Goal: Task Accomplishment & Management: Use online tool/utility

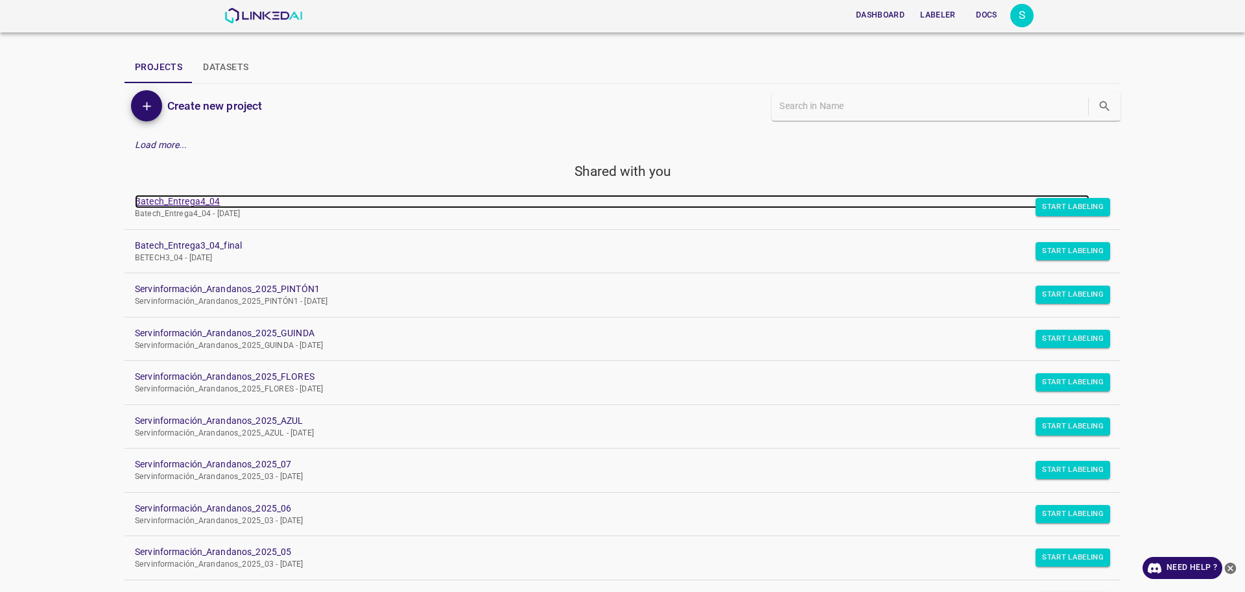
click at [188, 203] on link "Batech_Entrega4_04" at bounding box center [612, 202] width 955 height 14
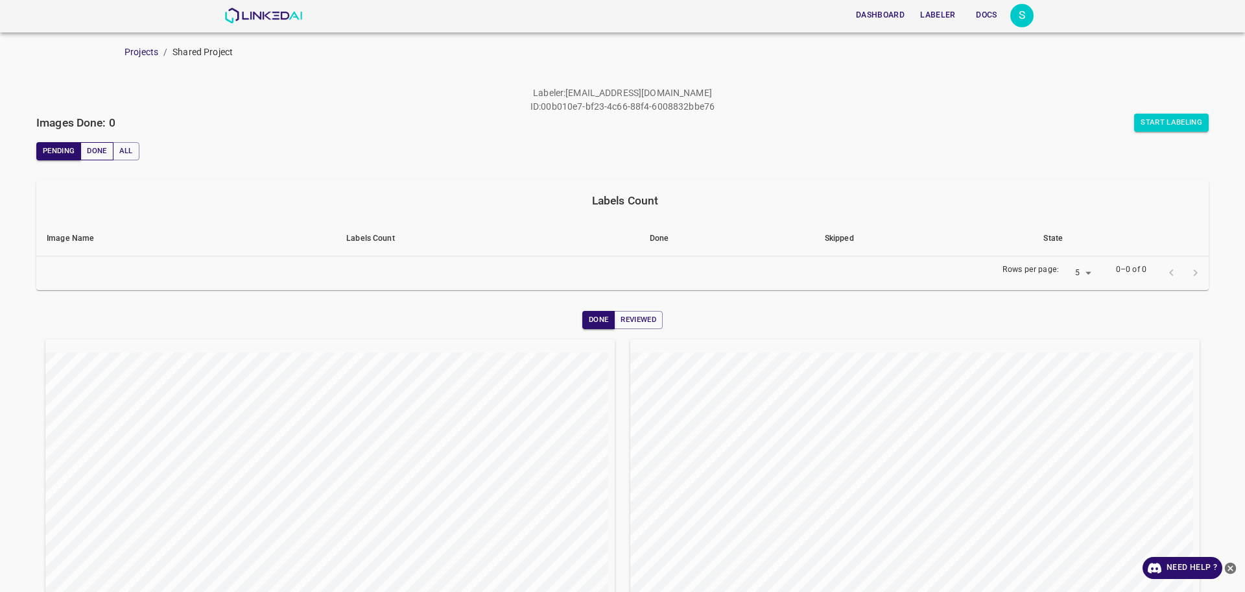
click at [105, 148] on button "Done" at bounding box center [96, 151] width 32 height 18
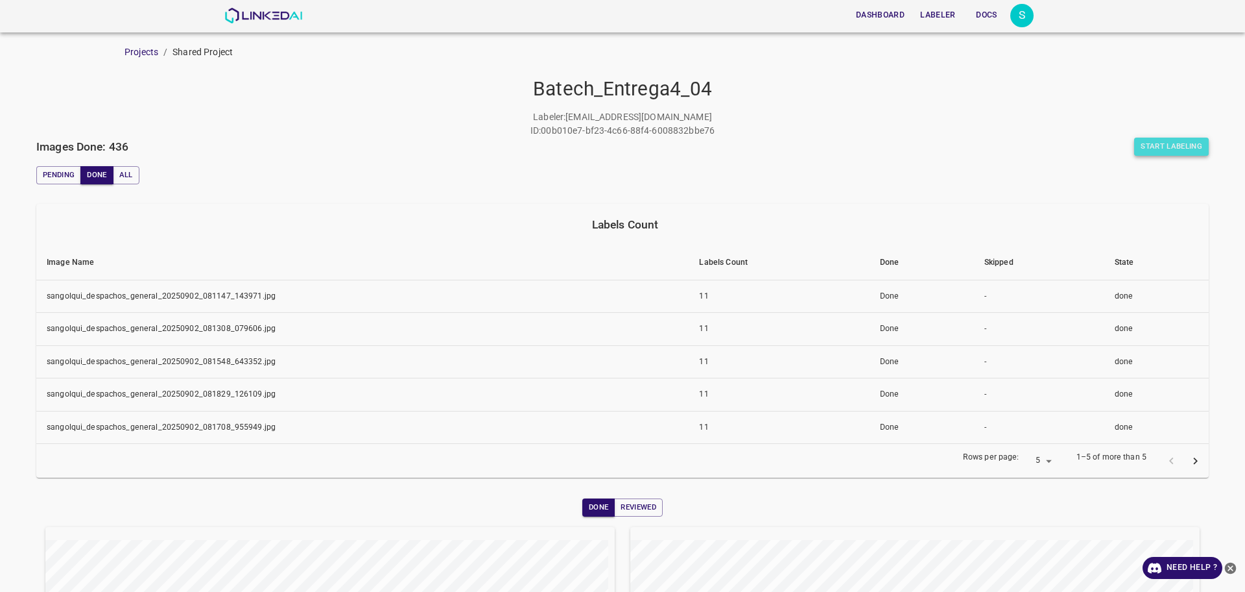
click at [1188, 145] on button "Start Labeling" at bounding box center [1172, 147] width 75 height 18
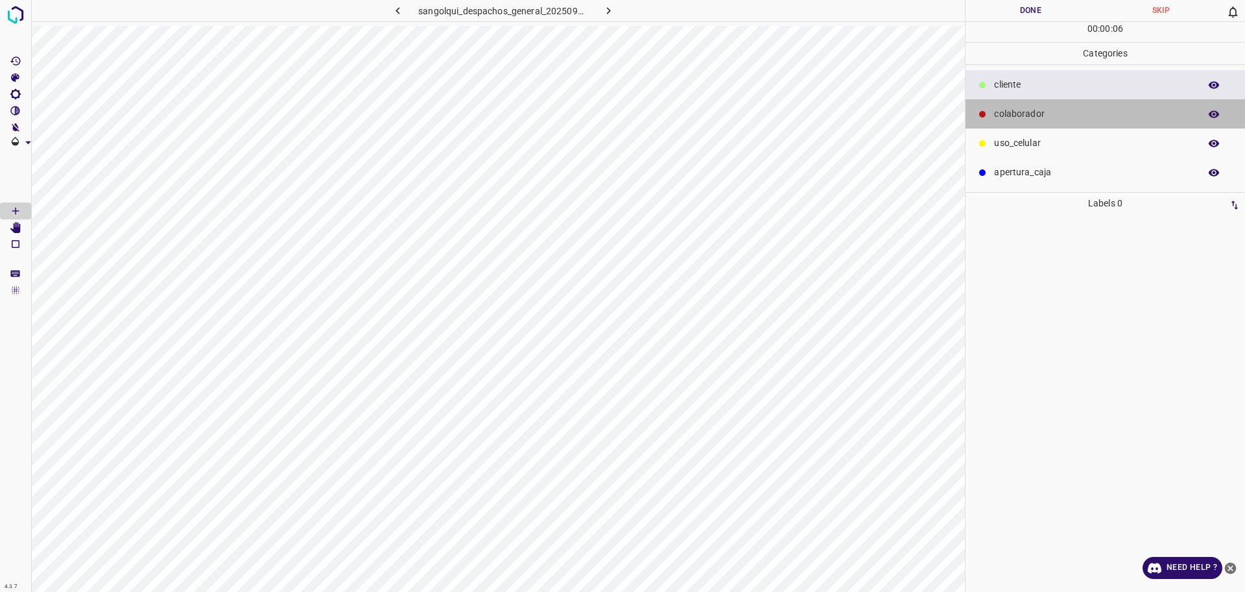
click at [1015, 112] on p "colaborador" at bounding box center [1093, 114] width 199 height 14
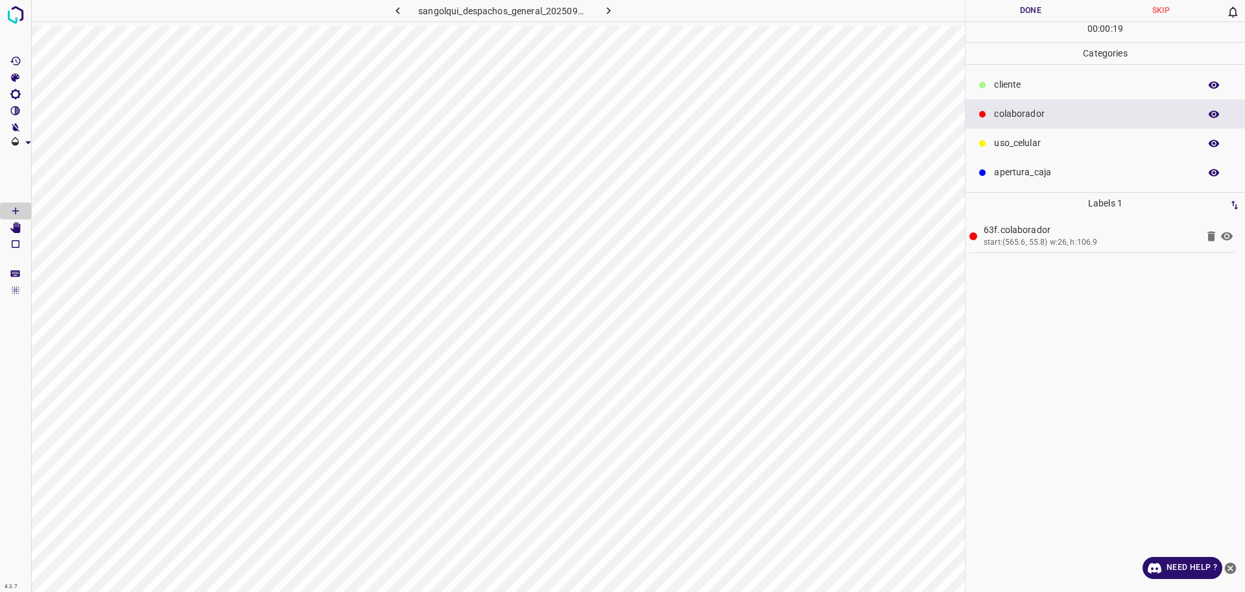
click at [1013, 12] on button "Done" at bounding box center [1031, 10] width 130 height 21
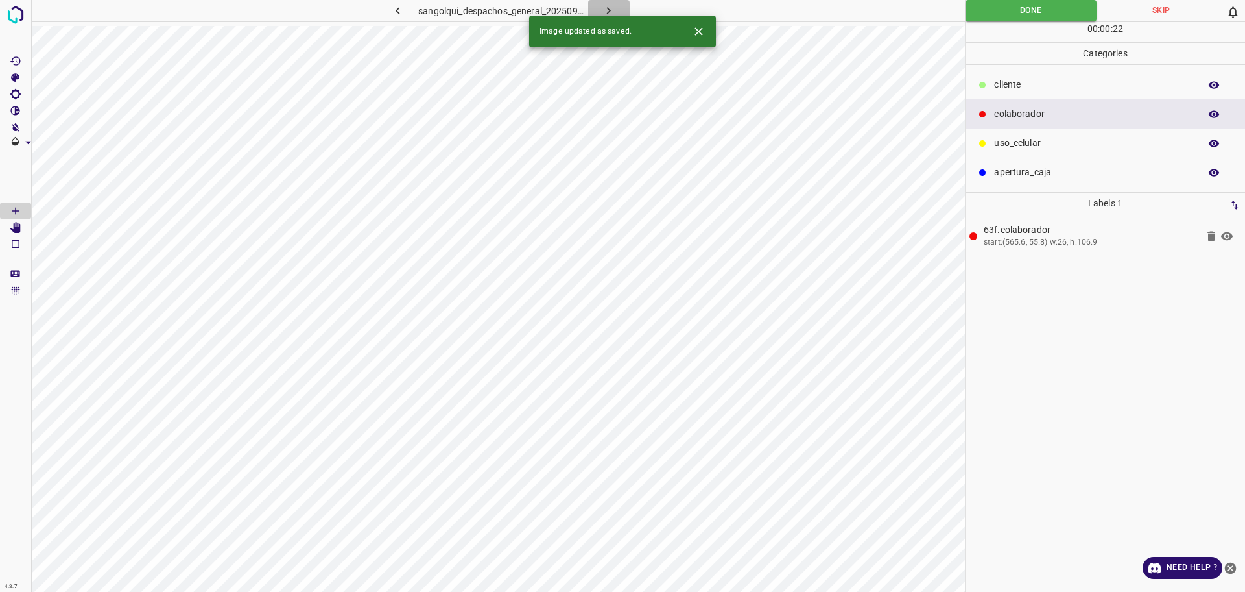
click at [616, 9] on button "button" at bounding box center [609, 10] width 42 height 21
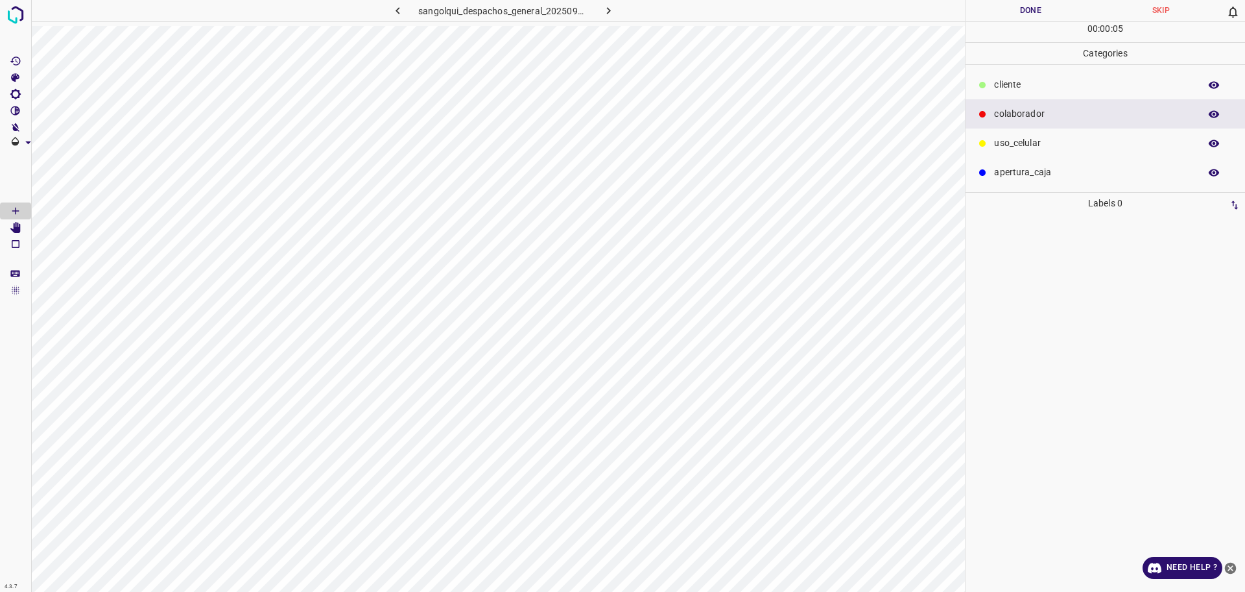
click at [1007, 85] on p "cliente" at bounding box center [1093, 85] width 199 height 14
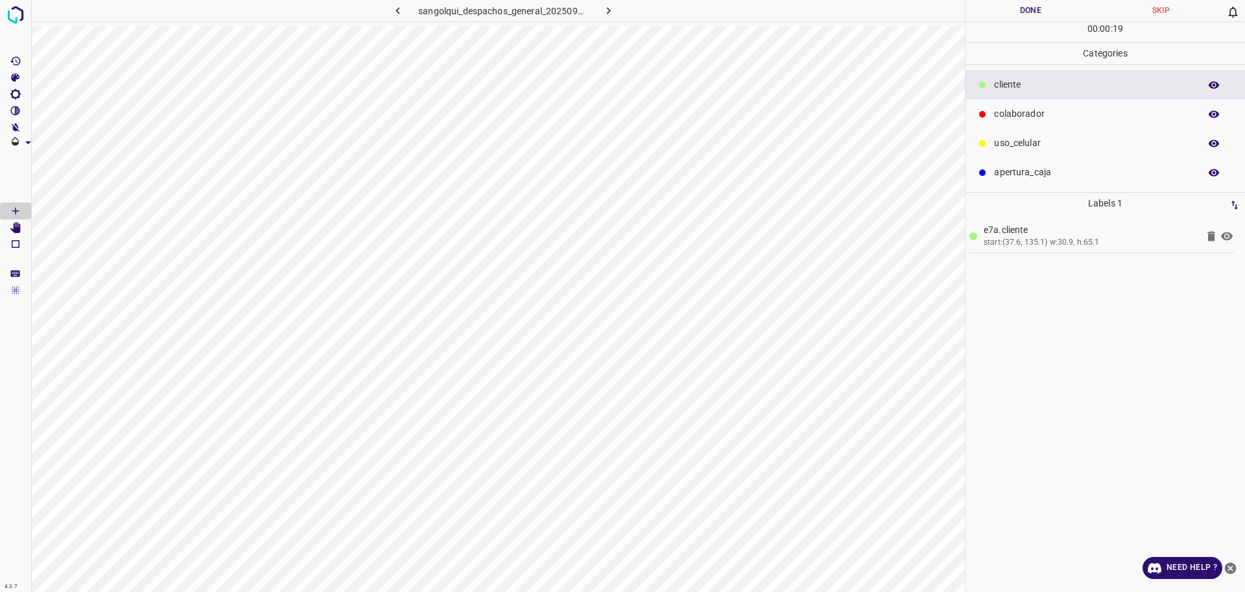
click at [993, 10] on button "Done" at bounding box center [1031, 10] width 130 height 21
click at [1023, 8] on button "Done" at bounding box center [1031, 10] width 130 height 21
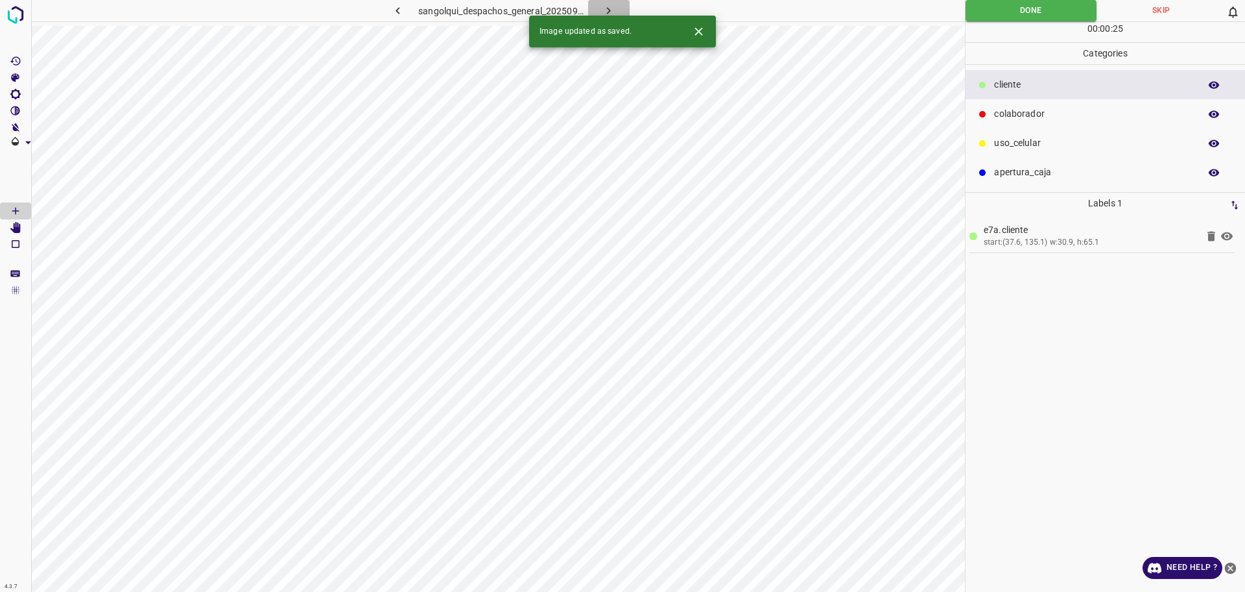
click at [607, 6] on icon "button" at bounding box center [609, 11] width 14 height 14
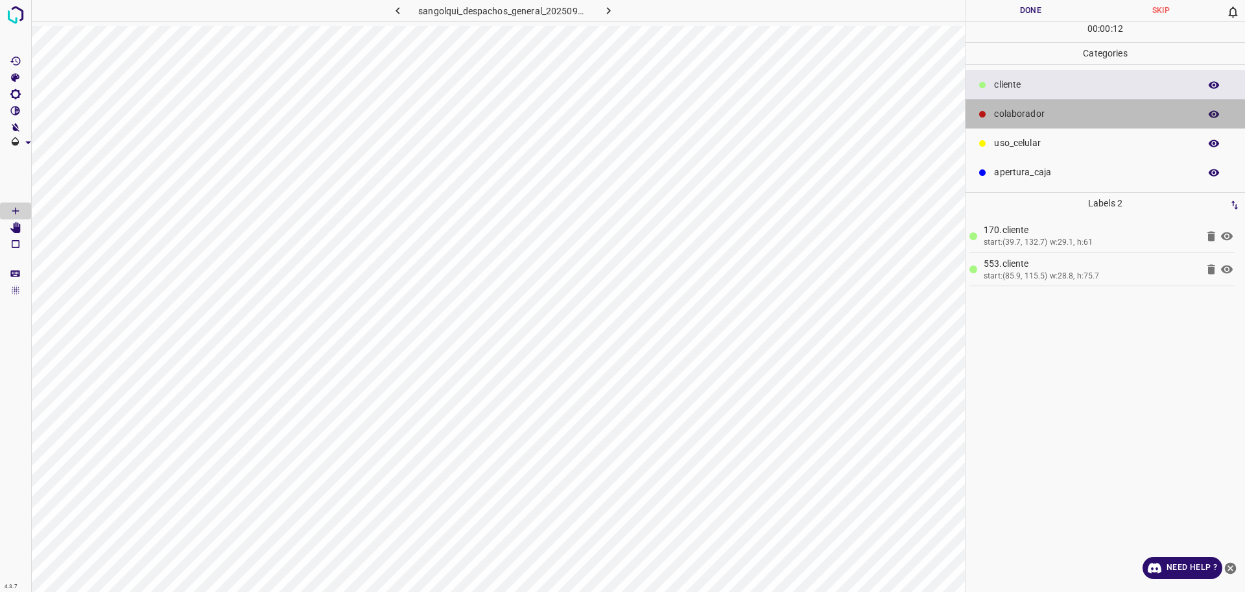
drag, startPoint x: 1037, startPoint y: 119, endPoint x: 981, endPoint y: 134, distance: 57.3
click at [1036, 119] on p "colaborador" at bounding box center [1093, 114] width 199 height 14
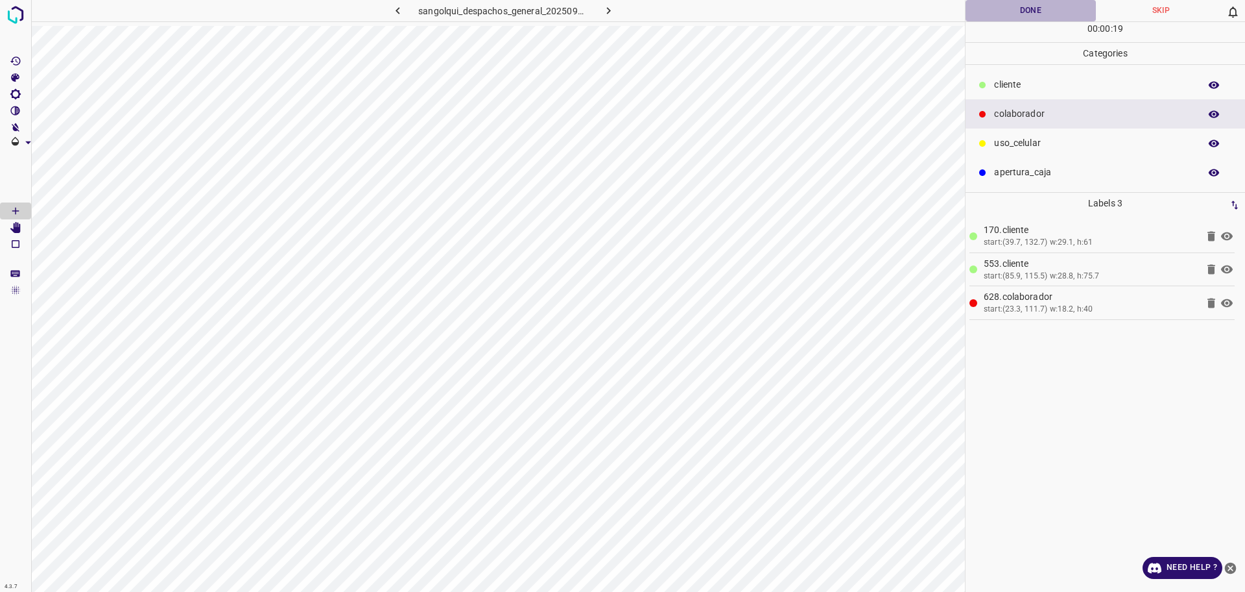
click at [994, 10] on button "Done" at bounding box center [1031, 10] width 130 height 21
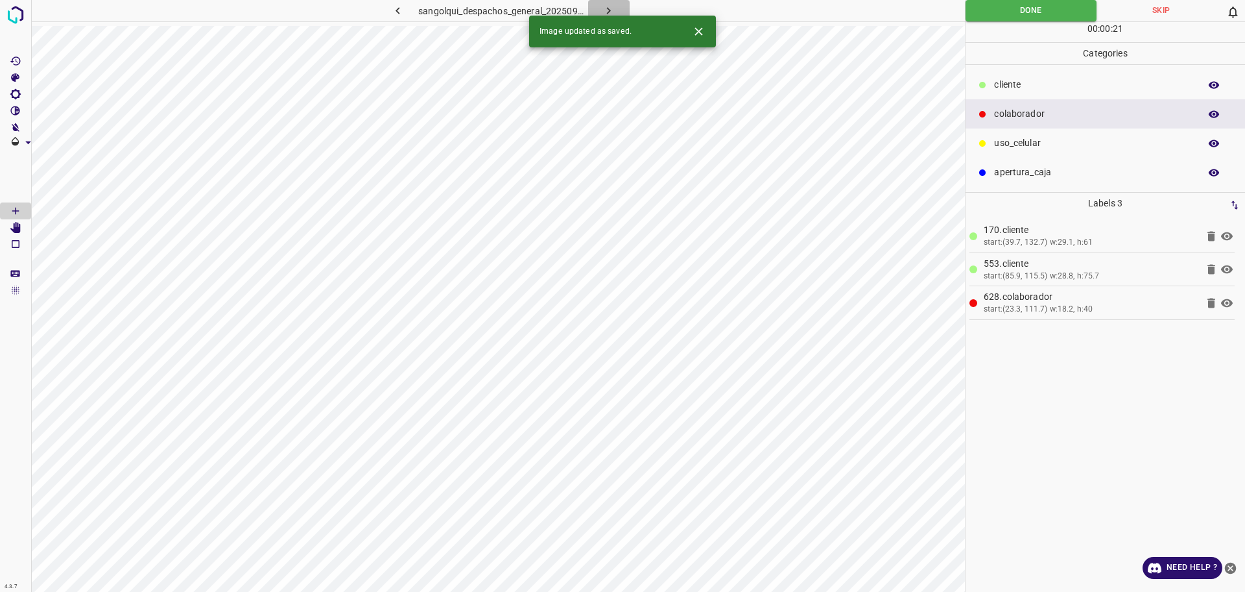
click at [609, 8] on icon "button" at bounding box center [609, 11] width 14 height 14
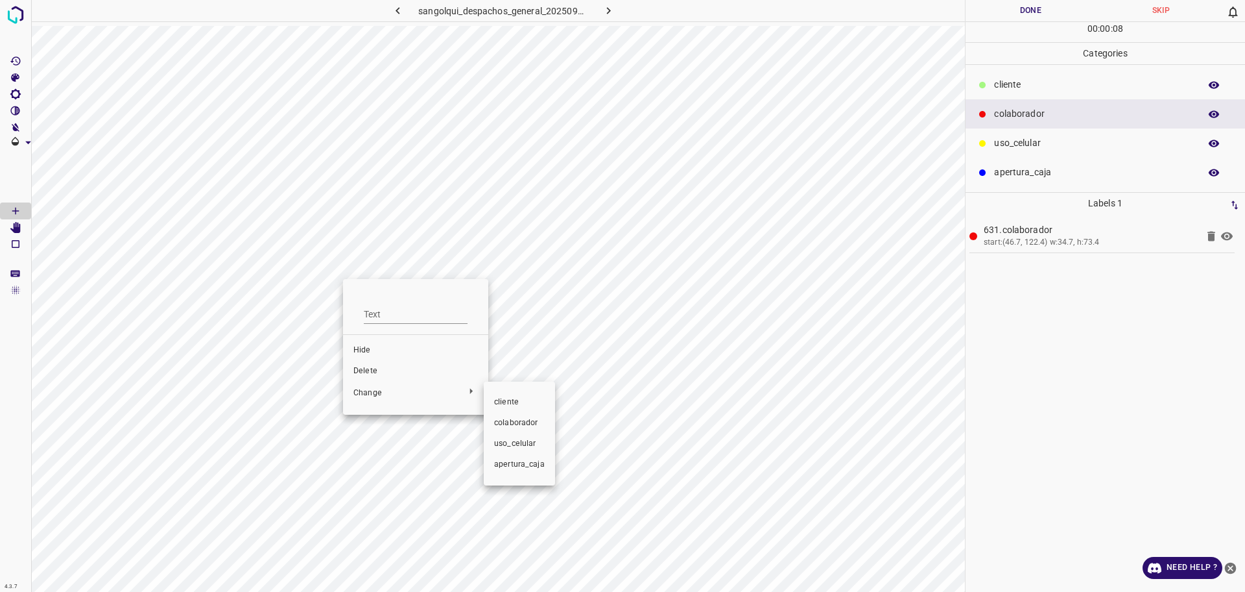
click at [522, 396] on span "cliente" at bounding box center [519, 402] width 51 height 12
click at [1094, 90] on p "cliente" at bounding box center [1093, 85] width 199 height 14
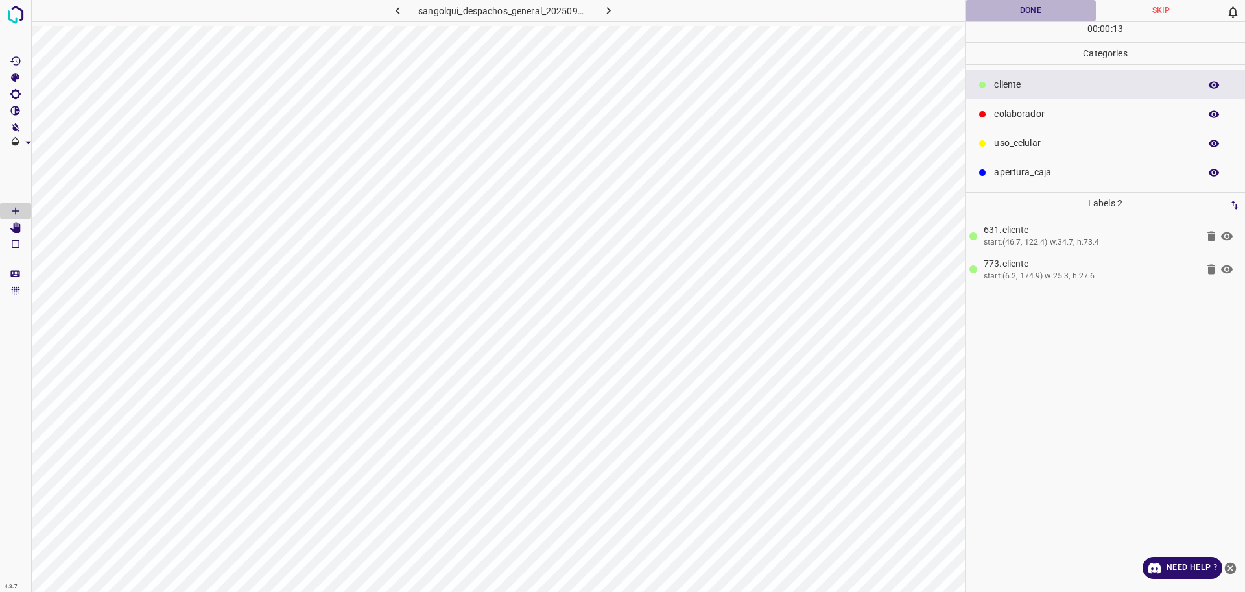
click at [1013, 7] on button "Done" at bounding box center [1031, 10] width 130 height 21
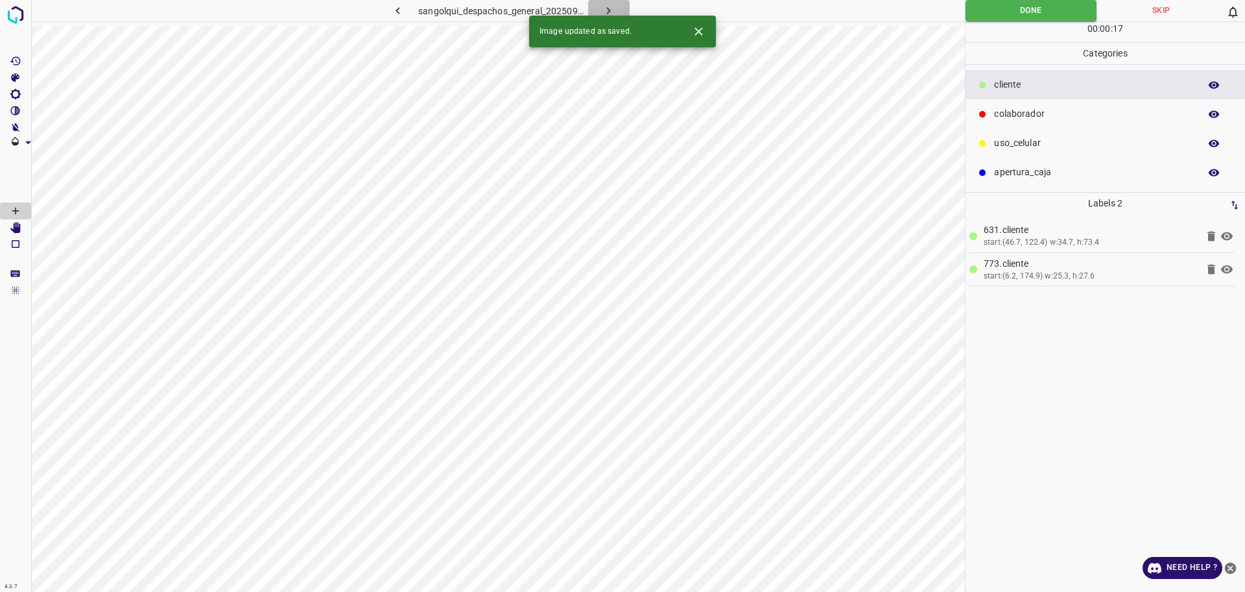
click at [608, 3] on button "button" at bounding box center [609, 10] width 42 height 21
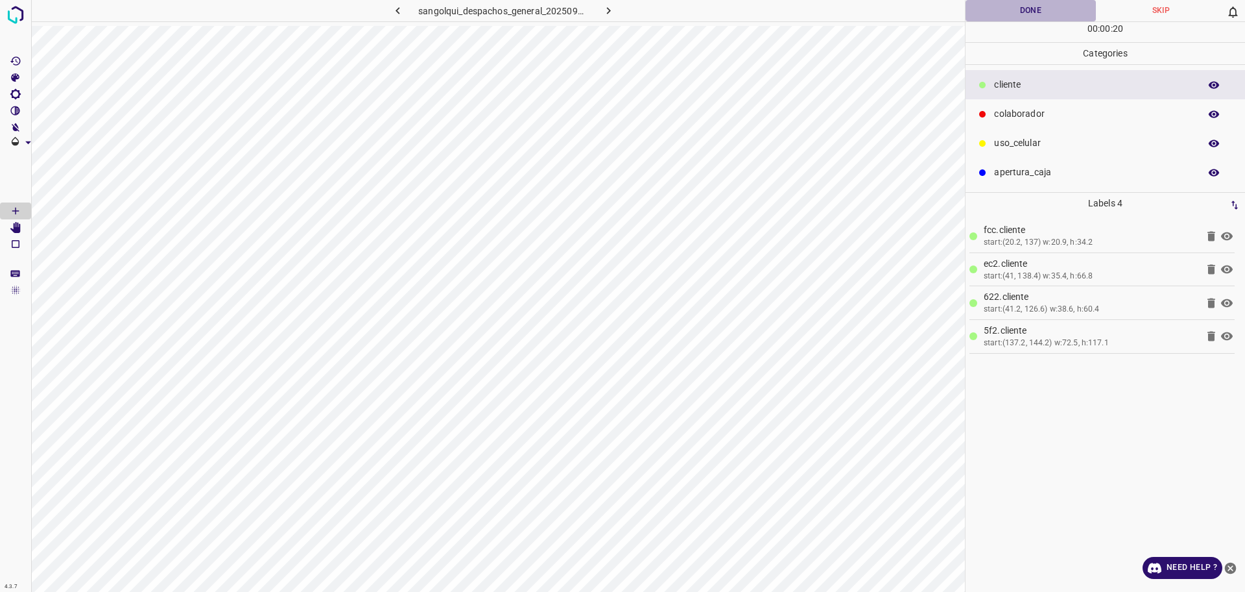
click at [1007, 10] on button "Done" at bounding box center [1031, 10] width 130 height 21
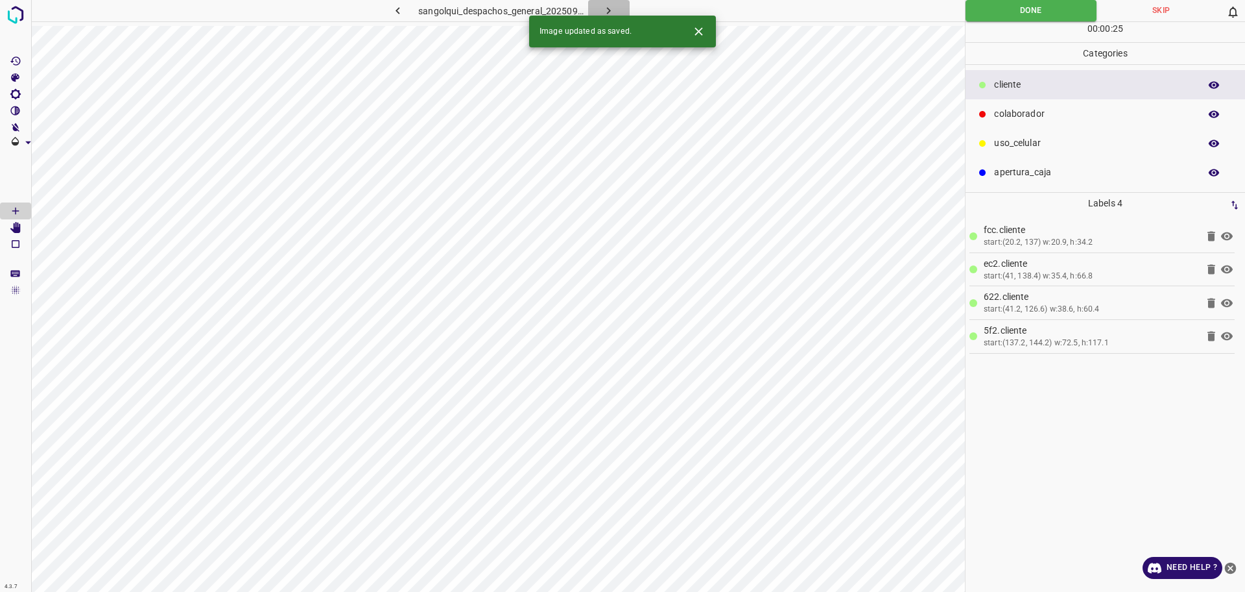
click at [612, 6] on icon "button" at bounding box center [609, 11] width 14 height 14
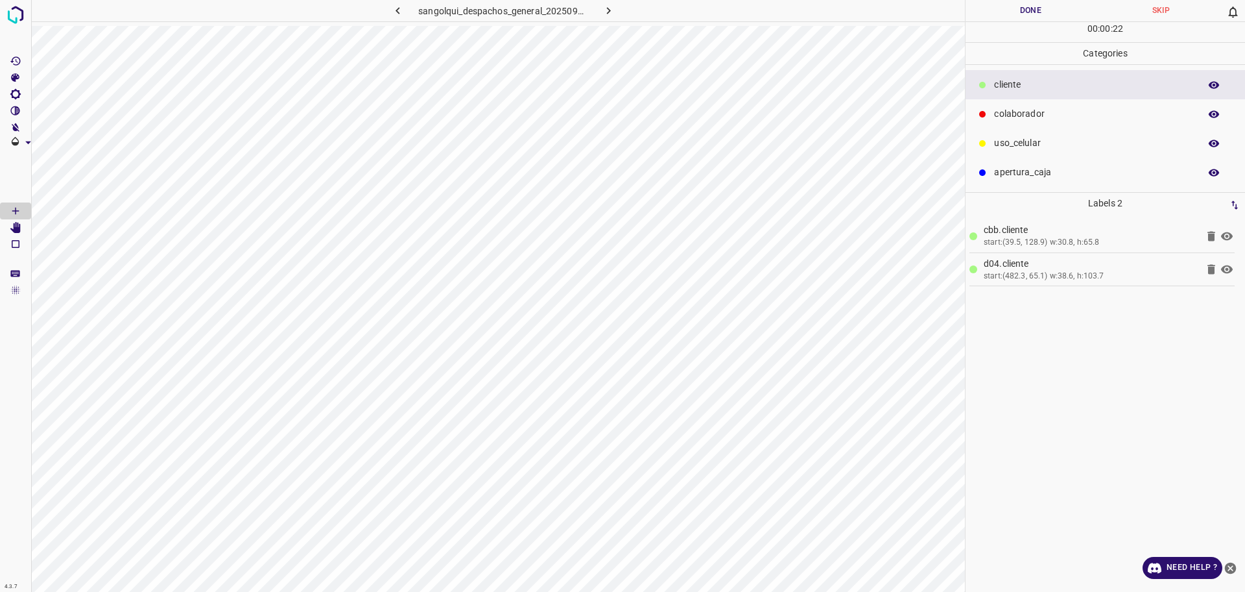
click at [1083, 119] on p "colaborador" at bounding box center [1093, 114] width 199 height 14
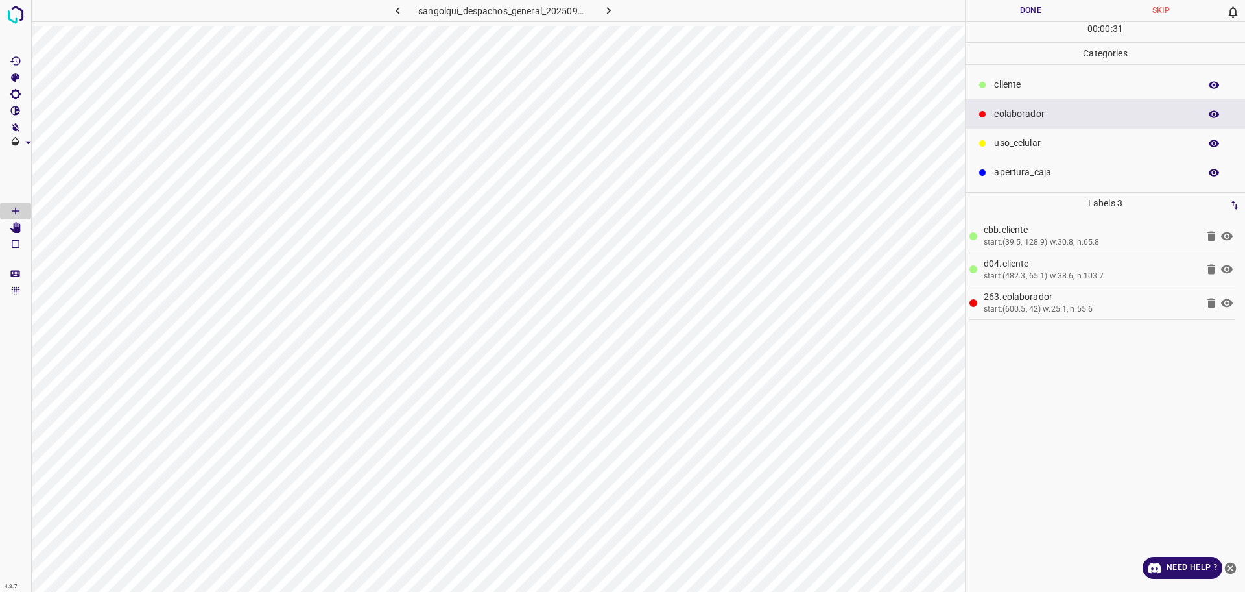
click at [1004, 9] on button "Done" at bounding box center [1031, 10] width 130 height 21
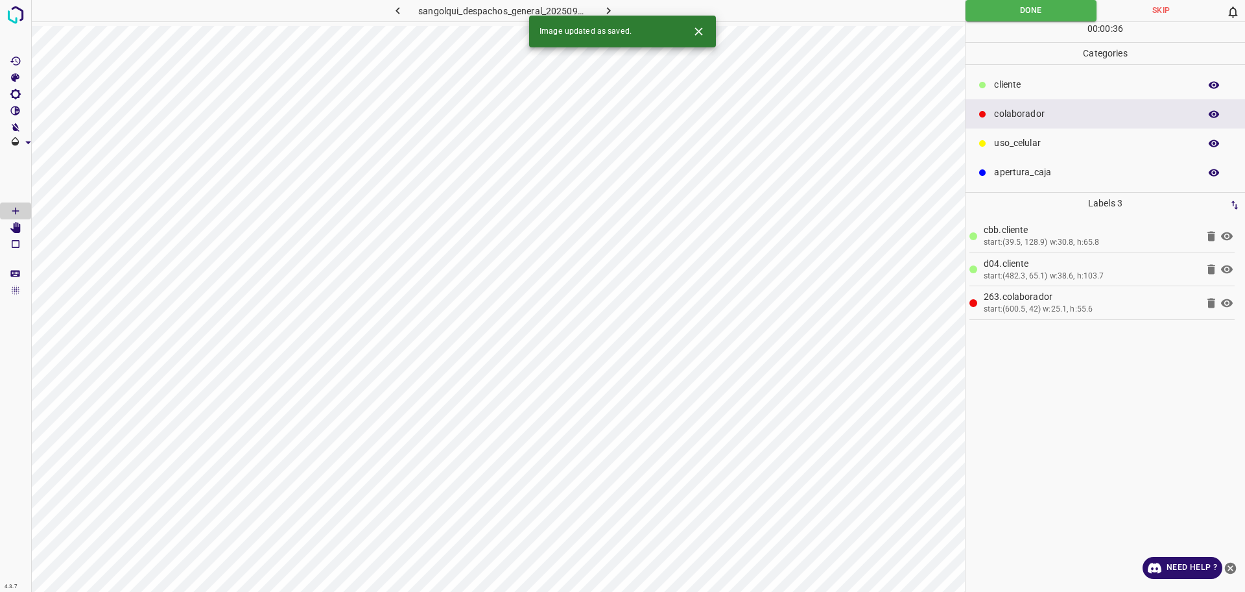
click at [610, 5] on icon "button" at bounding box center [609, 11] width 14 height 14
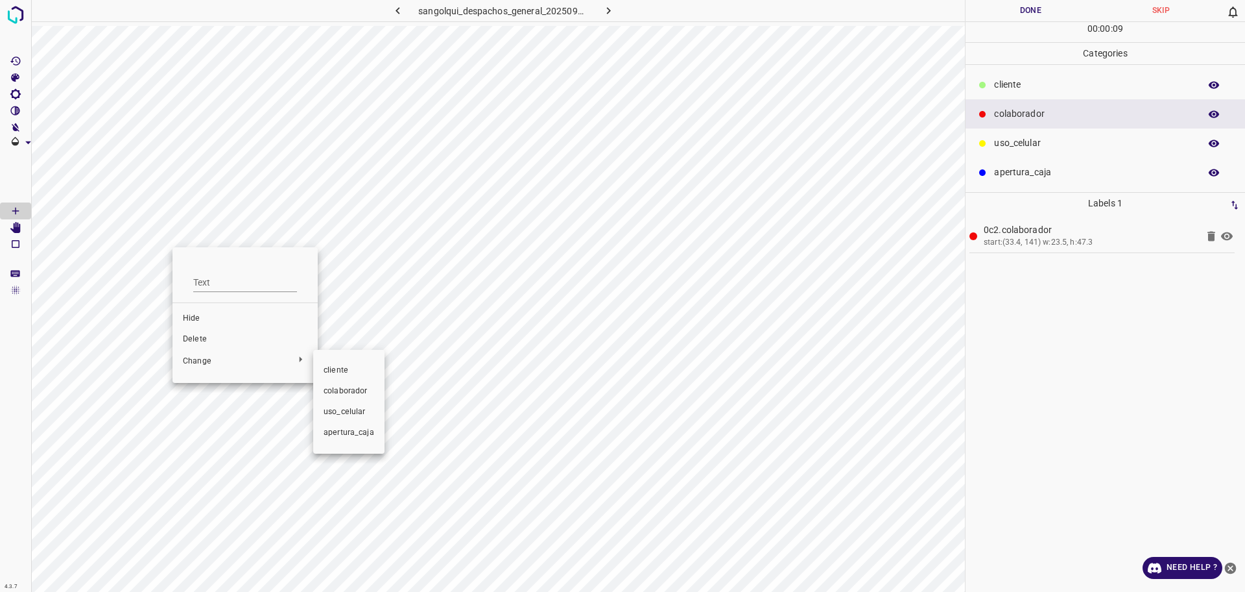
click at [357, 363] on li "cliente" at bounding box center [348, 370] width 71 height 21
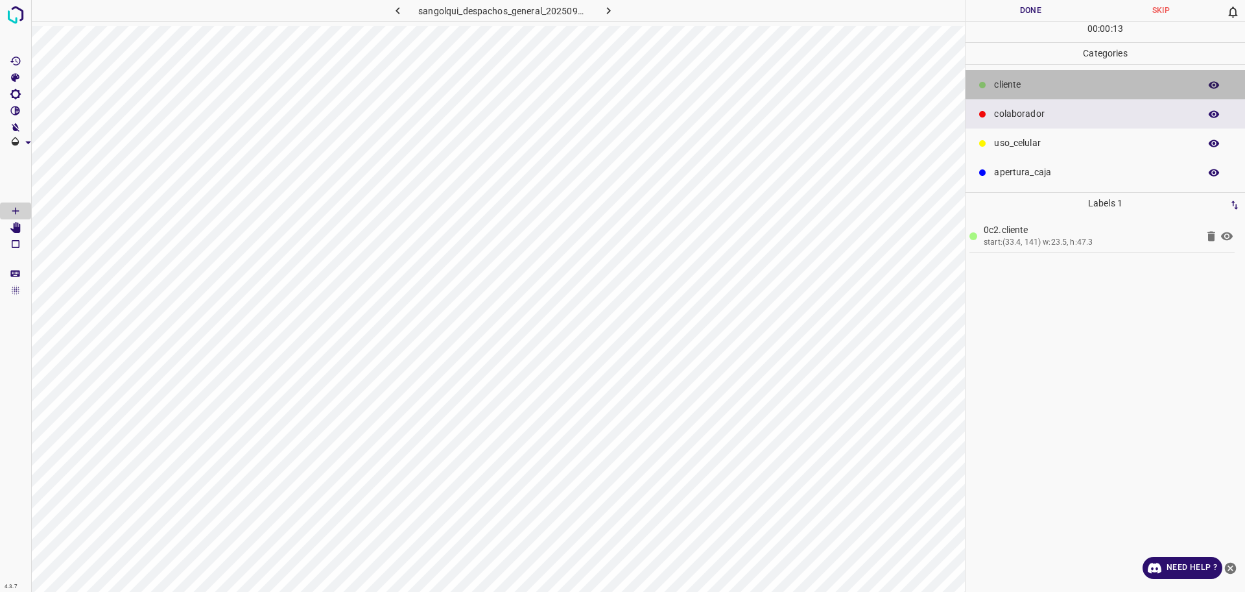
click at [1048, 87] on p "cliente" at bounding box center [1093, 85] width 199 height 14
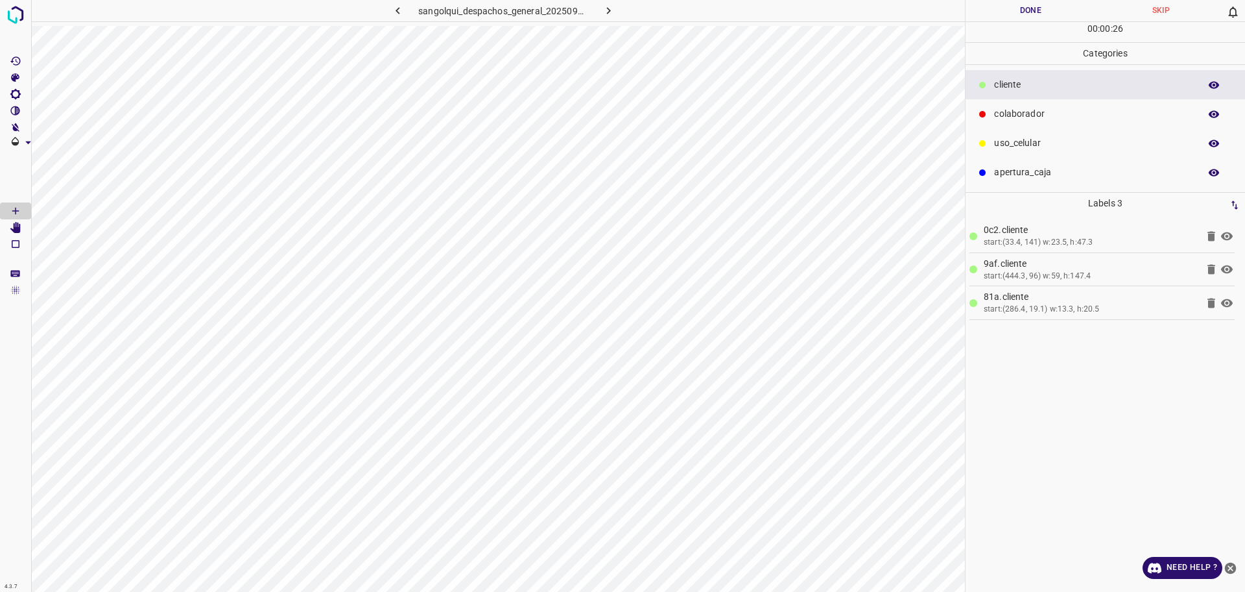
click at [1036, 114] on p "colaborador" at bounding box center [1093, 114] width 199 height 14
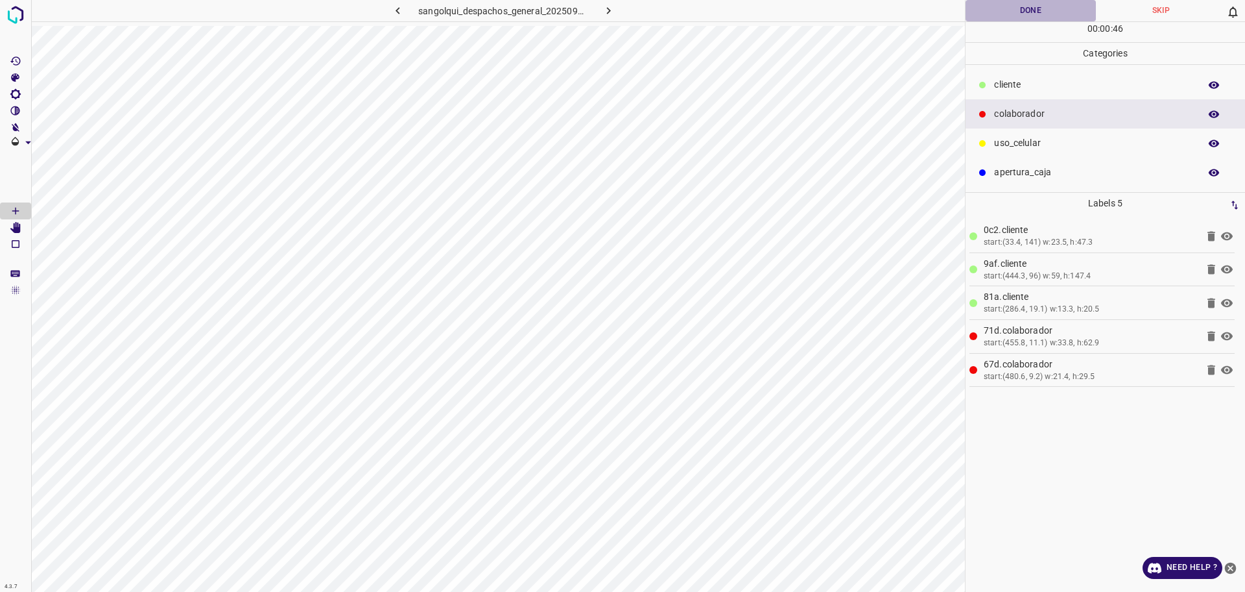
click at [1021, 5] on button "Done" at bounding box center [1031, 10] width 130 height 21
click at [987, 12] on button "Done" at bounding box center [1031, 10] width 130 height 21
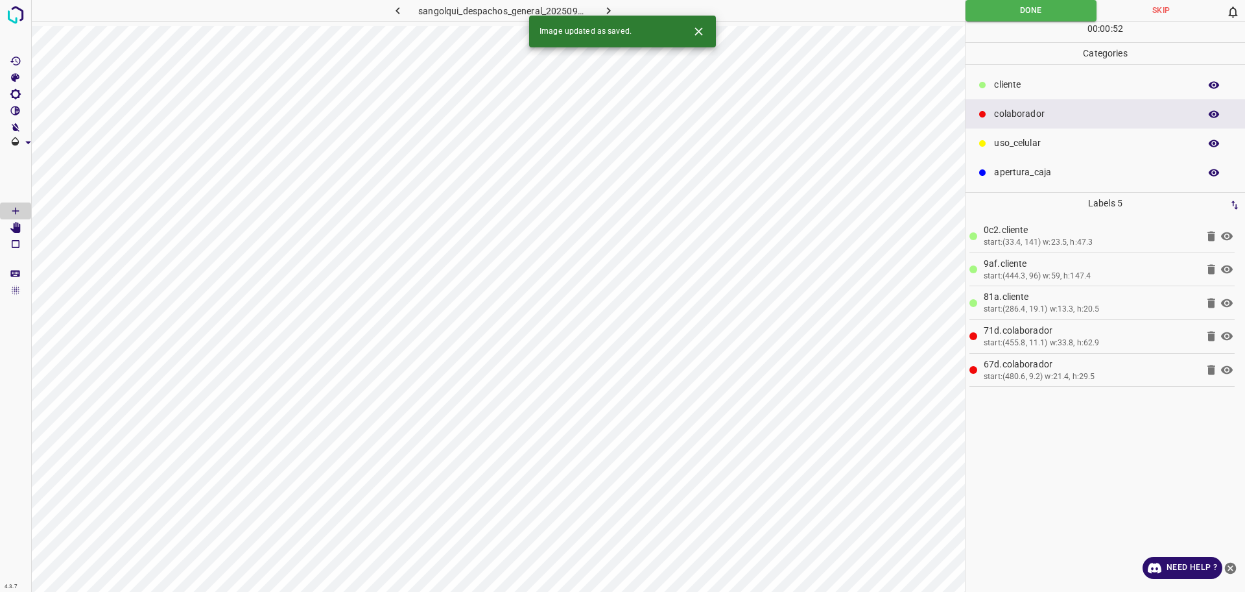
click at [610, 10] on icon "button" at bounding box center [609, 11] width 14 height 14
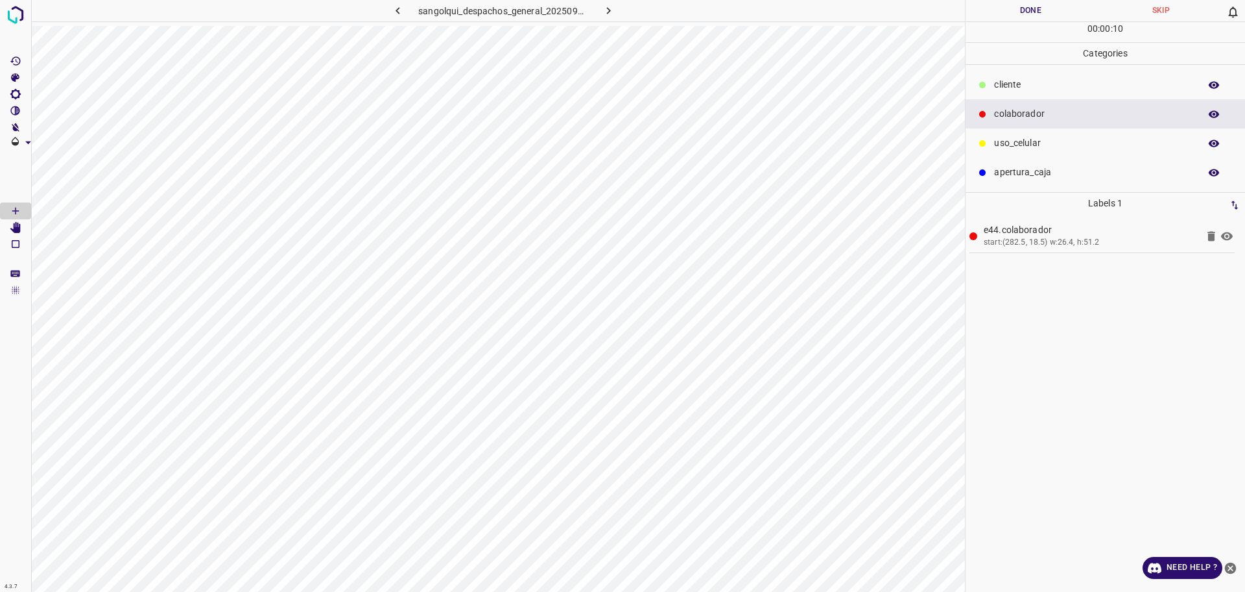
click at [1020, 88] on p "cliente" at bounding box center [1093, 85] width 199 height 14
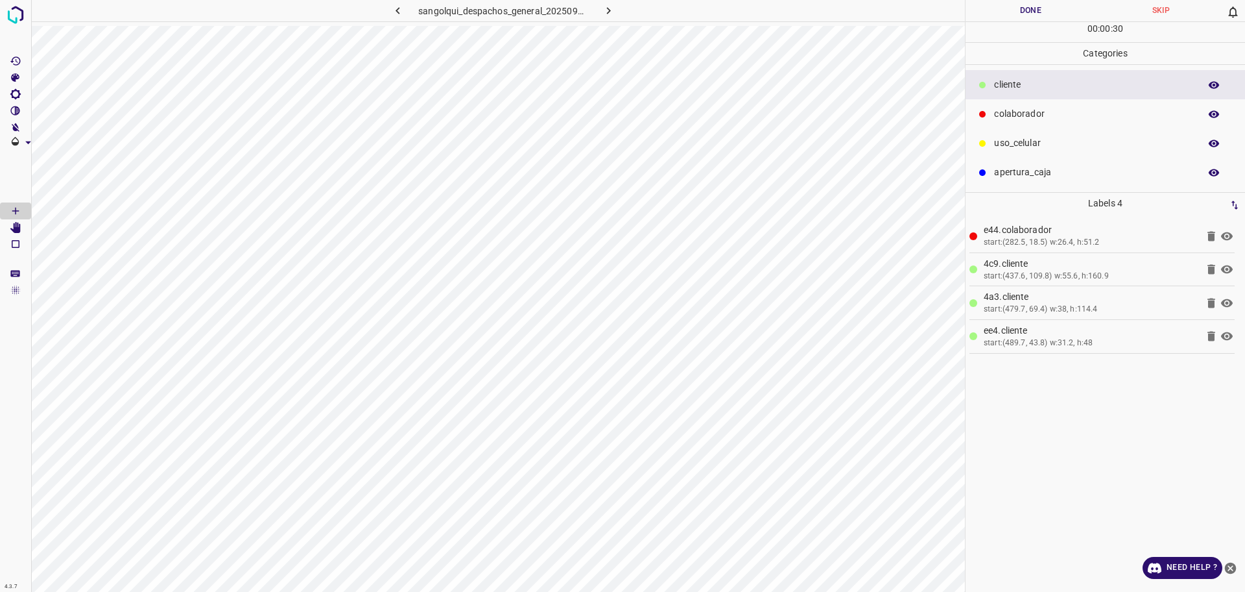
click at [993, 9] on button "Done" at bounding box center [1031, 10] width 130 height 21
drag, startPoint x: 993, startPoint y: 9, endPoint x: 992, endPoint y: 21, distance: 11.7
click at [998, 13] on button "Done" at bounding box center [1031, 10] width 130 height 21
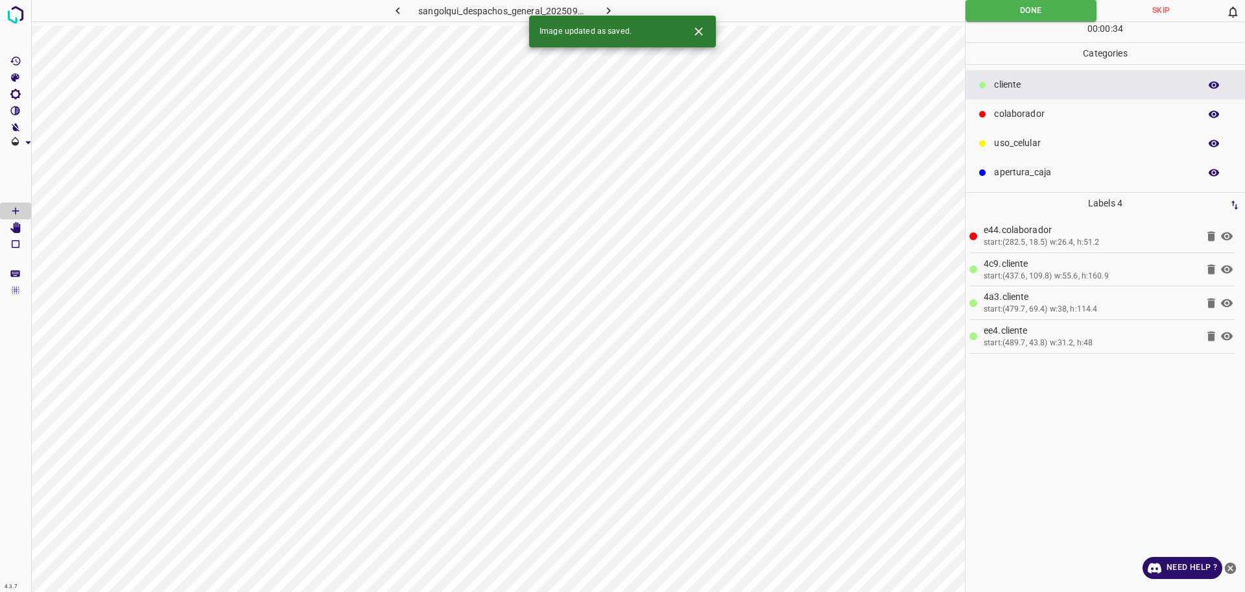
click at [610, 10] on icon "button" at bounding box center [609, 10] width 4 height 7
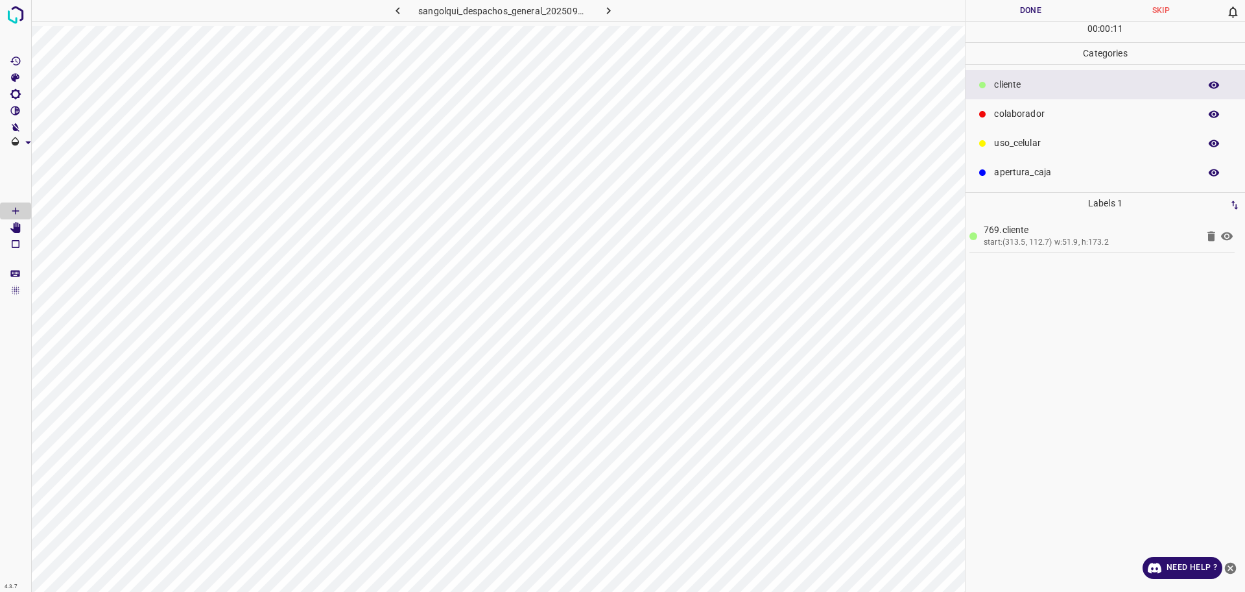
click at [1037, 136] on div "uso_celular" at bounding box center [1106, 142] width 280 height 29
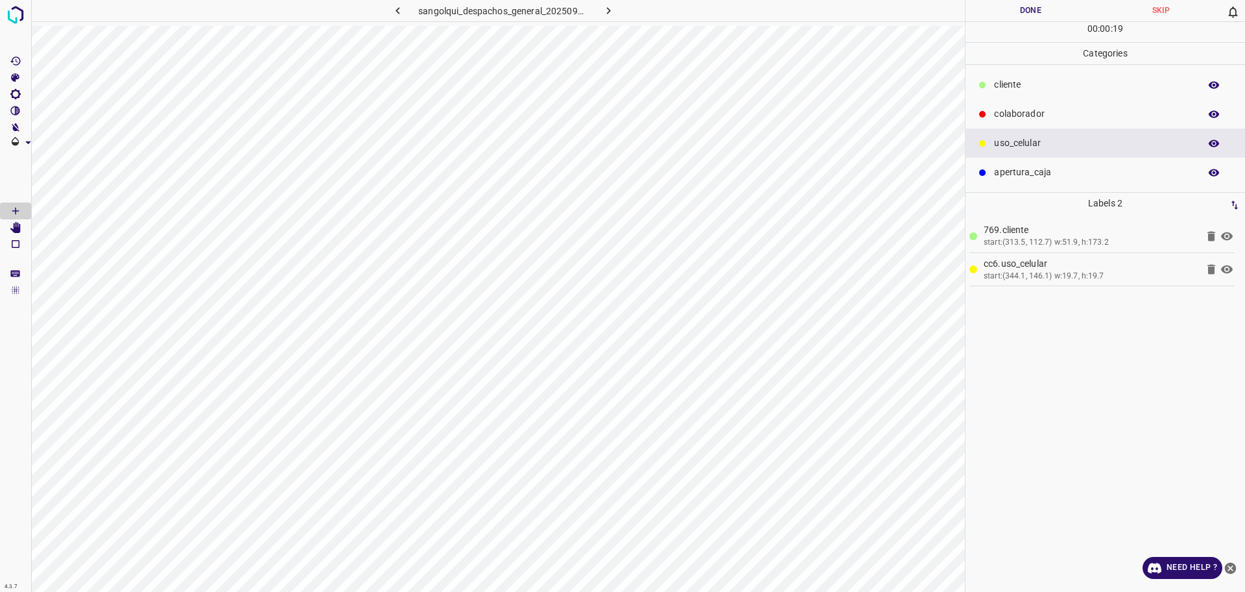
drag, startPoint x: 998, startPoint y: 114, endPoint x: 968, endPoint y: 122, distance: 30.4
click at [998, 114] on p "colaborador" at bounding box center [1093, 114] width 199 height 14
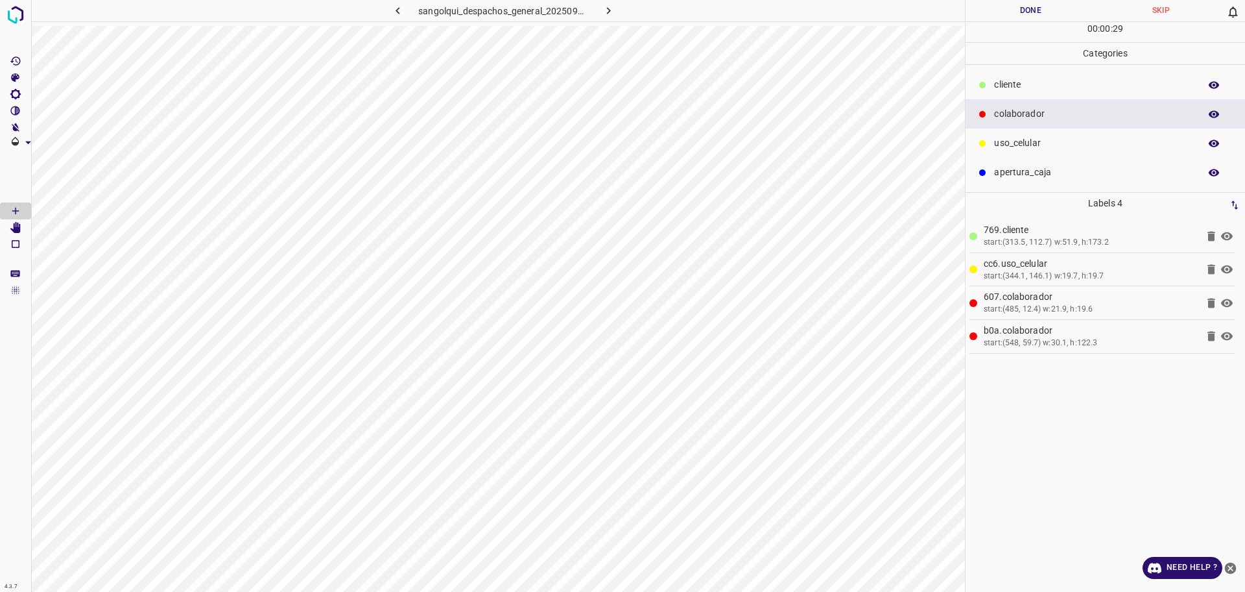
click at [1043, 80] on p "cliente" at bounding box center [1093, 85] width 199 height 14
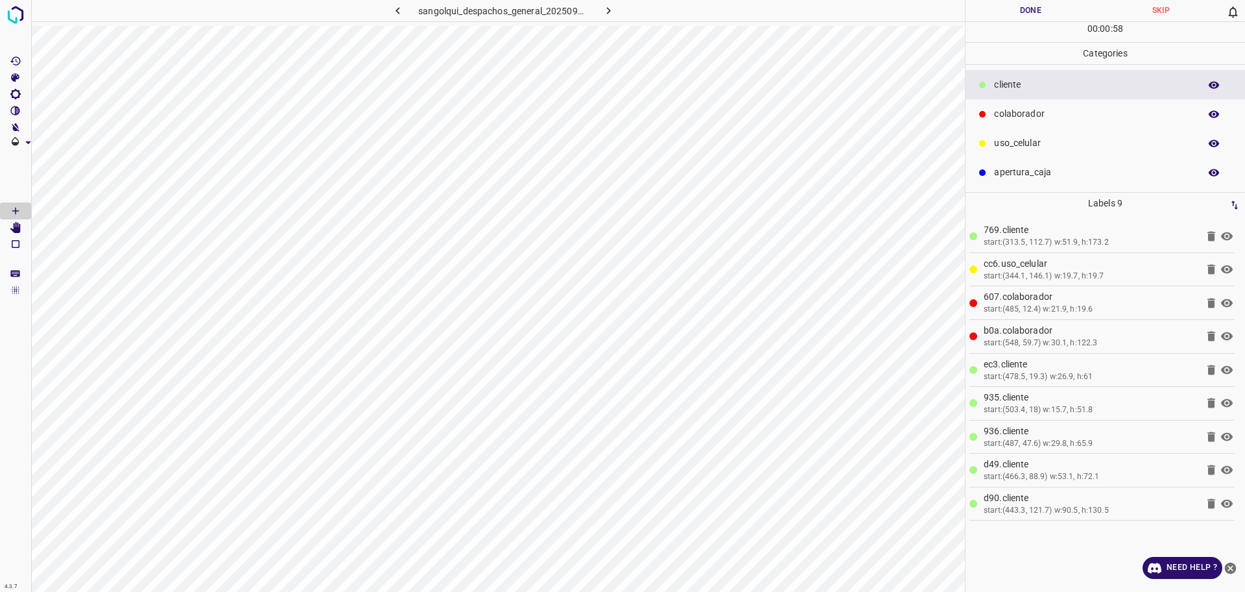
click at [1004, 16] on button "Done" at bounding box center [1031, 10] width 130 height 21
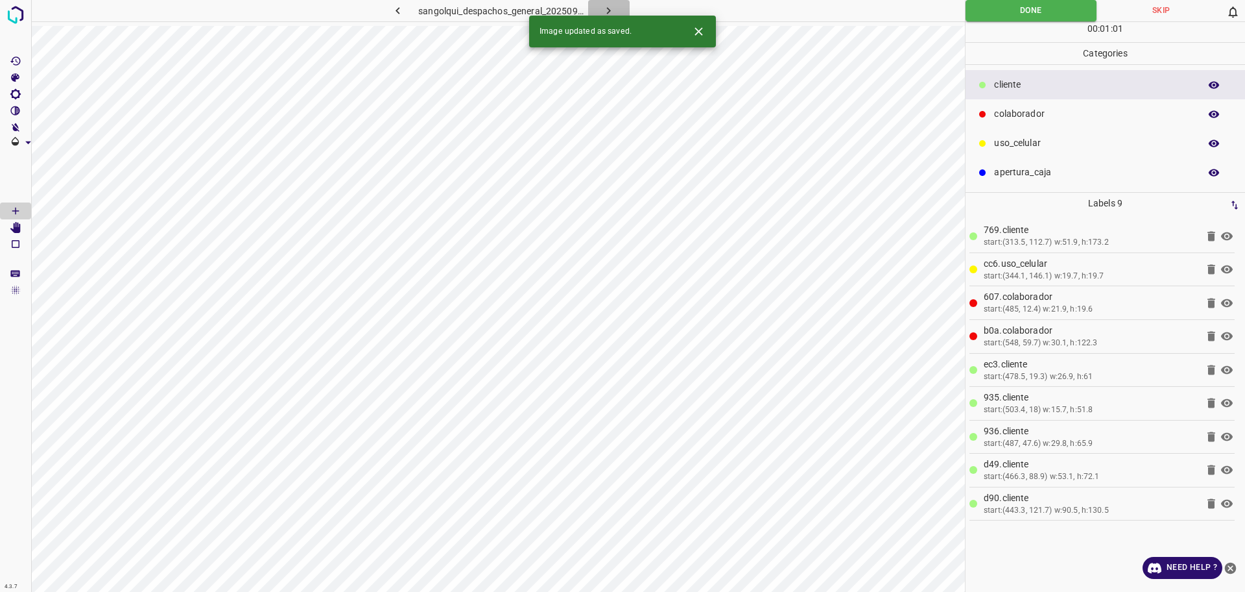
click at [610, 8] on icon "button" at bounding box center [609, 11] width 14 height 14
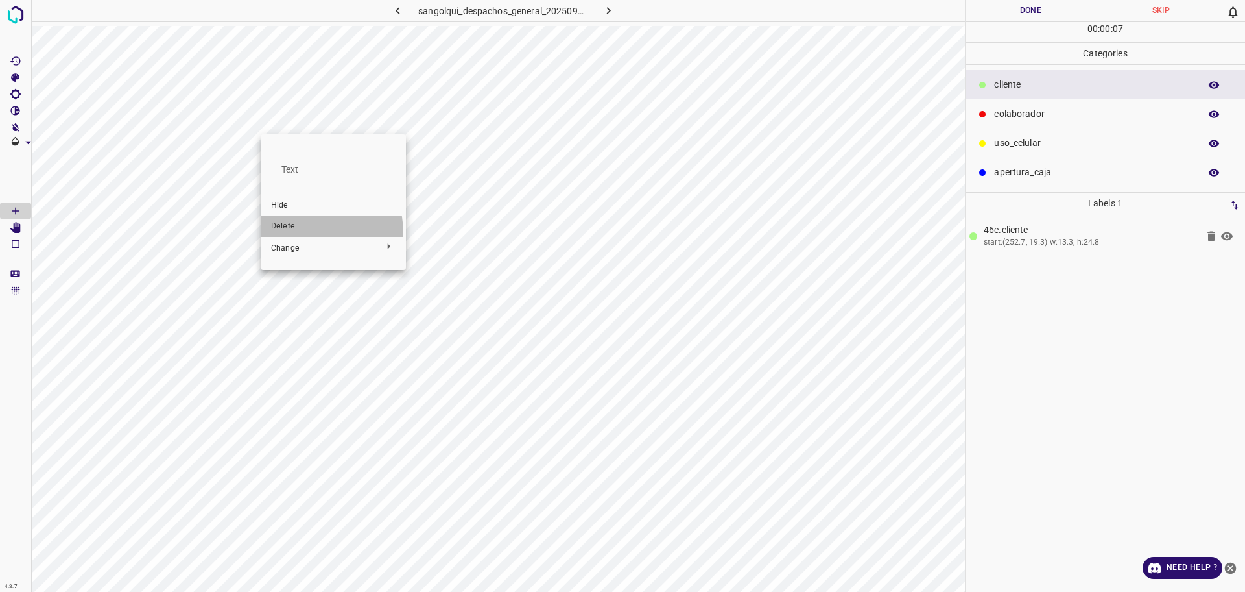
click at [303, 233] on li "Delete" at bounding box center [333, 226] width 145 height 21
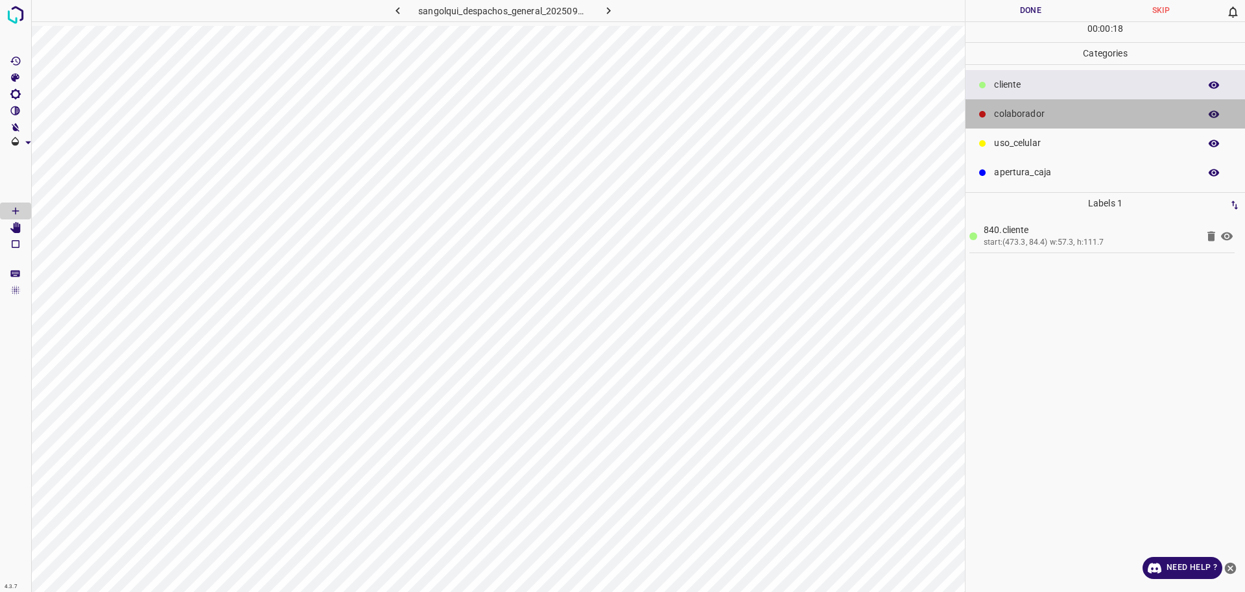
click at [1093, 108] on p "colaborador" at bounding box center [1093, 114] width 199 height 14
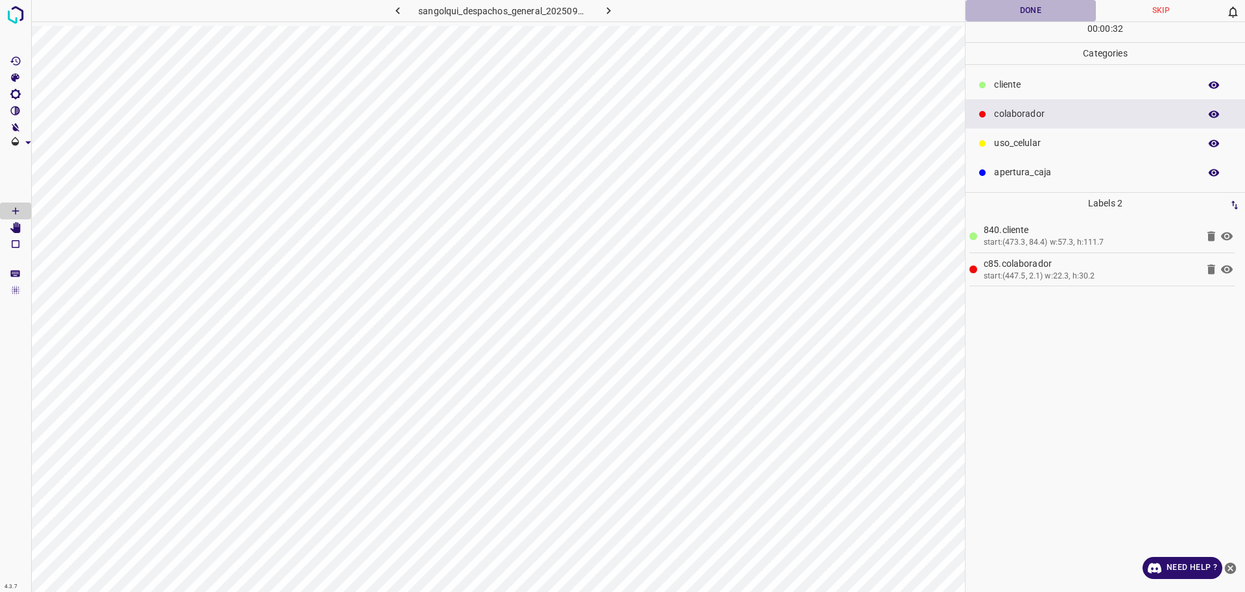
click at [1016, 16] on button "Done" at bounding box center [1031, 10] width 130 height 21
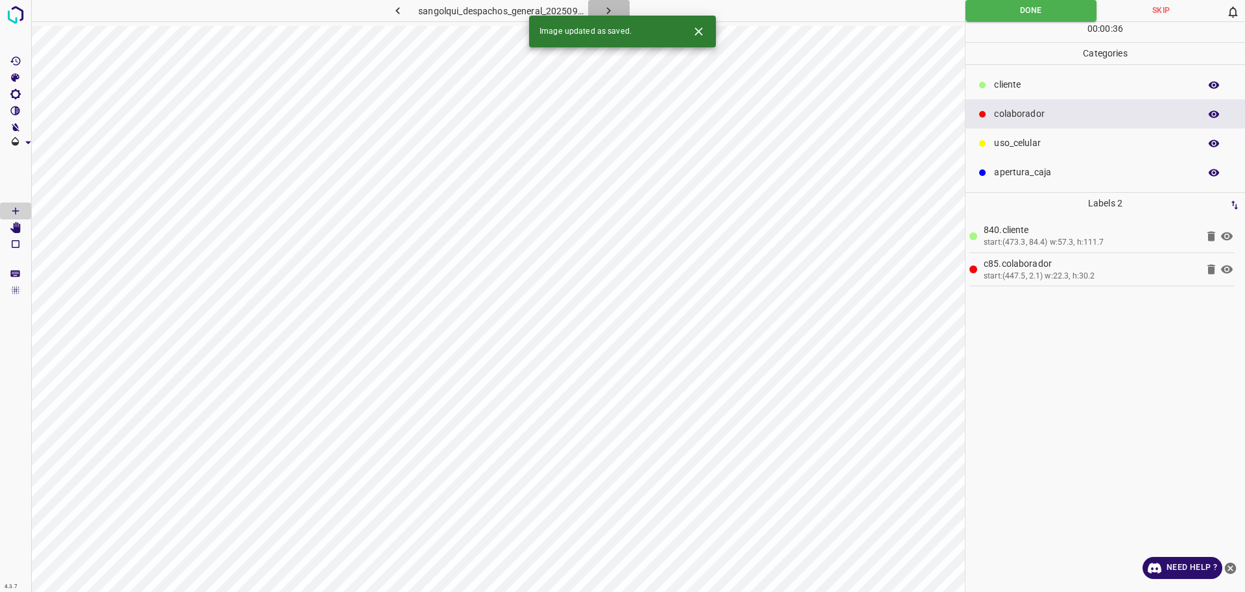
click at [614, 8] on icon "button" at bounding box center [609, 11] width 14 height 14
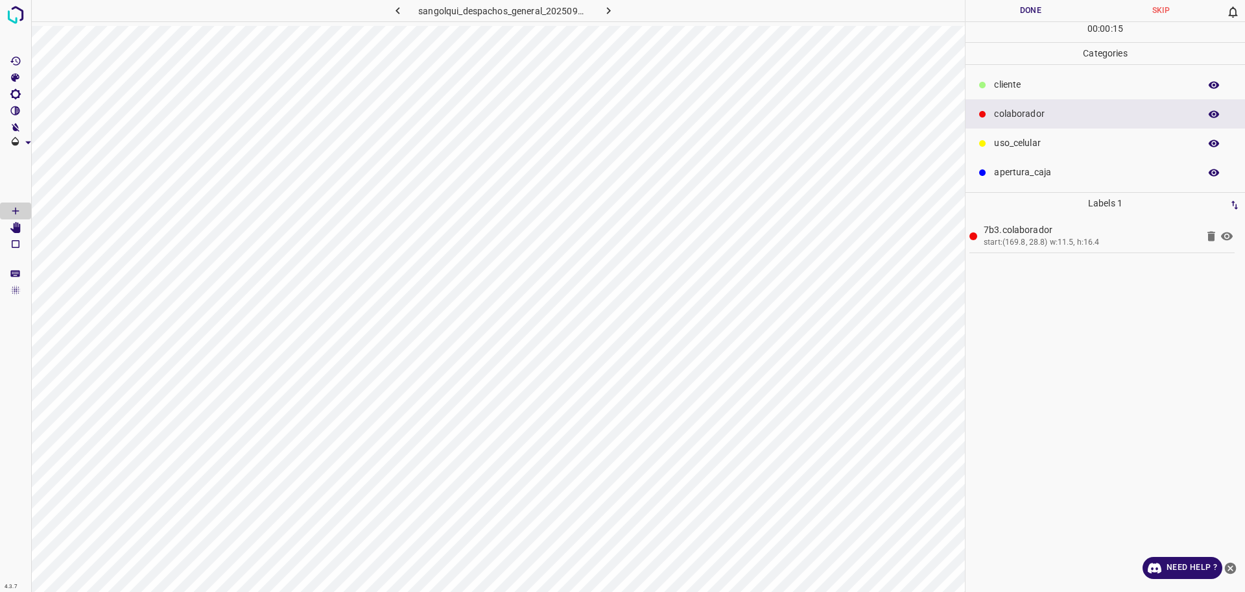
click at [1016, 18] on button "Done" at bounding box center [1031, 10] width 130 height 21
click at [620, 11] on button "button" at bounding box center [609, 10] width 42 height 21
click at [995, 15] on button "Done" at bounding box center [1031, 10] width 130 height 21
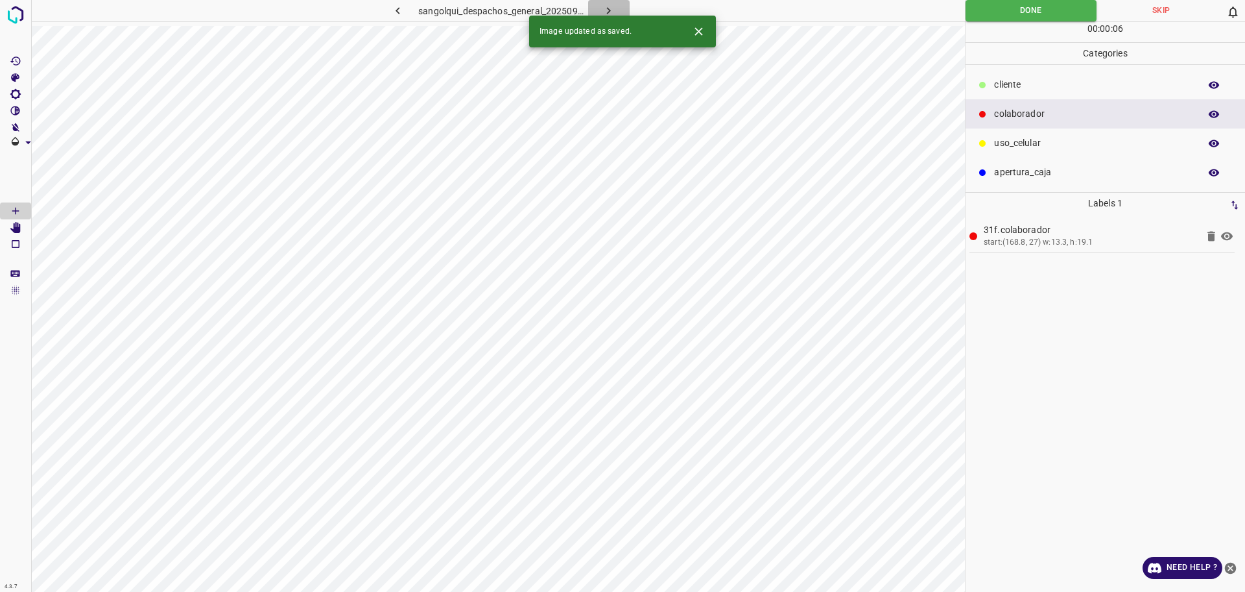
click at [605, 10] on icon "button" at bounding box center [609, 11] width 14 height 14
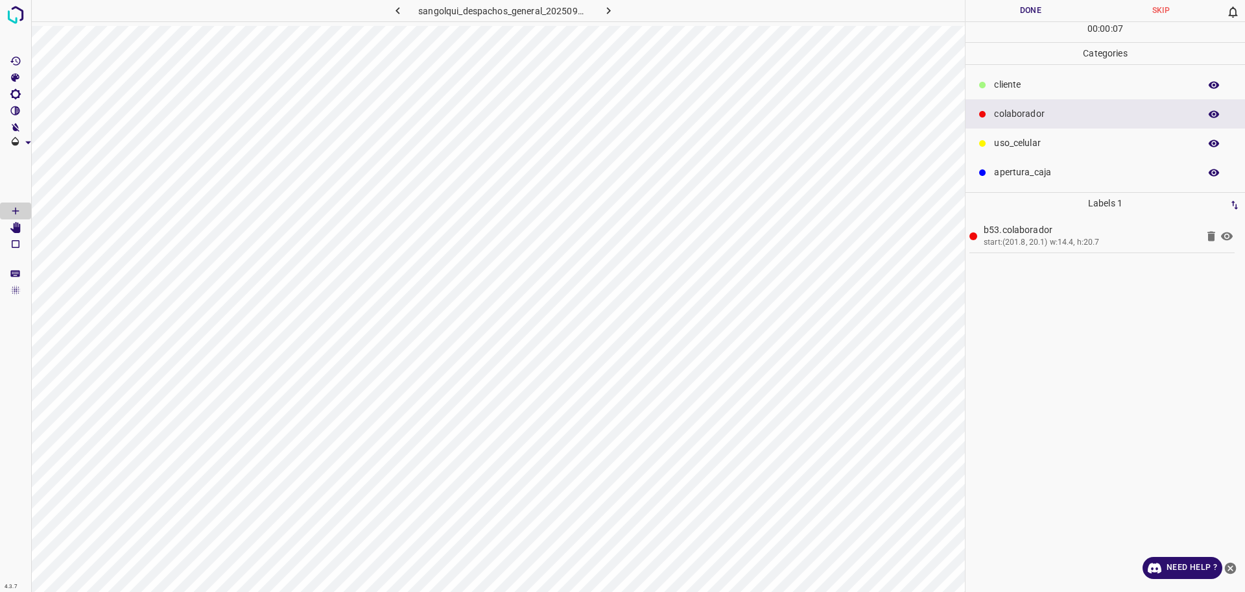
click at [1047, 77] on div "cliente" at bounding box center [1106, 84] width 280 height 29
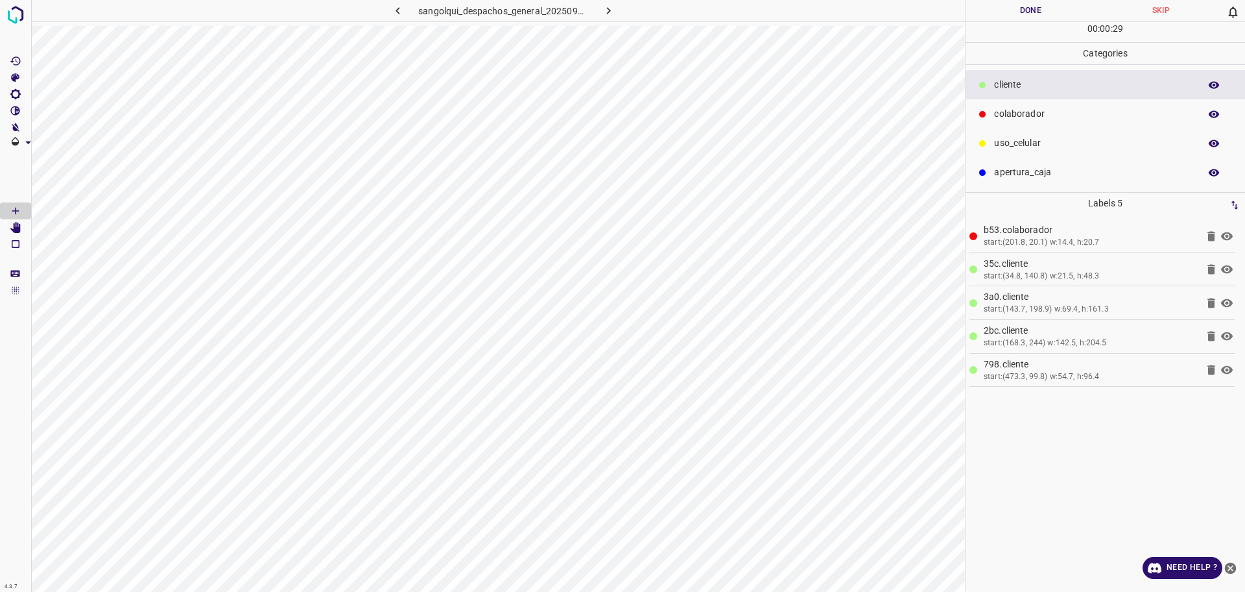
click at [1038, 6] on button "Done" at bounding box center [1031, 10] width 130 height 21
click at [1039, 6] on button "Done" at bounding box center [1031, 10] width 130 height 21
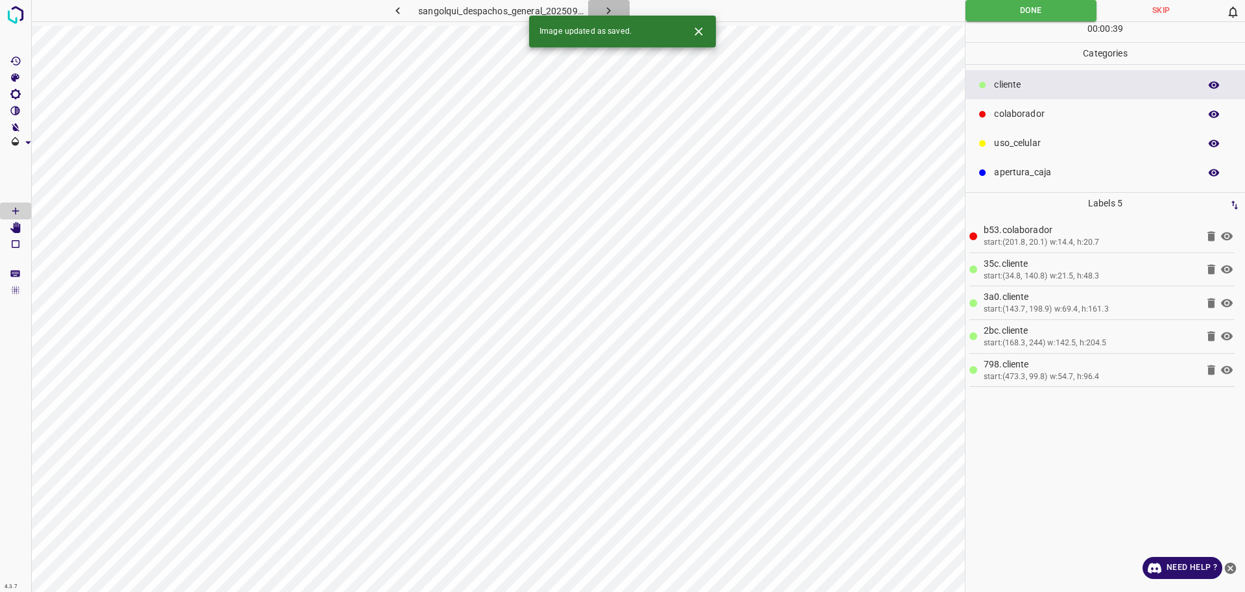
click at [605, 10] on icon "button" at bounding box center [609, 11] width 14 height 14
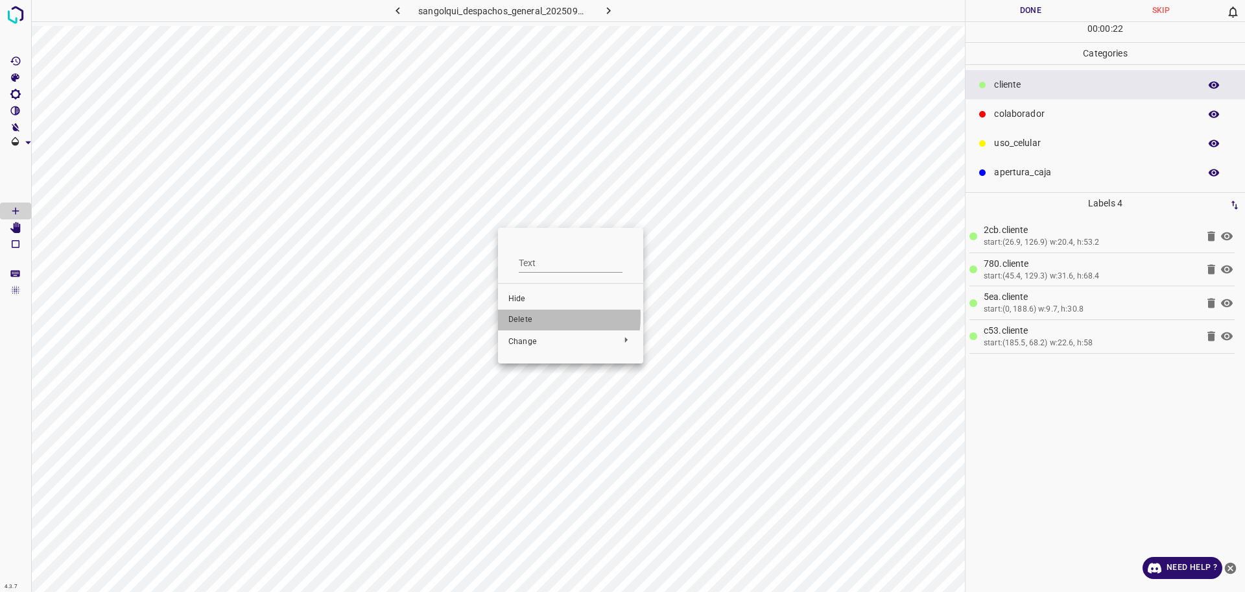
click at [526, 316] on span "Delete" at bounding box center [571, 320] width 125 height 12
click at [1044, 110] on p "colaborador" at bounding box center [1093, 114] width 199 height 14
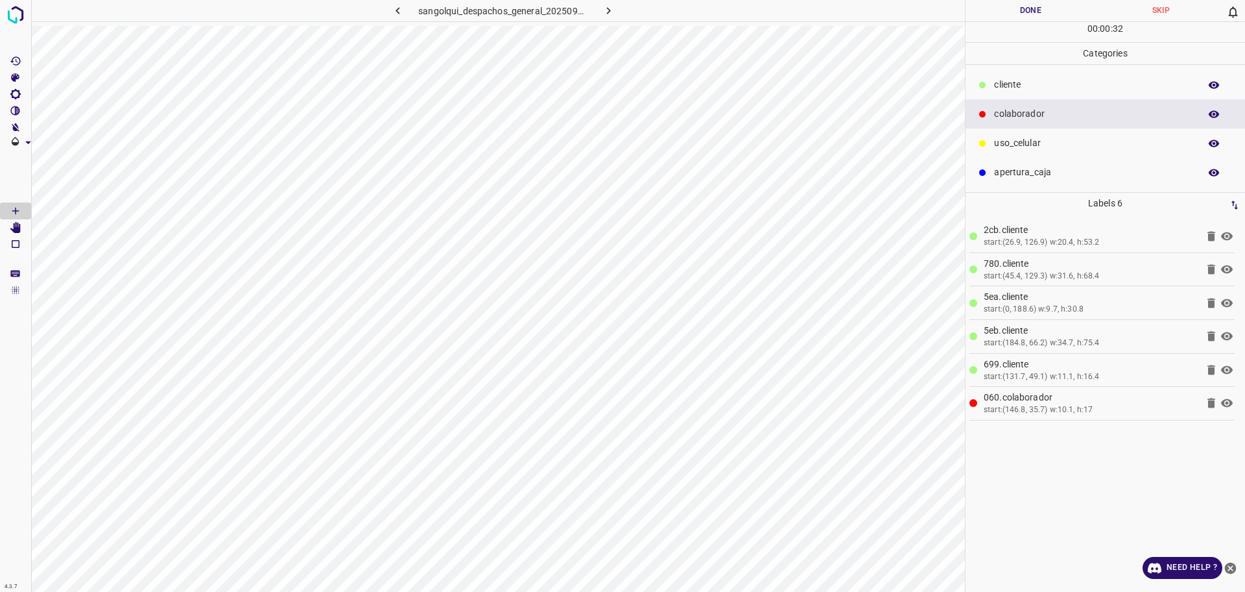
click at [1048, 115] on p "colaborador" at bounding box center [1093, 114] width 199 height 14
click at [1027, 89] on p "cliente" at bounding box center [1093, 85] width 199 height 14
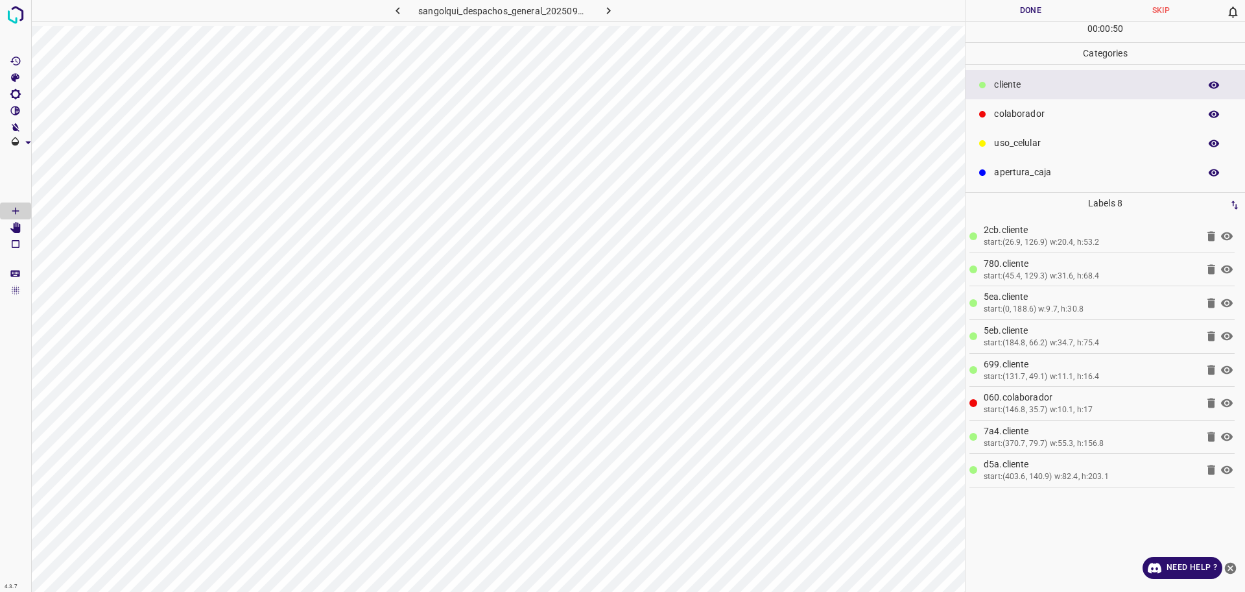
click at [1028, 143] on p "uso_celular" at bounding box center [1093, 143] width 199 height 14
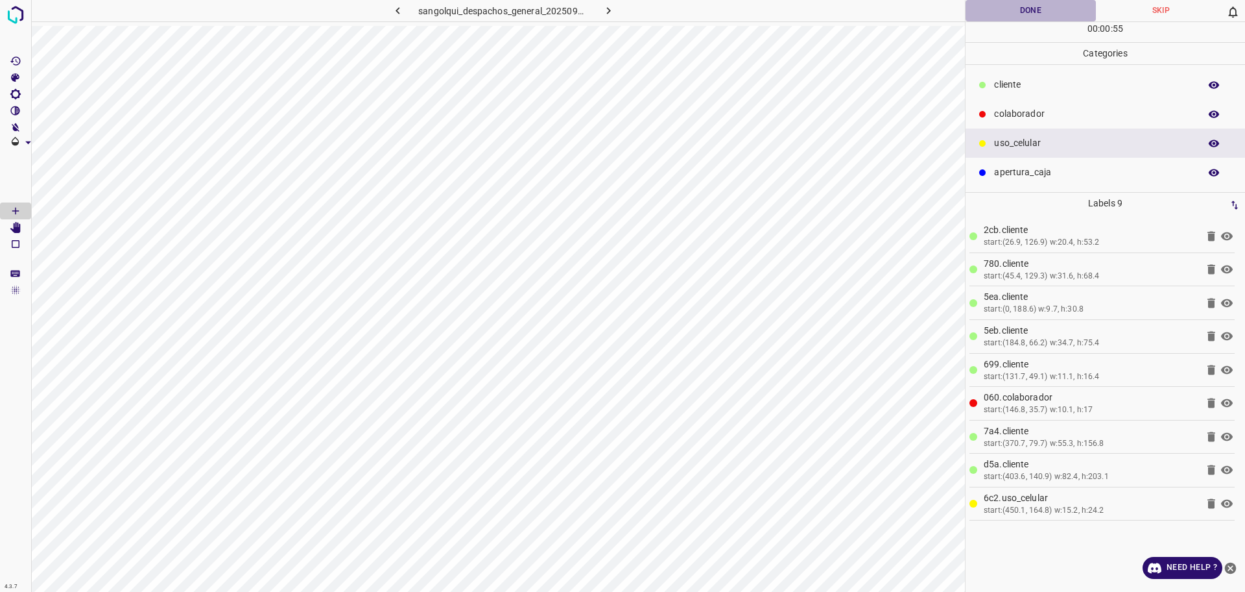
click at [1057, 12] on button "Done" at bounding box center [1031, 10] width 130 height 21
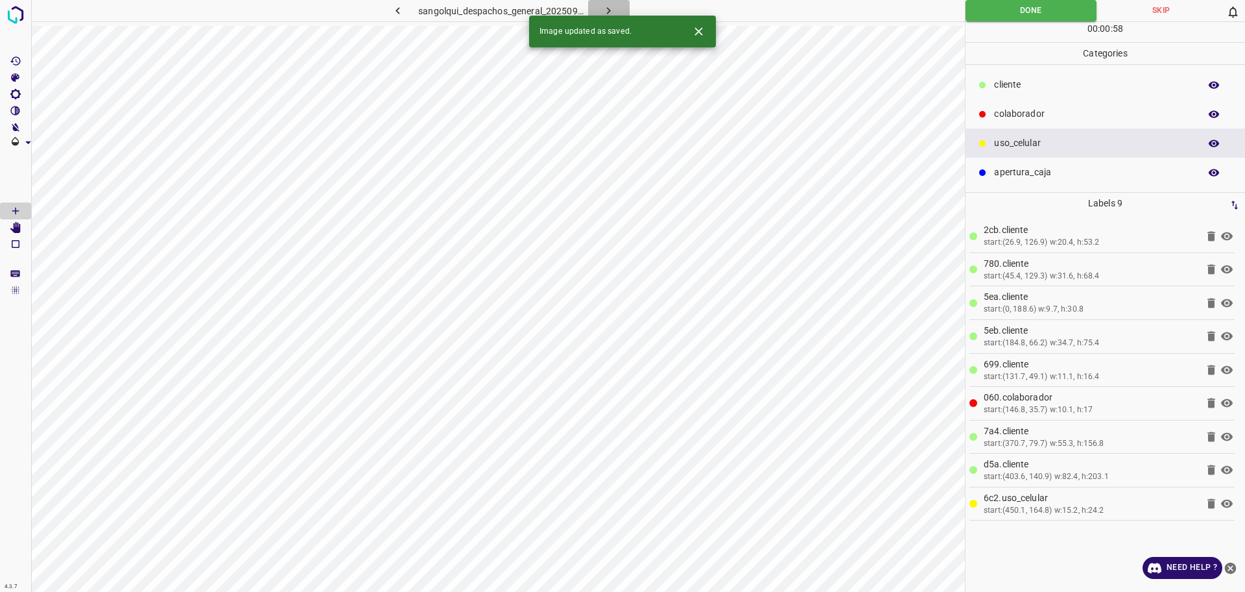
click at [620, 7] on button "button" at bounding box center [609, 10] width 42 height 21
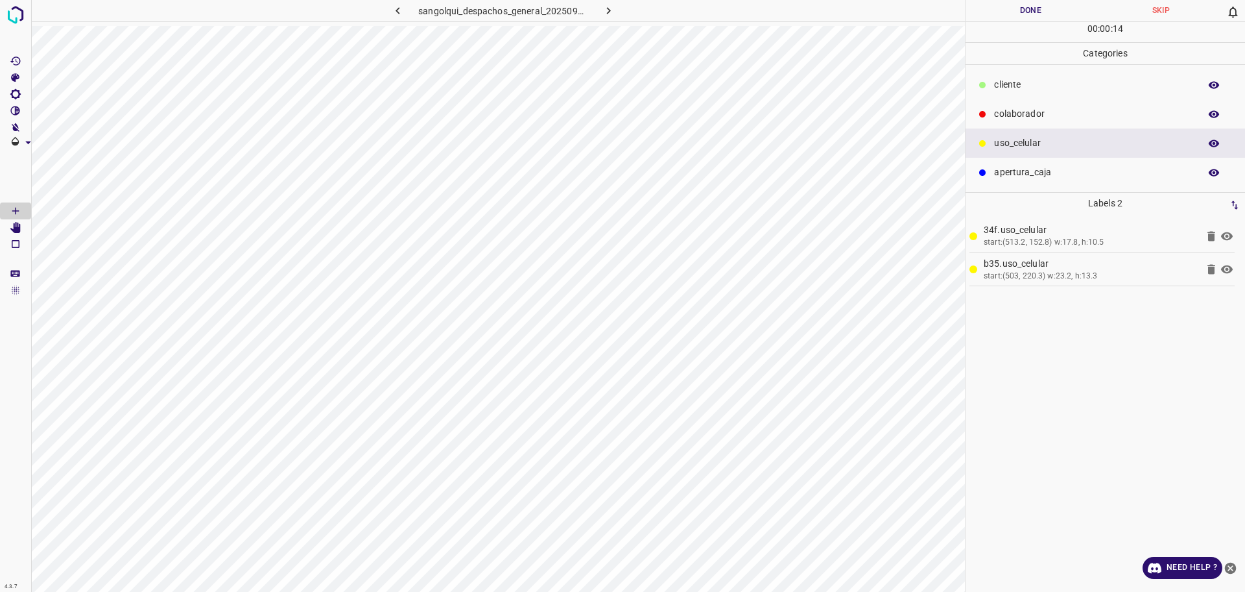
click at [1017, 109] on p "colaborador" at bounding box center [1093, 114] width 199 height 14
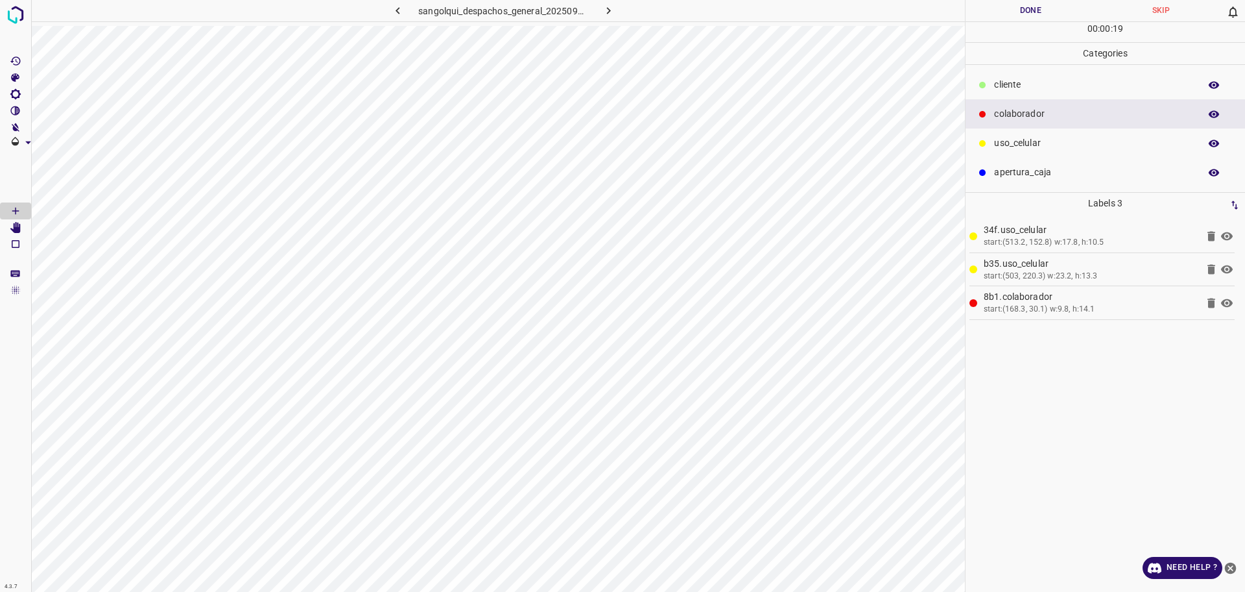
click at [1004, 80] on p "cliente" at bounding box center [1093, 85] width 199 height 14
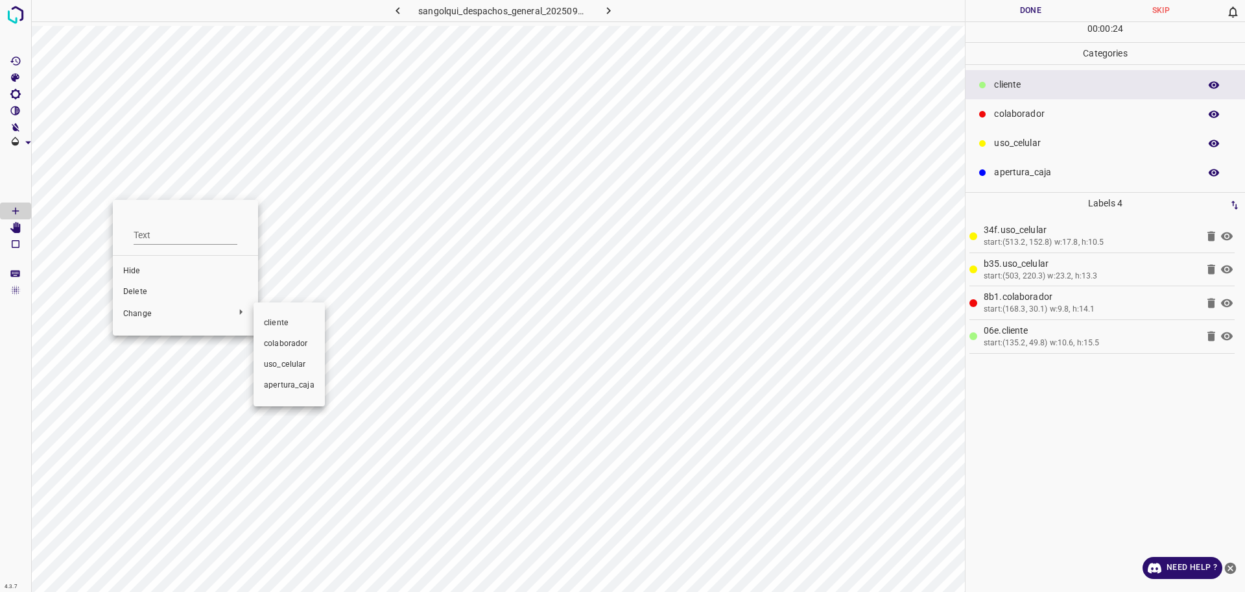
click at [149, 287] on div at bounding box center [622, 296] width 1245 height 592
click at [149, 291] on span "Delete" at bounding box center [185, 292] width 125 height 12
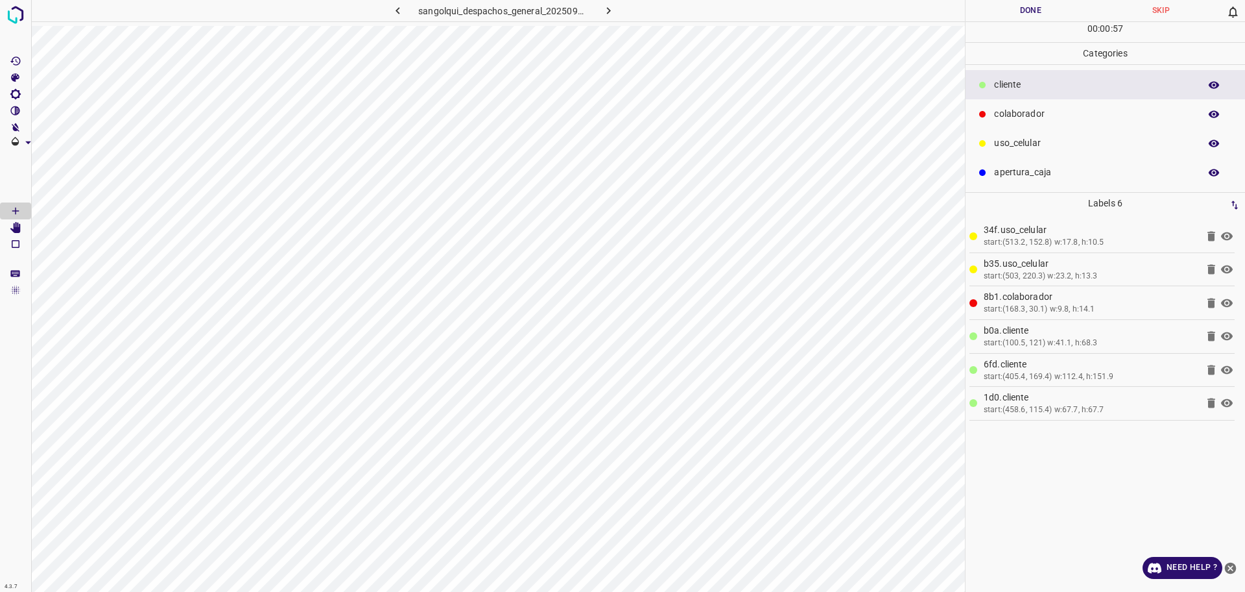
click at [1016, 8] on button "Done" at bounding box center [1031, 10] width 130 height 21
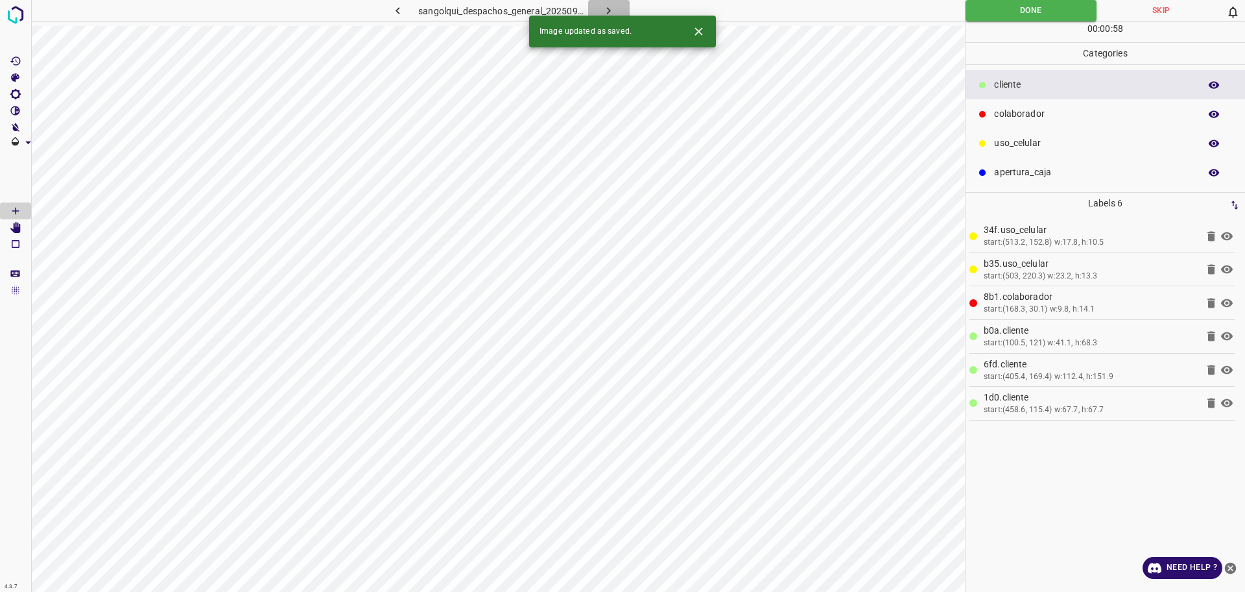
click at [607, 9] on icon "button" at bounding box center [609, 11] width 14 height 14
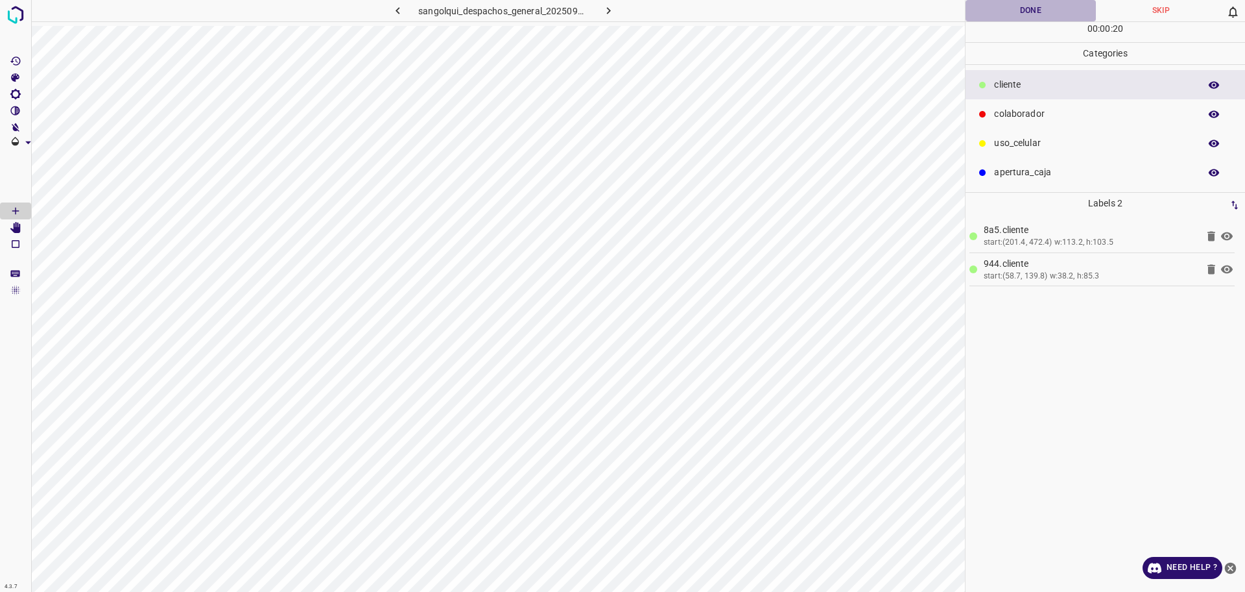
click at [1047, 13] on button "Done" at bounding box center [1031, 10] width 130 height 21
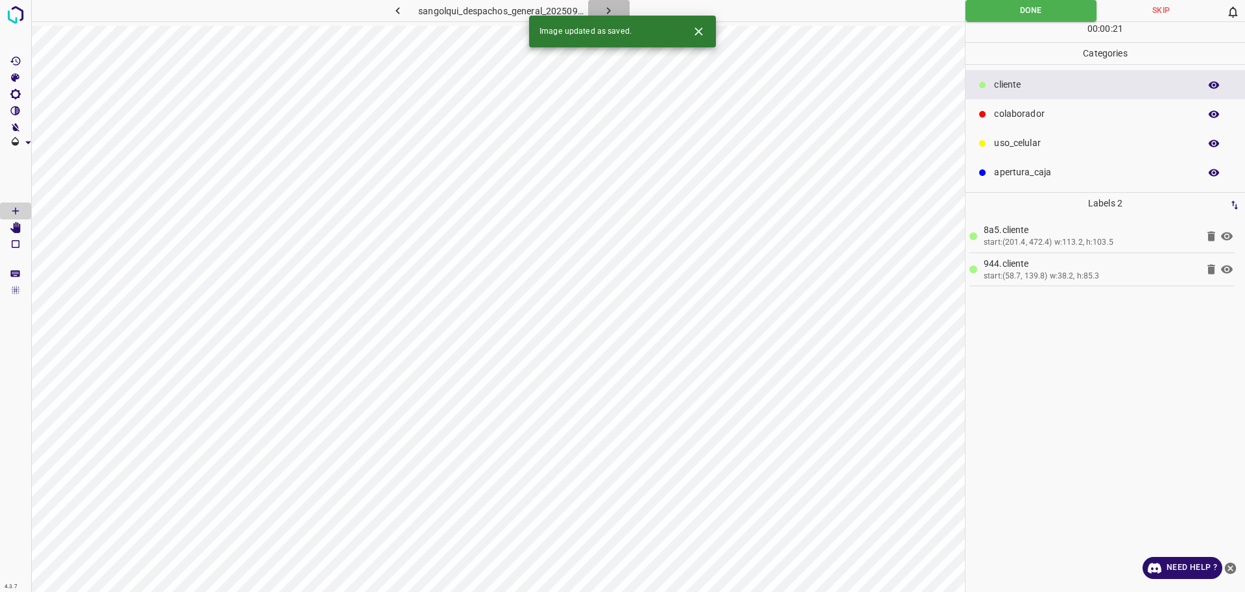
click at [608, 12] on icon "button" at bounding box center [609, 11] width 14 height 14
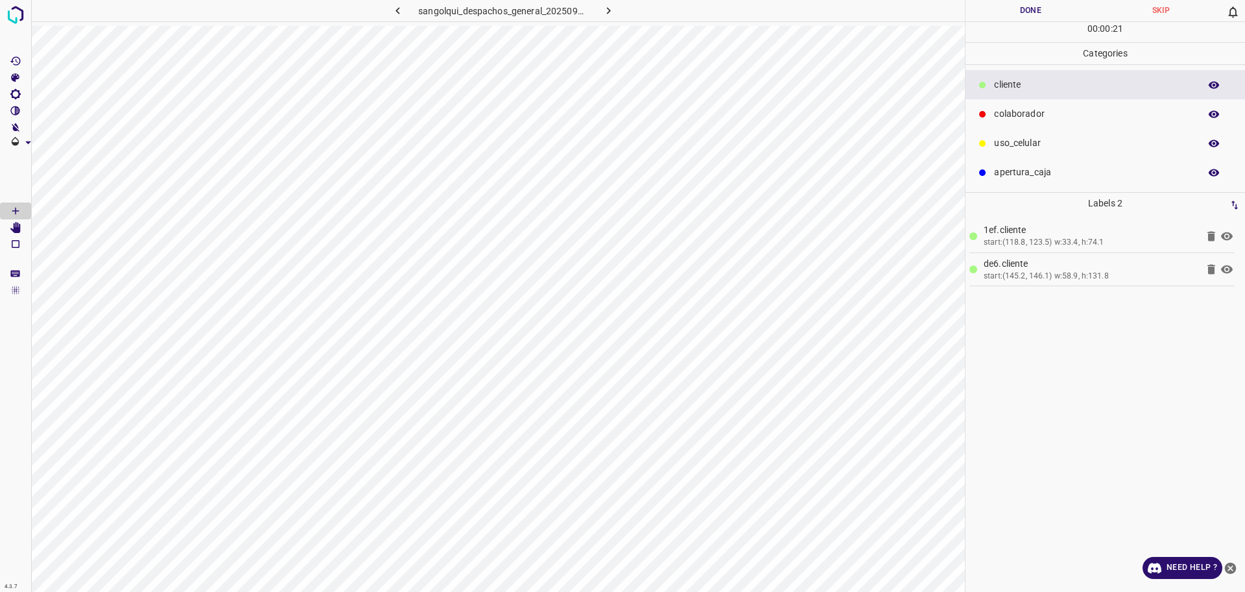
click at [1068, 117] on p "colaborador" at bounding box center [1093, 114] width 199 height 14
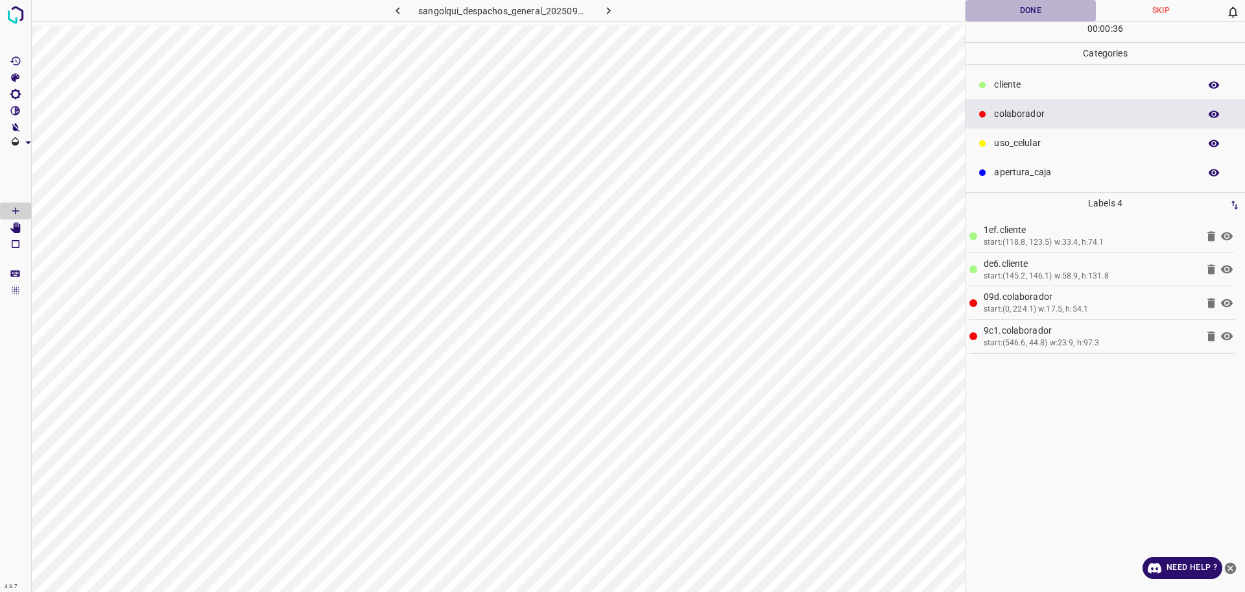
click at [985, 17] on button "Done" at bounding box center [1031, 10] width 130 height 21
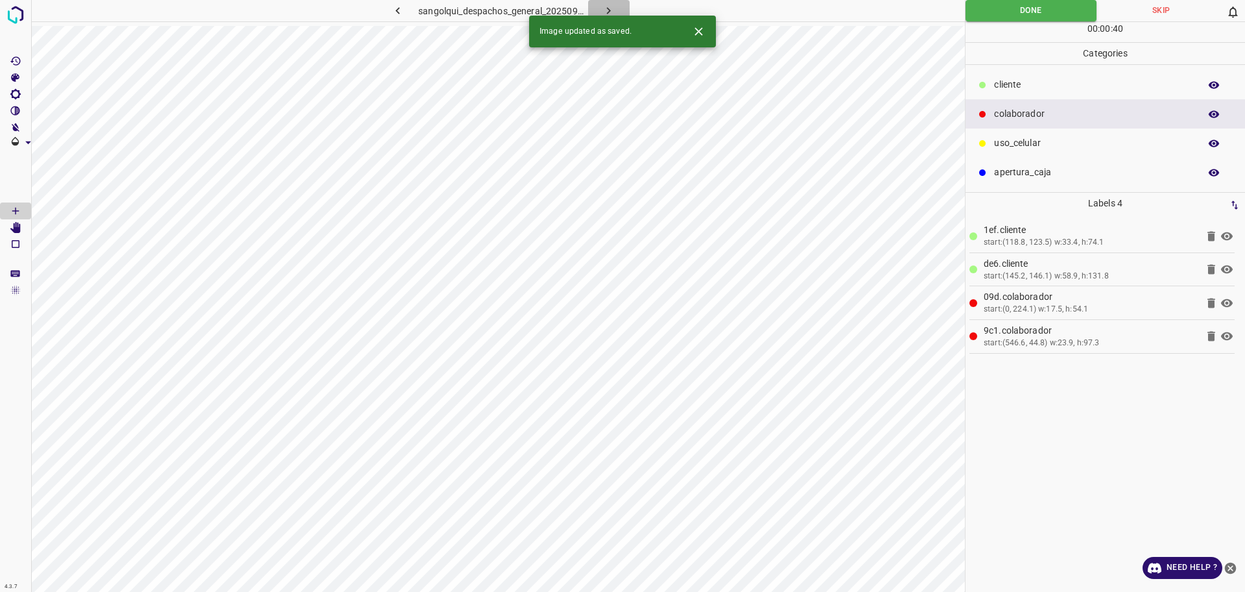
click at [611, 8] on icon "button" at bounding box center [609, 11] width 14 height 14
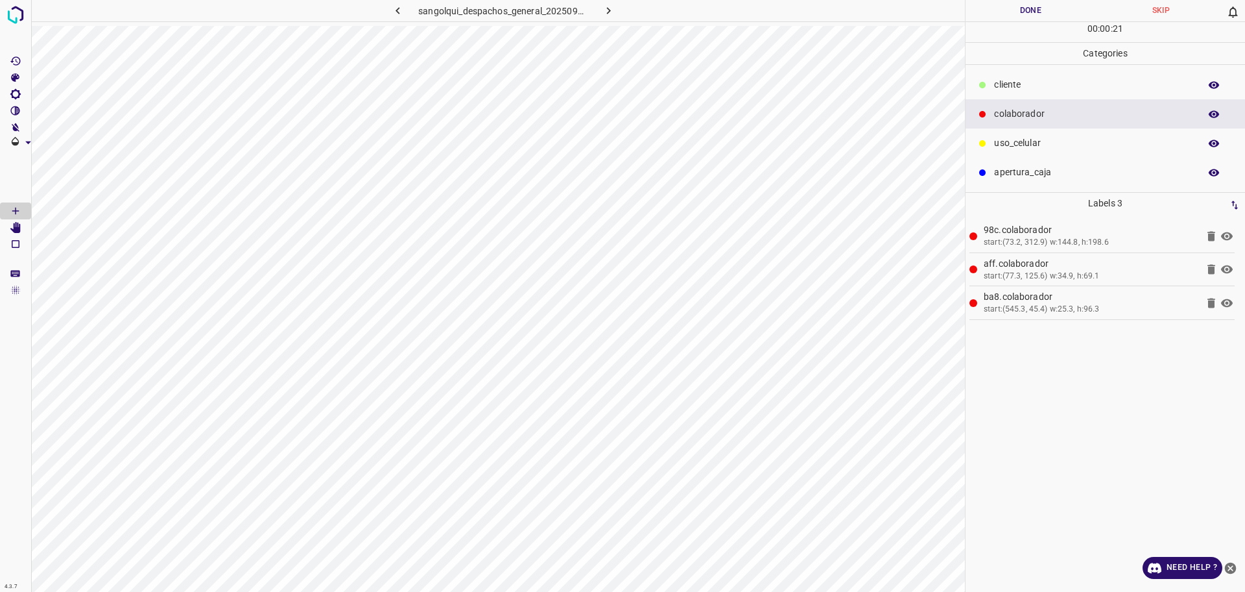
click at [1101, 89] on p "cliente" at bounding box center [1093, 85] width 199 height 14
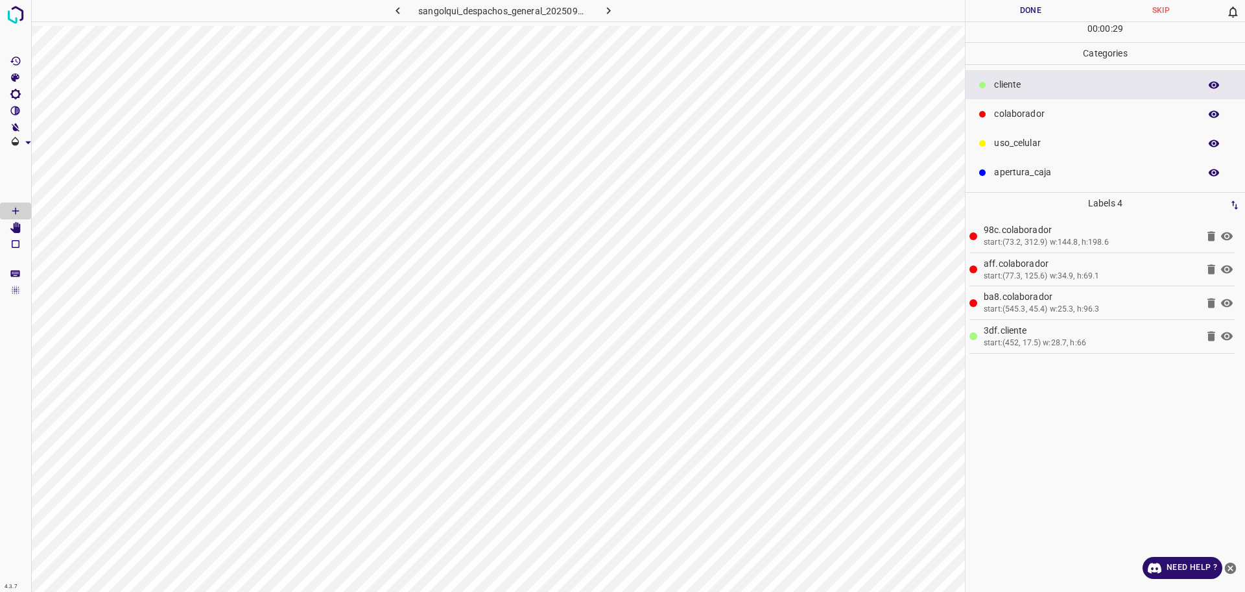
click at [1004, 15] on button "Done" at bounding box center [1031, 10] width 130 height 21
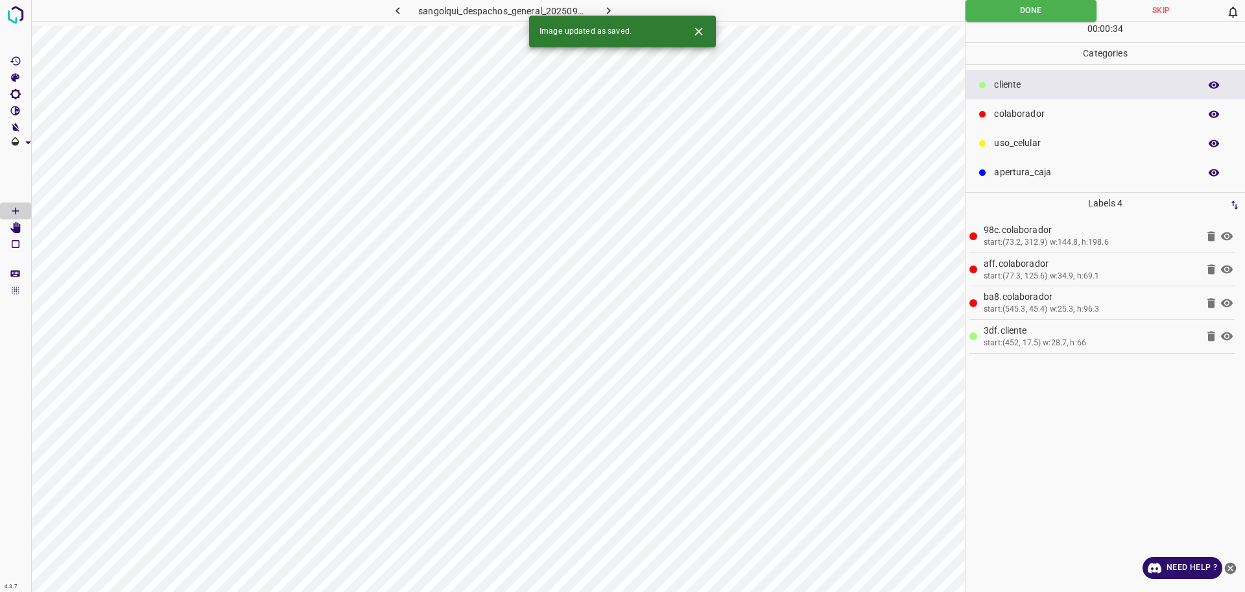
click at [621, 11] on button "button" at bounding box center [609, 10] width 42 height 21
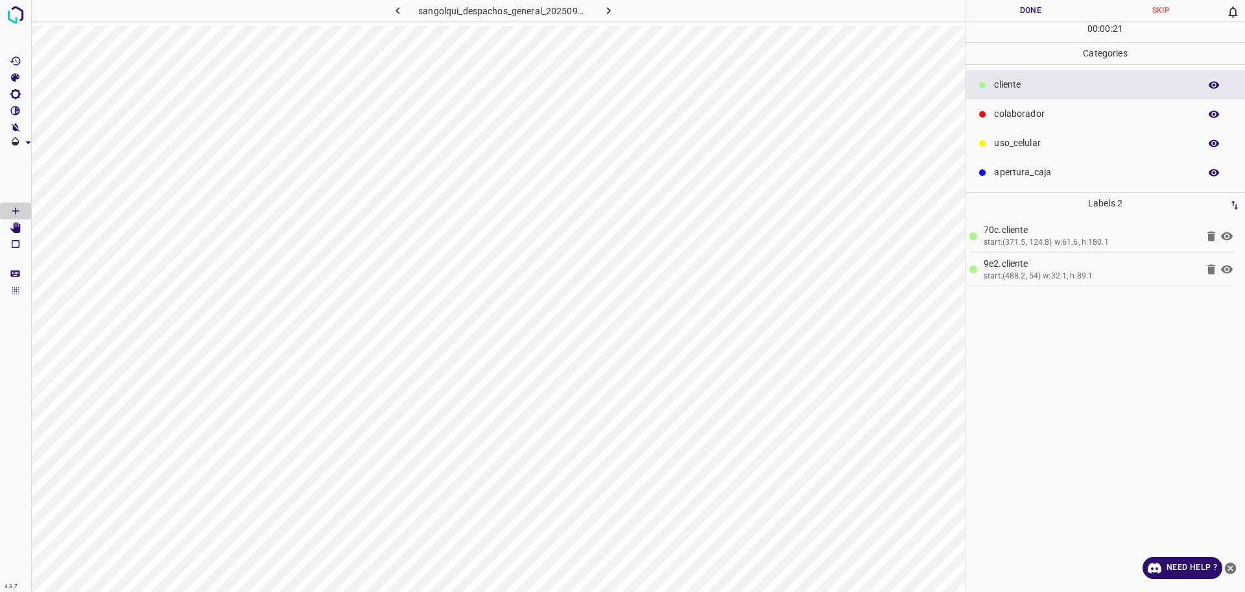
click at [998, 13] on button "Done" at bounding box center [1031, 10] width 130 height 21
click at [999, 13] on button "Done" at bounding box center [1031, 10] width 130 height 21
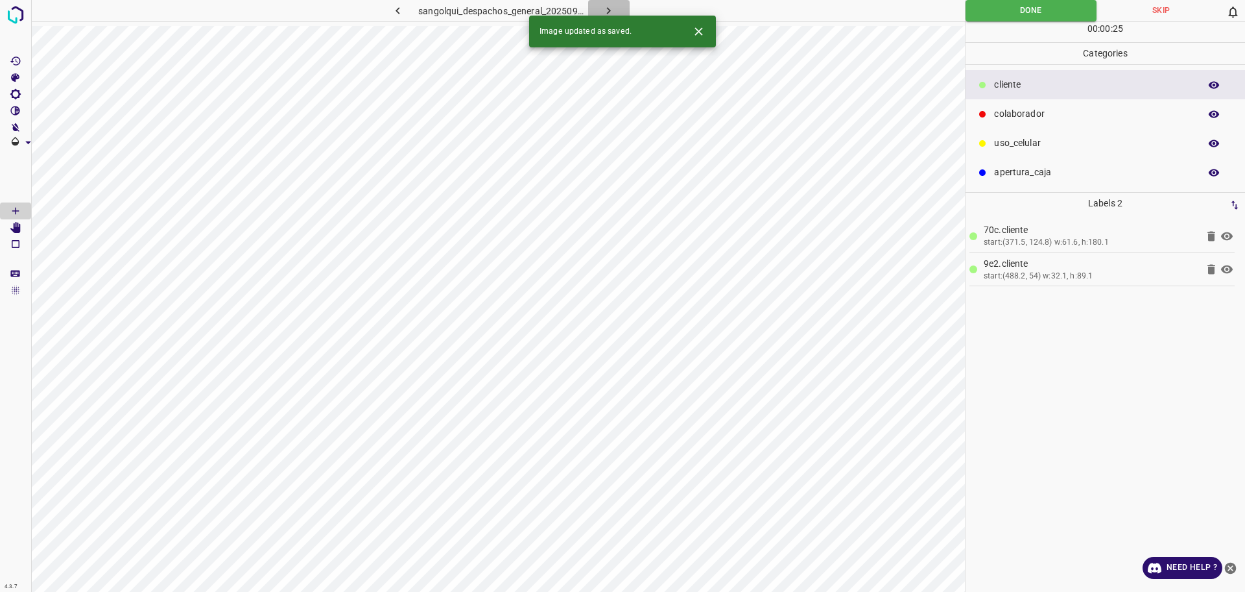
click at [616, 5] on button "button" at bounding box center [609, 10] width 42 height 21
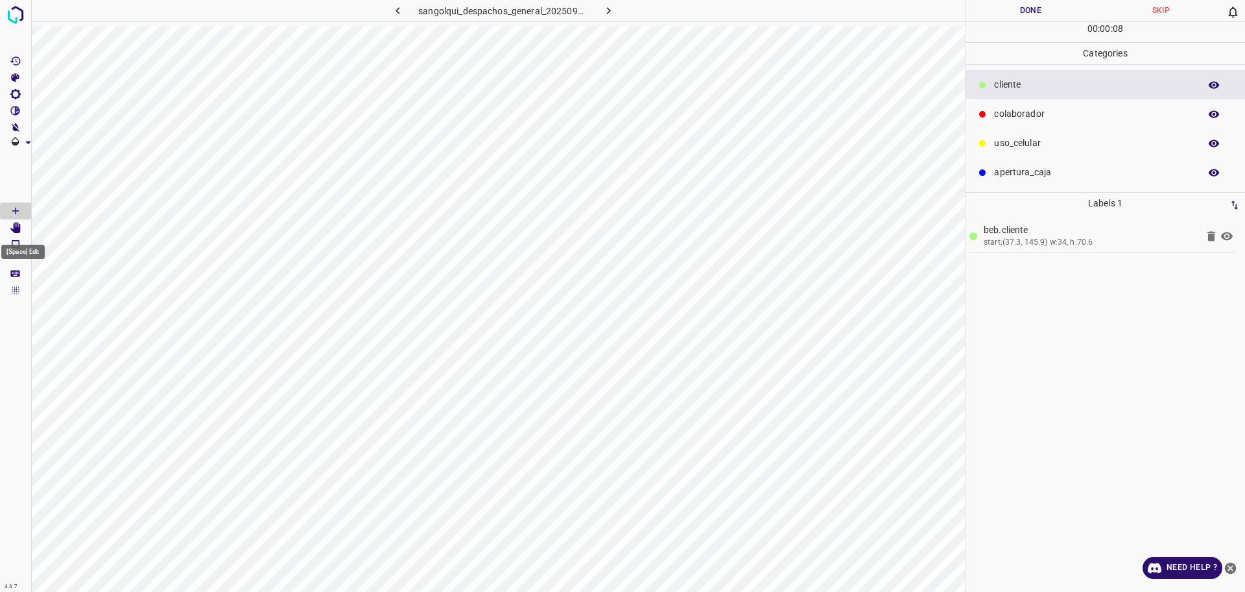
click at [19, 226] on icon "[Space] Edit" at bounding box center [15, 228] width 10 height 12
click at [19, 207] on icon "[Space] Draw" at bounding box center [16, 211] width 12 height 12
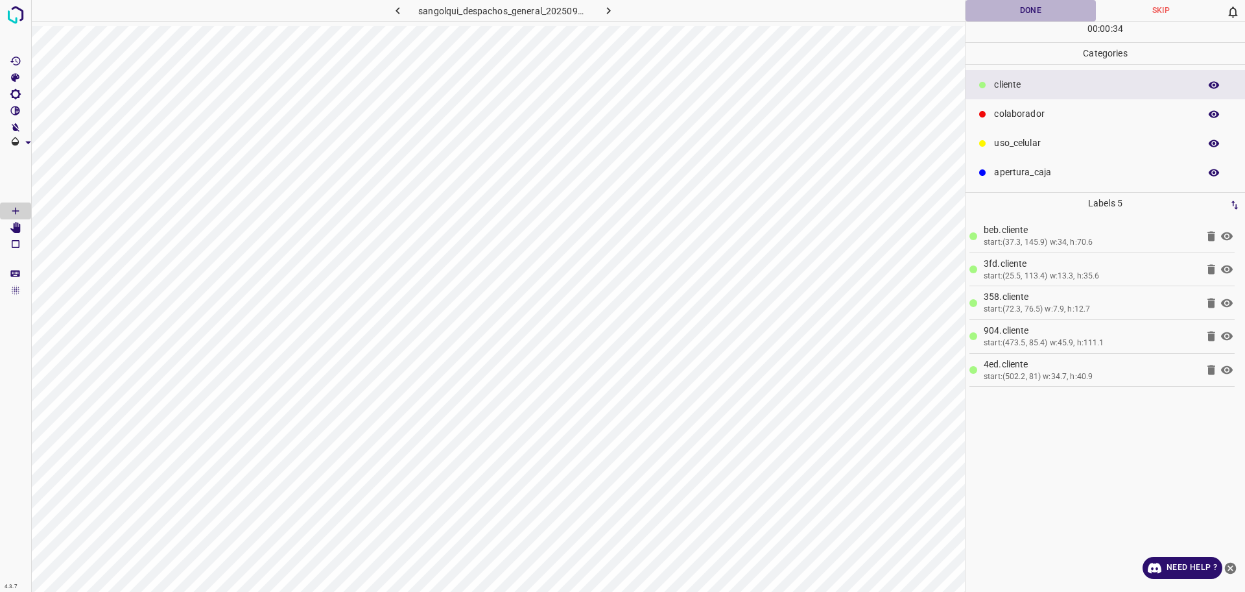
click at [995, 17] on button "Done" at bounding box center [1031, 10] width 130 height 21
click at [996, 16] on button "Done" at bounding box center [1031, 10] width 130 height 21
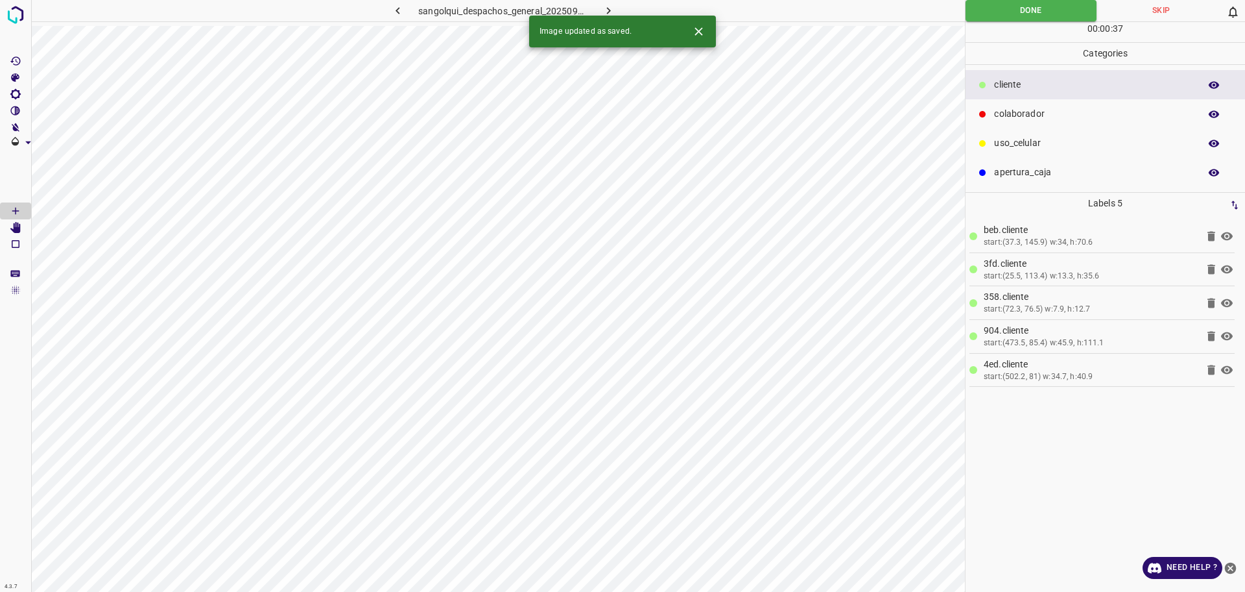
click at [605, 10] on icon "button" at bounding box center [609, 11] width 14 height 14
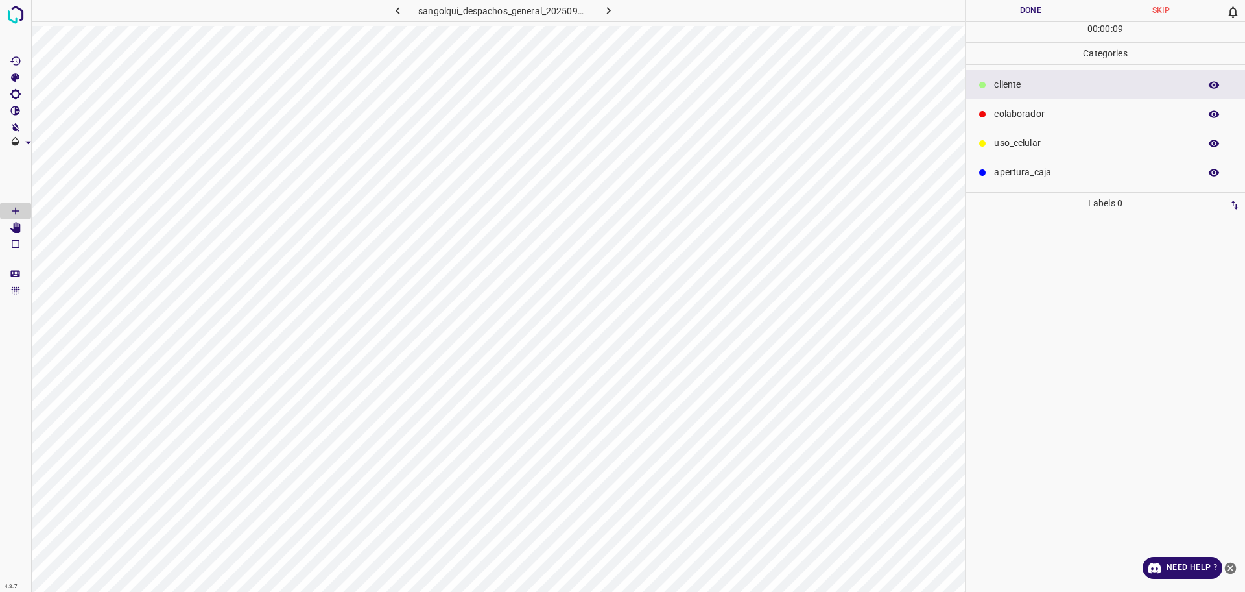
click at [1051, 102] on div "colaborador" at bounding box center [1106, 113] width 280 height 29
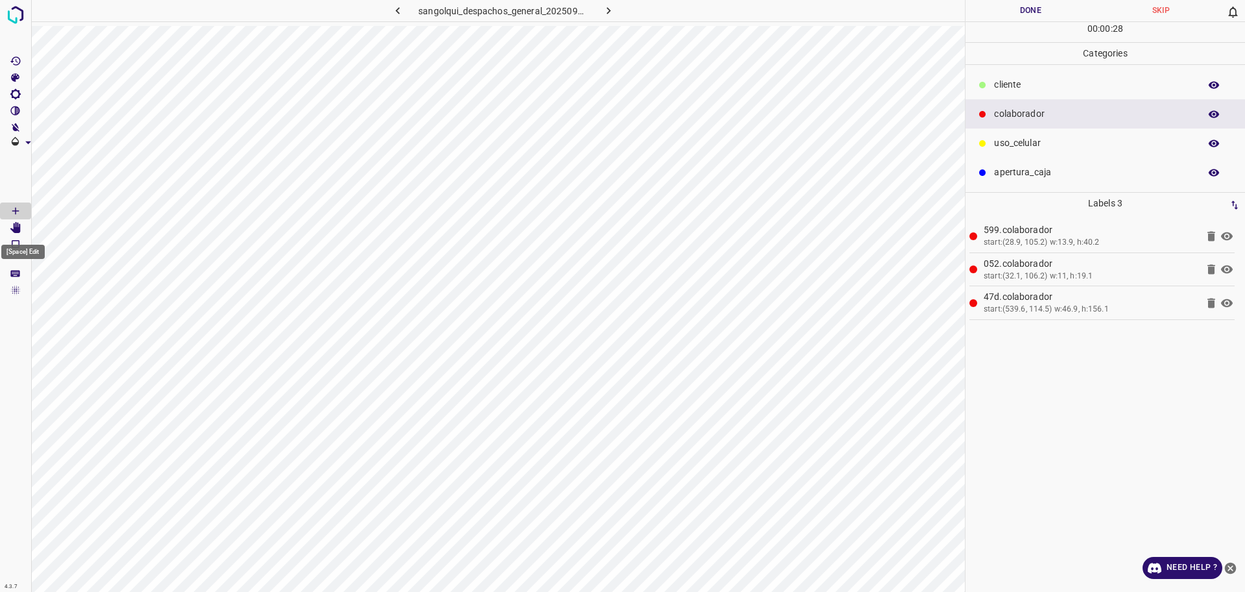
click at [12, 230] on icon "[Space] Edit" at bounding box center [15, 228] width 10 height 12
click at [19, 208] on icon "[Space] Draw" at bounding box center [16, 211] width 12 height 12
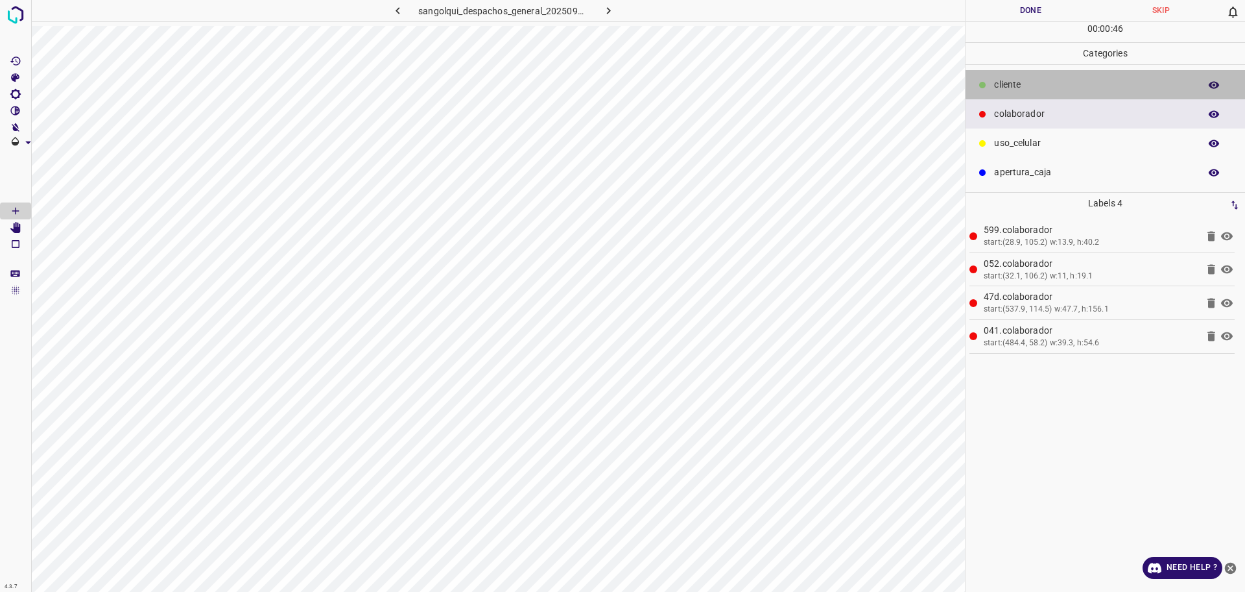
click at [1053, 77] on div "cliente" at bounding box center [1106, 84] width 280 height 29
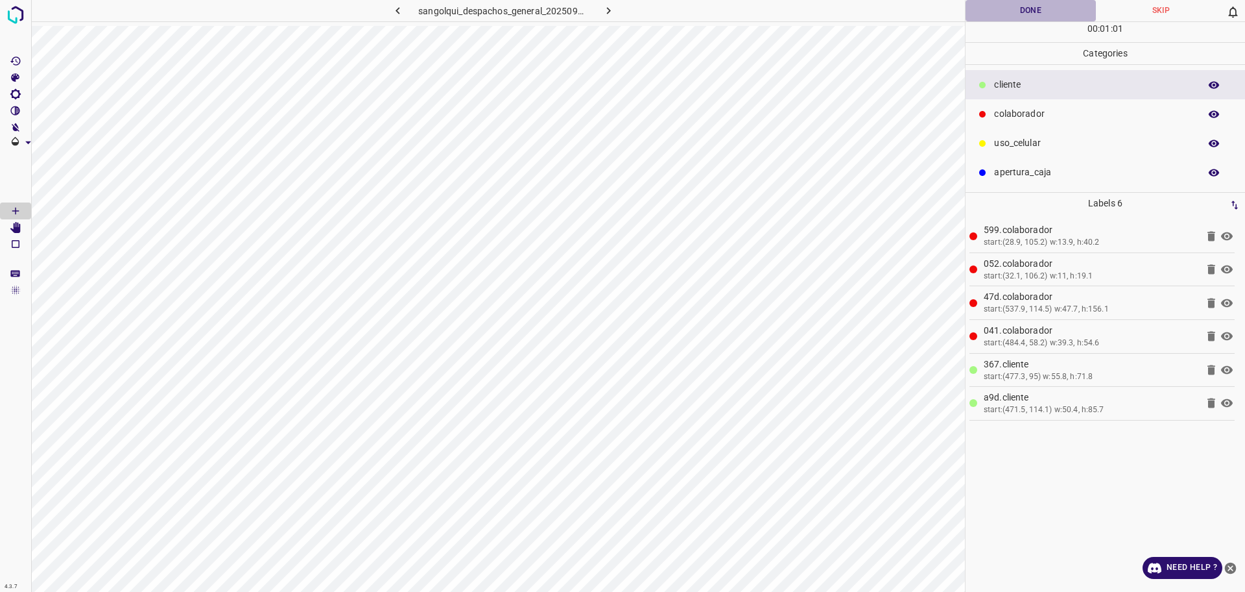
click at [1009, 8] on button "Done" at bounding box center [1031, 10] width 130 height 21
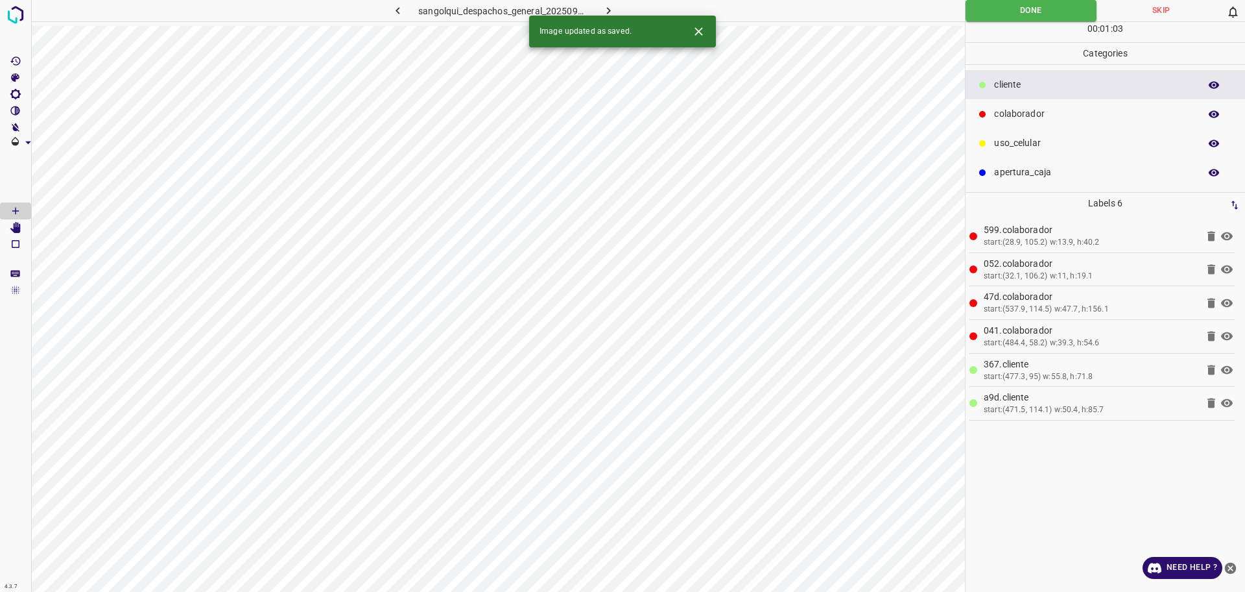
click at [605, 9] on icon "button" at bounding box center [609, 11] width 14 height 14
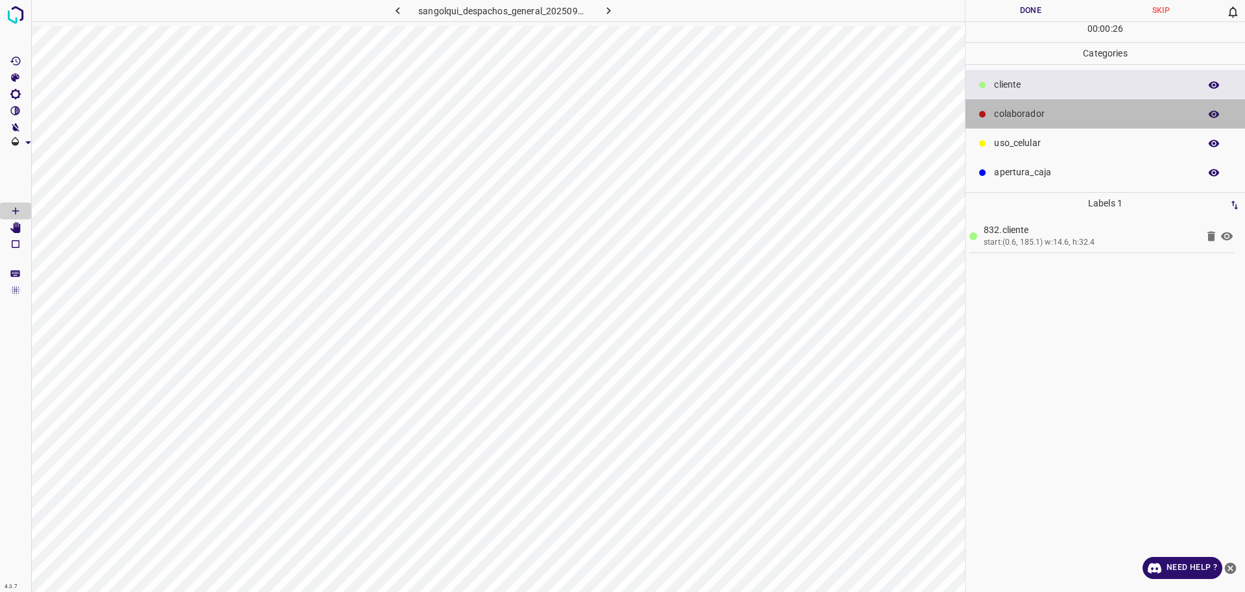
click at [1063, 112] on p "colaborador" at bounding box center [1093, 114] width 199 height 14
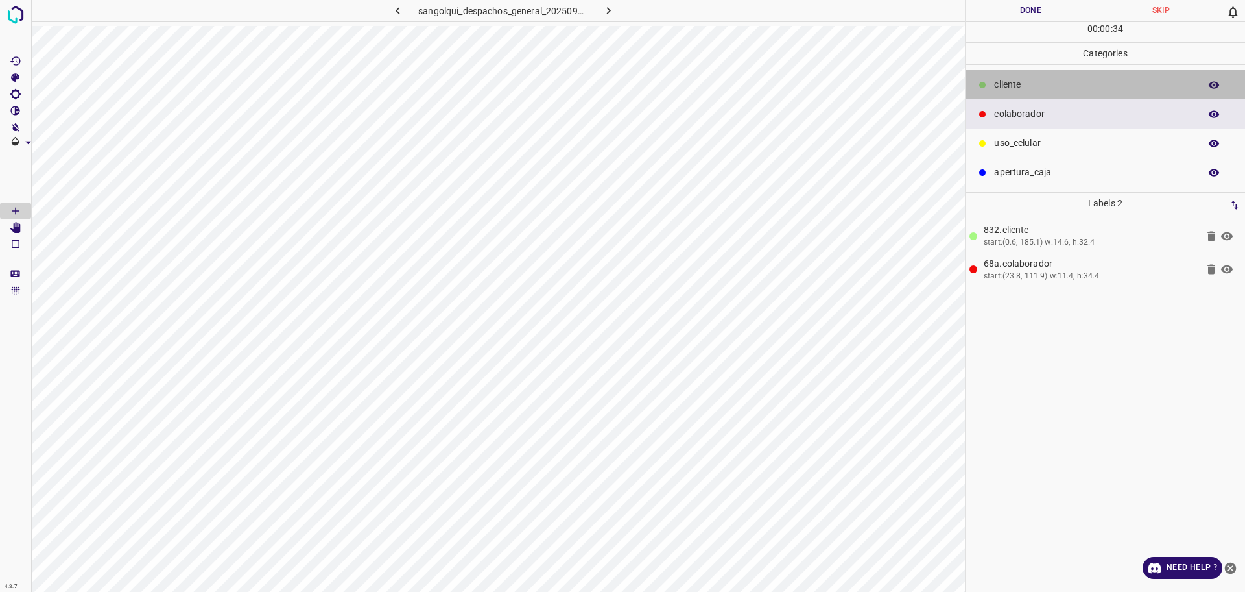
click at [1027, 84] on p "cliente" at bounding box center [1093, 85] width 199 height 14
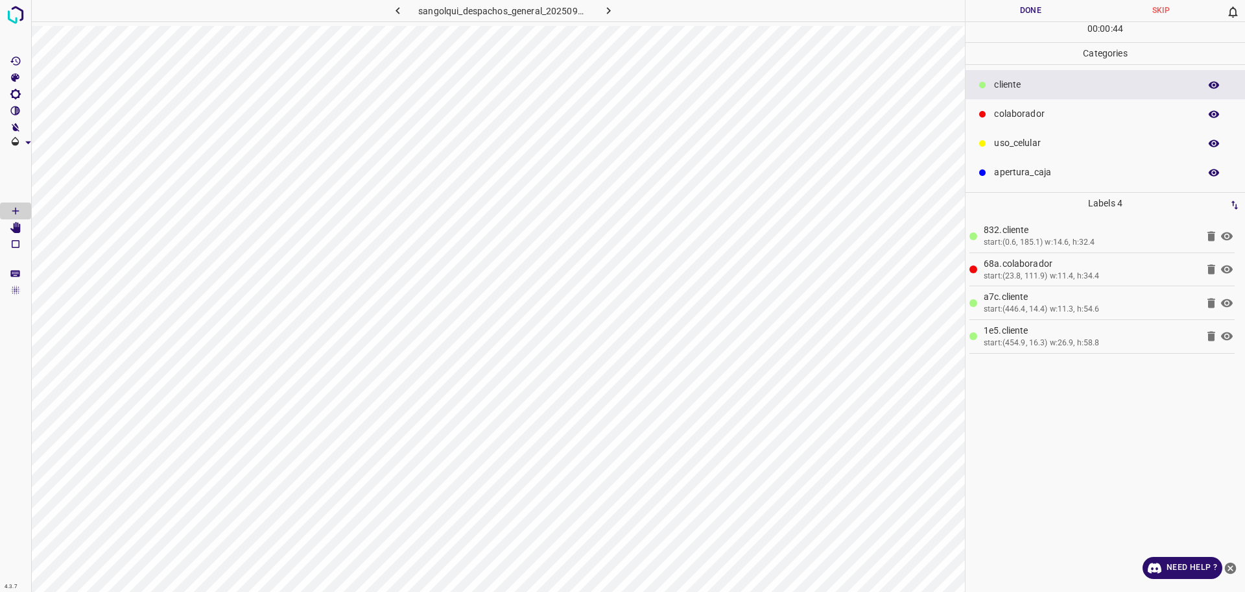
click at [1053, 15] on button "Done" at bounding box center [1031, 10] width 130 height 21
click at [1052, 15] on button "Done" at bounding box center [1031, 10] width 130 height 21
click at [609, 6] on icon "button" at bounding box center [609, 11] width 14 height 14
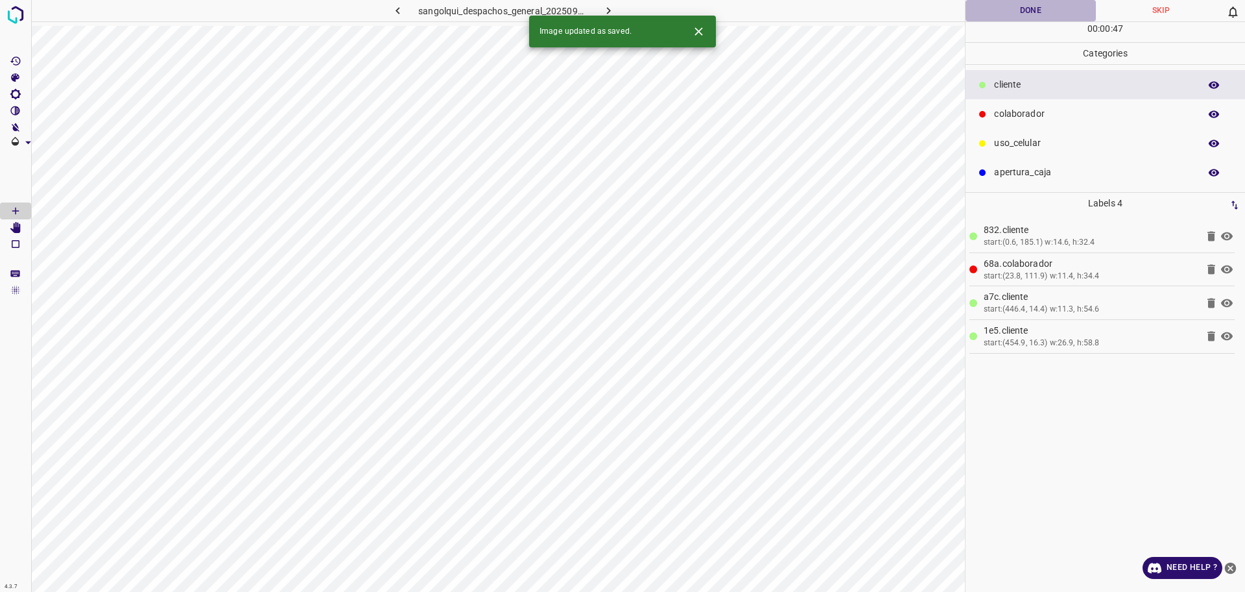
click at [1063, 3] on button "Done" at bounding box center [1031, 10] width 130 height 21
click at [608, 5] on icon "button" at bounding box center [609, 11] width 14 height 14
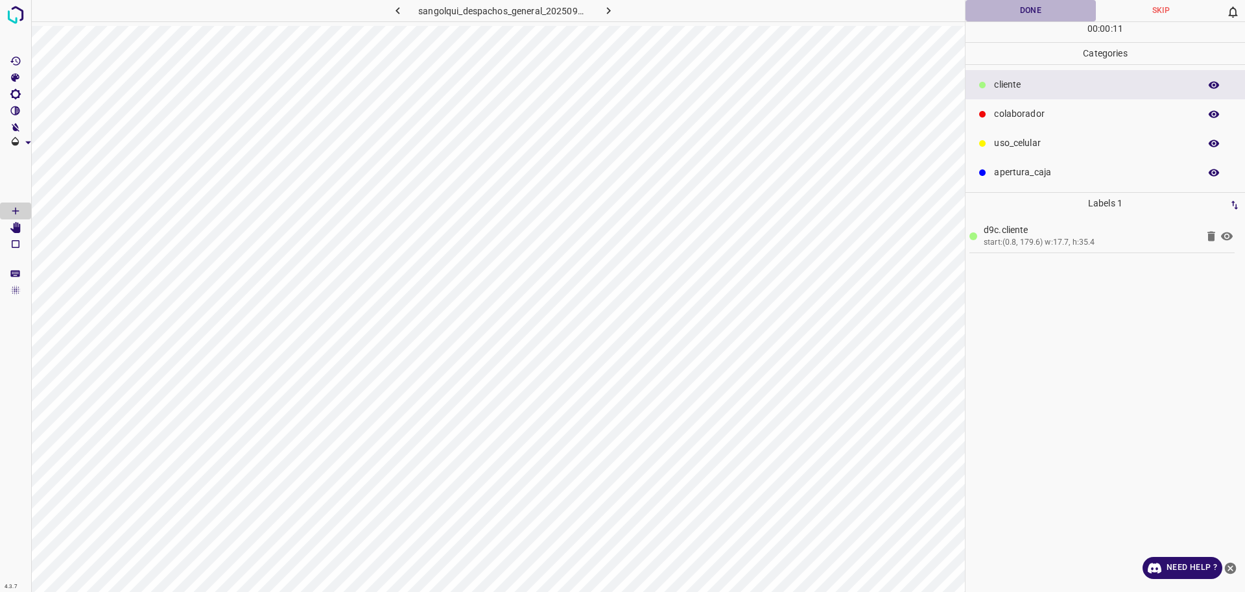
click at [1016, 12] on button "Done" at bounding box center [1031, 10] width 130 height 21
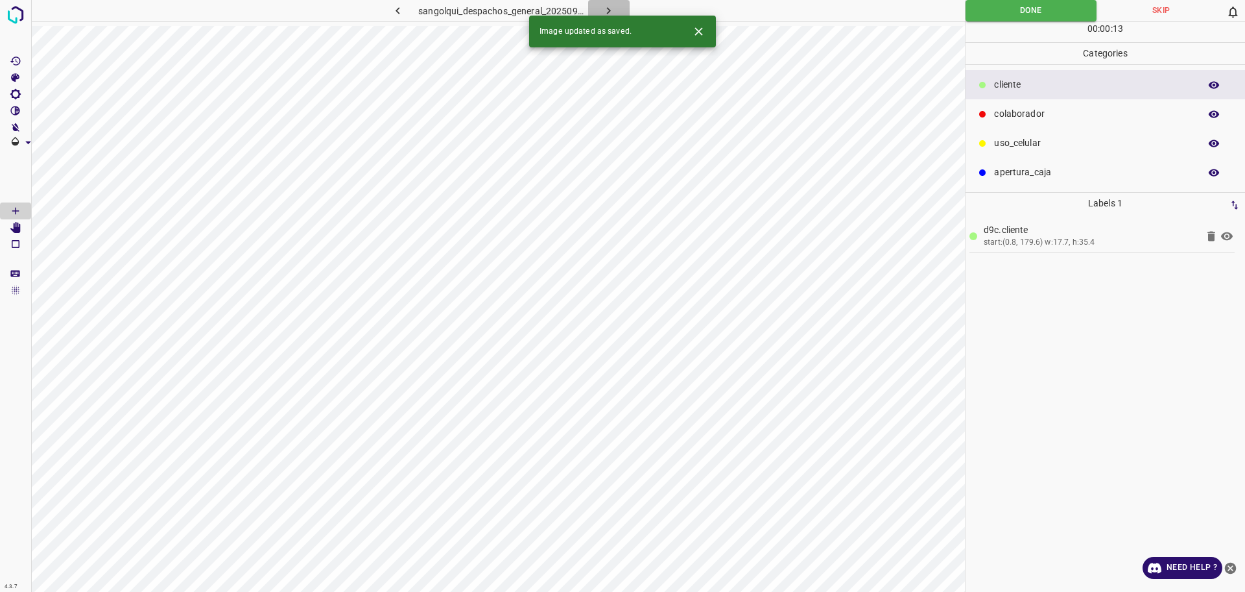
click at [612, 10] on icon "button" at bounding box center [609, 11] width 14 height 14
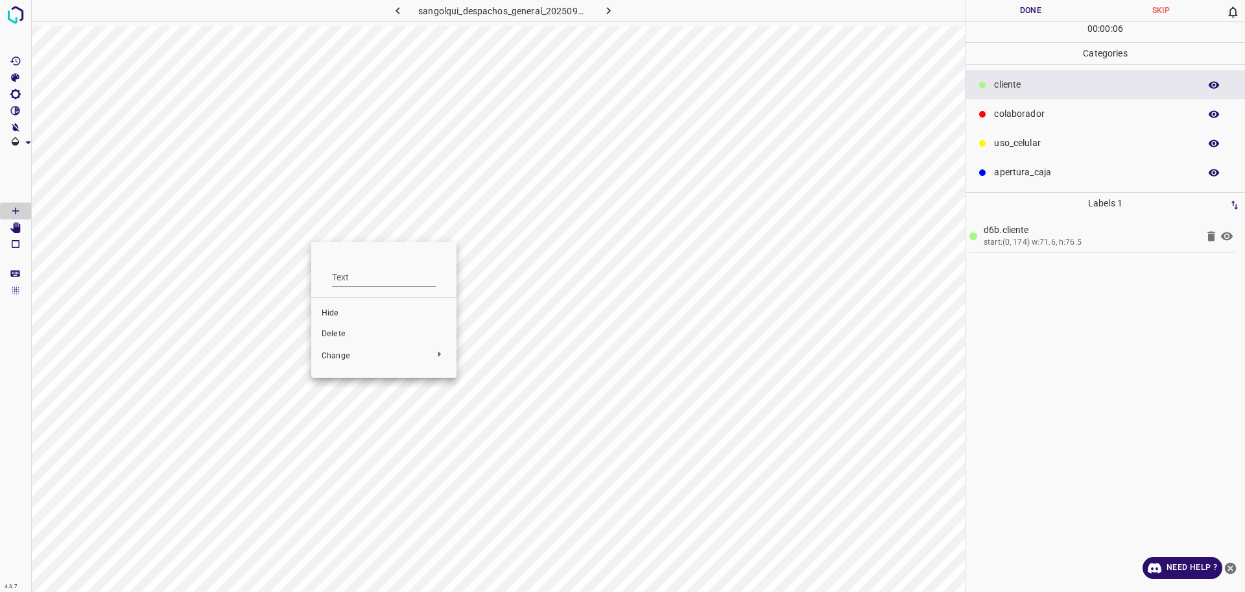
click at [374, 327] on li "Delete" at bounding box center [383, 334] width 145 height 21
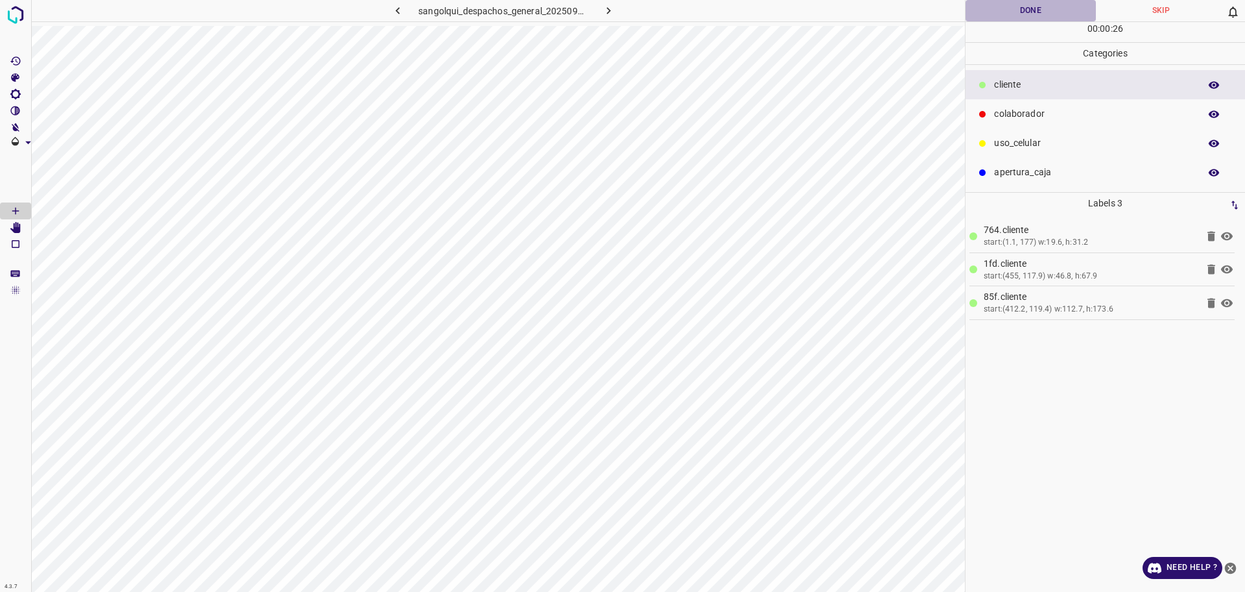
click at [998, 12] on button "Done" at bounding box center [1031, 10] width 130 height 21
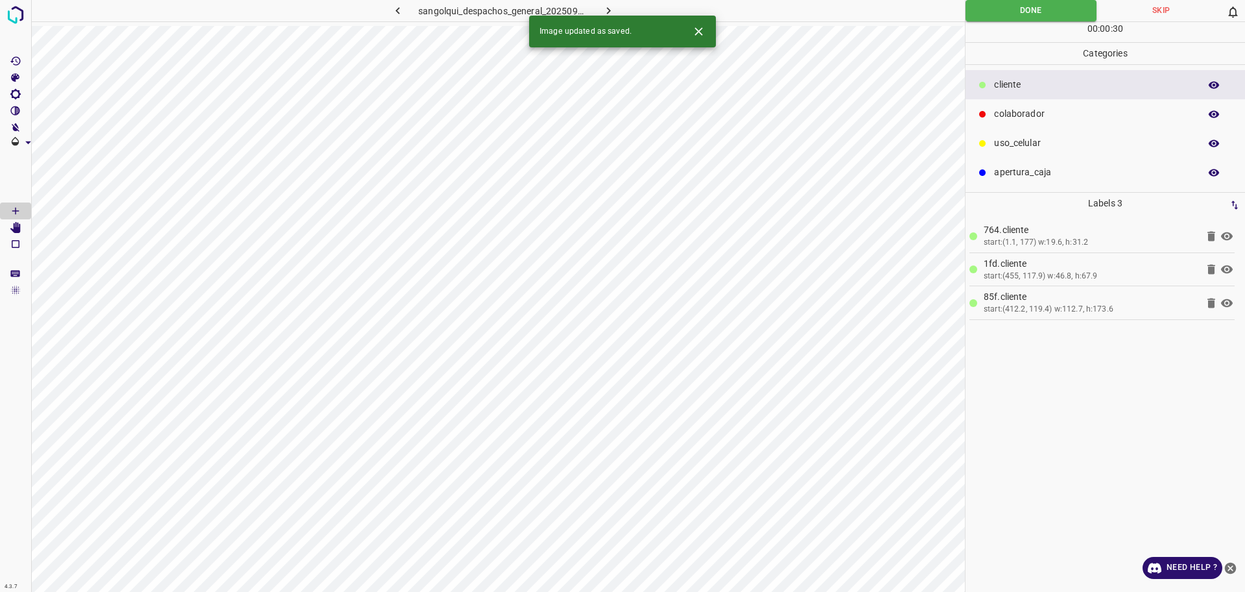
click at [610, 8] on icon "button" at bounding box center [609, 11] width 14 height 14
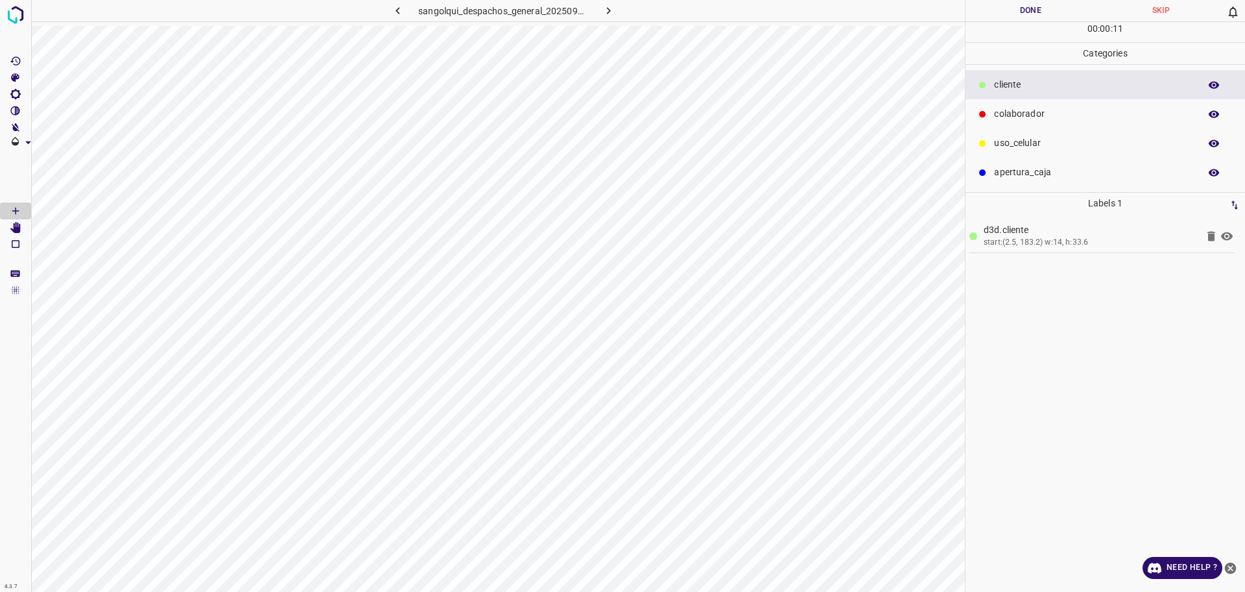
click at [995, 1] on button "Done" at bounding box center [1031, 10] width 130 height 21
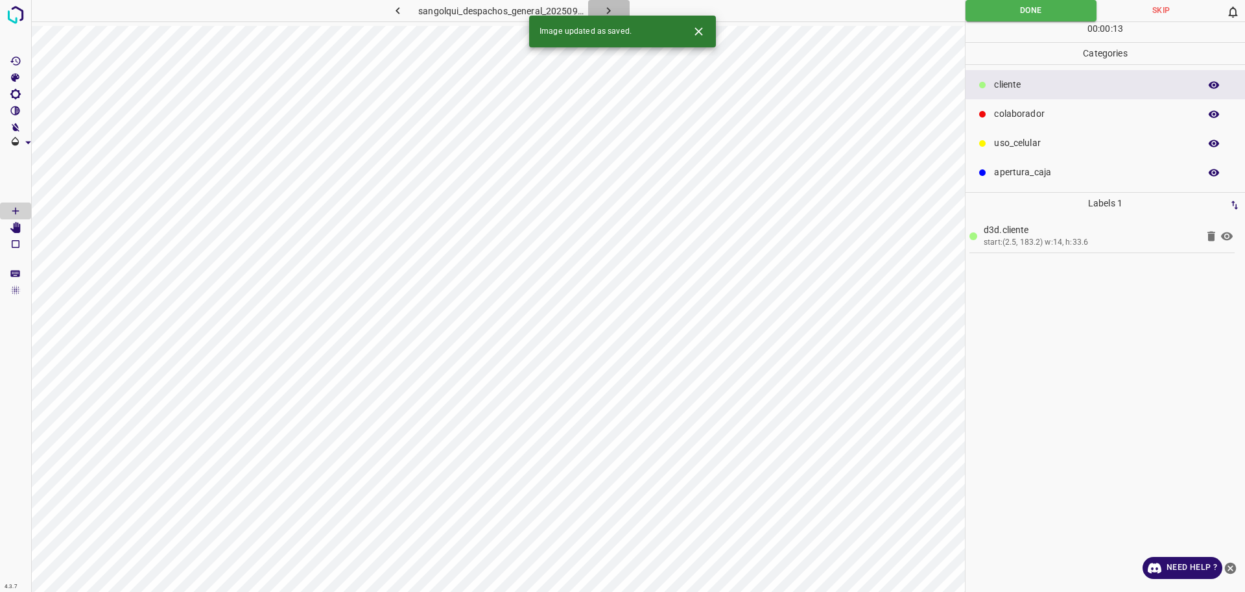
click at [611, 10] on icon "button" at bounding box center [609, 11] width 14 height 14
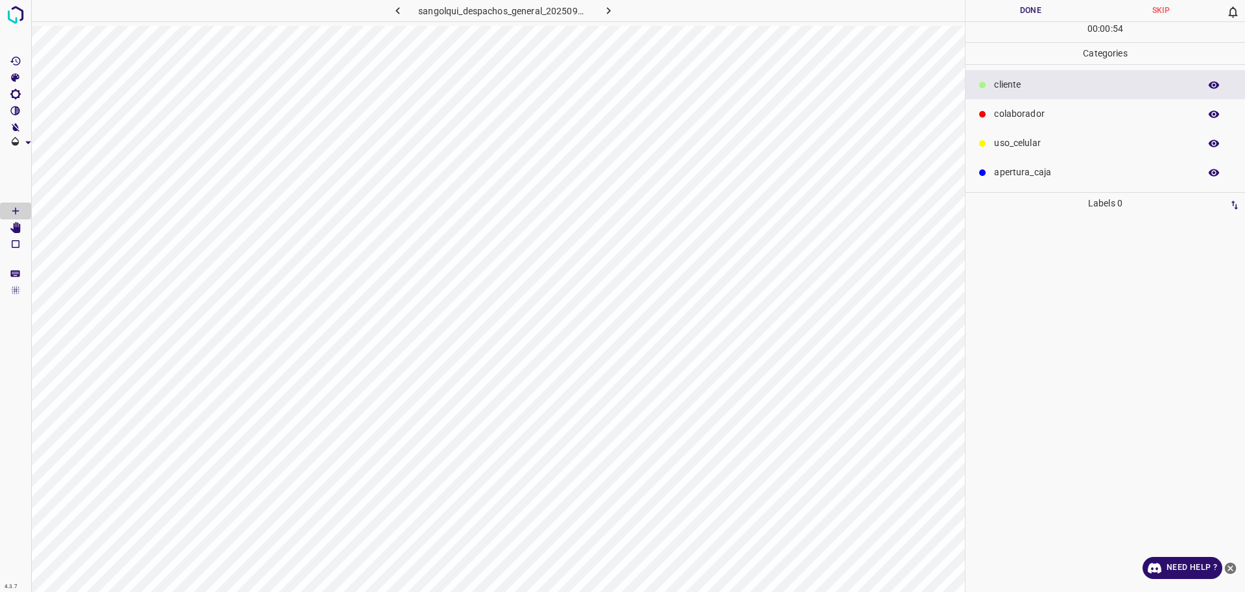
click at [1004, 110] on p "colaborador" at bounding box center [1093, 114] width 199 height 14
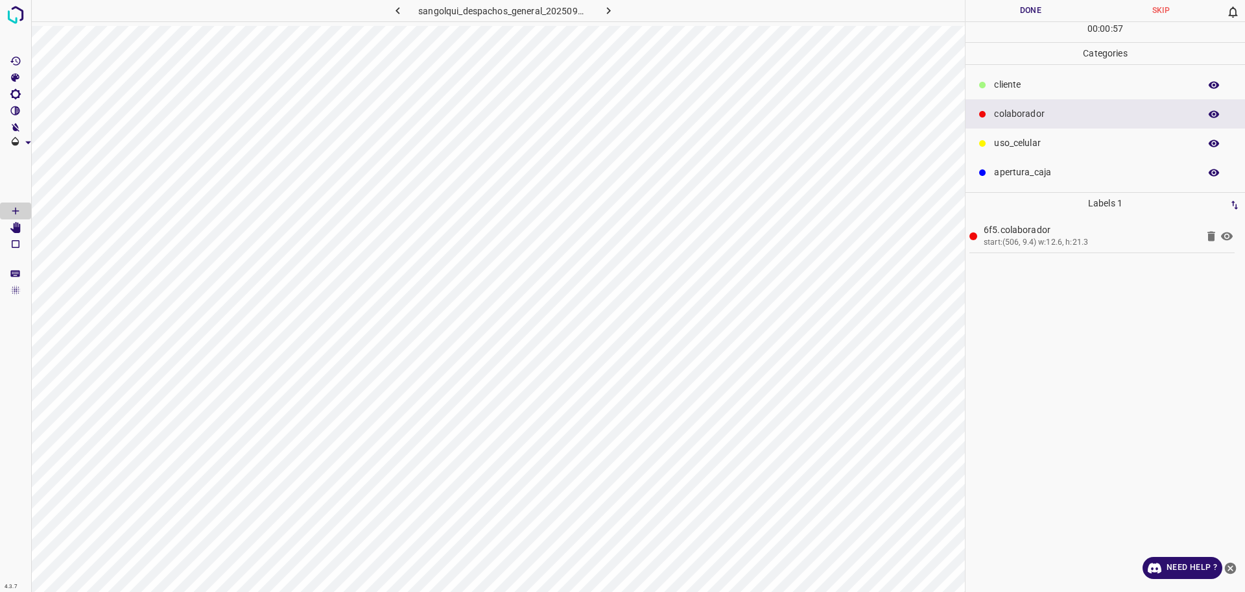
click at [994, 86] on div "cliente" at bounding box center [1106, 84] width 280 height 29
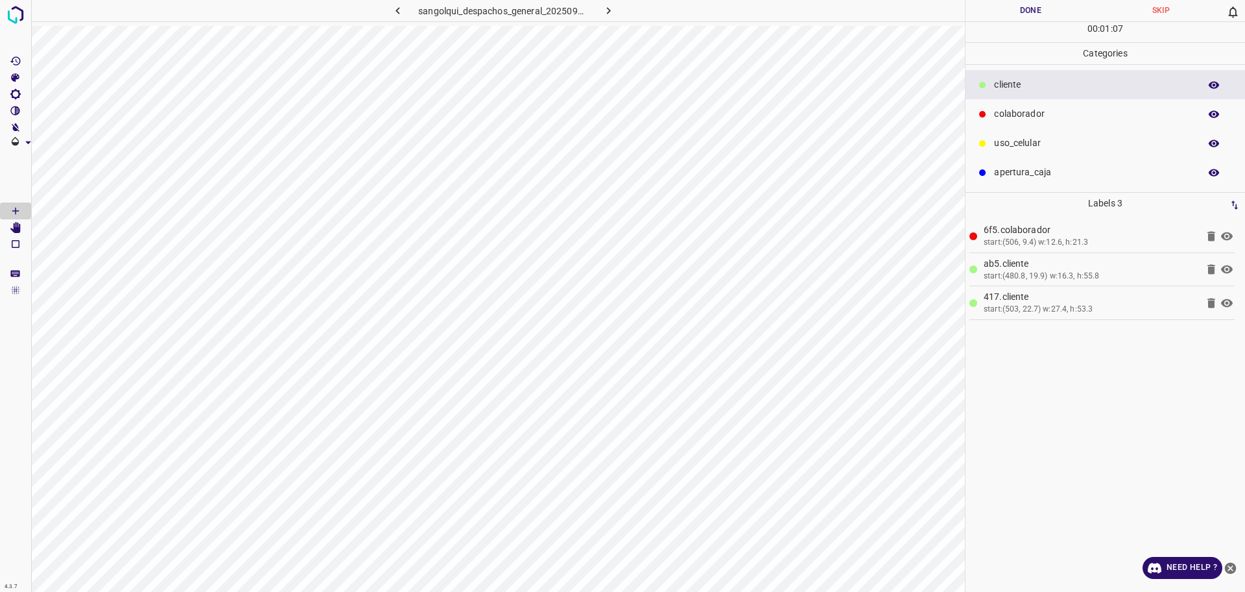
click at [981, 13] on button "Done" at bounding box center [1031, 10] width 130 height 21
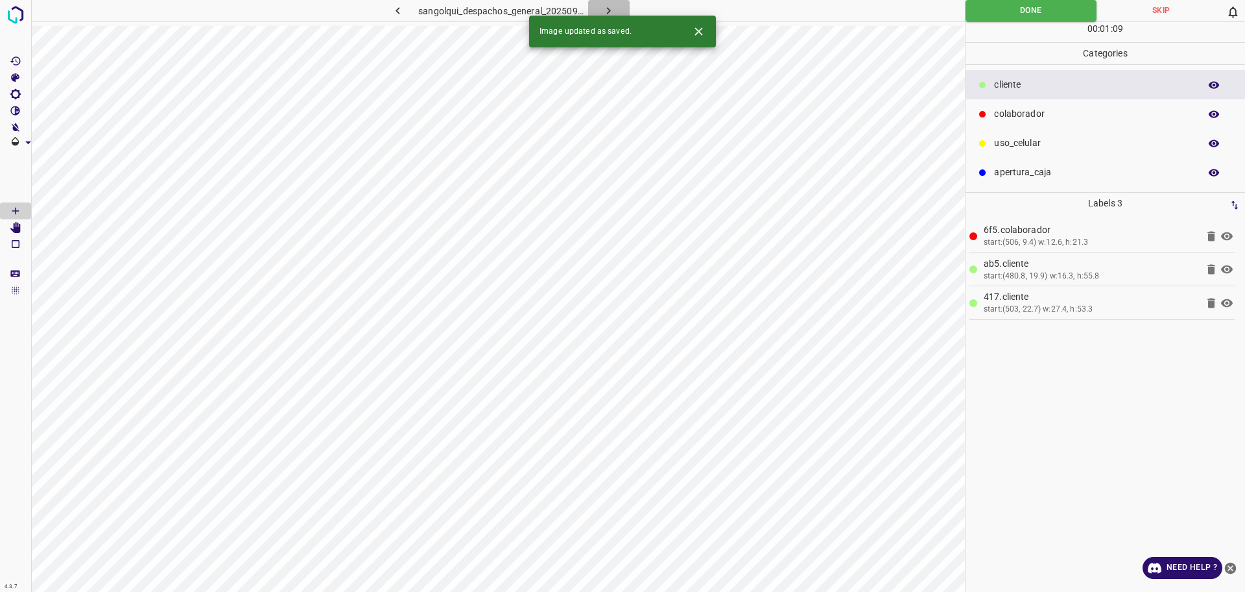
click at [603, 8] on icon "button" at bounding box center [609, 11] width 14 height 14
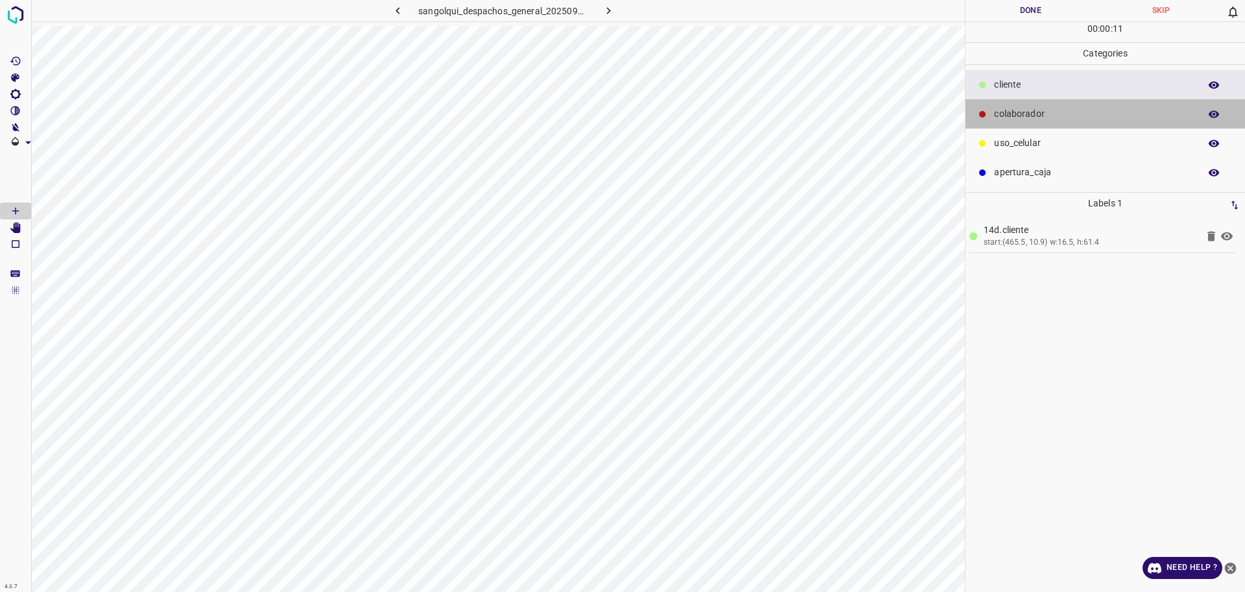
drag, startPoint x: 1014, startPoint y: 114, endPoint x: 986, endPoint y: 130, distance: 32.6
click at [1015, 114] on p "colaborador" at bounding box center [1093, 114] width 199 height 14
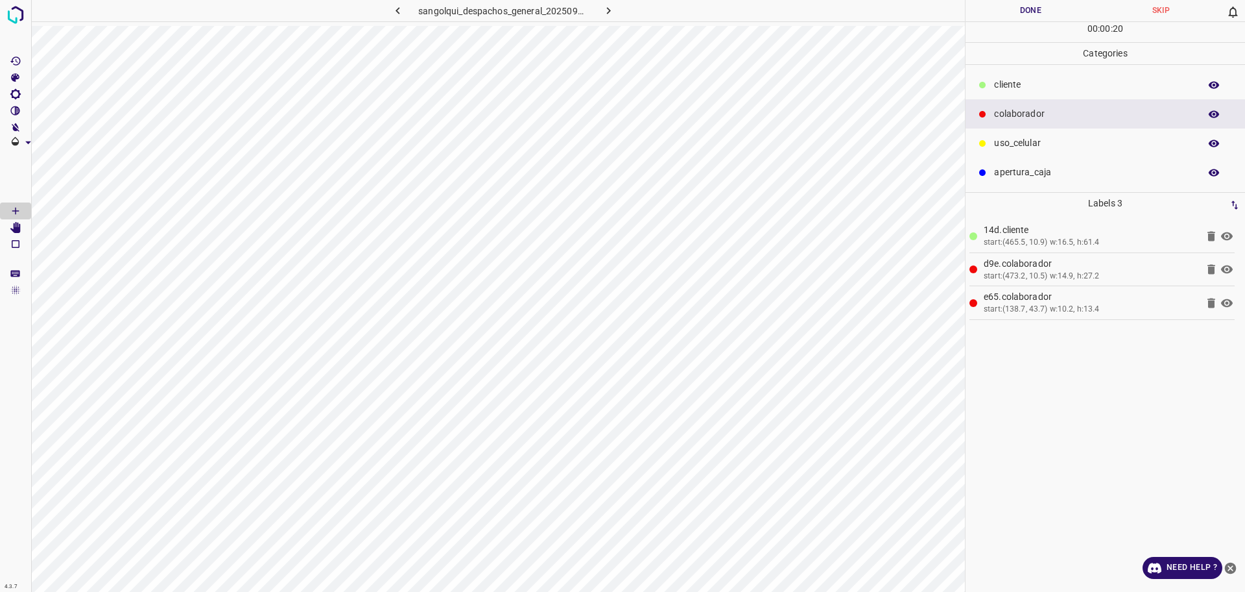
click at [1005, 15] on button "Done" at bounding box center [1031, 10] width 130 height 21
click at [606, 12] on icon "button" at bounding box center [609, 11] width 14 height 14
click at [980, 17] on button "Done" at bounding box center [1031, 10] width 130 height 21
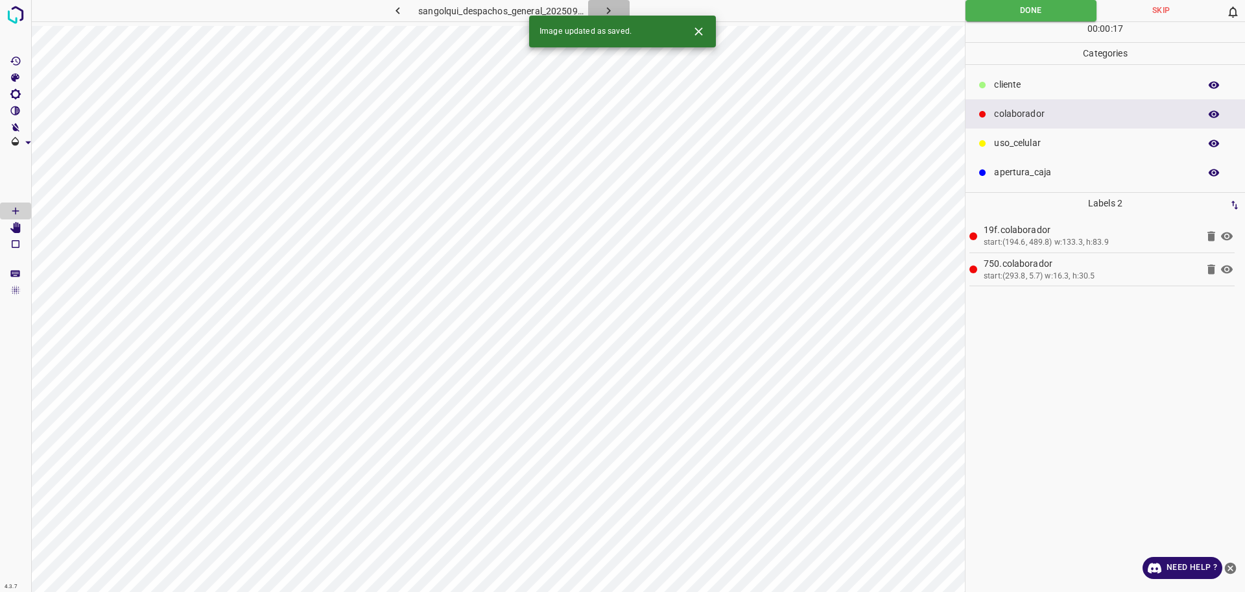
click at [615, 5] on icon "button" at bounding box center [609, 11] width 14 height 14
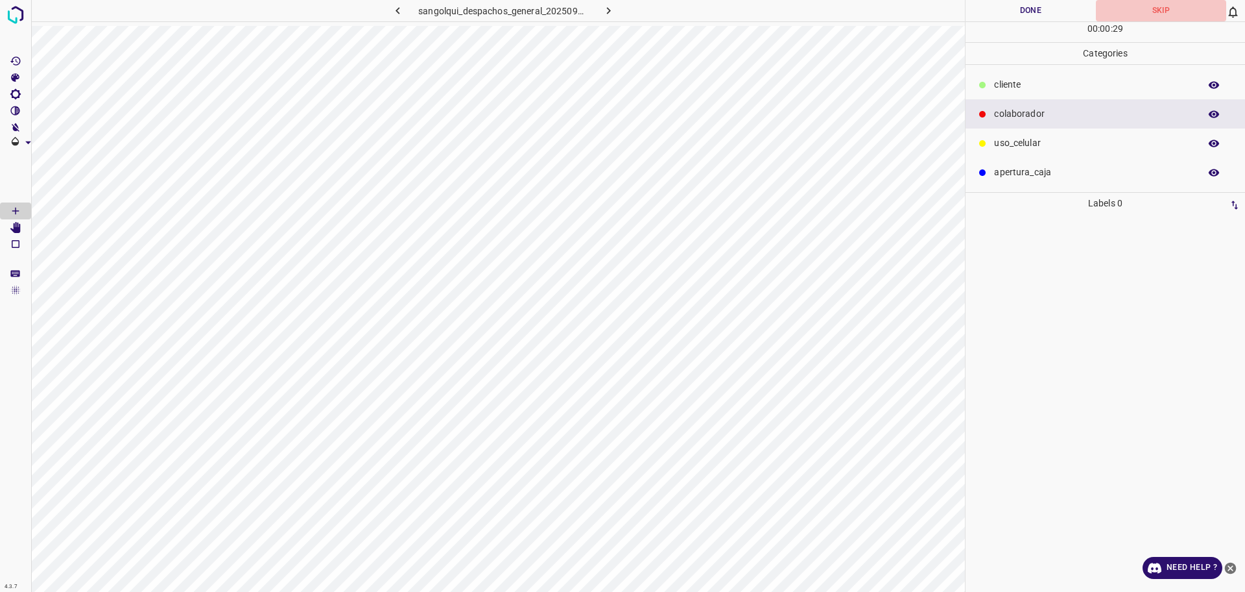
click at [1169, 5] on button "Skip" at bounding box center [1161, 10] width 130 height 21
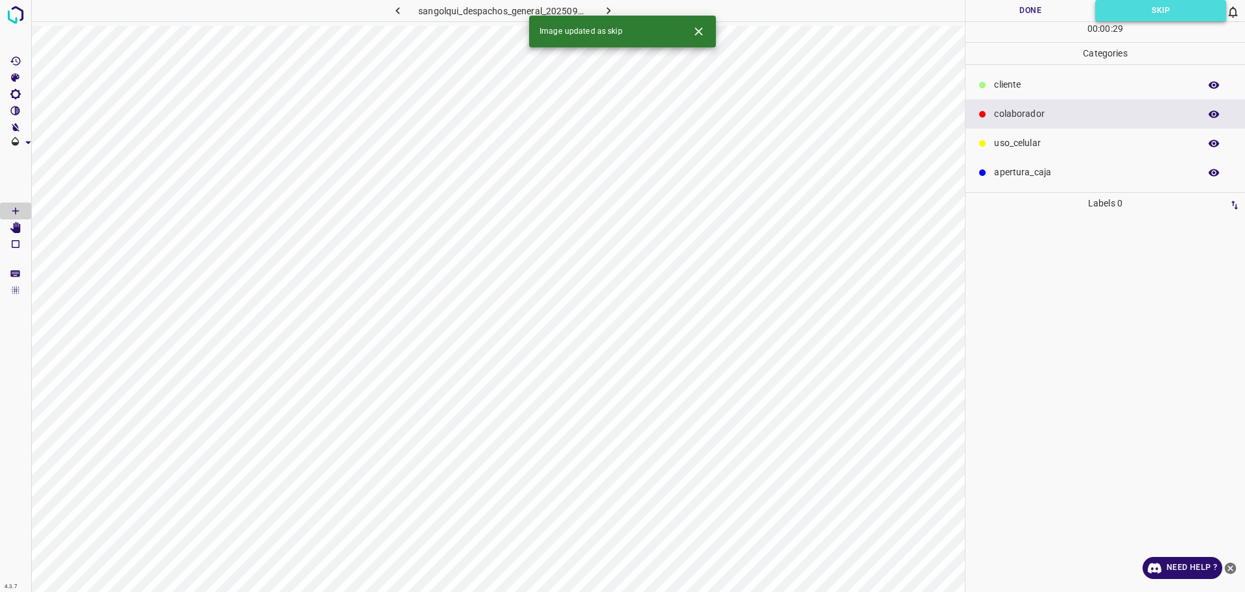
click at [1169, 5] on button "Skip" at bounding box center [1161, 10] width 131 height 21
click at [616, 0] on button "button" at bounding box center [609, 10] width 42 height 21
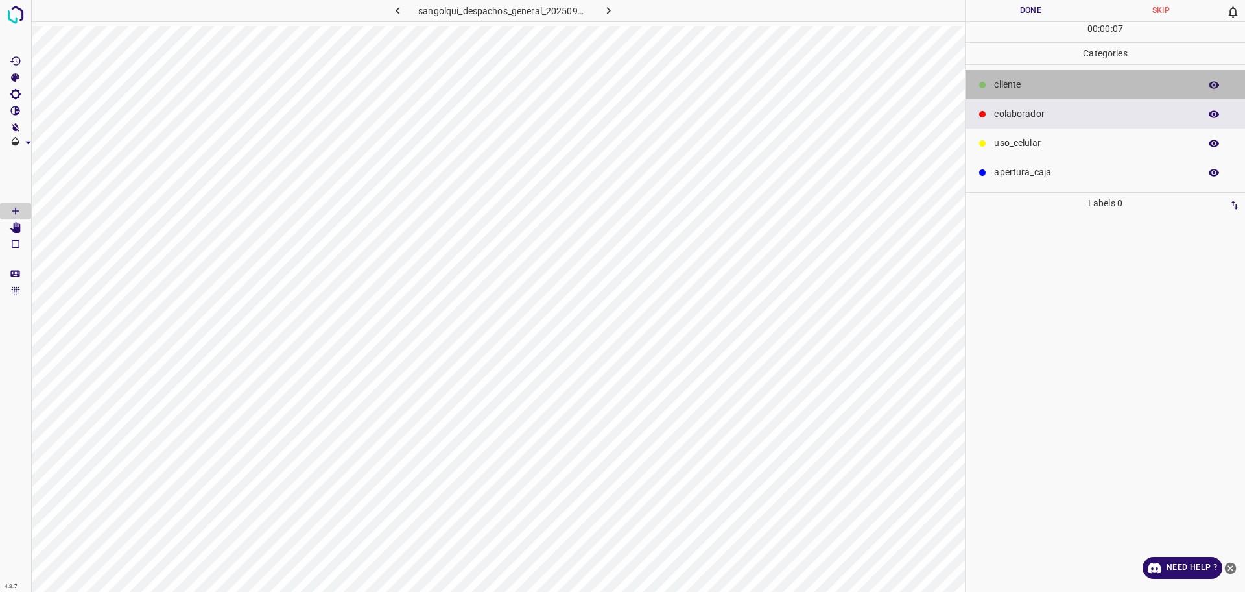
drag, startPoint x: 1044, startPoint y: 93, endPoint x: 1033, endPoint y: 95, distance: 11.7
click at [1045, 93] on div "cliente" at bounding box center [1106, 84] width 280 height 29
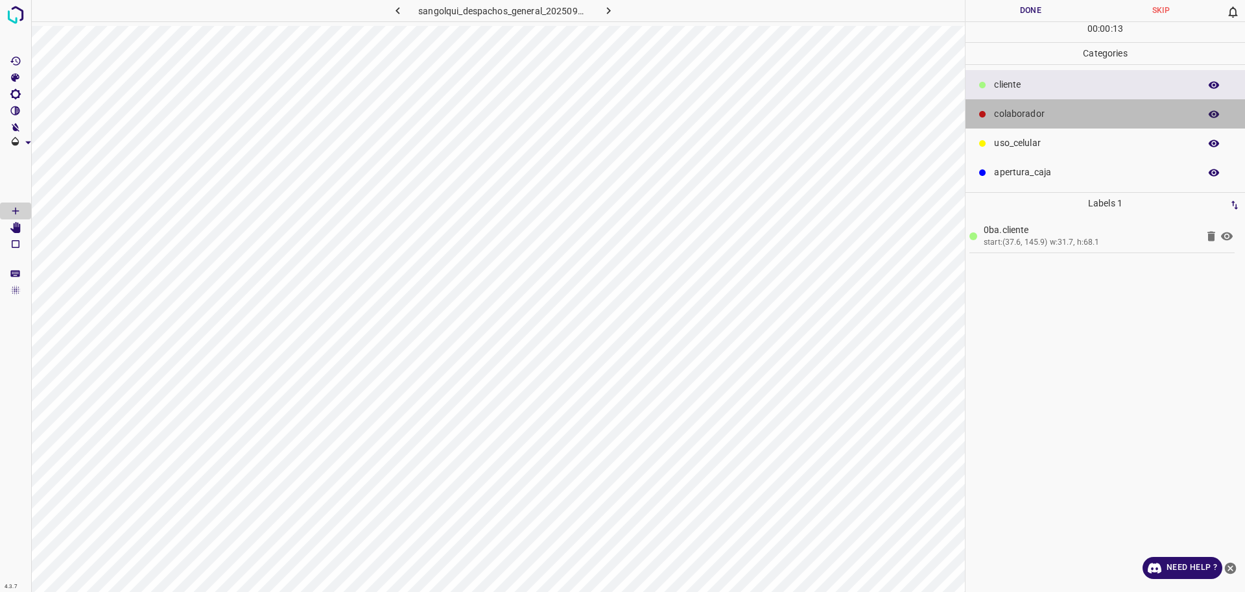
click at [1087, 123] on div "colaborador" at bounding box center [1106, 113] width 280 height 29
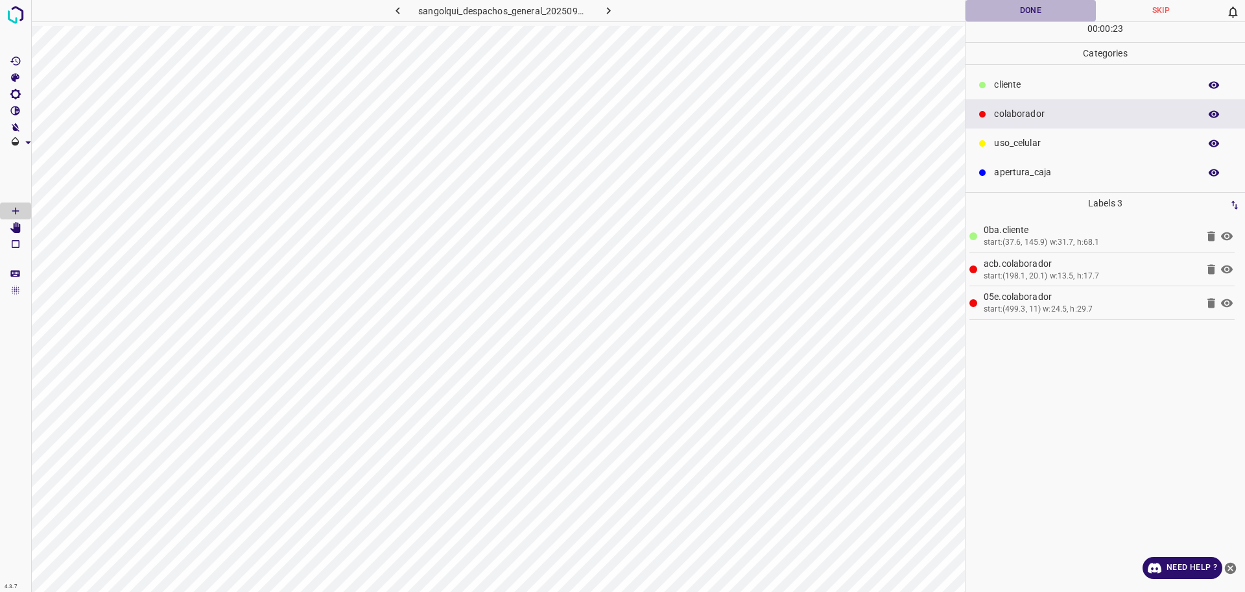
click at [1017, 16] on button "Done" at bounding box center [1031, 10] width 130 height 21
click at [1016, 16] on button "Done" at bounding box center [1031, 10] width 130 height 21
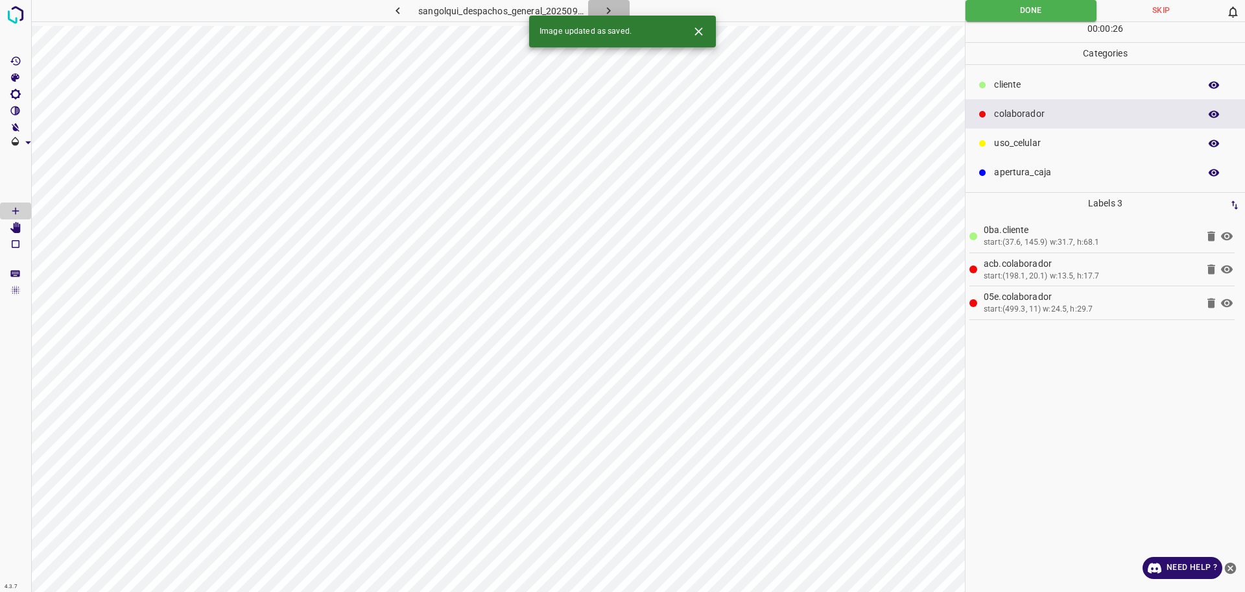
click at [610, 7] on icon "button" at bounding box center [609, 11] width 14 height 14
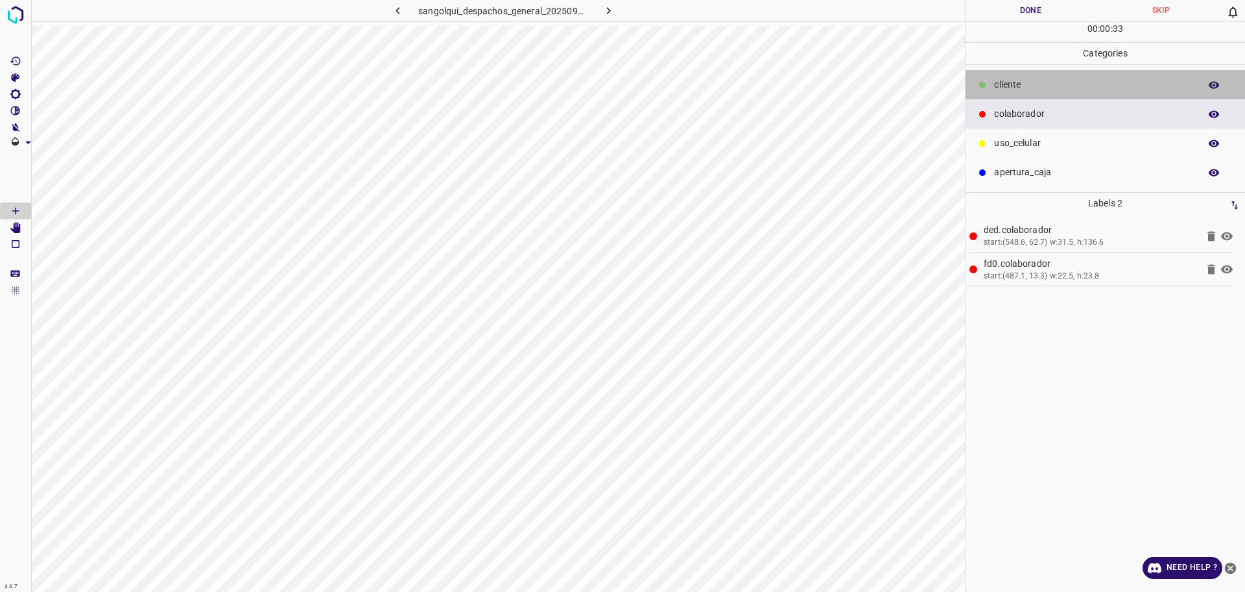
click at [1018, 85] on p "cliente" at bounding box center [1093, 85] width 199 height 14
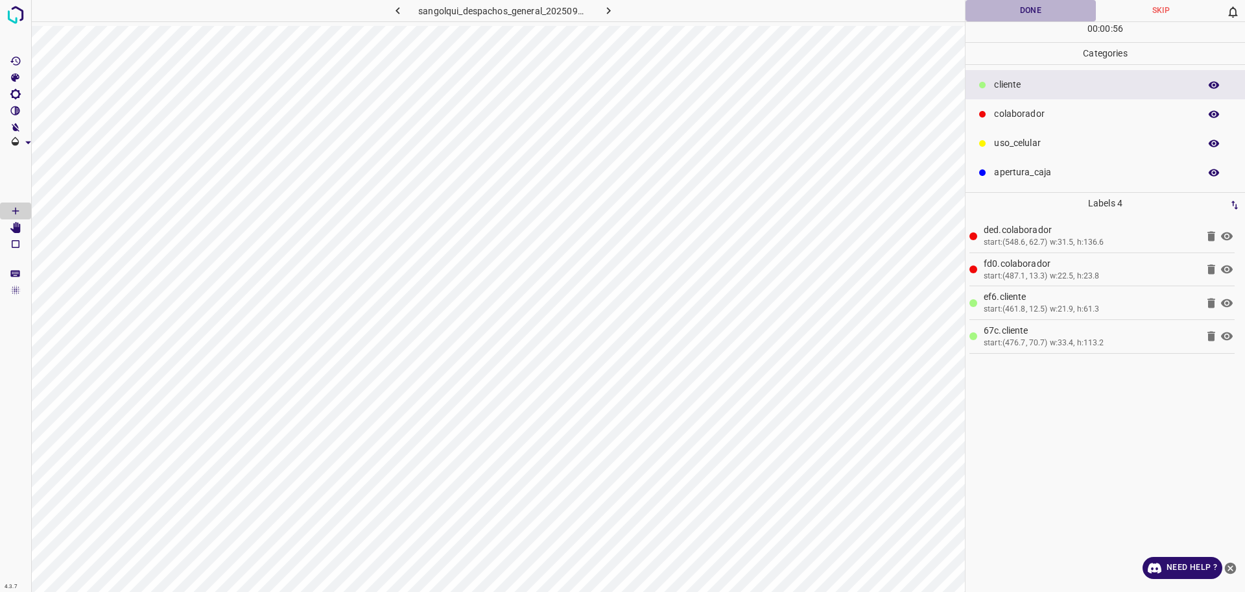
click at [1013, 15] on button "Done" at bounding box center [1031, 10] width 130 height 21
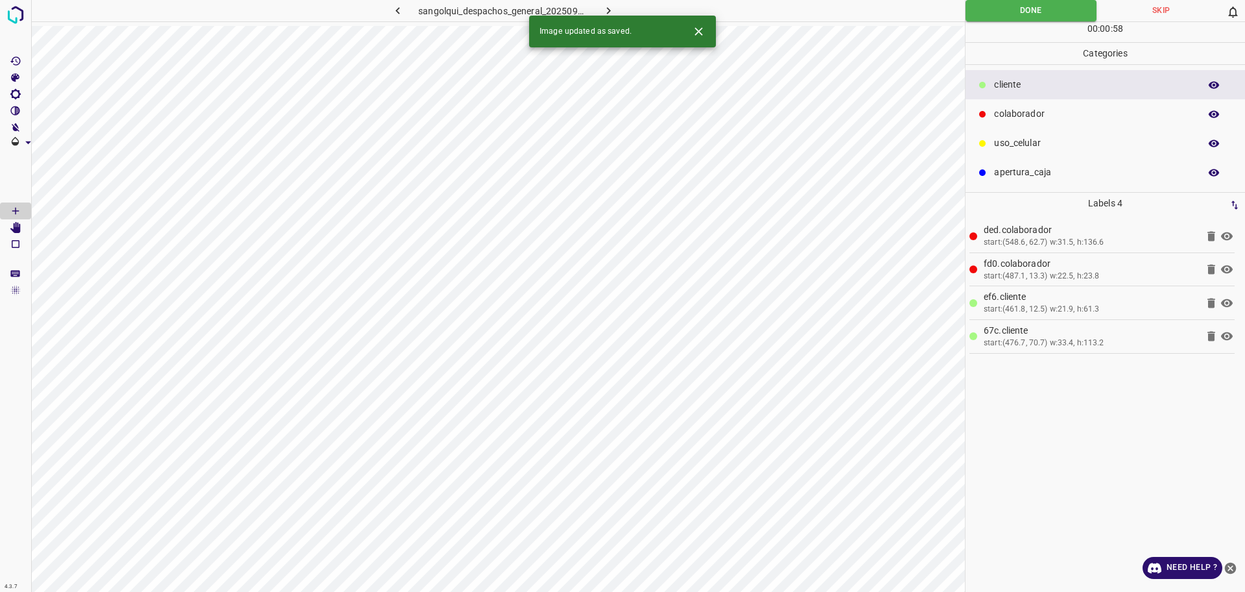
click at [607, 14] on icon "button" at bounding box center [609, 11] width 14 height 14
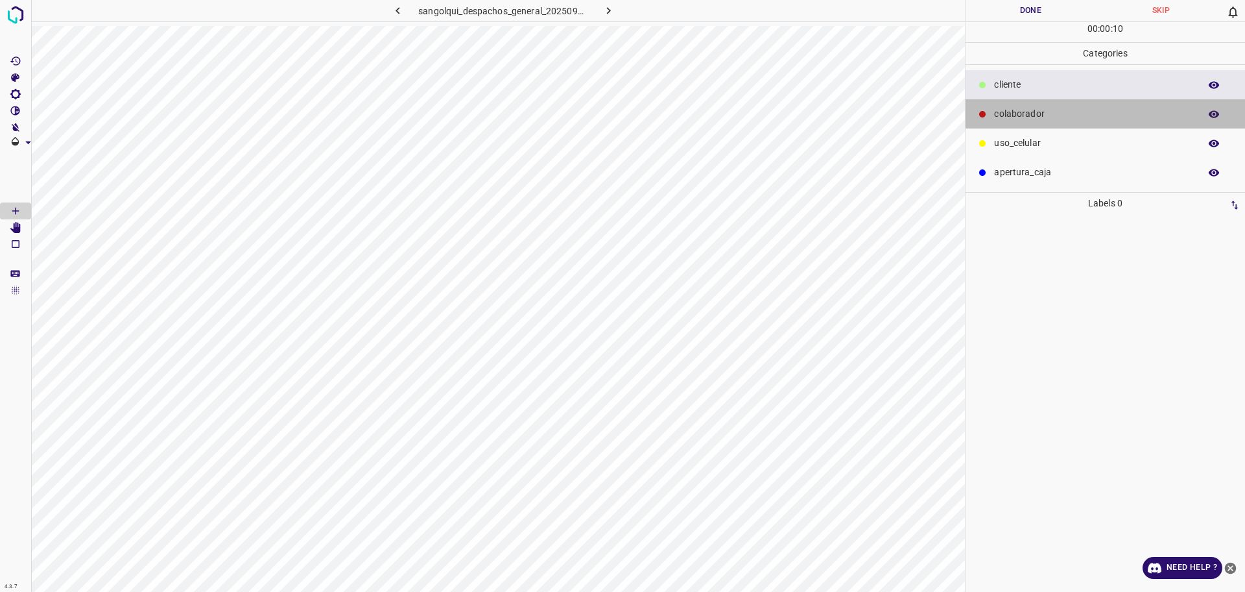
click at [1020, 111] on p "colaborador" at bounding box center [1093, 114] width 199 height 14
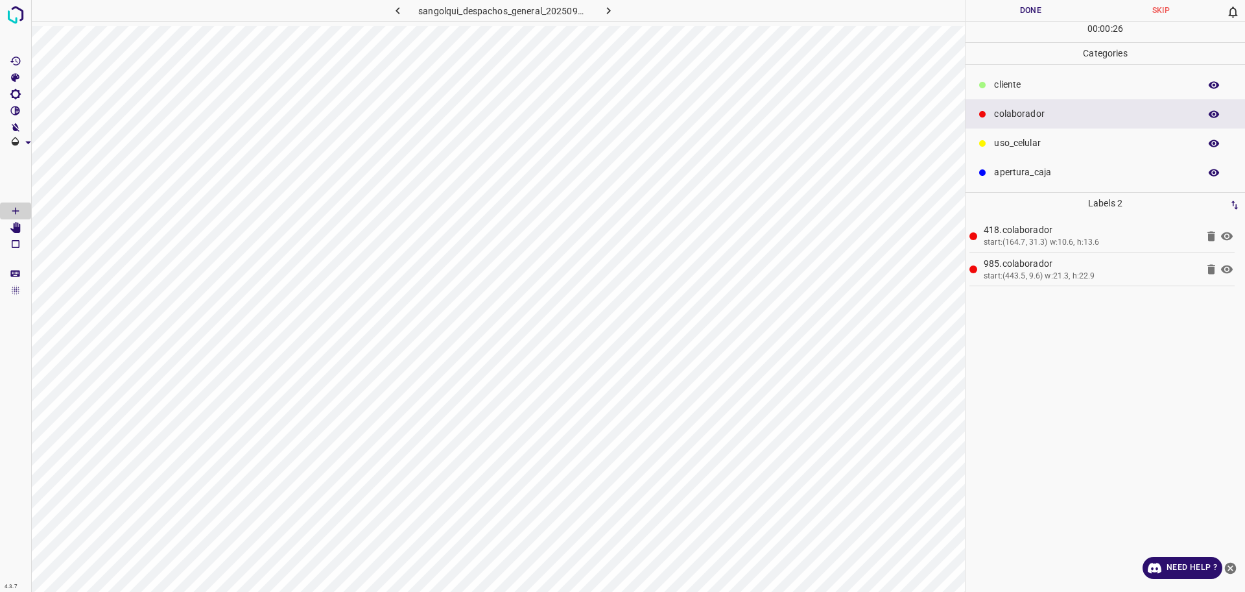
click at [1034, 92] on div "cliente" at bounding box center [1106, 84] width 280 height 29
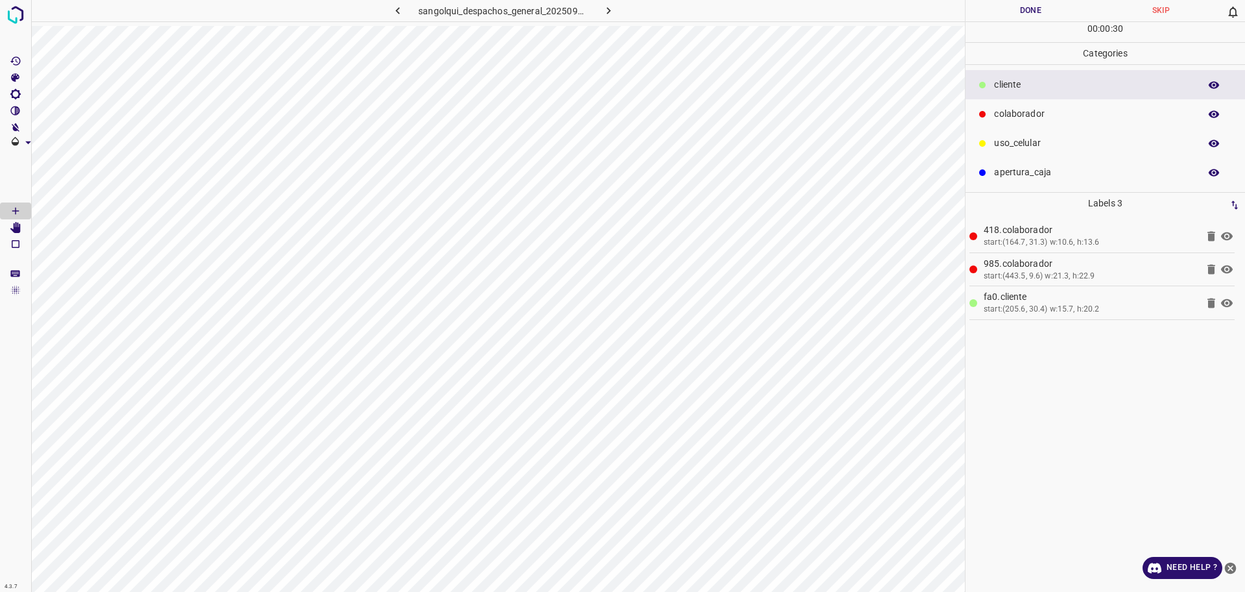
click at [1011, 0] on html "4.3.7 sangolqui_despachos_general_20250903_151802_562097.jpg Done Skip 0 00 : 0…" at bounding box center [622, 296] width 1245 height 592
click at [607, 11] on icon "button" at bounding box center [609, 11] width 14 height 14
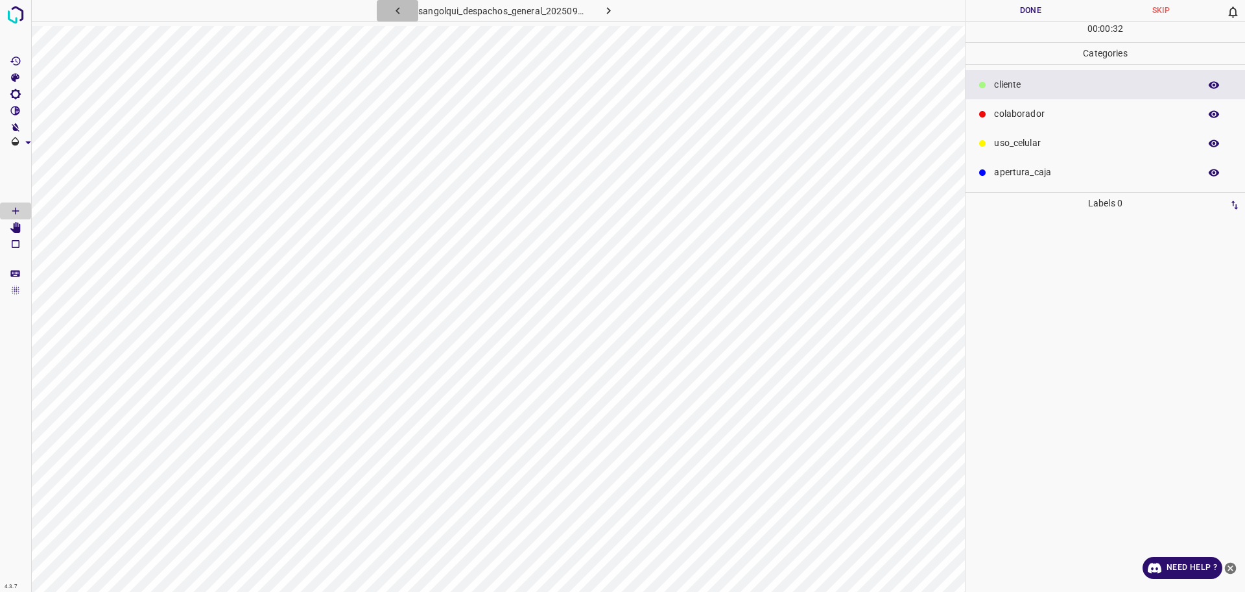
click at [398, 12] on icon "button" at bounding box center [398, 10] width 4 height 7
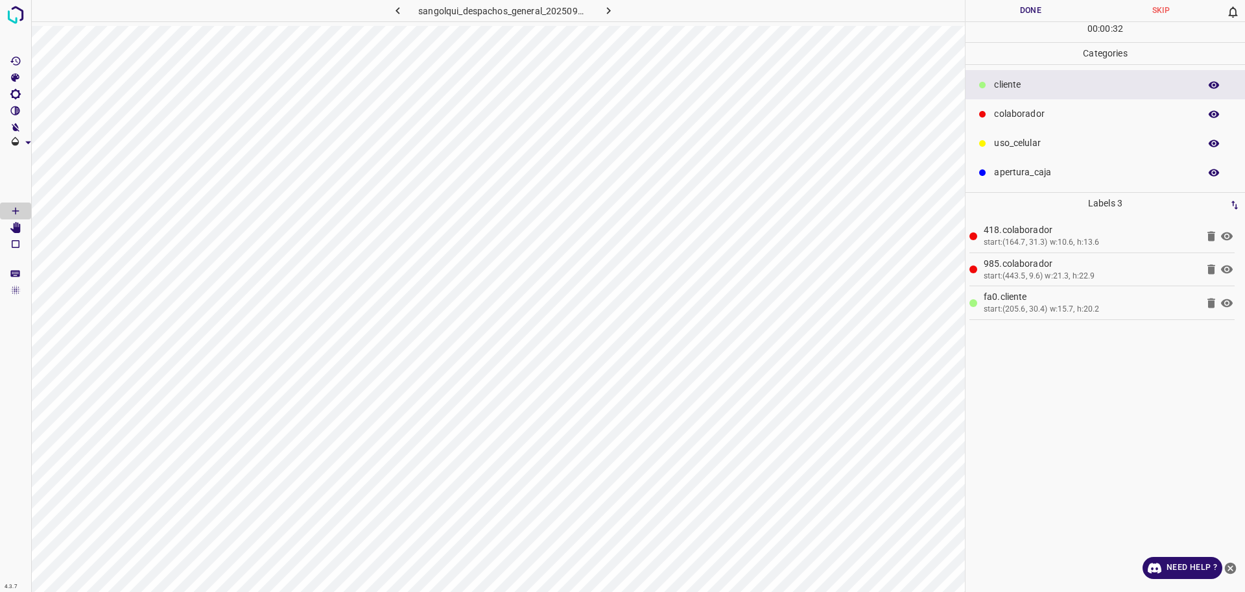
click at [1009, 17] on button "Done" at bounding box center [1031, 10] width 130 height 21
click at [1005, 15] on button "Done" at bounding box center [1031, 10] width 130 height 21
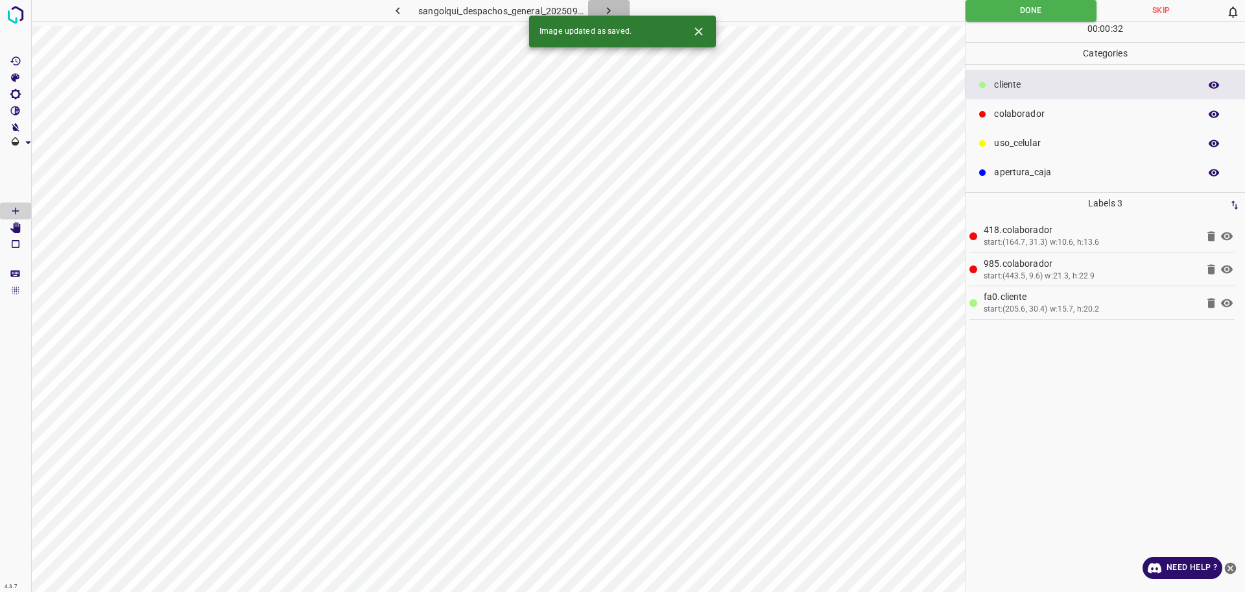
click at [607, 7] on icon "button" at bounding box center [609, 11] width 14 height 14
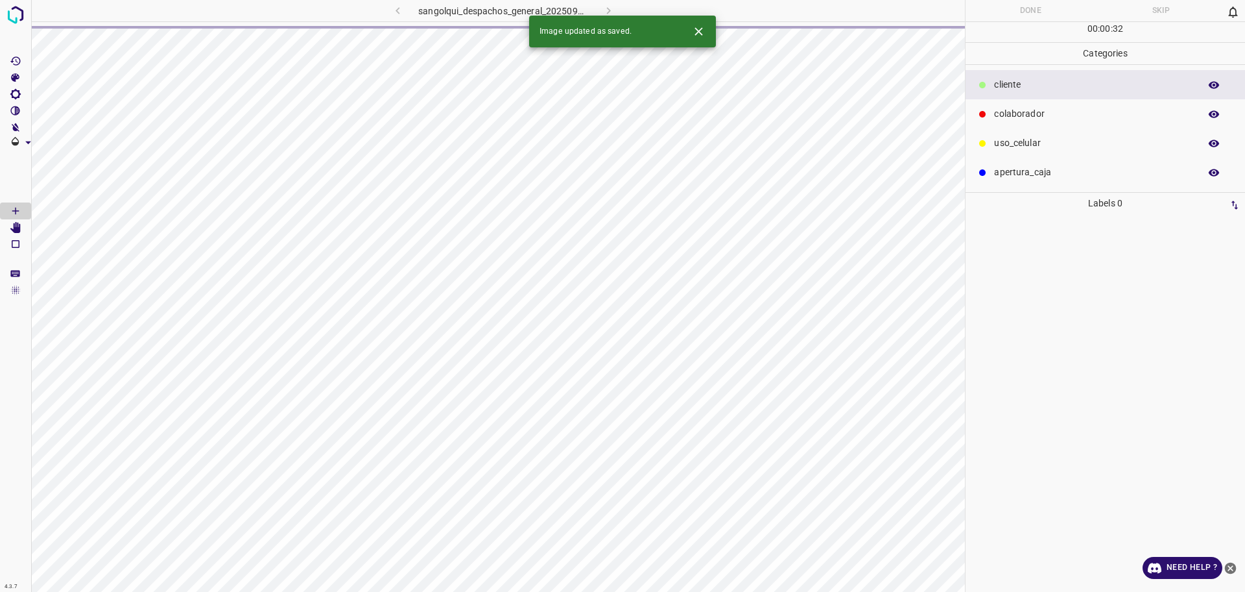
click at [402, 2] on div "sangolqui_despachos_general_20250903_152101_711587.jpg" at bounding box center [502, 10] width 339 height 21
click at [391, 10] on button "button" at bounding box center [398, 10] width 42 height 21
click at [1046, 115] on p "colaborador" at bounding box center [1093, 114] width 199 height 14
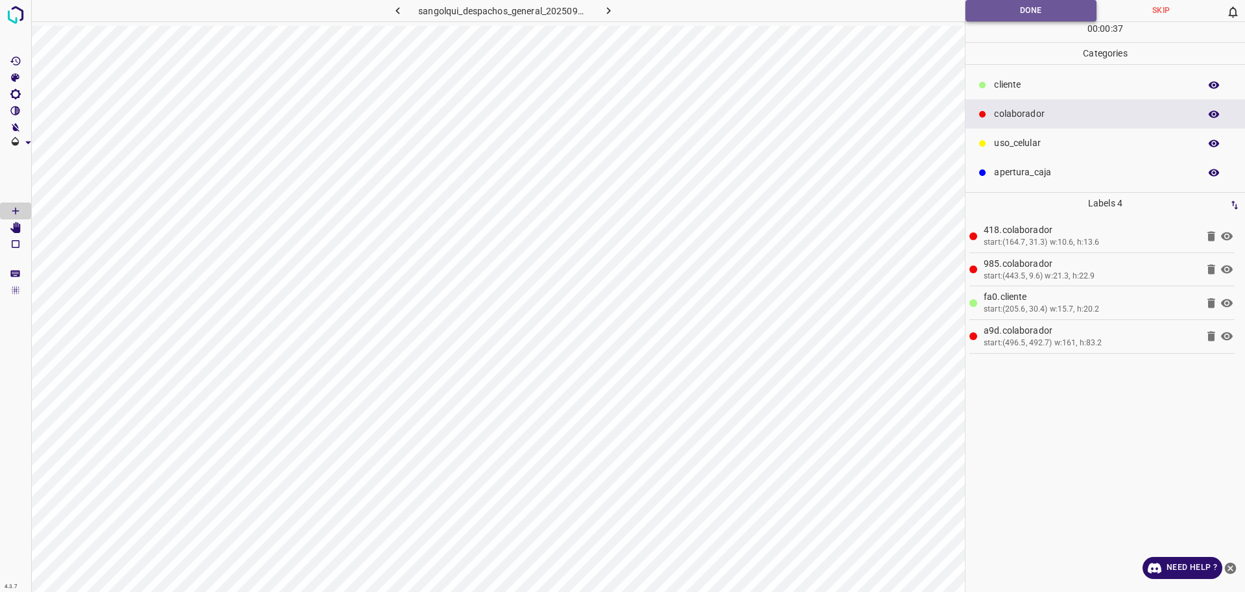
click at [994, 5] on button "Done" at bounding box center [1031, 10] width 131 height 21
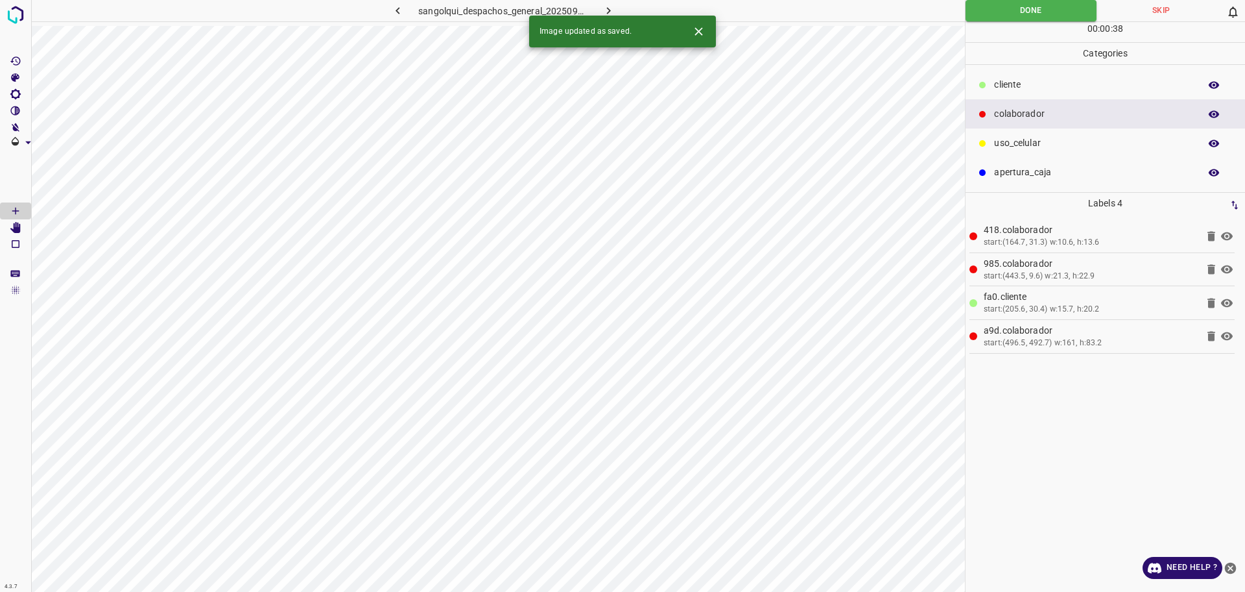
click at [610, 14] on icon "button" at bounding box center [609, 11] width 14 height 14
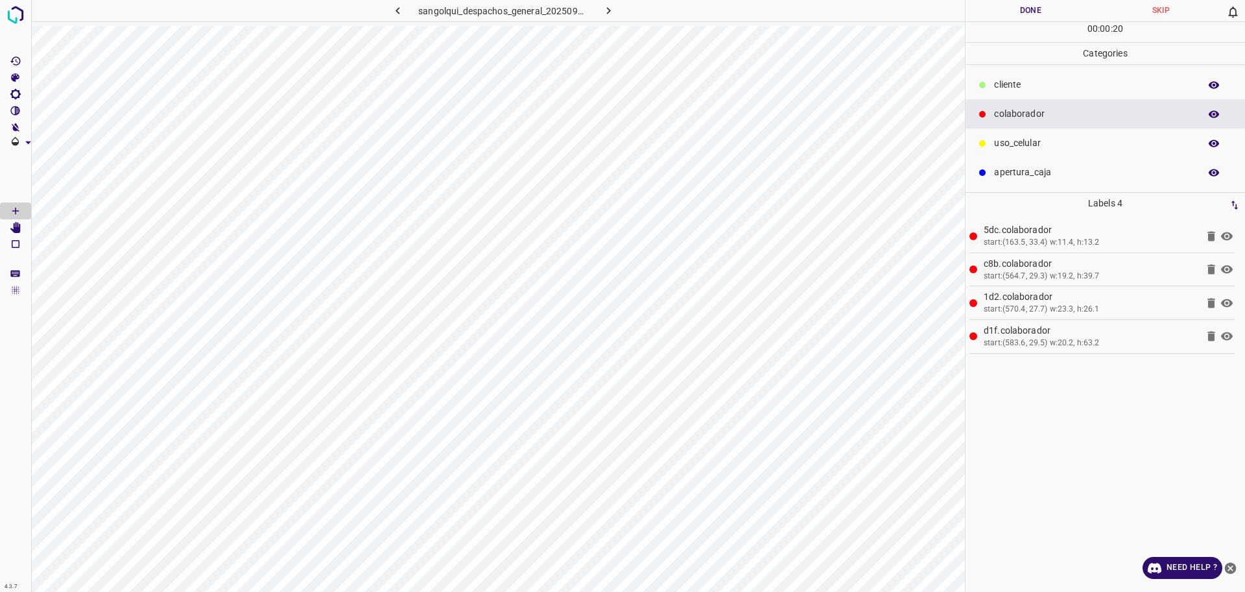
click at [1207, 274] on icon at bounding box center [1212, 269] width 16 height 16
click at [1210, 272] on icon at bounding box center [1212, 270] width 8 height 10
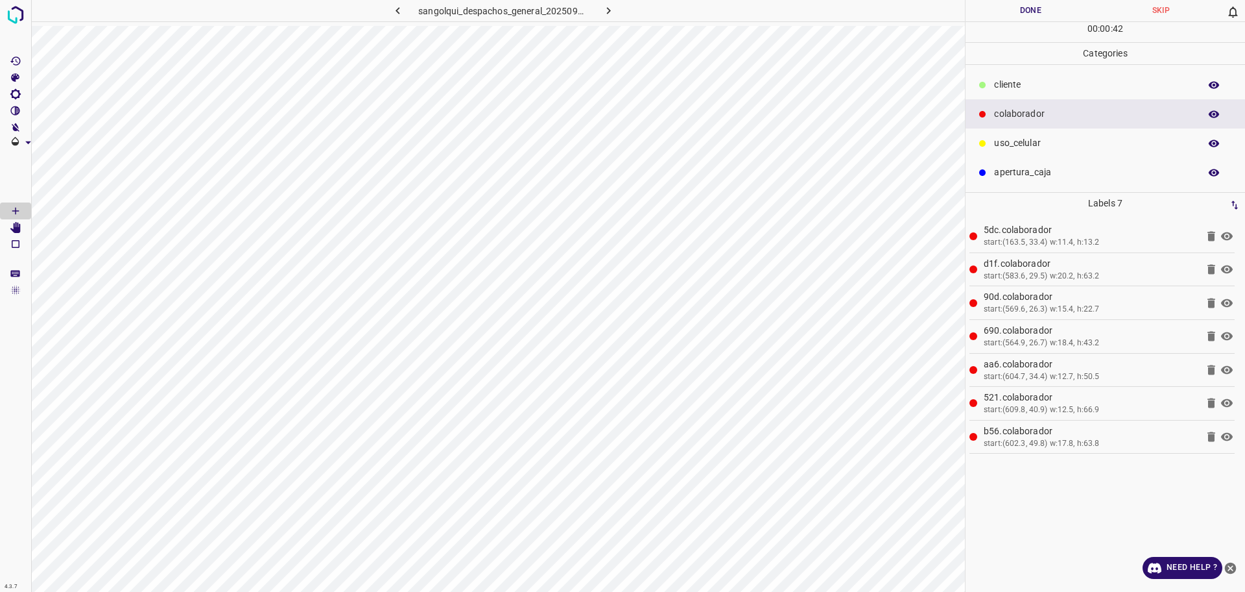
click at [981, 12] on button "Done" at bounding box center [1031, 10] width 130 height 21
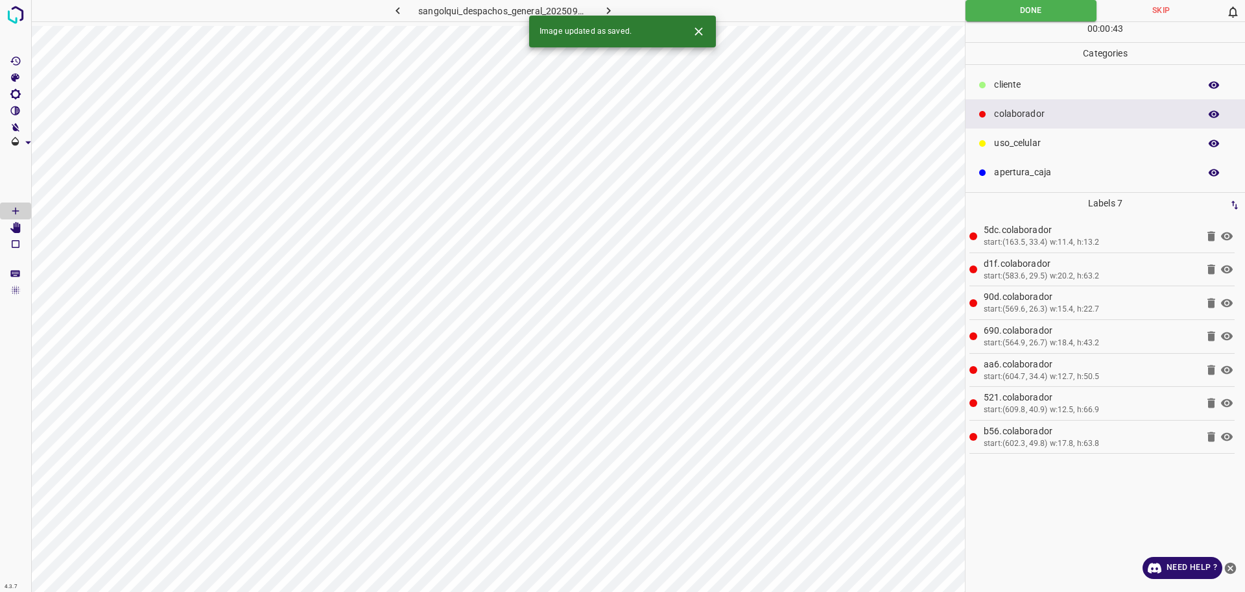
click at [618, 10] on button "button" at bounding box center [609, 10] width 42 height 21
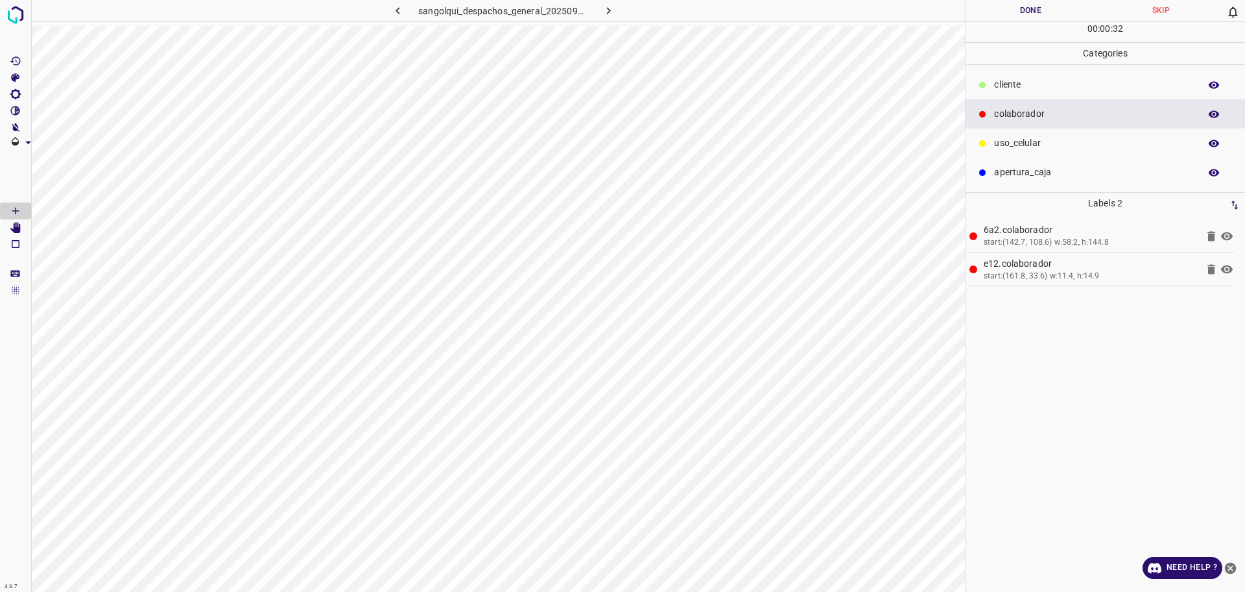
drag, startPoint x: 1067, startPoint y: 86, endPoint x: 983, endPoint y: 145, distance: 102.8
click at [1068, 86] on p "cliente" at bounding box center [1093, 85] width 199 height 14
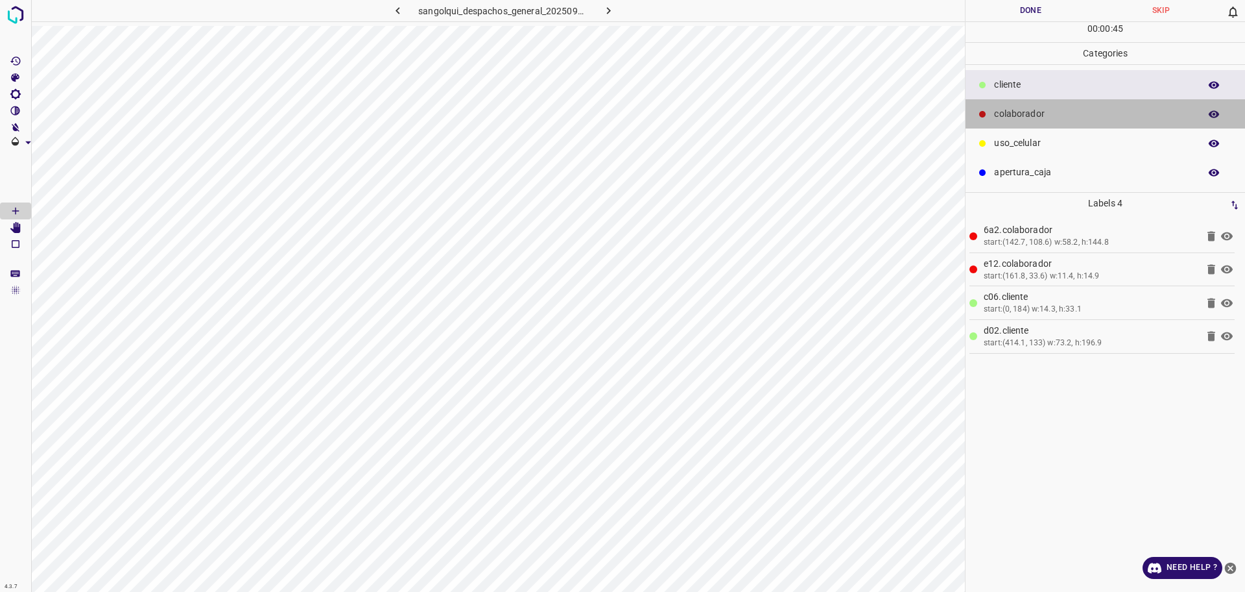
click at [1100, 114] on p "colaborador" at bounding box center [1093, 114] width 199 height 14
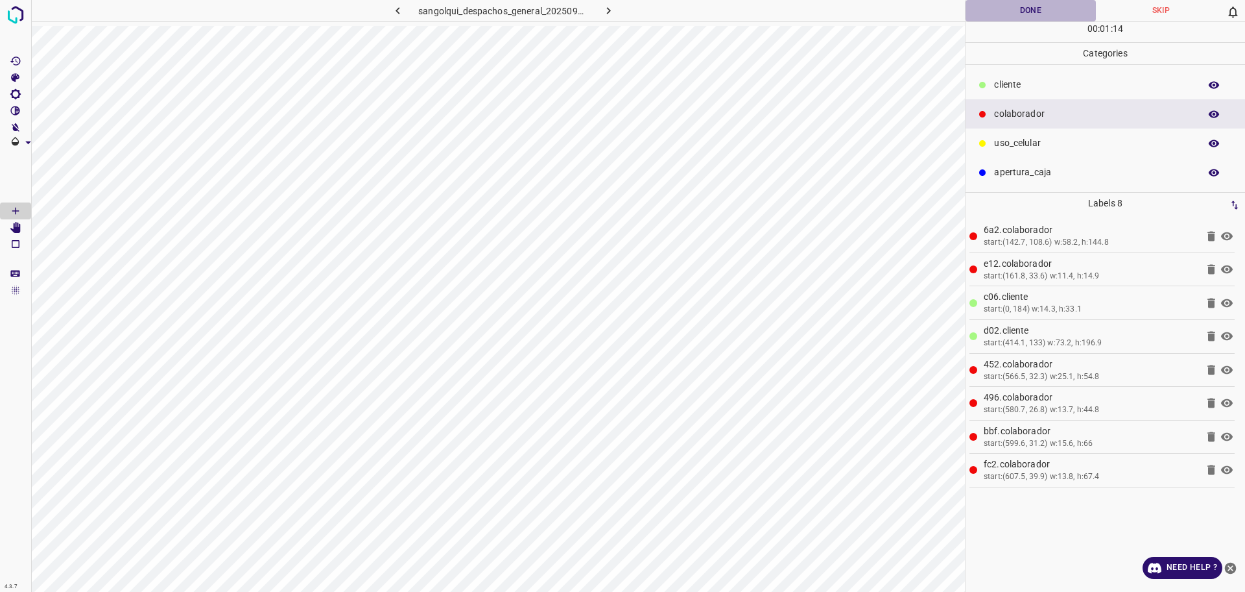
click at [1046, 19] on button "Done" at bounding box center [1031, 10] width 130 height 21
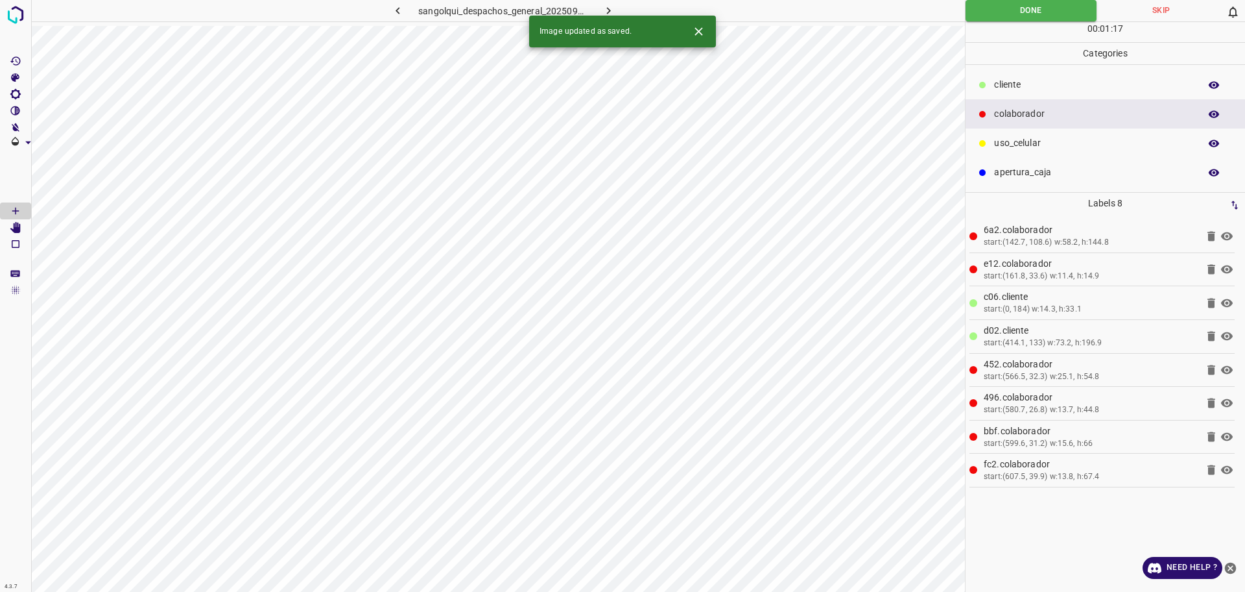
click at [608, 9] on icon "button" at bounding box center [609, 11] width 14 height 14
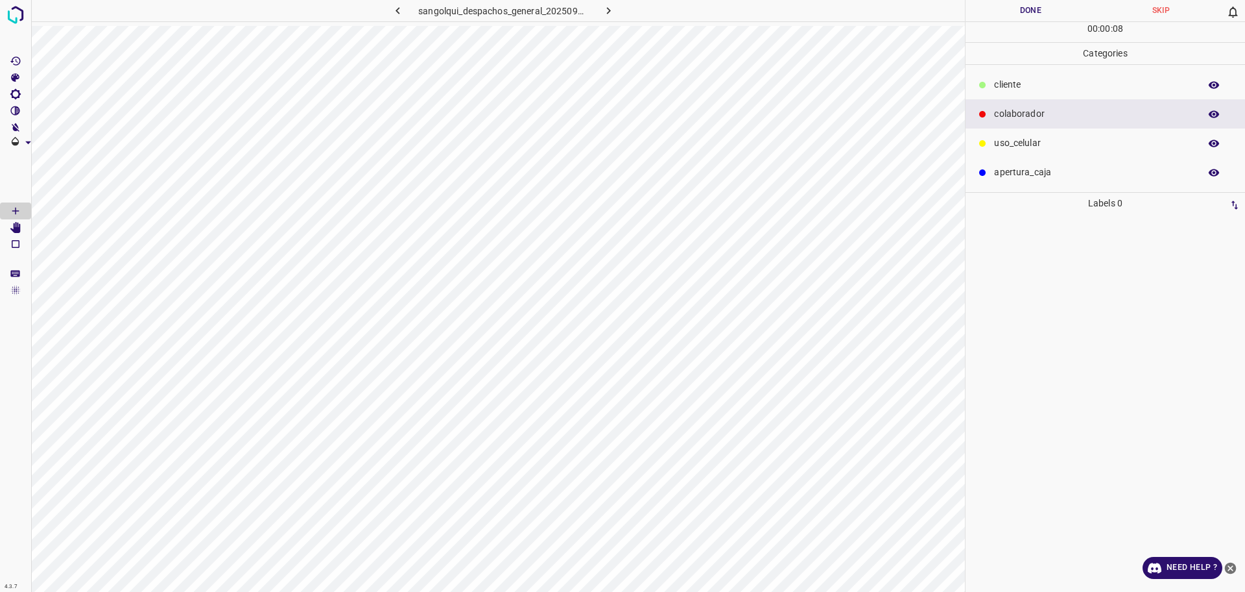
click at [1063, 88] on p "cliente" at bounding box center [1093, 85] width 199 height 14
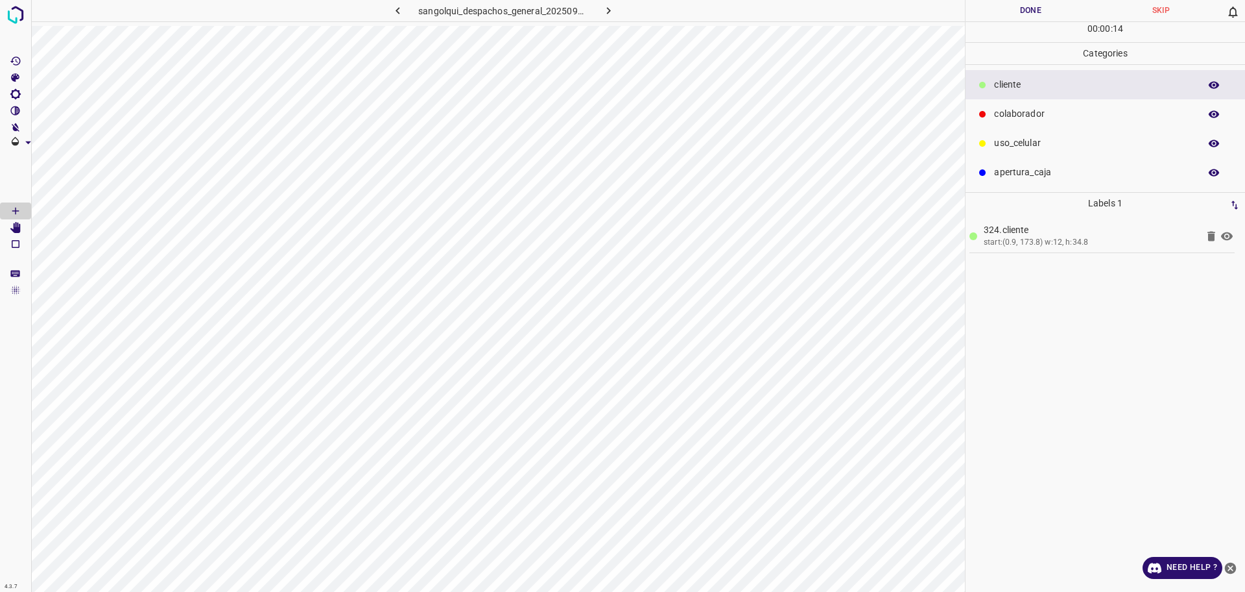
click at [1118, 99] on div "colaborador" at bounding box center [1106, 113] width 280 height 29
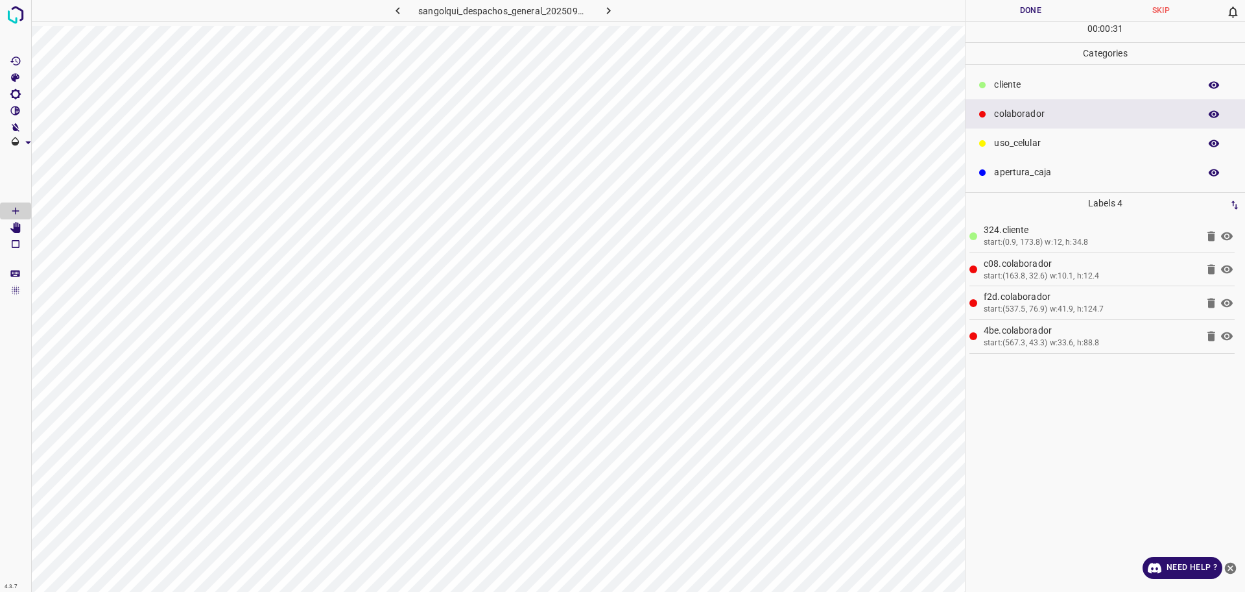
click at [1010, 17] on button "Done" at bounding box center [1031, 10] width 130 height 21
click at [1036, 16] on button "Done" at bounding box center [1031, 10] width 131 height 21
click at [1039, 16] on button "Done" at bounding box center [1031, 10] width 131 height 21
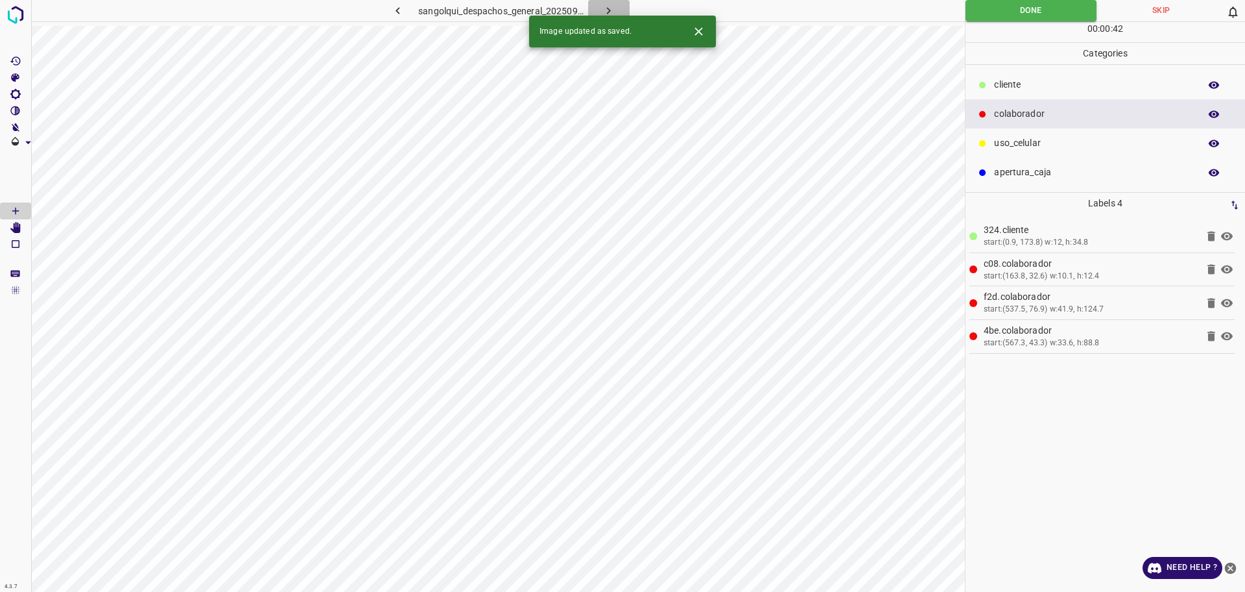
click at [608, 10] on icon "button" at bounding box center [609, 11] width 14 height 14
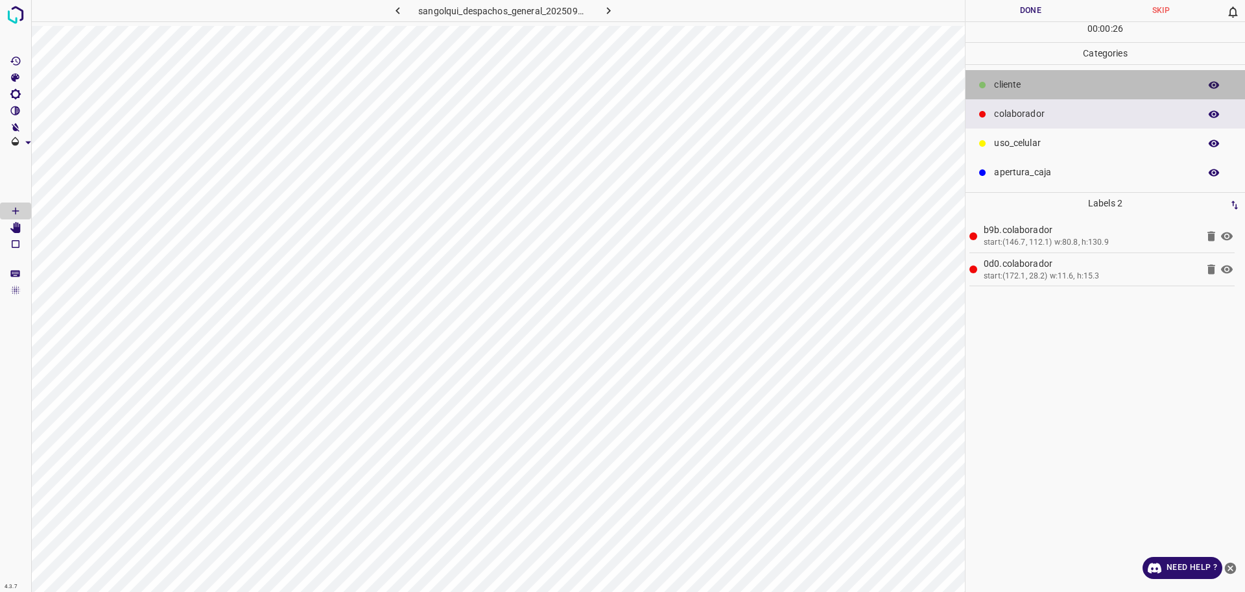
click at [1039, 98] on div "cliente" at bounding box center [1106, 84] width 280 height 29
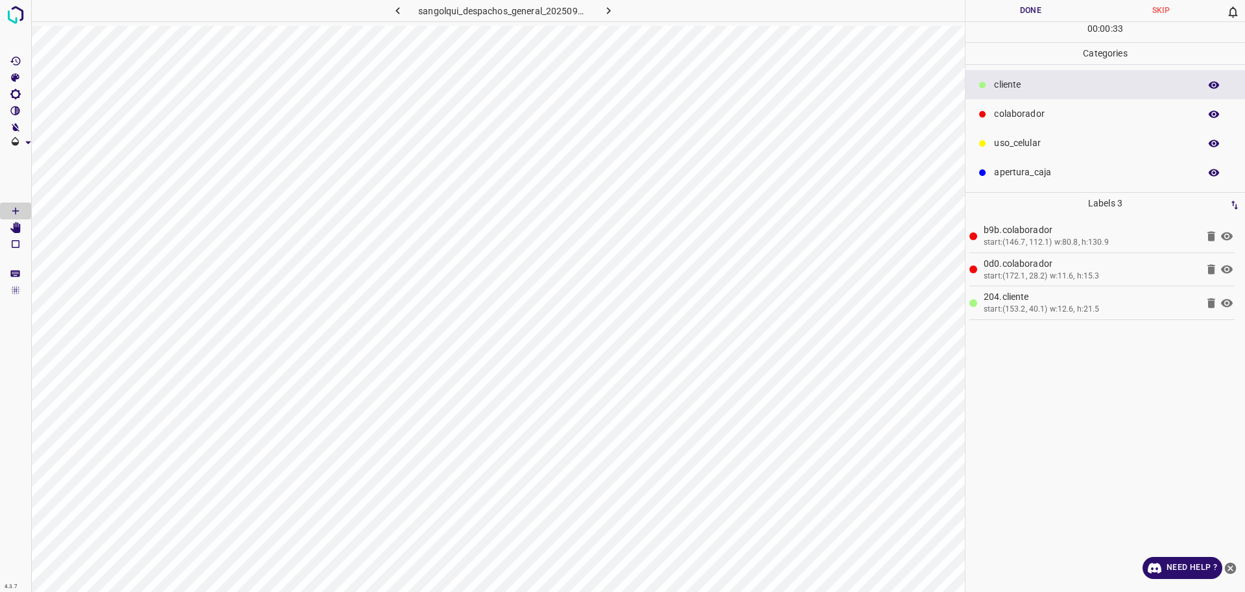
click at [1004, 112] on p "colaborador" at bounding box center [1093, 114] width 199 height 14
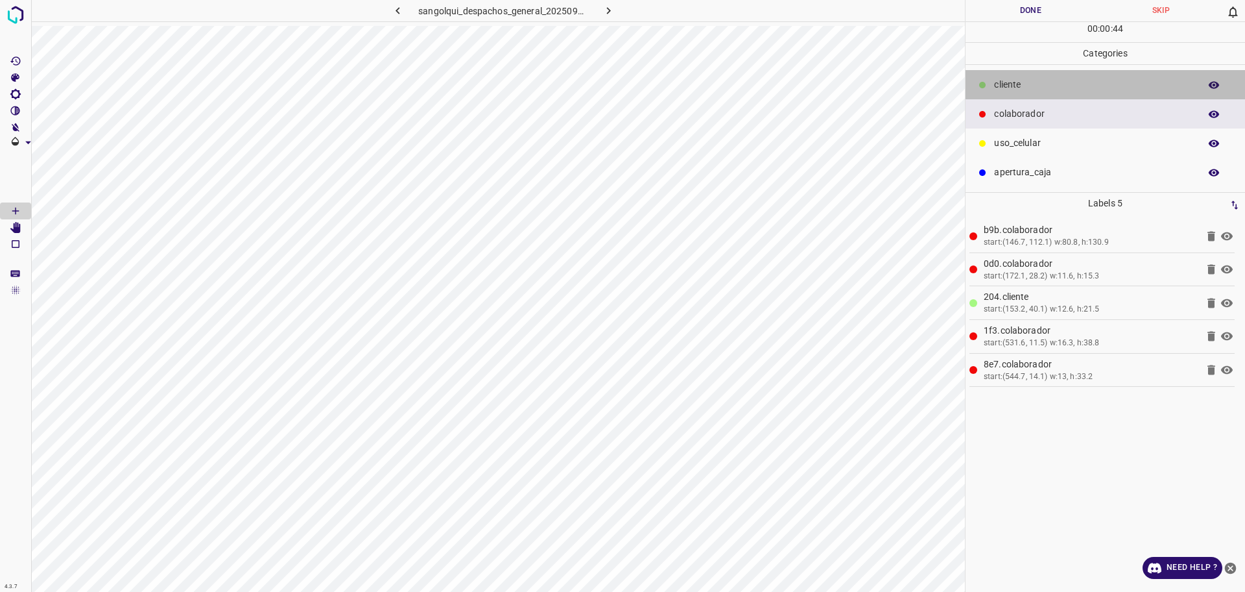
click at [1009, 72] on div "cliente" at bounding box center [1106, 84] width 280 height 29
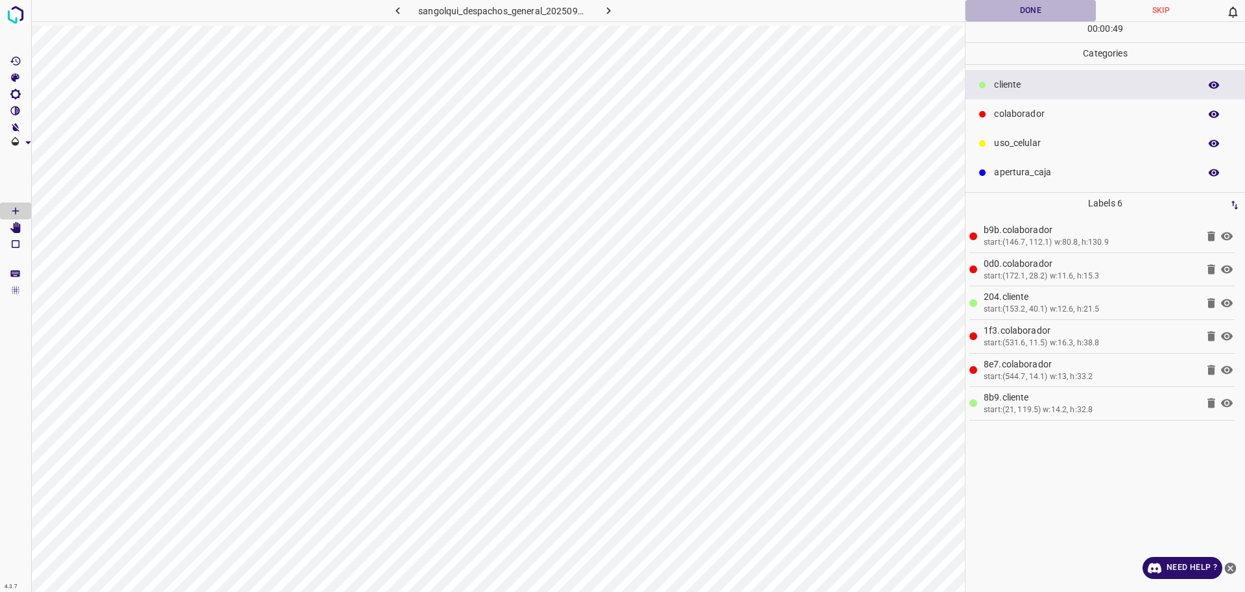
click at [1001, 18] on button "Done" at bounding box center [1031, 10] width 130 height 21
click at [607, 12] on icon "button" at bounding box center [609, 11] width 14 height 14
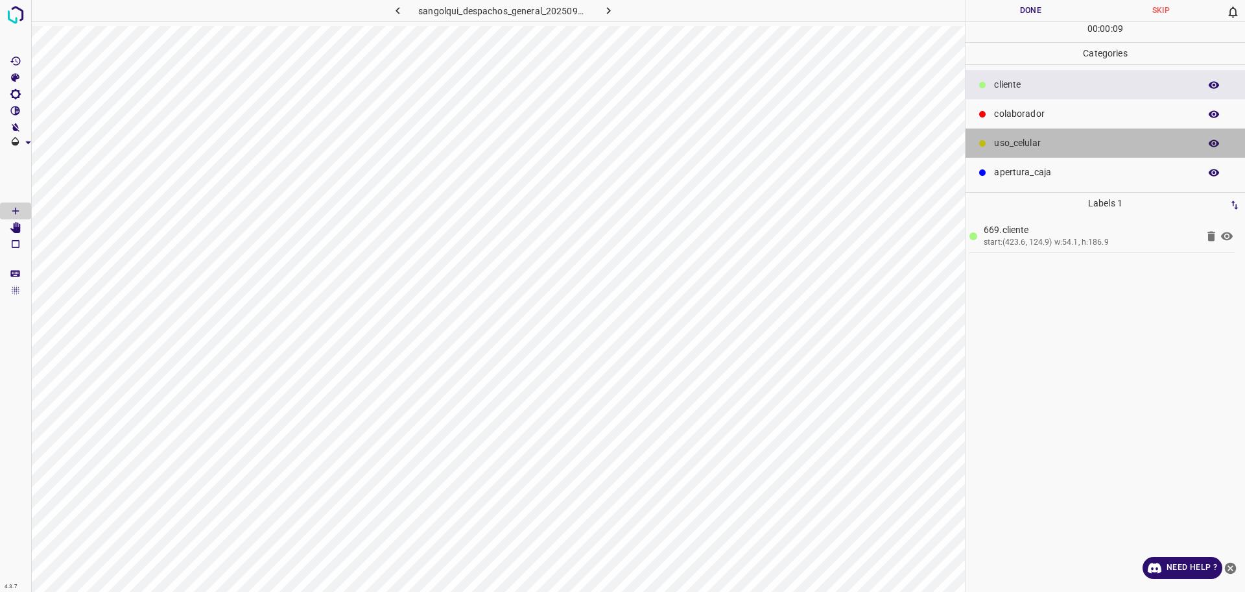
click at [1036, 142] on p "uso_celular" at bounding box center [1093, 143] width 199 height 14
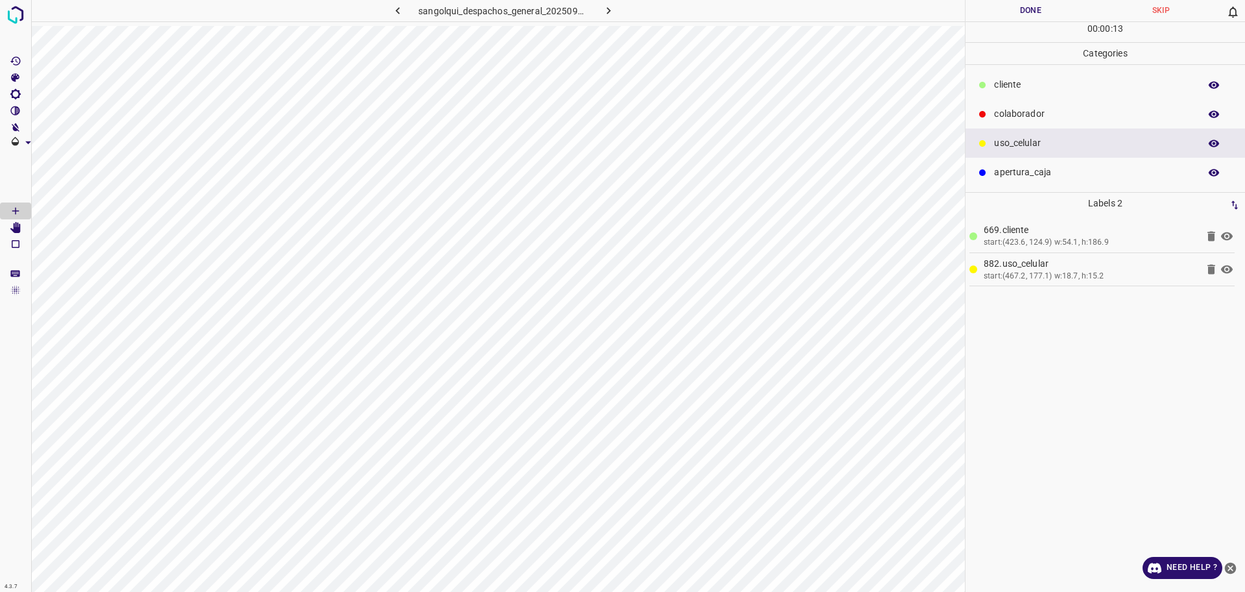
click at [1010, 73] on div "cliente" at bounding box center [1106, 84] width 280 height 29
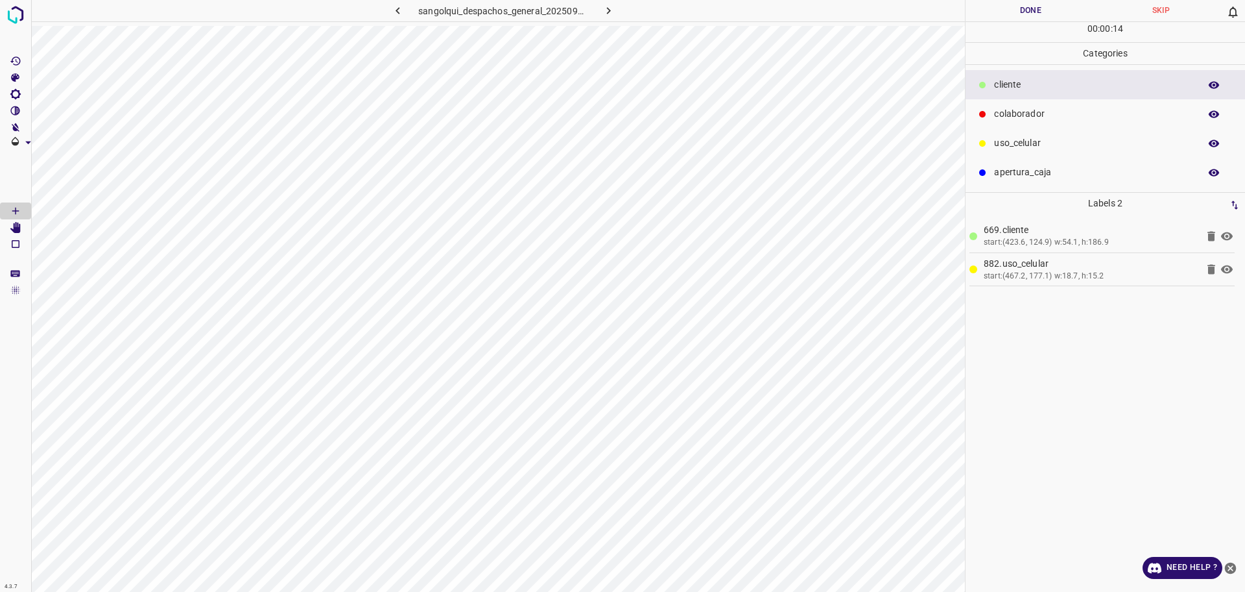
drag, startPoint x: 1030, startPoint y: 113, endPoint x: 993, endPoint y: 125, distance: 38.8
click at [1030, 112] on p "colaborador" at bounding box center [1093, 114] width 199 height 14
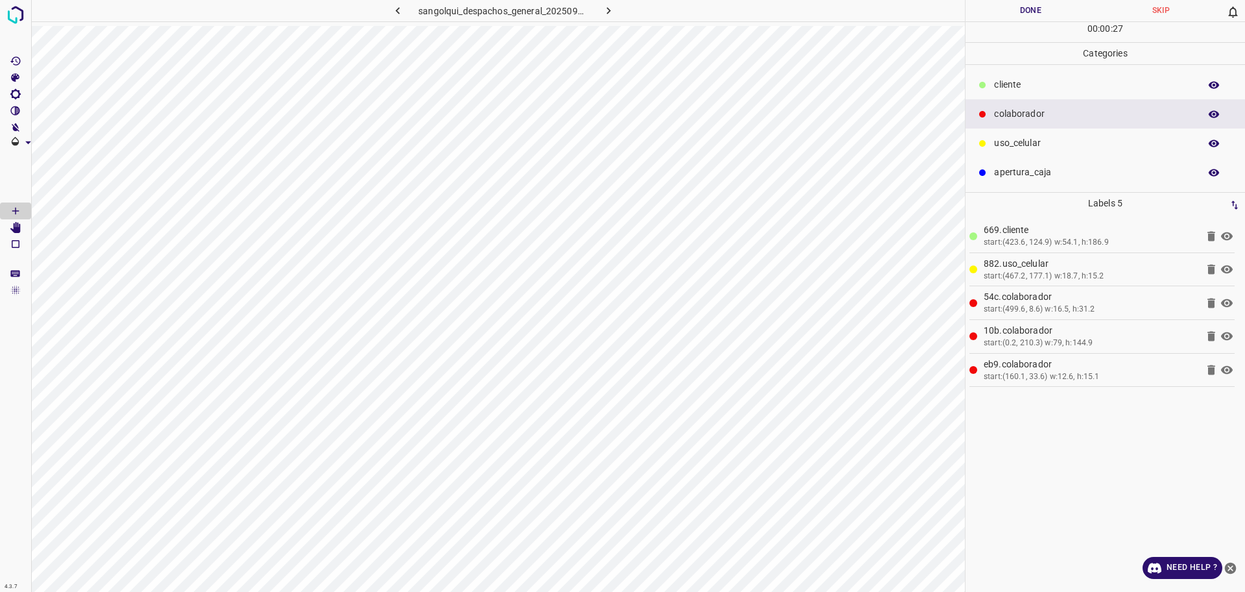
click at [1015, 88] on p "cliente" at bounding box center [1093, 85] width 199 height 14
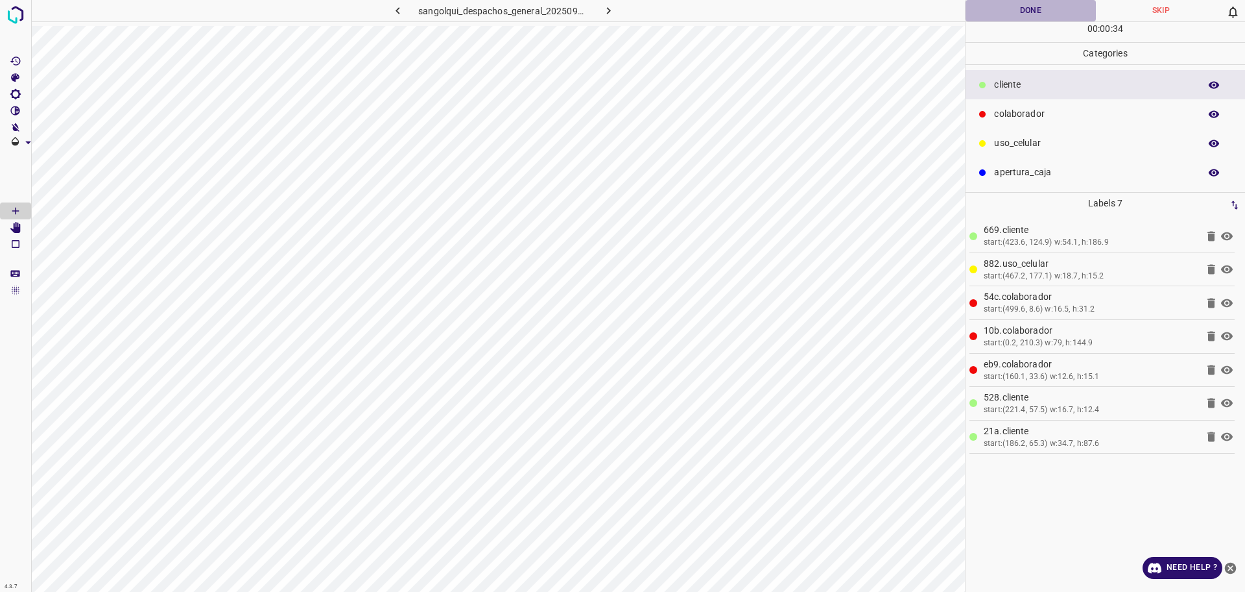
click at [1041, 9] on button "Done" at bounding box center [1031, 10] width 130 height 21
click at [602, 14] on icon "button" at bounding box center [609, 11] width 14 height 14
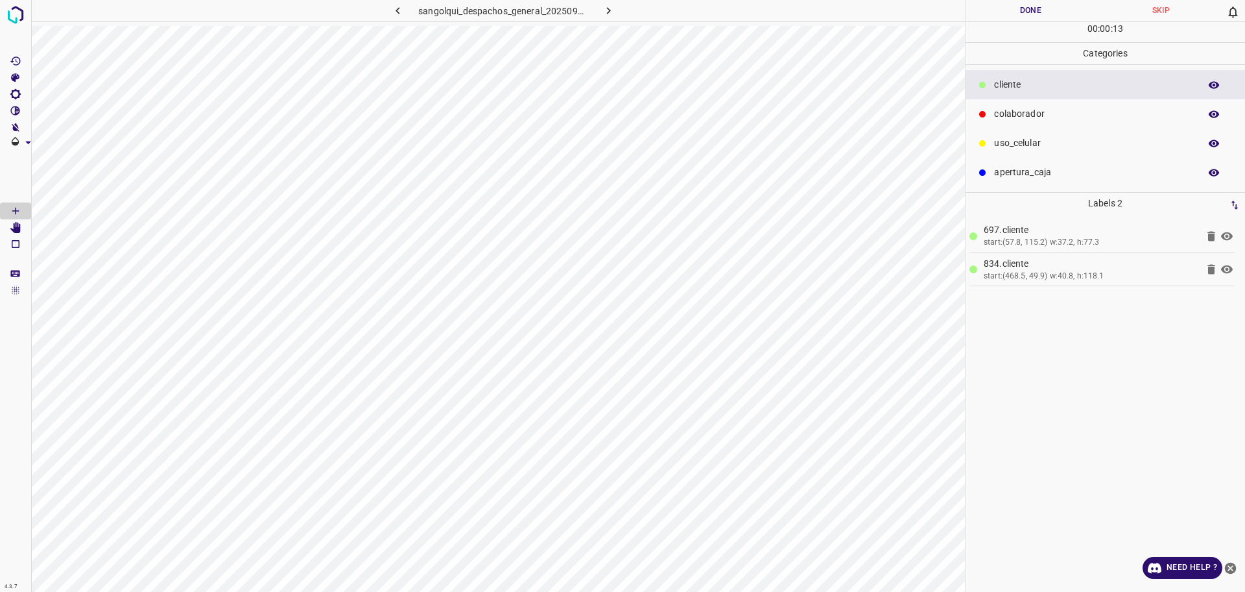
click at [1044, 116] on p "colaborador" at bounding box center [1093, 114] width 199 height 14
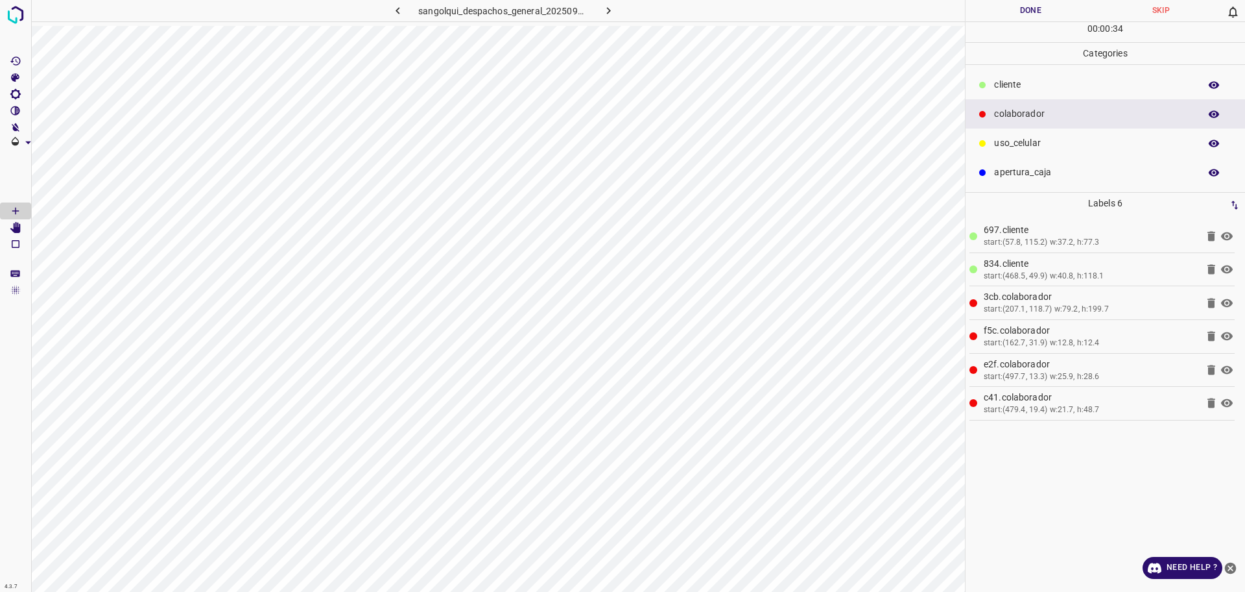
click at [1031, 14] on button "Done" at bounding box center [1031, 10] width 130 height 21
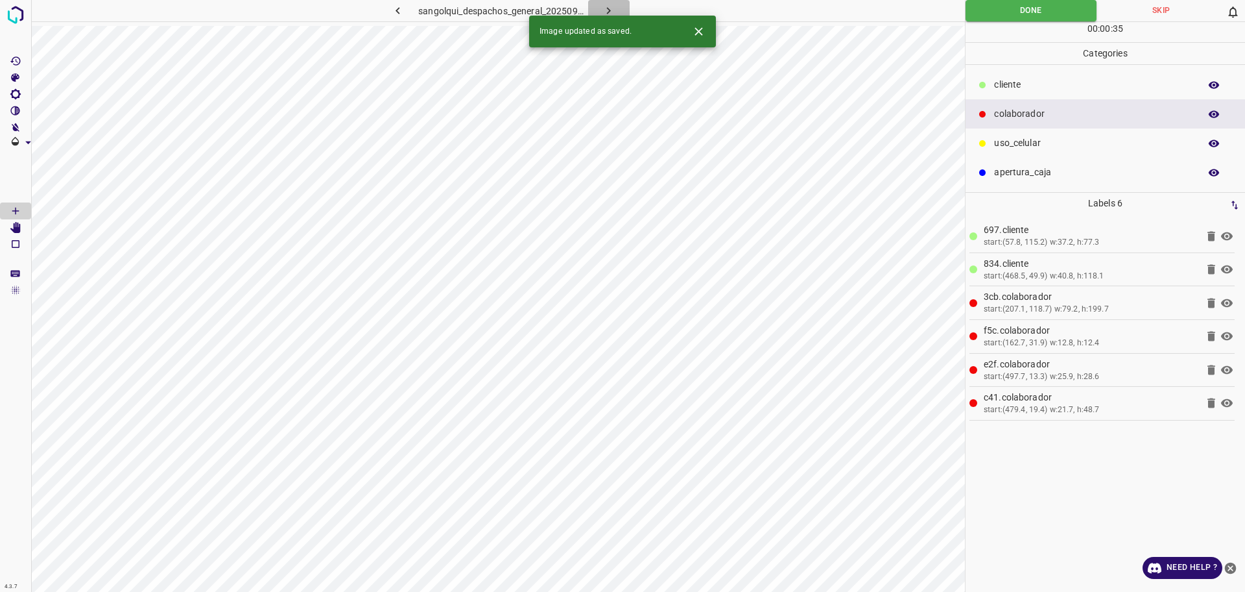
click at [610, 7] on icon "button" at bounding box center [609, 11] width 14 height 14
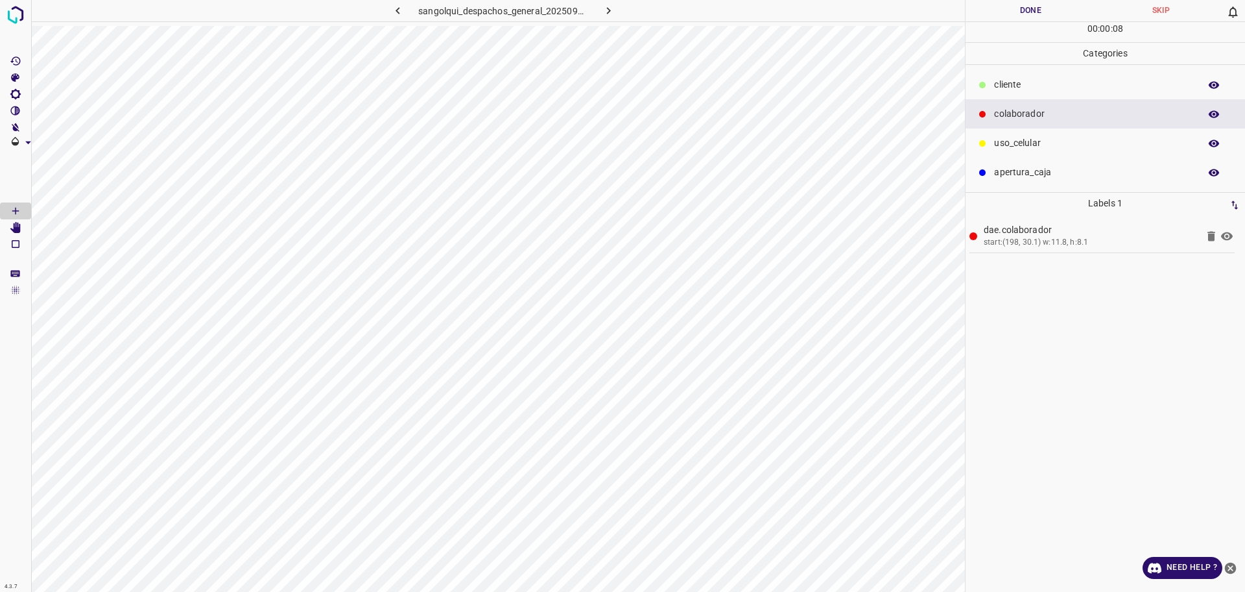
click at [1025, 75] on div "cliente" at bounding box center [1106, 84] width 280 height 29
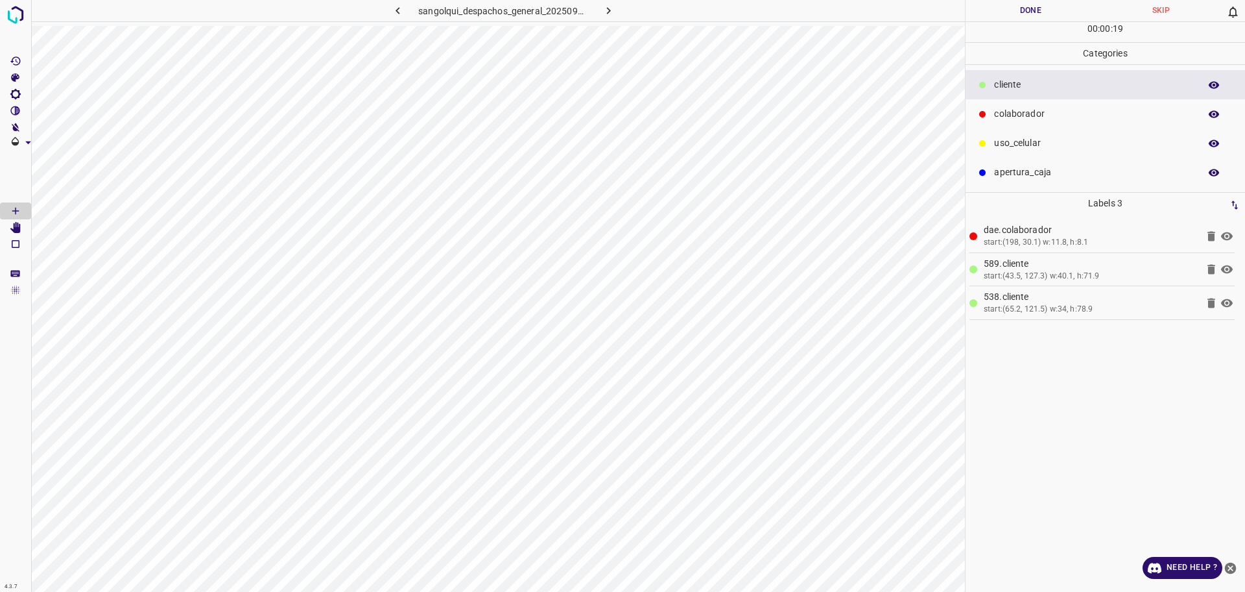
click at [1009, 111] on p "colaborador" at bounding box center [1093, 114] width 199 height 14
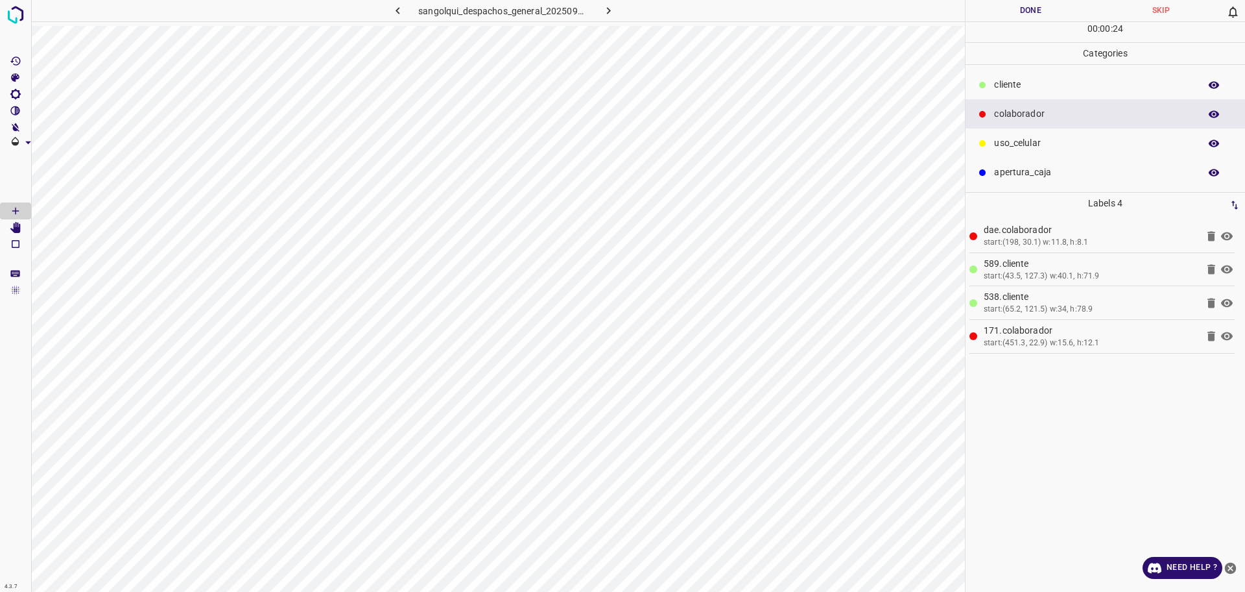
click at [1020, 19] on button "Done" at bounding box center [1031, 10] width 130 height 21
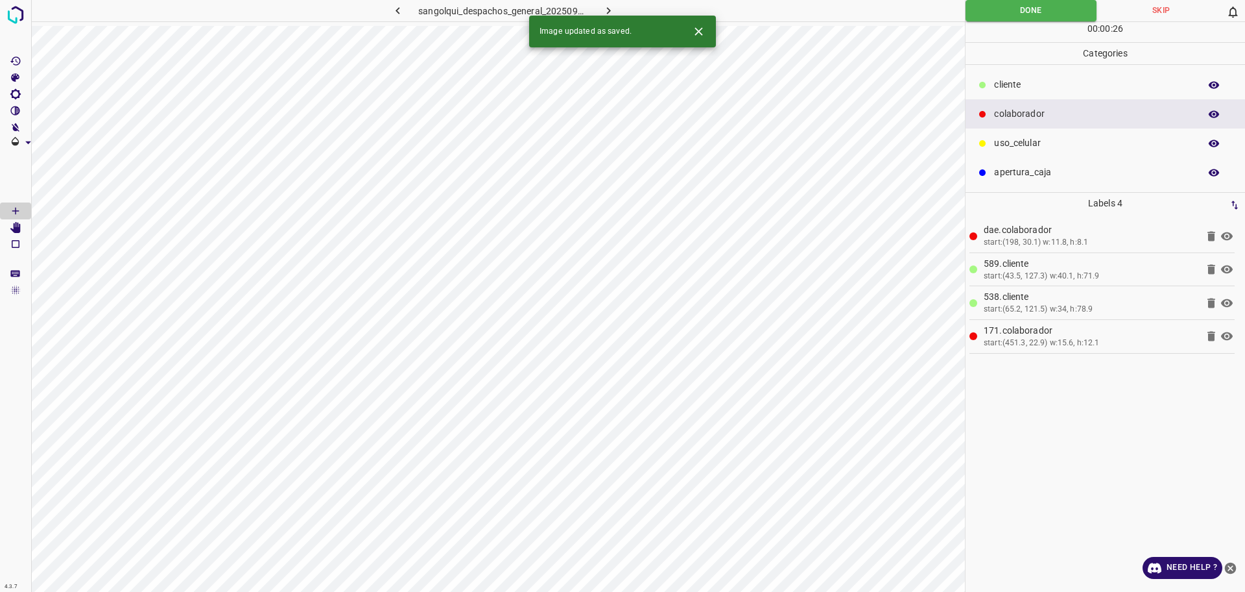
click at [610, 12] on icon "button" at bounding box center [609, 10] width 4 height 7
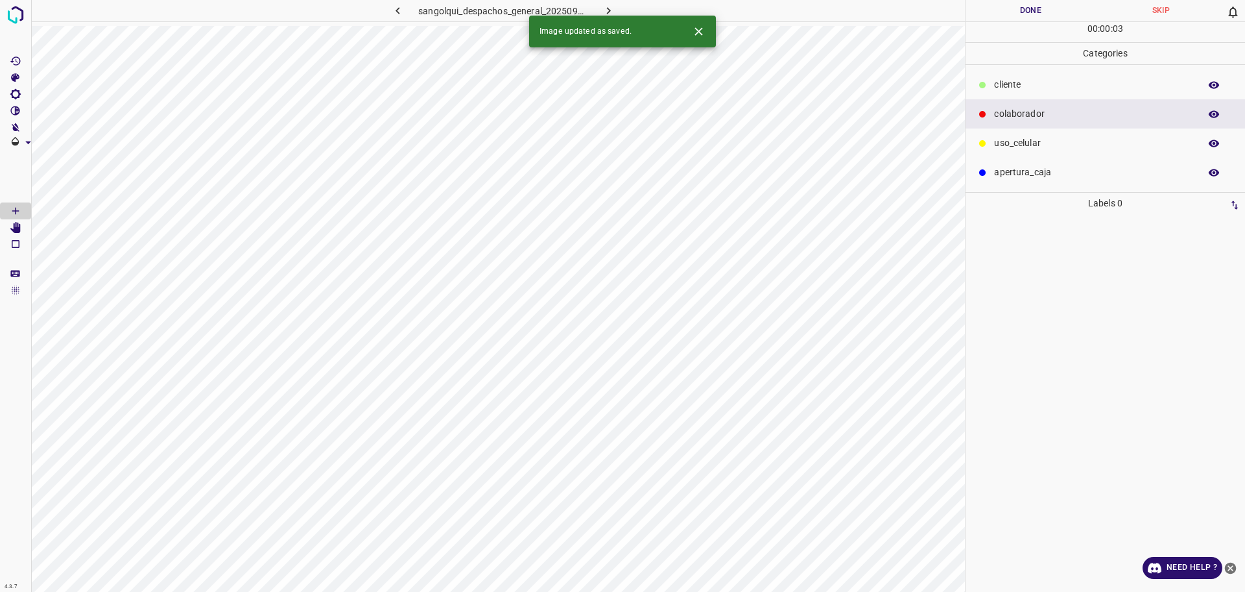
click at [1042, 82] on p "cliente" at bounding box center [1093, 85] width 199 height 14
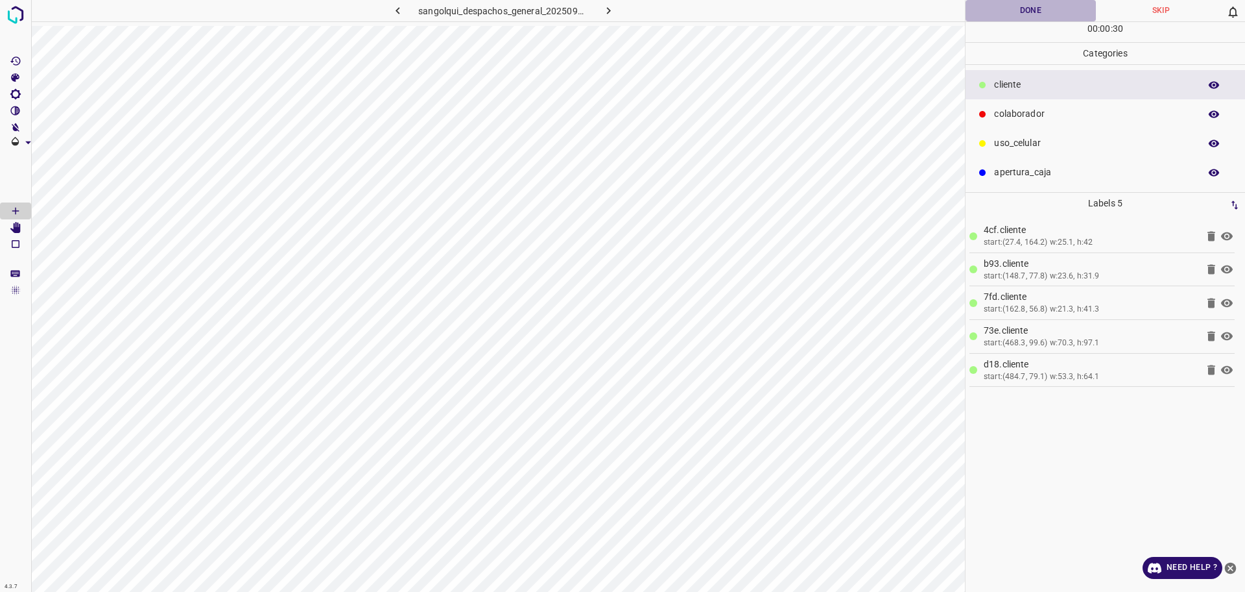
click at [1053, 10] on button "Done" at bounding box center [1031, 10] width 130 height 21
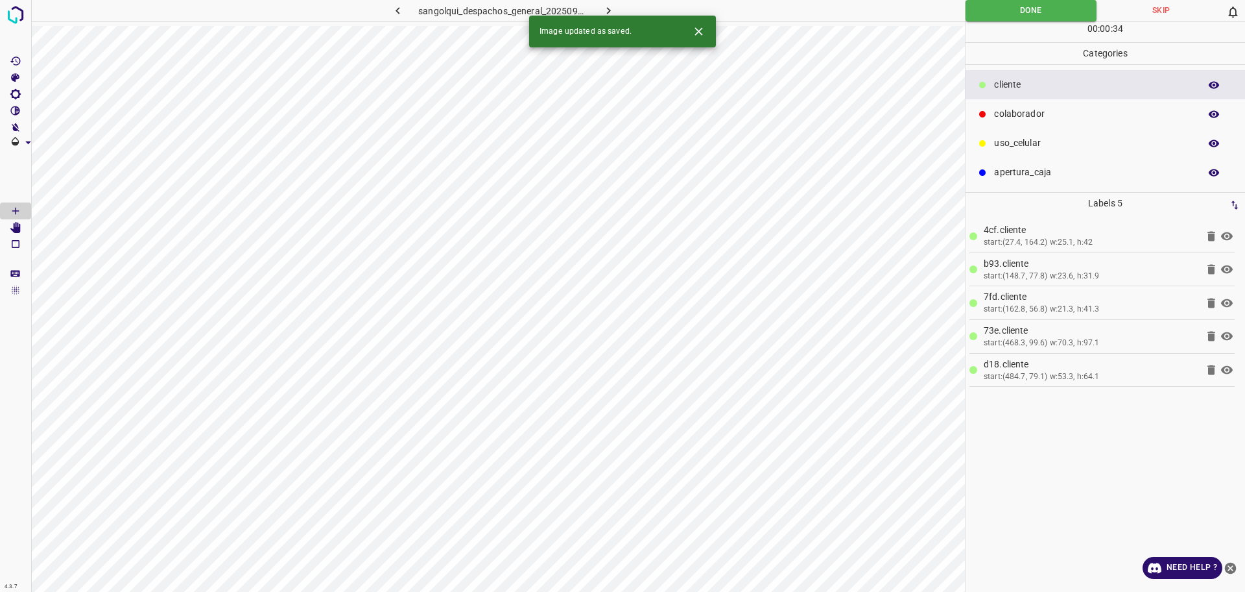
click at [603, 10] on icon "button" at bounding box center [609, 11] width 14 height 14
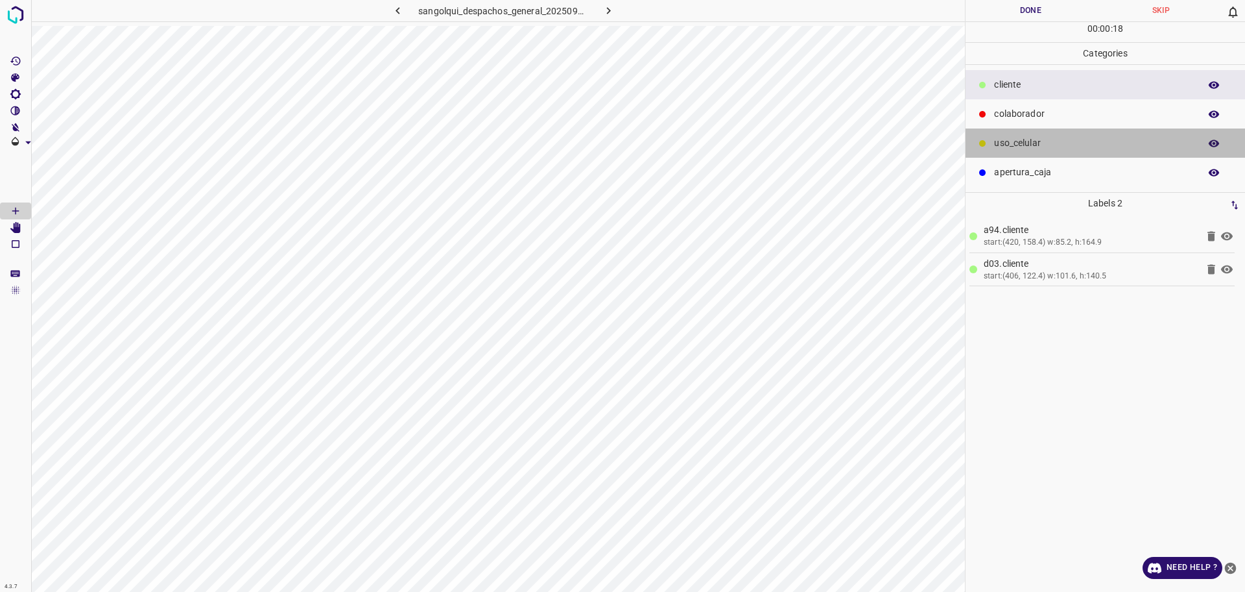
click at [1020, 150] on p "uso_celular" at bounding box center [1093, 143] width 199 height 14
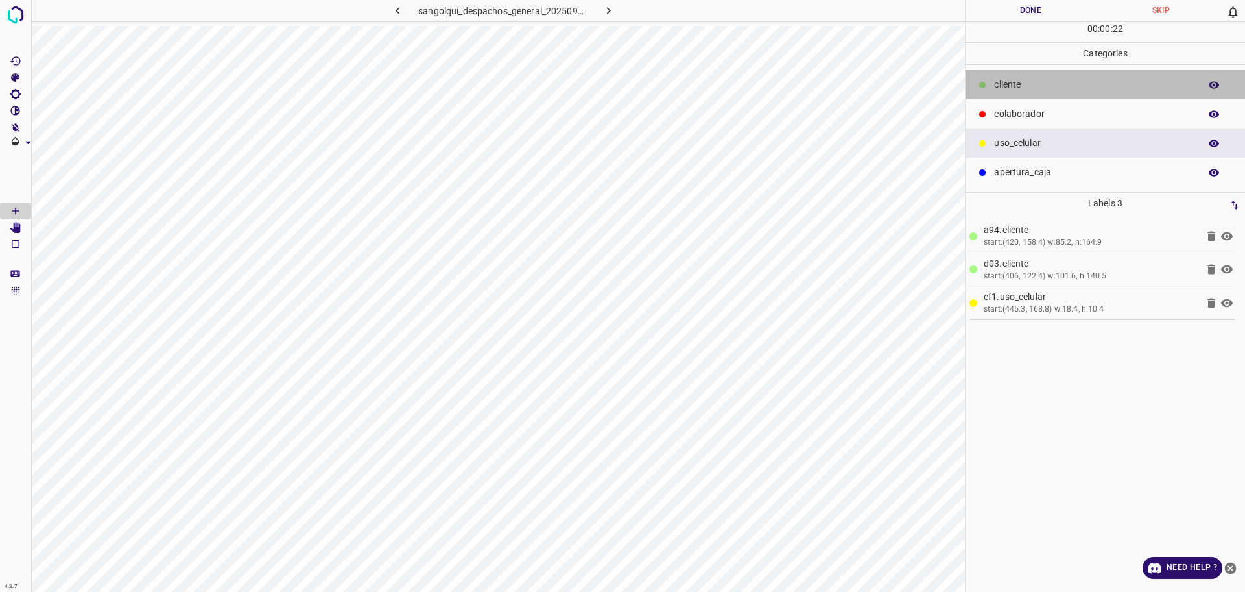
click at [1018, 96] on div "cliente" at bounding box center [1106, 84] width 280 height 29
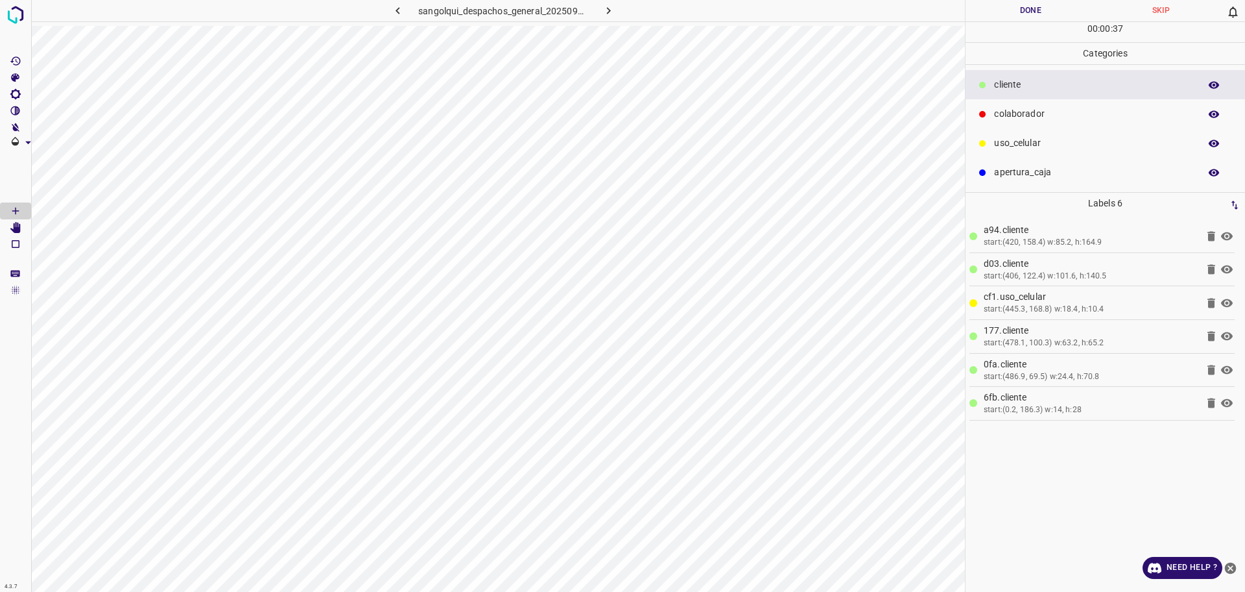
click at [1045, 118] on p "colaborador" at bounding box center [1093, 114] width 199 height 14
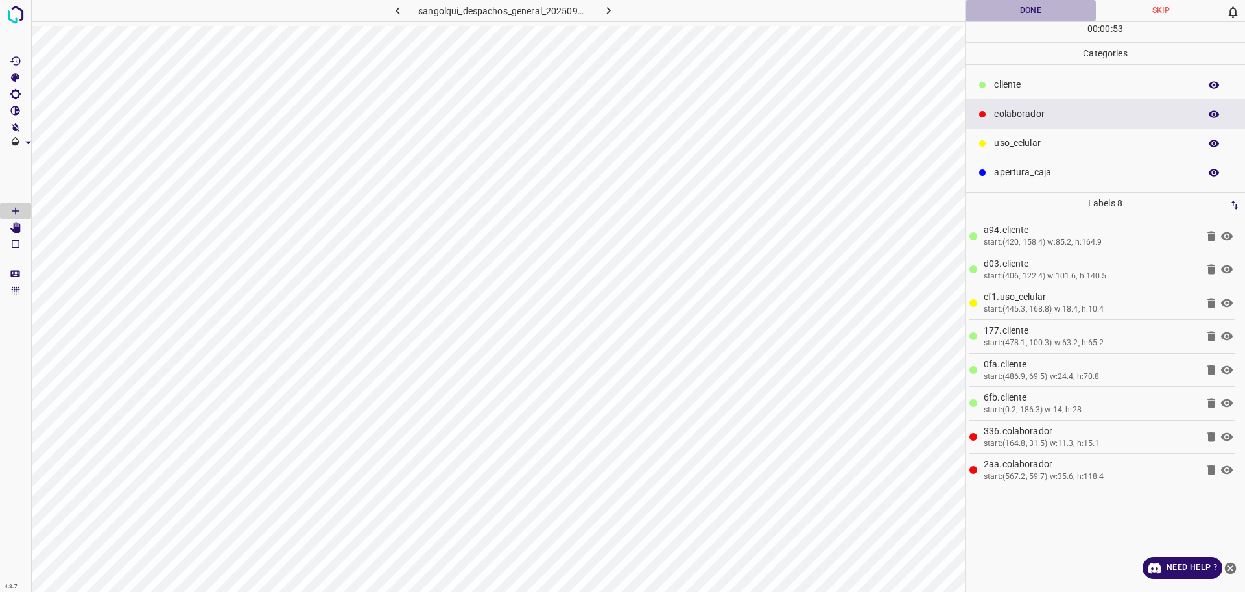
click at [1059, 14] on button "Done" at bounding box center [1031, 10] width 130 height 21
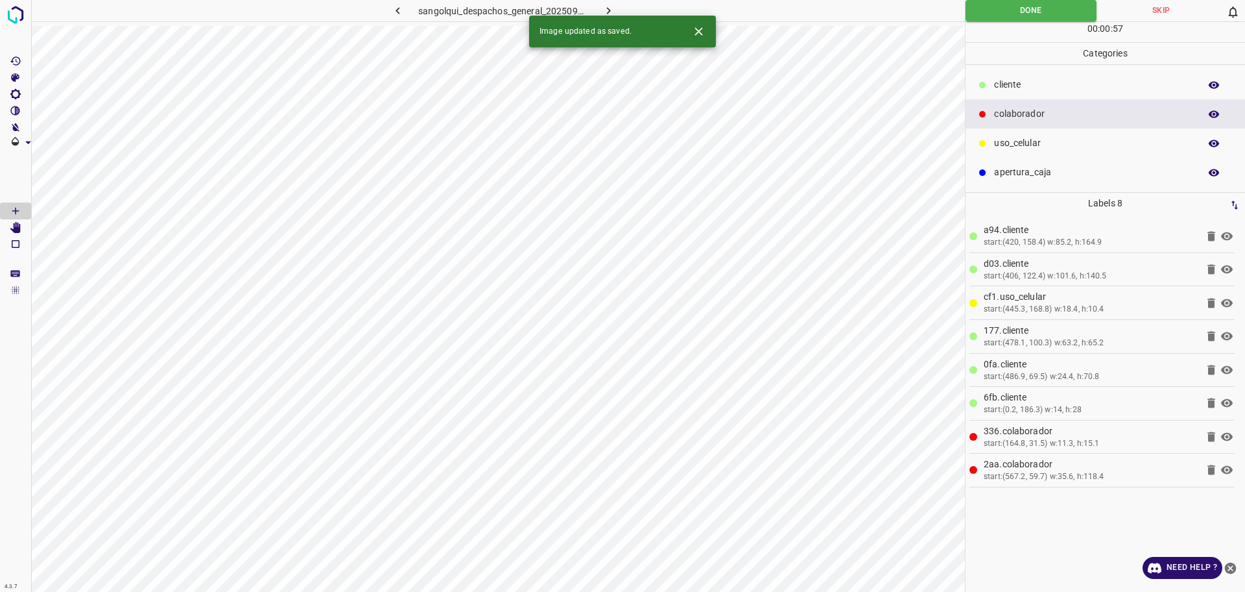
click at [605, 12] on icon "button" at bounding box center [609, 11] width 14 height 14
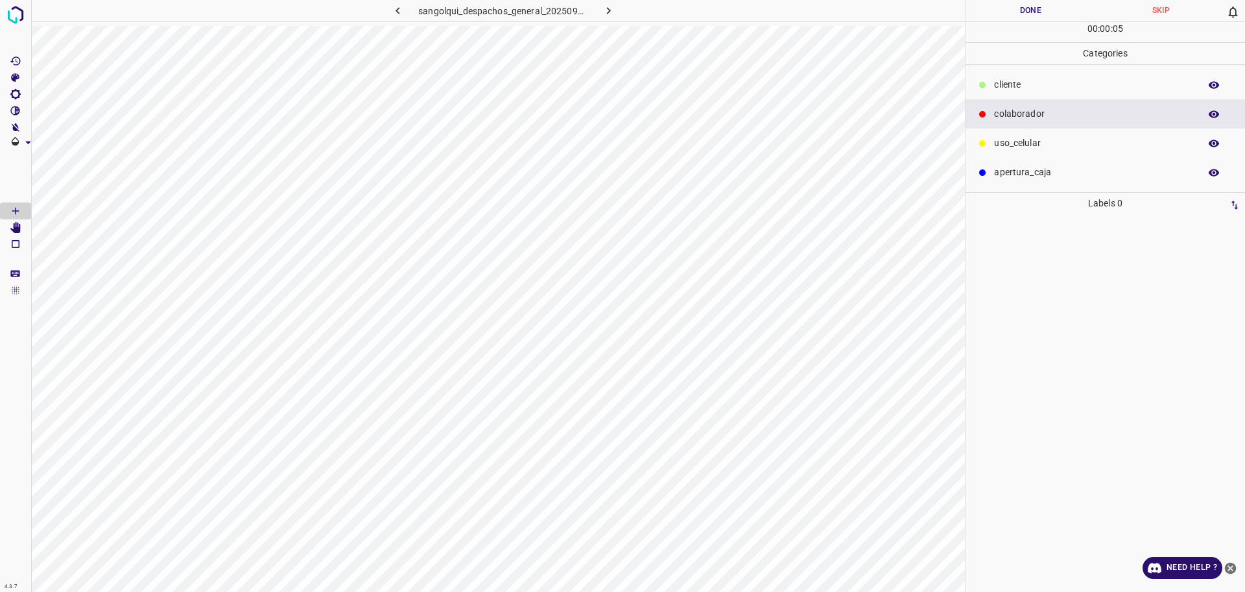
click at [1072, 147] on p "uso_celular" at bounding box center [1093, 143] width 199 height 14
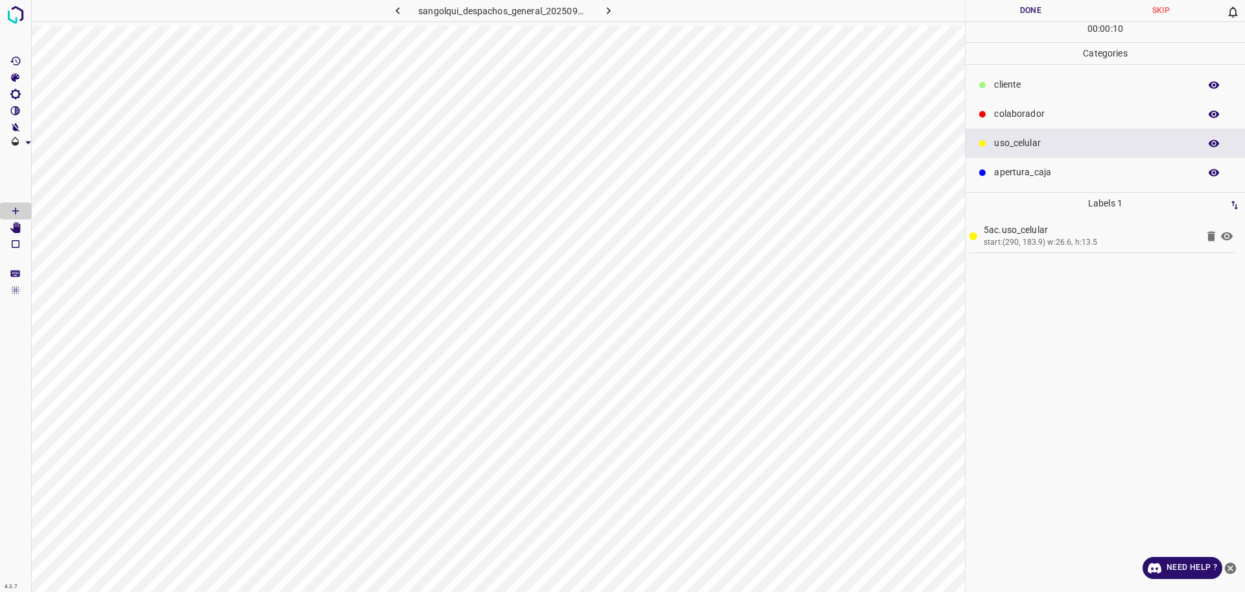
click at [1020, 81] on p "cliente" at bounding box center [1093, 85] width 199 height 14
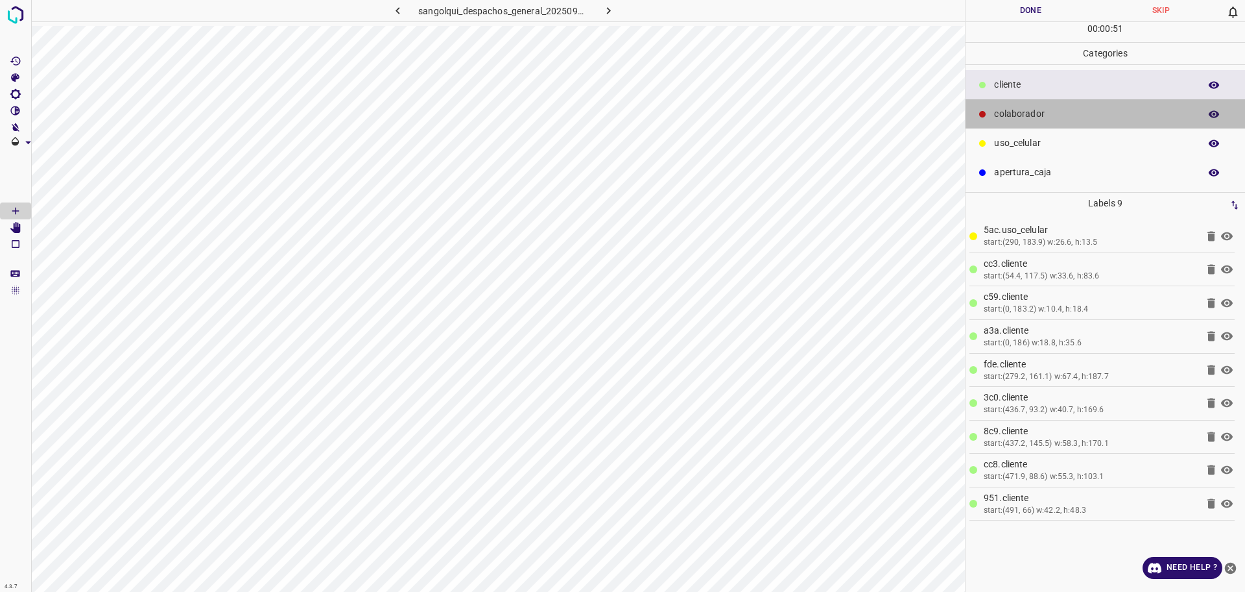
click at [1025, 114] on p "colaborador" at bounding box center [1093, 114] width 199 height 14
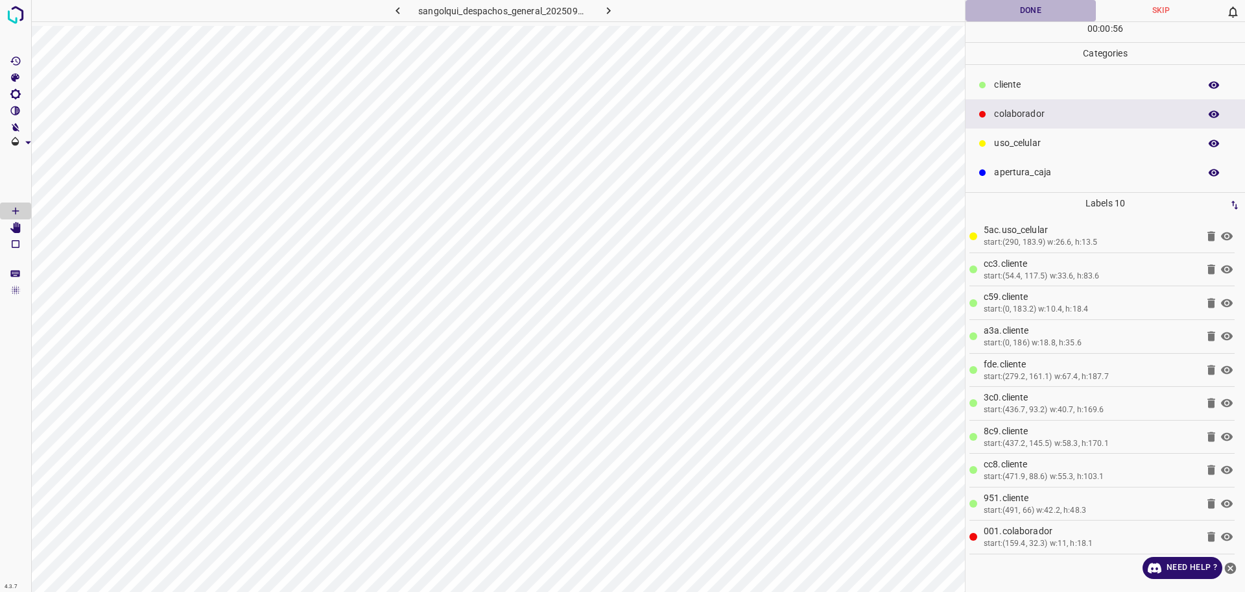
click at [1003, 8] on button "Done" at bounding box center [1031, 10] width 130 height 21
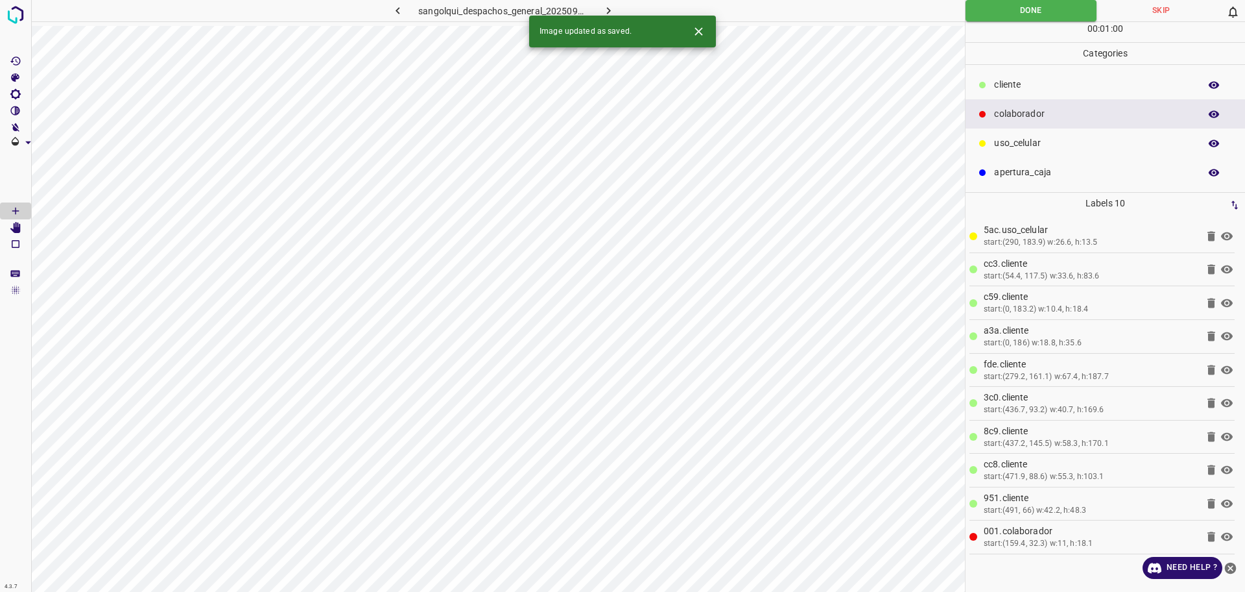
click at [620, 10] on button "button" at bounding box center [609, 10] width 42 height 21
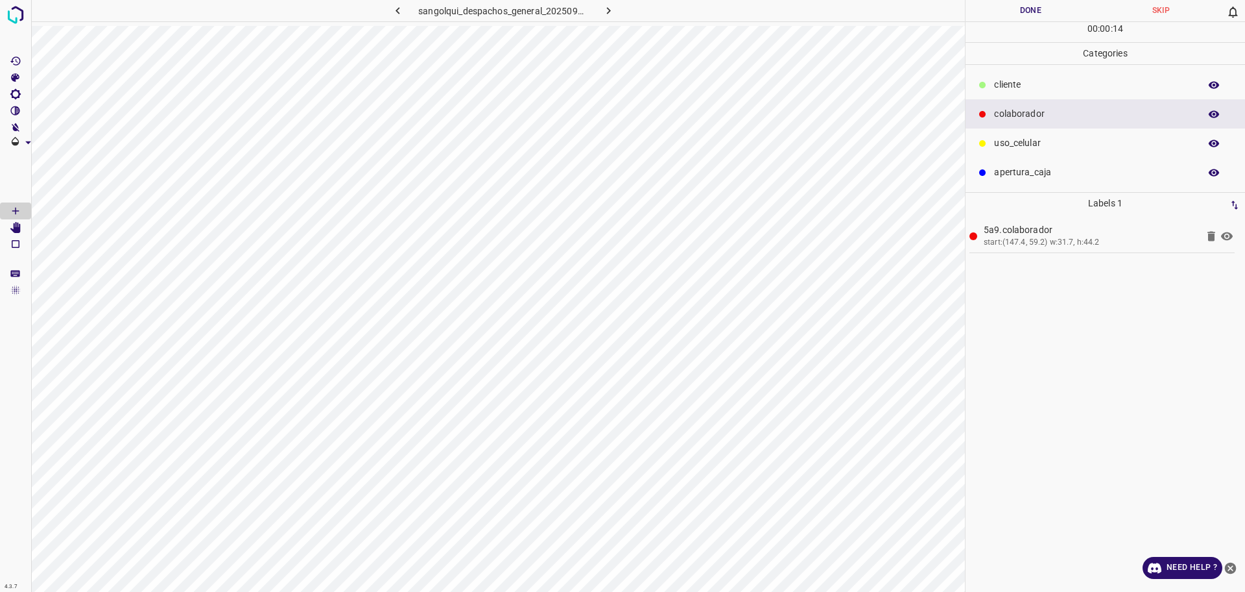
click at [1050, 93] on div "cliente" at bounding box center [1106, 84] width 280 height 29
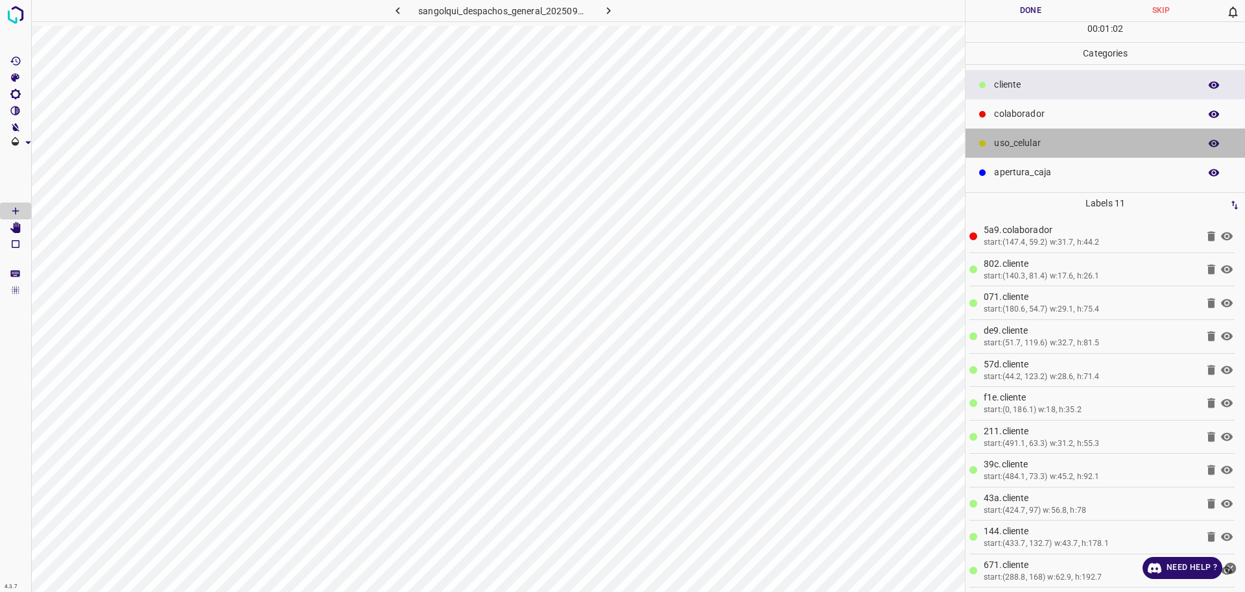
click at [1070, 147] on p "uso_celular" at bounding box center [1093, 143] width 199 height 14
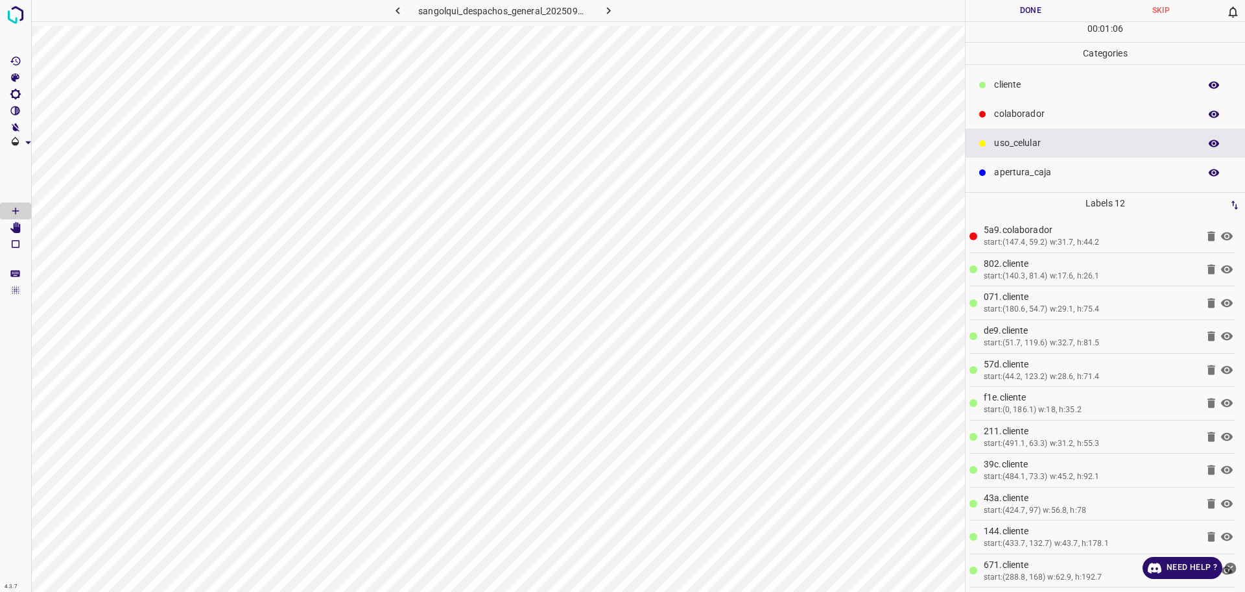
click at [1035, 95] on div "cliente" at bounding box center [1106, 84] width 280 height 29
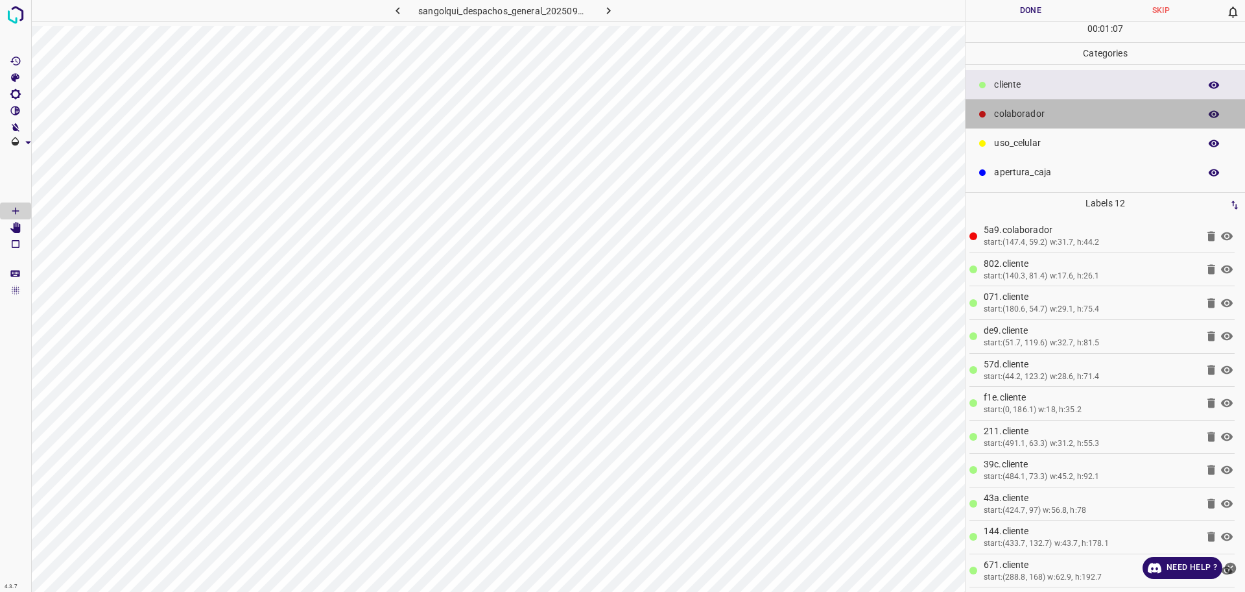
click at [1040, 102] on div "colaborador" at bounding box center [1106, 113] width 280 height 29
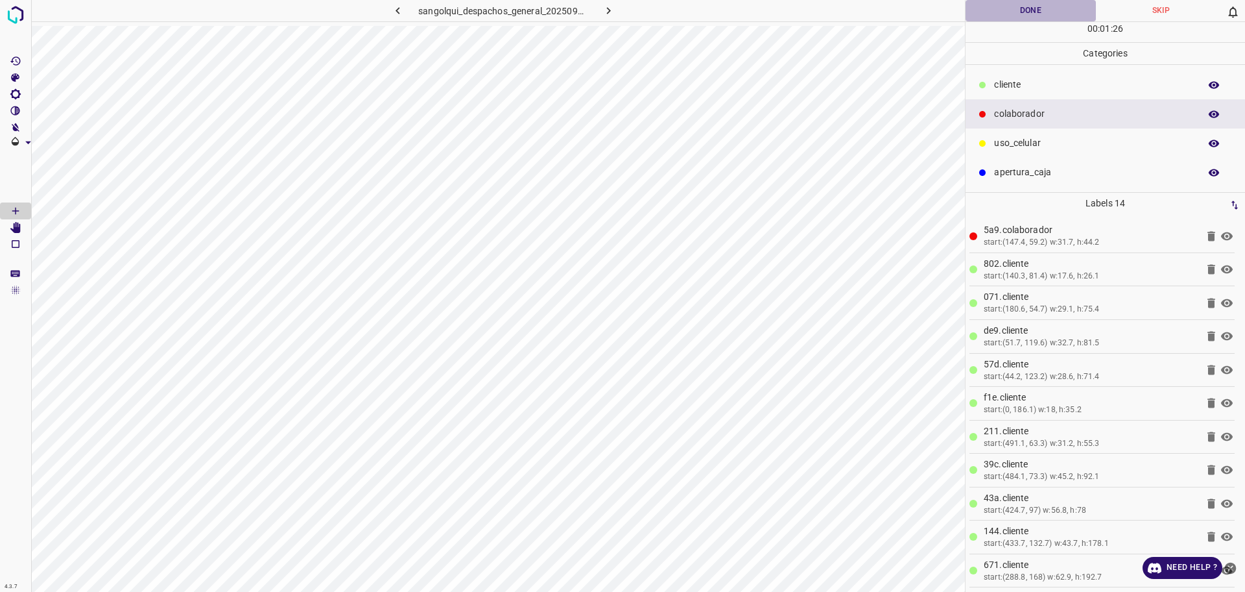
click at [1042, 12] on button "Done" at bounding box center [1031, 10] width 130 height 21
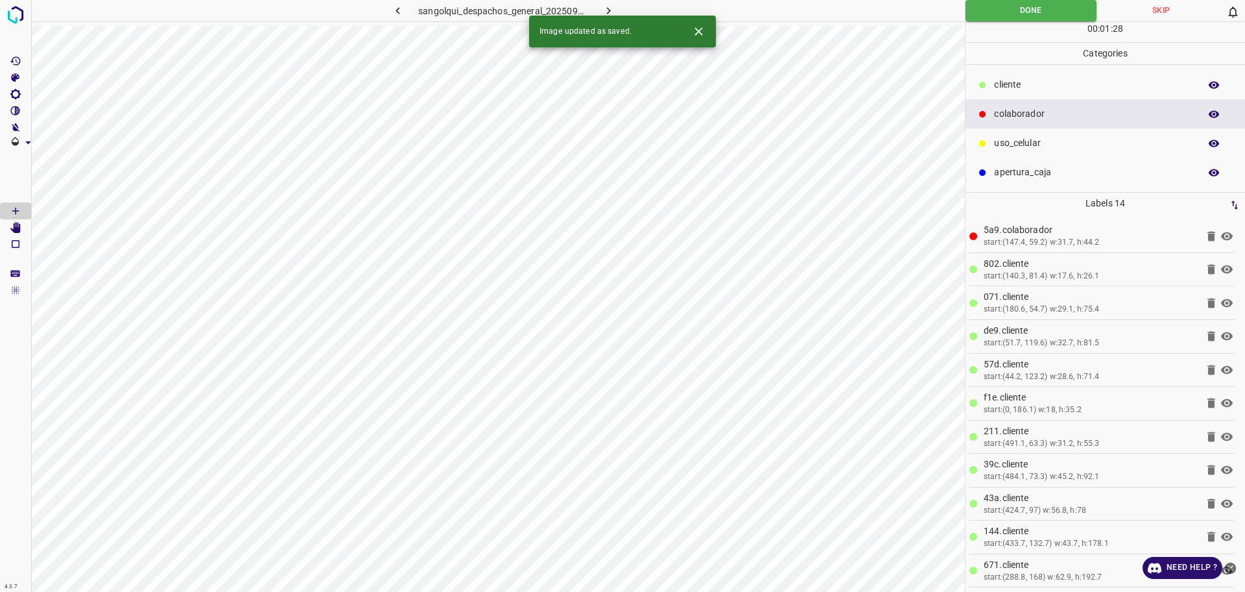
click at [613, 10] on icon "button" at bounding box center [609, 11] width 14 height 14
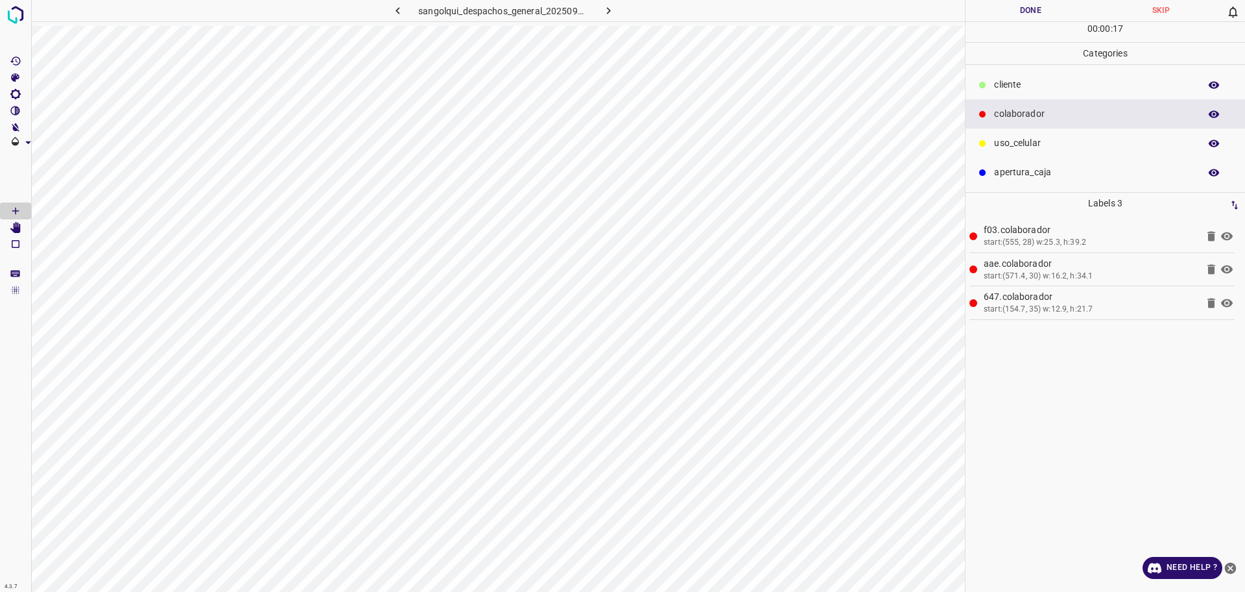
drag, startPoint x: 1116, startPoint y: 93, endPoint x: 1091, endPoint y: 102, distance: 26.9
click at [1116, 93] on div "cliente" at bounding box center [1106, 84] width 280 height 29
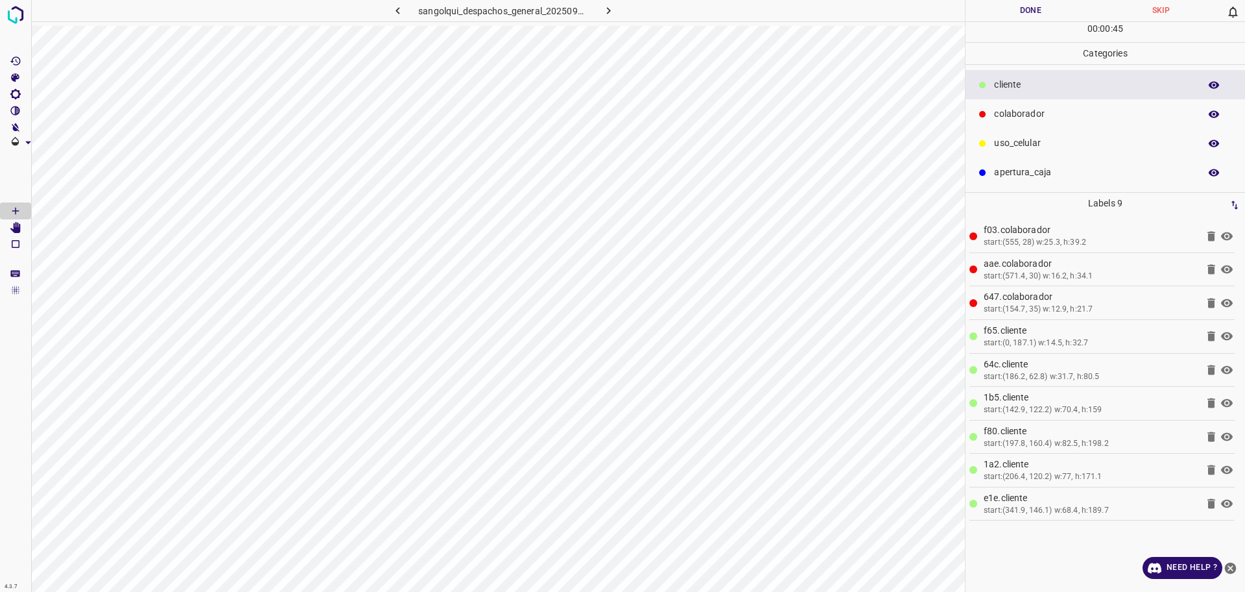
click at [1032, 135] on div "uso_celular" at bounding box center [1106, 142] width 280 height 29
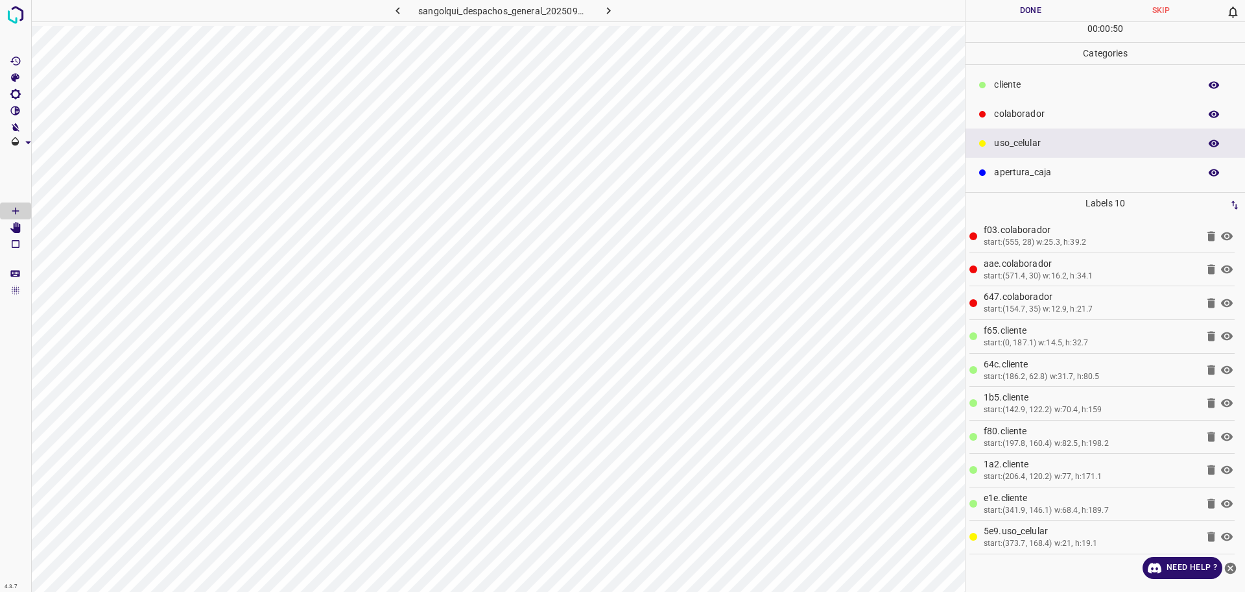
click at [1015, 115] on p "colaborador" at bounding box center [1093, 114] width 199 height 14
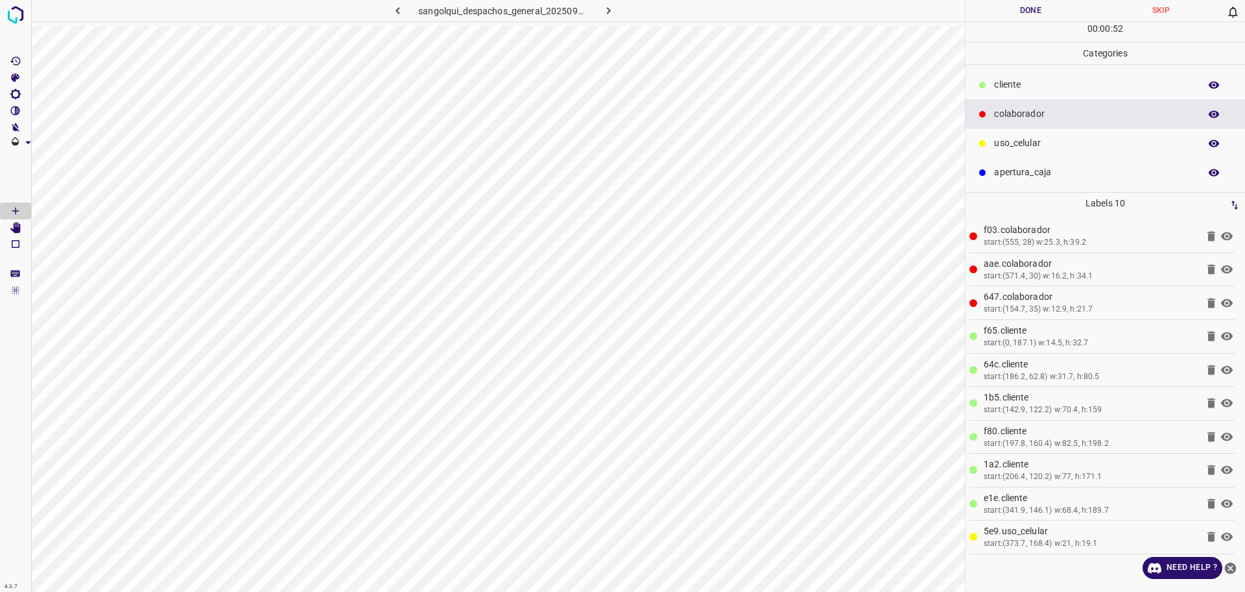
click at [1027, 83] on p "cliente" at bounding box center [1093, 85] width 199 height 14
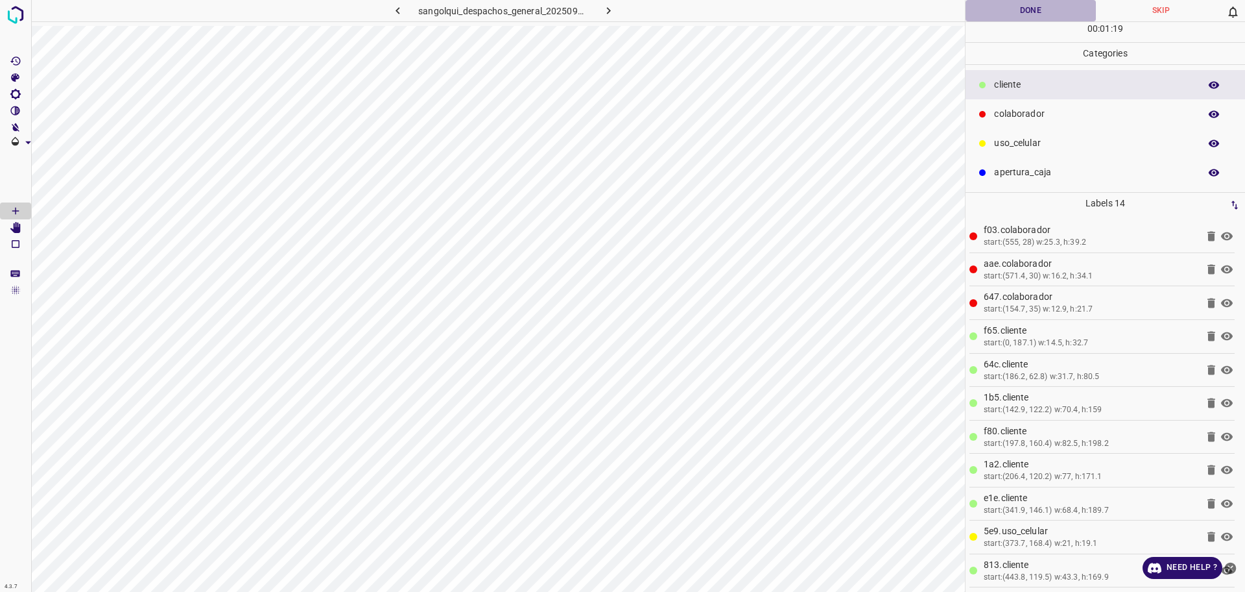
click at [1045, 14] on button "Done" at bounding box center [1031, 10] width 130 height 21
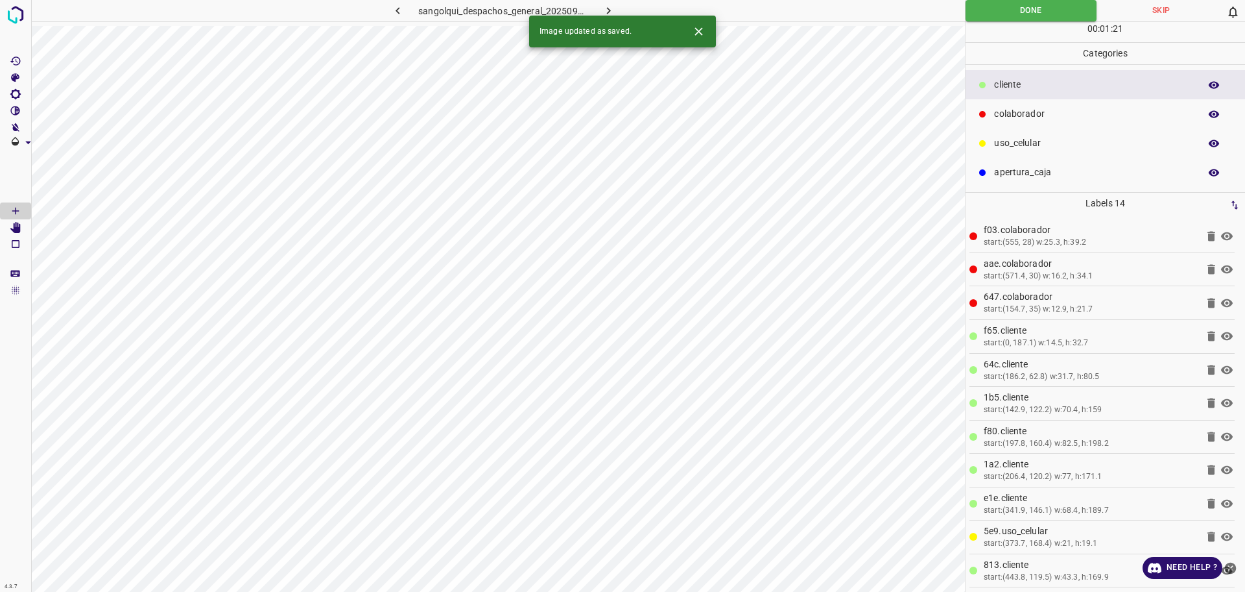
click at [607, 8] on icon "button" at bounding box center [609, 10] width 4 height 7
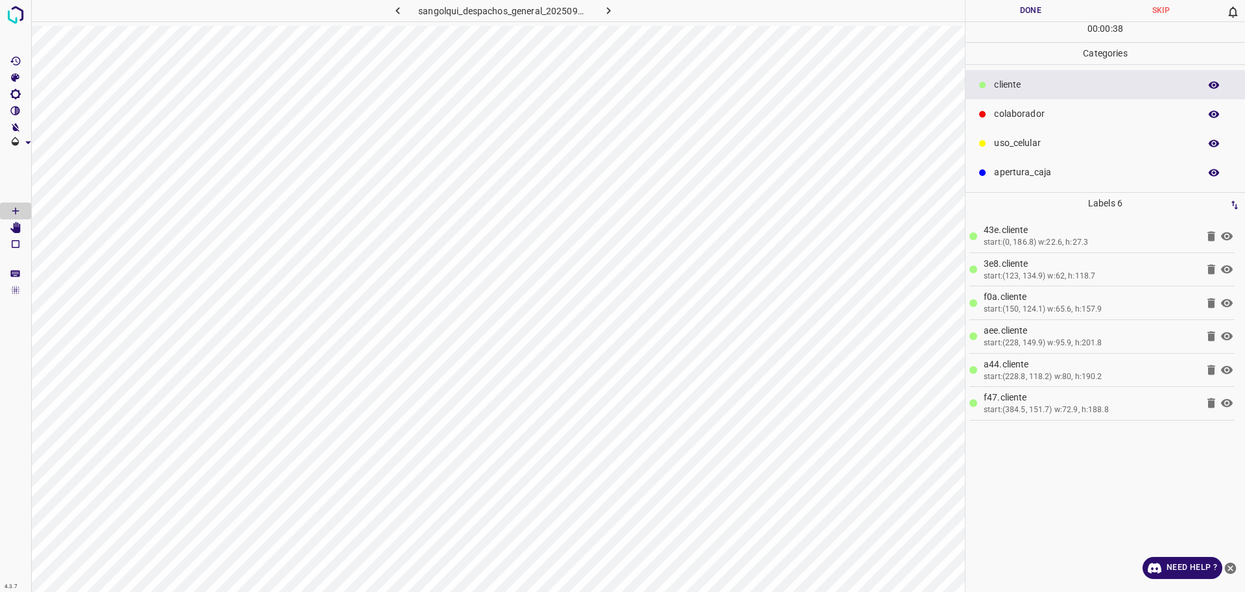
click at [1076, 132] on div "uso_celular" at bounding box center [1106, 142] width 280 height 29
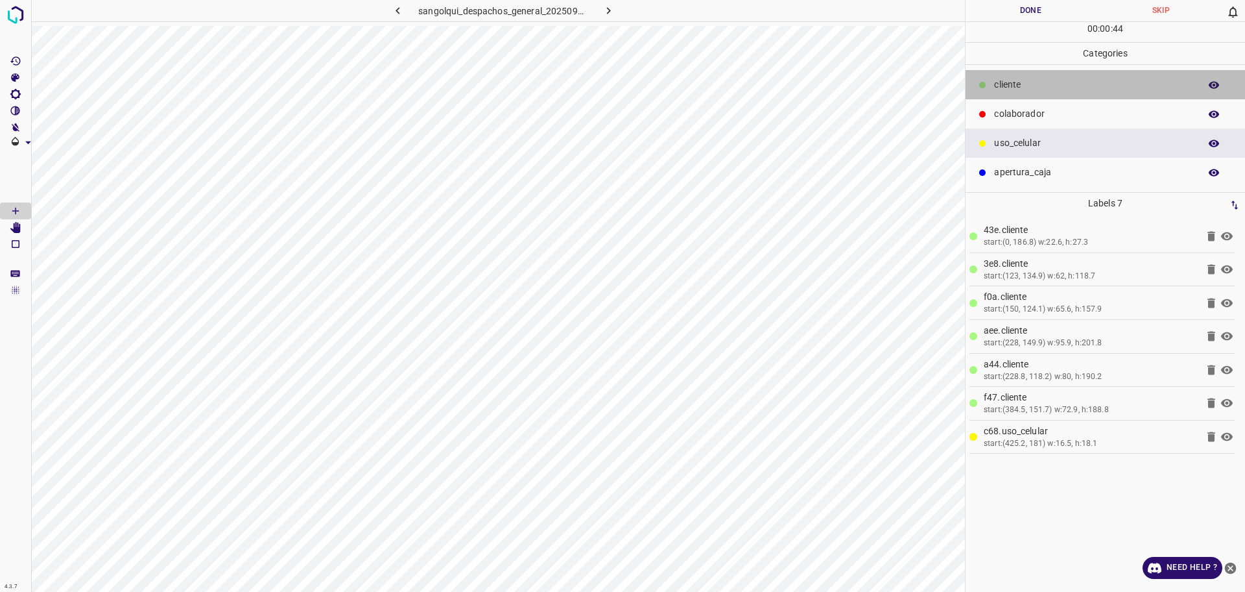
click at [1013, 82] on p "cliente" at bounding box center [1093, 85] width 199 height 14
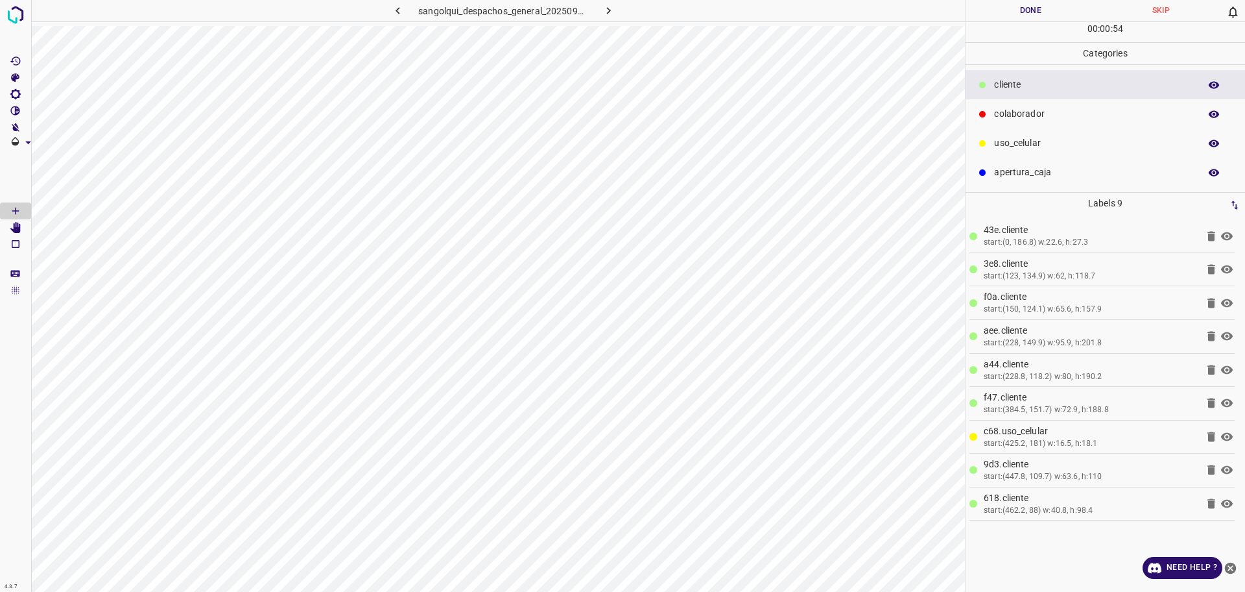
click at [1029, 117] on p "colaborador" at bounding box center [1093, 114] width 199 height 14
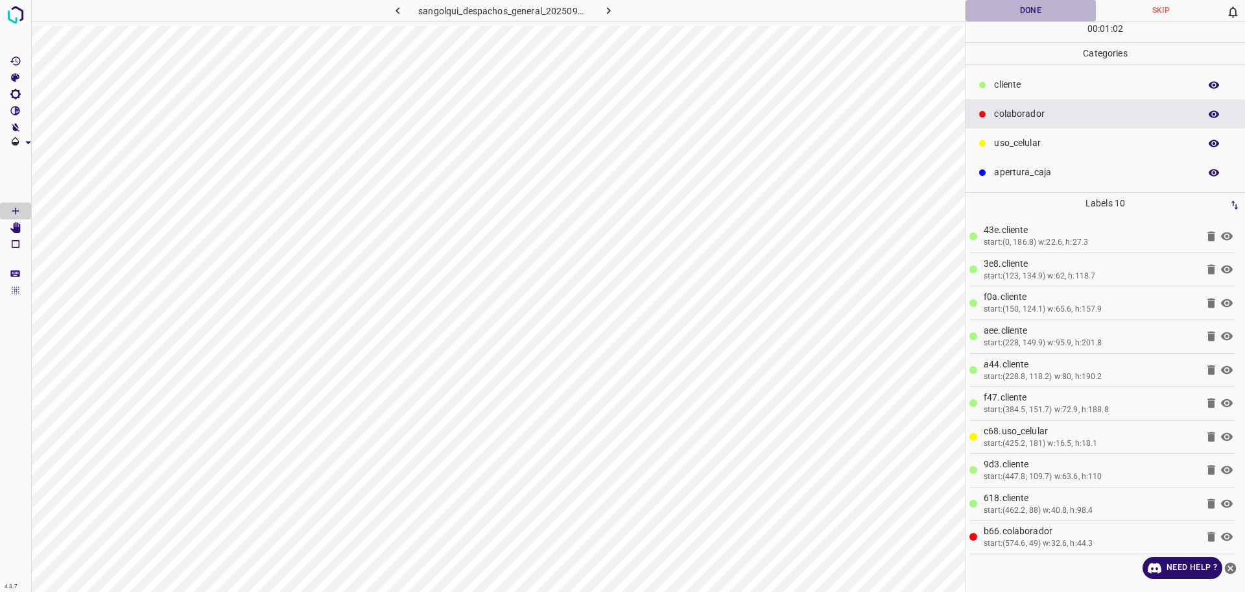
click at [999, 2] on button "Done" at bounding box center [1031, 10] width 130 height 21
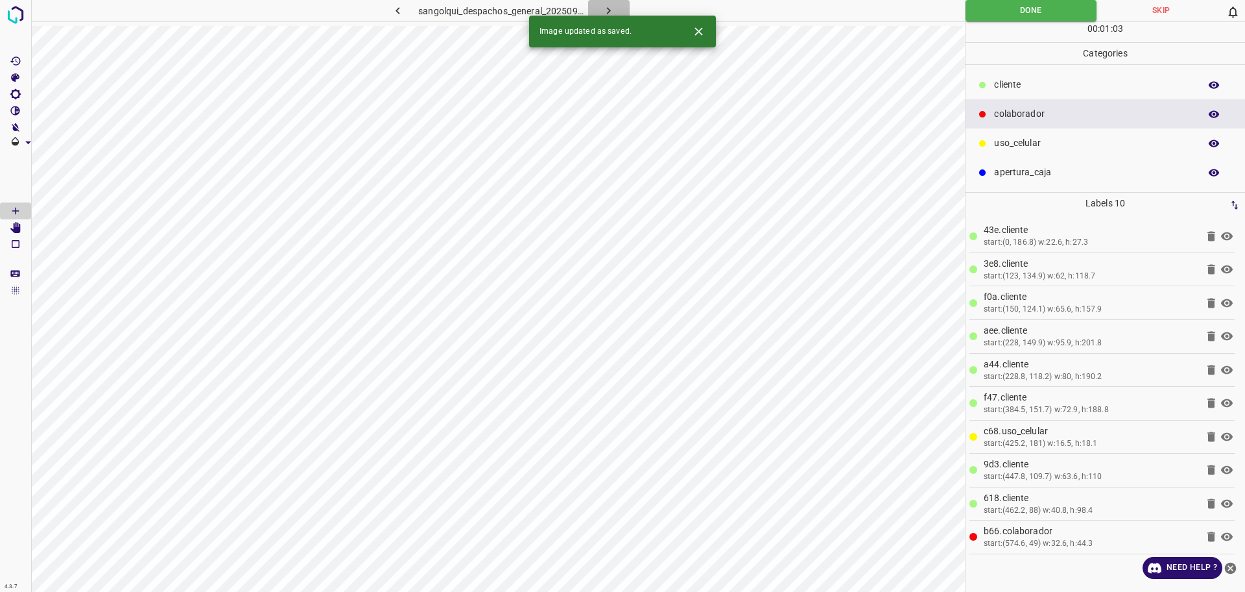
click at [612, 1] on button "button" at bounding box center [609, 10] width 42 height 21
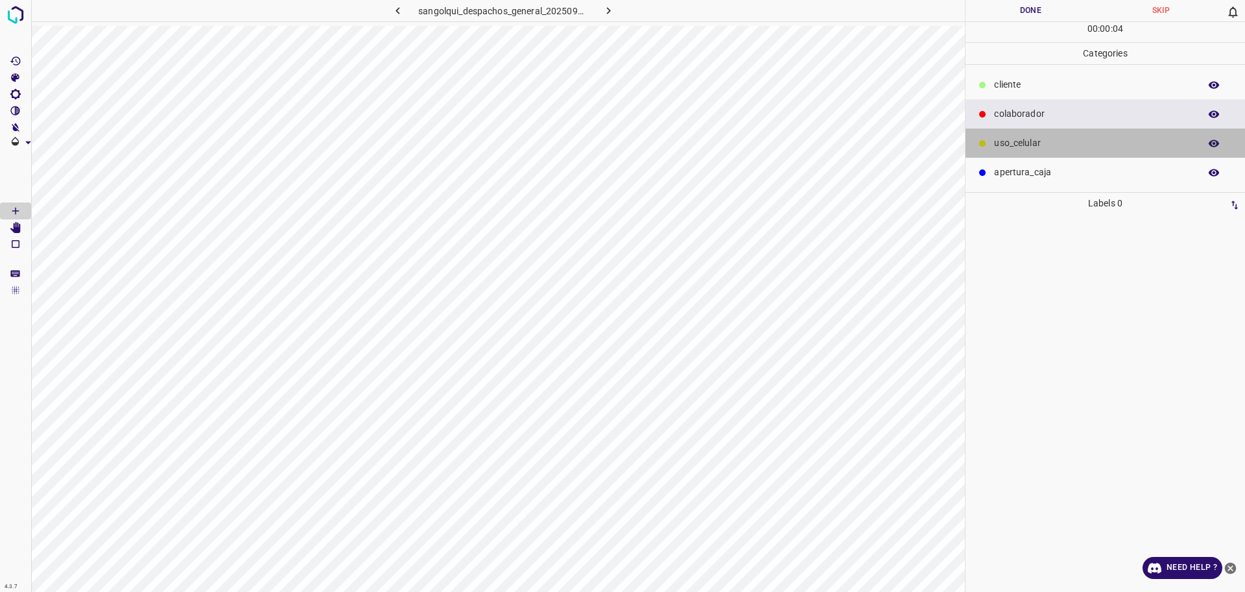
click at [1037, 136] on div "uso_celular" at bounding box center [1106, 142] width 280 height 29
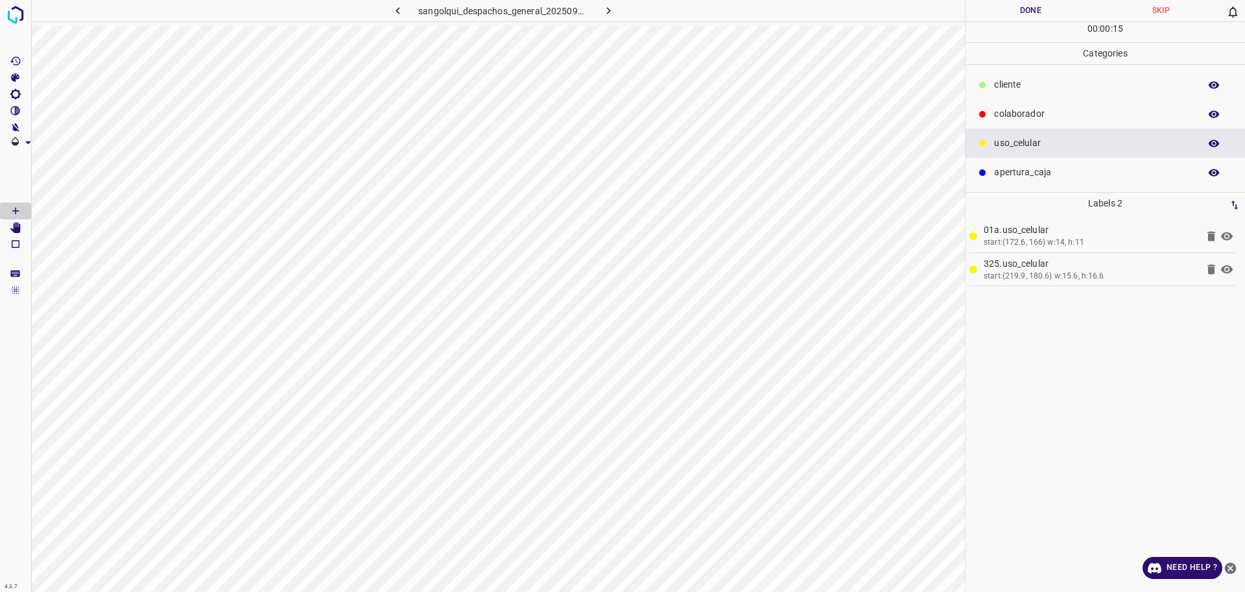
click at [998, 86] on p "cliente" at bounding box center [1093, 85] width 199 height 14
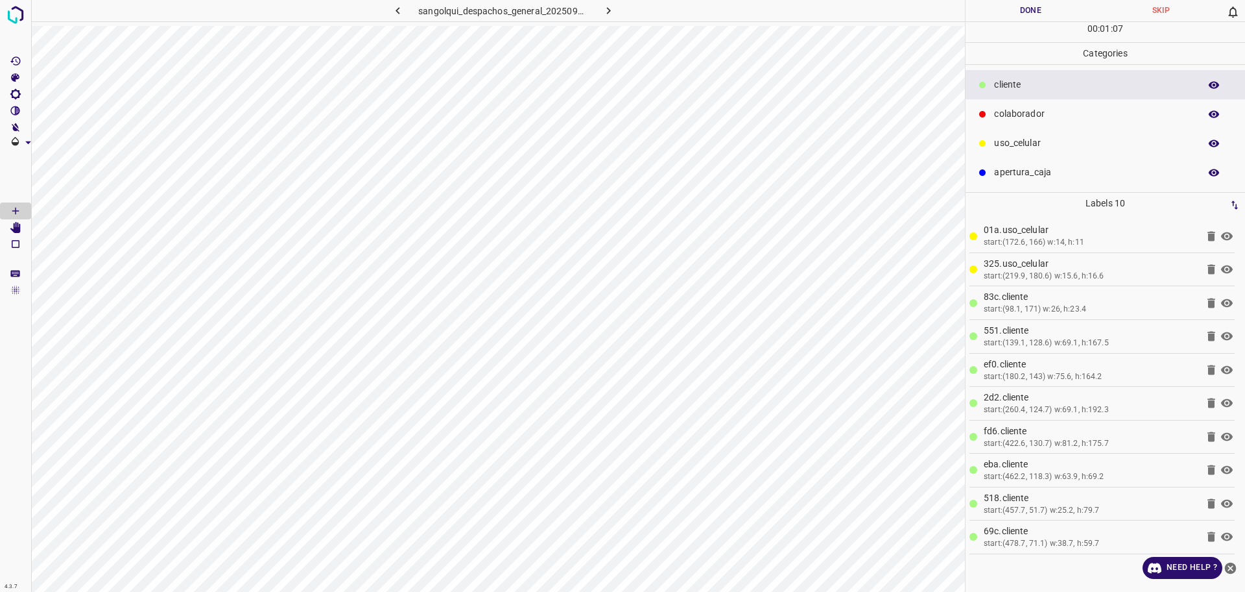
click at [1013, 125] on div "colaborador" at bounding box center [1106, 113] width 280 height 29
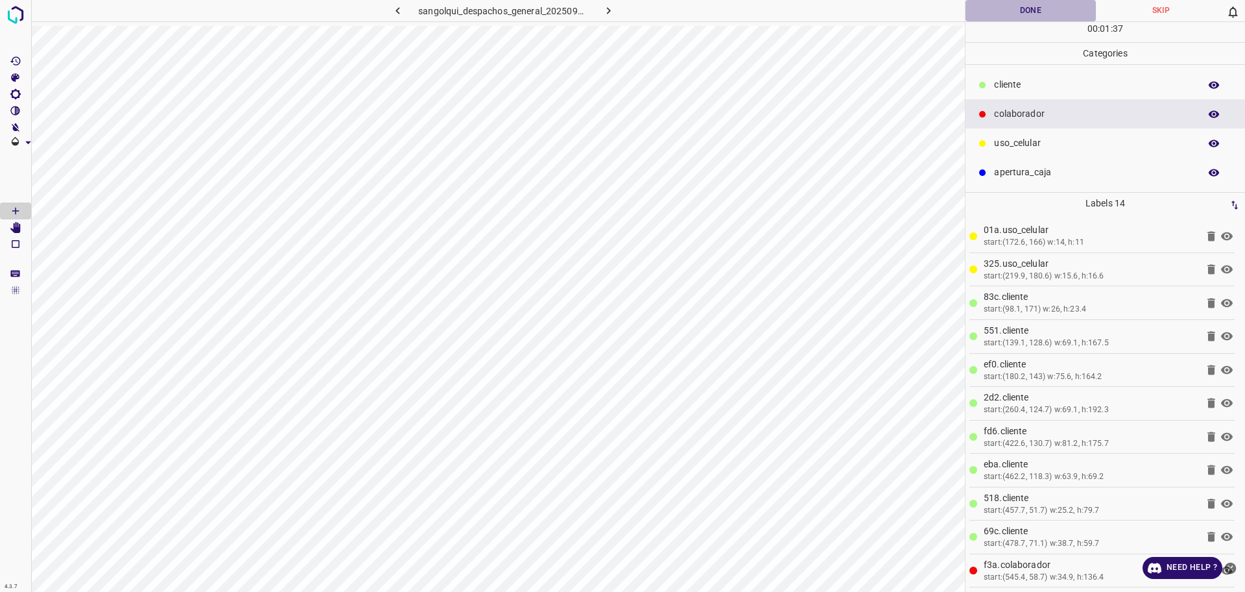
click at [1028, 15] on button "Done" at bounding box center [1031, 10] width 130 height 21
click at [600, 15] on button "button" at bounding box center [609, 10] width 42 height 21
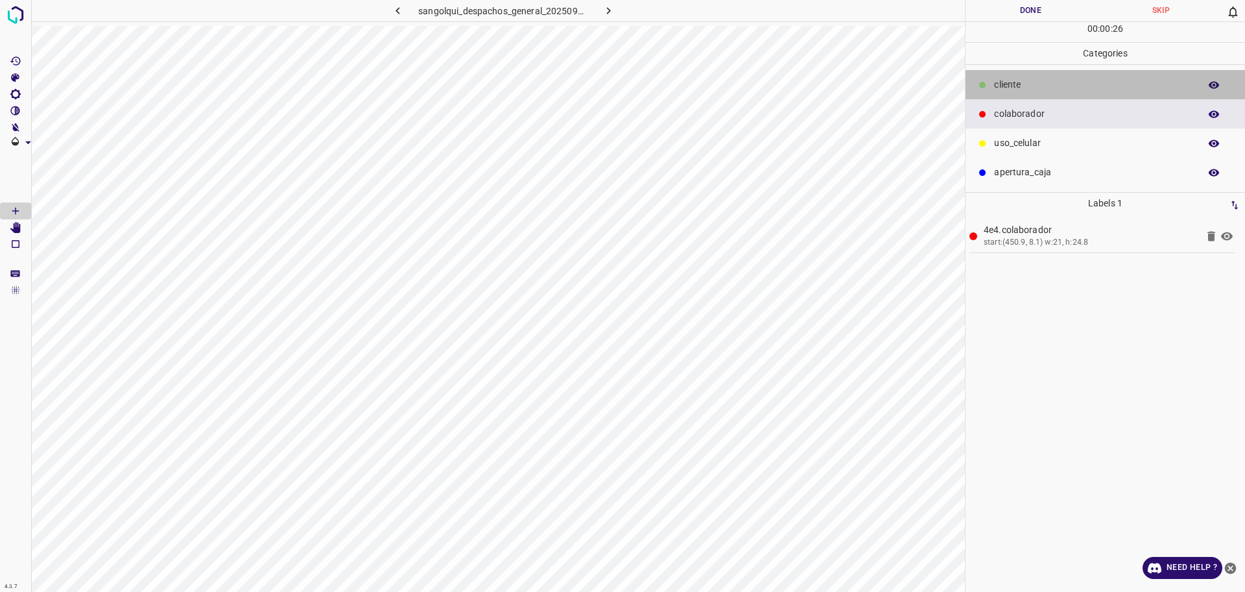
click at [1044, 85] on p "cliente" at bounding box center [1093, 85] width 199 height 14
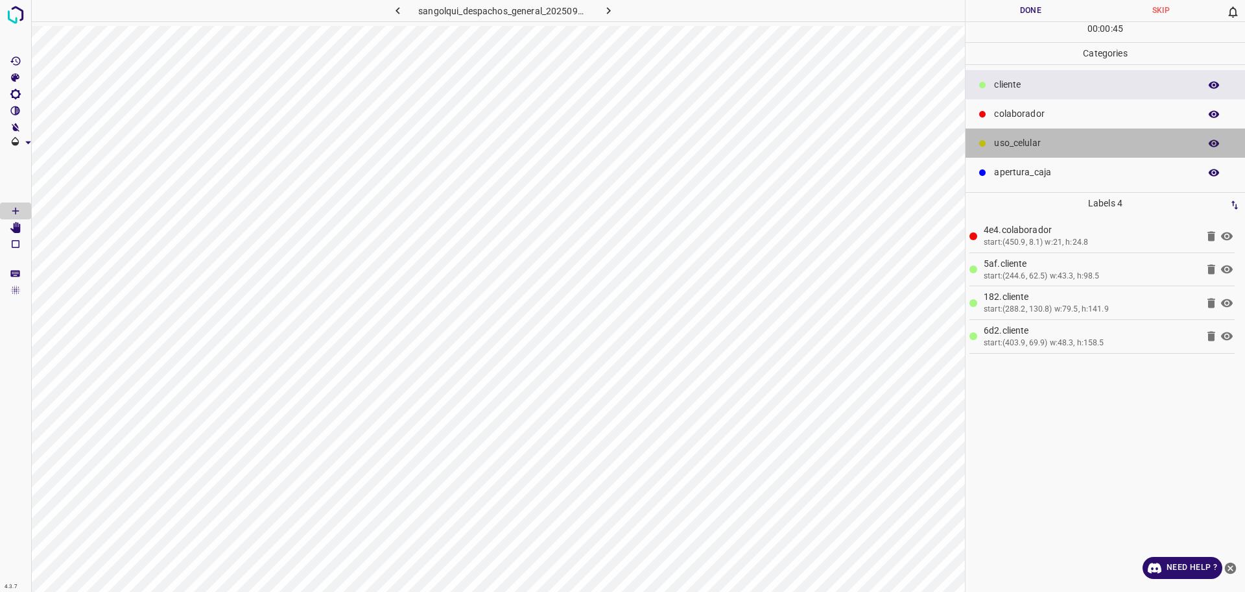
click at [1090, 144] on p "uso_celular" at bounding box center [1093, 143] width 199 height 14
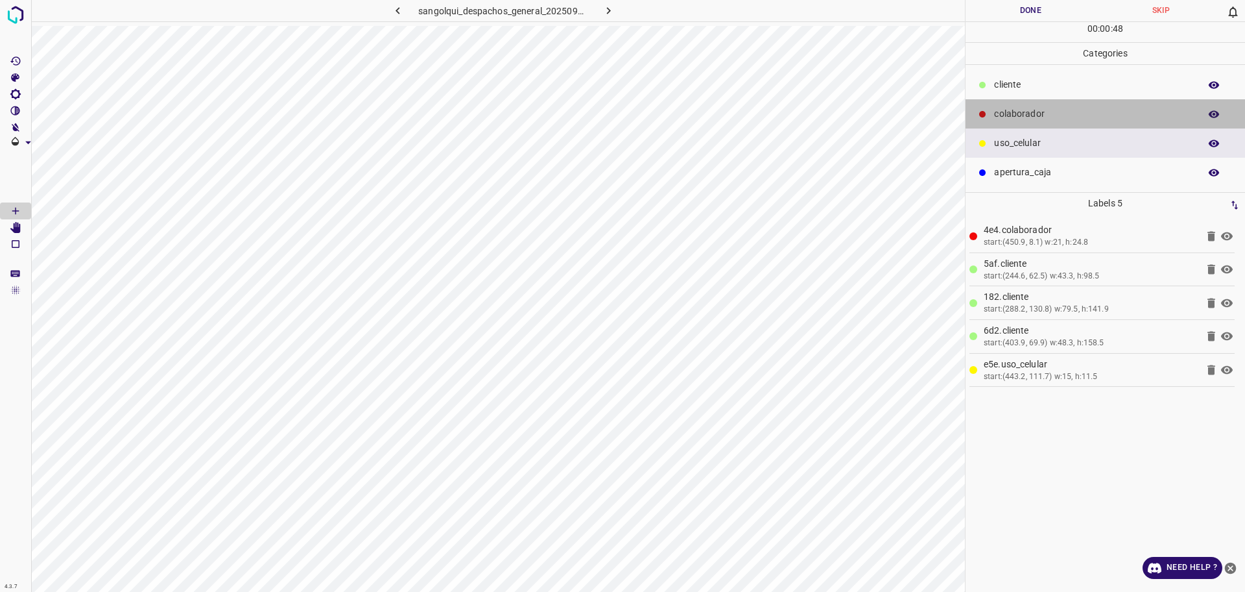
click at [1063, 101] on div "colaborador" at bounding box center [1106, 113] width 280 height 29
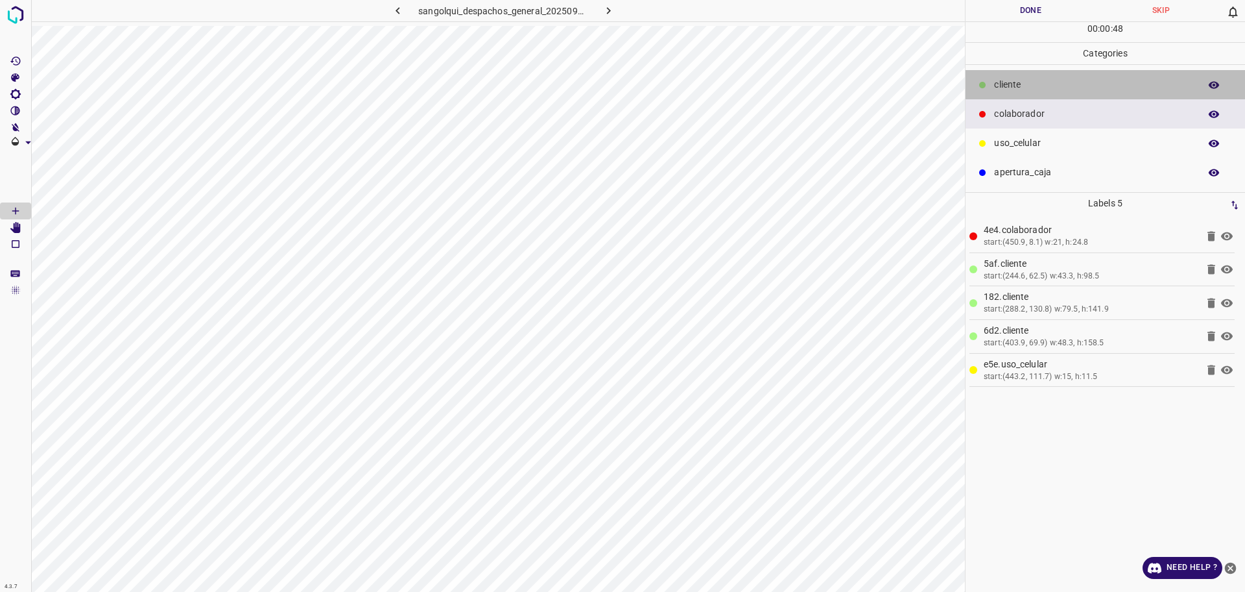
click at [1057, 91] on p "cliente" at bounding box center [1093, 85] width 199 height 14
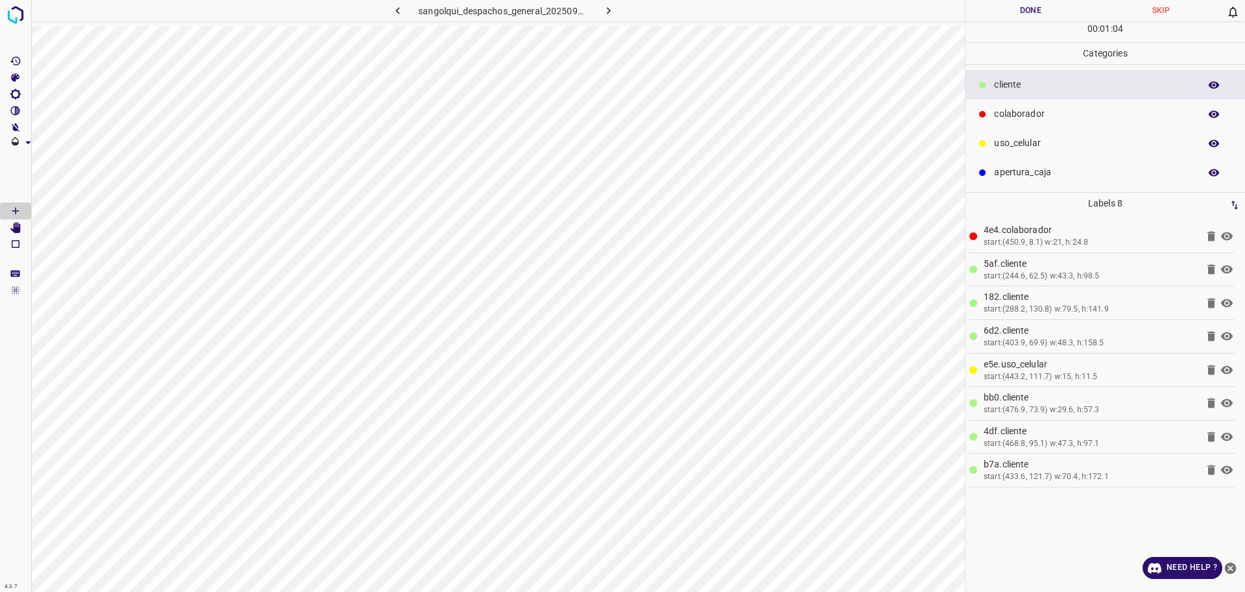
click at [1016, 21] on div "Done Skip 0 00 : 01 : 04" at bounding box center [1106, 21] width 280 height 42
click at [1020, 15] on button "Done" at bounding box center [1031, 10] width 130 height 21
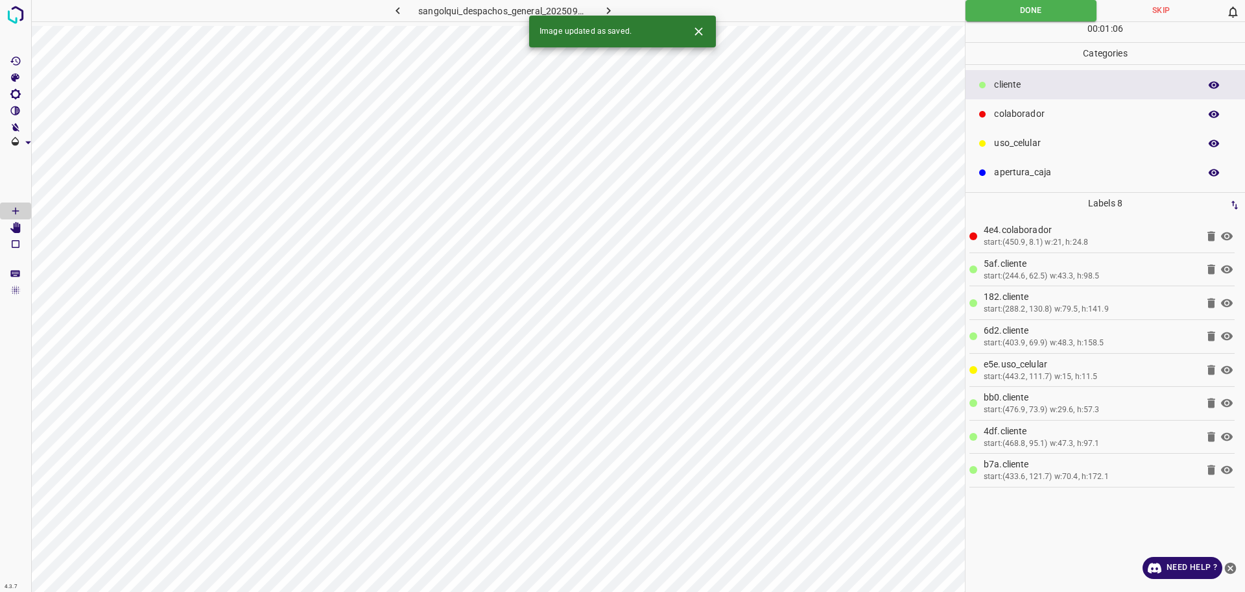
click at [605, 10] on icon "button" at bounding box center [609, 11] width 14 height 14
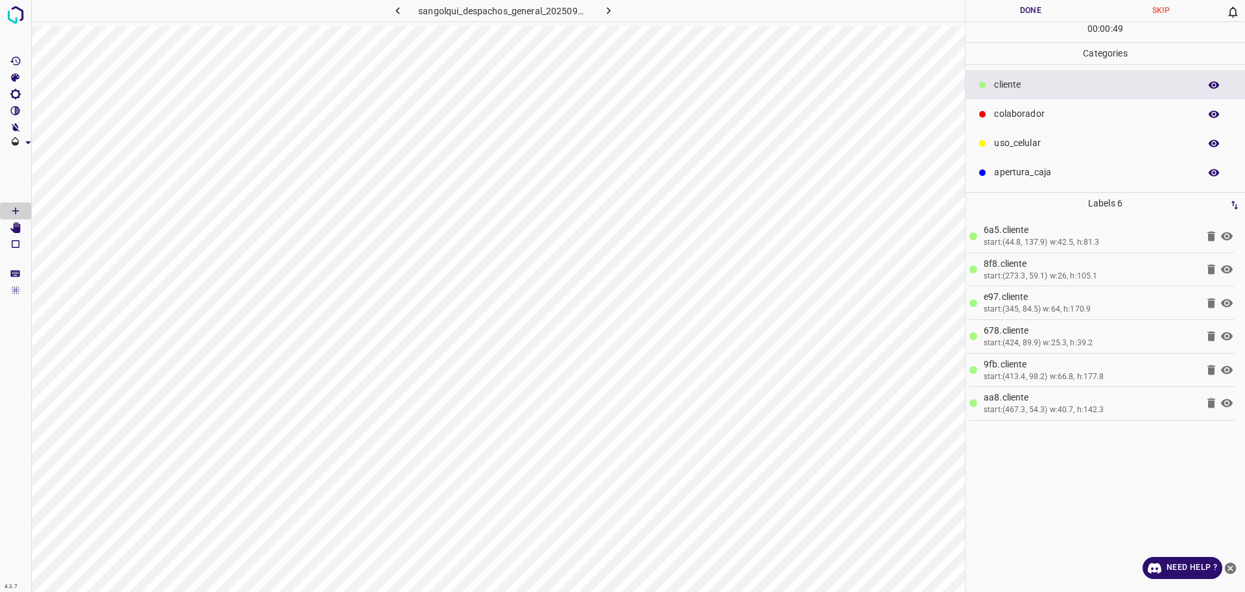
click at [1027, 115] on p "colaborador" at bounding box center [1093, 114] width 199 height 14
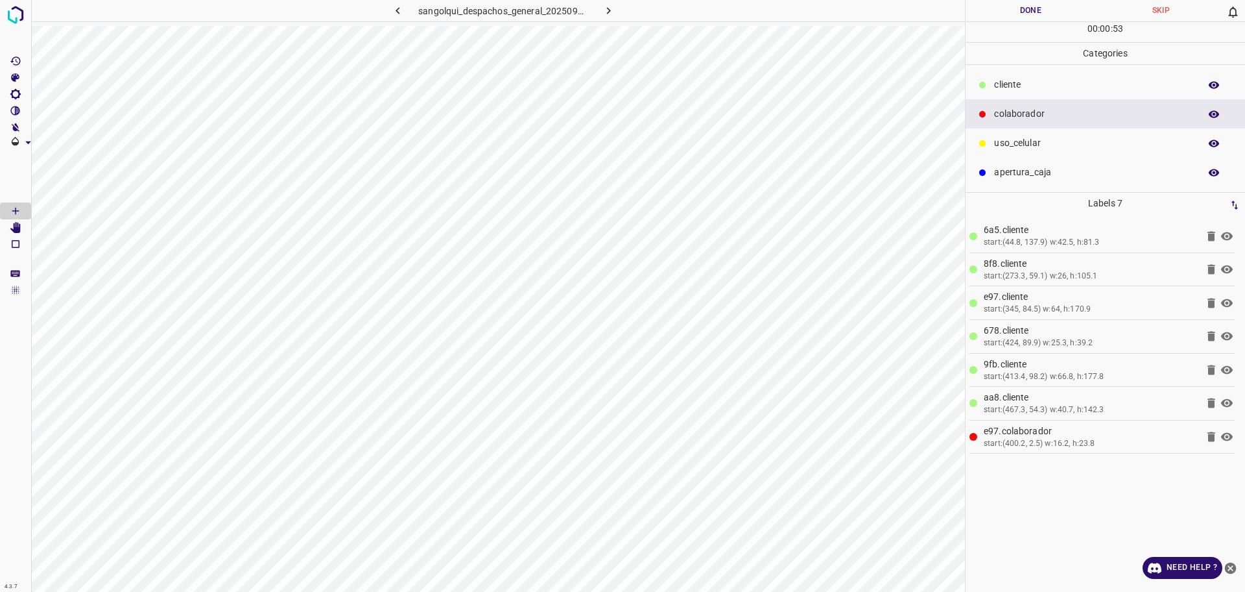
click at [1018, 80] on p "cliente" at bounding box center [1093, 85] width 199 height 14
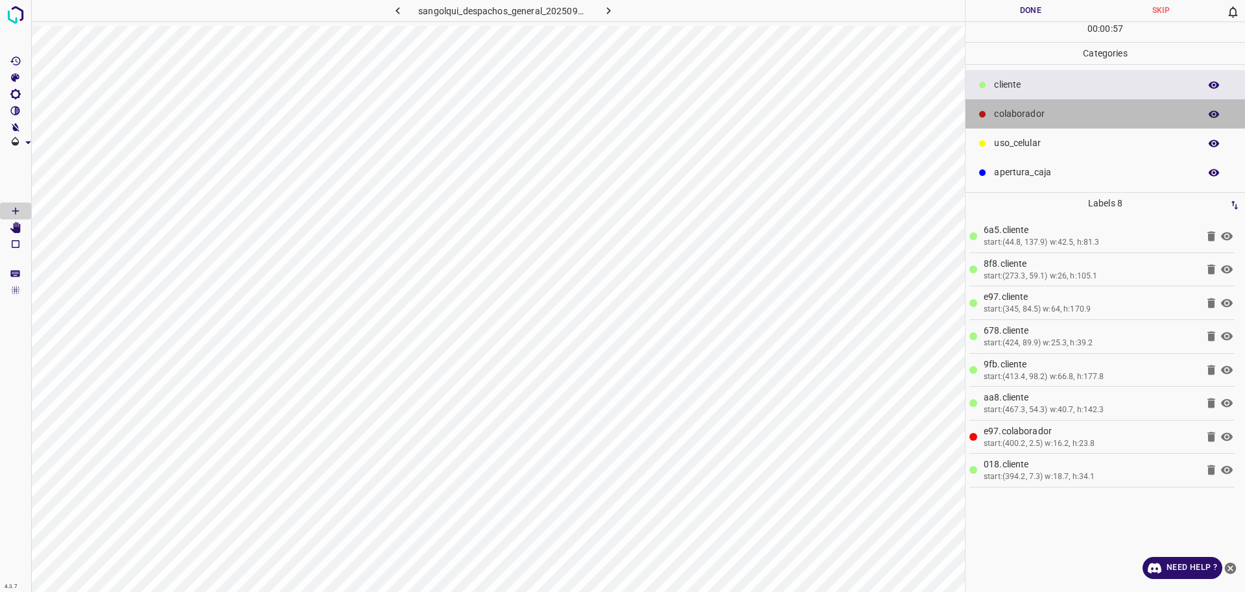
click at [1050, 123] on div "colaborador" at bounding box center [1106, 113] width 280 height 29
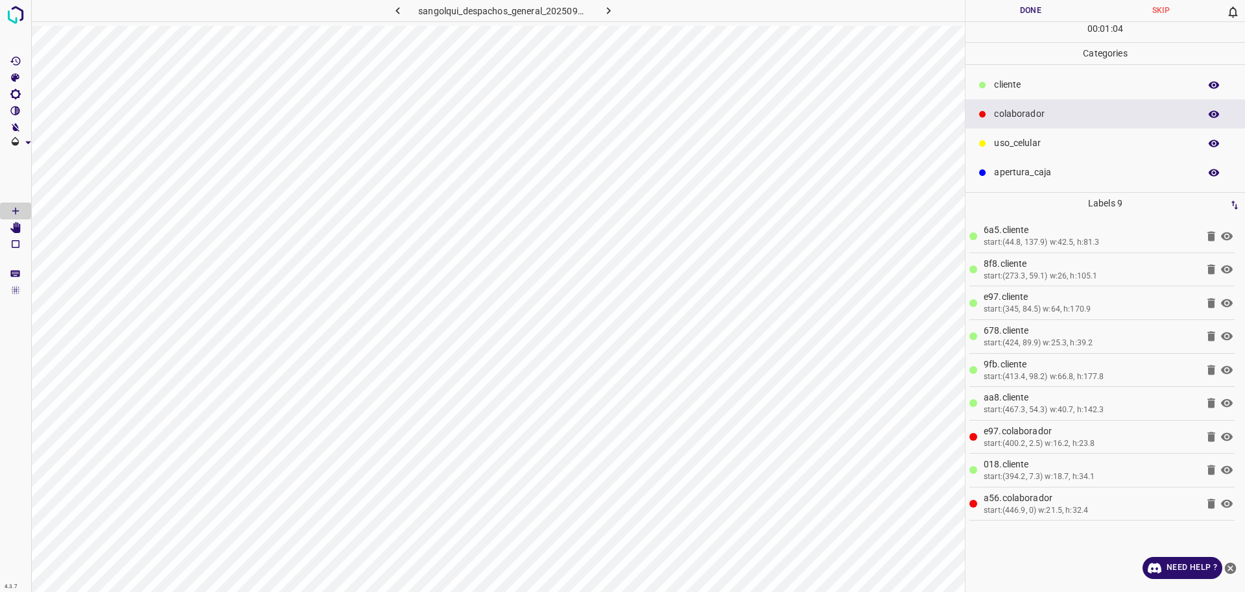
click at [1000, 18] on button "Done" at bounding box center [1031, 10] width 130 height 21
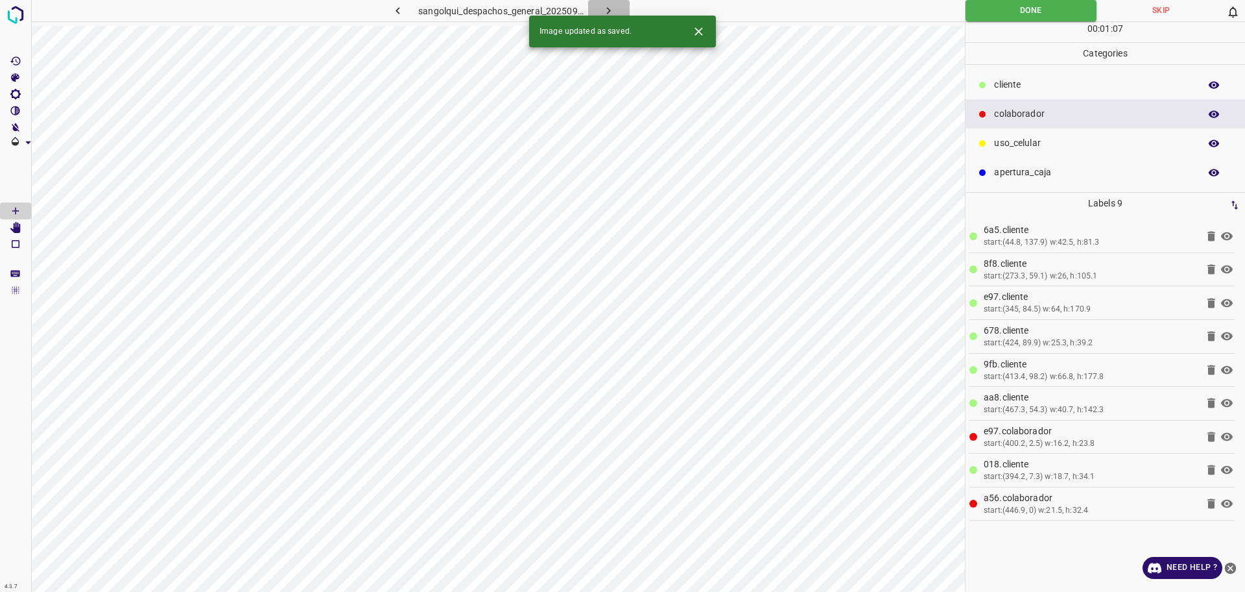
click at [610, 7] on icon "button" at bounding box center [609, 11] width 14 height 14
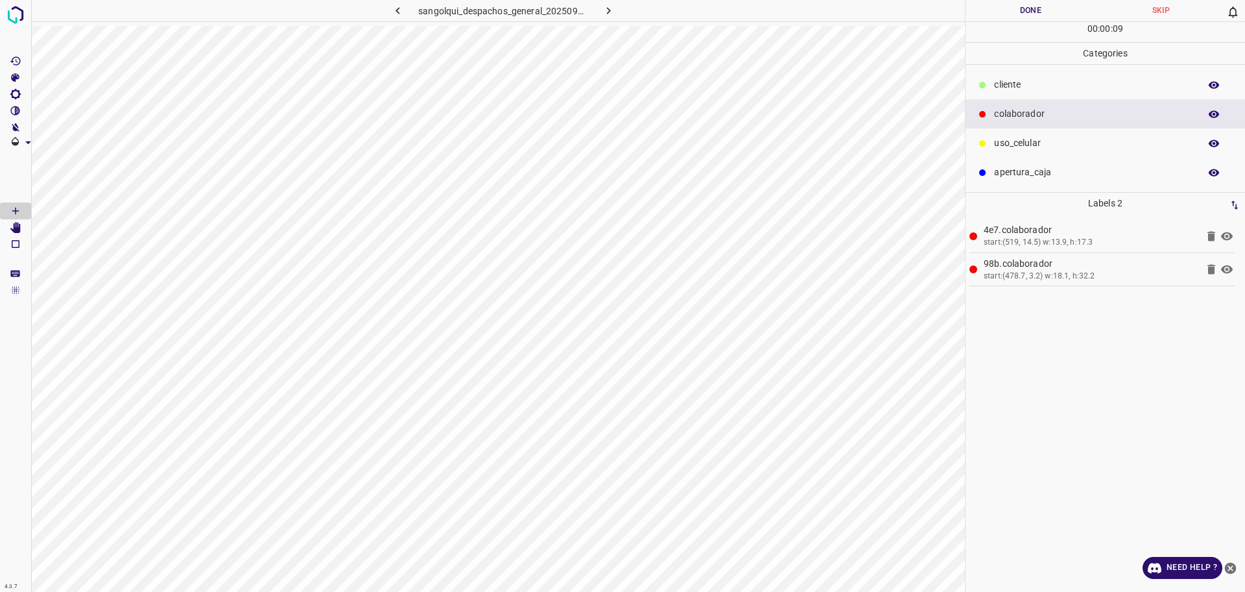
click at [1015, 83] on p "cliente" at bounding box center [1093, 85] width 199 height 14
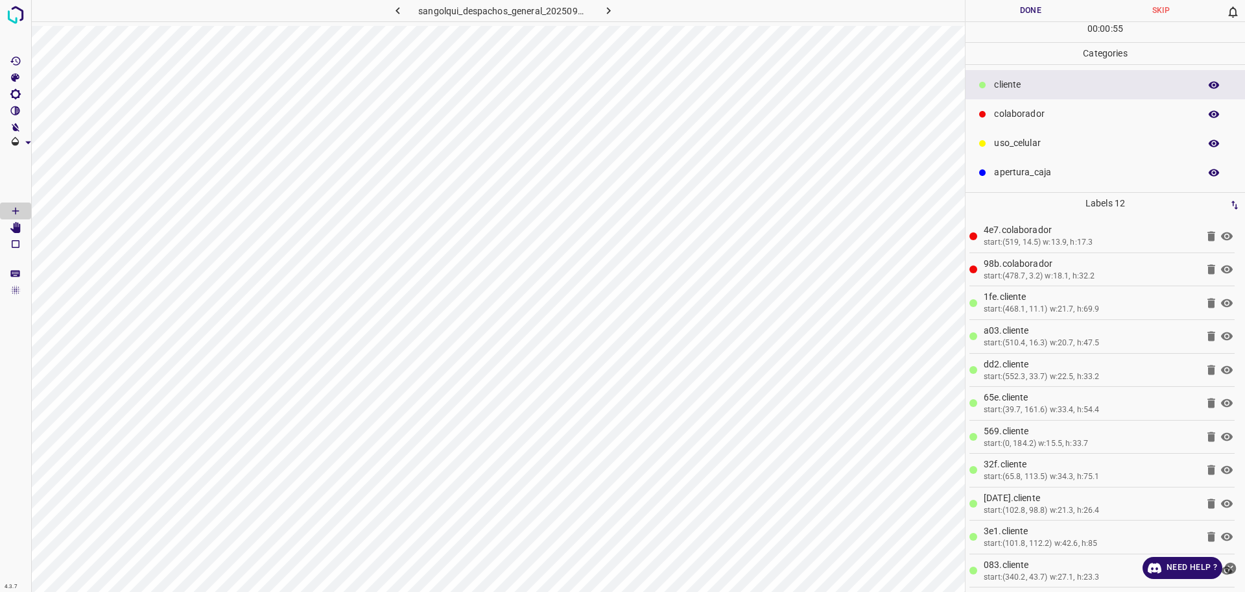
click at [1021, 9] on button "Done" at bounding box center [1031, 10] width 130 height 21
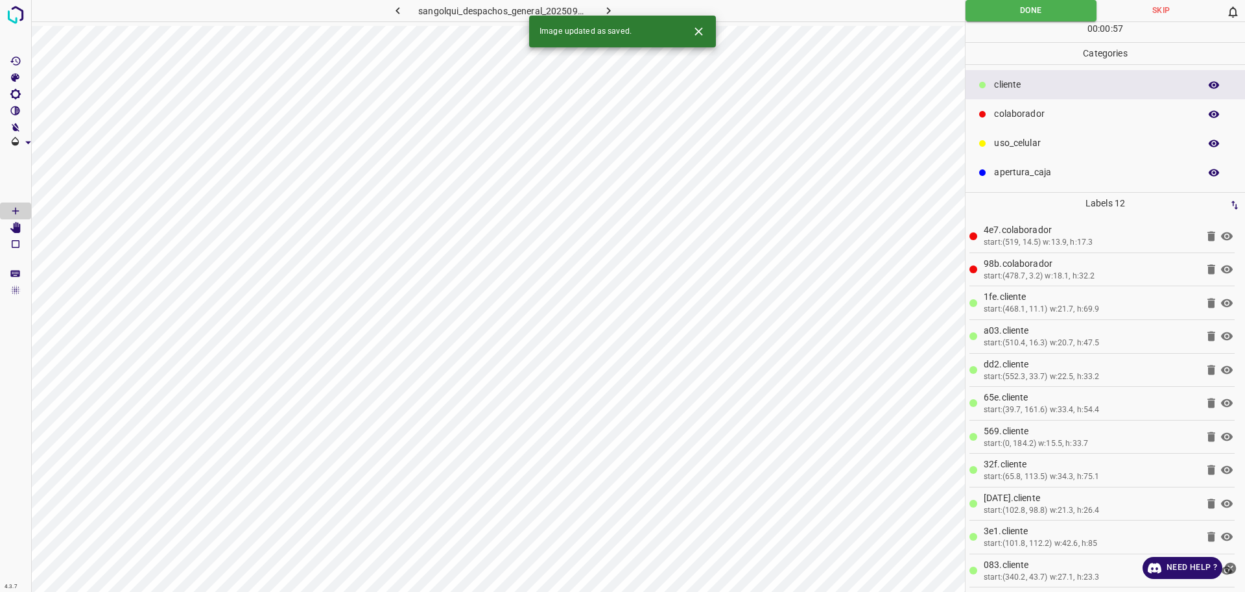
click at [608, 8] on icon "button" at bounding box center [609, 10] width 4 height 7
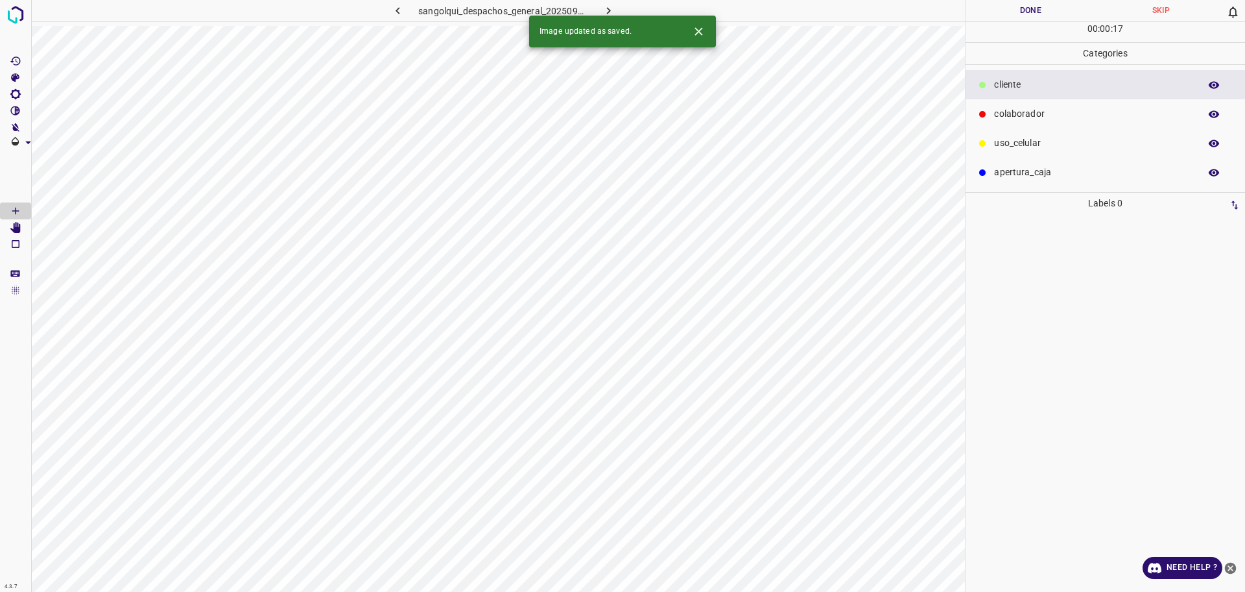
drag, startPoint x: 981, startPoint y: 108, endPoint x: 972, endPoint y: 117, distance: 11.9
click at [982, 108] on div at bounding box center [982, 114] width 13 height 13
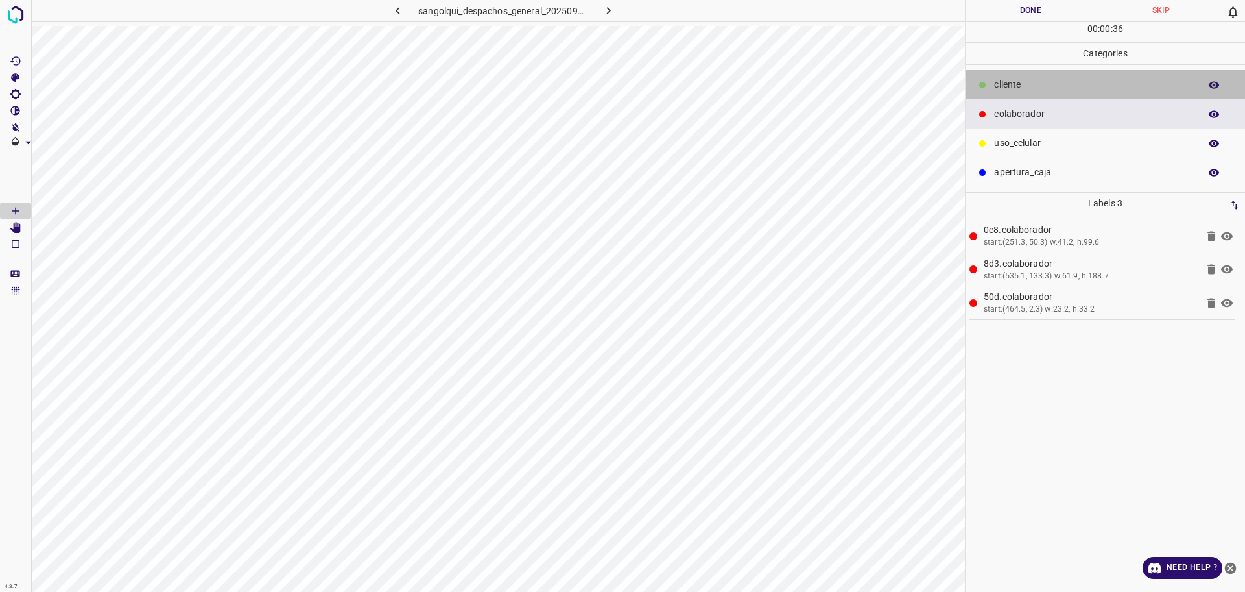
click at [996, 78] on div "cliente" at bounding box center [1106, 84] width 280 height 29
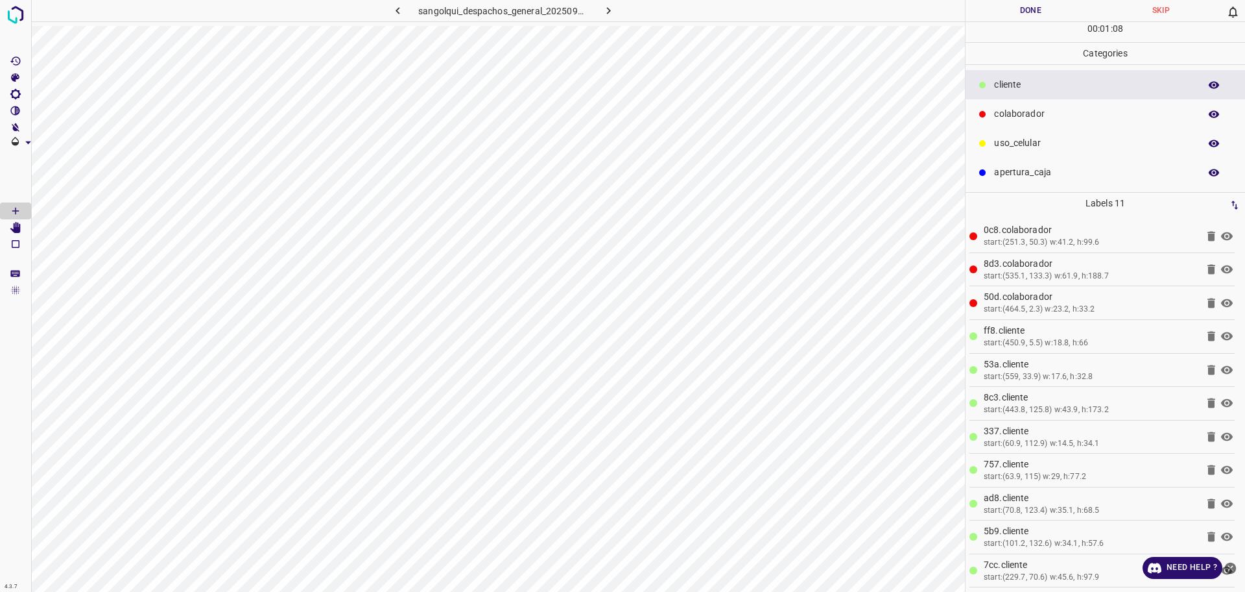
click at [1029, 13] on button "Done" at bounding box center [1031, 10] width 130 height 21
click at [1067, 12] on button "Done" at bounding box center [1031, 10] width 131 height 21
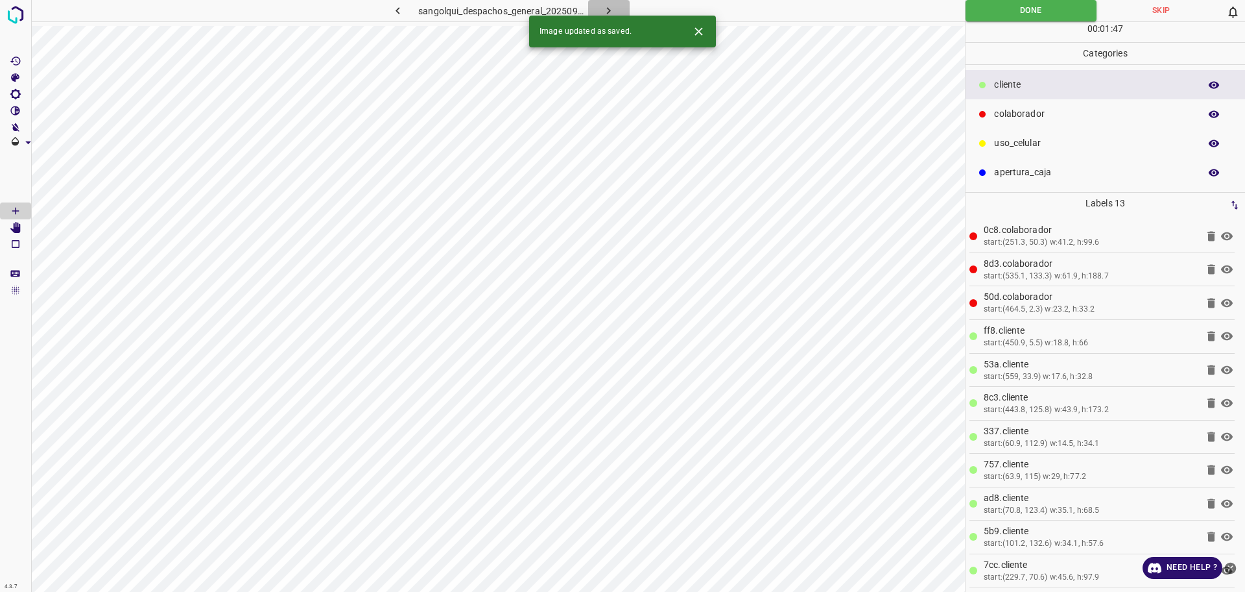
click at [614, 8] on icon "button" at bounding box center [609, 11] width 14 height 14
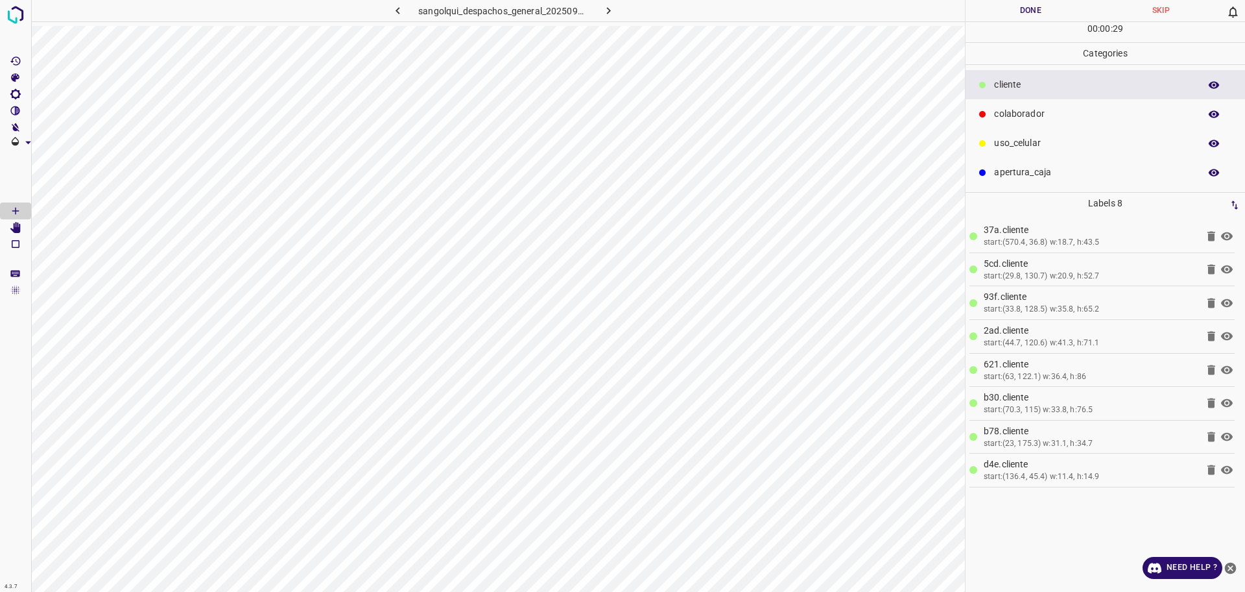
click at [1061, 112] on p "colaborador" at bounding box center [1093, 114] width 199 height 14
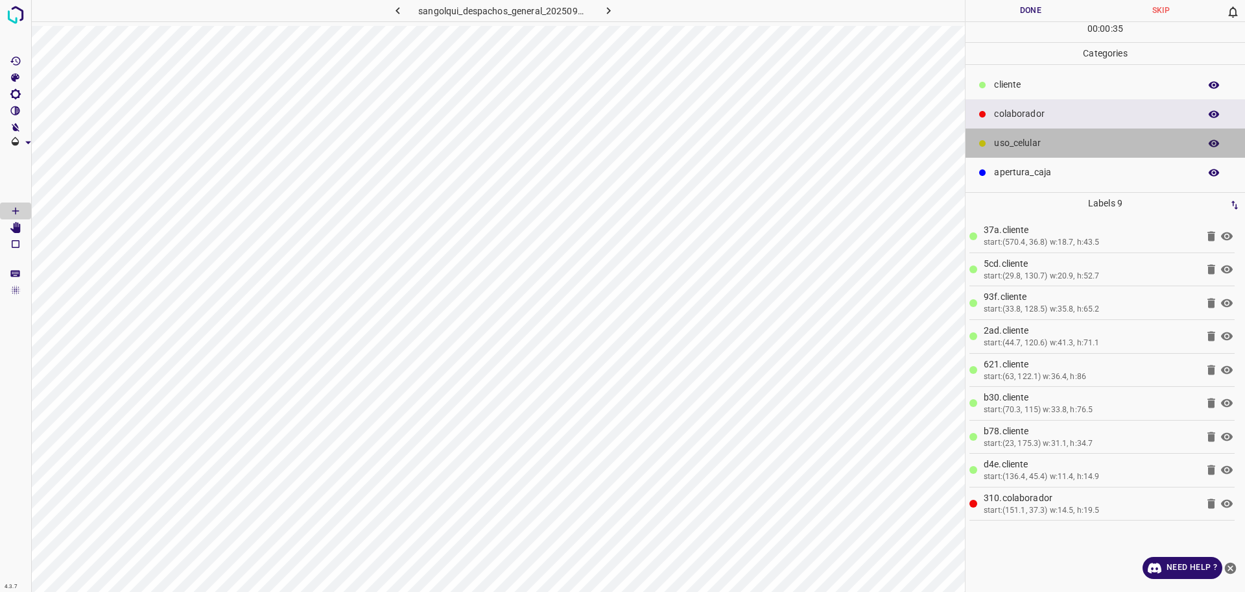
click at [1015, 144] on p "uso_celular" at bounding box center [1093, 143] width 199 height 14
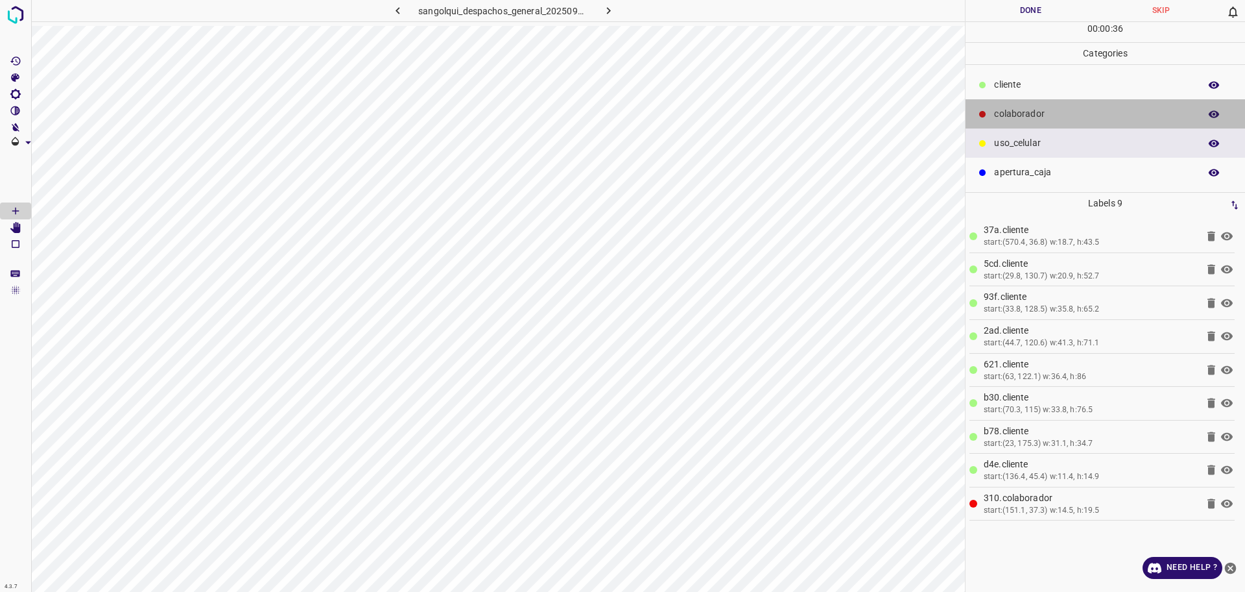
click at [1014, 110] on p "colaborador" at bounding box center [1093, 114] width 199 height 14
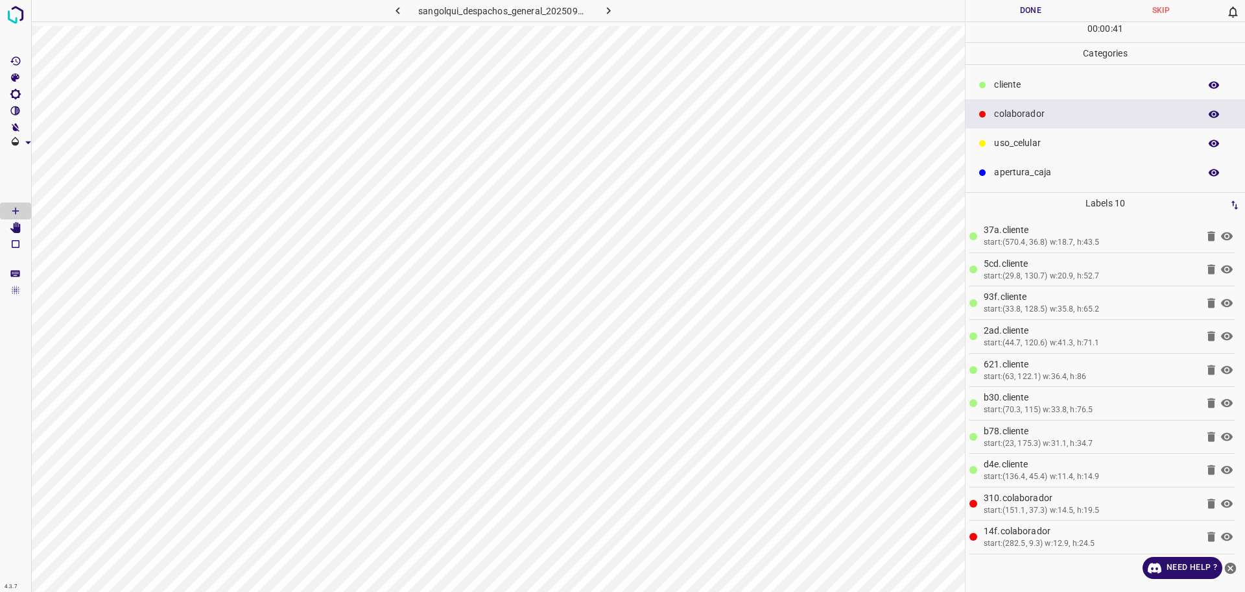
click at [996, 12] on button "Done" at bounding box center [1031, 10] width 130 height 21
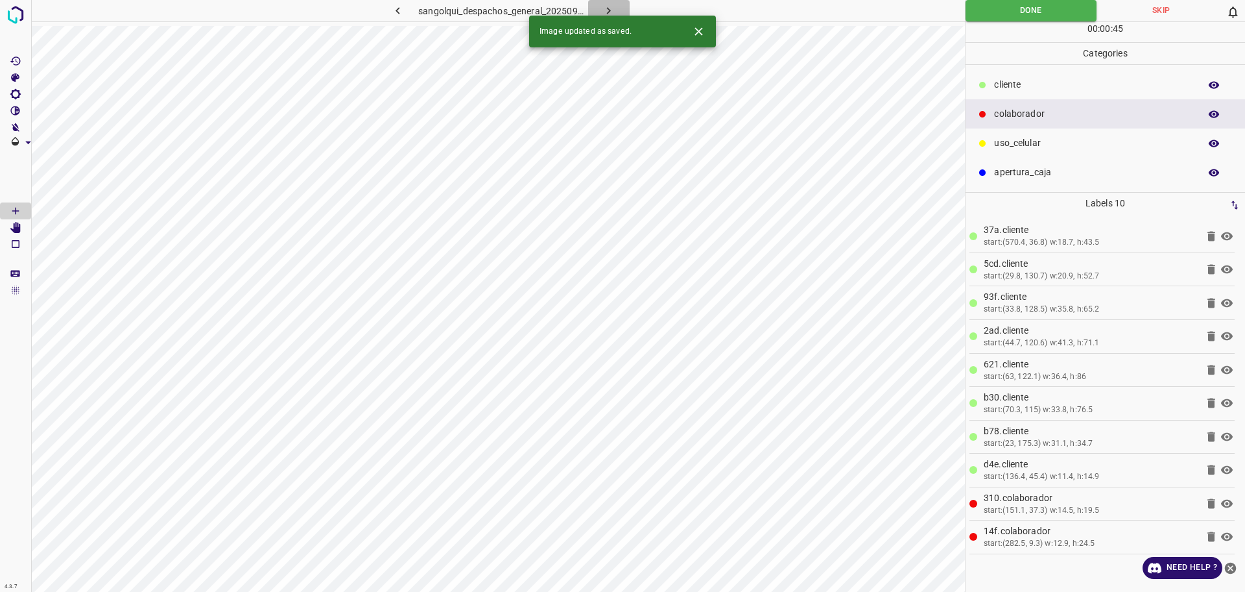
click at [607, 8] on icon "button" at bounding box center [609, 11] width 14 height 14
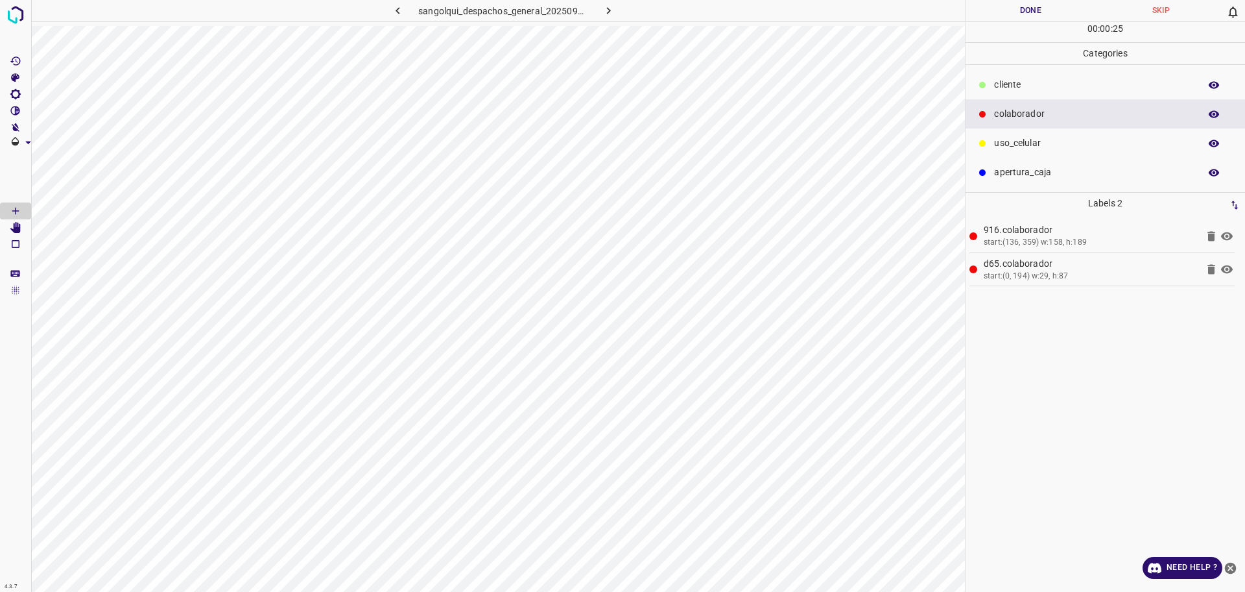
click at [1010, 88] on p "cliente" at bounding box center [1093, 85] width 199 height 14
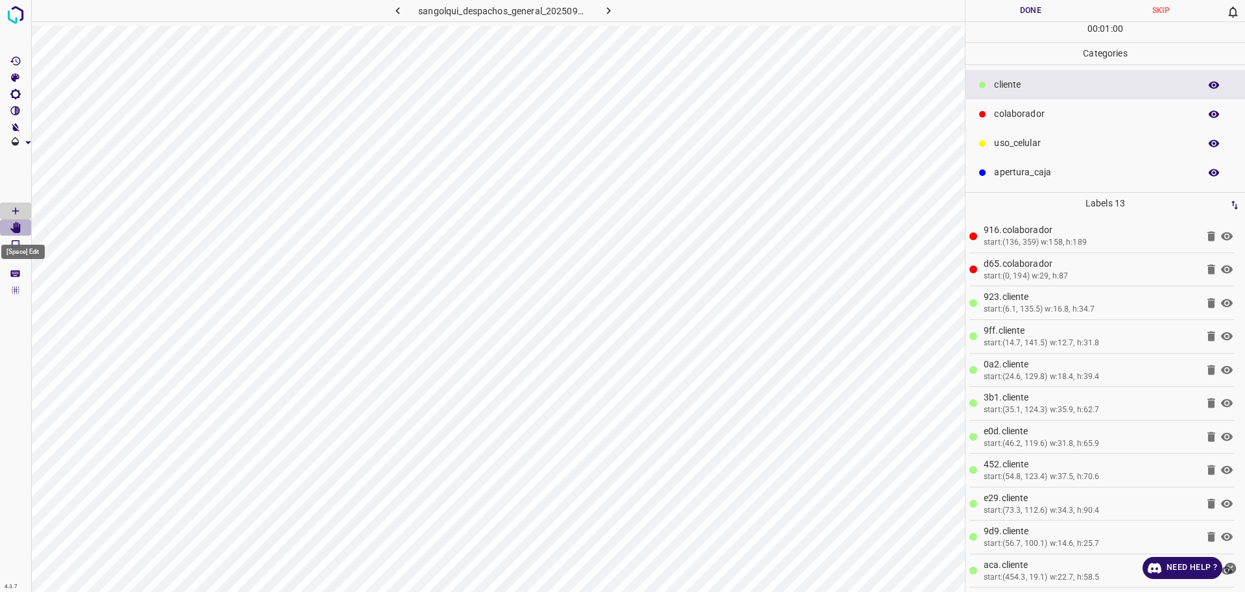
click at [22, 226] on Edit"] "[Space] Edit" at bounding box center [15, 227] width 31 height 17
click at [1055, 12] on button "Done" at bounding box center [1031, 10] width 130 height 21
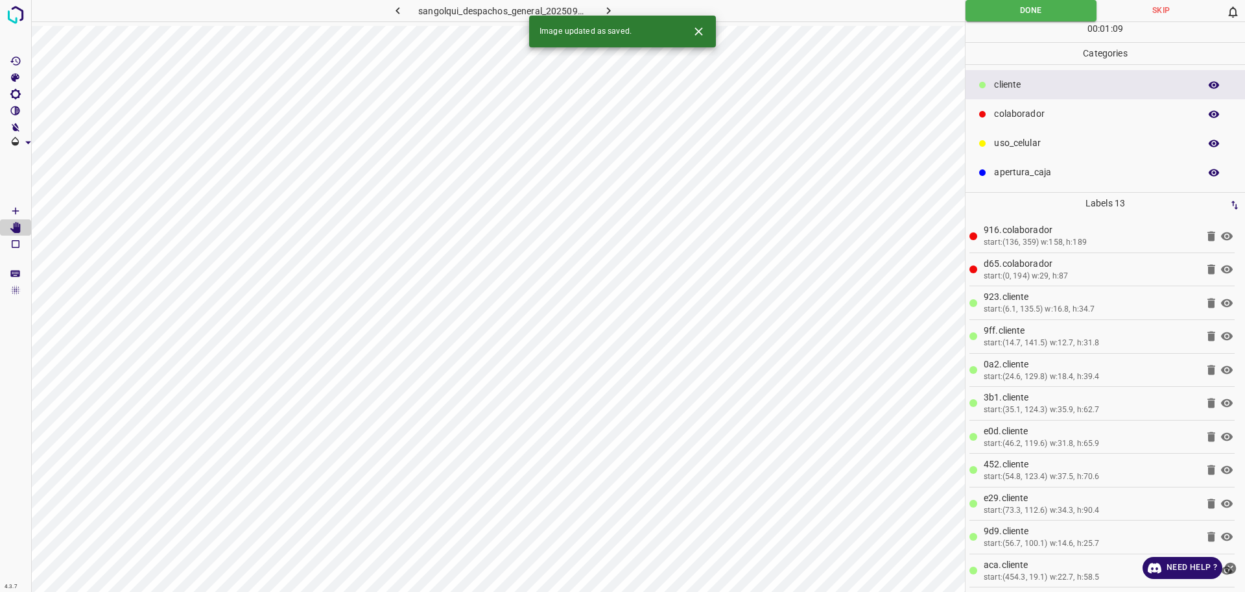
click at [609, 6] on icon "button" at bounding box center [609, 11] width 14 height 14
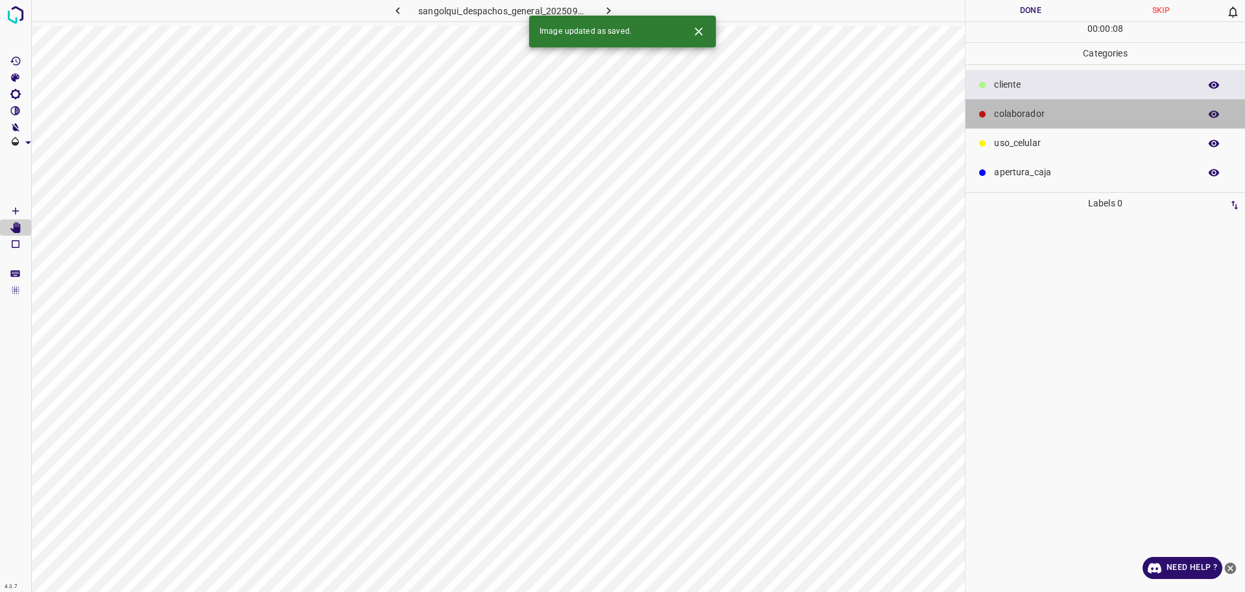
click at [1042, 106] on div "colaborador" at bounding box center [1106, 113] width 280 height 29
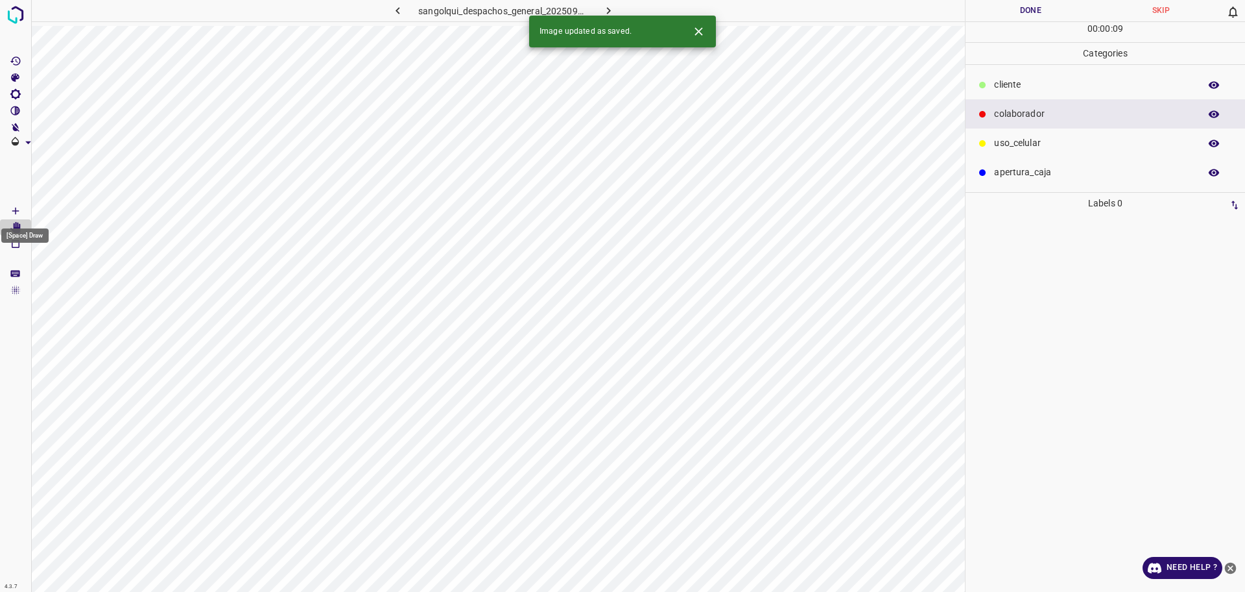
drag, startPoint x: 14, startPoint y: 212, endPoint x: 31, endPoint y: 215, distance: 17.1
click at [15, 211] on icon "[Space] Draw" at bounding box center [16, 211] width 12 height 12
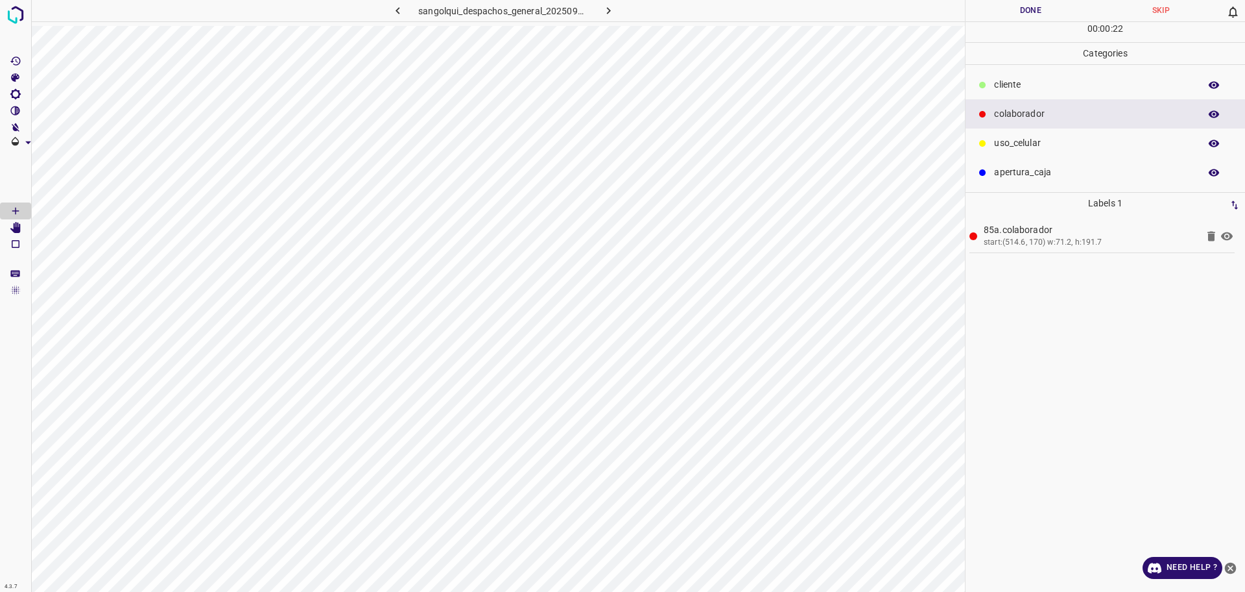
click at [1097, 83] on p "cliente" at bounding box center [1093, 85] width 199 height 14
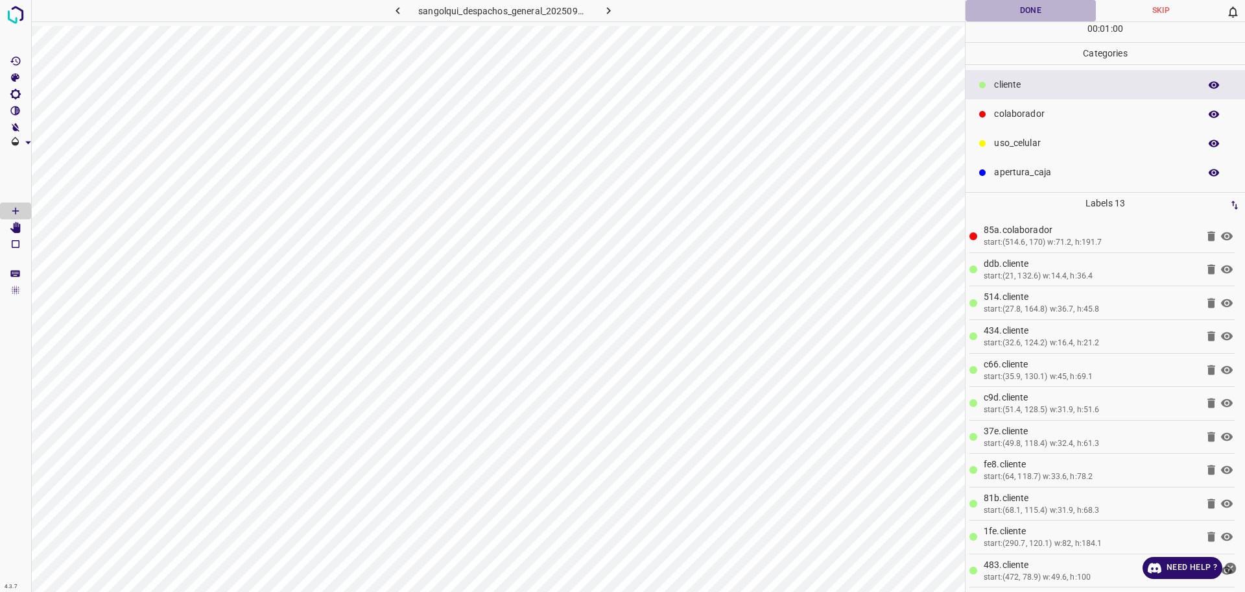
click at [1015, 12] on button "Done" at bounding box center [1031, 10] width 130 height 21
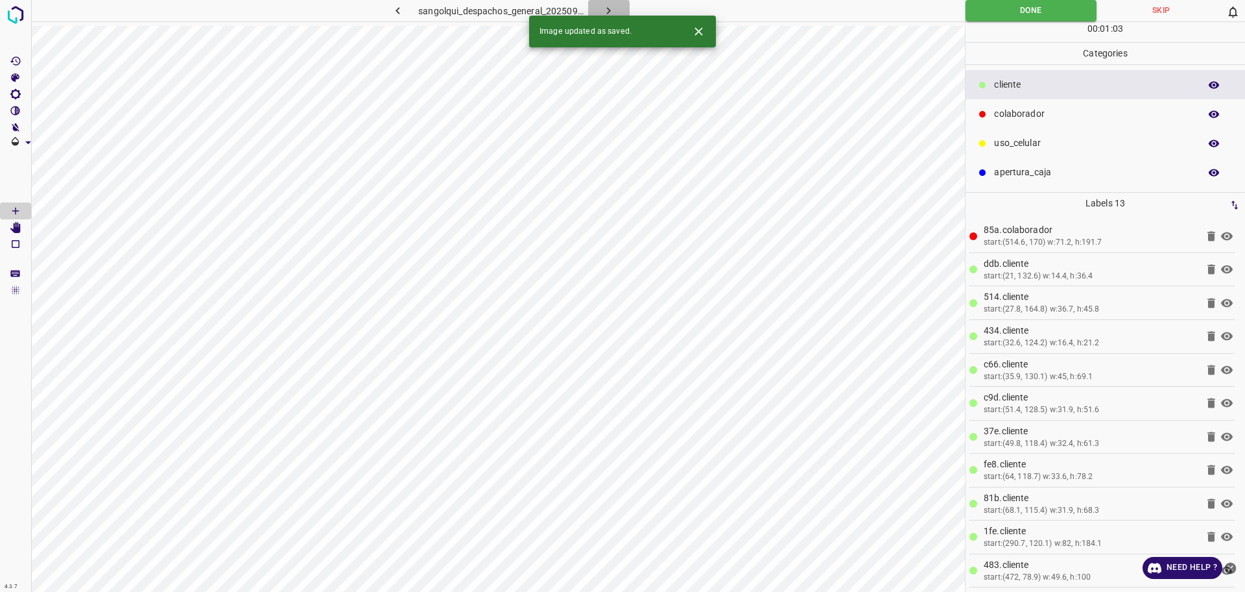
click at [605, 8] on icon "button" at bounding box center [609, 11] width 14 height 14
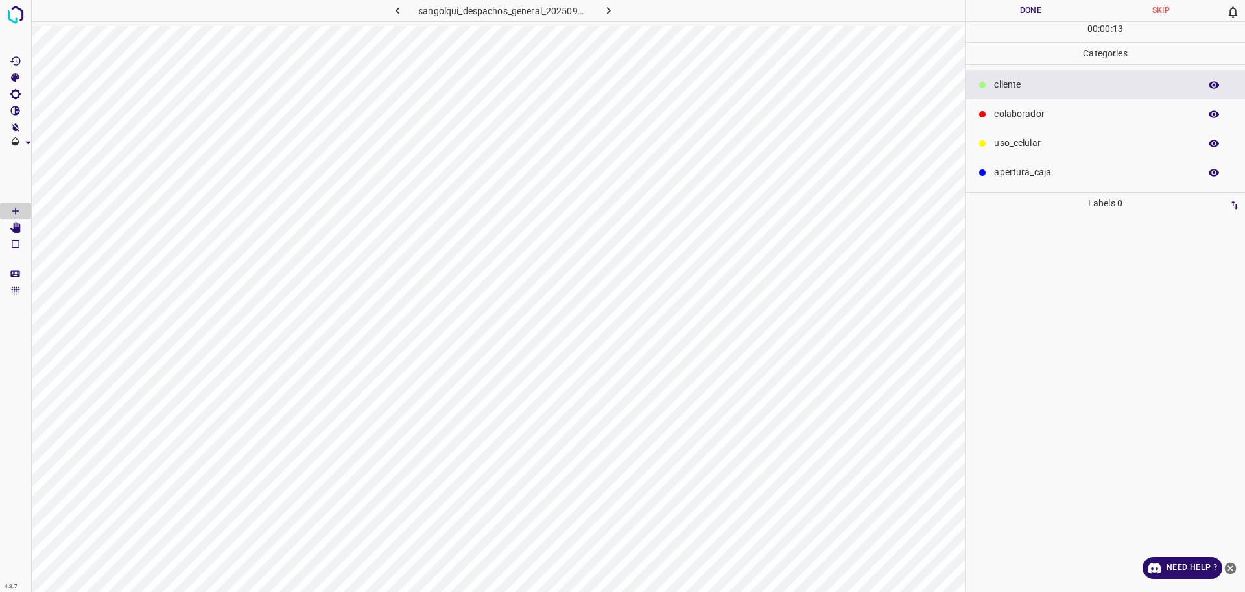
click at [1094, 112] on p "colaborador" at bounding box center [1093, 114] width 199 height 14
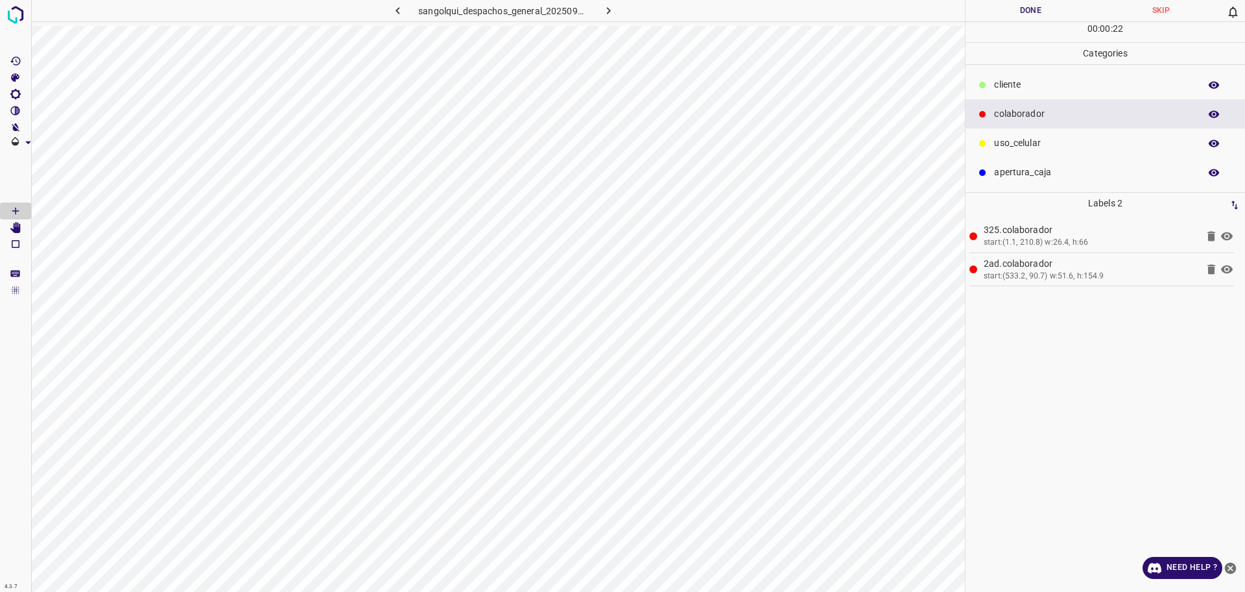
click at [1021, 63] on div "Categories cliente colaborador uso_celular apertura_caja" at bounding box center [1106, 117] width 280 height 149
click at [1022, 81] on p "cliente" at bounding box center [1093, 85] width 199 height 14
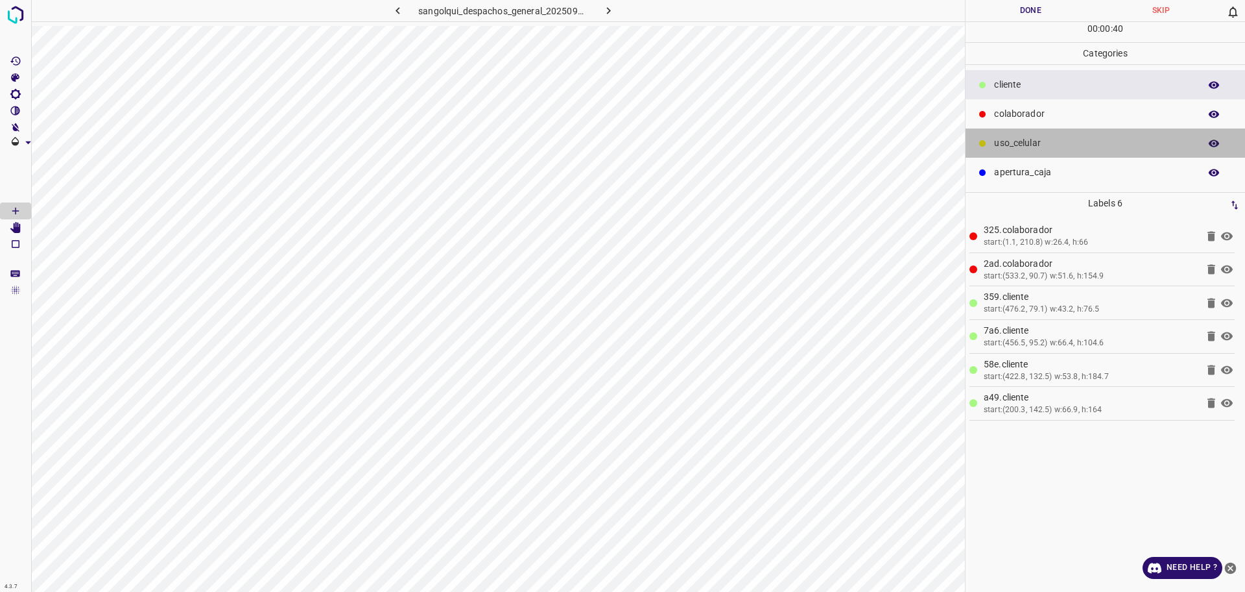
click at [1002, 138] on p "uso_celular" at bounding box center [1093, 143] width 199 height 14
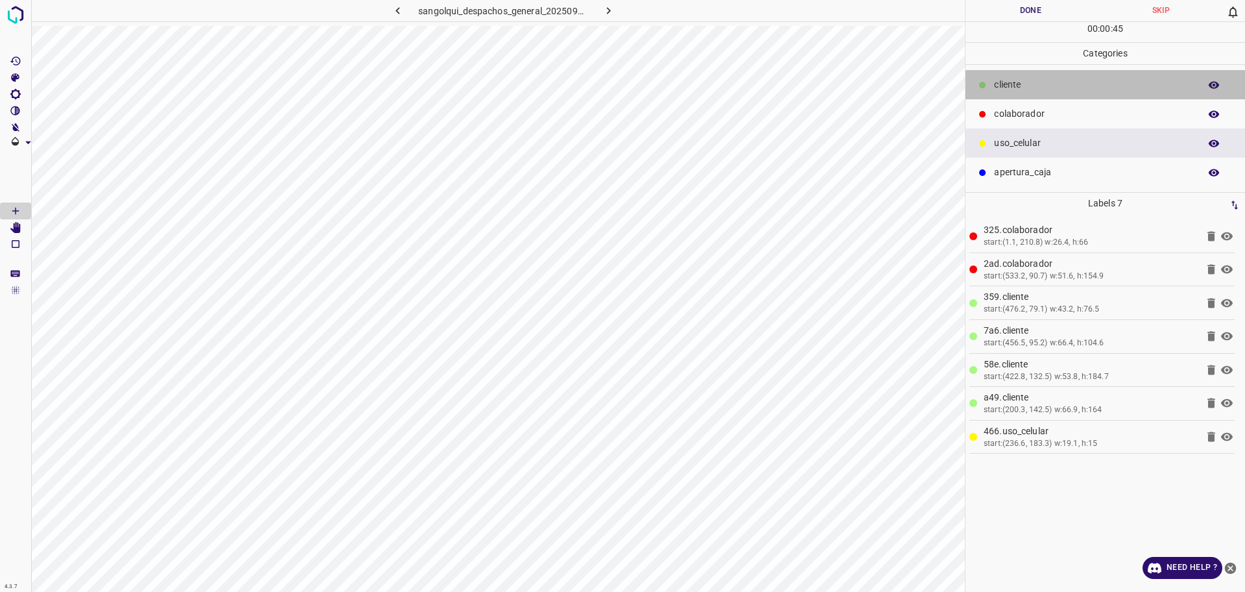
click at [982, 84] on icon at bounding box center [983, 85] width 6 height 6
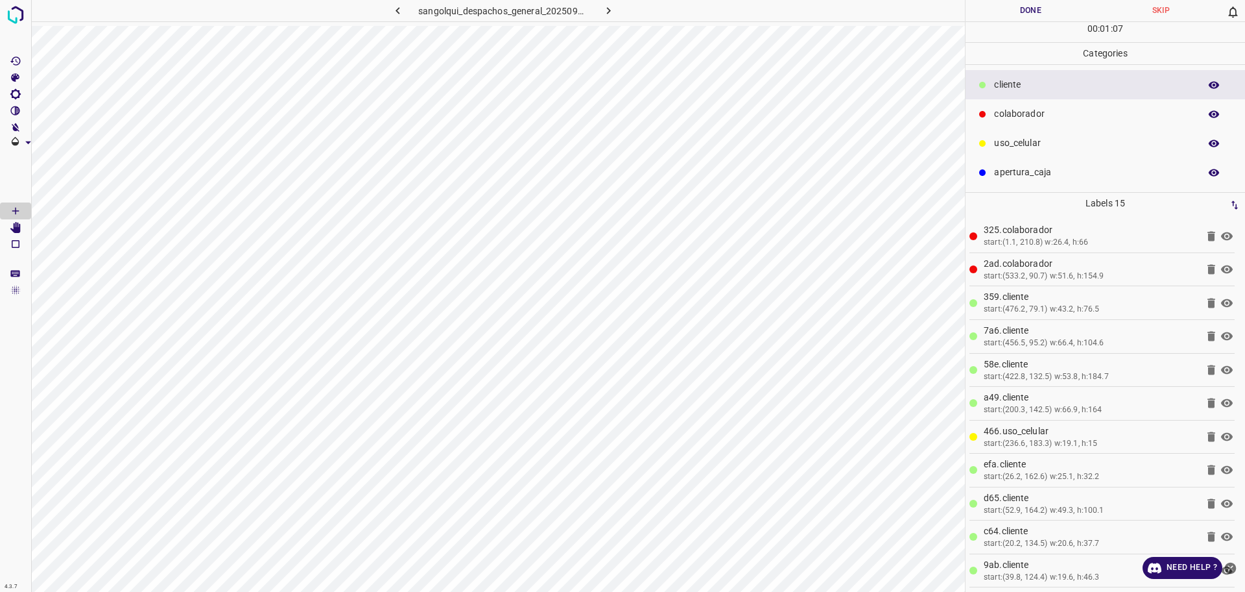
click at [1031, 14] on button "Done" at bounding box center [1031, 10] width 130 height 21
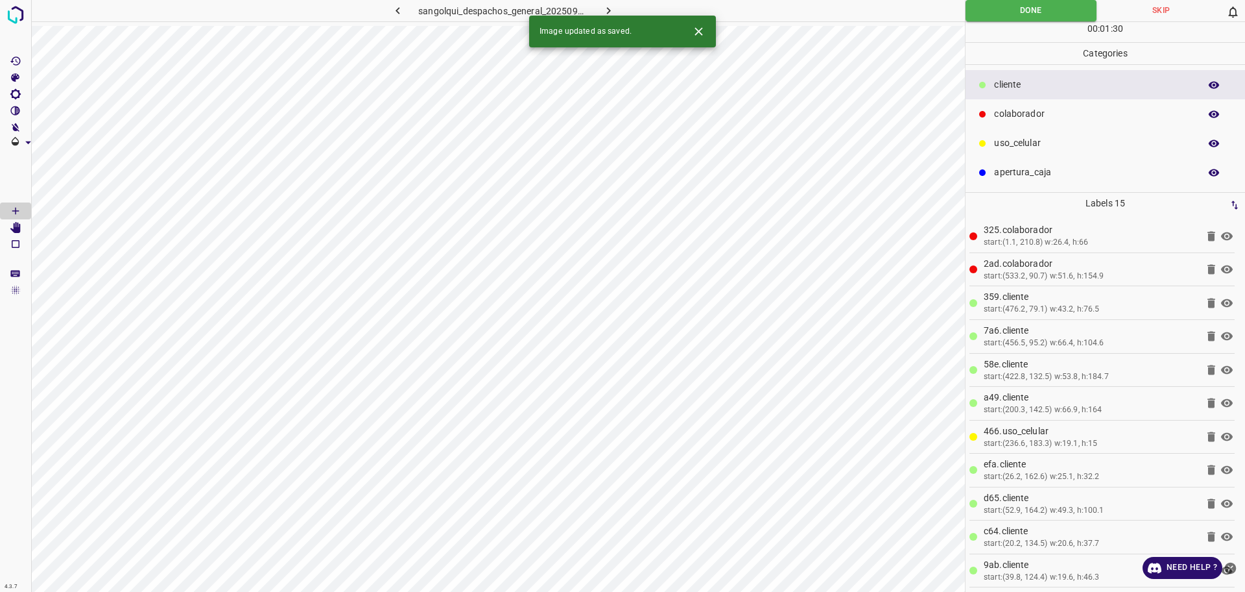
click at [617, 9] on button "button" at bounding box center [609, 10] width 42 height 21
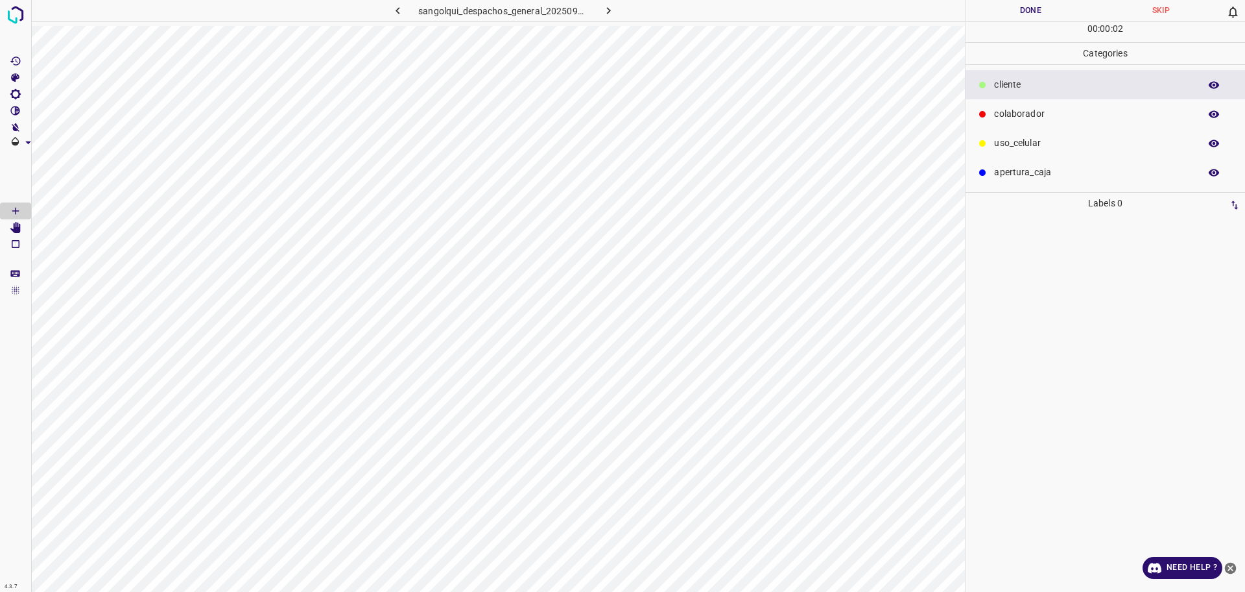
click at [1076, 116] on p "colaborador" at bounding box center [1093, 114] width 199 height 14
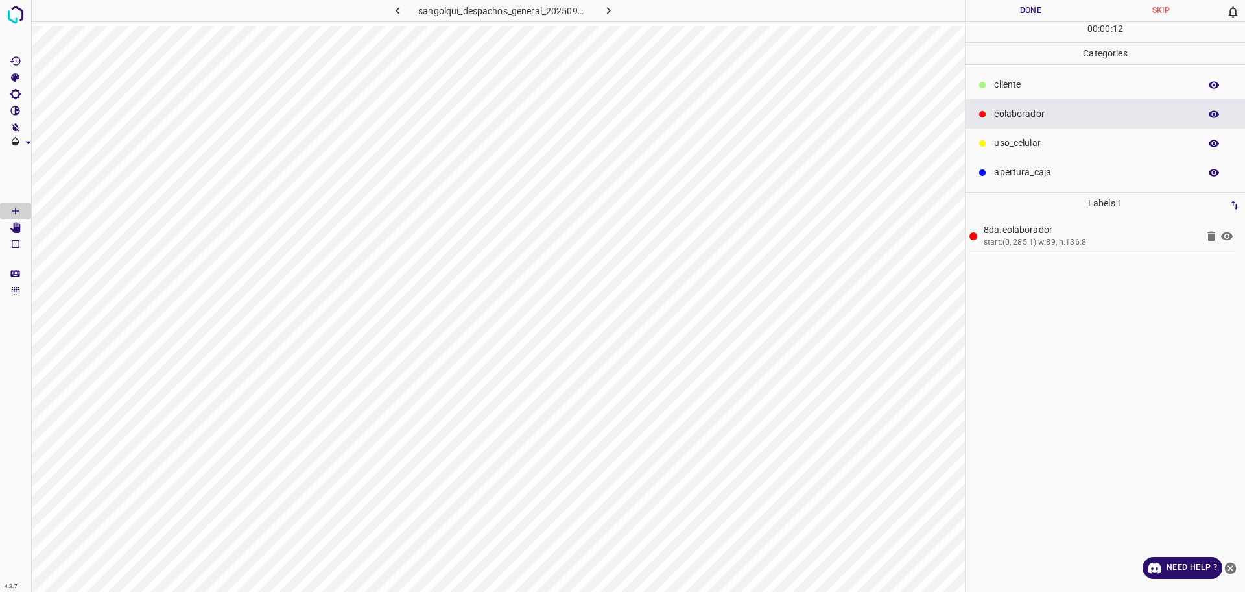
click at [1015, 99] on div "colaborador" at bounding box center [1106, 113] width 280 height 29
click at [1011, 87] on p "cliente" at bounding box center [1093, 85] width 199 height 14
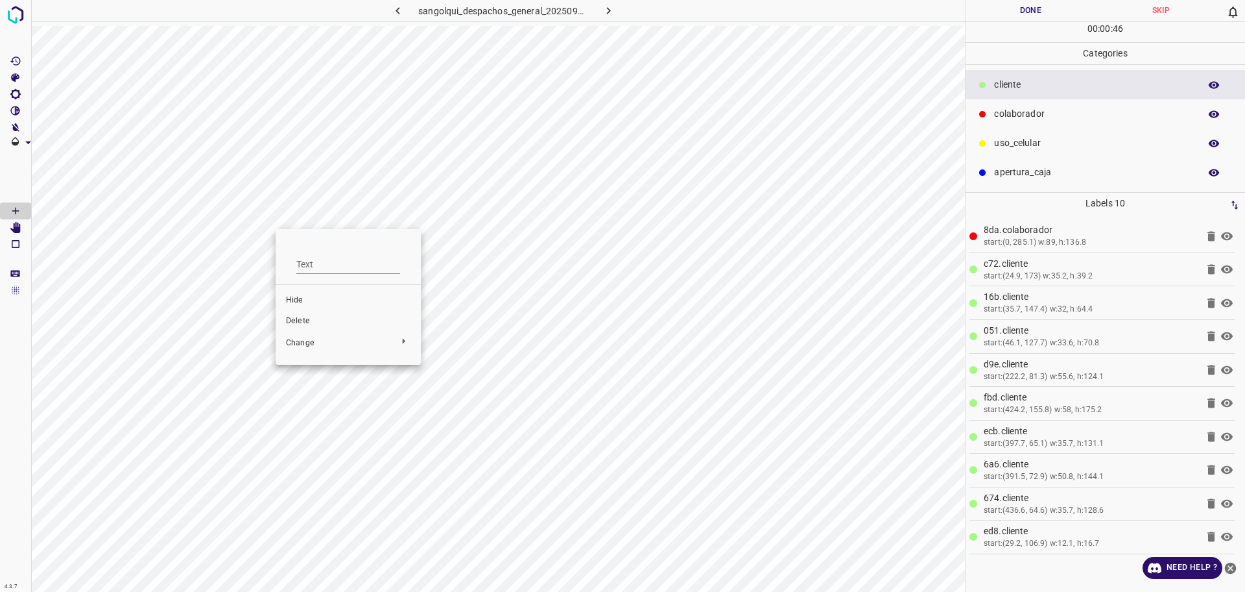
click at [304, 328] on li "Delete" at bounding box center [348, 321] width 145 height 21
click at [994, 11] on button "Done" at bounding box center [1031, 10] width 130 height 21
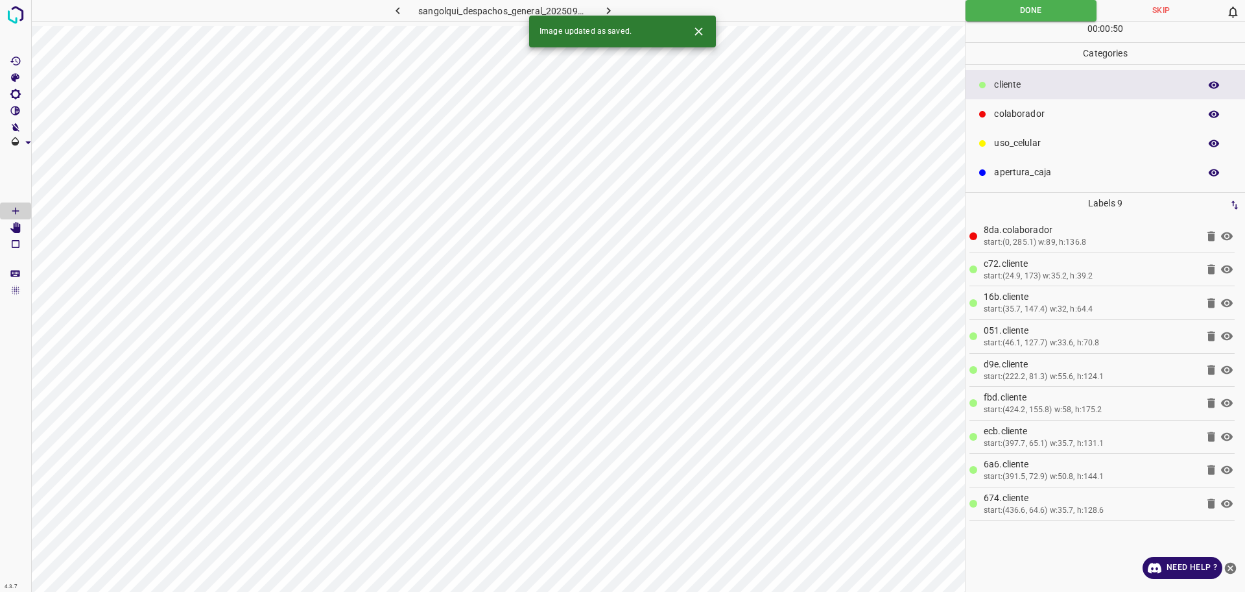
click at [605, 6] on icon "button" at bounding box center [609, 11] width 14 height 14
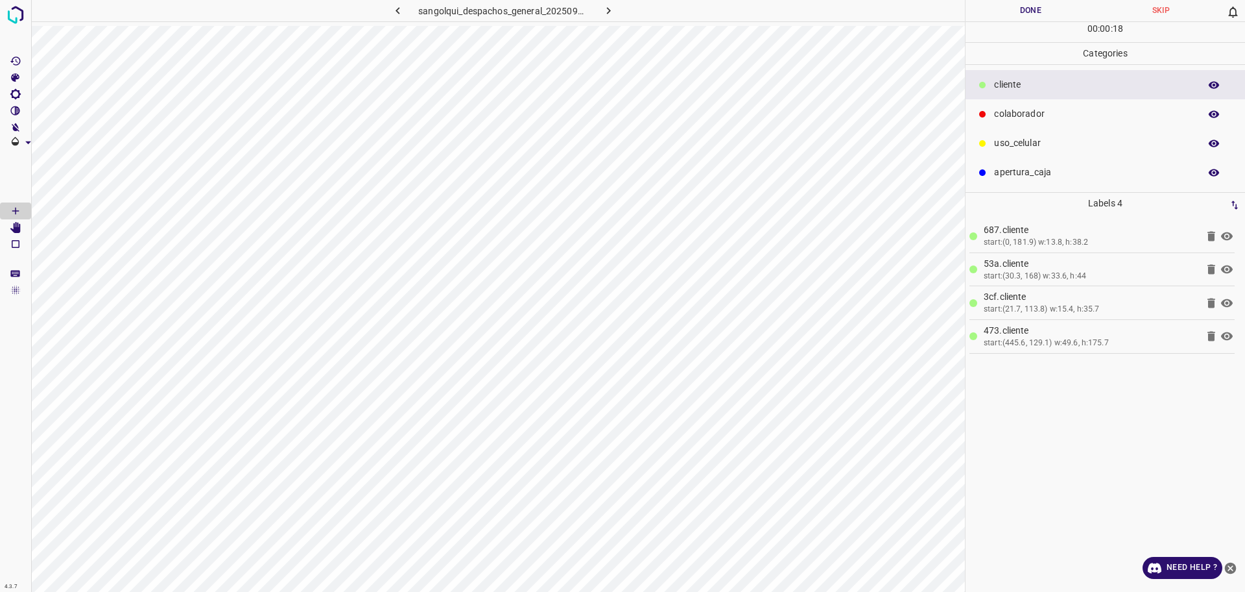
click at [1111, 149] on p "uso_celular" at bounding box center [1093, 143] width 199 height 14
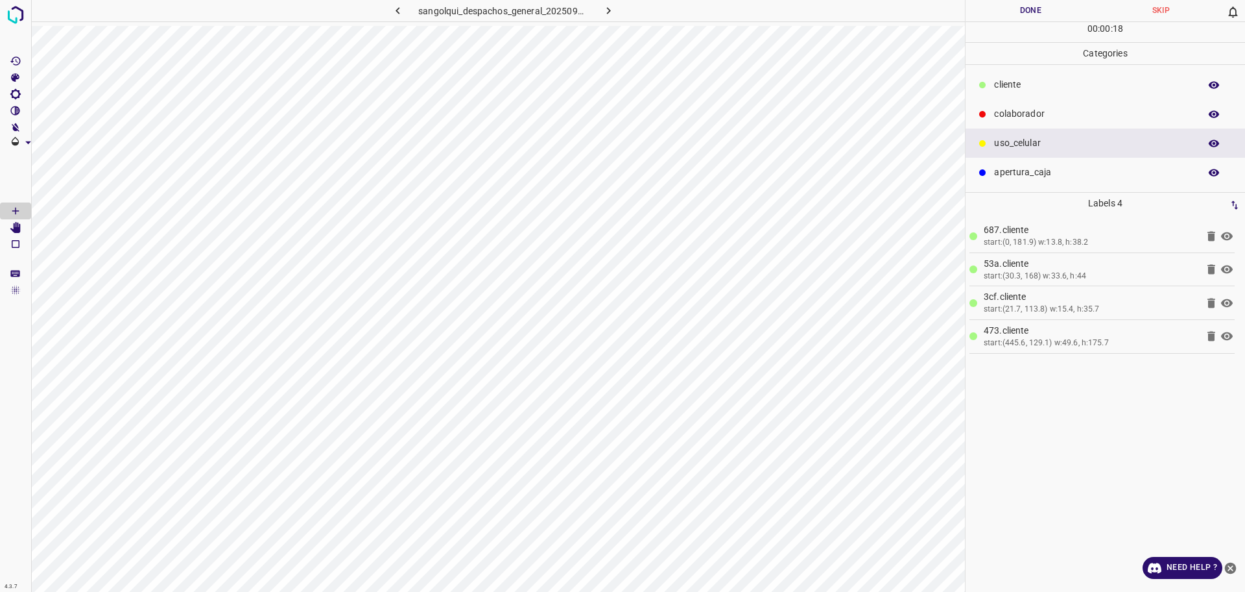
click at [1002, 115] on p "colaborador" at bounding box center [1093, 114] width 199 height 14
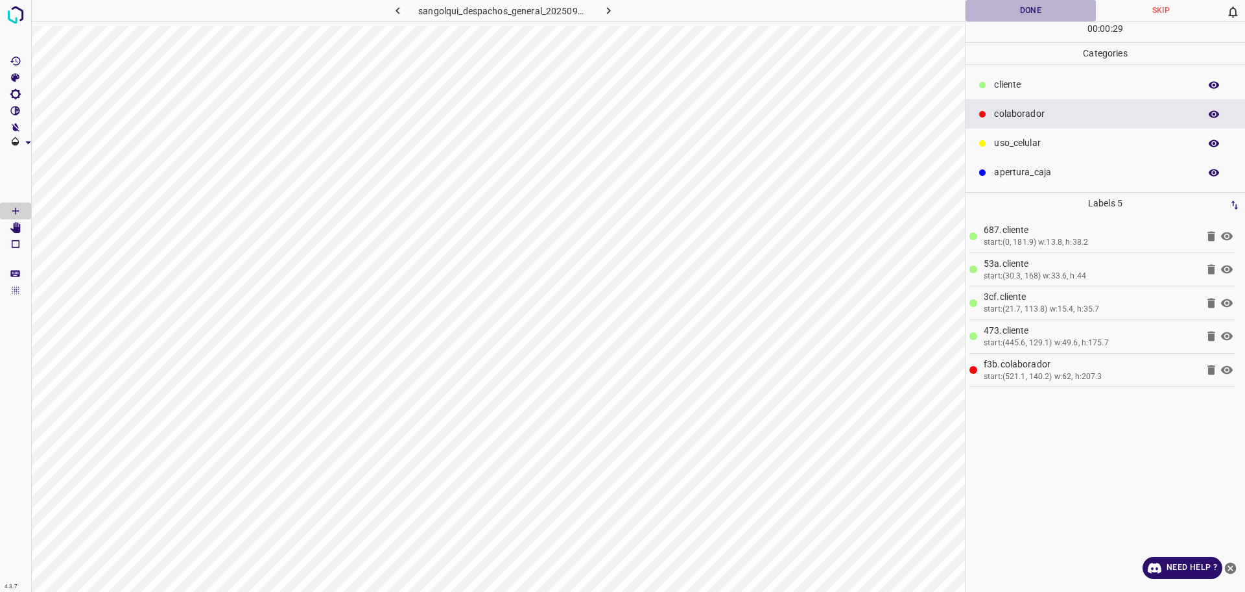
click at [1015, 9] on button "Done" at bounding box center [1031, 10] width 130 height 21
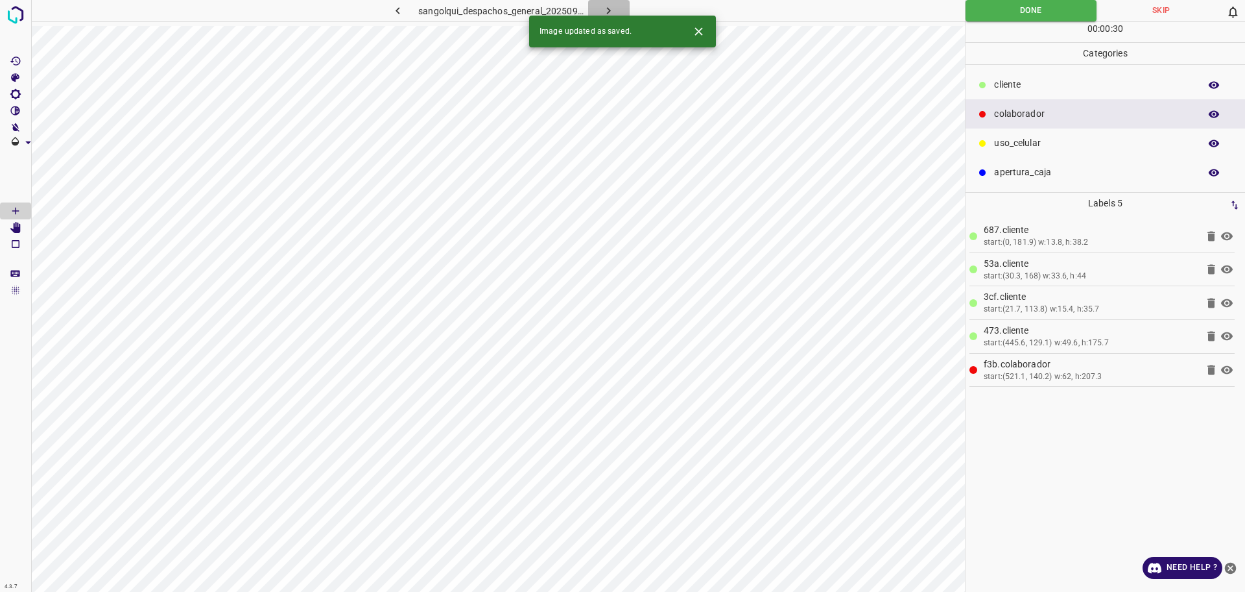
click at [613, 5] on icon "button" at bounding box center [609, 11] width 14 height 14
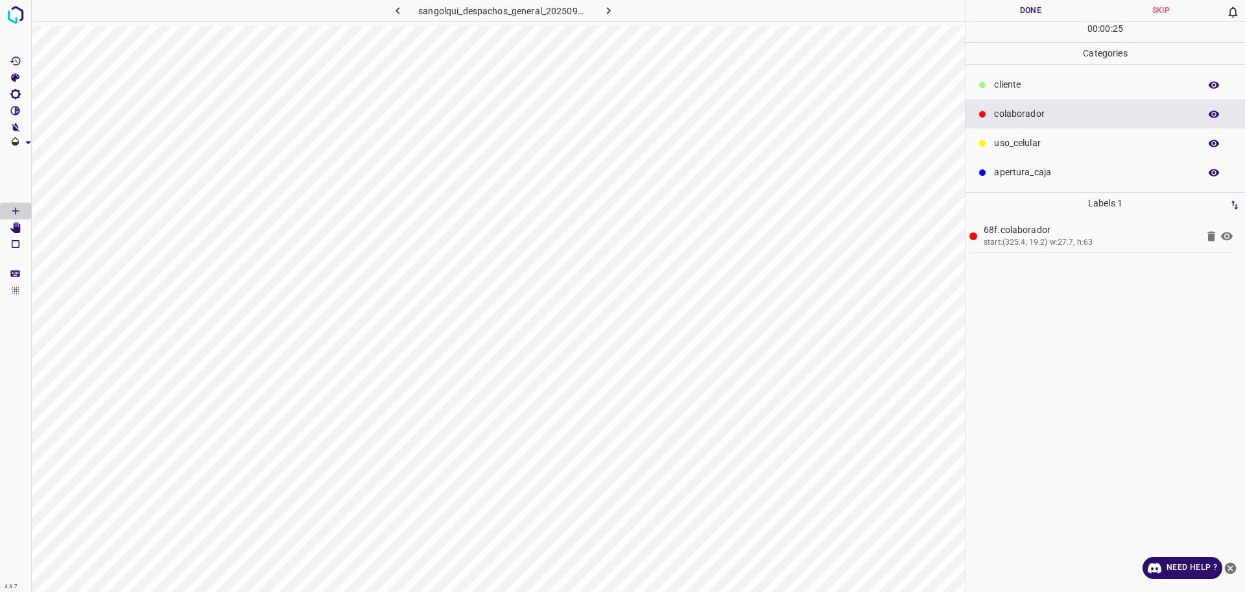
click at [1026, 81] on p "cliente" at bounding box center [1093, 85] width 199 height 14
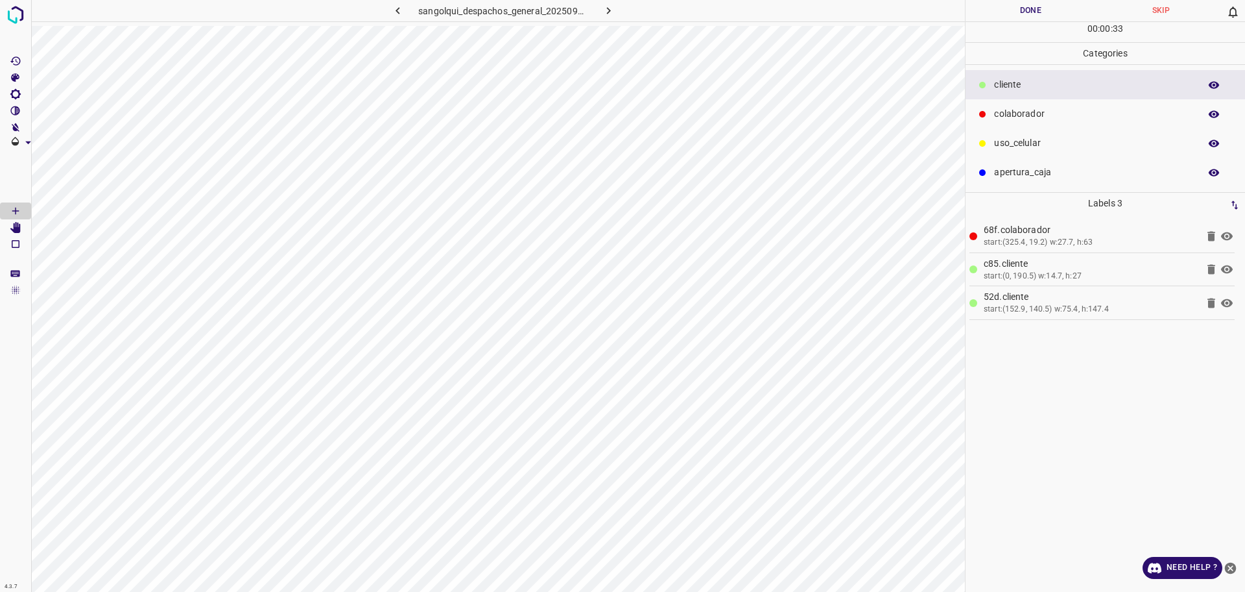
click at [1029, 119] on p "colaborador" at bounding box center [1093, 114] width 199 height 14
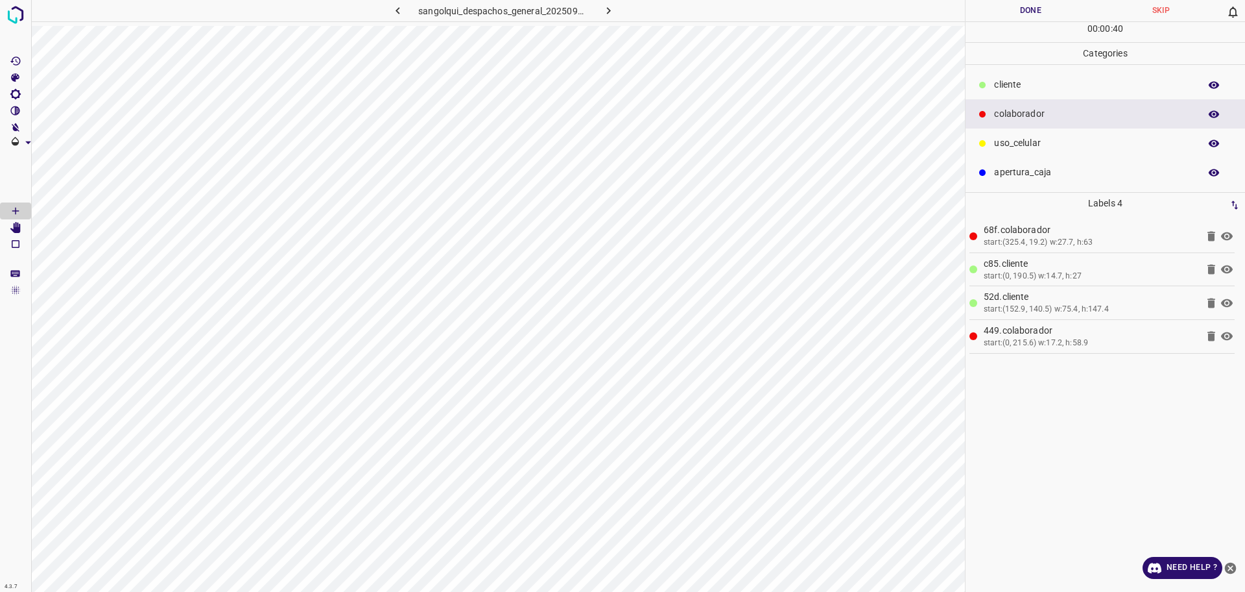
click at [1010, 80] on p "cliente" at bounding box center [1093, 85] width 199 height 14
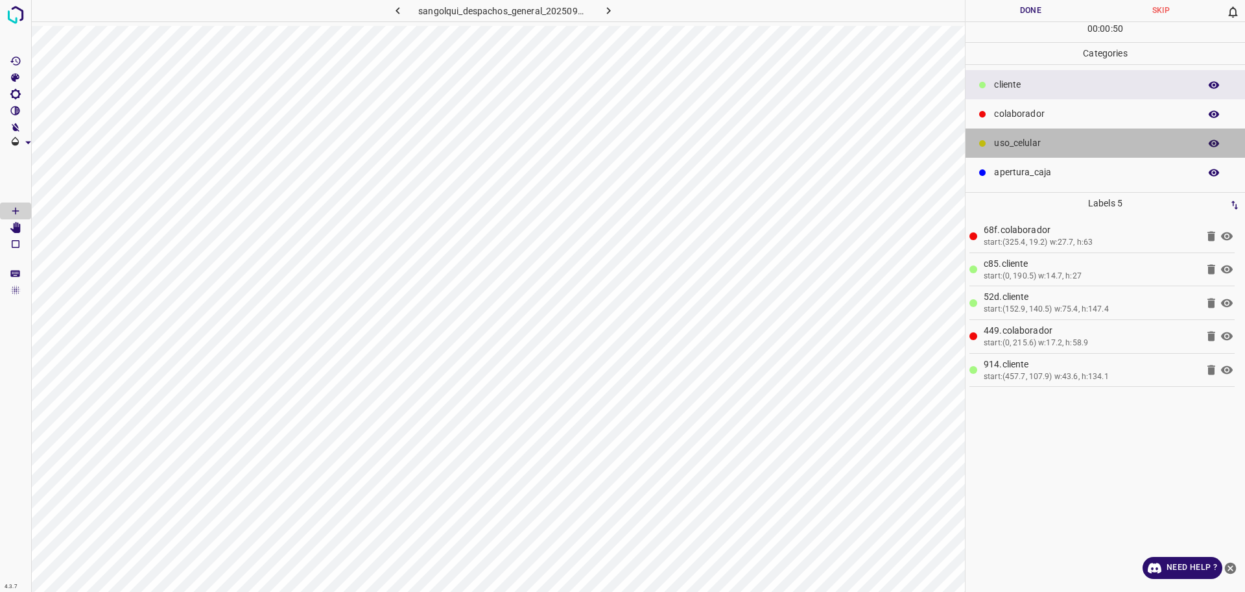
drag, startPoint x: 1004, startPoint y: 145, endPoint x: 975, endPoint y: 174, distance: 40.8
click at [1004, 144] on p "uso_celular" at bounding box center [1093, 143] width 199 height 14
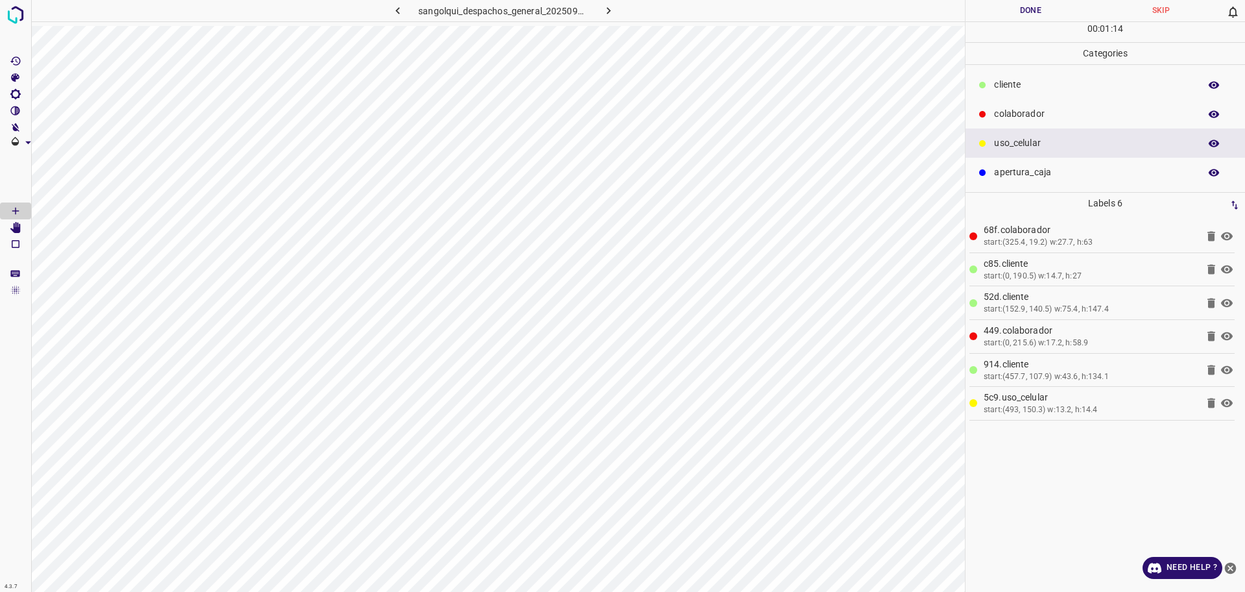
click at [614, 14] on icon "button" at bounding box center [609, 11] width 14 height 14
click at [614, 13] on div "sangolqui_despachos_general_20250903_163151_928534.jpg" at bounding box center [502, 10] width 339 height 21
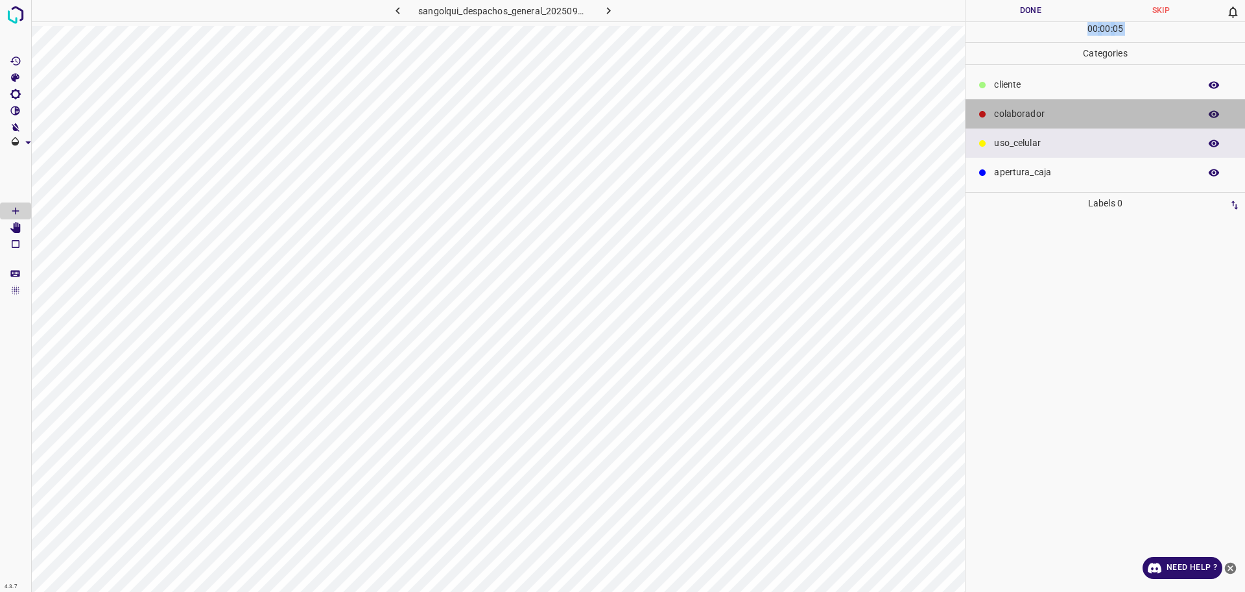
click at [1019, 106] on div "colaborador" at bounding box center [1106, 113] width 280 height 29
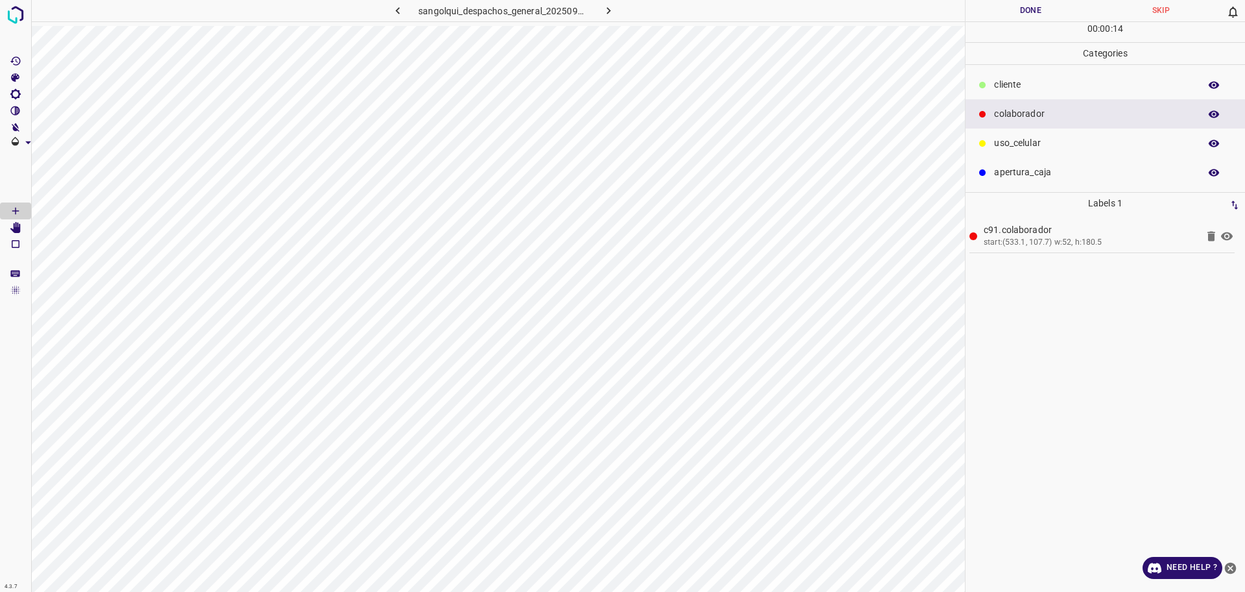
click at [1011, 64] on hr at bounding box center [1106, 64] width 280 height 1
click at [1013, 82] on p "cliente" at bounding box center [1093, 85] width 199 height 14
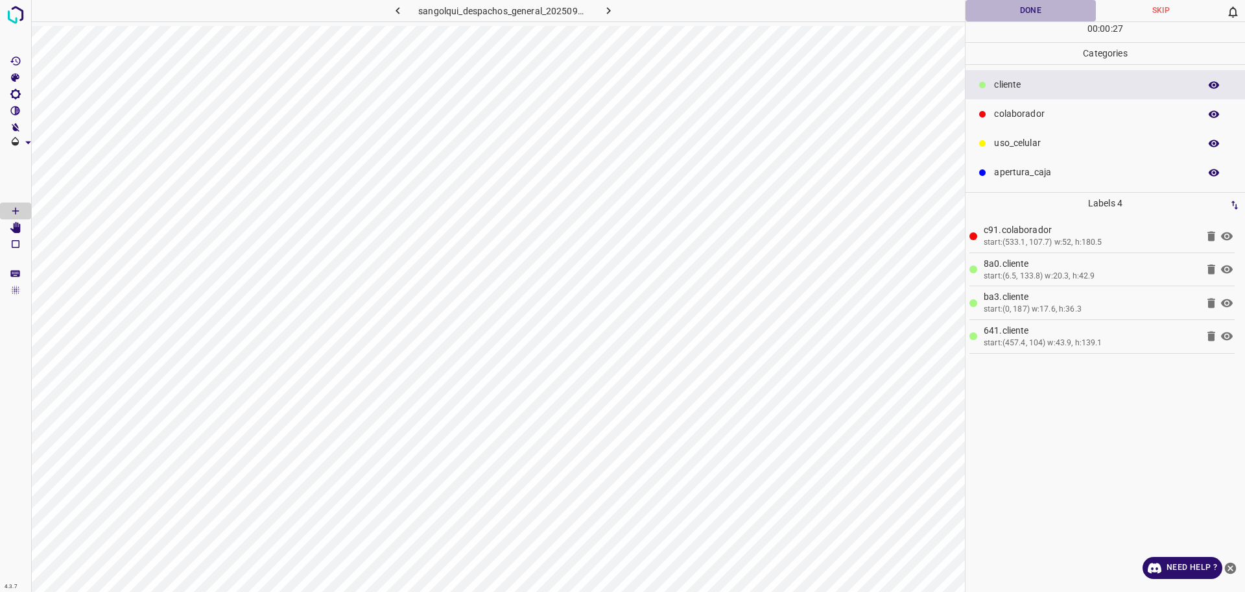
click at [1011, 18] on button "Done" at bounding box center [1031, 10] width 130 height 21
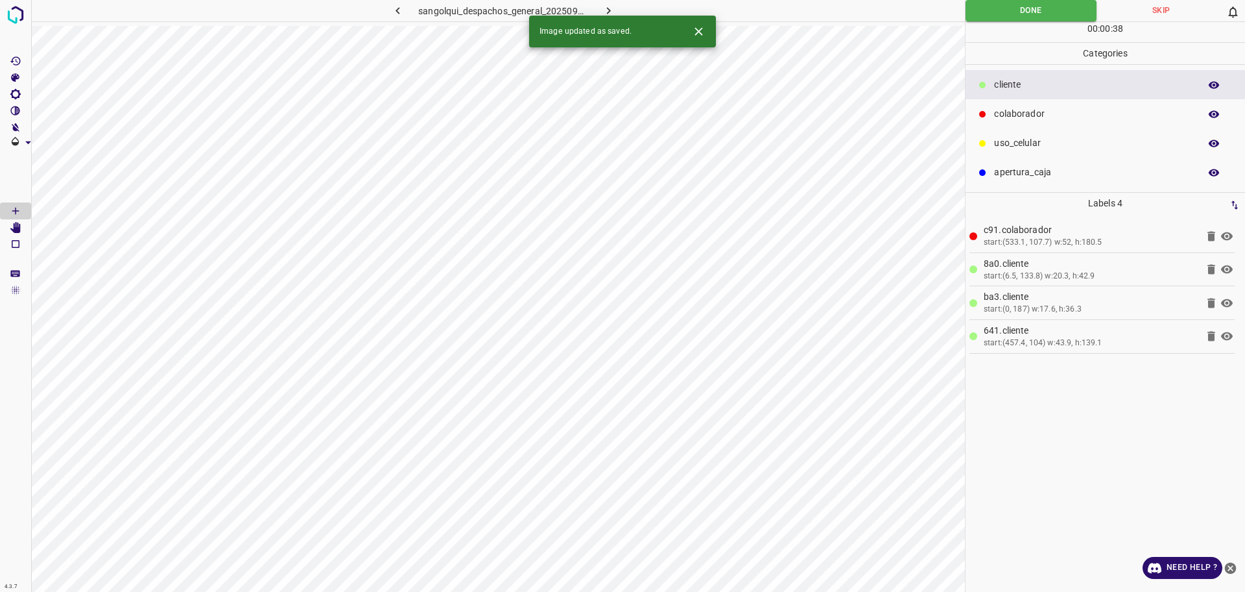
click at [607, 8] on icon "button" at bounding box center [609, 11] width 14 height 14
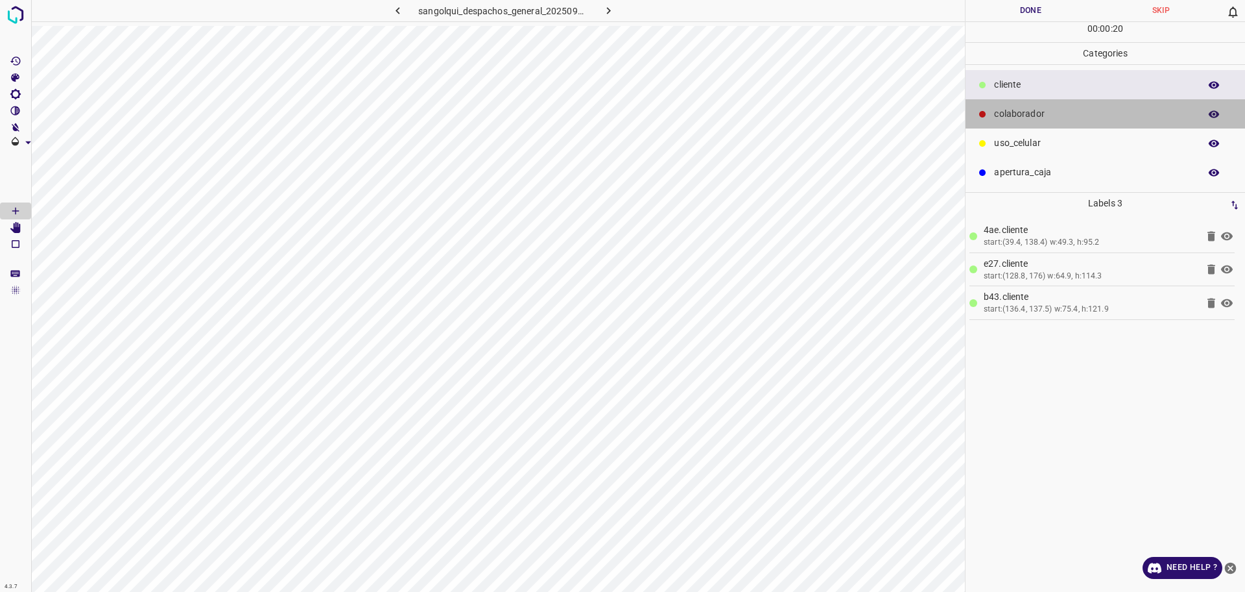
click at [1027, 114] on p "colaborador" at bounding box center [1093, 114] width 199 height 14
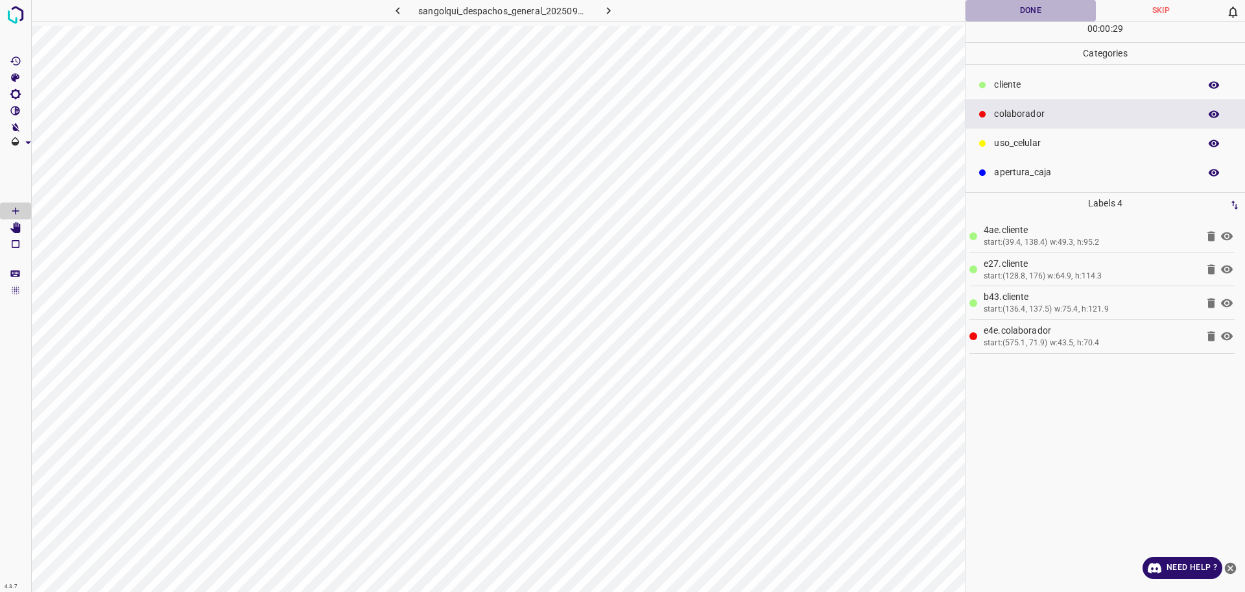
click at [1006, 20] on button "Done" at bounding box center [1031, 10] width 130 height 21
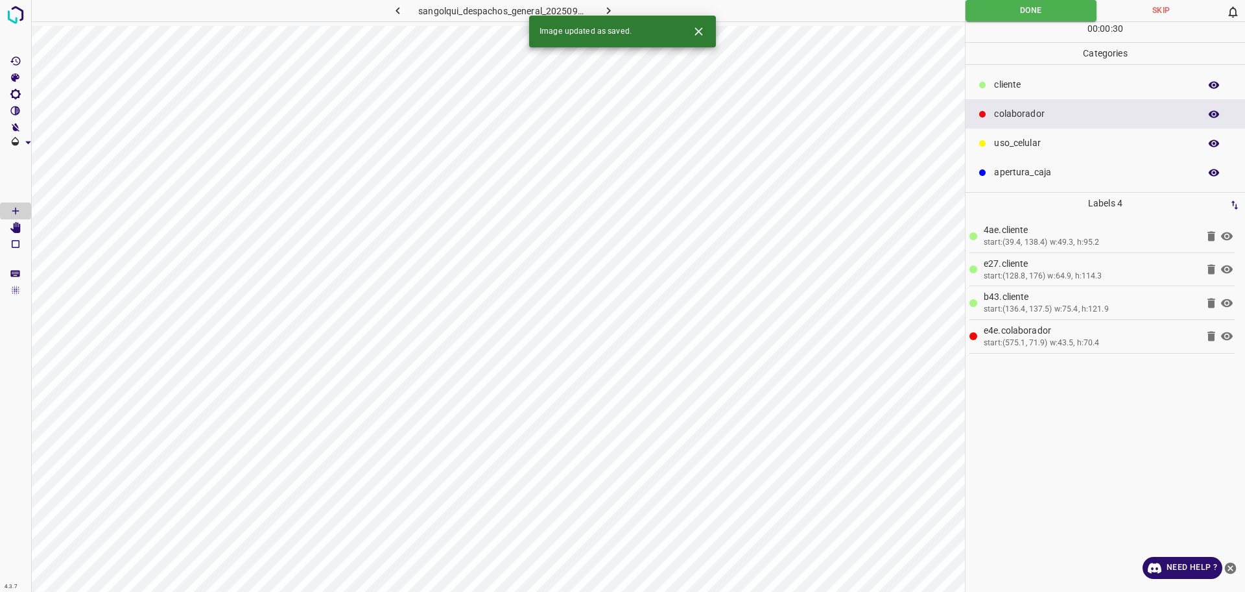
click at [610, 7] on icon "button" at bounding box center [609, 11] width 14 height 14
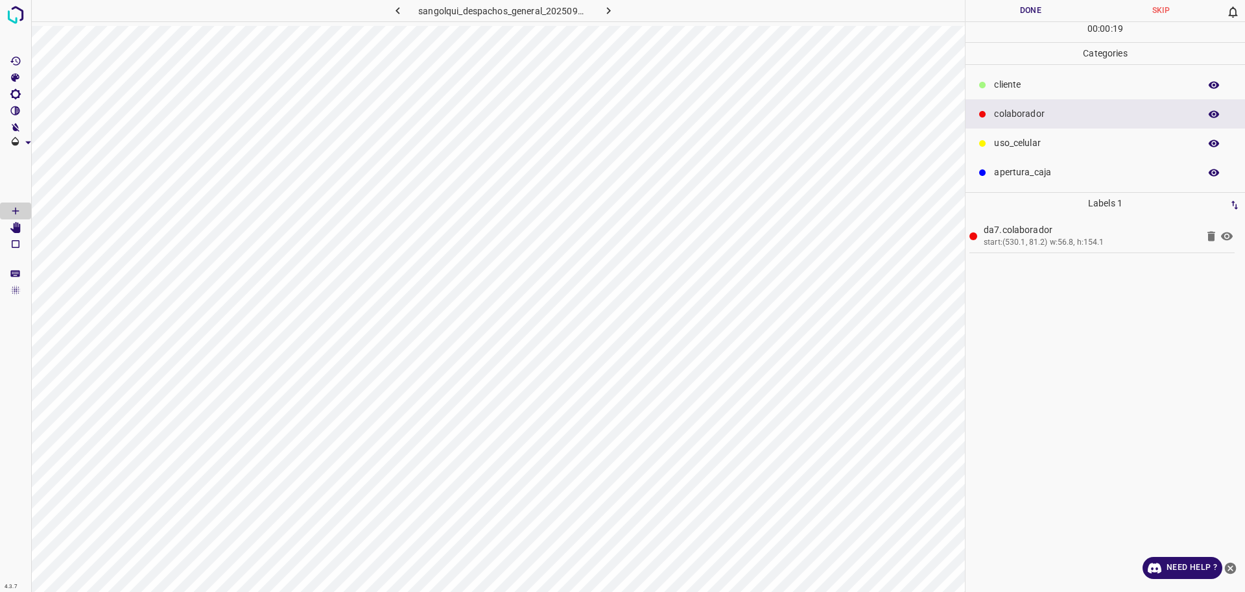
click at [1042, 84] on p "cliente" at bounding box center [1093, 85] width 199 height 14
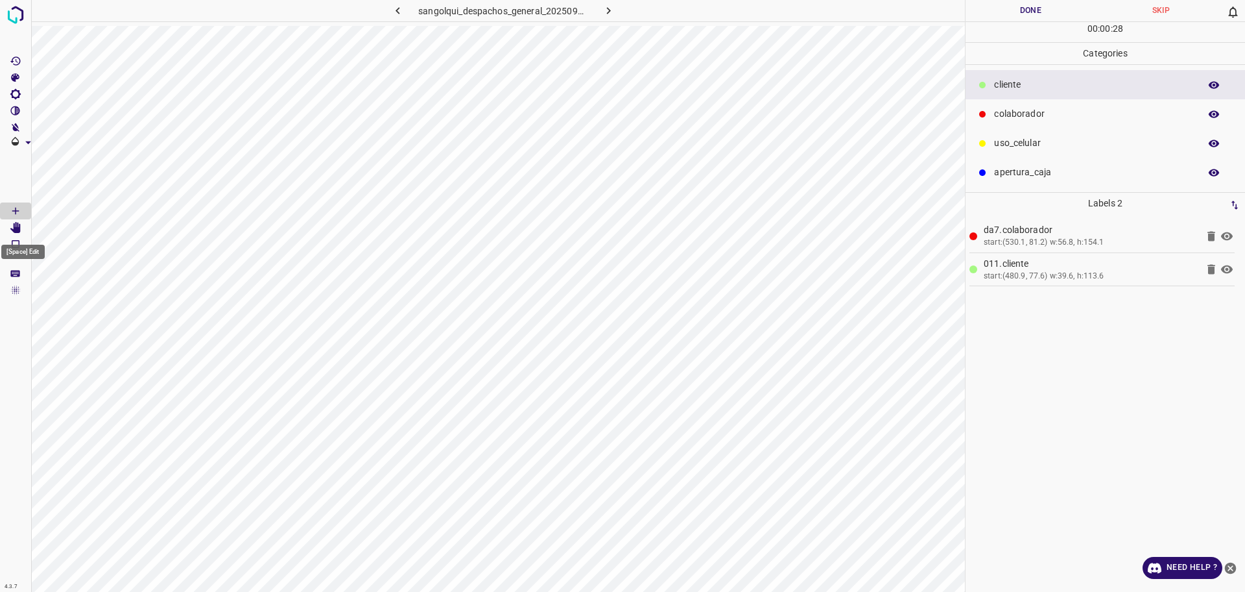
click at [14, 233] on Edit"] "[Space] Edit" at bounding box center [15, 227] width 31 height 17
click at [19, 206] on icon "[Space] Draw" at bounding box center [16, 211] width 12 height 12
click at [1007, 9] on button "Done" at bounding box center [1031, 10] width 130 height 21
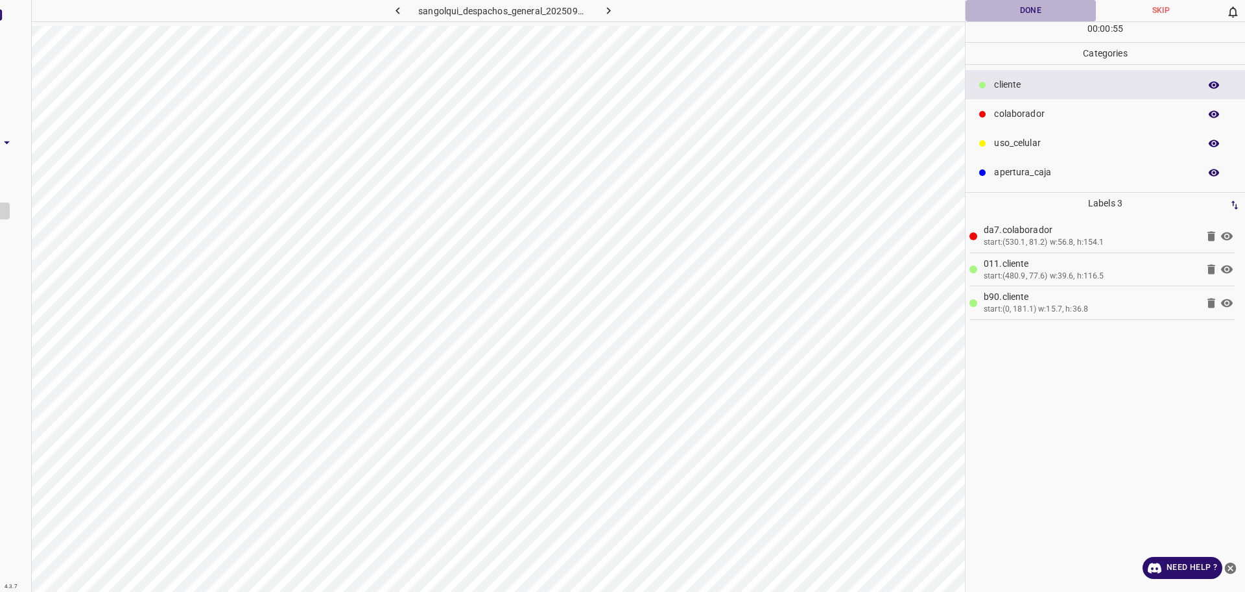
click at [1008, 9] on button "Done" at bounding box center [1031, 10] width 130 height 21
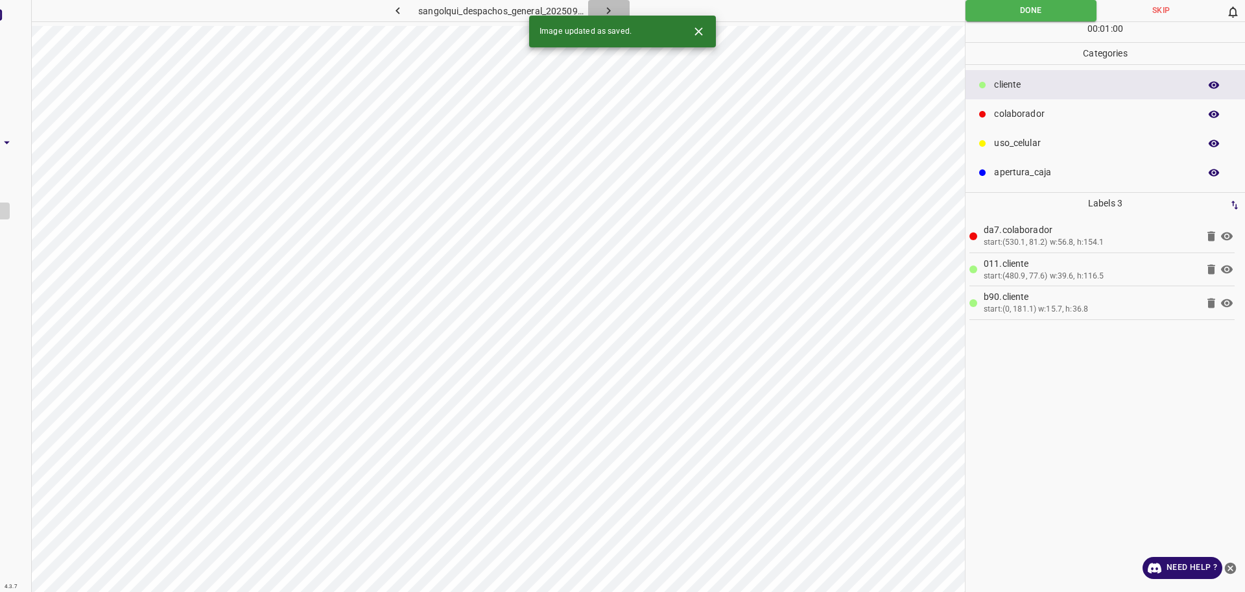
click at [603, 7] on icon "button" at bounding box center [609, 11] width 14 height 14
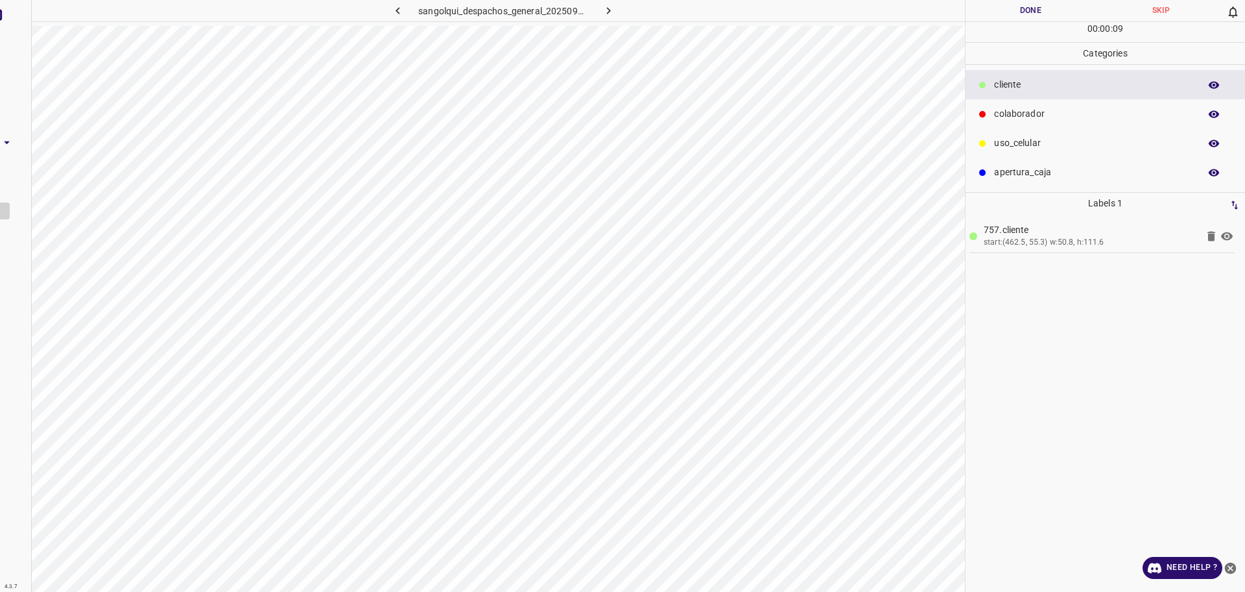
click at [1029, 110] on p "colaborador" at bounding box center [1093, 114] width 199 height 14
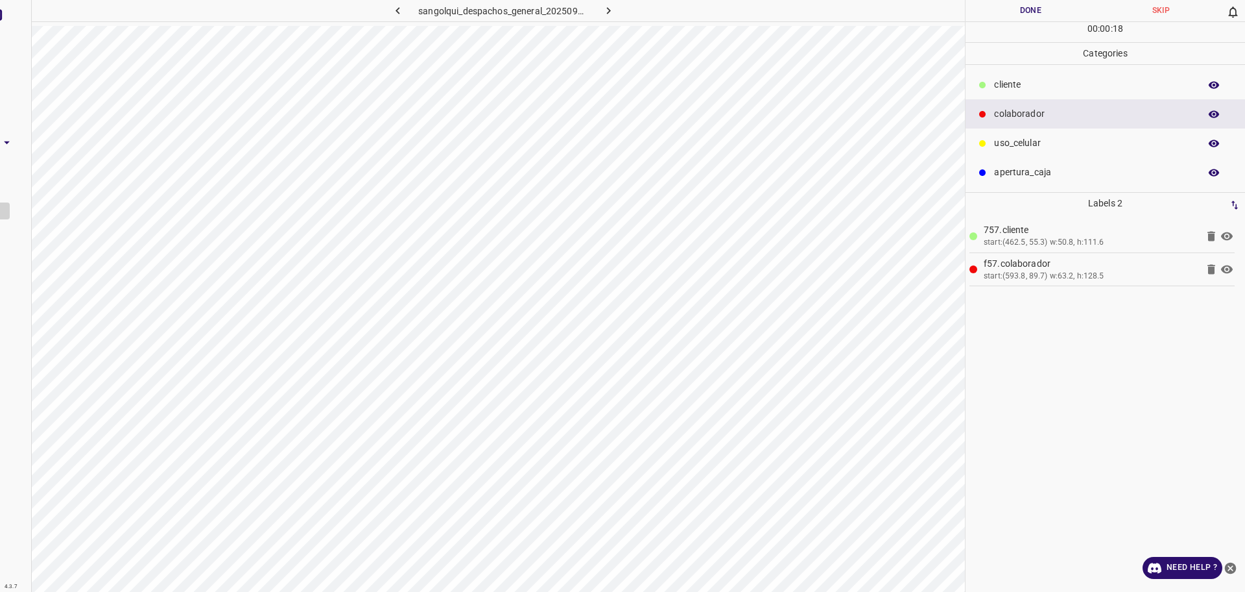
click at [1007, 24] on div "00 : 00 : 18" at bounding box center [1106, 32] width 280 height 20
click at [1001, 17] on button "Done" at bounding box center [1031, 10] width 130 height 21
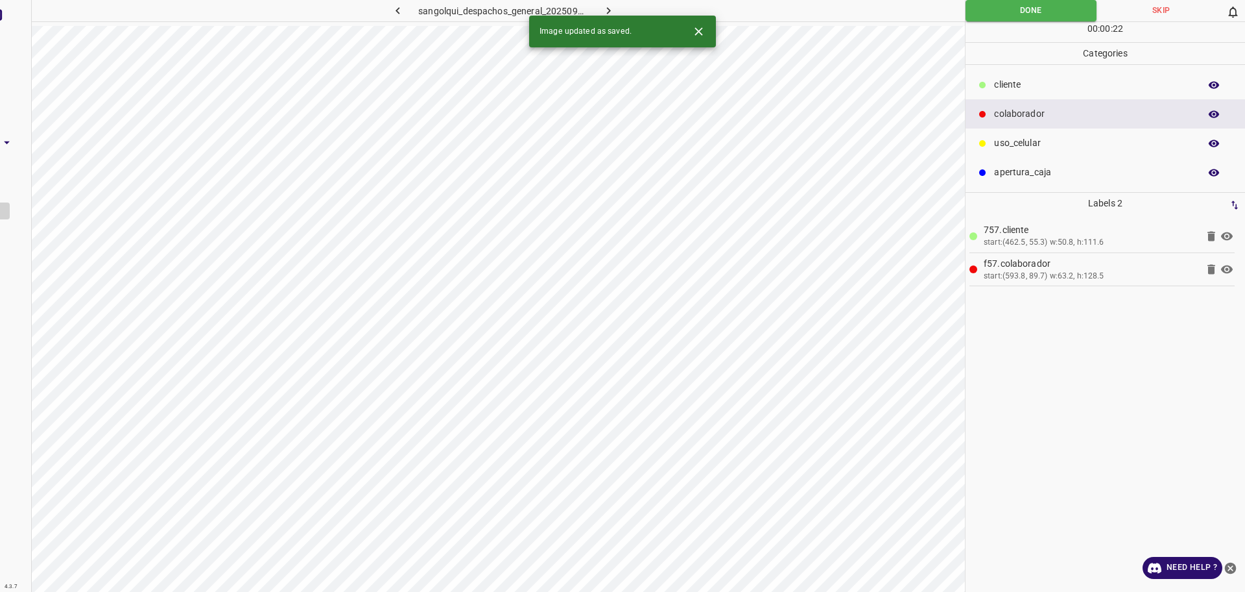
click at [612, 1] on button "button" at bounding box center [609, 10] width 42 height 21
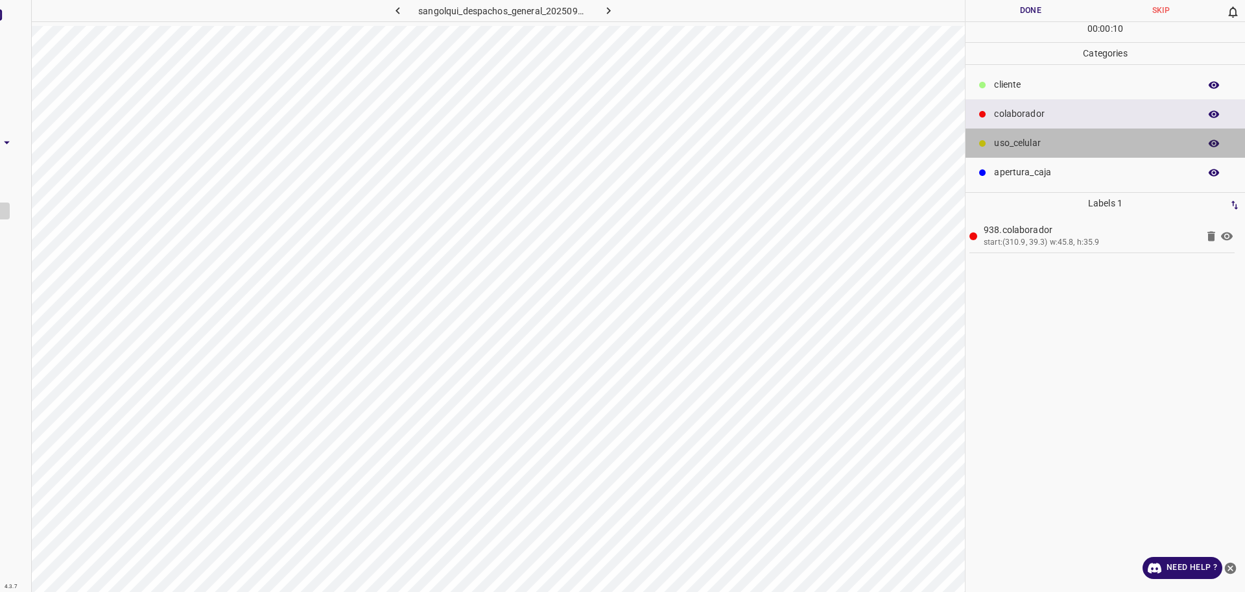
click at [1035, 132] on div "uso_celular" at bounding box center [1106, 142] width 280 height 29
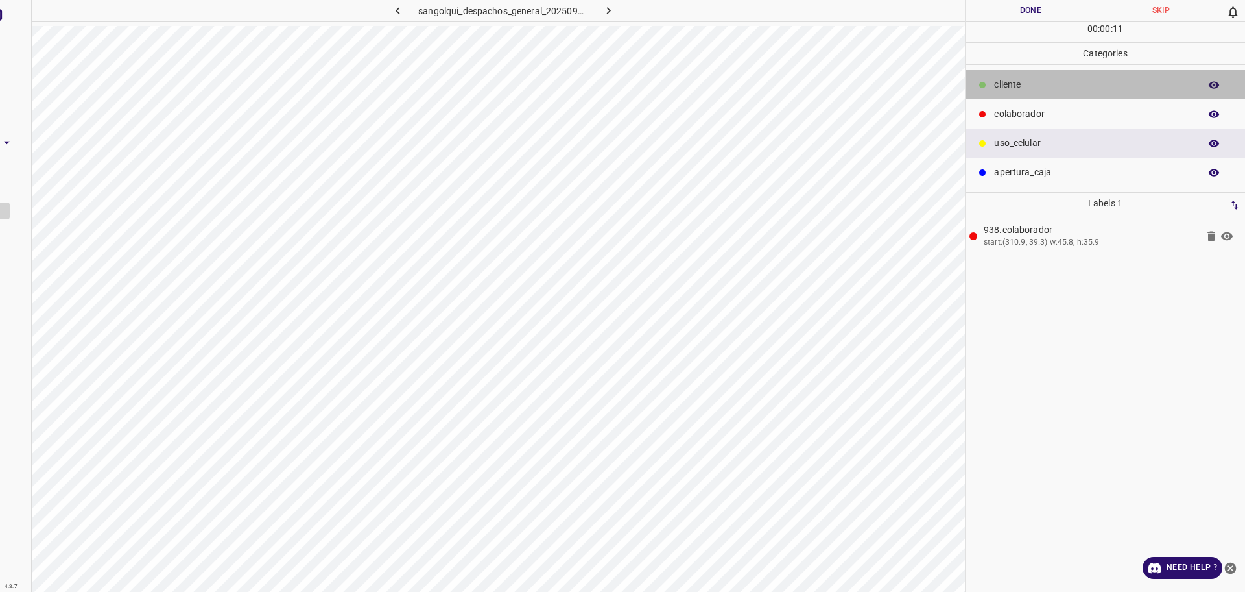
click at [1022, 80] on p "cliente" at bounding box center [1093, 85] width 199 height 14
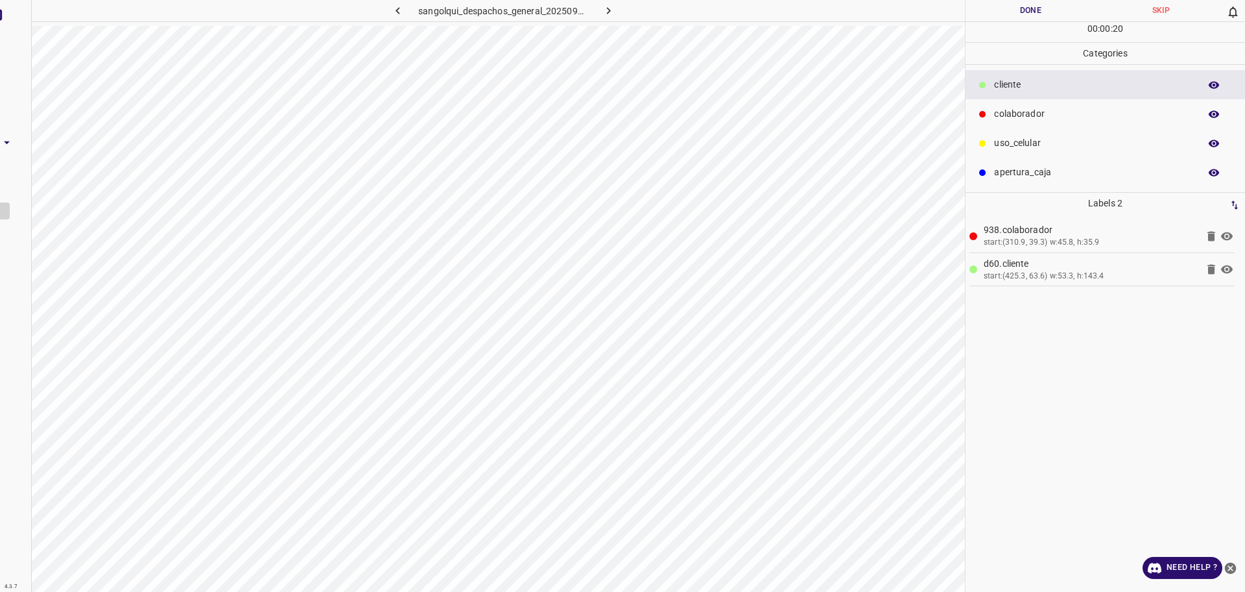
click at [1037, 14] on button "Done" at bounding box center [1031, 10] width 130 height 21
click at [1036, 14] on button "Done" at bounding box center [1031, 10] width 130 height 21
click at [614, 11] on icon "button" at bounding box center [609, 11] width 14 height 14
click at [991, 16] on button "Done" at bounding box center [1031, 10] width 130 height 21
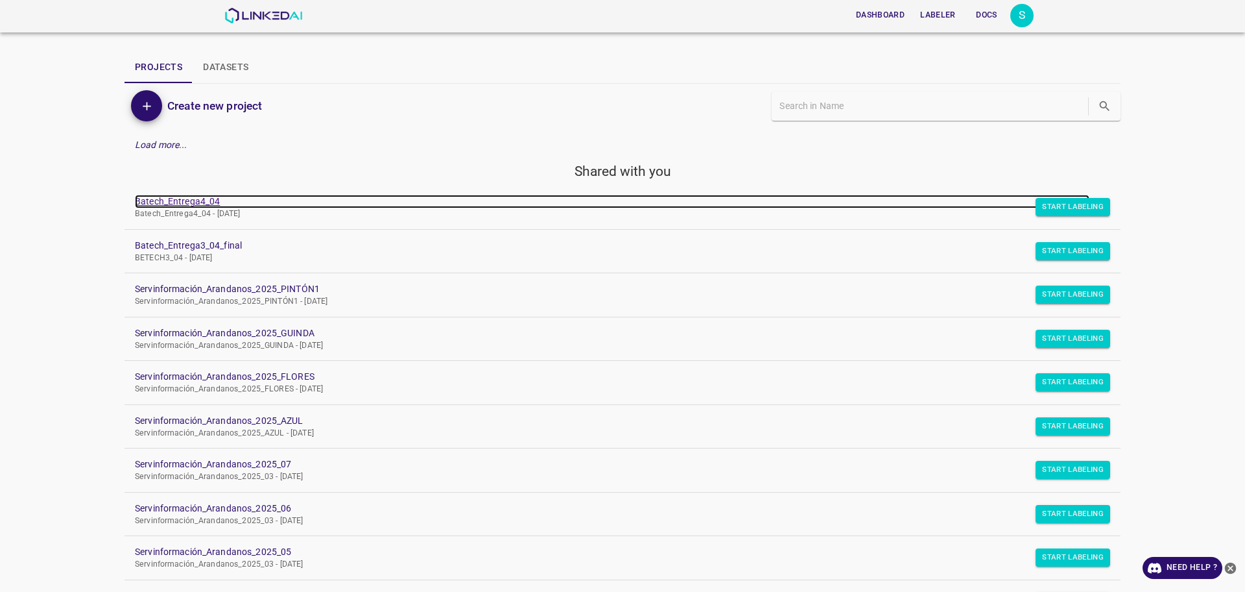
click at [157, 201] on link "Batech_Entrega4_04" at bounding box center [612, 202] width 955 height 14
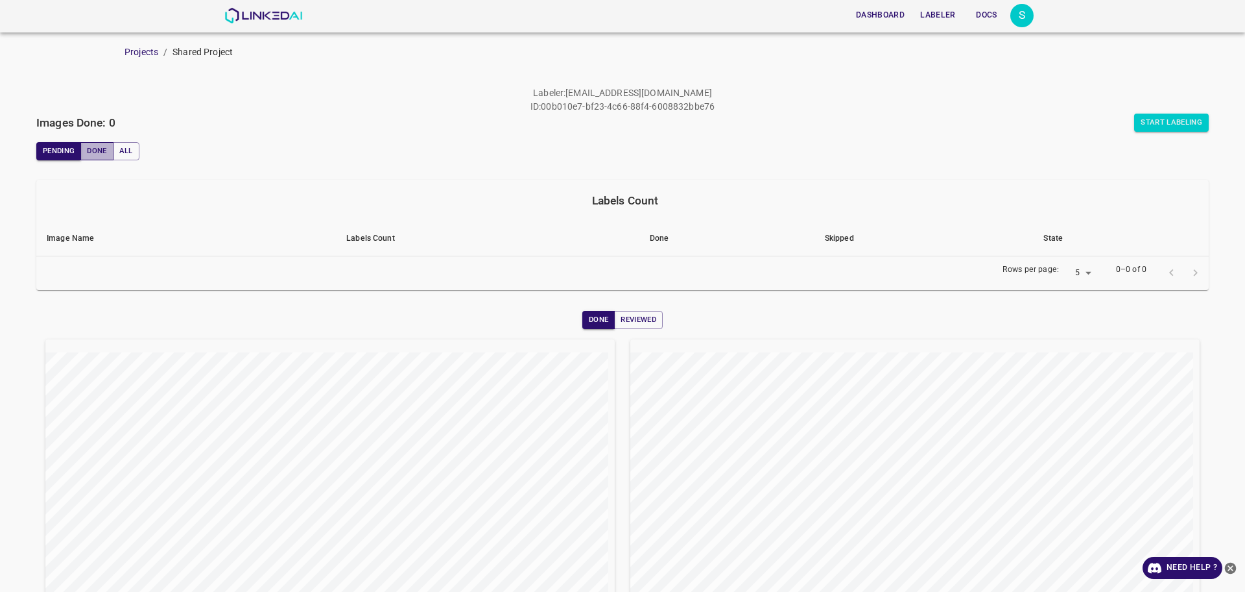
click at [86, 150] on button "Done" at bounding box center [96, 151] width 32 height 18
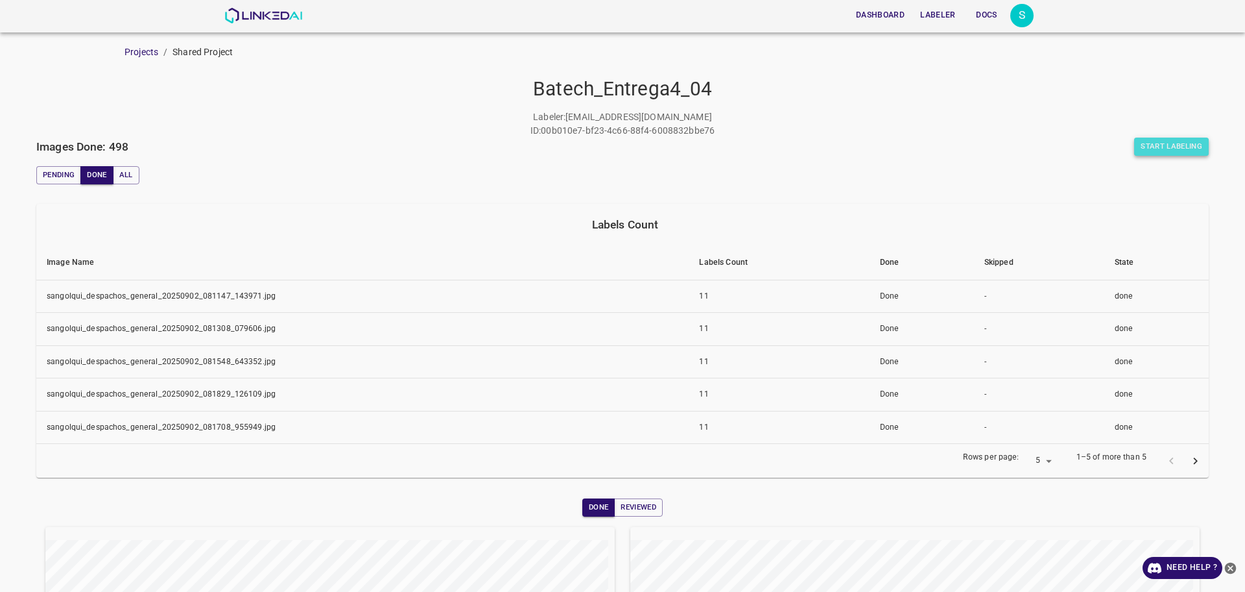
click at [1194, 146] on button "Start Labeling" at bounding box center [1172, 147] width 75 height 18
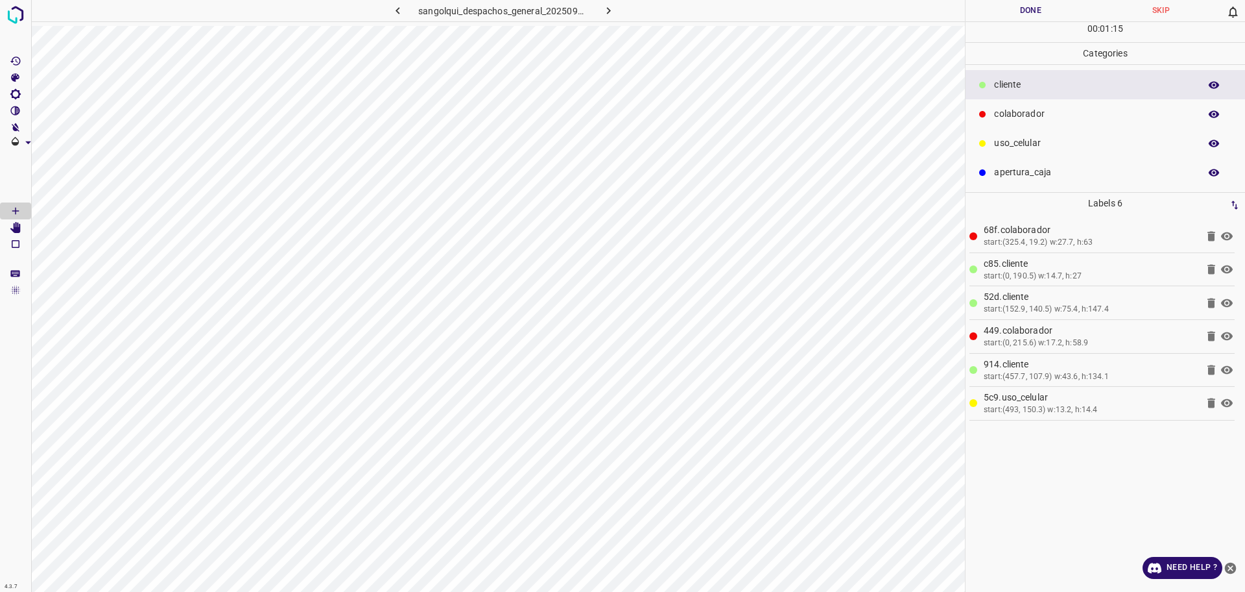
click at [980, 10] on button "Done" at bounding box center [1031, 10] width 130 height 21
click at [980, 11] on button "Done" at bounding box center [1031, 10] width 130 height 21
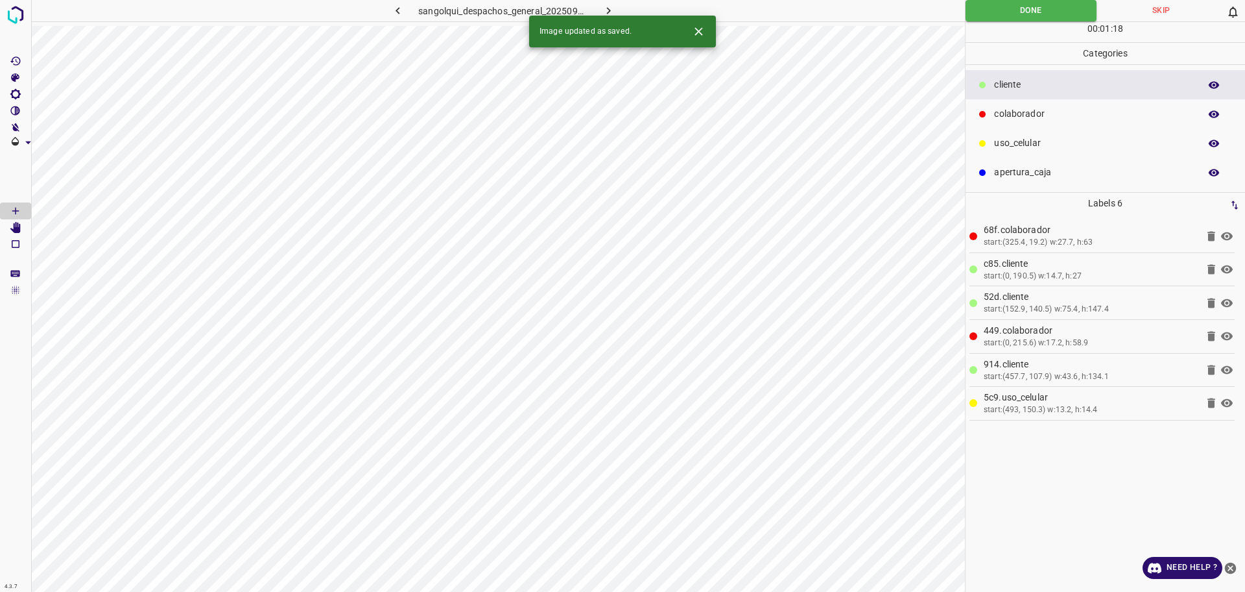
click at [608, 12] on icon "button" at bounding box center [609, 11] width 14 height 14
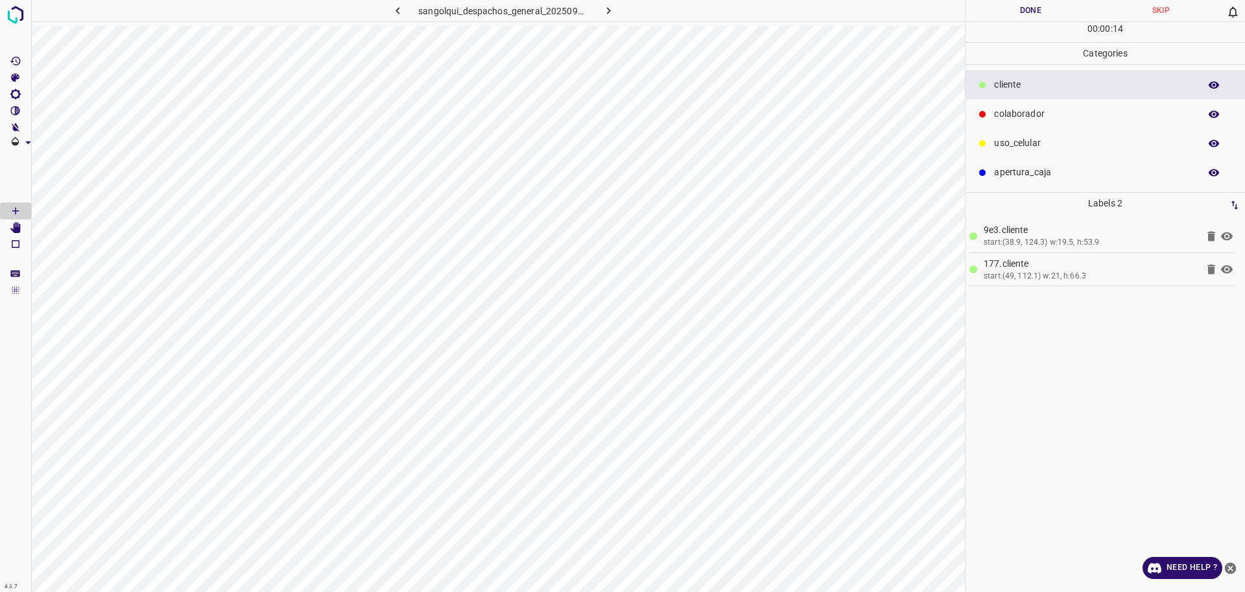
drag, startPoint x: 1020, startPoint y: 125, endPoint x: 979, endPoint y: 160, distance: 54.3
click at [1019, 125] on div "colaborador" at bounding box center [1106, 113] width 280 height 29
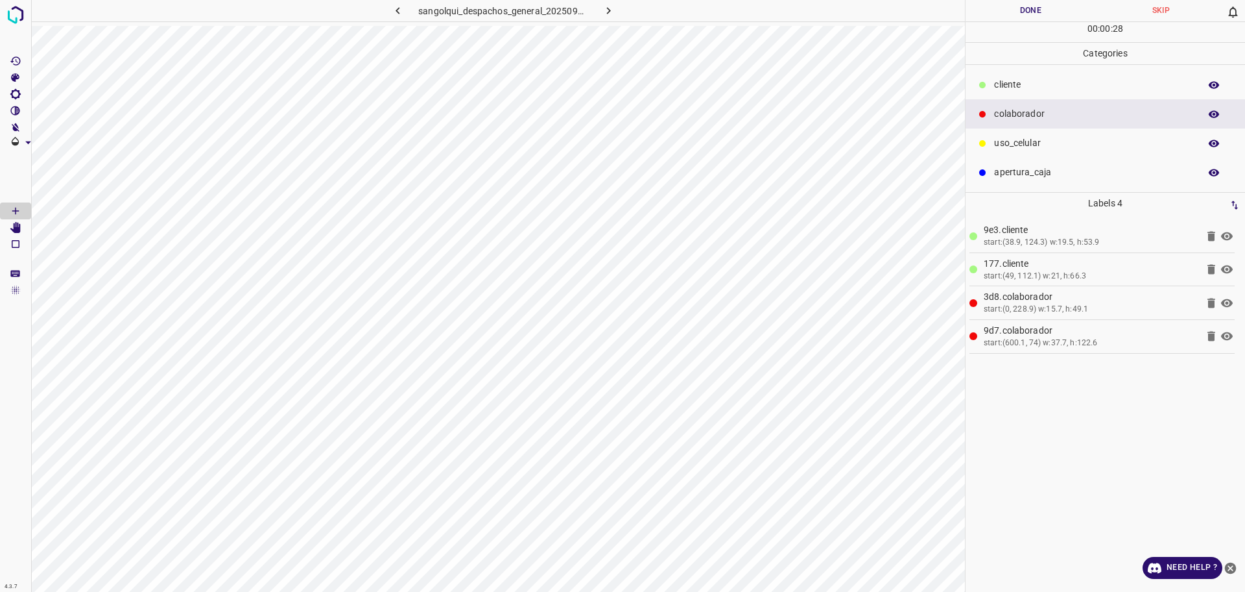
click at [1042, 8] on button "Done" at bounding box center [1031, 10] width 130 height 21
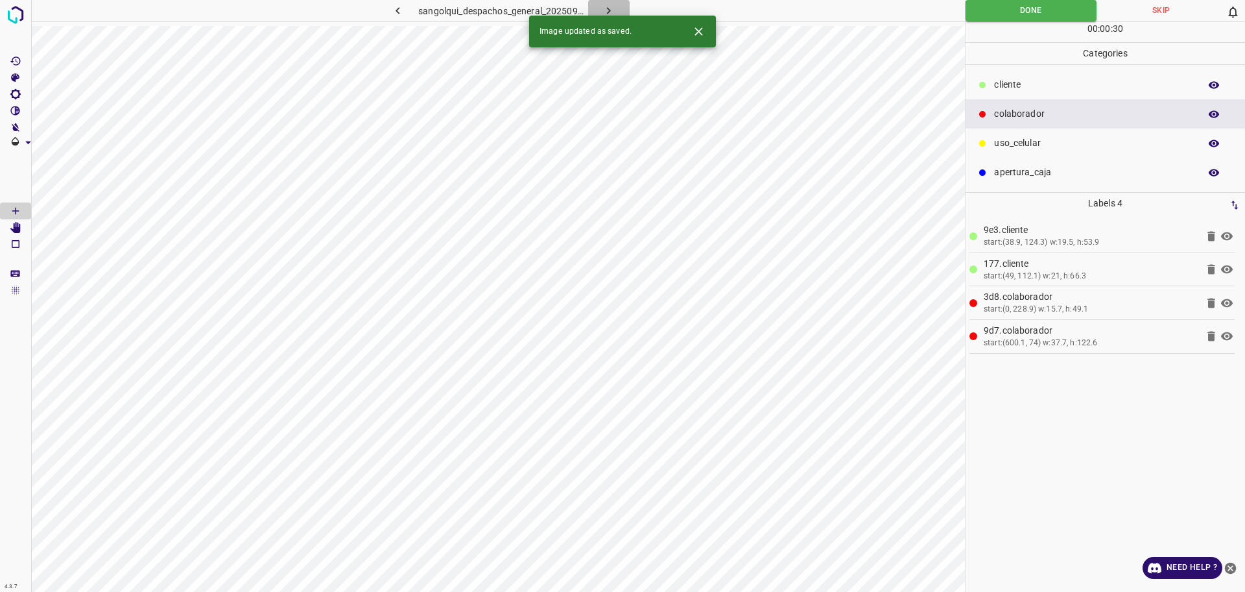
click at [614, 6] on icon "button" at bounding box center [609, 11] width 14 height 14
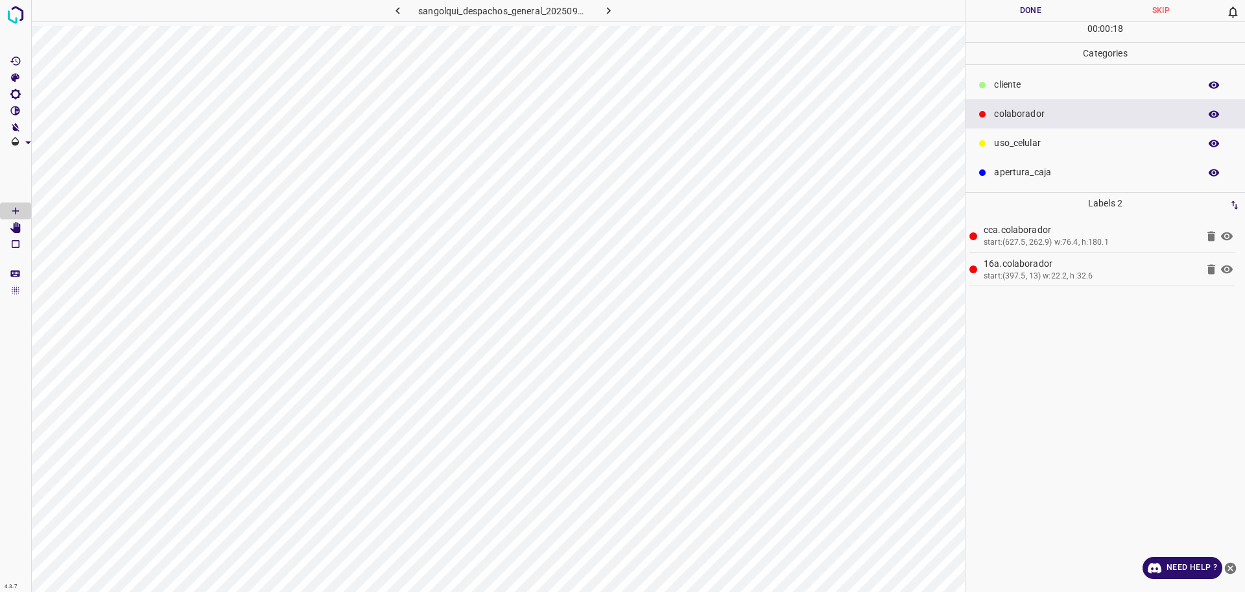
click at [1046, 6] on button "Done" at bounding box center [1031, 10] width 130 height 21
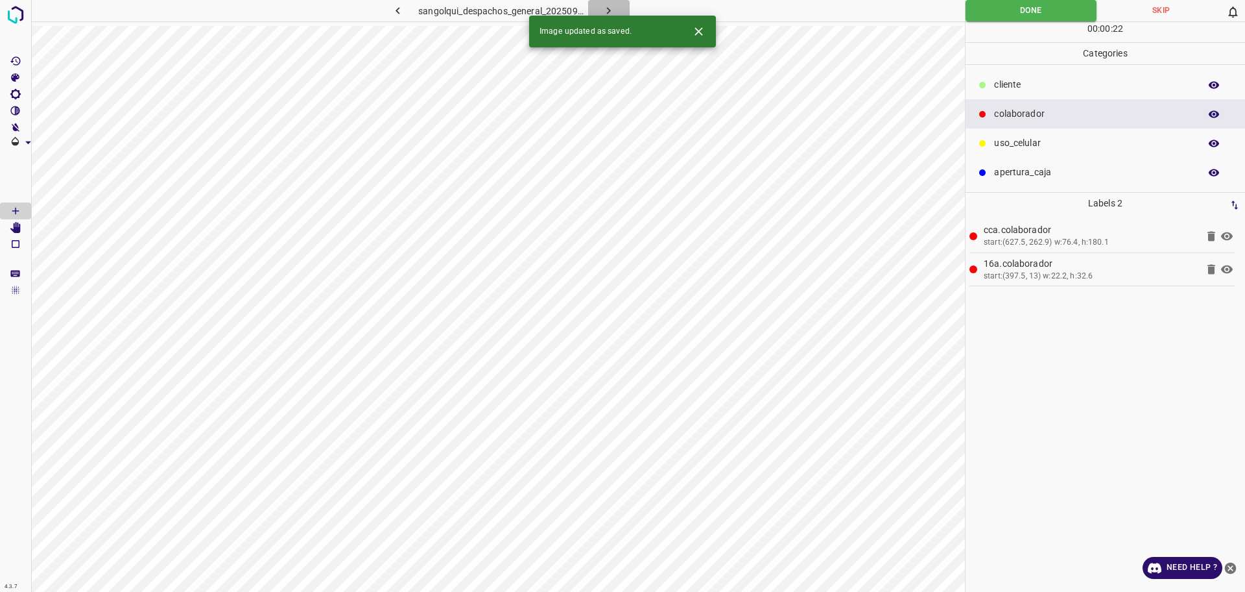
click at [619, 12] on button "button" at bounding box center [609, 10] width 42 height 21
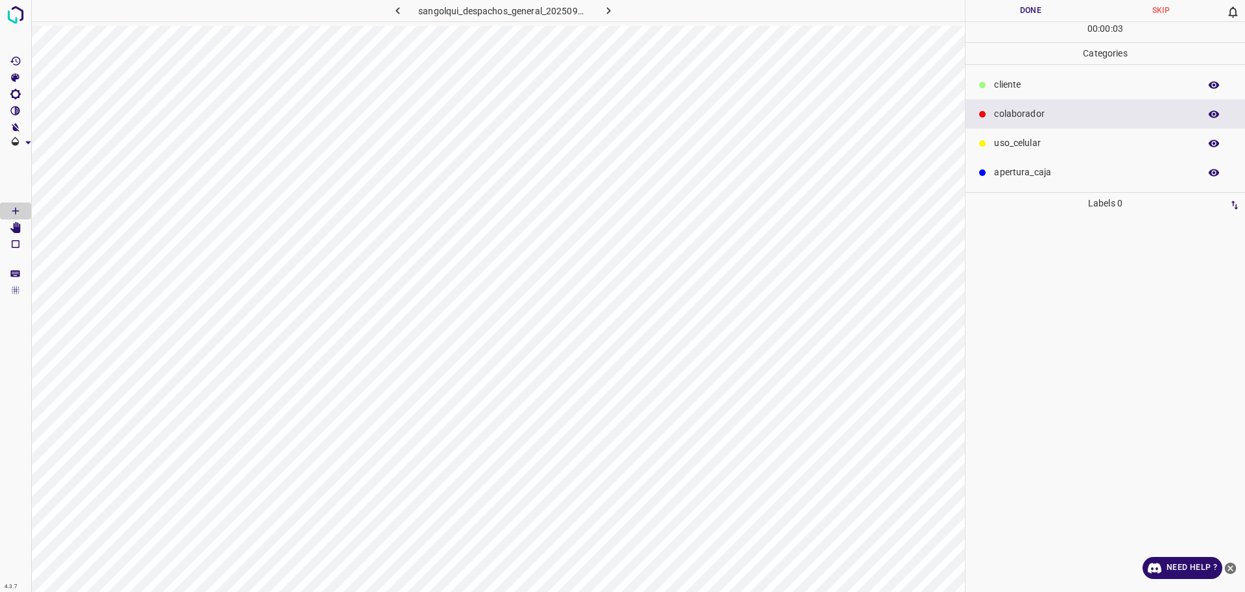
click at [1041, 90] on p "cliente" at bounding box center [1093, 85] width 199 height 14
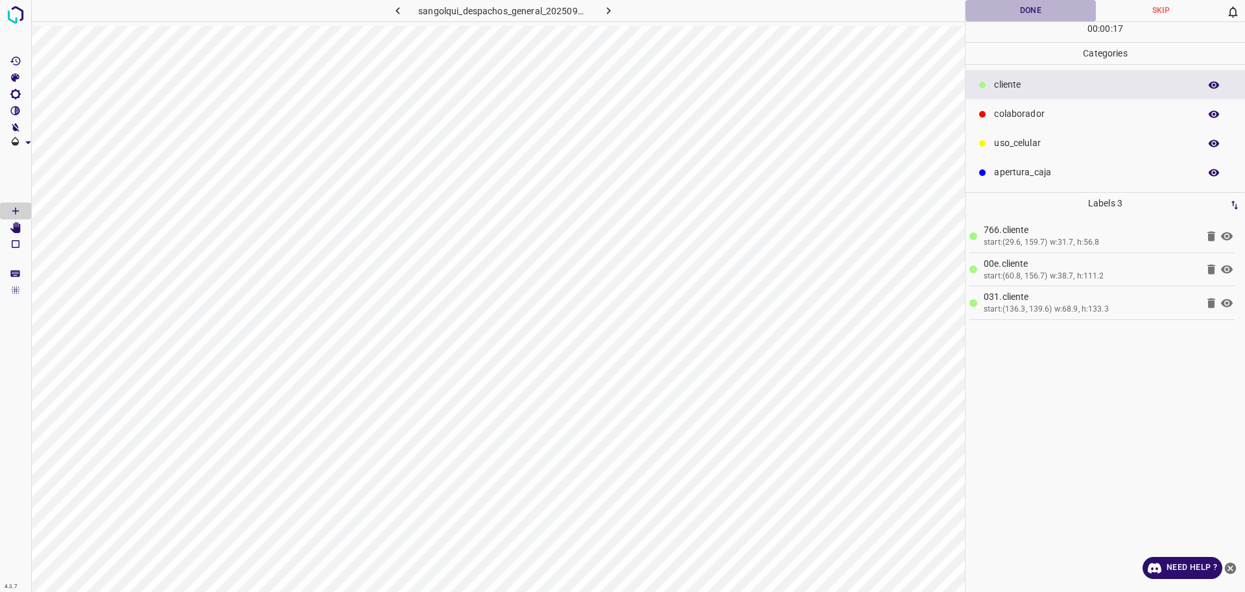
click at [1048, 13] on button "Done" at bounding box center [1031, 10] width 130 height 21
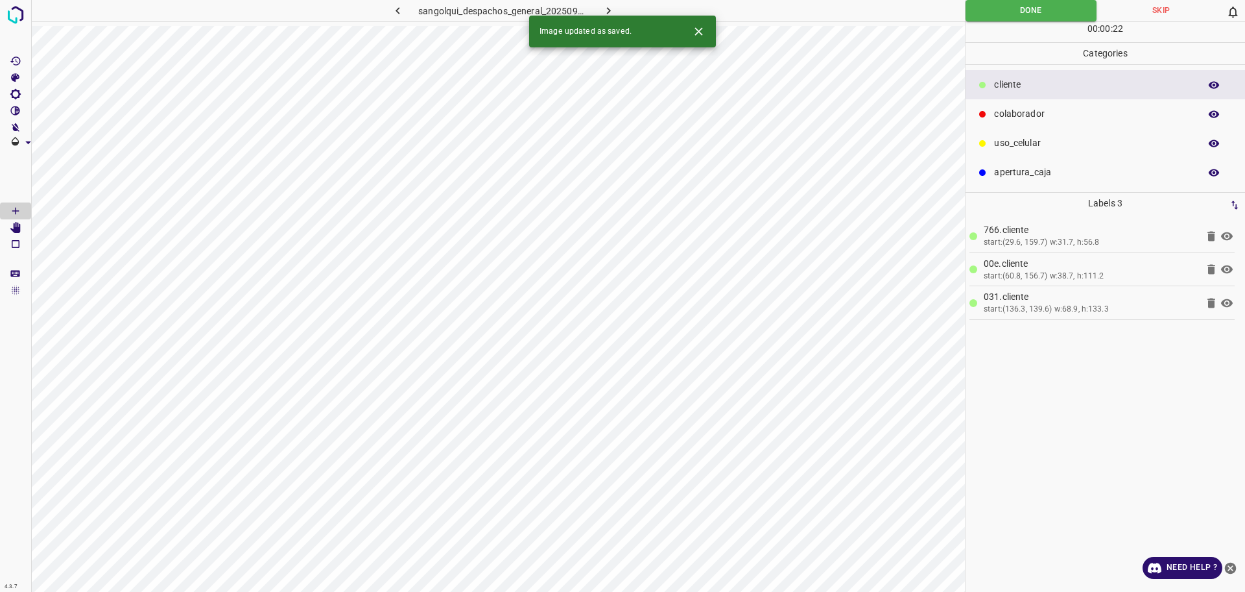
click at [603, 11] on icon "button" at bounding box center [609, 11] width 14 height 14
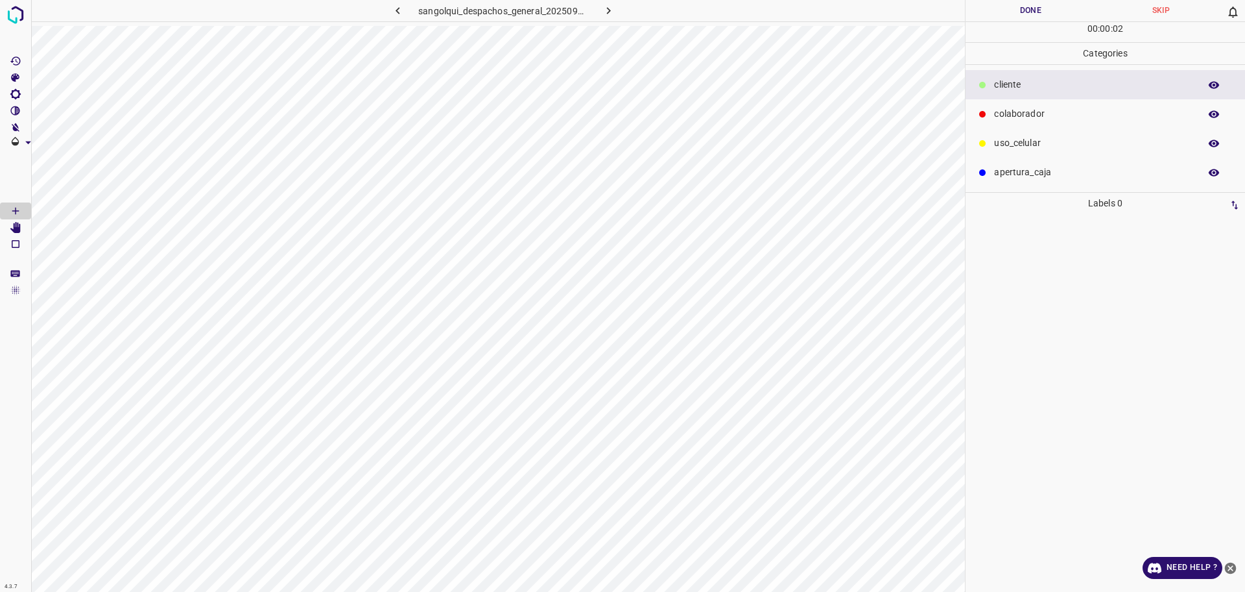
click at [1020, 121] on p "colaborador" at bounding box center [1093, 114] width 199 height 14
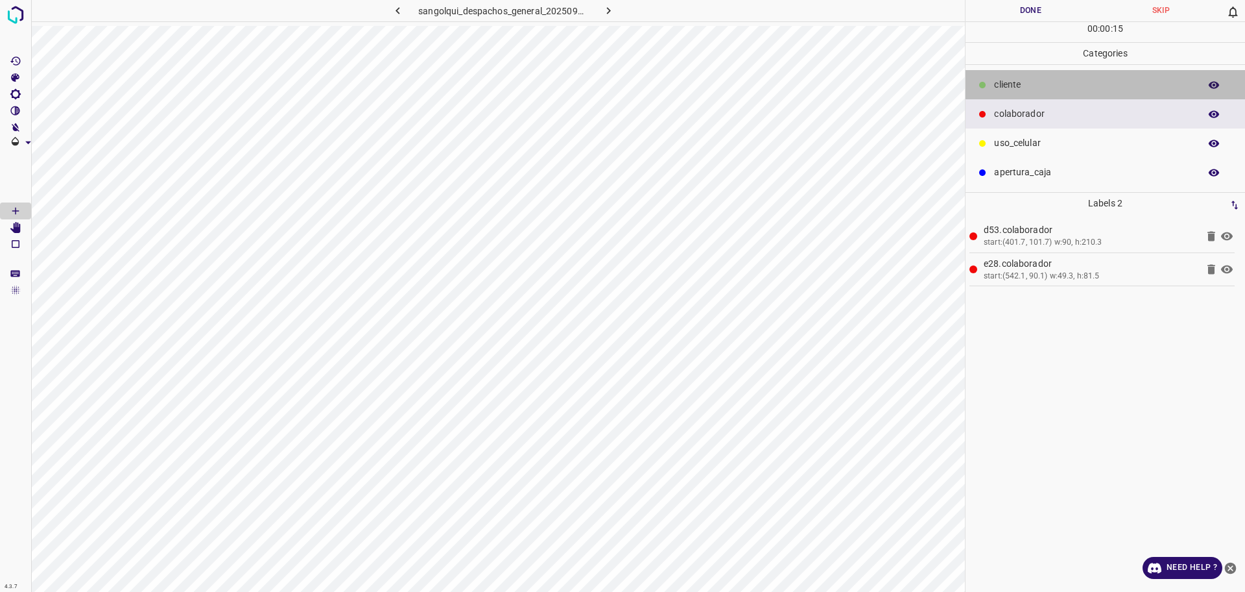
drag, startPoint x: 1011, startPoint y: 83, endPoint x: 990, endPoint y: 95, distance: 24.7
click at [1013, 83] on p "cliente" at bounding box center [1093, 85] width 199 height 14
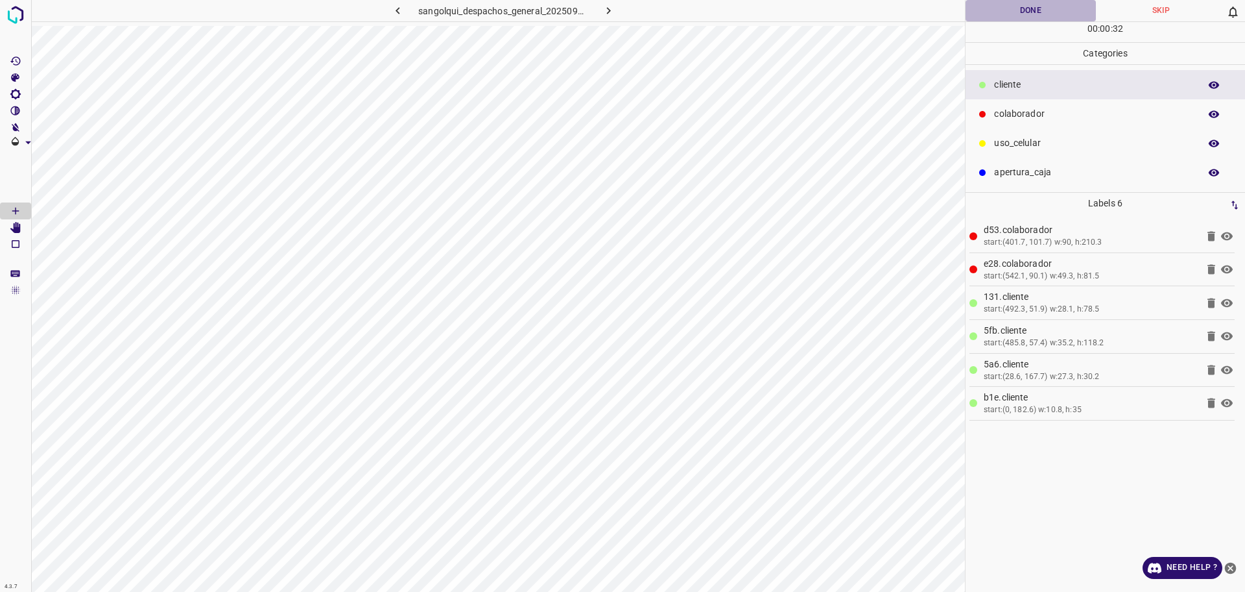
click at [1048, 12] on button "Done" at bounding box center [1031, 10] width 130 height 21
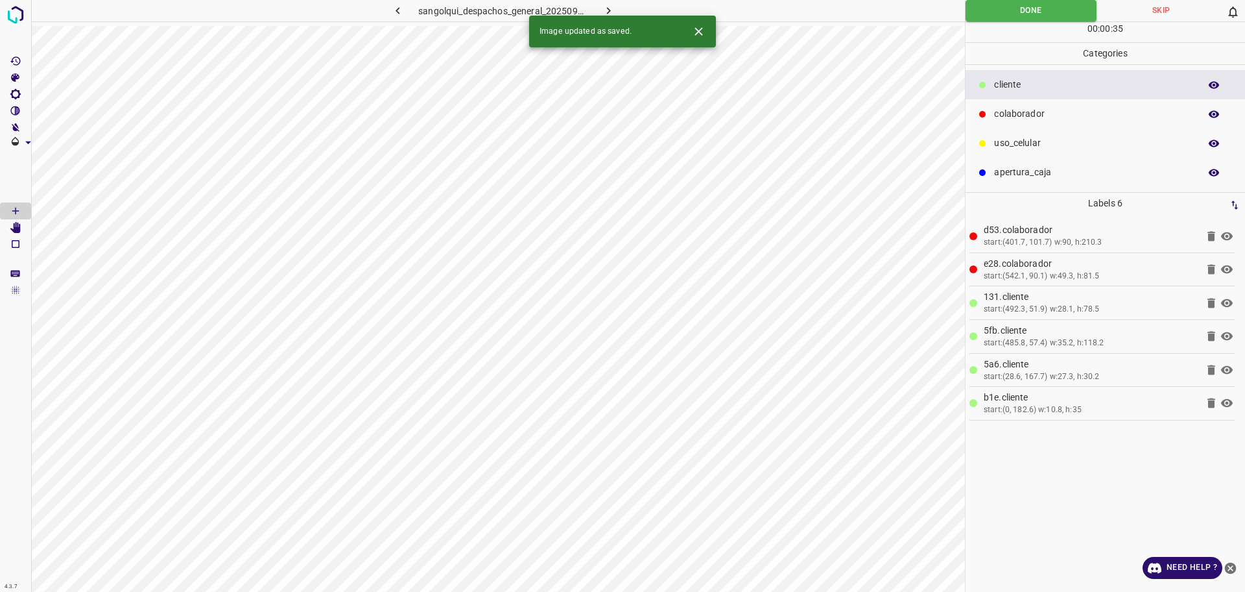
click at [597, 7] on button "button" at bounding box center [609, 10] width 42 height 21
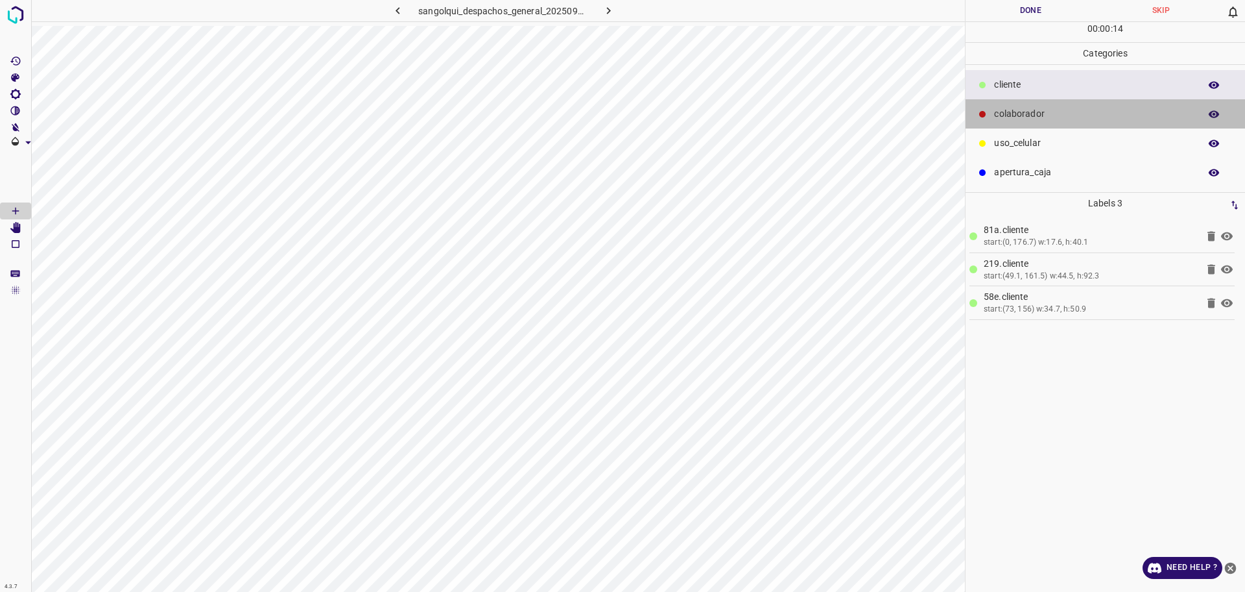
click at [1012, 119] on p "colaborador" at bounding box center [1093, 114] width 199 height 14
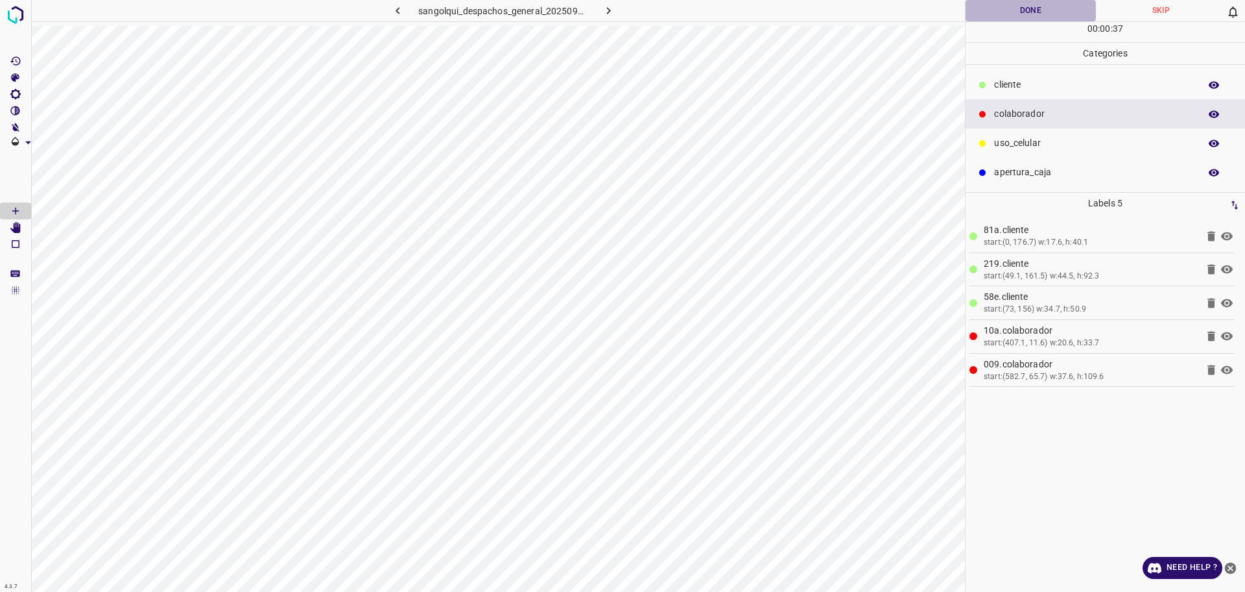
click at [1027, 17] on button "Done" at bounding box center [1031, 10] width 130 height 21
click at [978, 13] on button "Done" at bounding box center [1031, 10] width 130 height 21
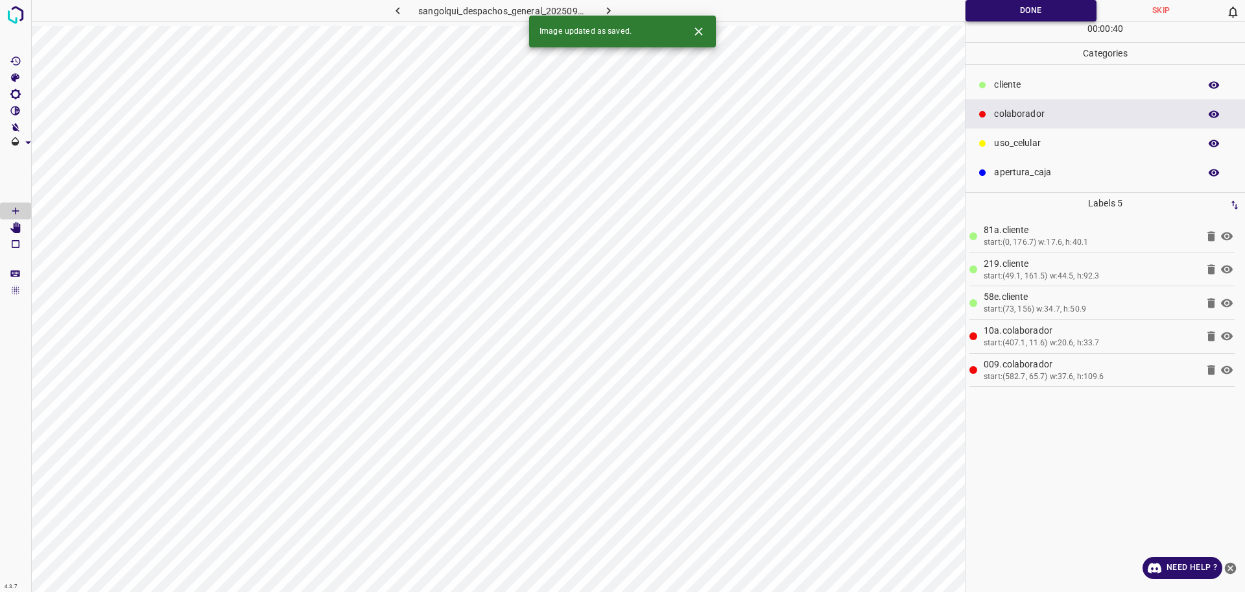
click at [983, 13] on button "Done" at bounding box center [1031, 10] width 131 height 21
click at [986, 13] on button "Done" at bounding box center [1031, 10] width 131 height 21
click at [614, 1] on button "button" at bounding box center [609, 10] width 42 height 21
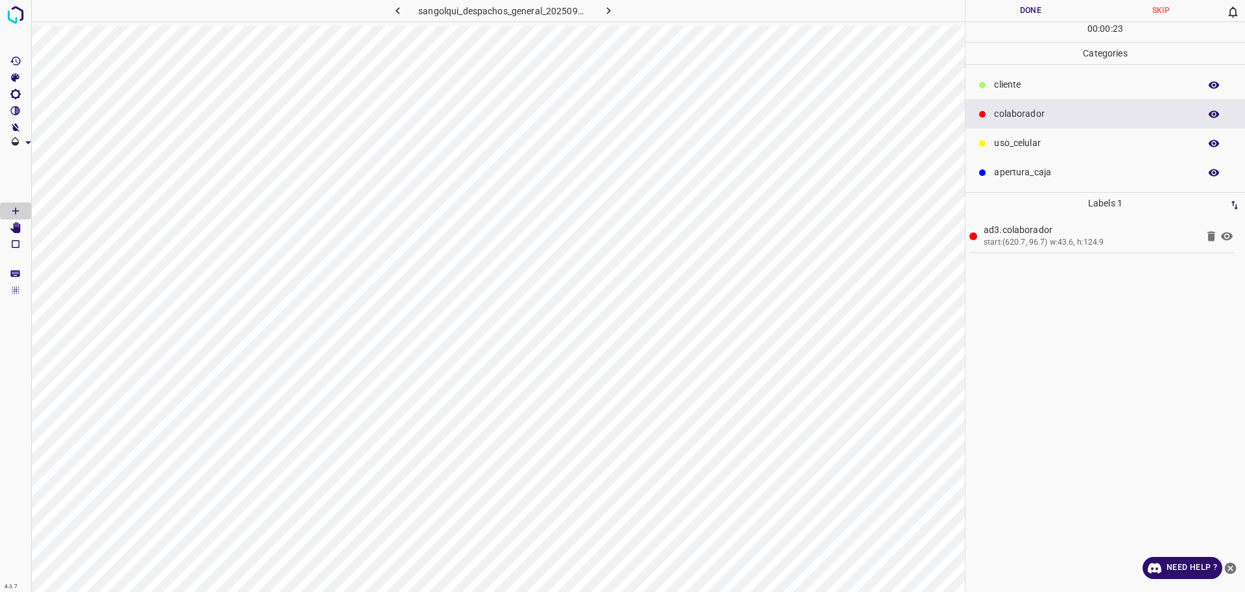
click at [980, 88] on icon at bounding box center [983, 85] width 8 height 8
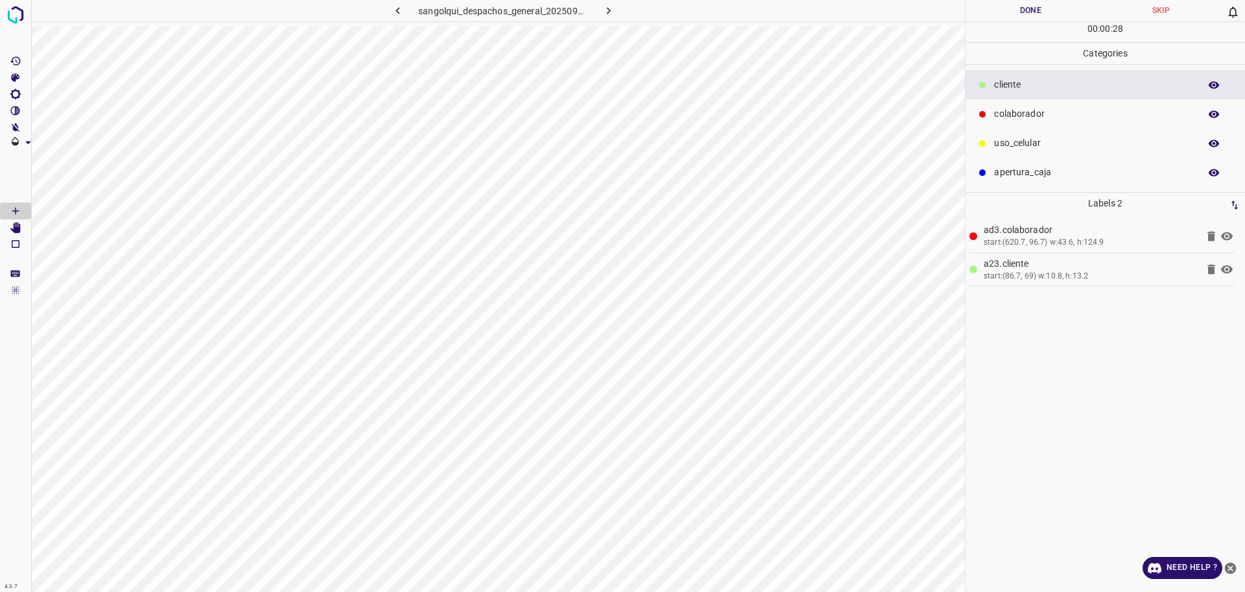
click at [1054, 21] on button "Done" at bounding box center [1031, 10] width 130 height 21
click at [1052, 18] on button "Done" at bounding box center [1031, 10] width 130 height 21
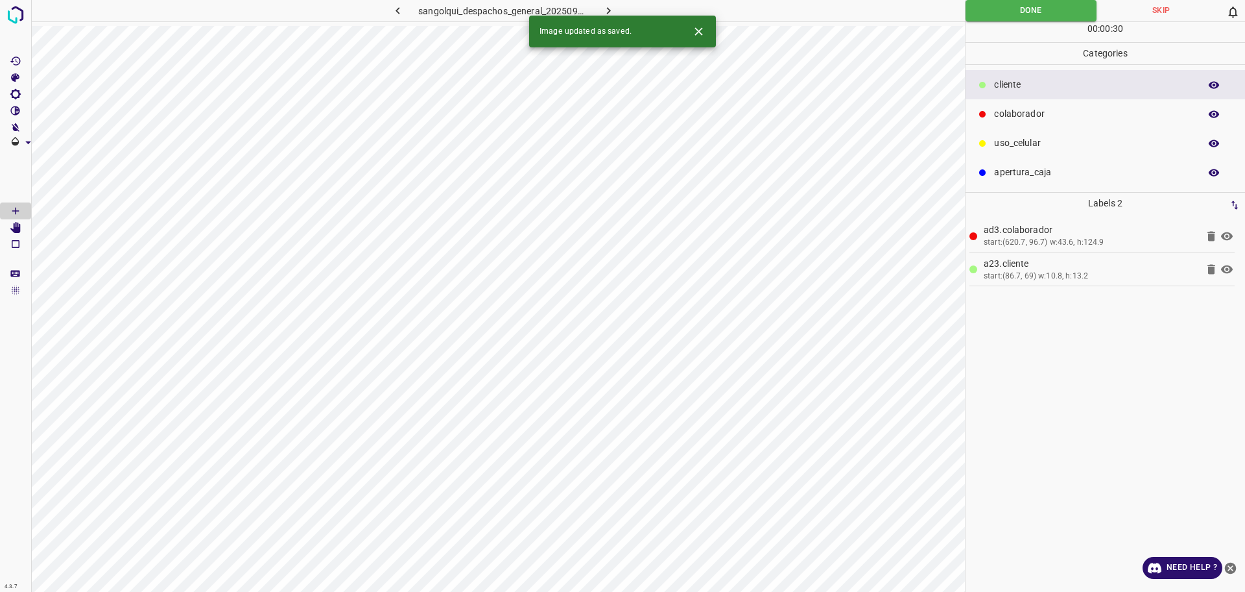
click at [605, 11] on icon "button" at bounding box center [609, 11] width 14 height 14
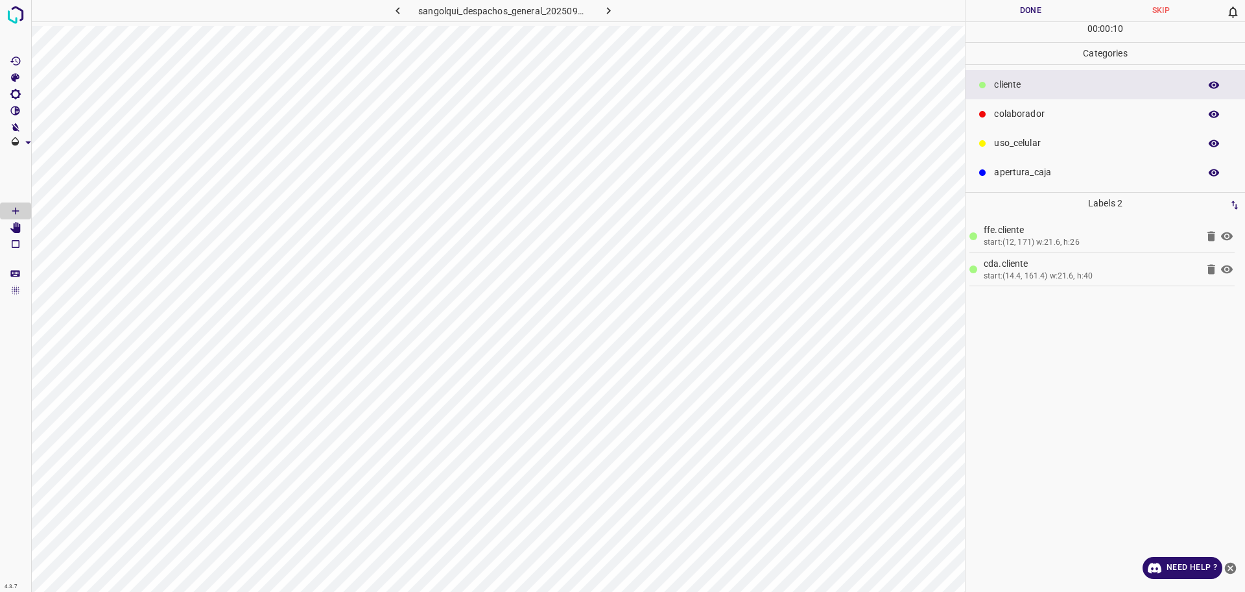
click at [1016, 108] on p "colaborador" at bounding box center [1093, 114] width 199 height 14
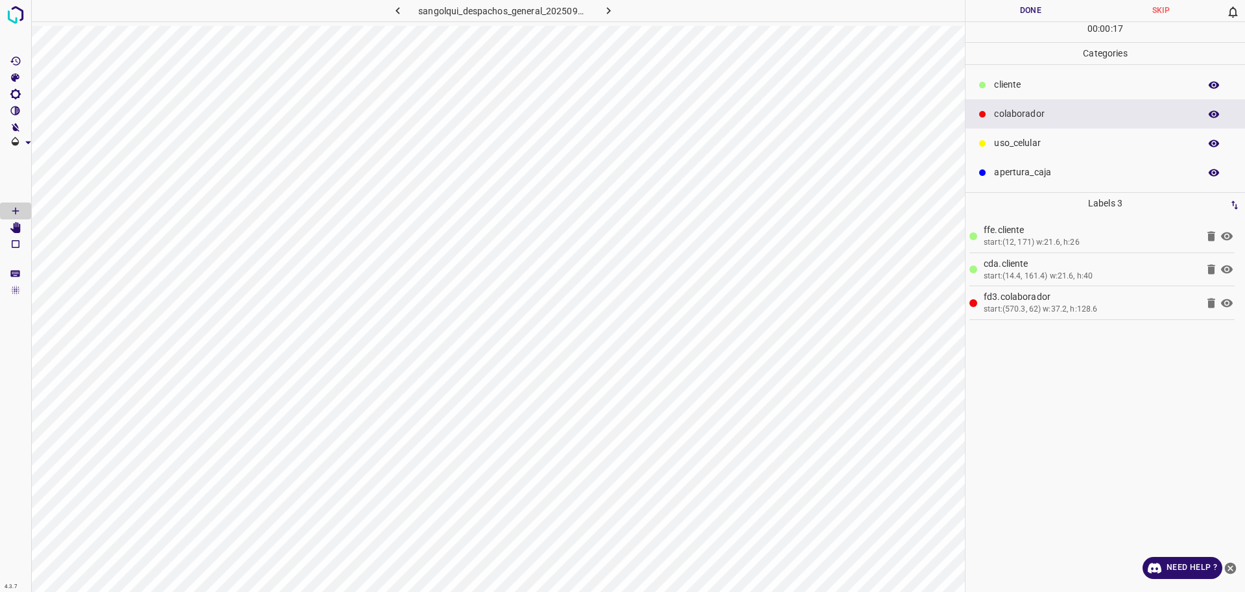
click at [1036, 13] on button "Done" at bounding box center [1031, 10] width 130 height 21
click at [612, 8] on icon "button" at bounding box center [609, 11] width 14 height 14
click at [1028, 88] on p "cliente" at bounding box center [1093, 85] width 199 height 14
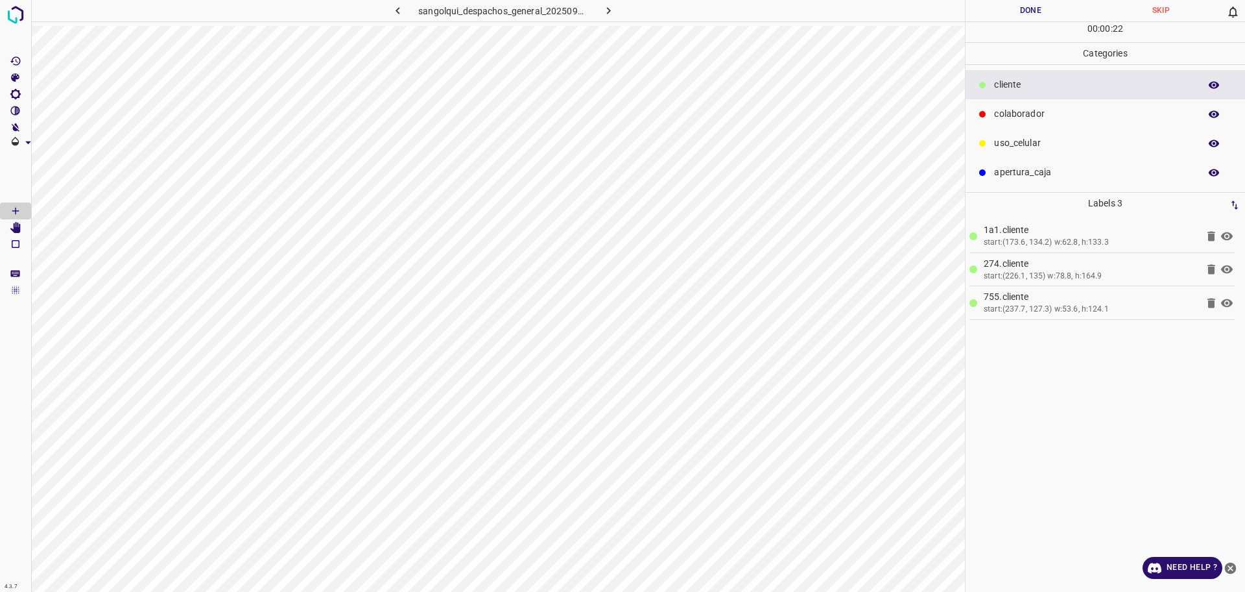
click at [978, 11] on button "Done" at bounding box center [1031, 10] width 130 height 21
click at [980, 11] on button "Done" at bounding box center [1031, 10] width 130 height 21
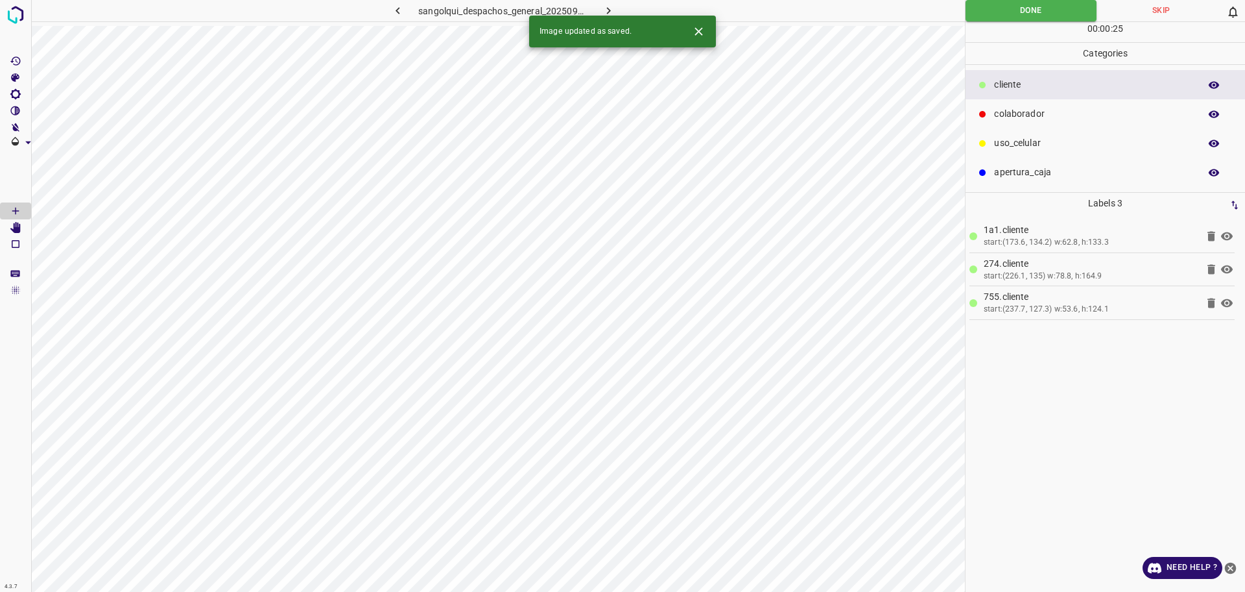
click at [605, 10] on icon "button" at bounding box center [609, 11] width 14 height 14
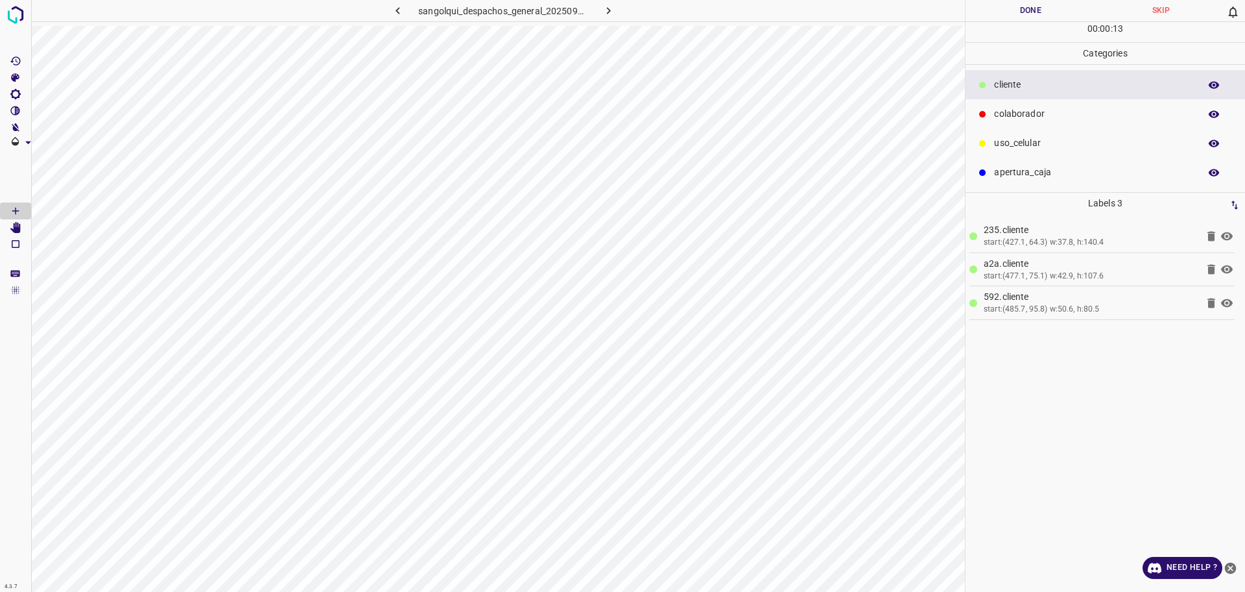
click at [1011, 5] on button "Done" at bounding box center [1031, 10] width 130 height 21
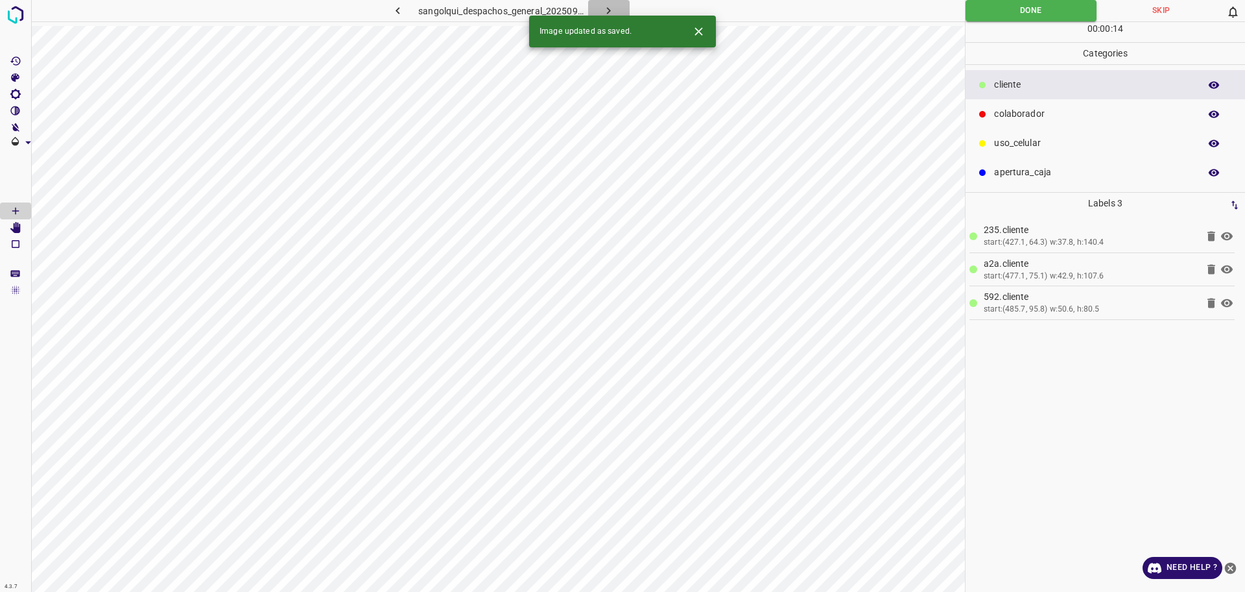
click at [608, 9] on icon "button" at bounding box center [609, 11] width 14 height 14
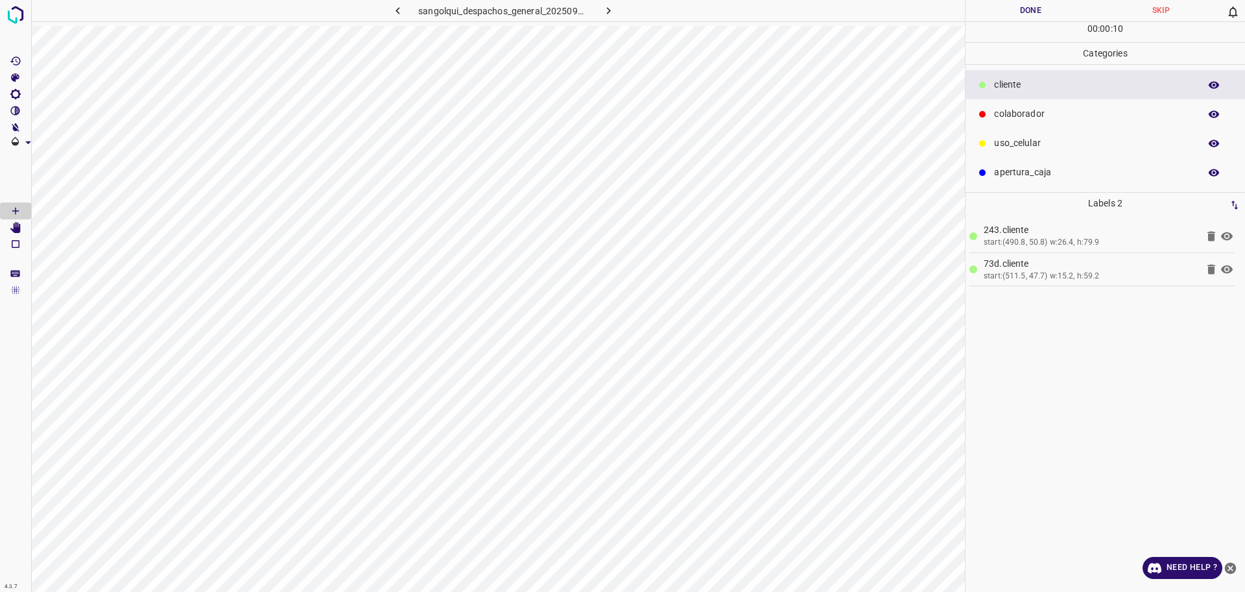
click at [1002, 103] on div "colaborador" at bounding box center [1106, 113] width 280 height 29
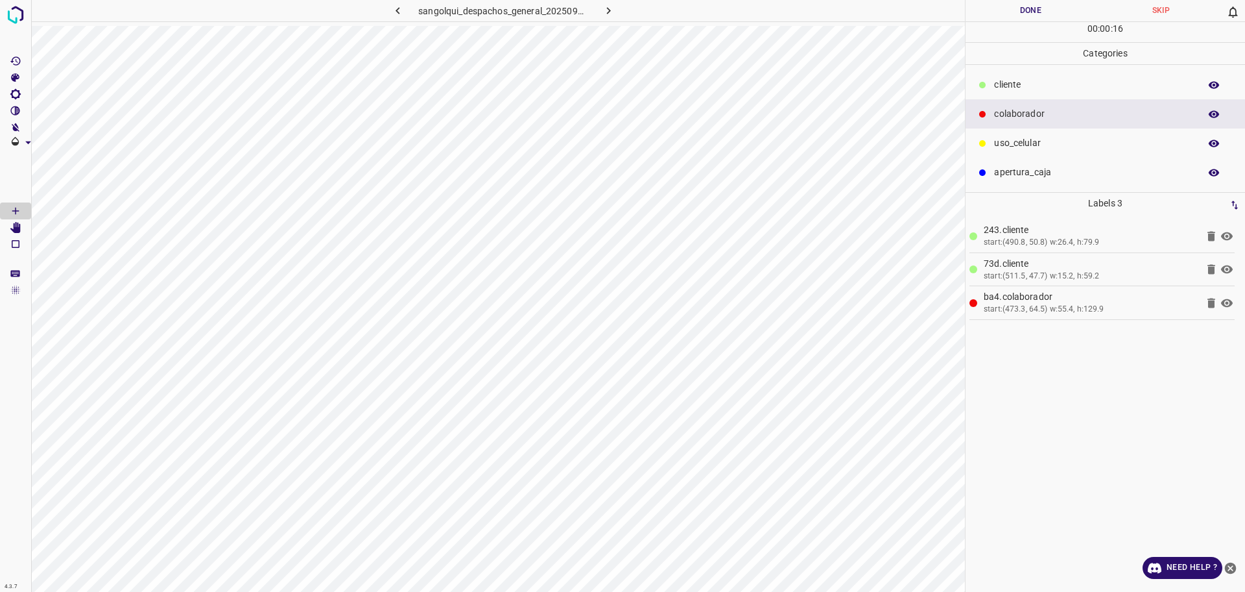
click at [1031, 14] on button "Done" at bounding box center [1031, 10] width 130 height 21
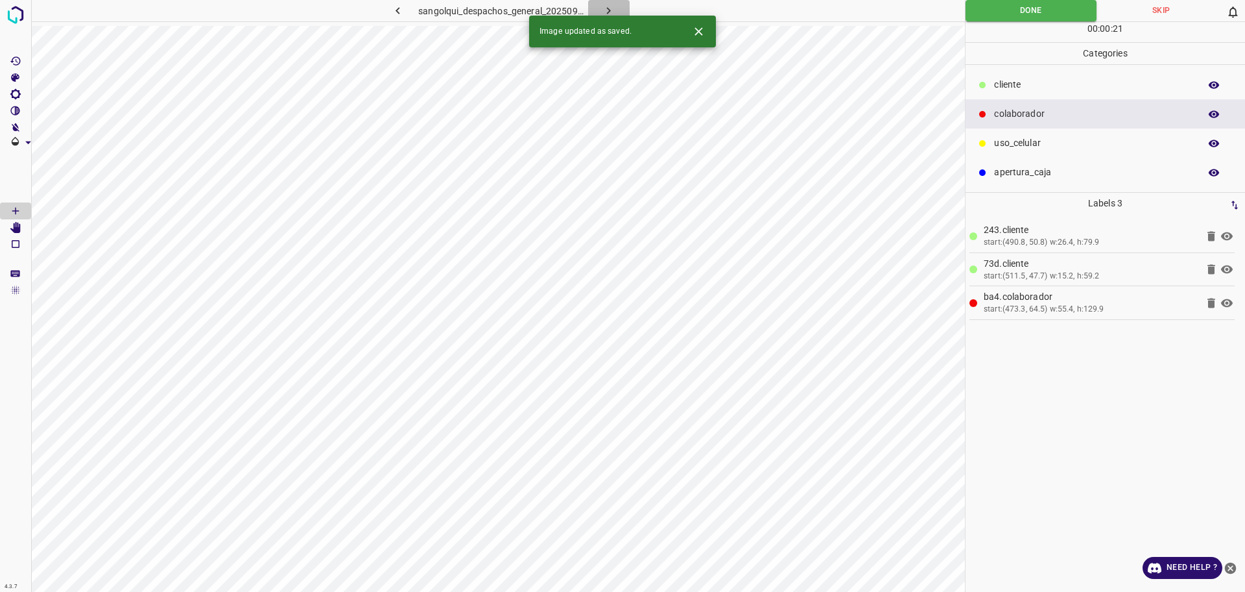
click at [615, 9] on icon "button" at bounding box center [609, 11] width 14 height 14
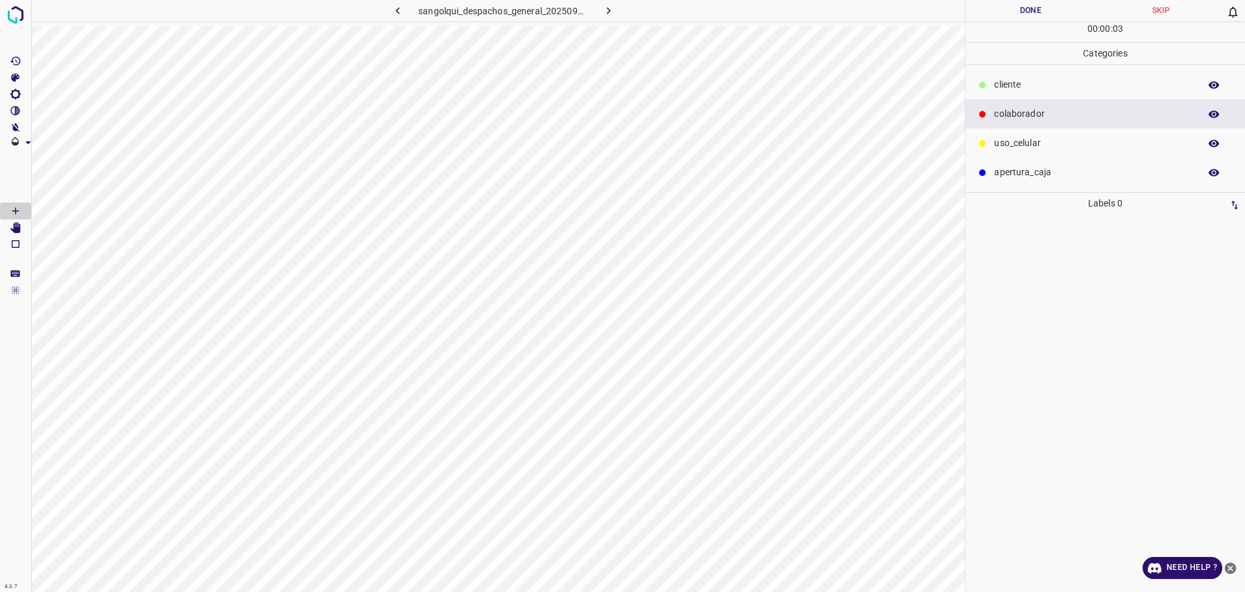
click at [998, 88] on p "cliente" at bounding box center [1093, 85] width 199 height 14
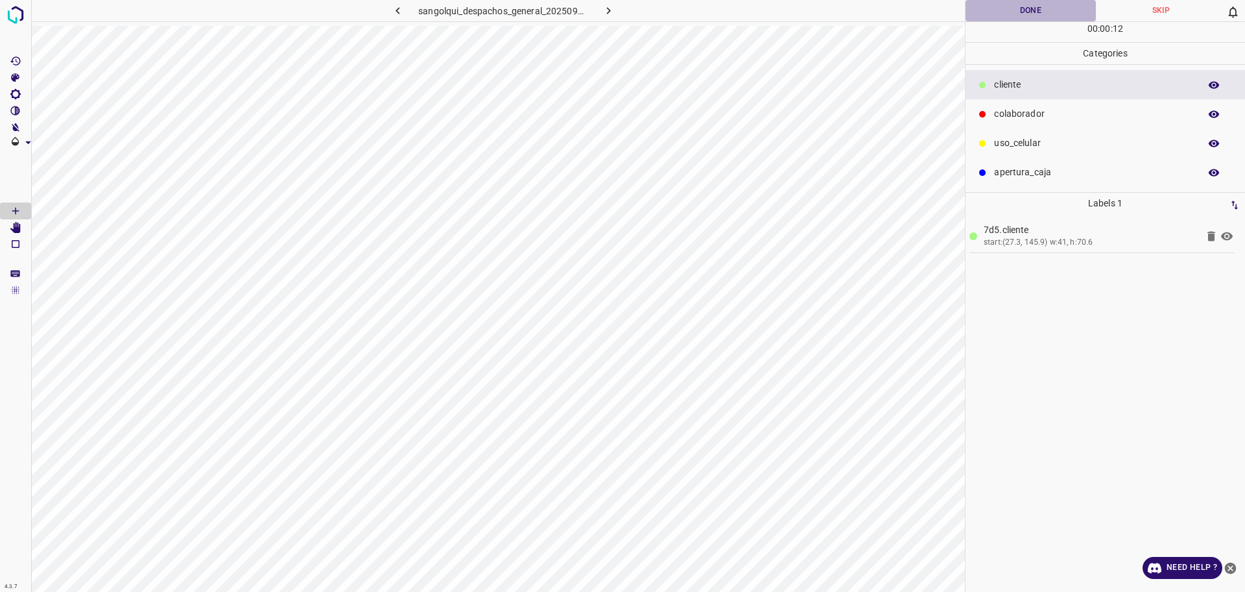
click at [1003, 10] on button "Done" at bounding box center [1031, 10] width 130 height 21
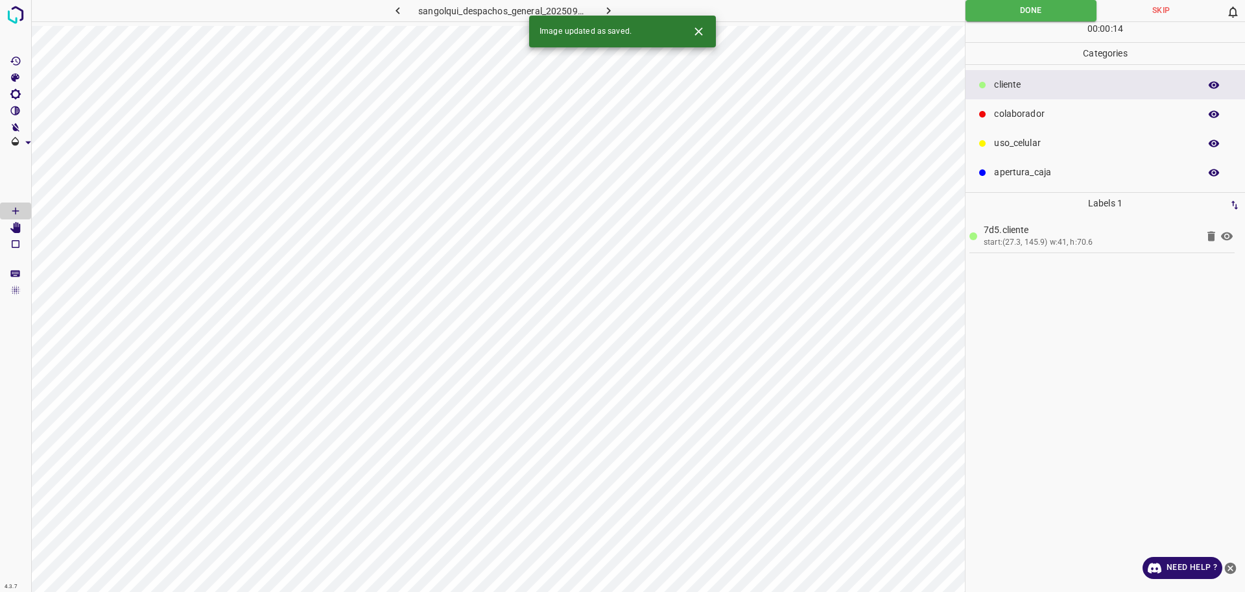
click at [610, 10] on icon "button" at bounding box center [609, 10] width 4 height 7
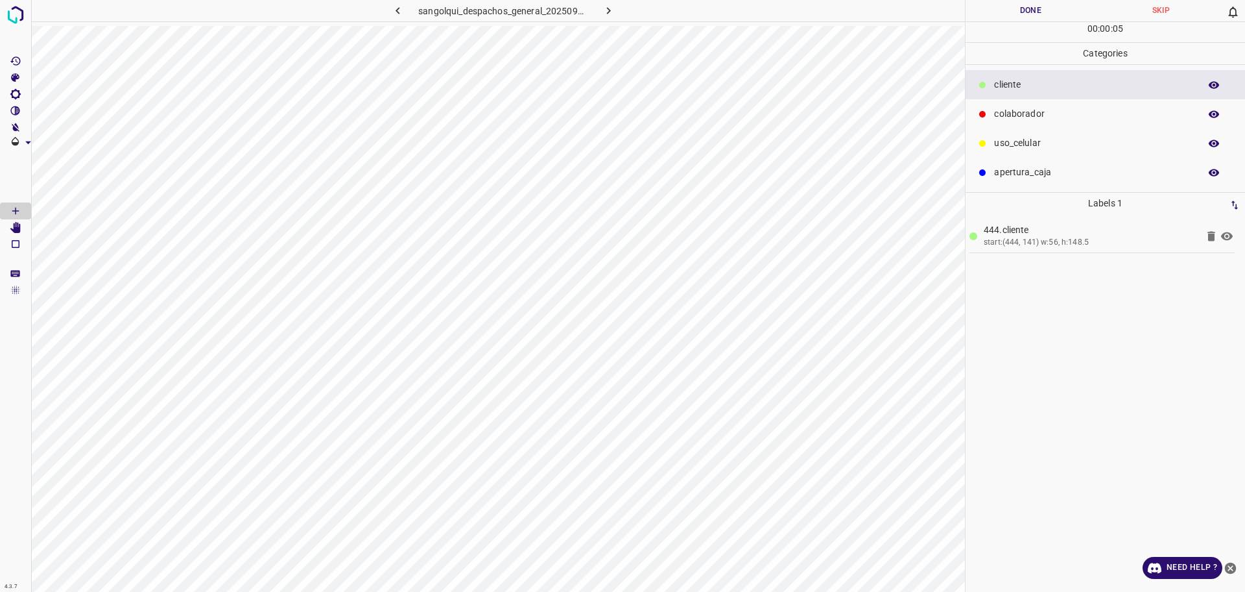
click at [1051, 145] on p "uso_celular" at bounding box center [1093, 143] width 199 height 14
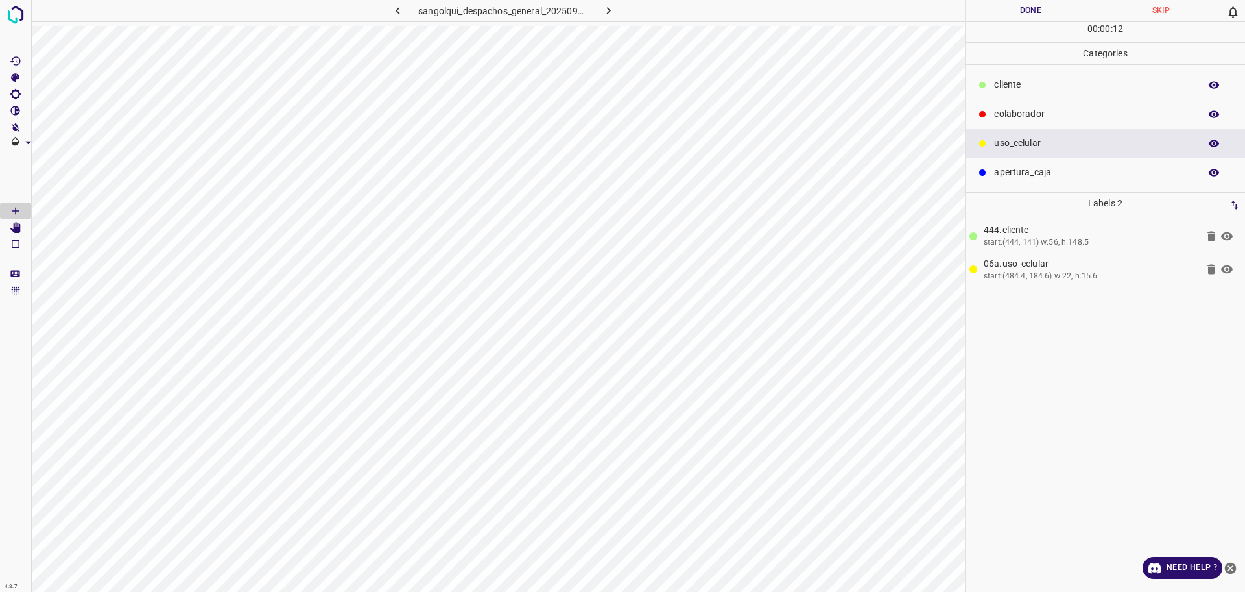
click at [1018, 107] on p "colaborador" at bounding box center [1093, 114] width 199 height 14
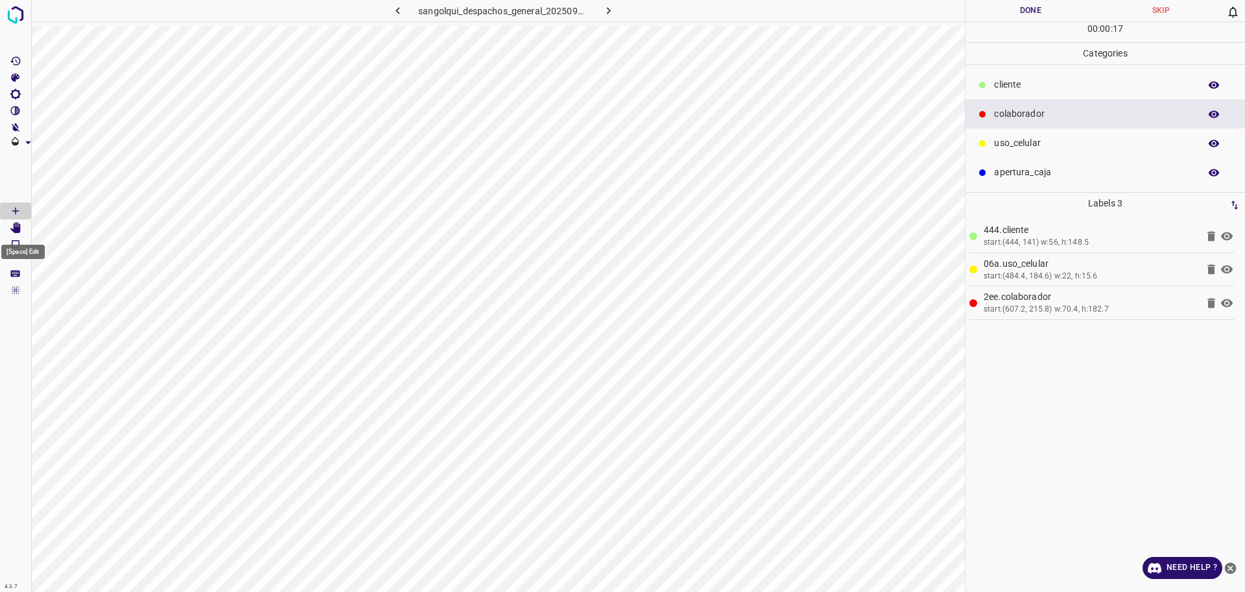
click at [5, 226] on Edit"] "[Space] Edit" at bounding box center [15, 227] width 31 height 17
click at [1031, 18] on button "Done" at bounding box center [1031, 10] width 130 height 21
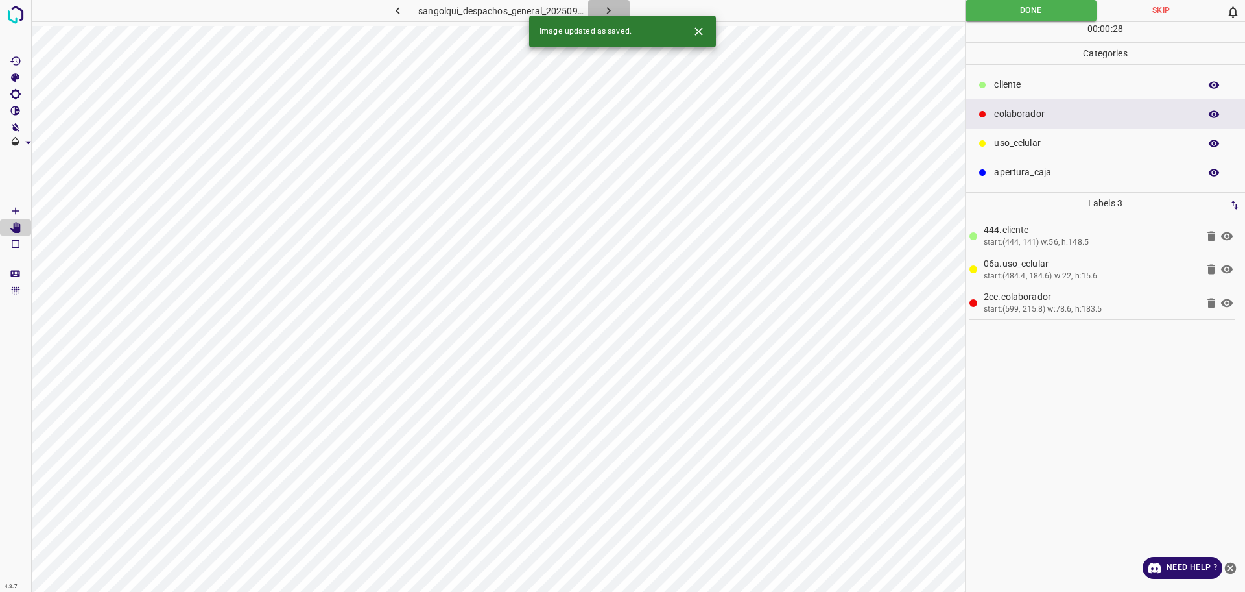
click at [605, 12] on icon "button" at bounding box center [609, 11] width 14 height 14
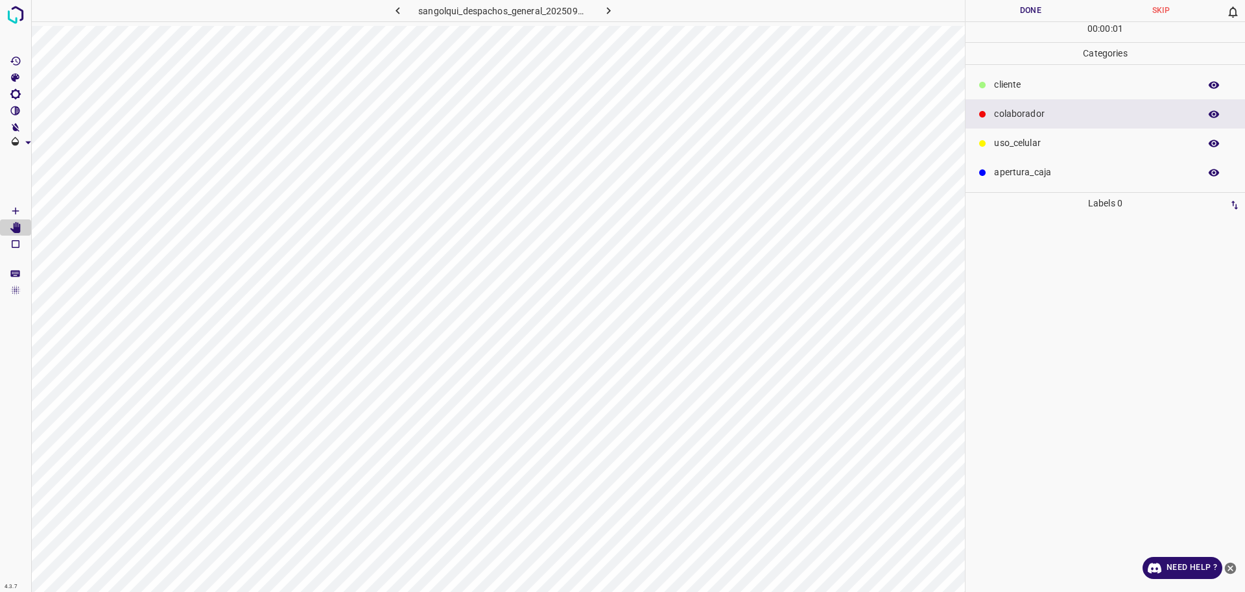
click at [10, 206] on icon "[Space] Draw" at bounding box center [16, 211] width 12 height 12
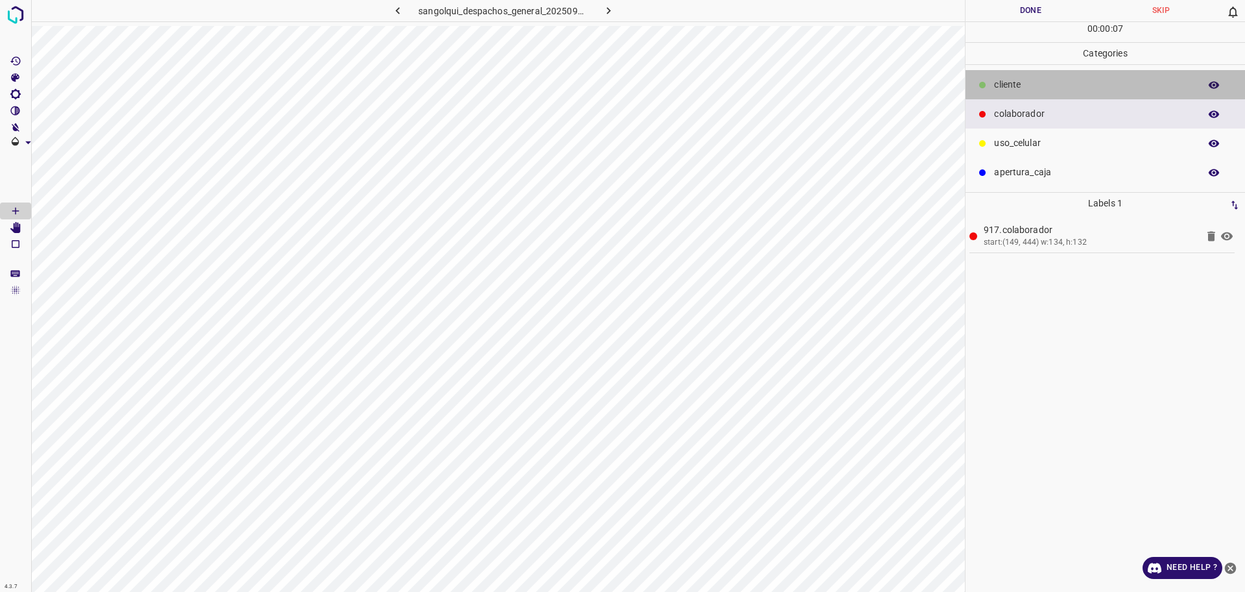
click at [1064, 76] on div "cliente" at bounding box center [1106, 84] width 280 height 29
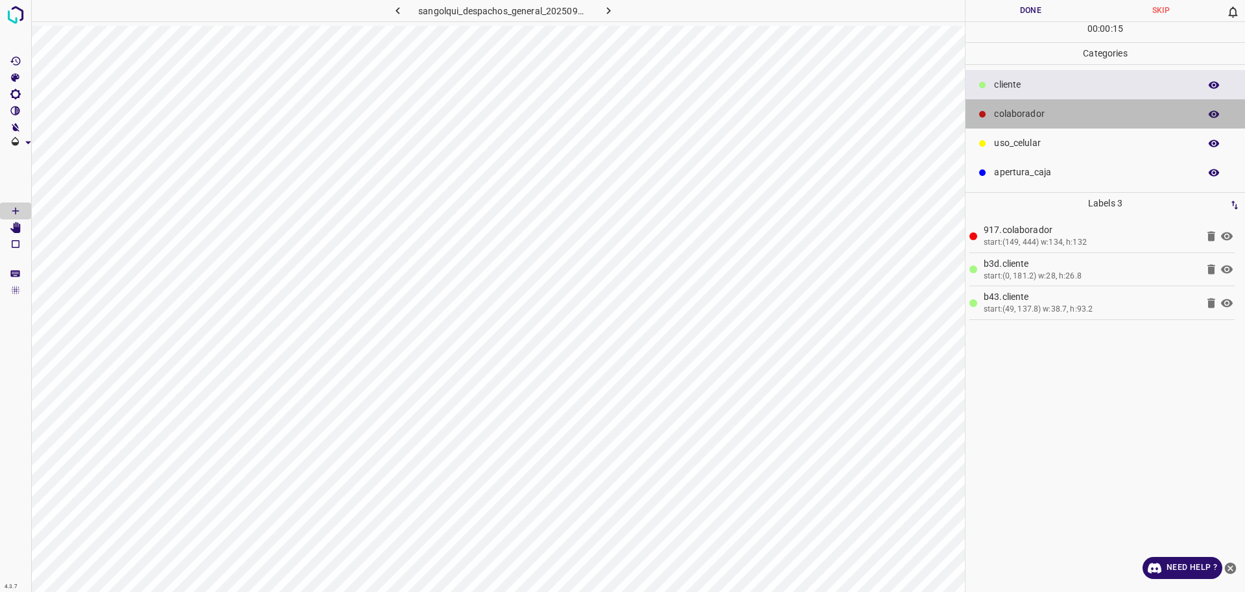
click at [1078, 119] on p "colaborador" at bounding box center [1093, 114] width 199 height 14
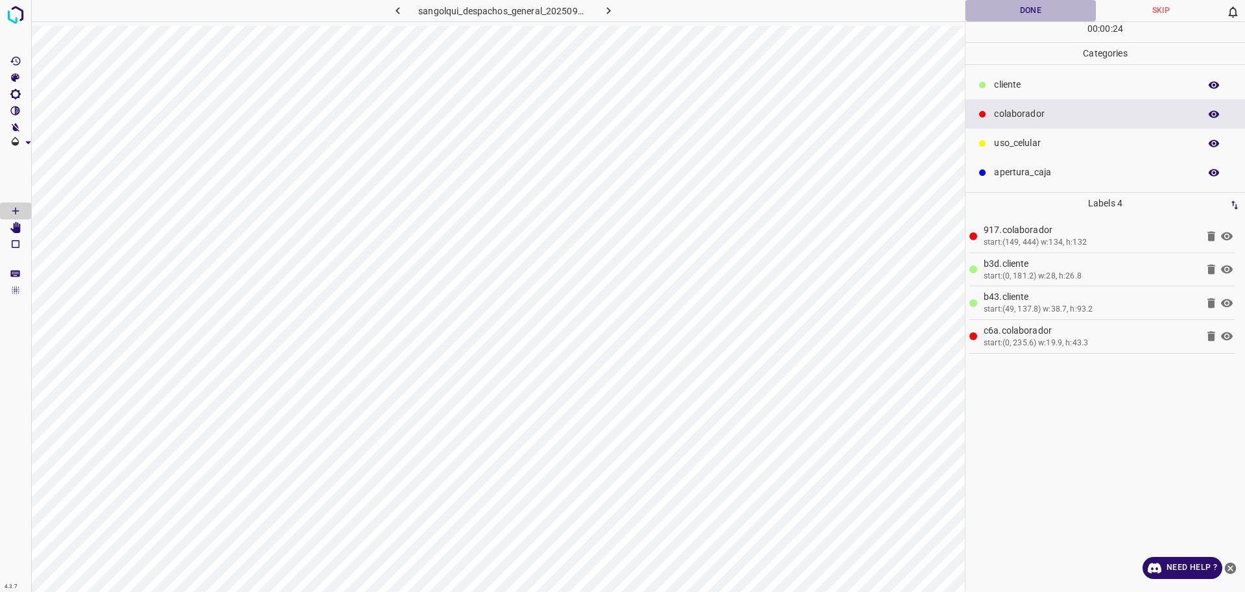
click at [995, 12] on button "Done" at bounding box center [1031, 10] width 130 height 21
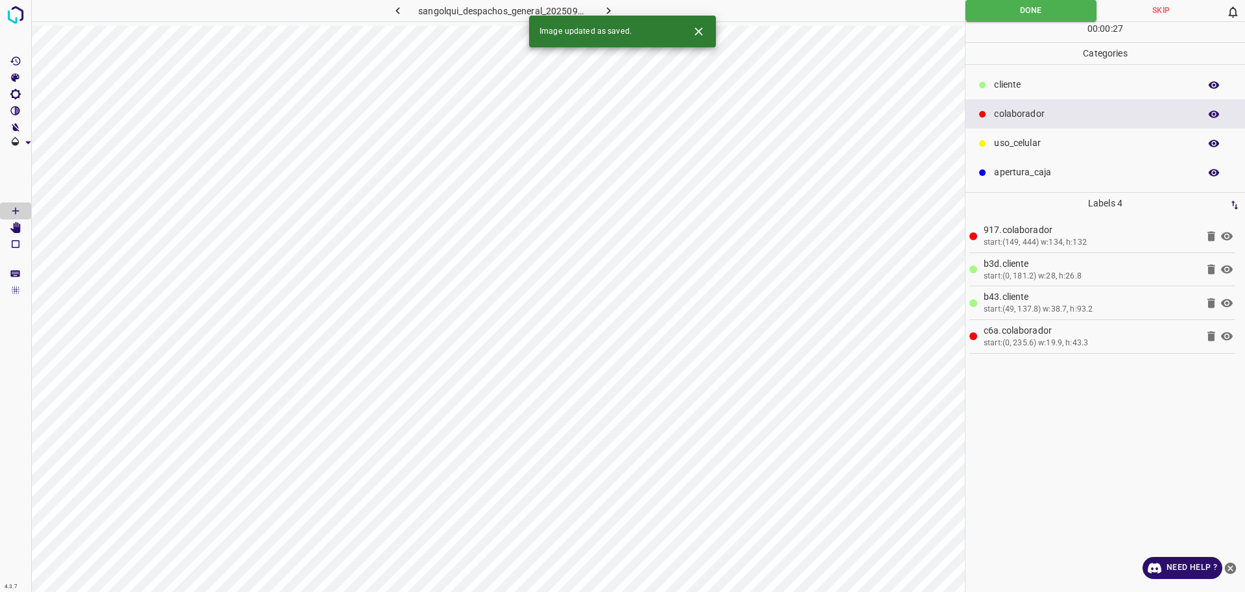
click at [605, 11] on icon "button" at bounding box center [609, 11] width 14 height 14
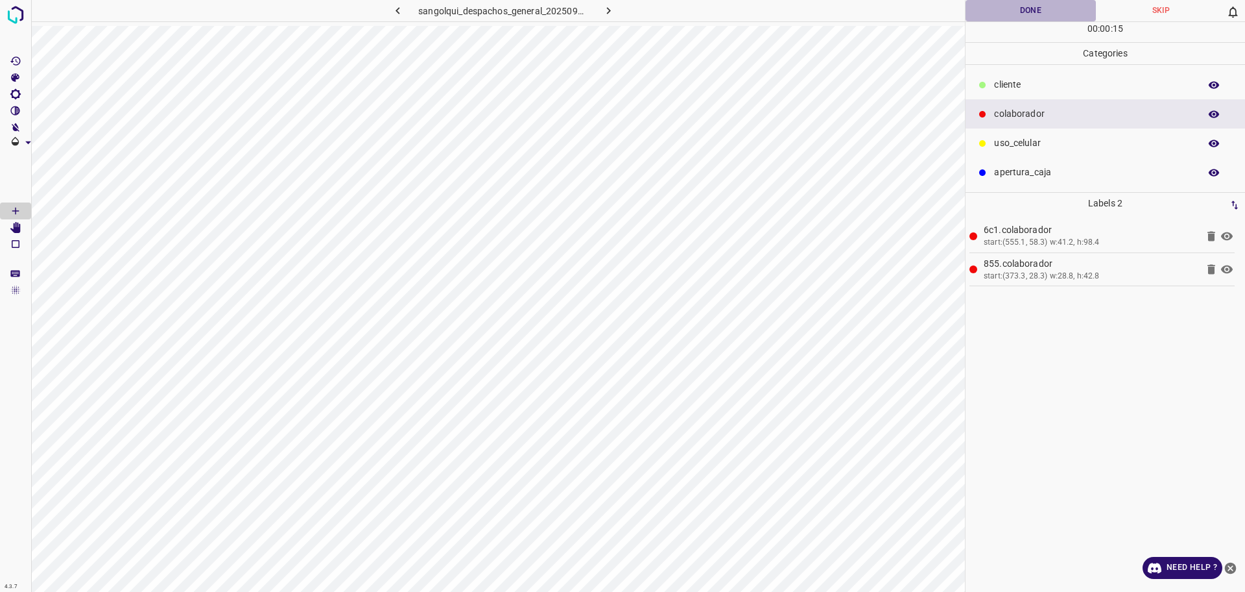
click at [1015, 19] on button "Done" at bounding box center [1031, 10] width 130 height 21
click at [1039, 15] on button "Done" at bounding box center [1031, 10] width 130 height 21
click at [1035, 12] on button "Done" at bounding box center [1031, 10] width 130 height 21
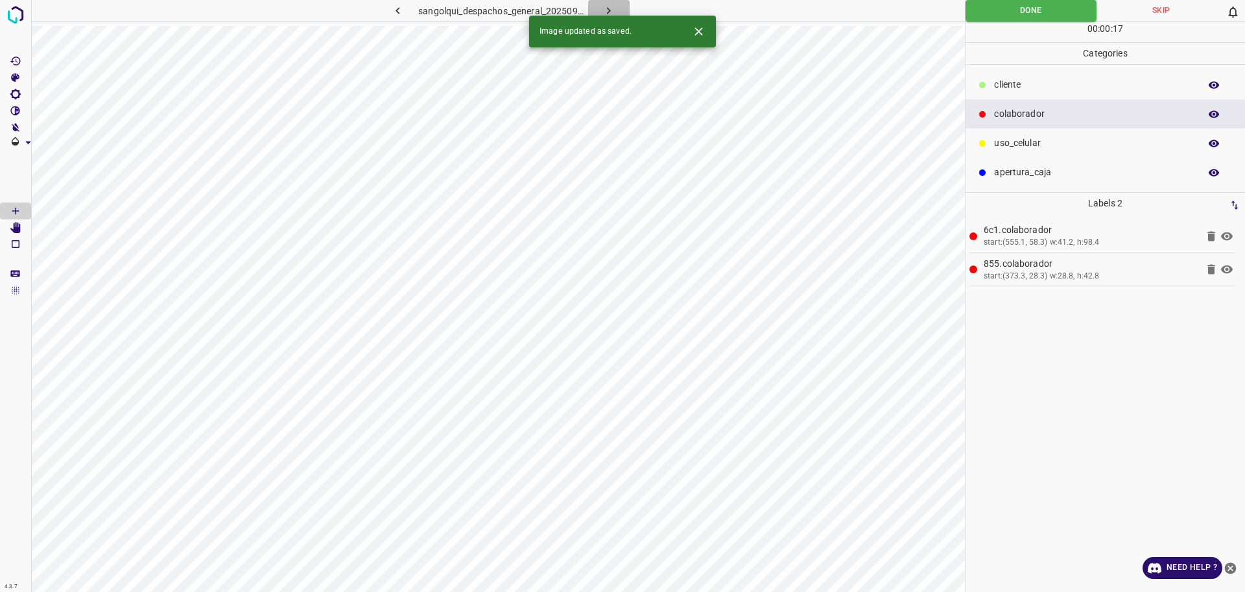
click at [612, 6] on icon "button" at bounding box center [609, 11] width 14 height 14
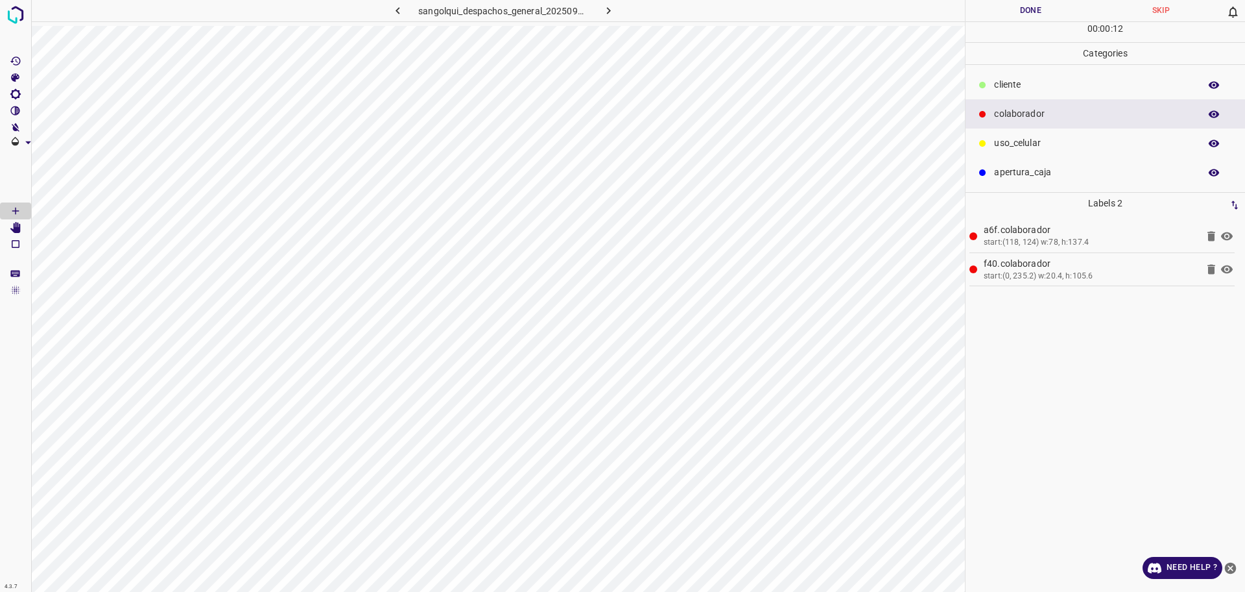
click at [1027, 3] on button "Done" at bounding box center [1031, 10] width 130 height 21
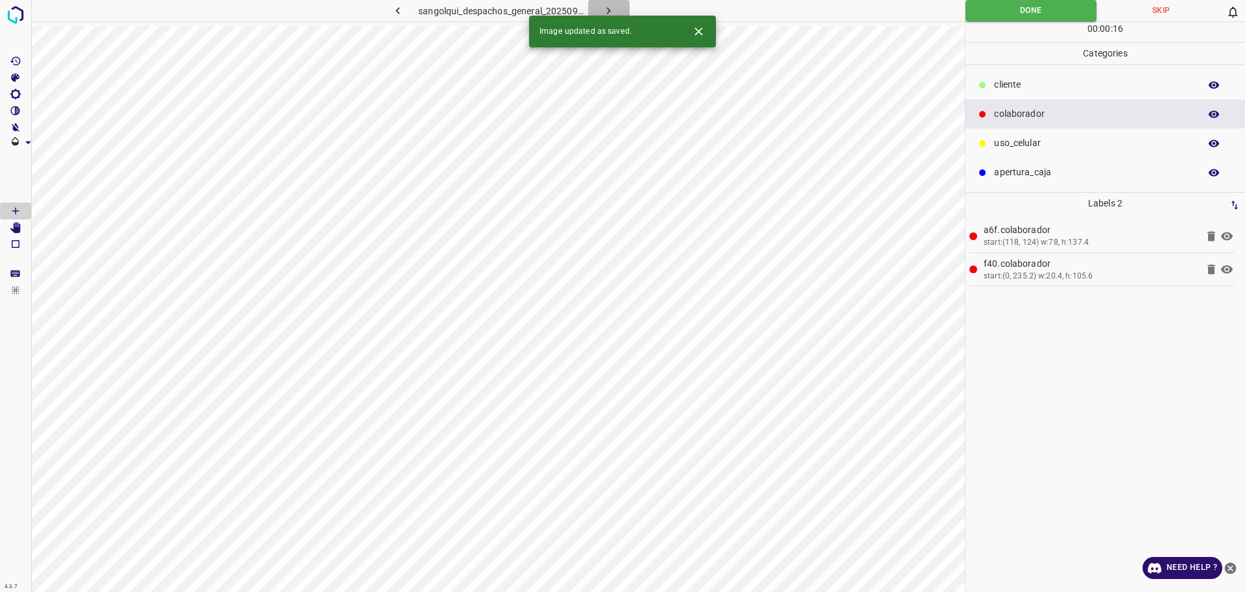
click at [611, 14] on icon "button" at bounding box center [609, 11] width 14 height 14
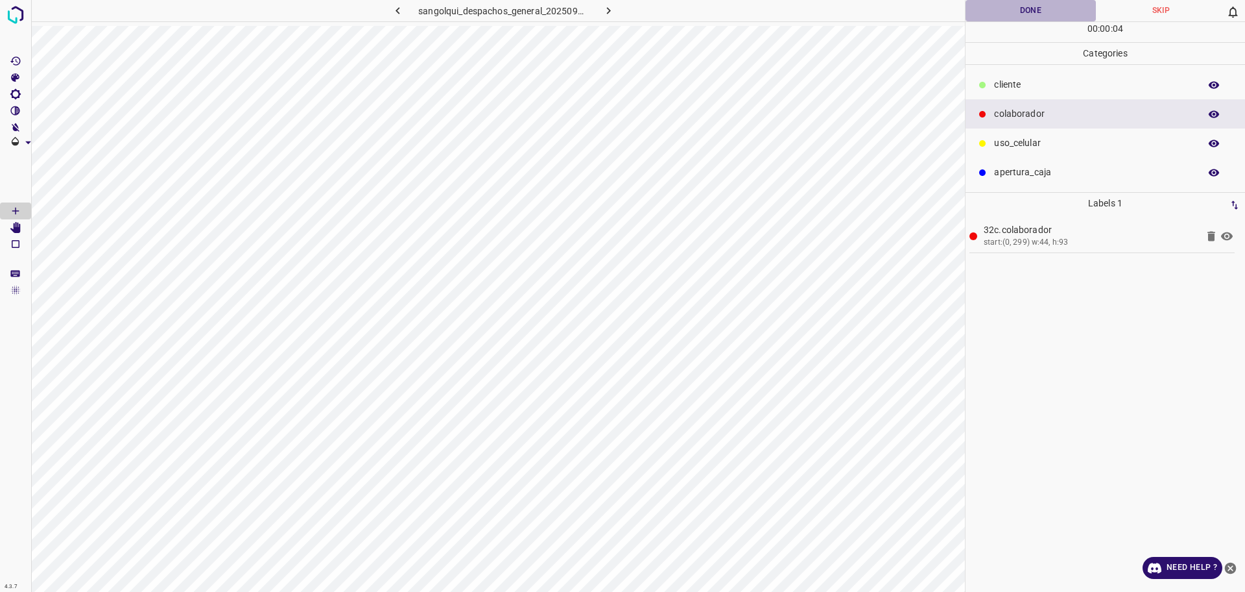
click at [996, 14] on button "Done" at bounding box center [1031, 10] width 130 height 21
click at [605, 9] on icon "button" at bounding box center [609, 11] width 14 height 14
click at [996, 10] on button "Done" at bounding box center [1031, 10] width 131 height 21
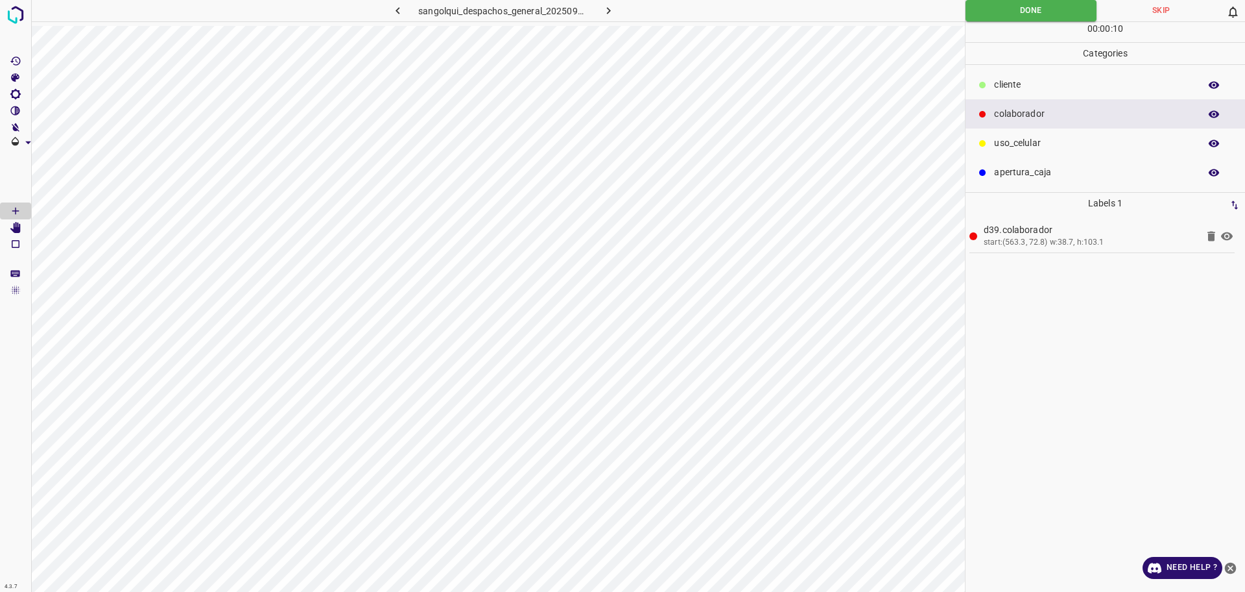
click at [610, 13] on icon "button" at bounding box center [609, 11] width 14 height 14
click at [1011, 18] on button "Done" at bounding box center [1031, 10] width 130 height 21
click at [1014, 13] on button "Done" at bounding box center [1031, 10] width 130 height 21
click at [618, 8] on button "button" at bounding box center [609, 10] width 42 height 21
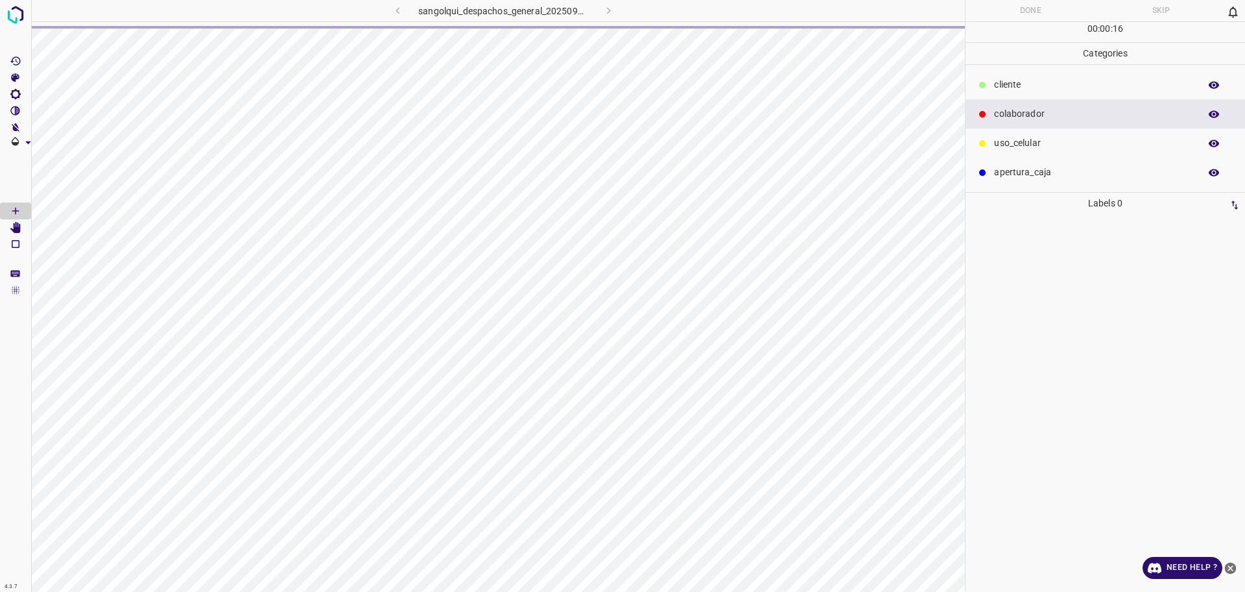
click at [579, 112] on div "sangolqui_despachos_general_20250903_175231_778379.jpg" at bounding box center [498, 296] width 934 height 592
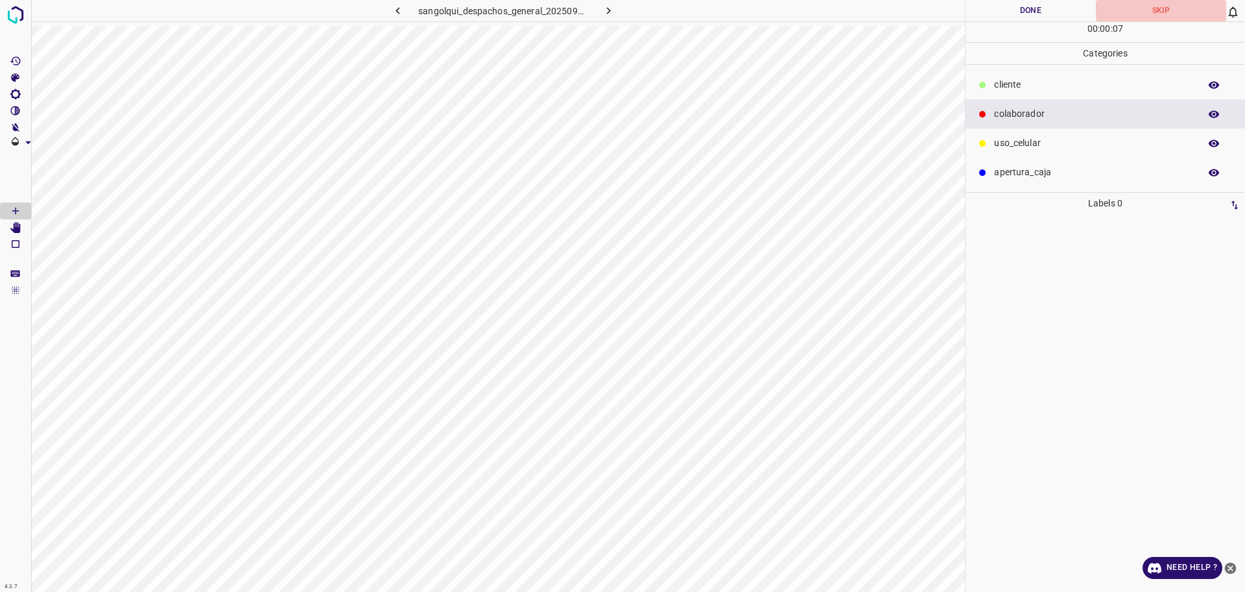
click at [1163, 10] on button "Skip" at bounding box center [1161, 10] width 130 height 21
click at [1161, 10] on button "Skip" at bounding box center [1161, 10] width 130 height 21
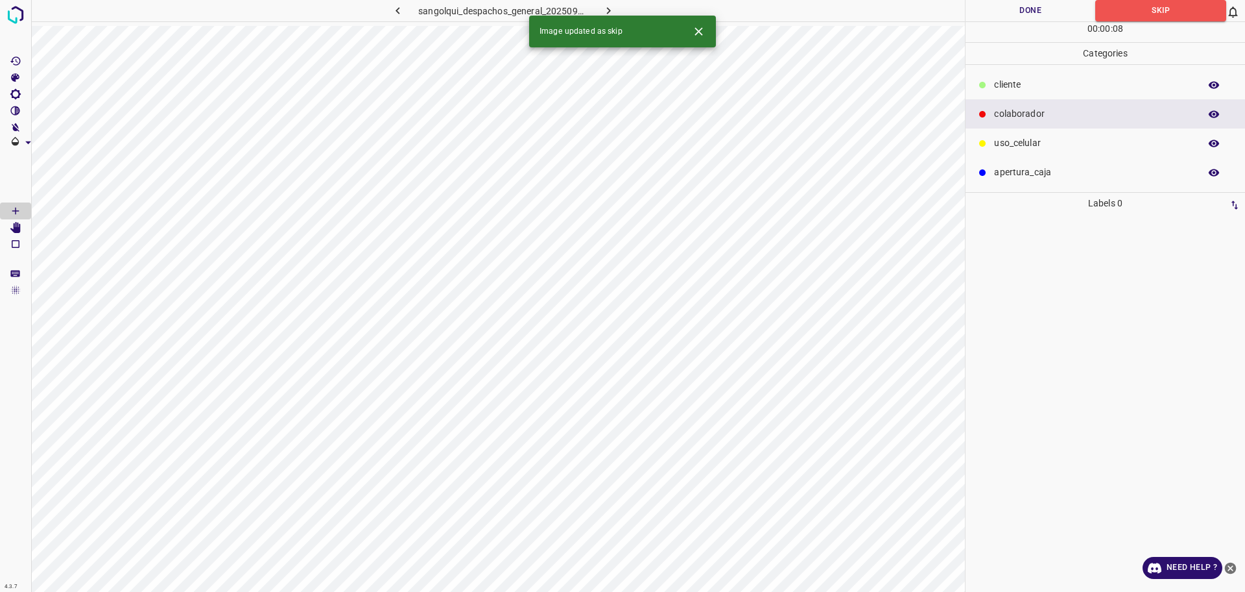
click at [605, 16] on div "Image updated as skip" at bounding box center [622, 32] width 187 height 32
click at [605, 10] on icon "button" at bounding box center [609, 11] width 14 height 14
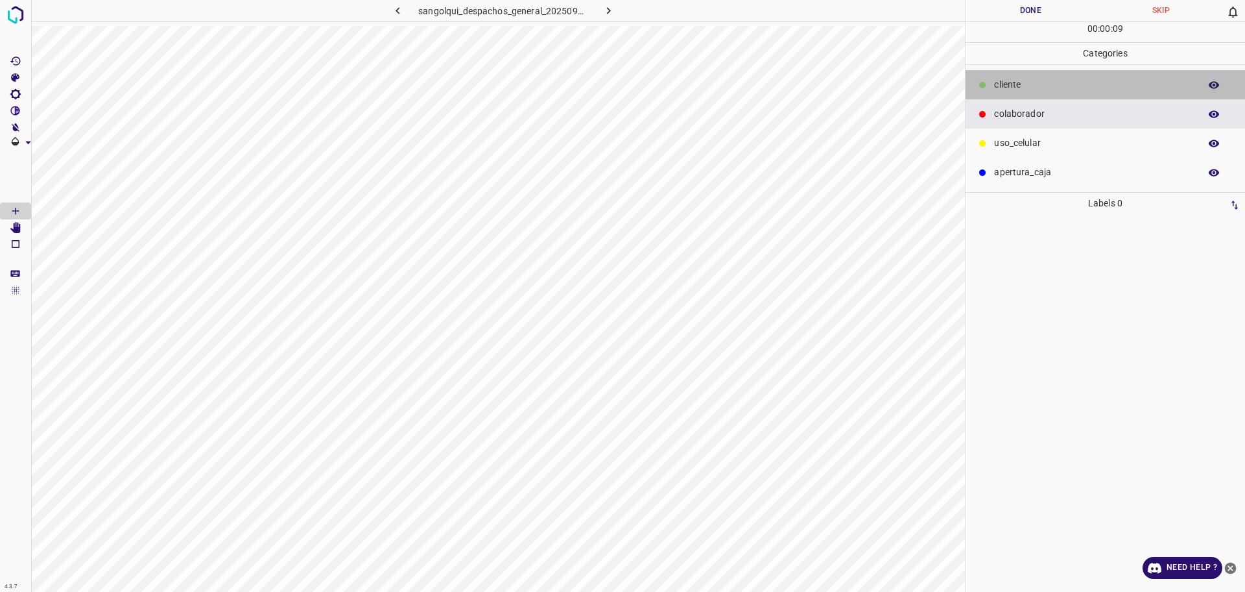
click at [1052, 82] on p "cliente" at bounding box center [1093, 85] width 199 height 14
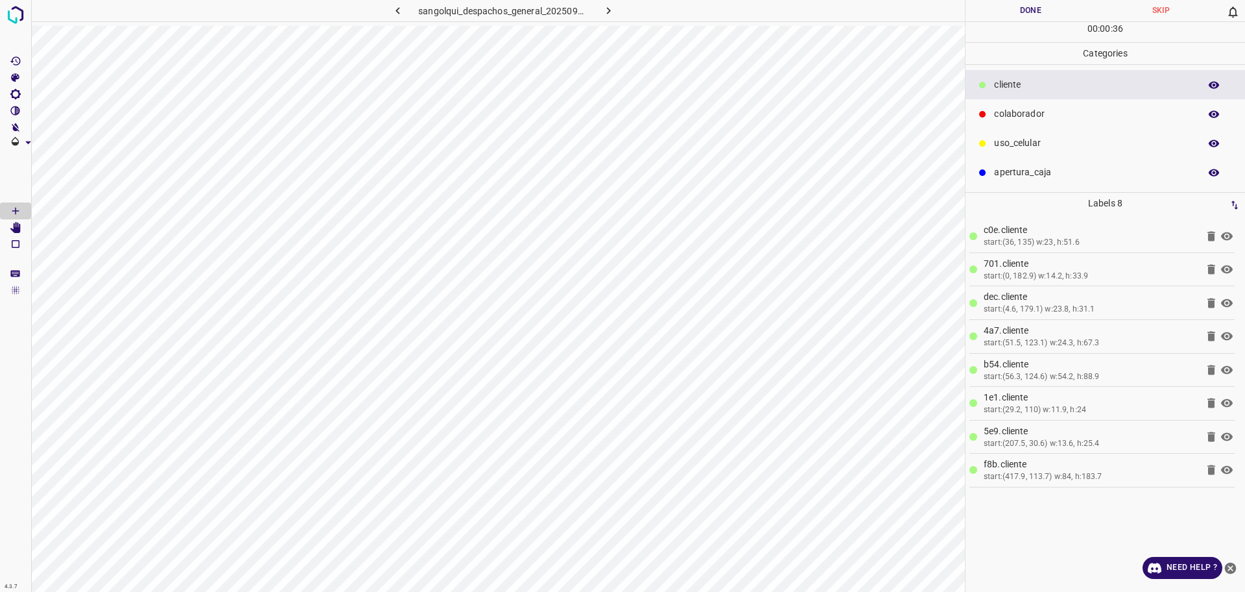
click at [1040, 7] on button "Done" at bounding box center [1031, 10] width 130 height 21
click at [1039, 7] on button "Done" at bounding box center [1031, 10] width 130 height 21
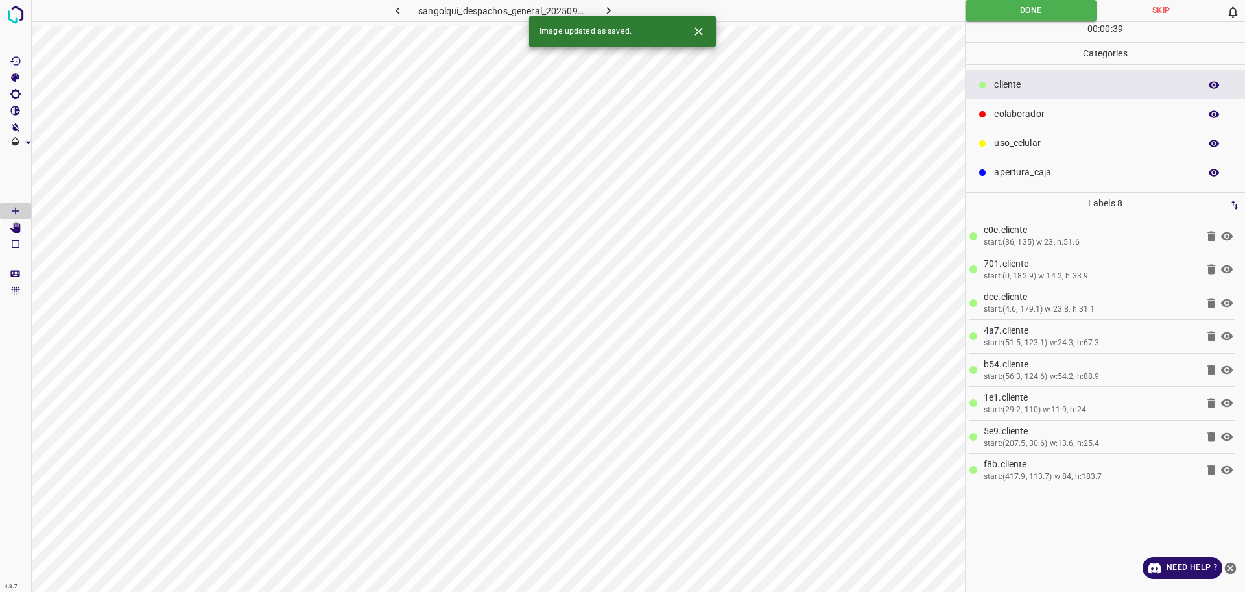
click at [602, 8] on icon "button" at bounding box center [609, 11] width 14 height 14
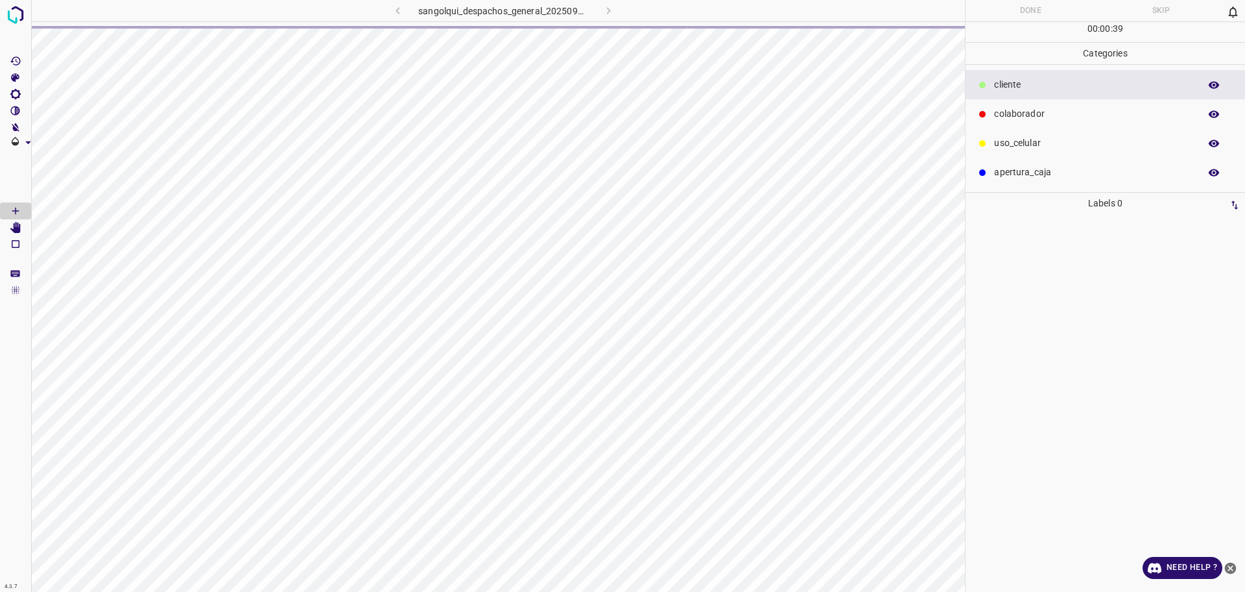
click at [1018, 121] on p "colaborador" at bounding box center [1093, 114] width 199 height 14
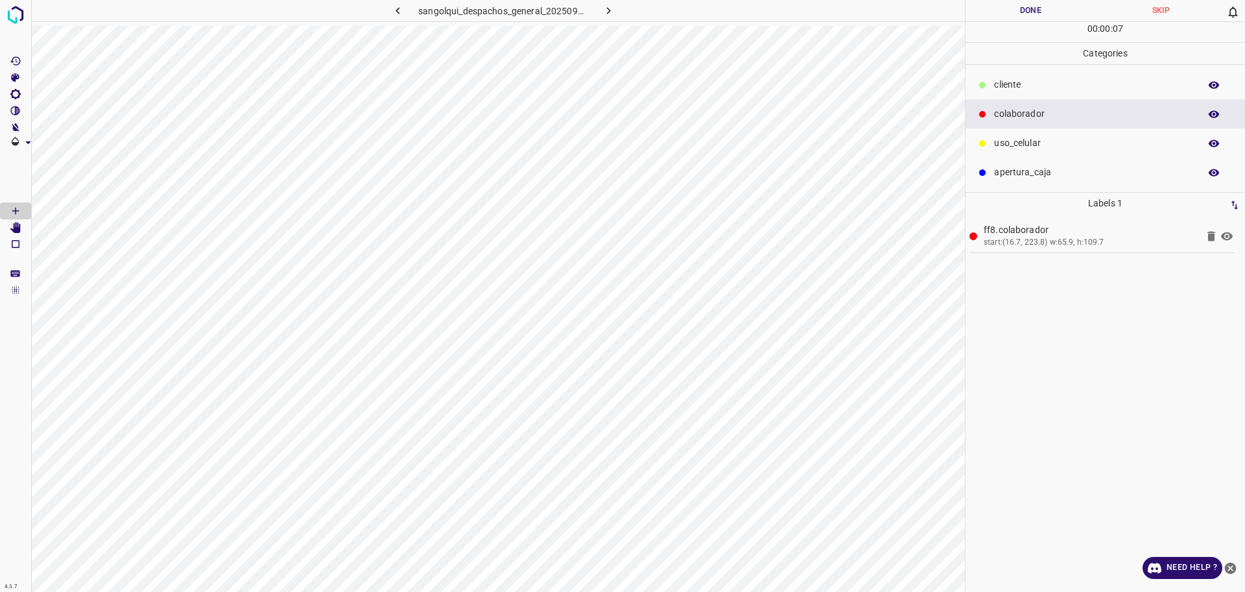
click at [1071, 77] on div "cliente" at bounding box center [1106, 84] width 280 height 29
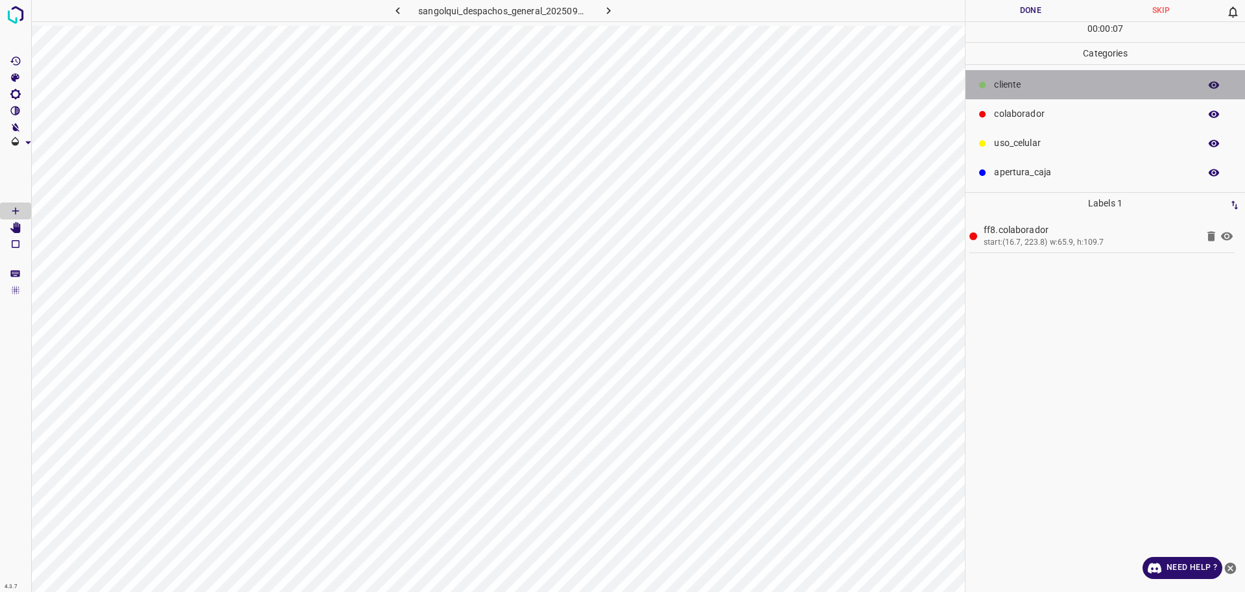
click at [1071, 77] on div "cliente" at bounding box center [1106, 84] width 280 height 29
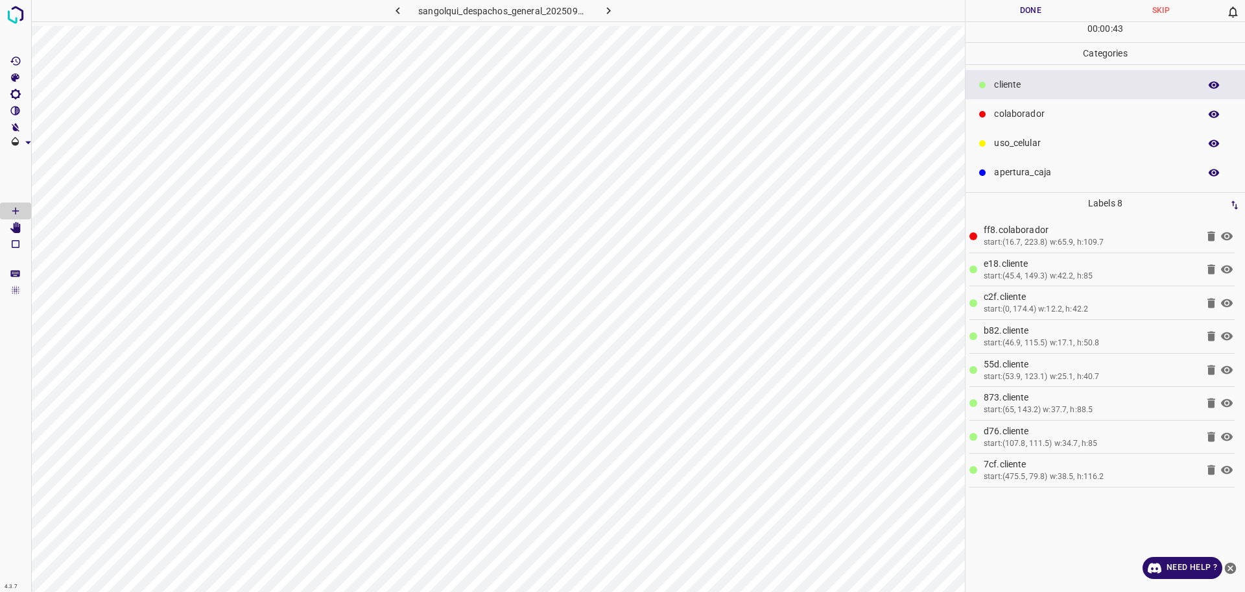
click at [1023, 11] on button "Done" at bounding box center [1031, 10] width 130 height 21
click at [1022, 8] on button "Done" at bounding box center [1031, 10] width 130 height 21
click at [615, 14] on icon "button" at bounding box center [609, 11] width 14 height 14
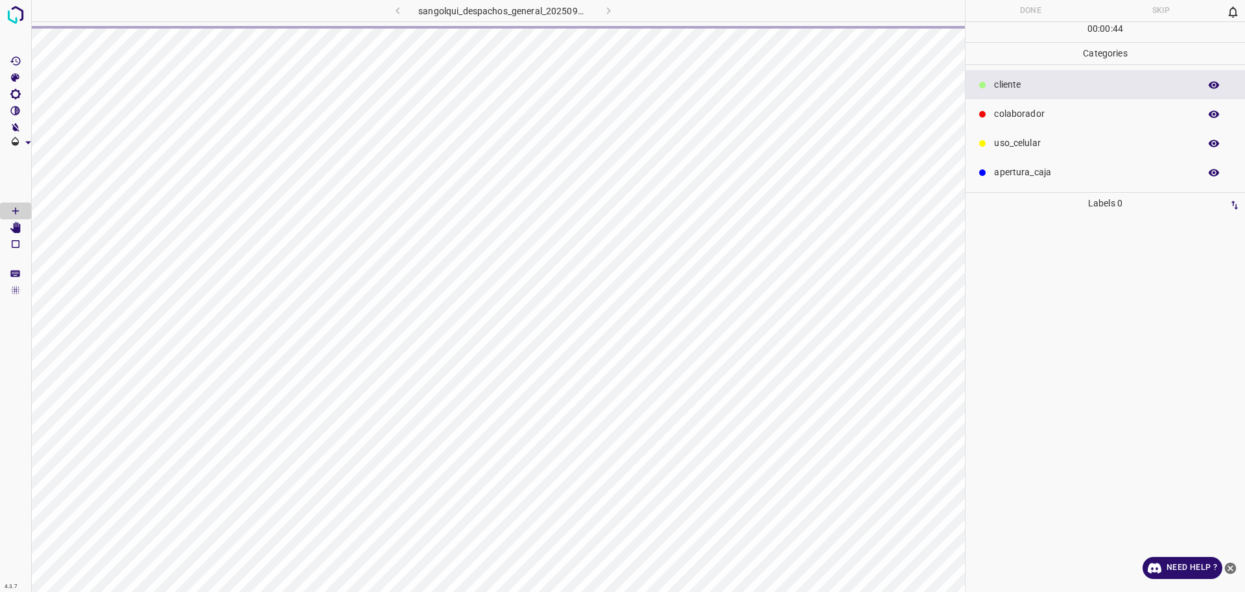
click at [391, 11] on div "sangolqui_despachos_general_20250904_080456_840248.jpg" at bounding box center [502, 10] width 339 height 21
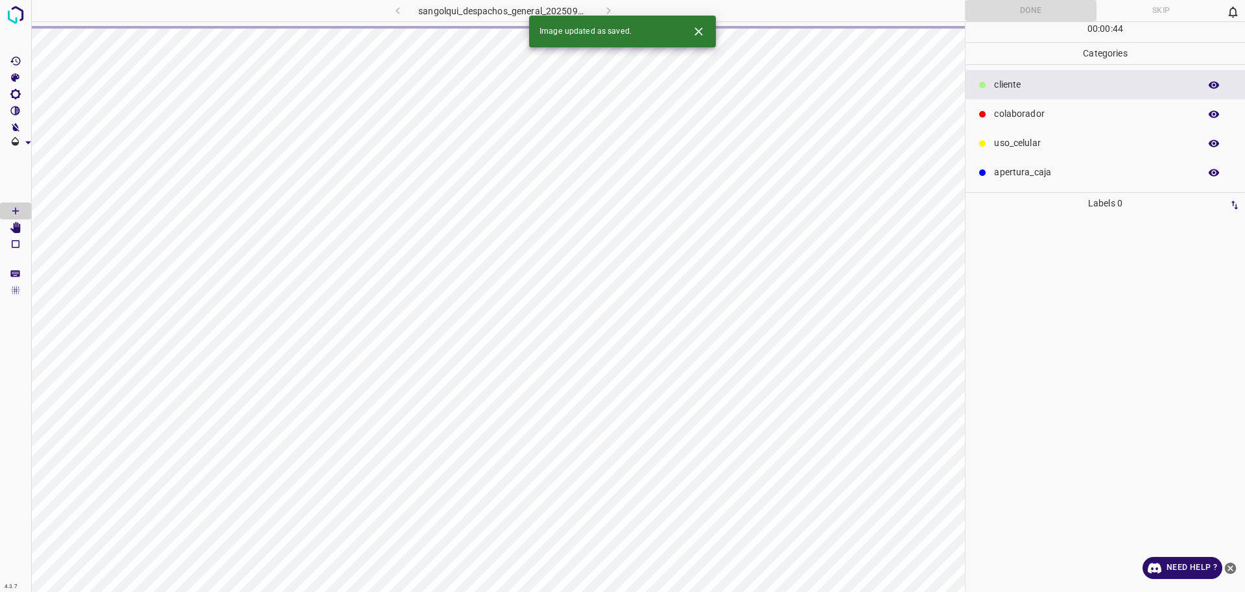
click at [401, 11] on div "sangolqui_despachos_general_20250904_080456_840248.jpg" at bounding box center [502, 10] width 339 height 21
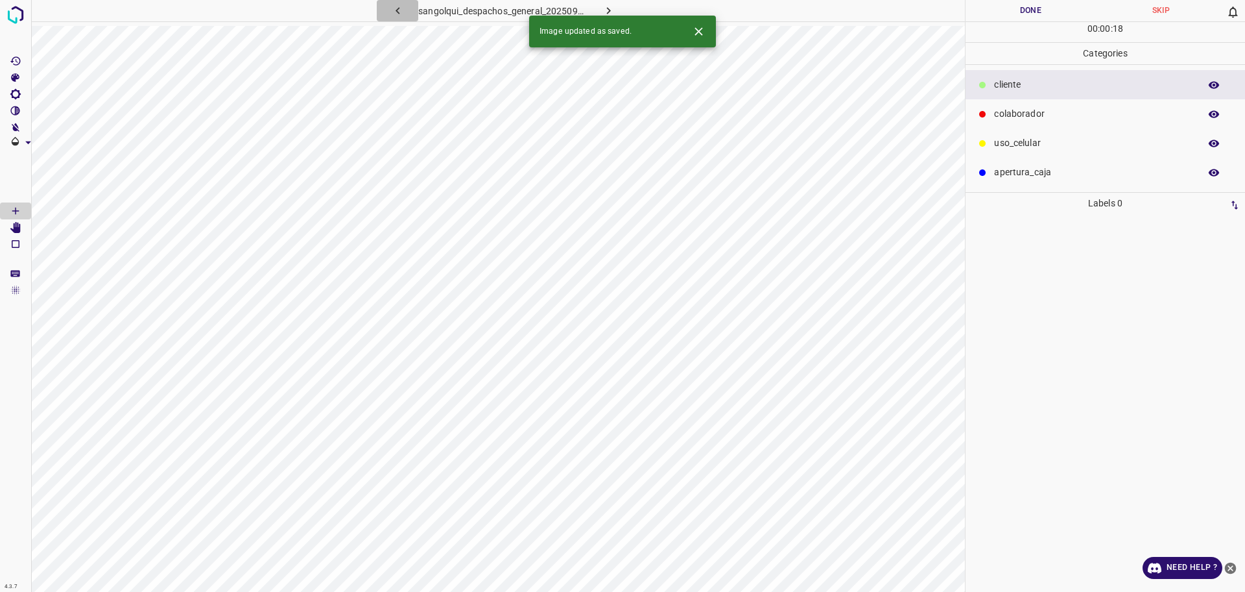
click at [391, 16] on icon "button" at bounding box center [398, 11] width 14 height 14
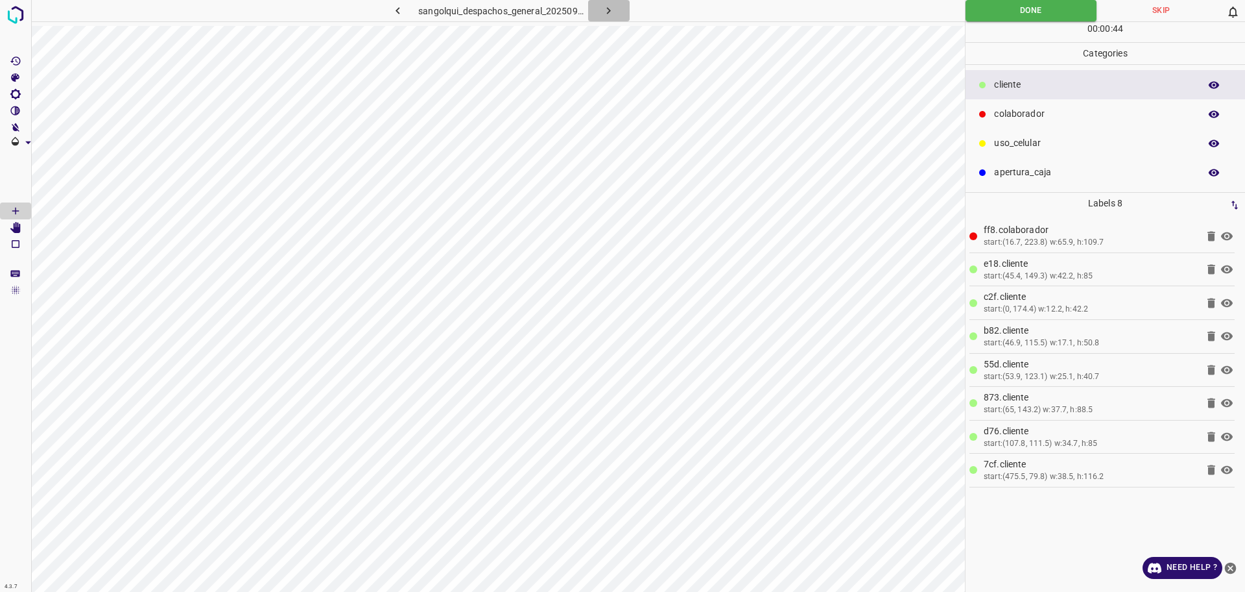
click at [618, 5] on button "button" at bounding box center [609, 10] width 42 height 21
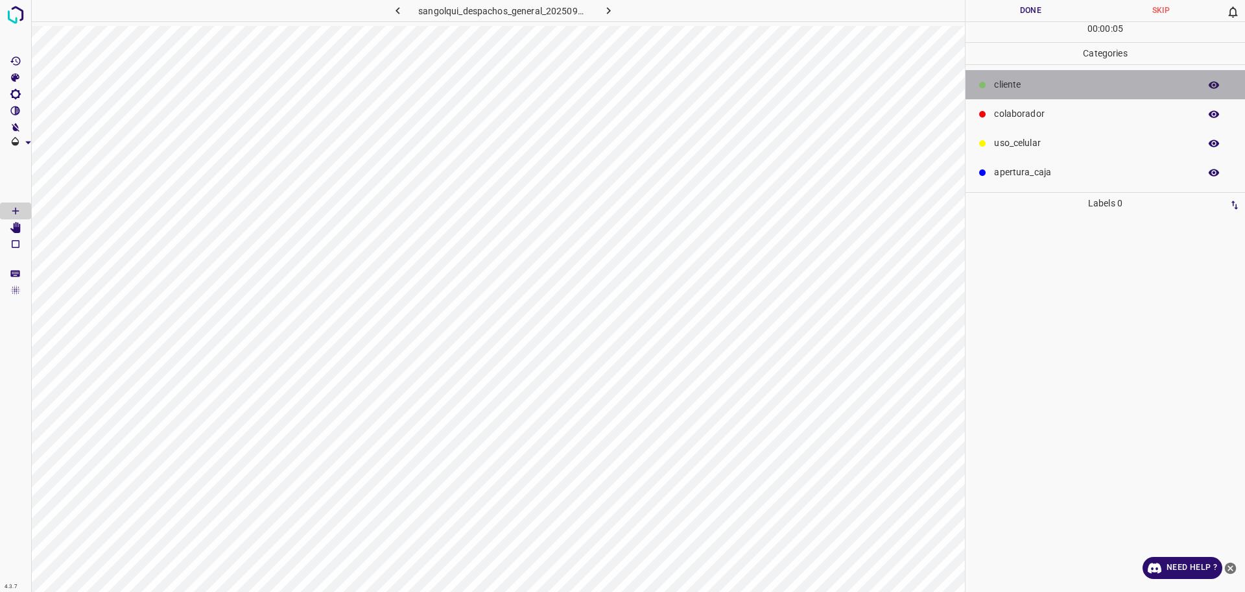
click at [1018, 85] on p "cliente" at bounding box center [1093, 85] width 199 height 14
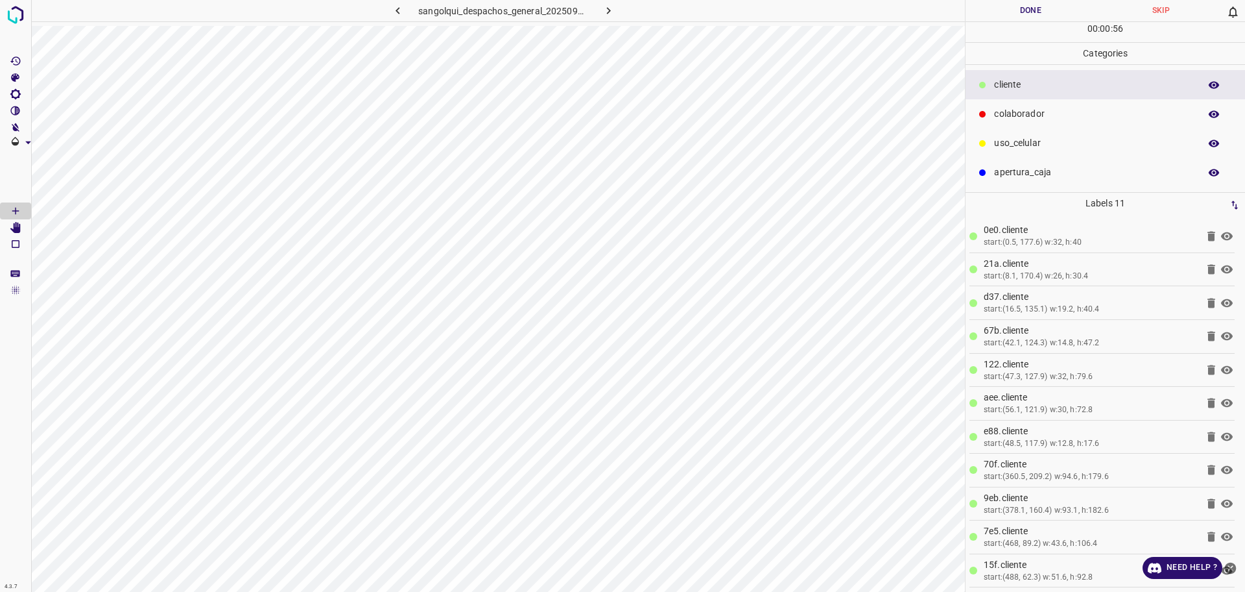
click at [986, 115] on icon at bounding box center [983, 114] width 6 height 6
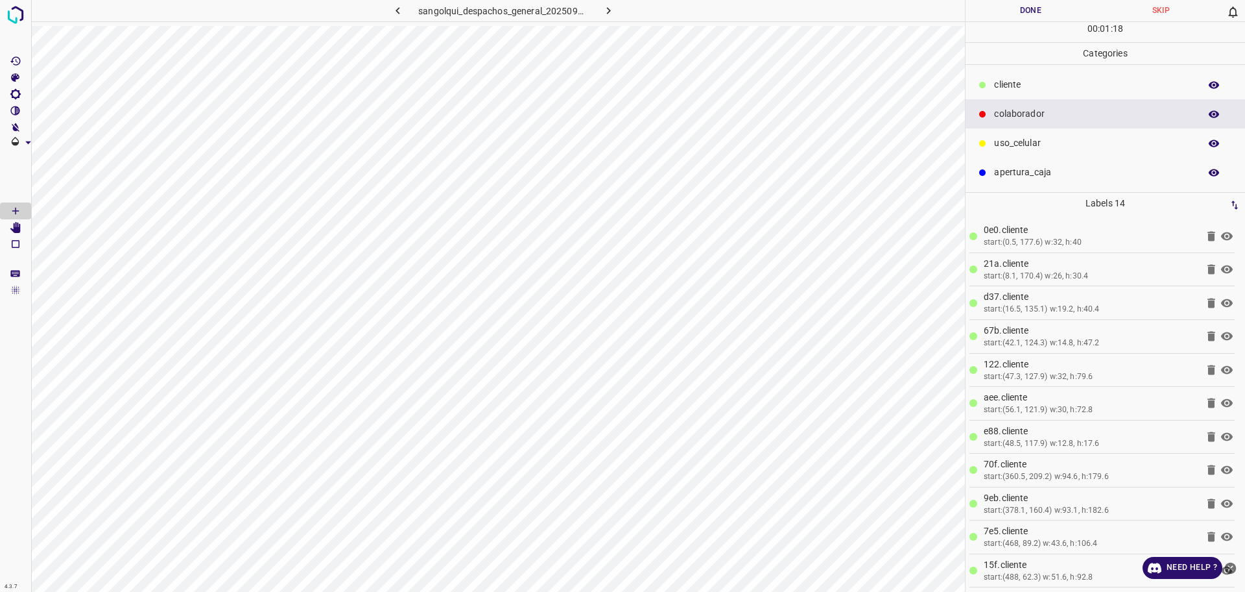
click at [994, 30] on div "00 : 01 : 18" at bounding box center [1106, 32] width 280 height 20
click at [994, 14] on button "Done" at bounding box center [1031, 10] width 130 height 21
click at [993, 13] on button "Done" at bounding box center [1031, 10] width 130 height 21
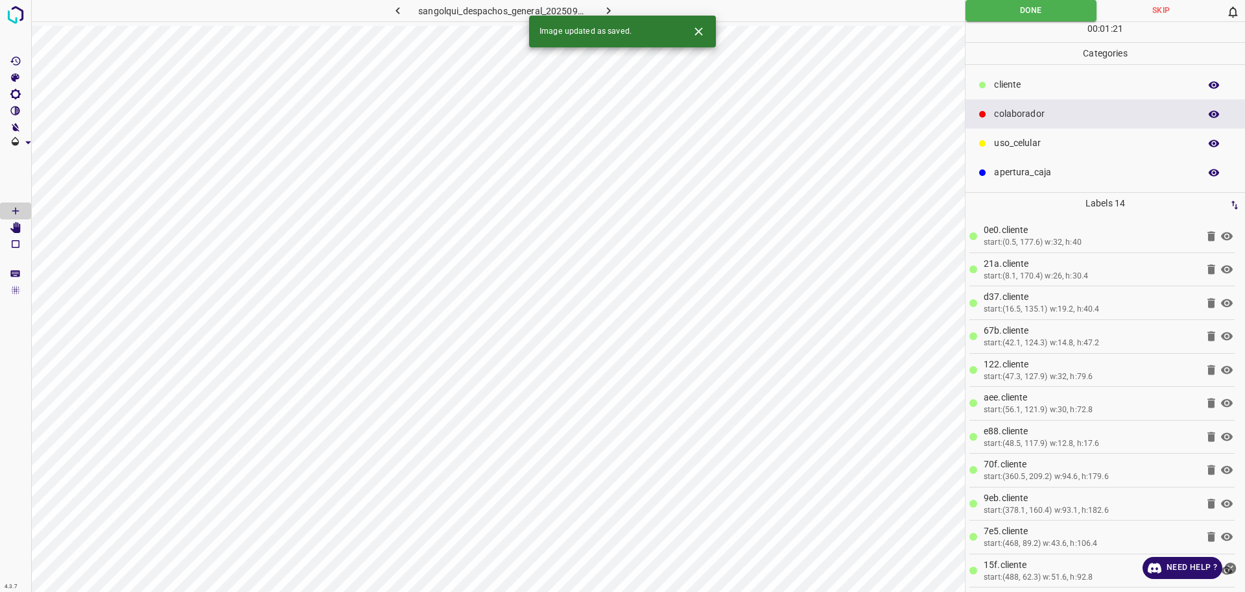
click at [614, 8] on icon "button" at bounding box center [609, 11] width 14 height 14
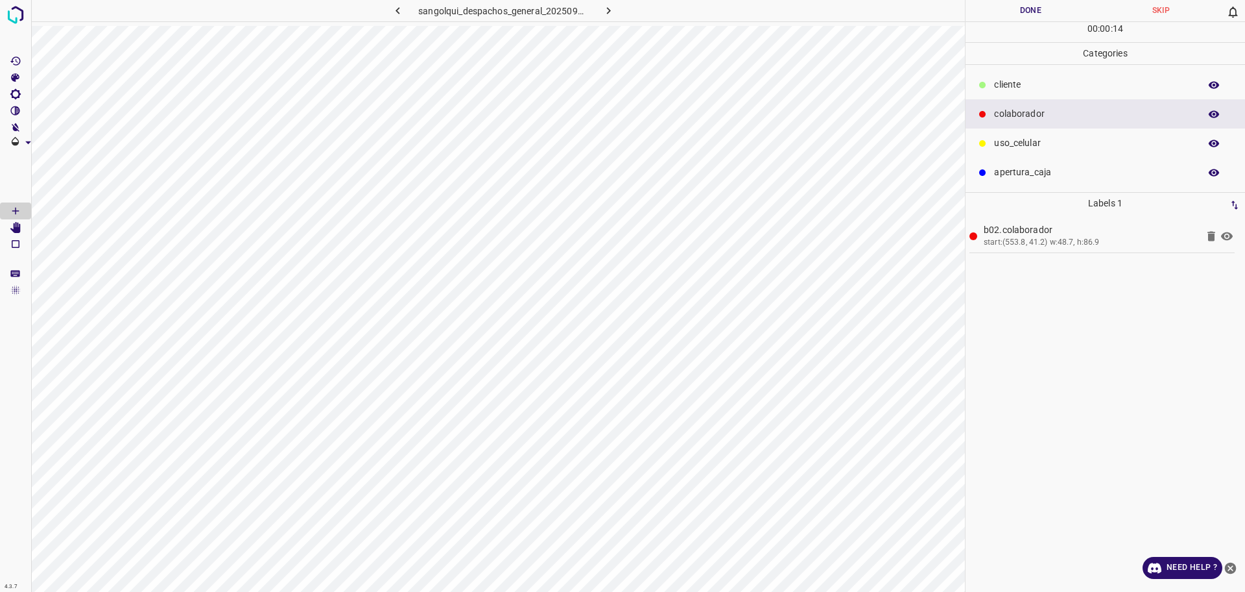
click at [1020, 77] on div "cliente" at bounding box center [1106, 84] width 280 height 29
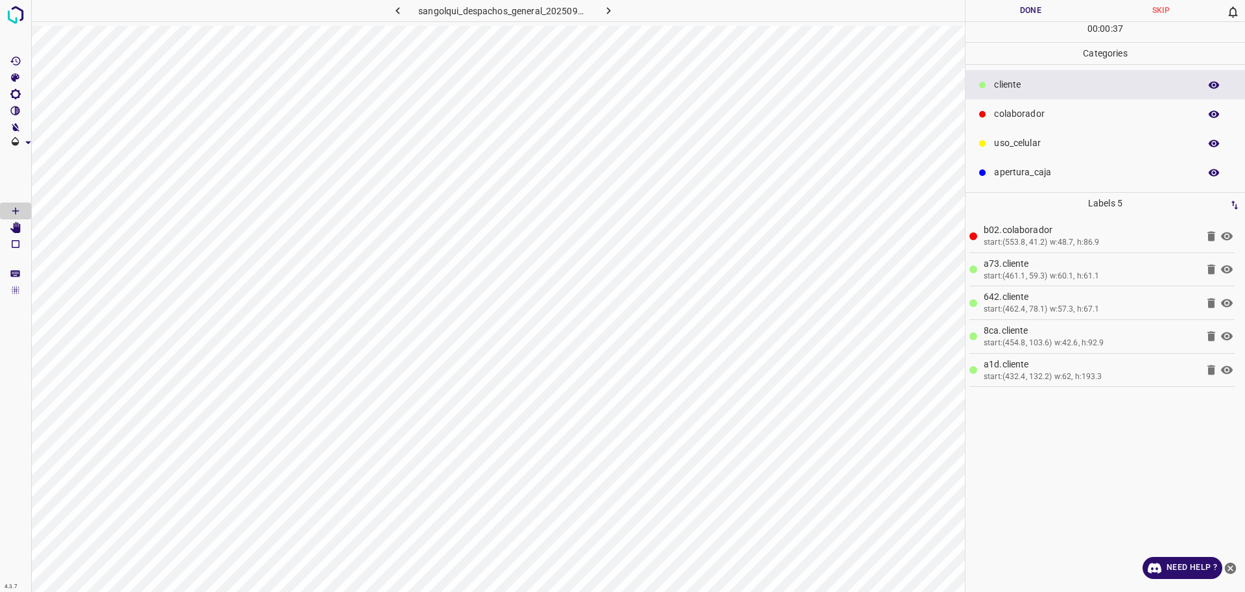
click at [1029, 152] on div "uso_celular" at bounding box center [1106, 142] width 280 height 29
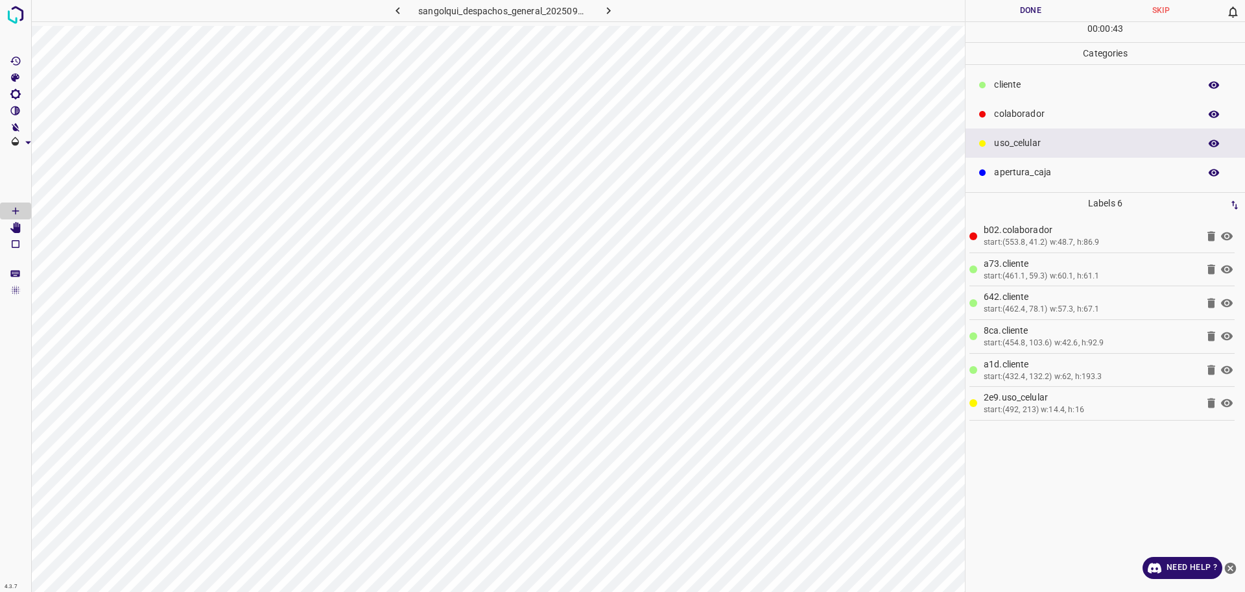
click at [1010, 91] on p "cliente" at bounding box center [1093, 85] width 199 height 14
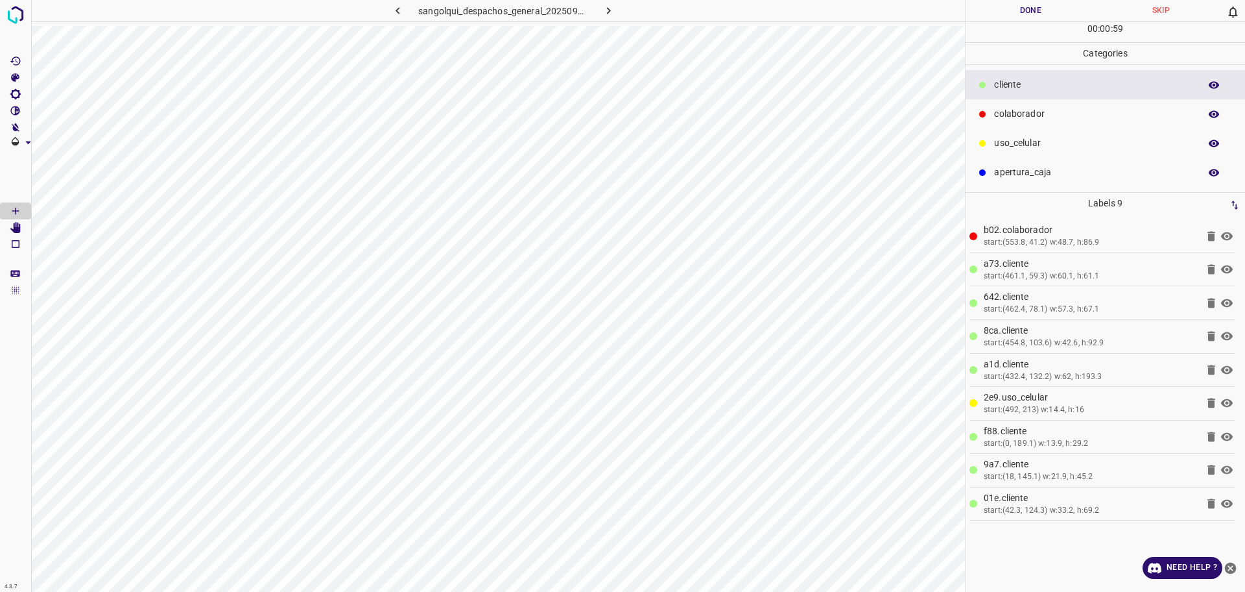
drag, startPoint x: 1076, startPoint y: 121, endPoint x: 970, endPoint y: 130, distance: 105.5
click at [1076, 120] on div "colaborador" at bounding box center [1106, 113] width 280 height 29
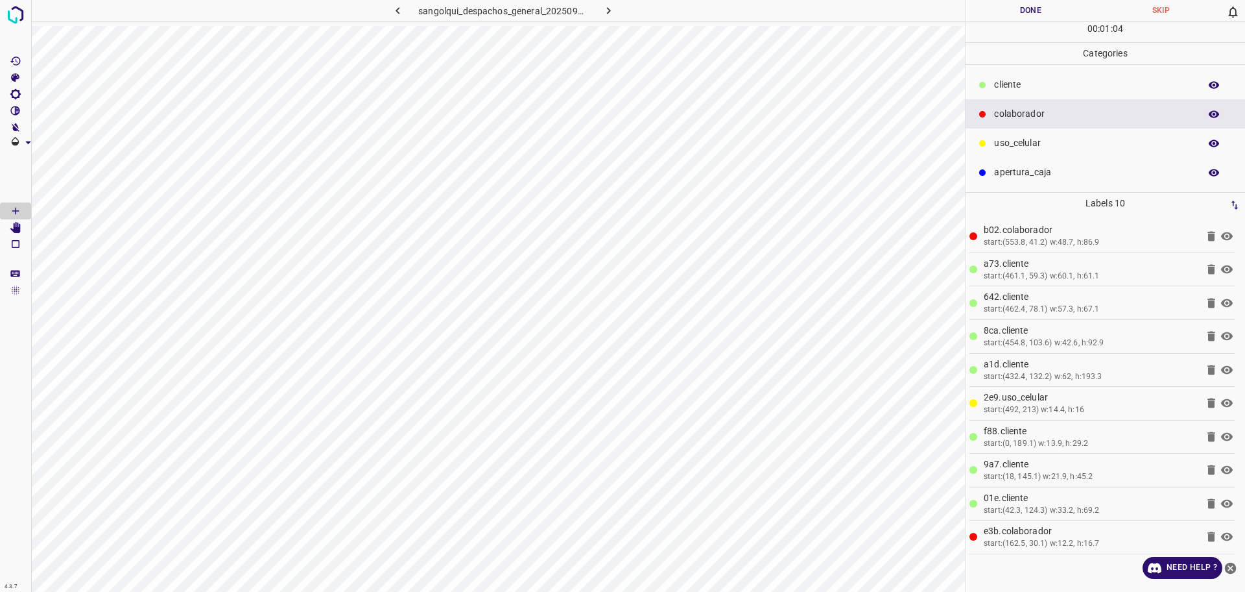
click at [1004, 7] on button "Done" at bounding box center [1031, 10] width 130 height 21
click at [1004, 20] on button "Done" at bounding box center [1031, 10] width 131 height 21
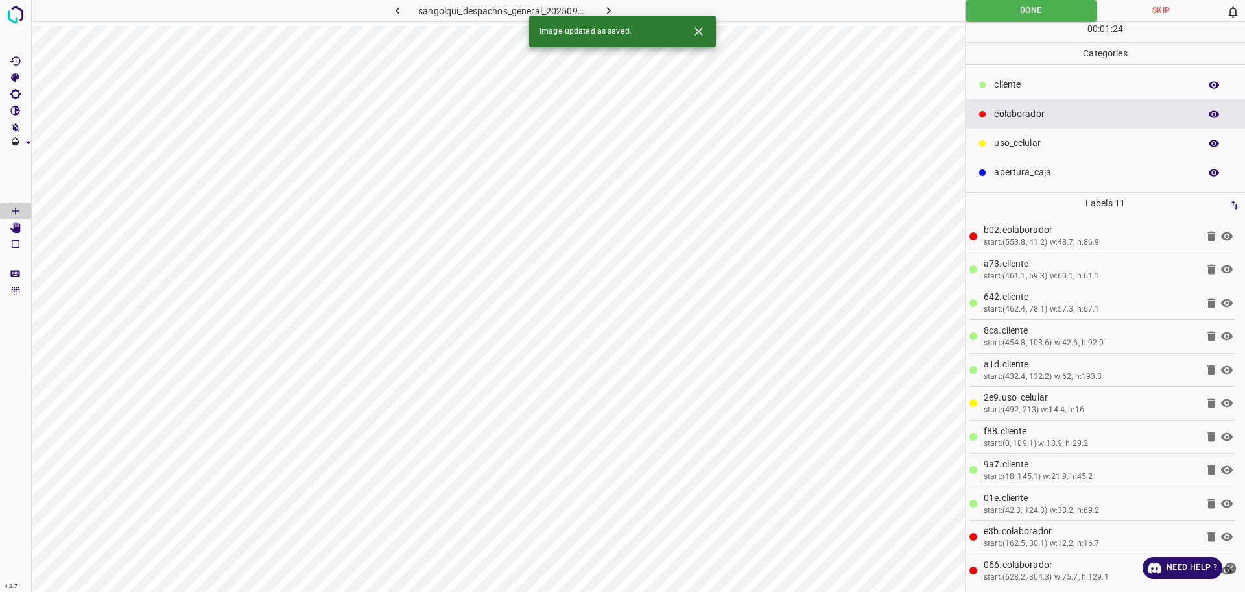
click at [609, 11] on icon "button" at bounding box center [609, 10] width 4 height 7
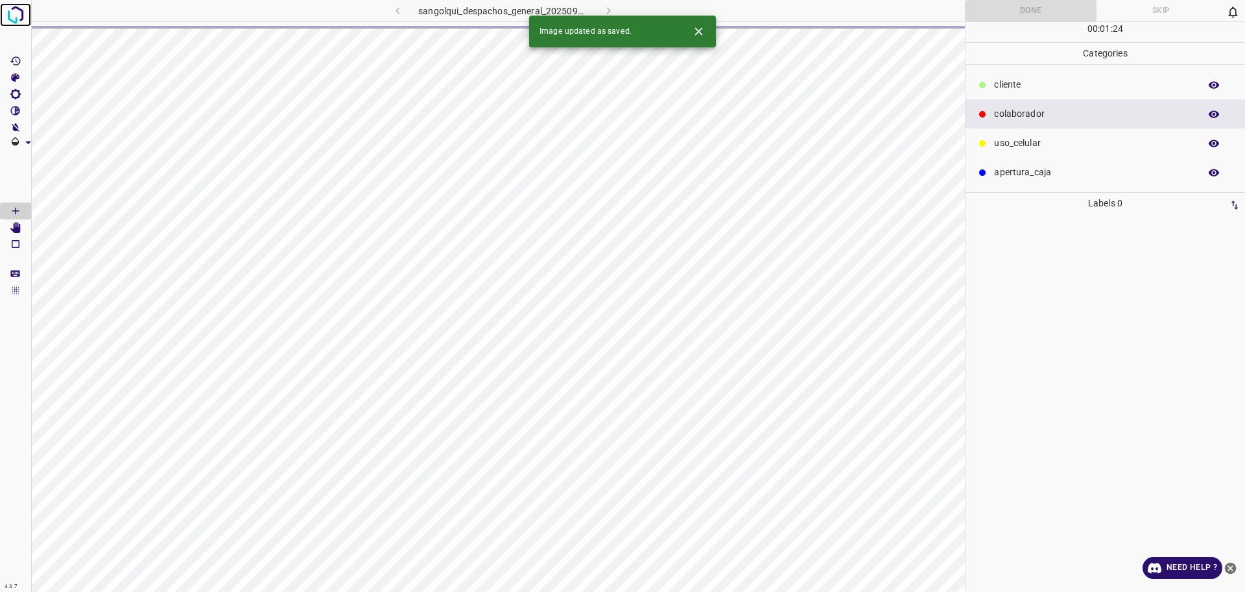
click at [16, 10] on img at bounding box center [15, 14] width 23 height 23
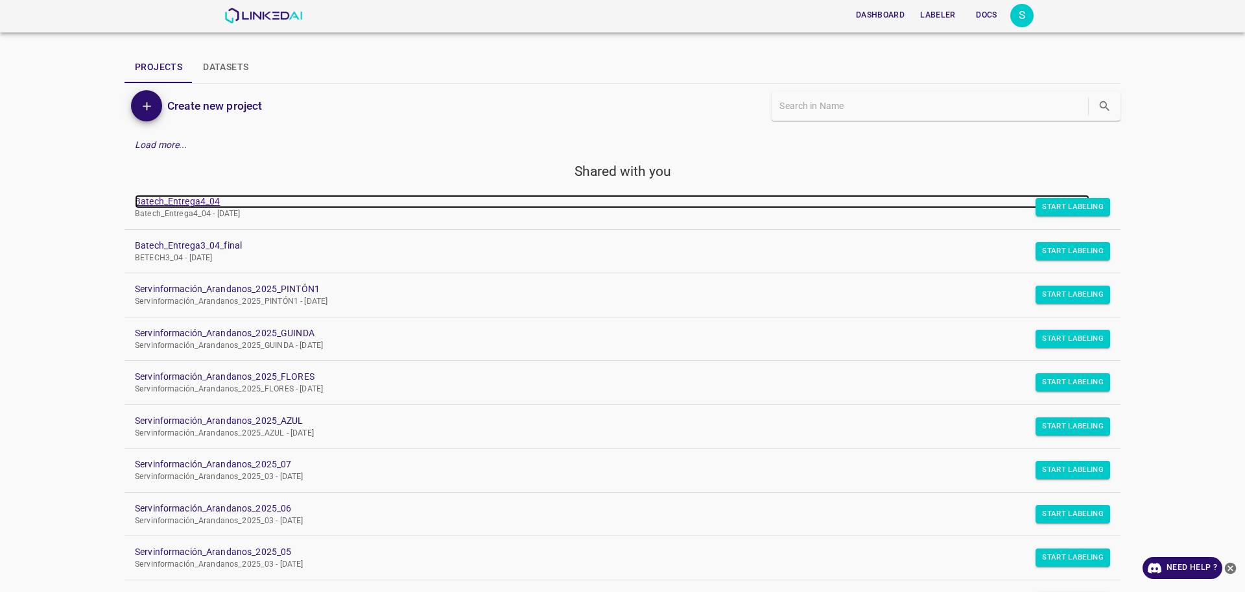
click at [198, 199] on link "Batech_Entrega4_04" at bounding box center [612, 202] width 955 height 14
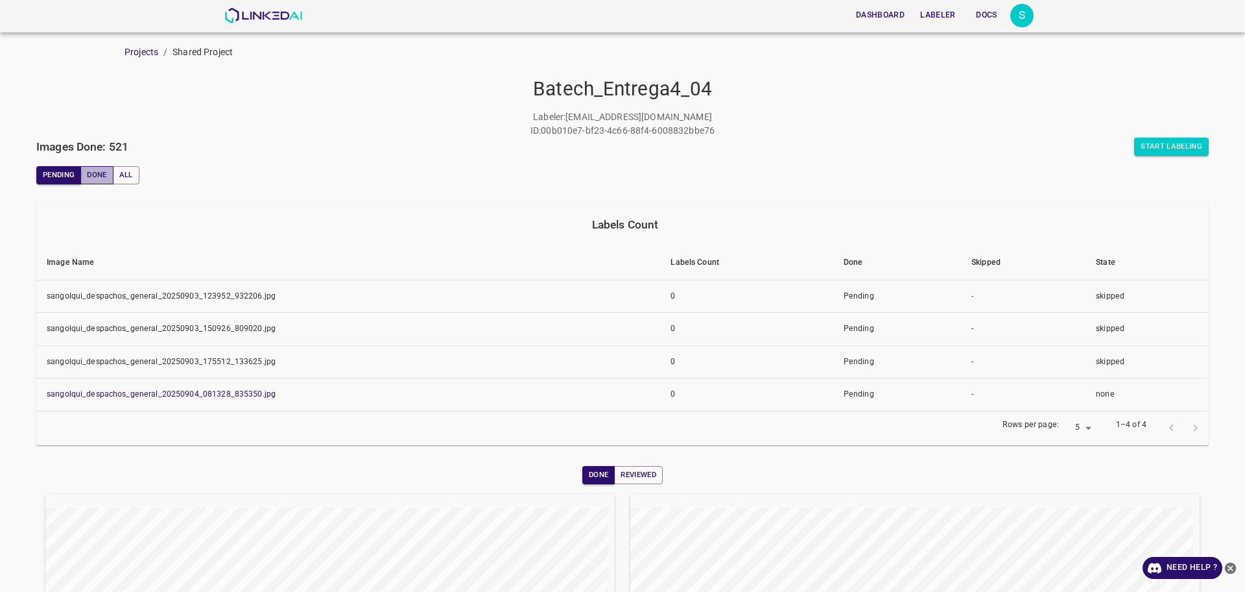
click at [97, 180] on button "Done" at bounding box center [96, 175] width 32 height 18
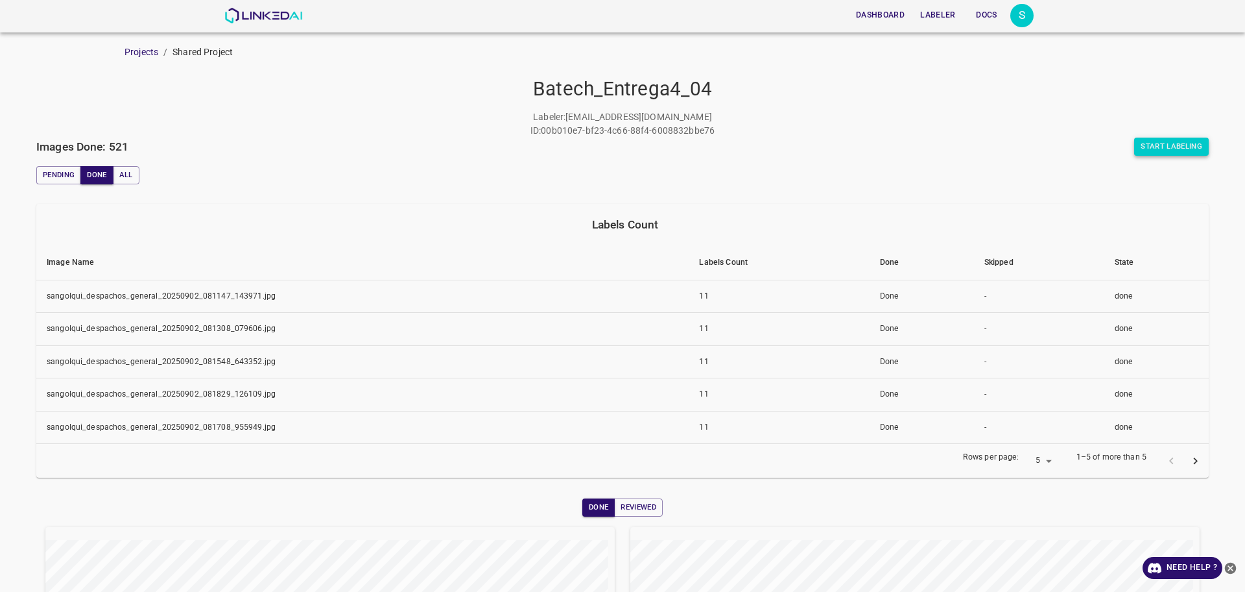
click at [1135, 147] on button "Start Labeling" at bounding box center [1172, 147] width 75 height 18
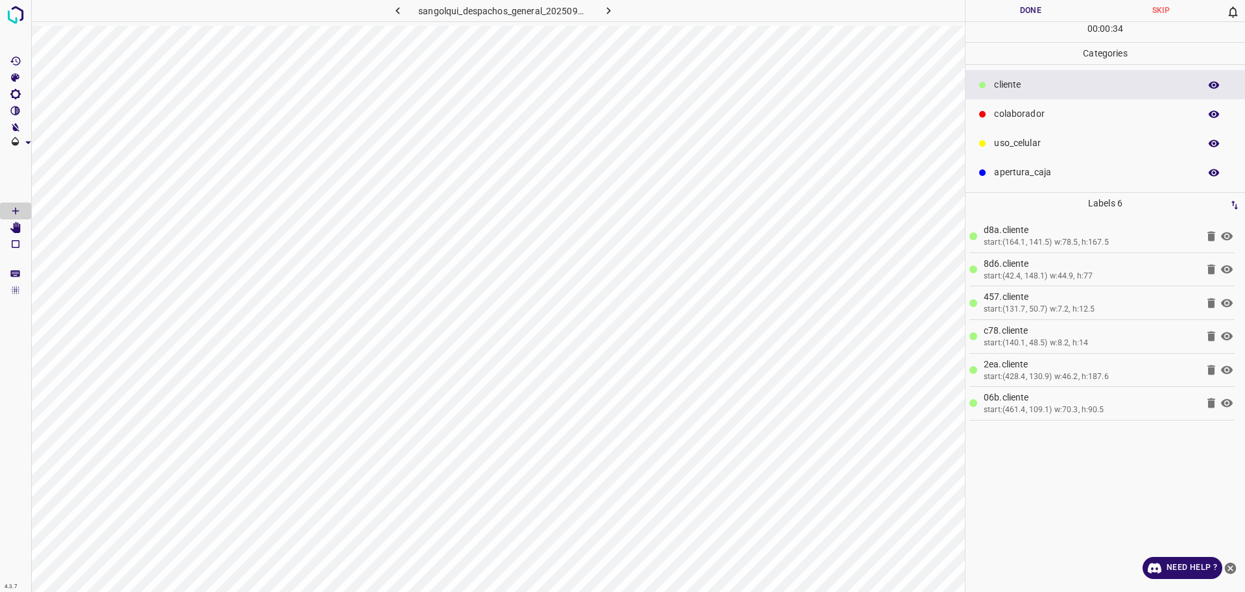
click at [1105, 138] on p "uso_celular" at bounding box center [1093, 143] width 199 height 14
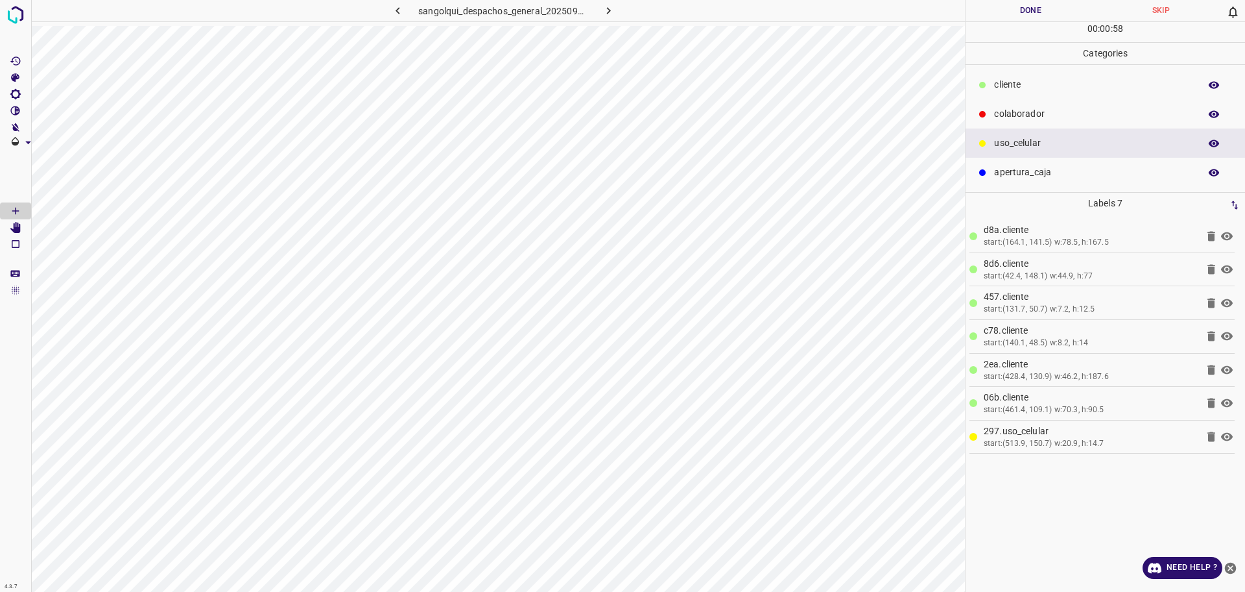
click at [1058, 86] on p "cliente" at bounding box center [1093, 85] width 199 height 14
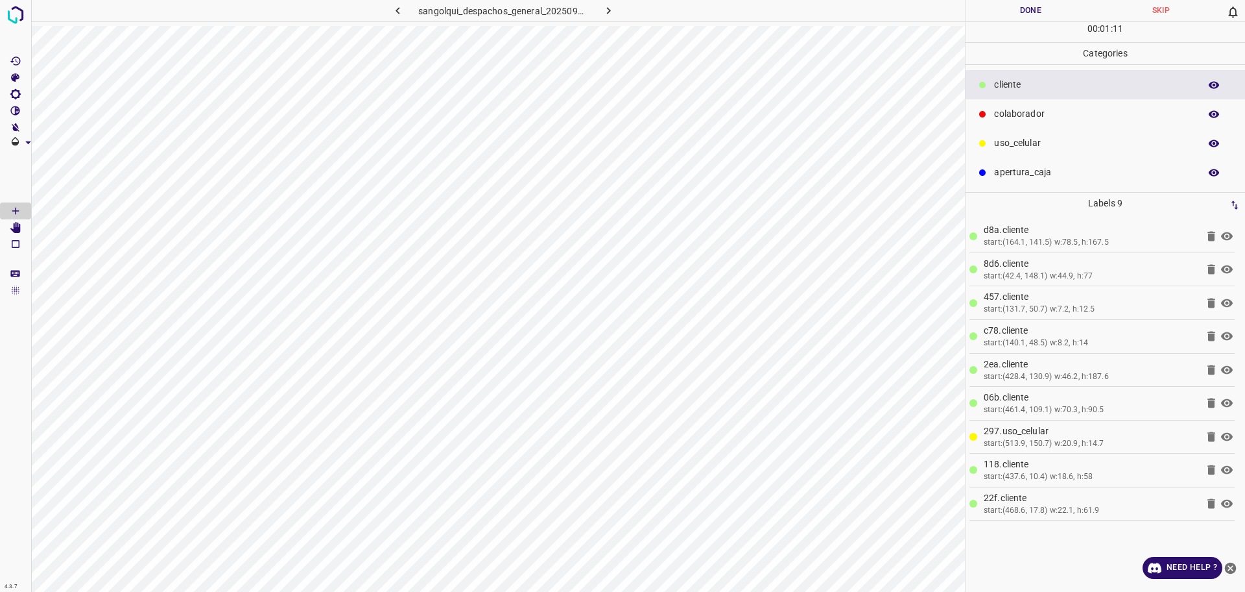
click at [986, 110] on icon at bounding box center [983, 114] width 8 height 8
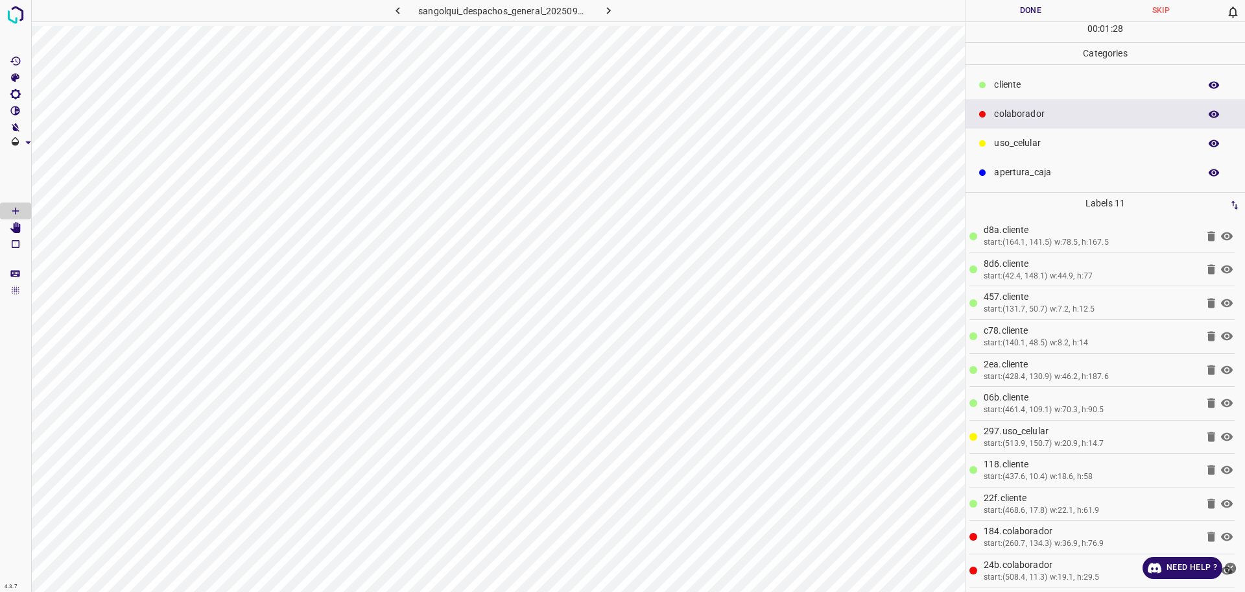
click at [1040, 92] on div "cliente" at bounding box center [1106, 84] width 280 height 29
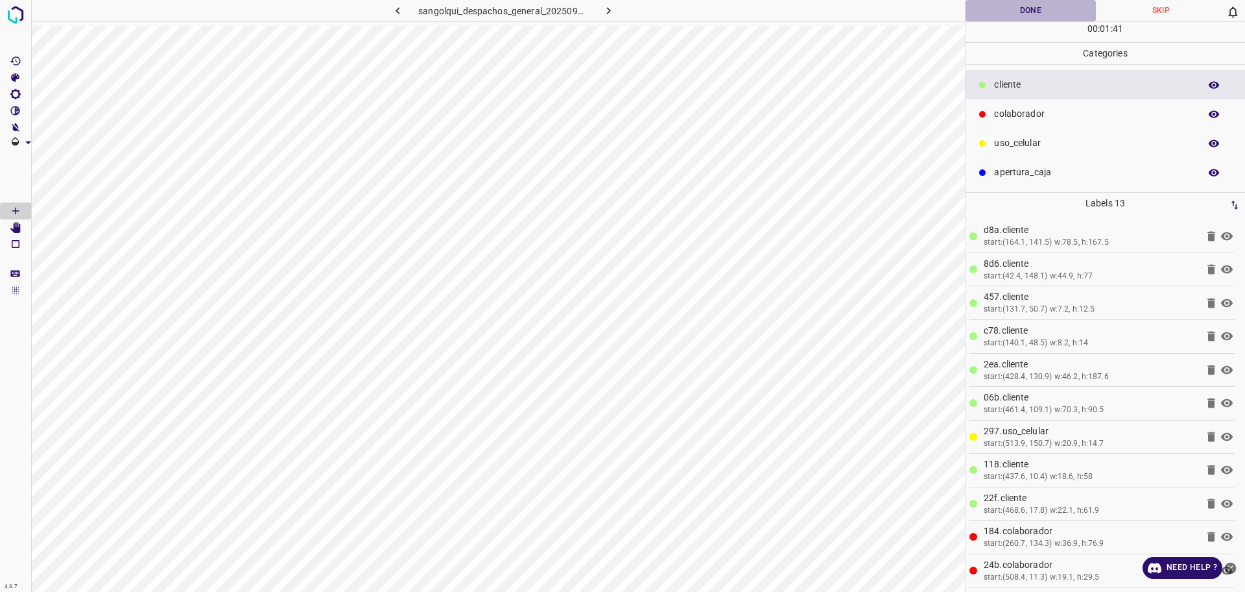
click at [1037, 1] on button "Done" at bounding box center [1031, 10] width 130 height 21
click at [616, 10] on button "button" at bounding box center [609, 10] width 42 height 21
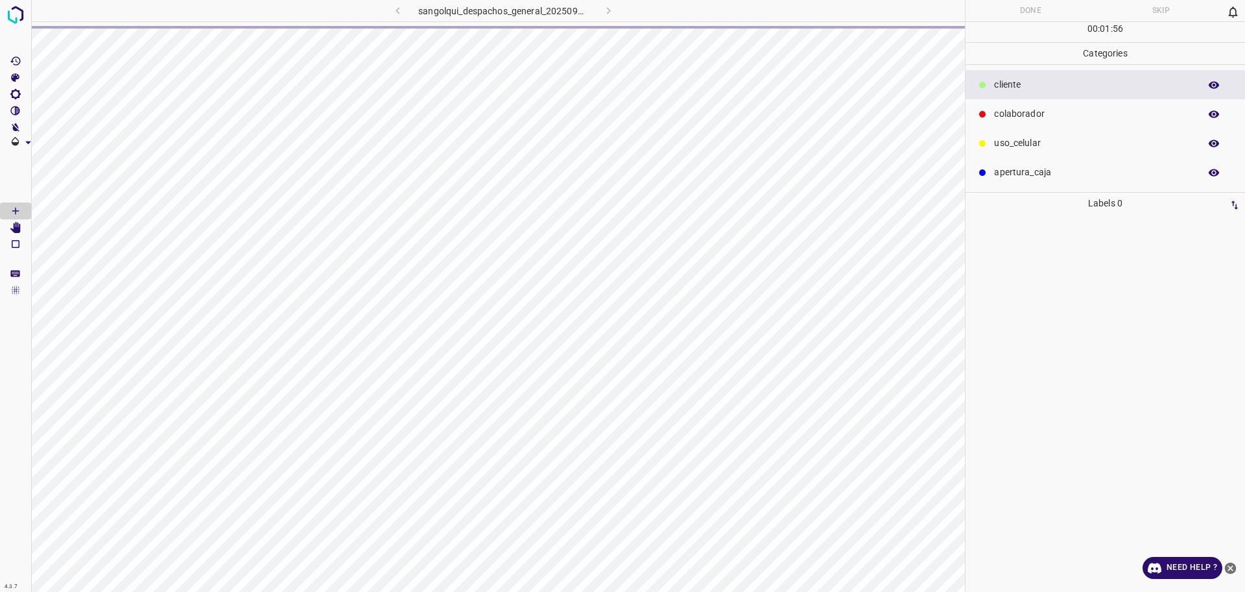
click at [1015, 104] on div "colaborador" at bounding box center [1106, 113] width 280 height 29
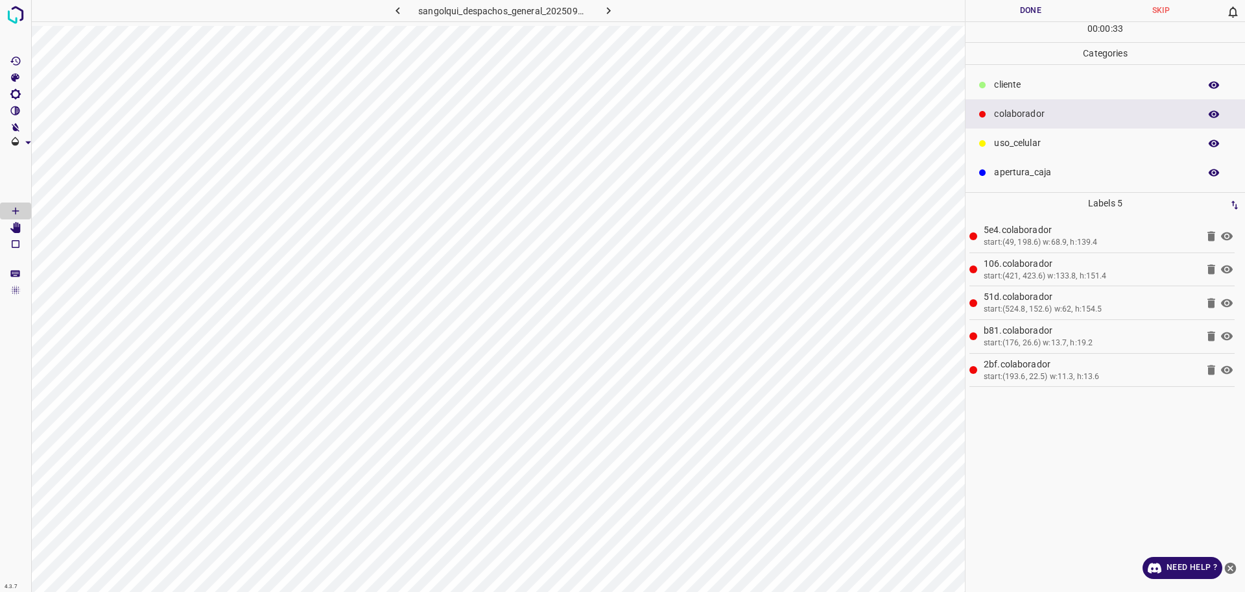
click at [1035, 88] on p "cliente" at bounding box center [1093, 85] width 199 height 14
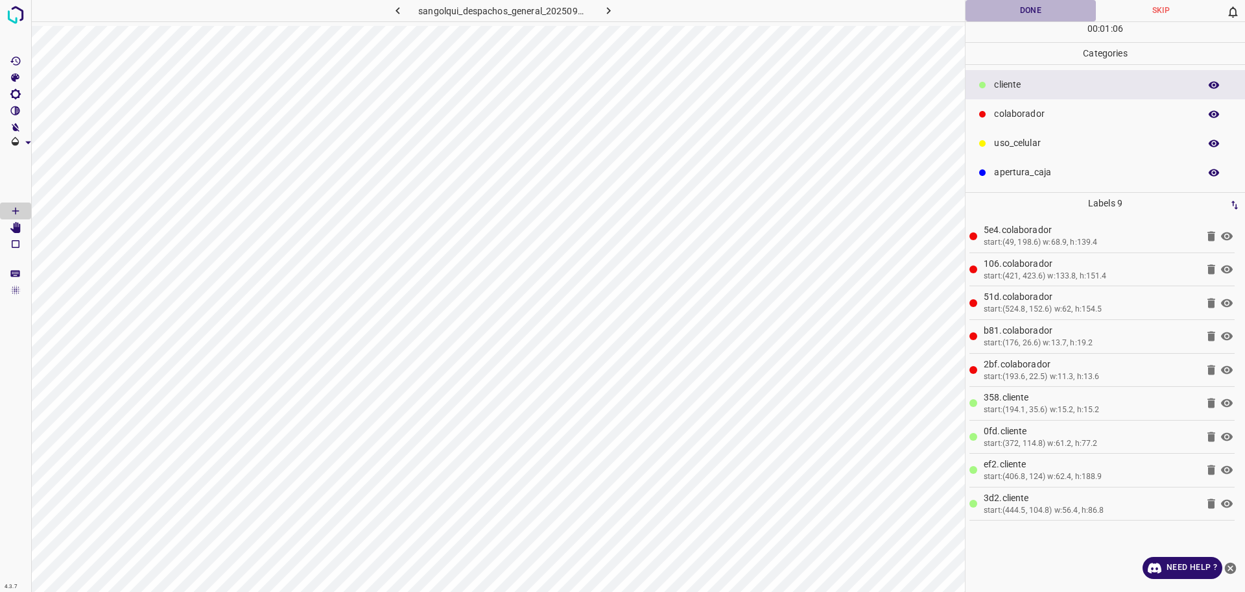
click at [1022, 14] on button "Done" at bounding box center [1031, 10] width 130 height 21
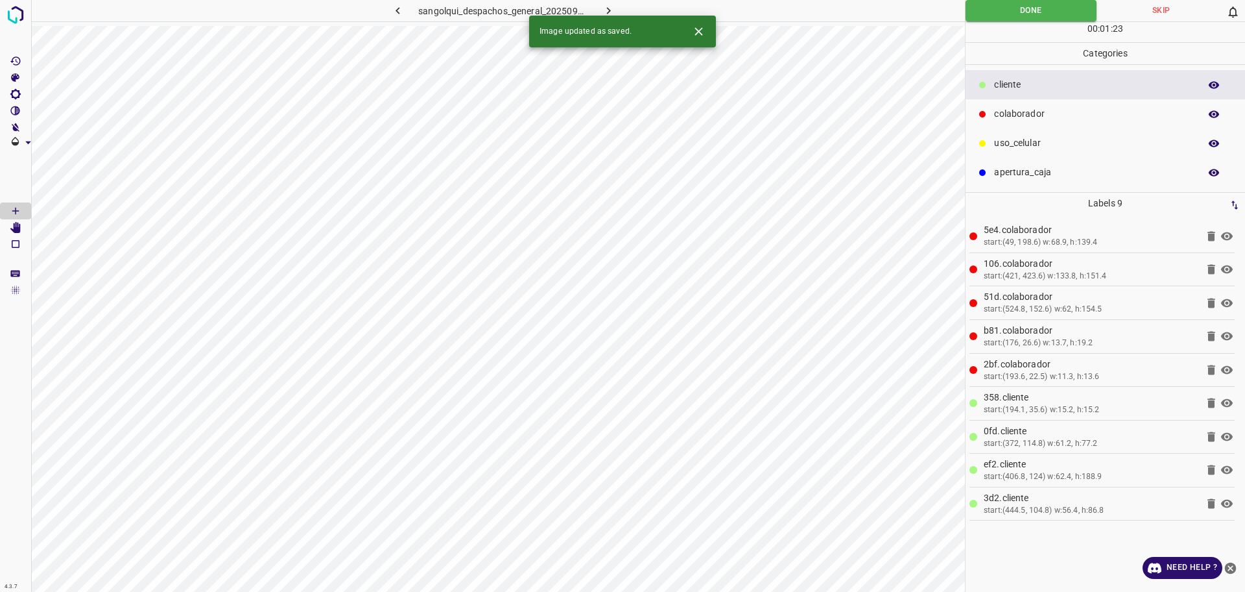
click at [605, 12] on icon "button" at bounding box center [609, 11] width 14 height 14
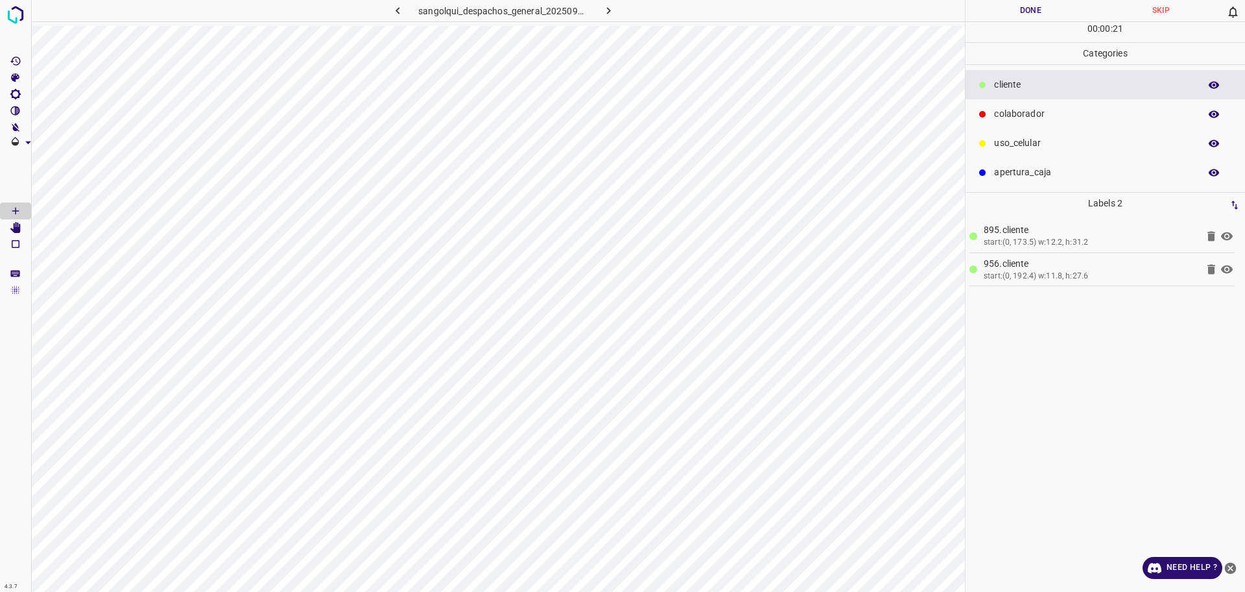
click at [1045, 115] on p "colaborador" at bounding box center [1093, 114] width 199 height 14
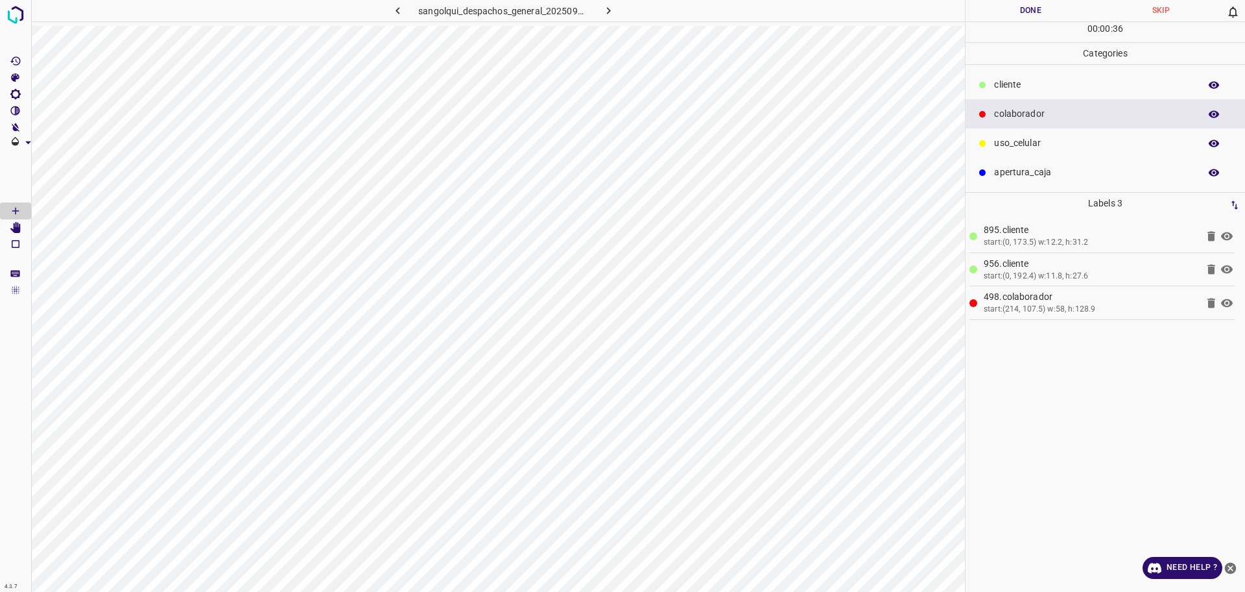
click at [1065, 87] on p "cliente" at bounding box center [1093, 85] width 199 height 14
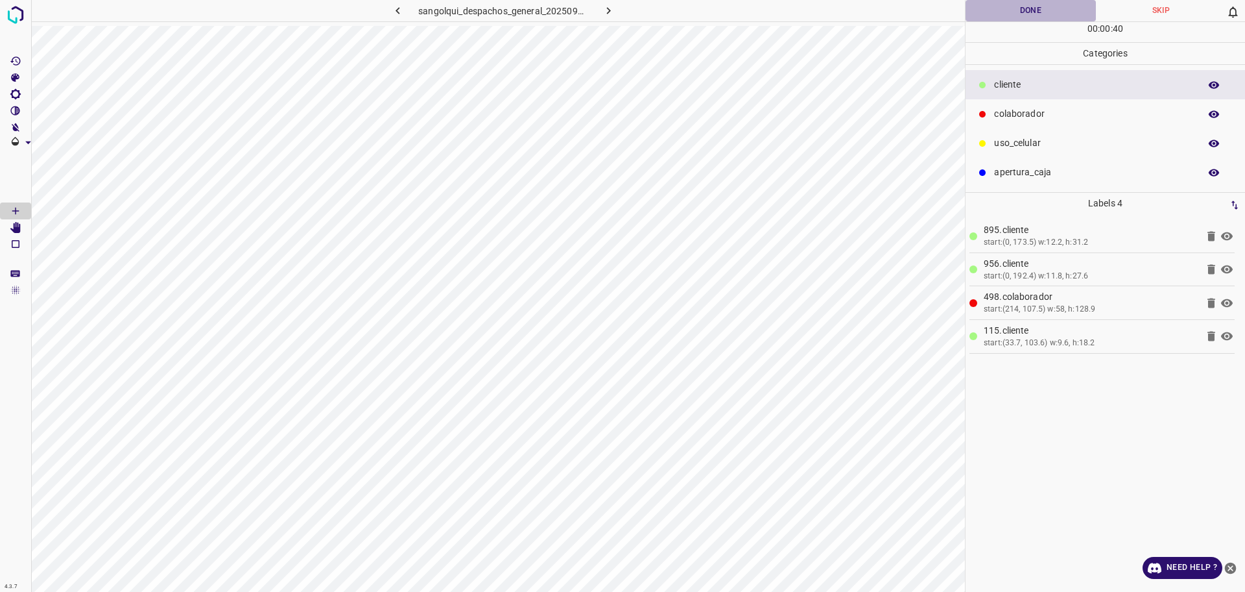
click at [1026, 9] on button "Done" at bounding box center [1031, 10] width 130 height 21
click at [1023, 12] on button "Done" at bounding box center [1031, 10] width 130 height 21
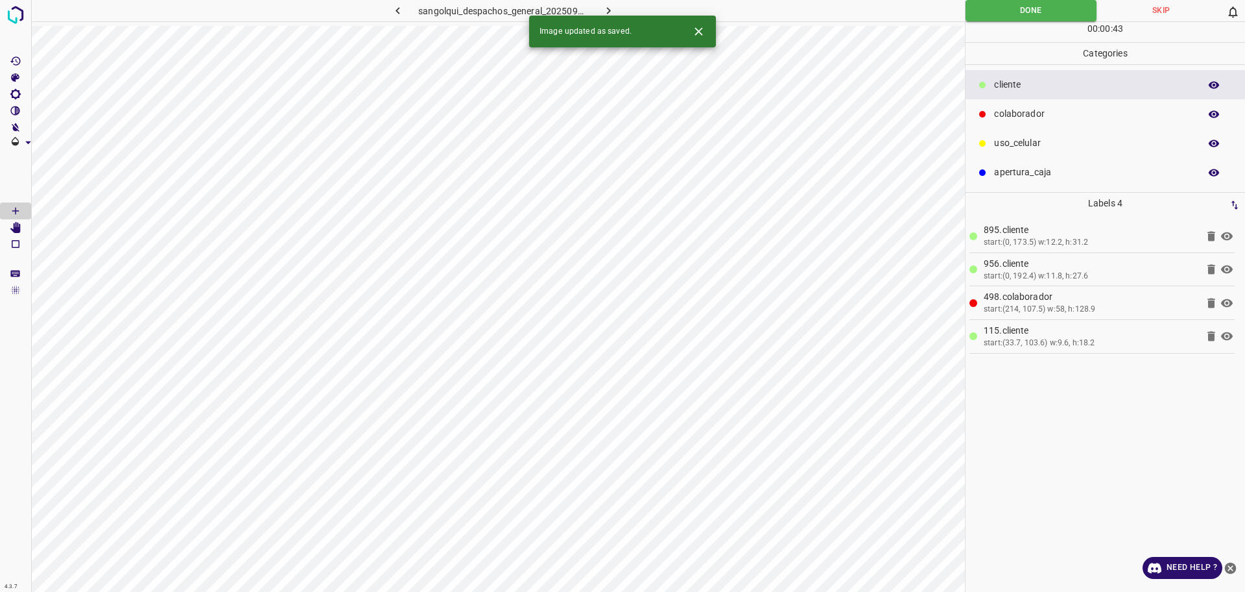
click at [604, 9] on icon "button" at bounding box center [609, 11] width 14 height 14
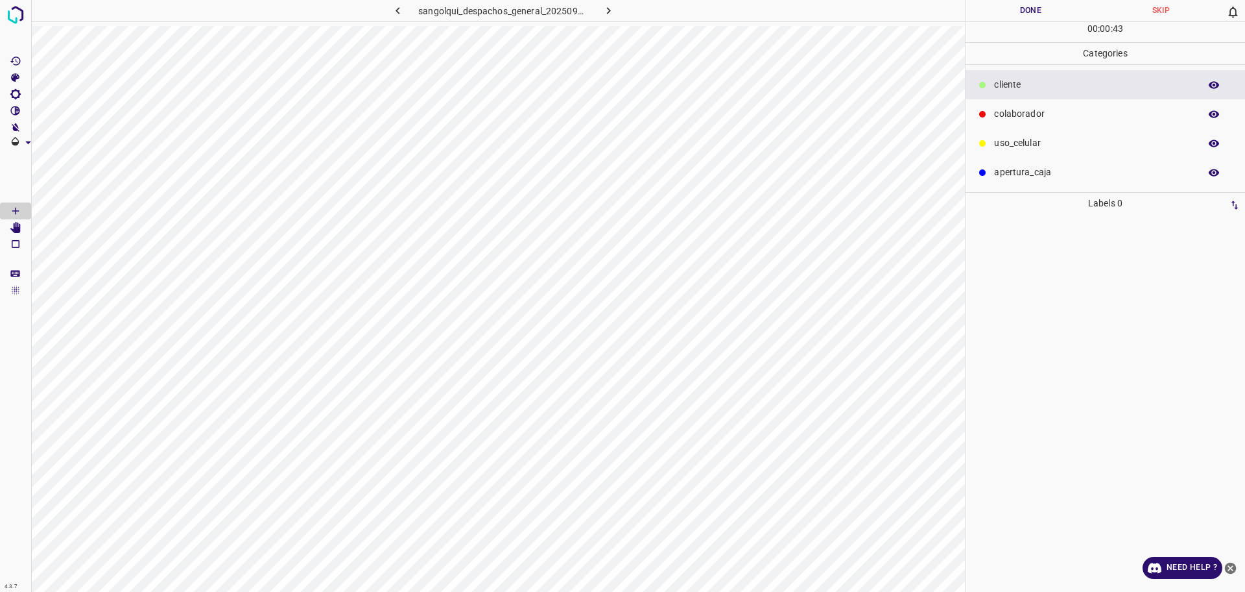
click at [1016, 113] on p "colaborador" at bounding box center [1093, 114] width 199 height 14
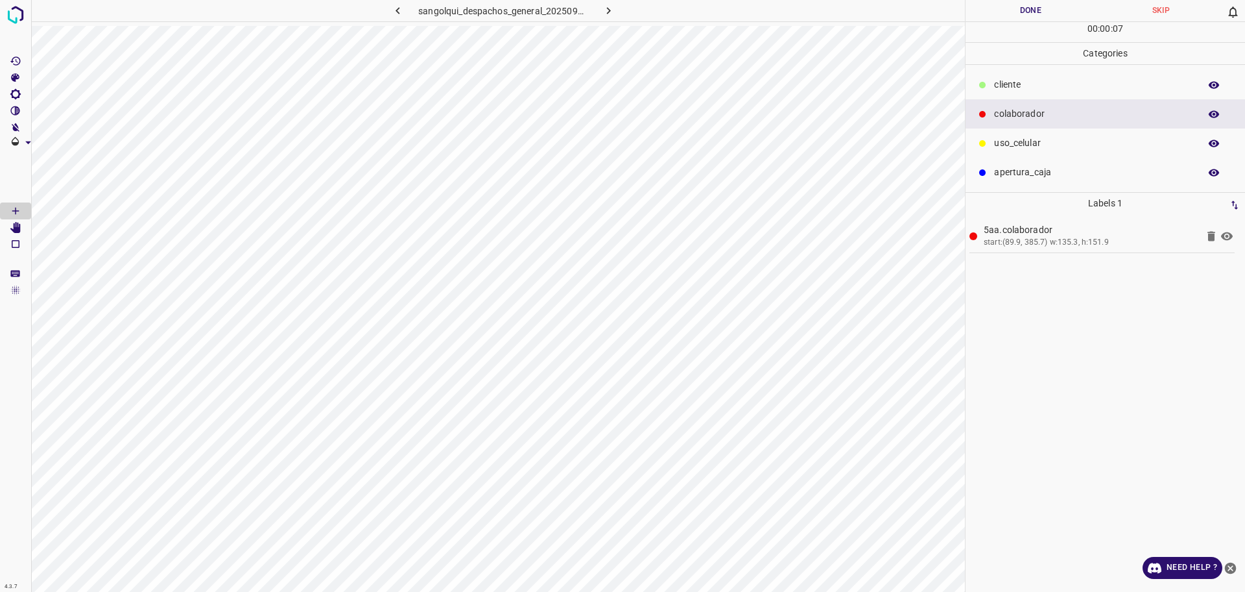
drag, startPoint x: 1028, startPoint y: 84, endPoint x: 980, endPoint y: 94, distance: 49.1
click at [1028, 83] on p "cliente" at bounding box center [1093, 85] width 199 height 14
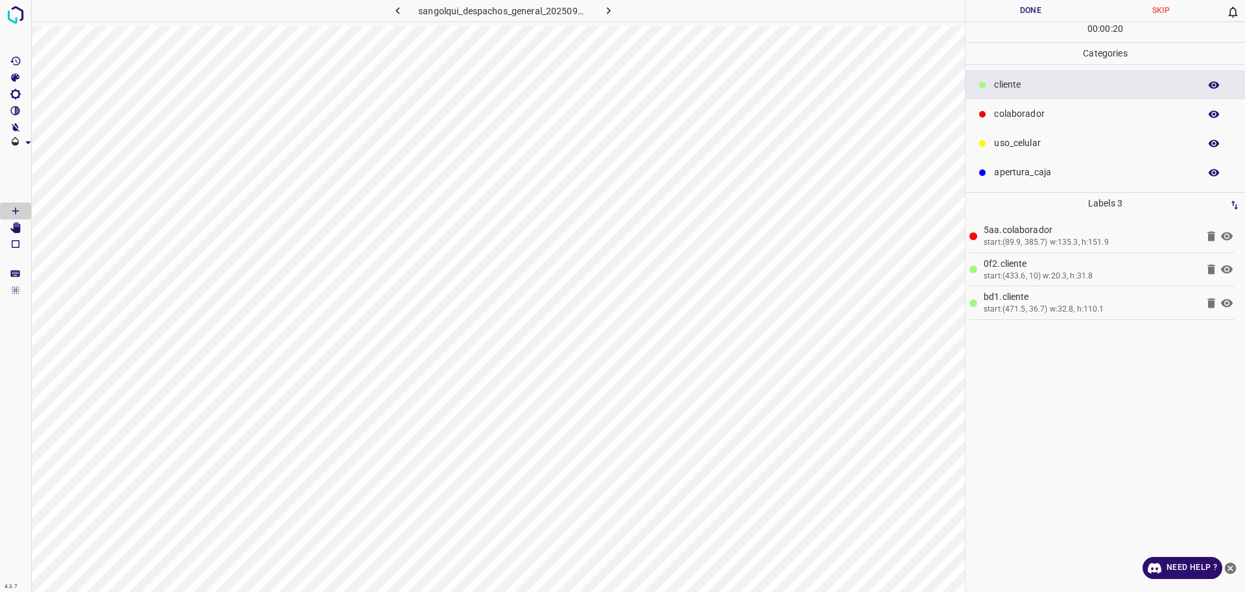
click at [1040, 114] on p "colaborador" at bounding box center [1093, 114] width 199 height 14
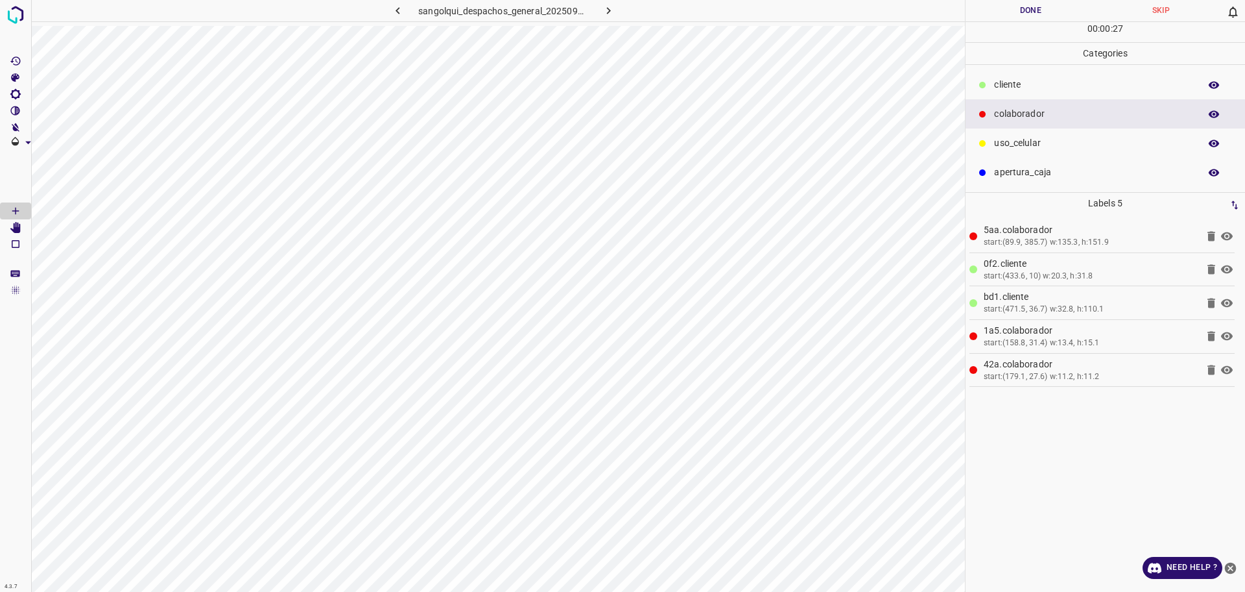
click at [1019, 11] on button "Done" at bounding box center [1031, 10] width 130 height 21
click at [1022, 23] on div "Done Skip 0 00 : 00 : 27" at bounding box center [1106, 21] width 280 height 42
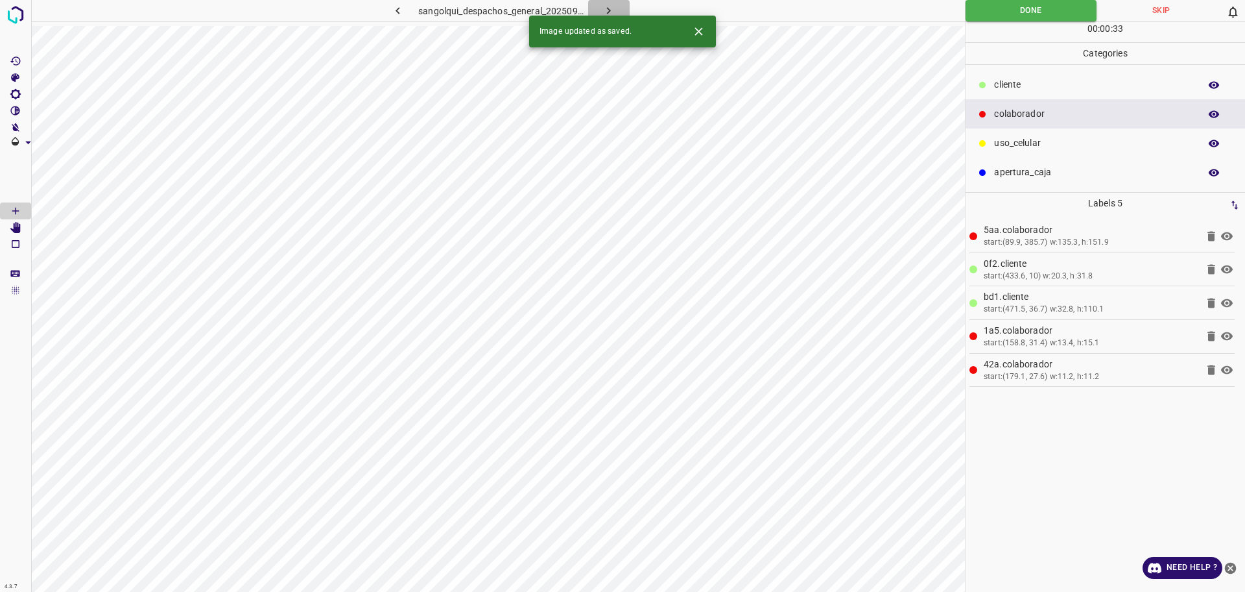
click at [611, 4] on icon "button" at bounding box center [609, 11] width 14 height 14
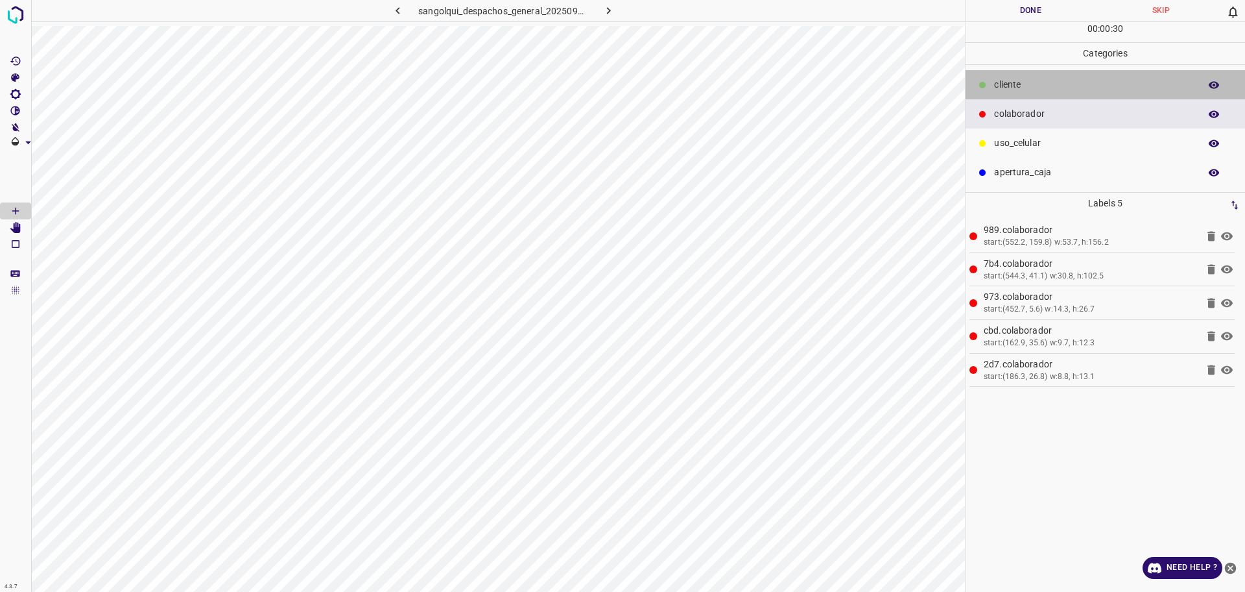
click at [1052, 80] on p "cliente" at bounding box center [1093, 85] width 199 height 14
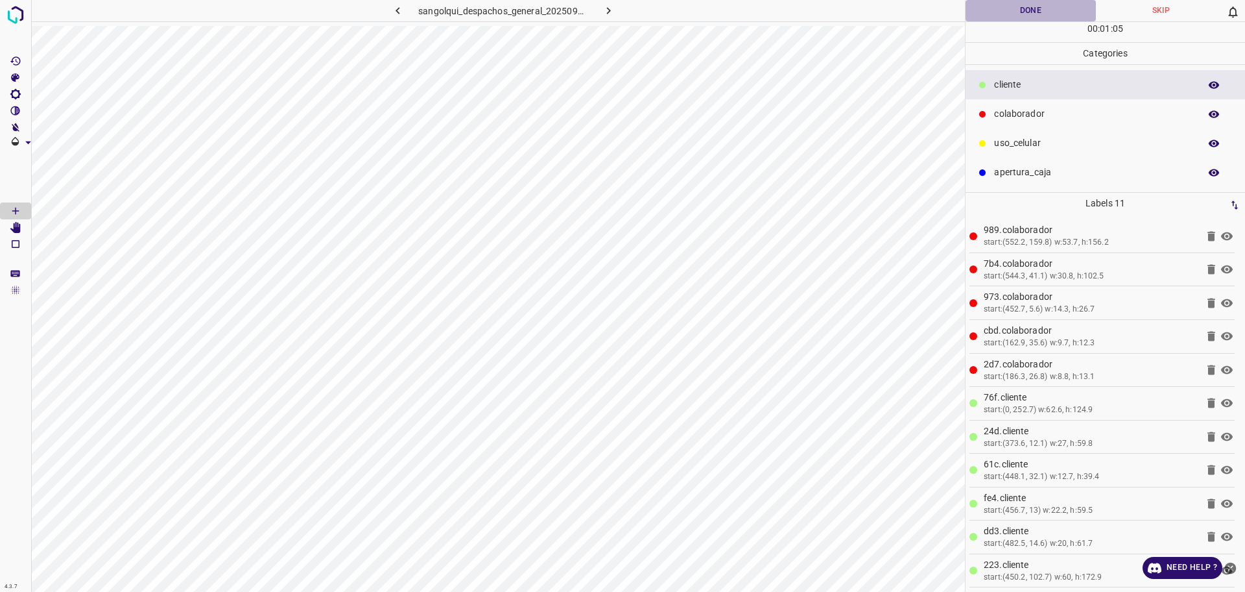
click at [984, 12] on button "Done" at bounding box center [1031, 10] width 130 height 21
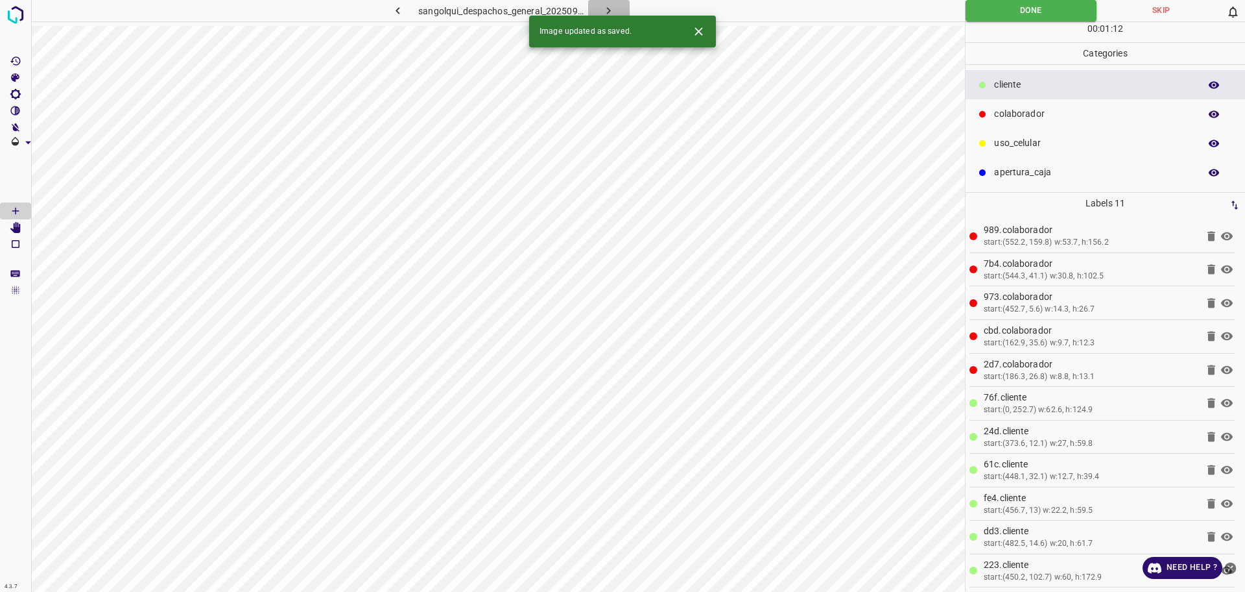
click at [607, 11] on icon "button" at bounding box center [609, 11] width 14 height 14
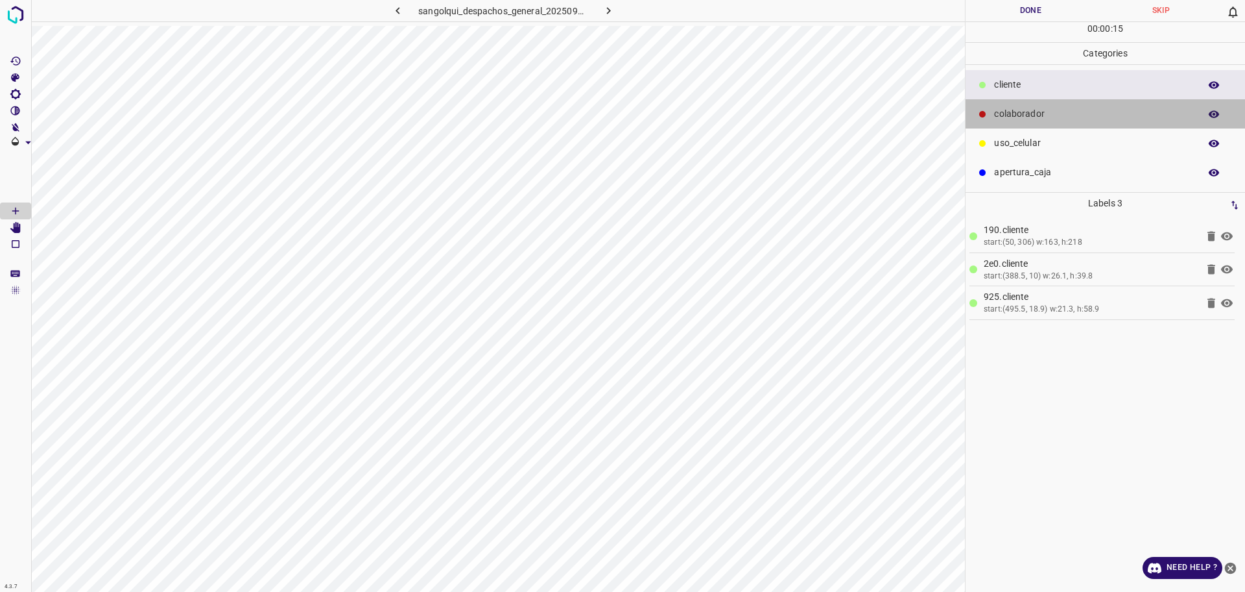
click at [1021, 112] on p "colaborador" at bounding box center [1093, 114] width 199 height 14
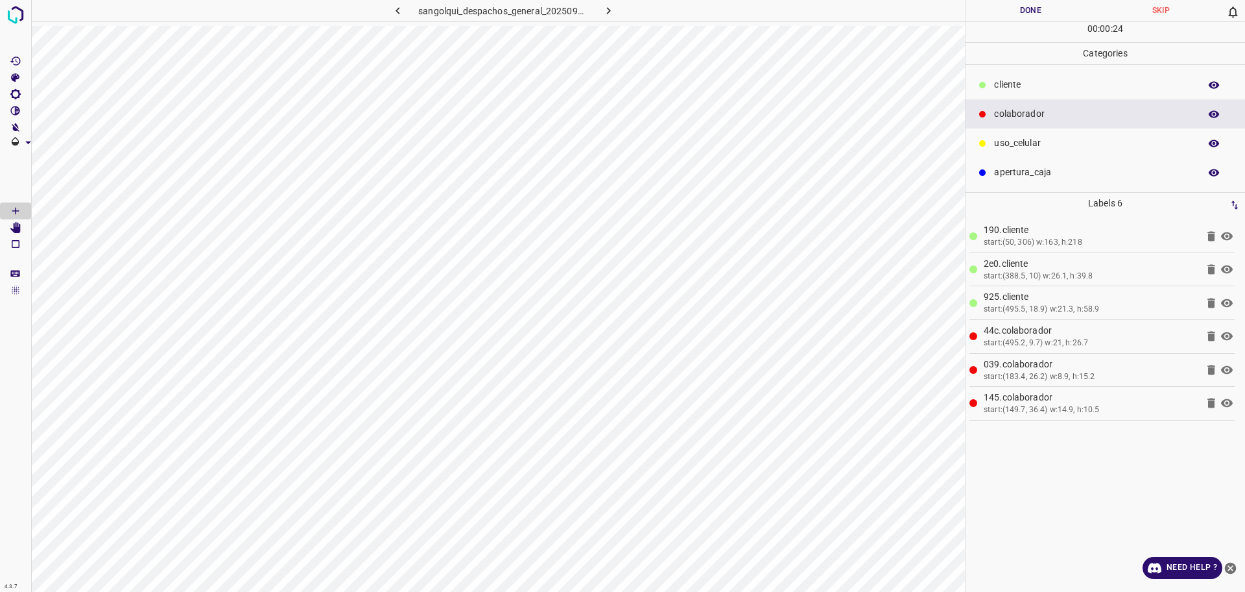
drag, startPoint x: 991, startPoint y: 0, endPoint x: 992, endPoint y: 7, distance: 7.4
click at [992, 7] on button "Done" at bounding box center [1031, 10] width 130 height 21
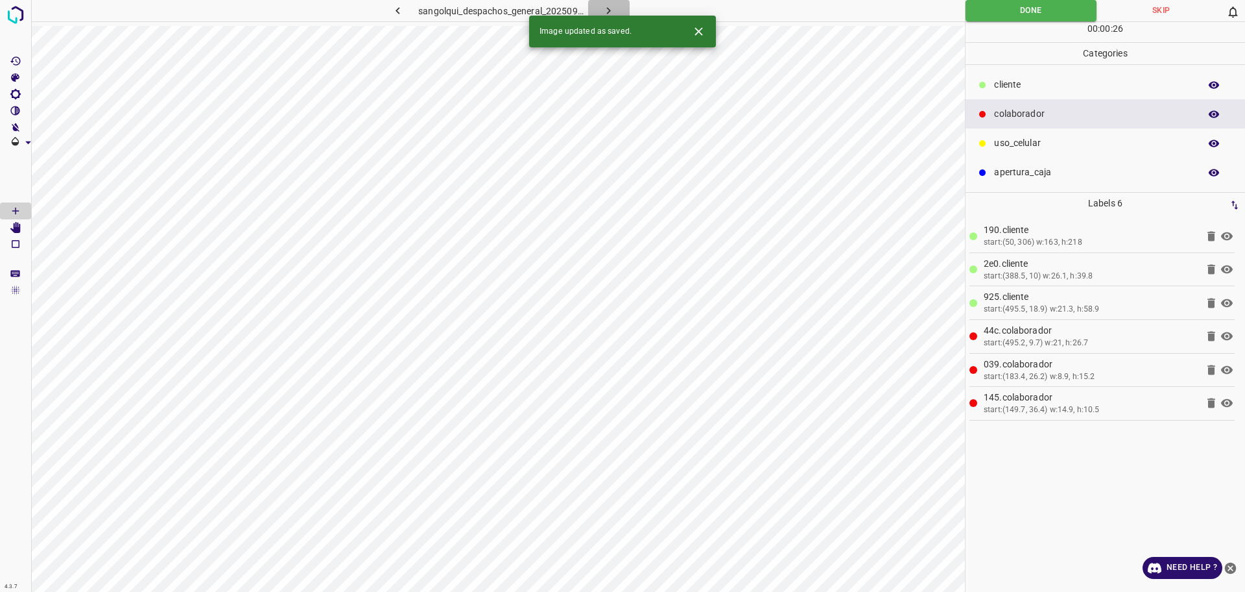
click at [616, 8] on button "button" at bounding box center [609, 10] width 42 height 21
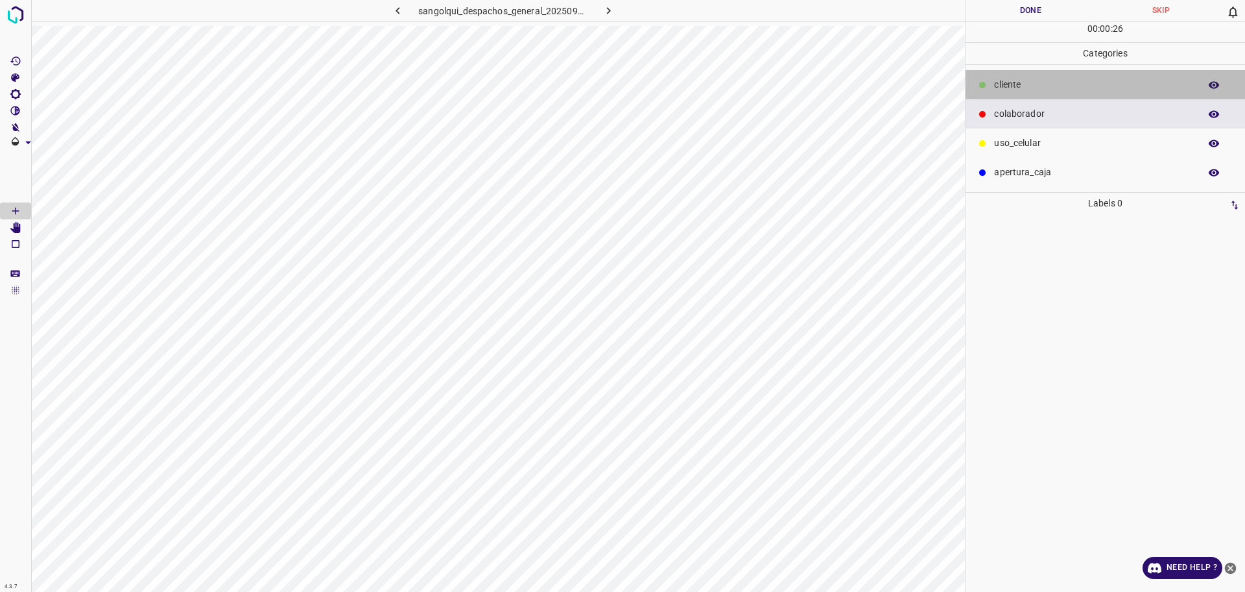
click at [1073, 77] on div "cliente" at bounding box center [1106, 84] width 280 height 29
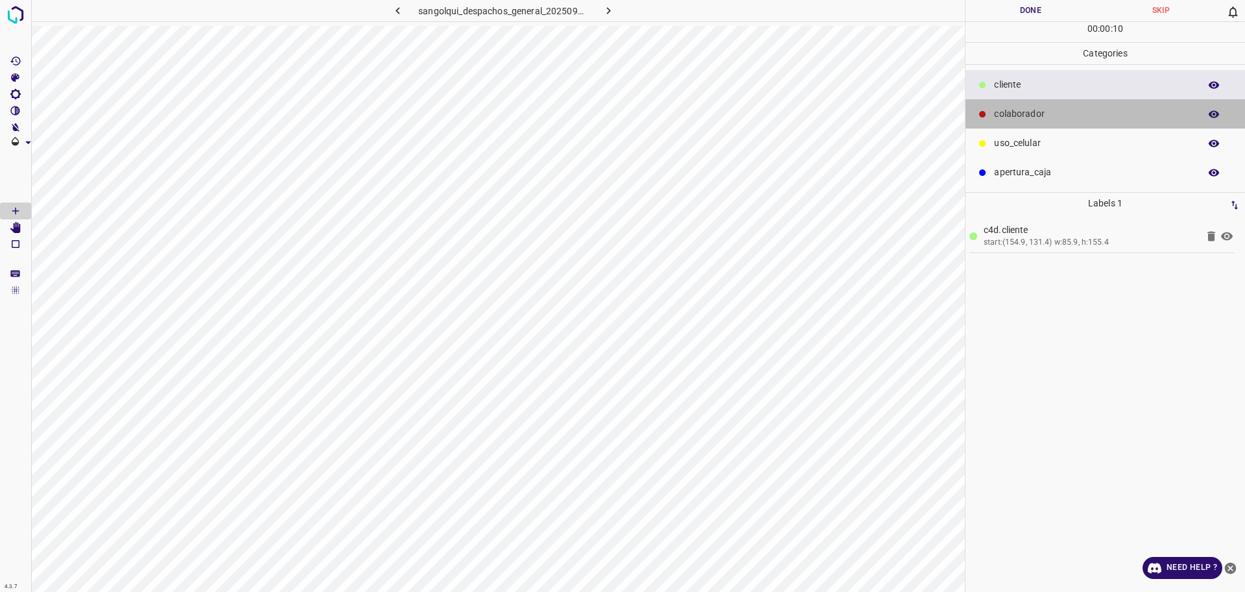
click at [1040, 114] on p "colaborador" at bounding box center [1093, 114] width 199 height 14
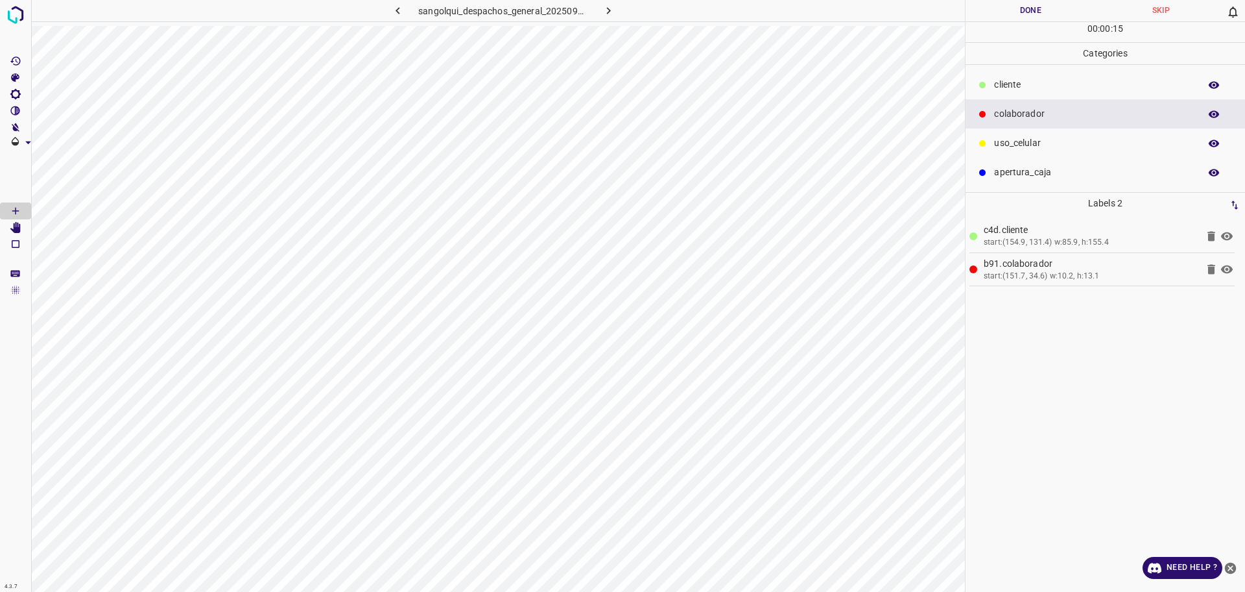
click at [1138, 80] on p "cliente" at bounding box center [1093, 85] width 199 height 14
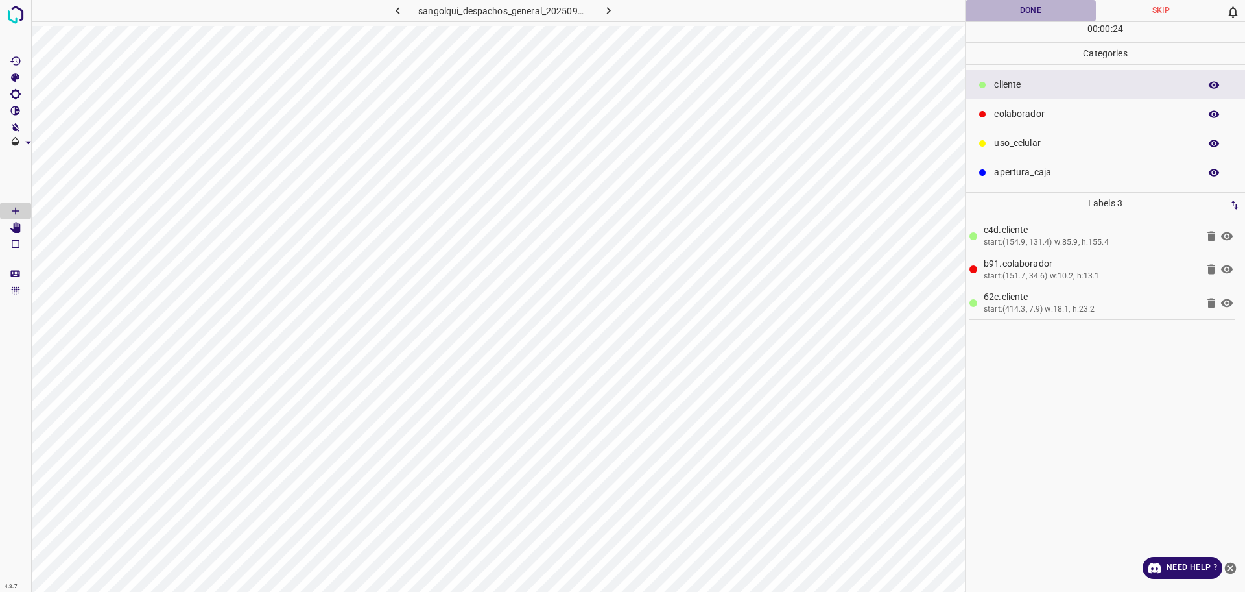
click at [1017, 13] on button "Done" at bounding box center [1031, 10] width 130 height 21
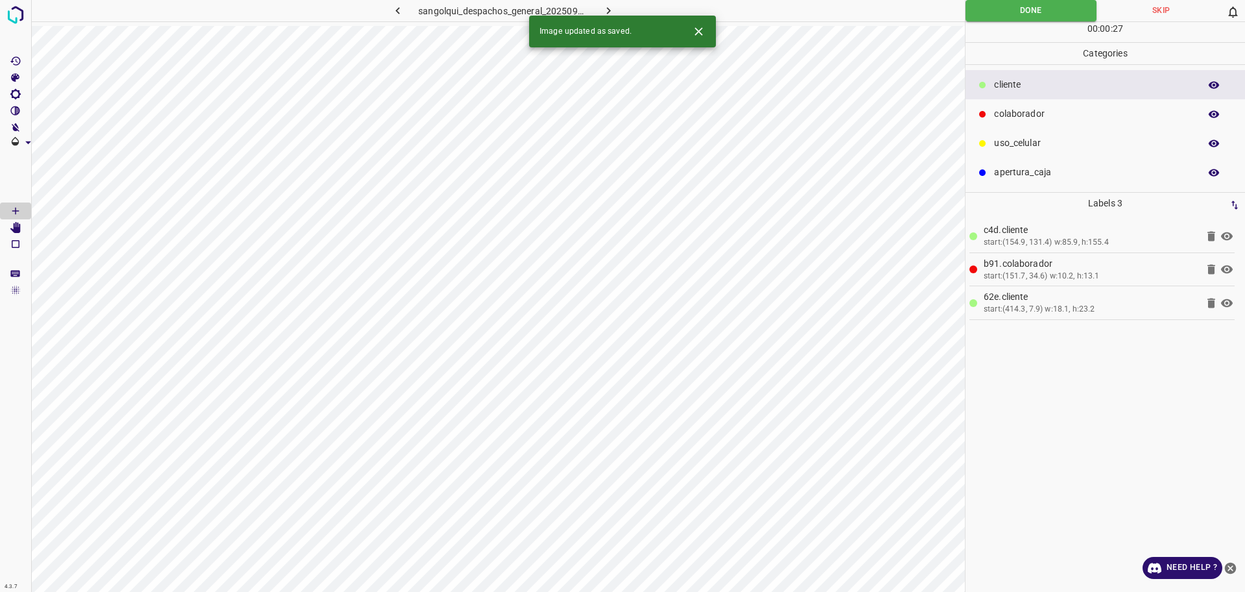
click at [610, 10] on icon "button" at bounding box center [609, 10] width 4 height 7
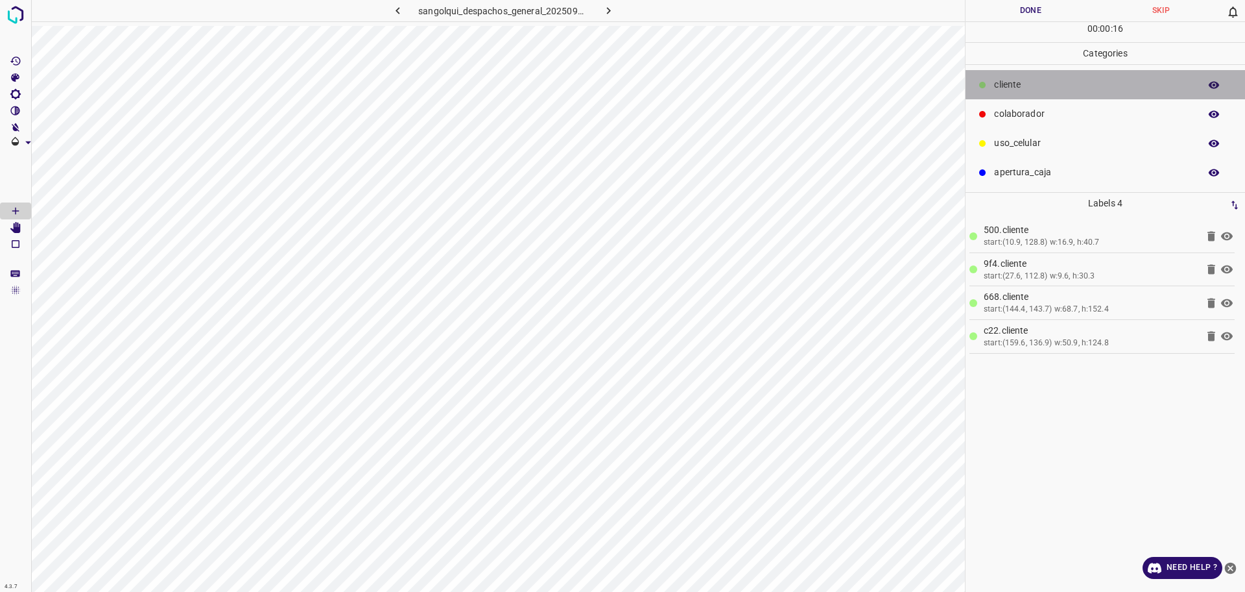
click at [1091, 93] on div "cliente" at bounding box center [1106, 84] width 280 height 29
click at [1081, 115] on p "colaborador" at bounding box center [1093, 114] width 199 height 14
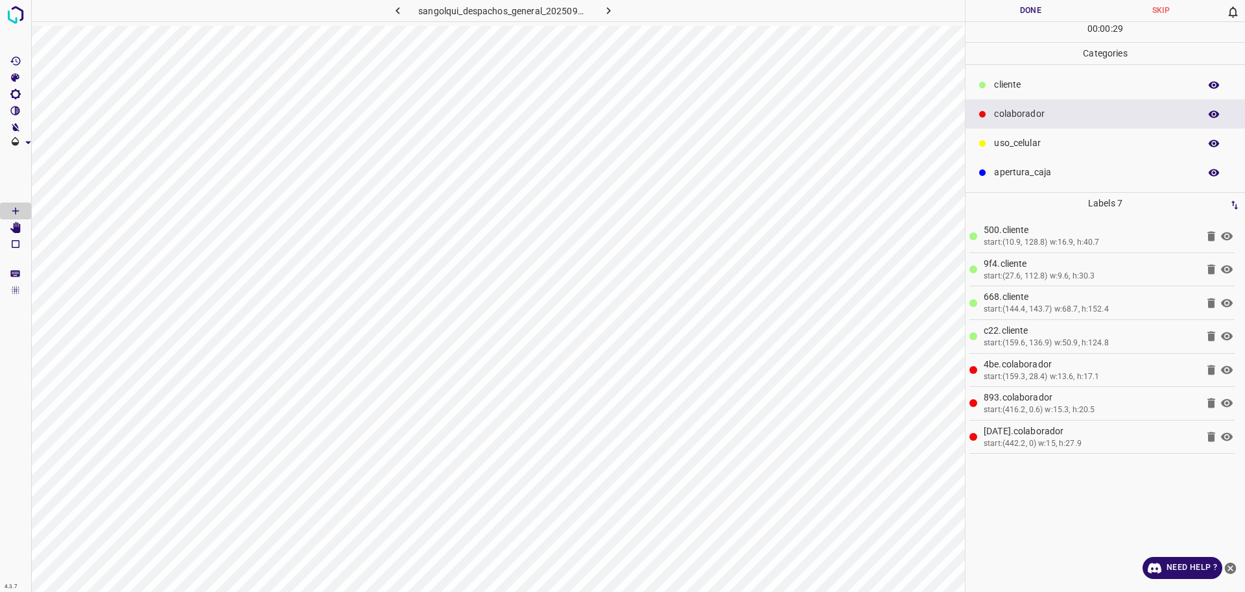
click at [1025, 90] on p "cliente" at bounding box center [1093, 85] width 199 height 14
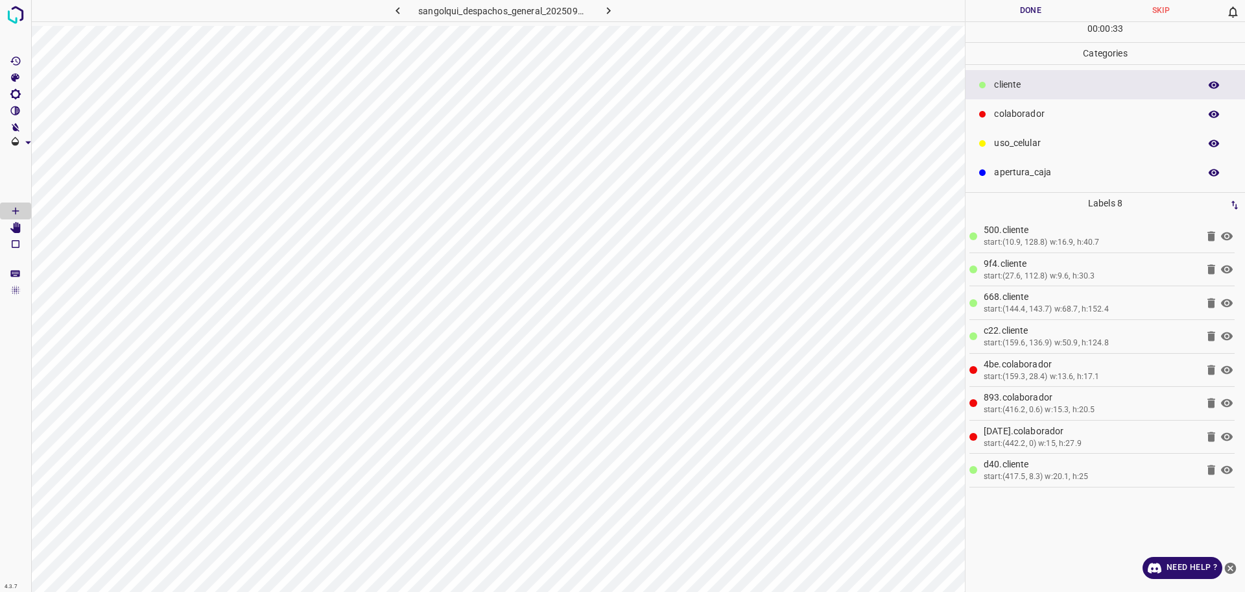
click at [1004, 15] on button "Done" at bounding box center [1031, 10] width 130 height 21
click at [1002, 16] on button "Done" at bounding box center [1031, 10] width 130 height 21
click at [1017, 19] on button "Done" at bounding box center [1031, 10] width 130 height 21
click at [1020, 16] on button "Done" at bounding box center [1031, 10] width 130 height 21
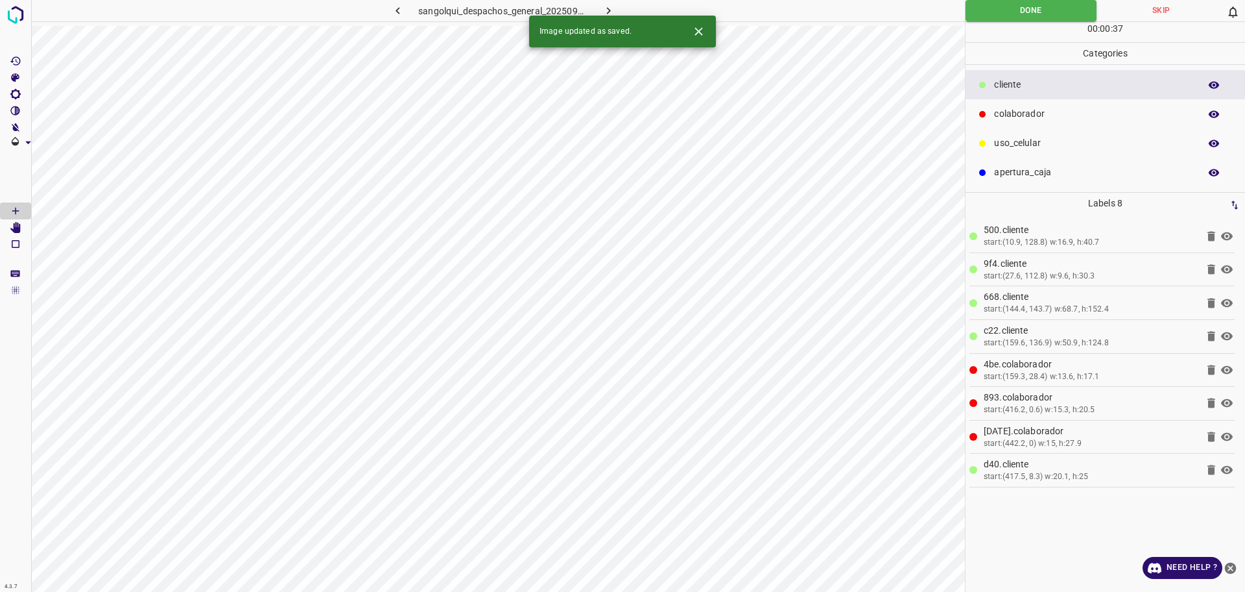
click at [605, 8] on icon "button" at bounding box center [609, 11] width 14 height 14
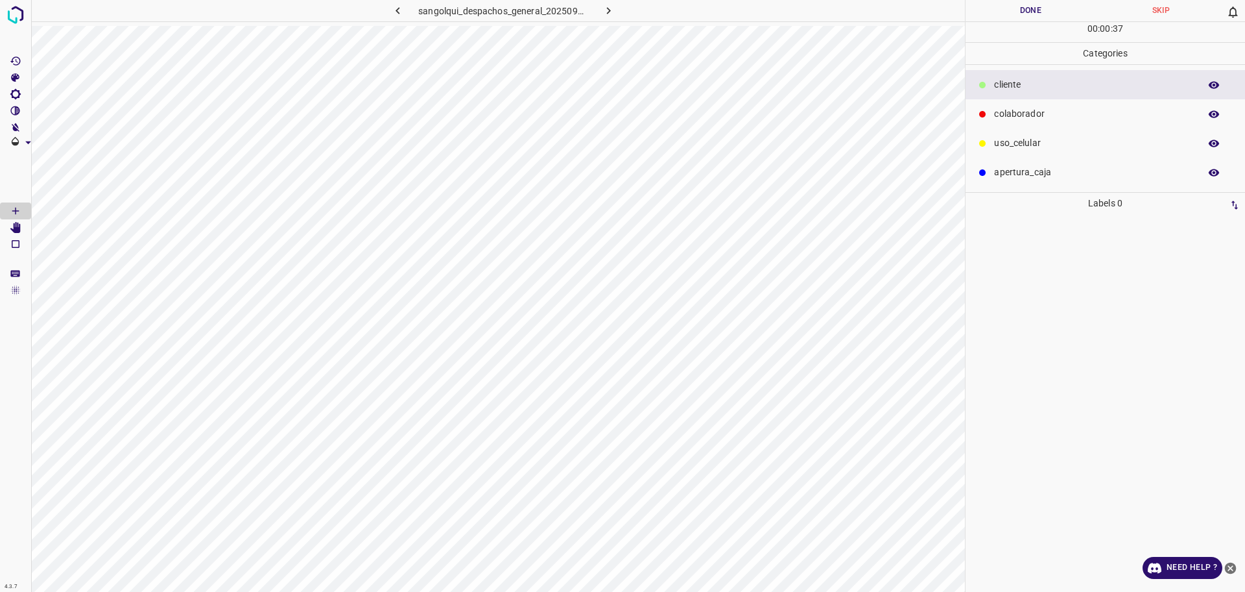
click at [1051, 108] on p "colaborador" at bounding box center [1093, 114] width 199 height 14
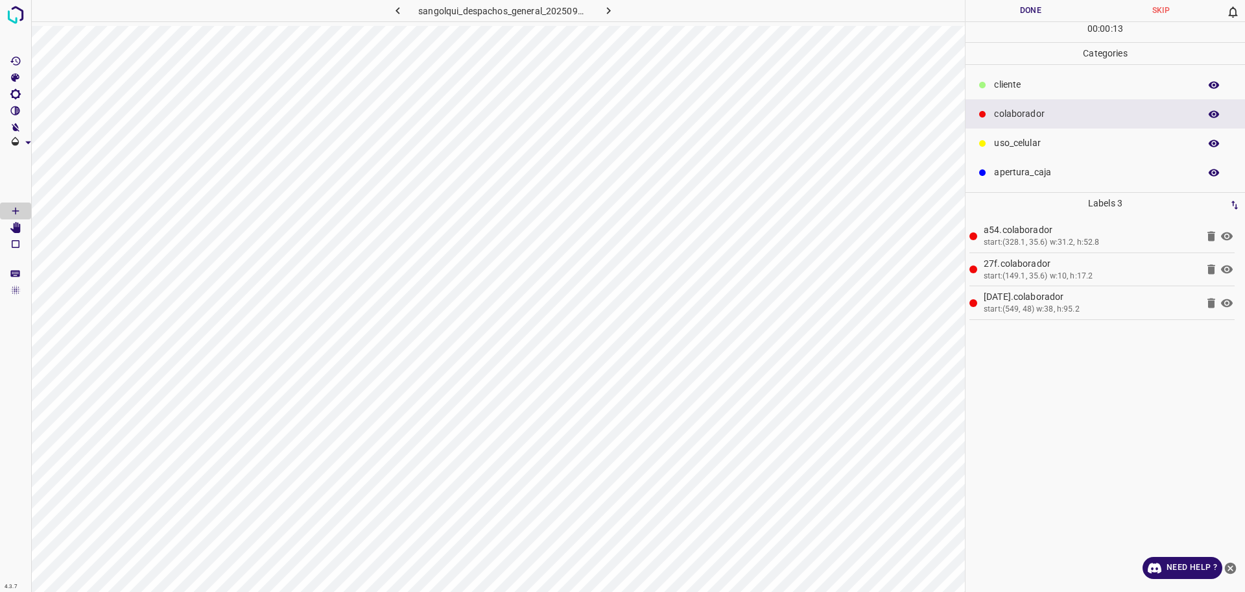
click at [1018, 84] on p "cliente" at bounding box center [1093, 85] width 199 height 14
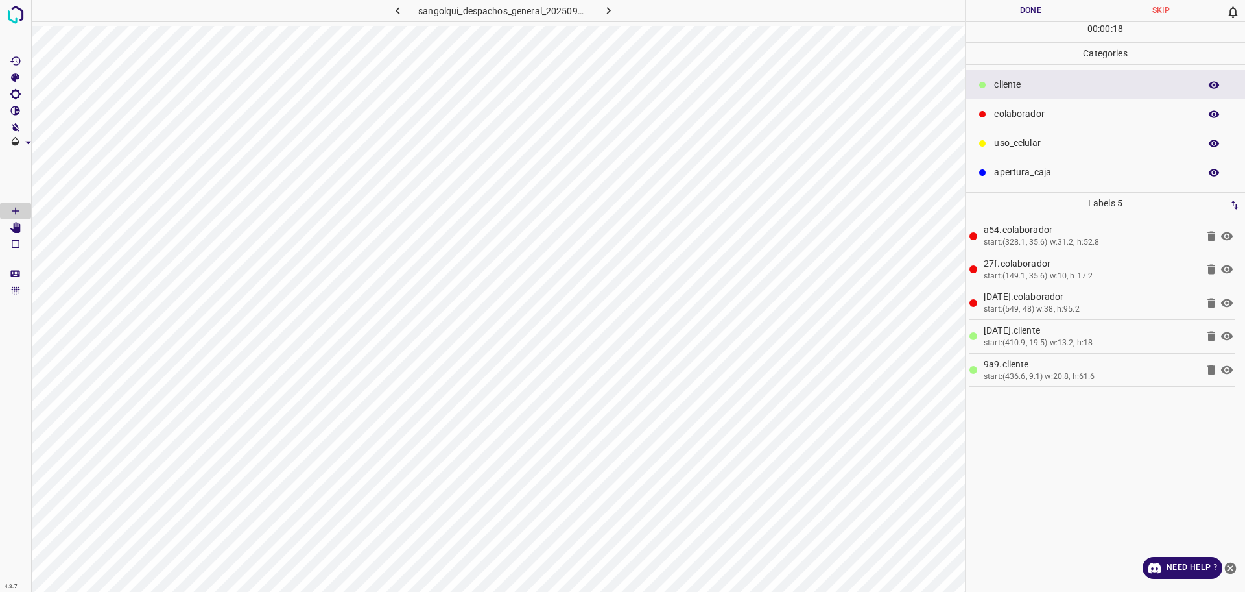
click at [1092, 110] on p "colaborador" at bounding box center [1093, 114] width 199 height 14
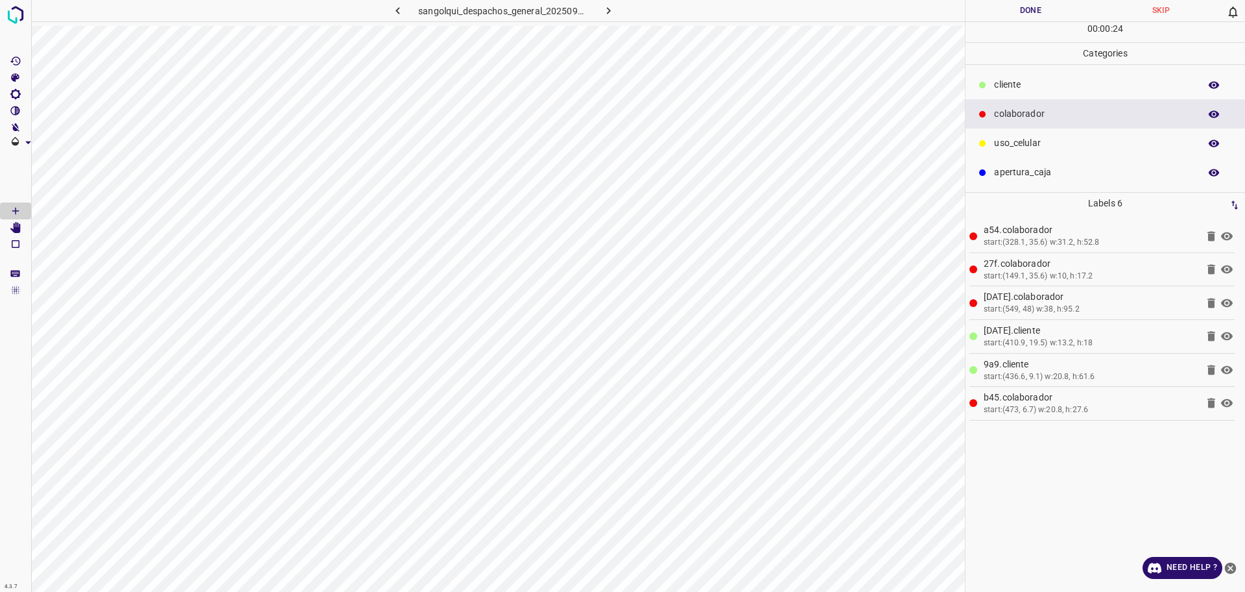
click at [1111, 101] on div "colaborador" at bounding box center [1106, 113] width 280 height 29
click at [1096, 88] on p "cliente" at bounding box center [1093, 85] width 199 height 14
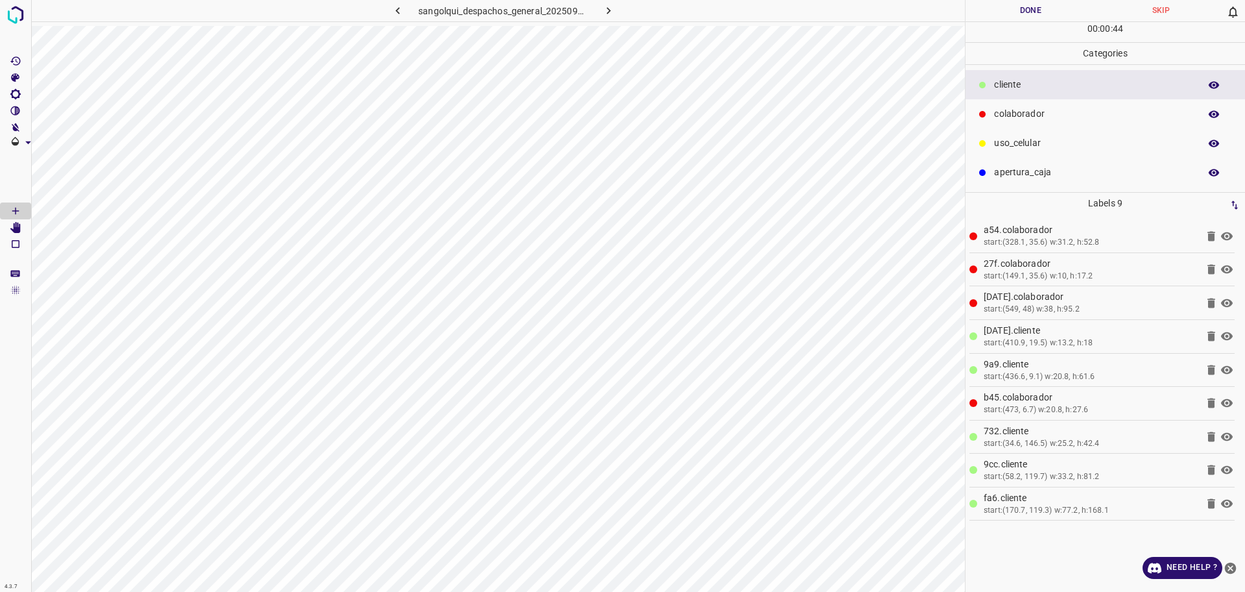
click at [1018, 6] on button "Done" at bounding box center [1031, 10] width 130 height 21
click at [1018, 5] on button "Done" at bounding box center [1031, 10] width 130 height 21
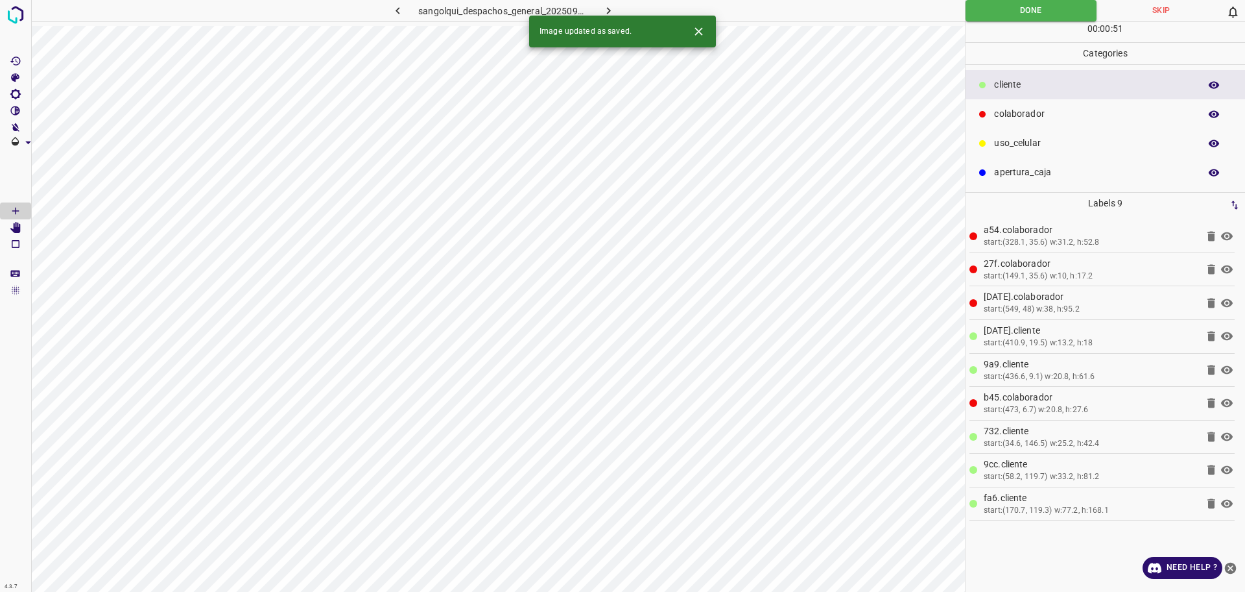
click at [607, 8] on icon "button" at bounding box center [609, 11] width 14 height 14
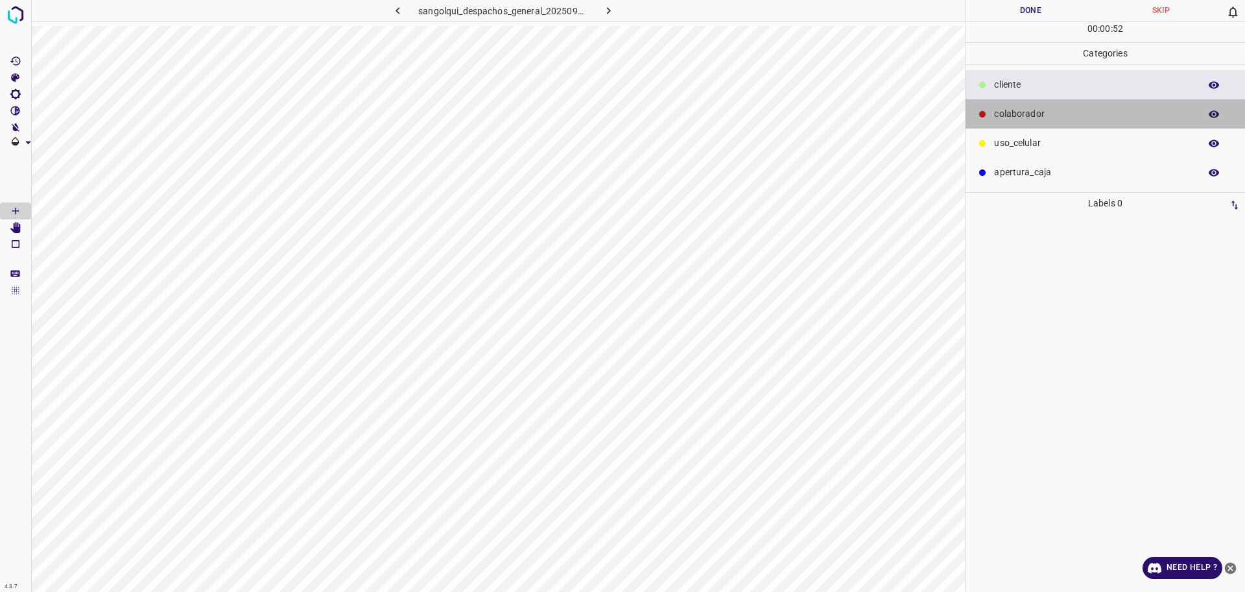
click at [1061, 115] on p "colaborador" at bounding box center [1093, 114] width 199 height 14
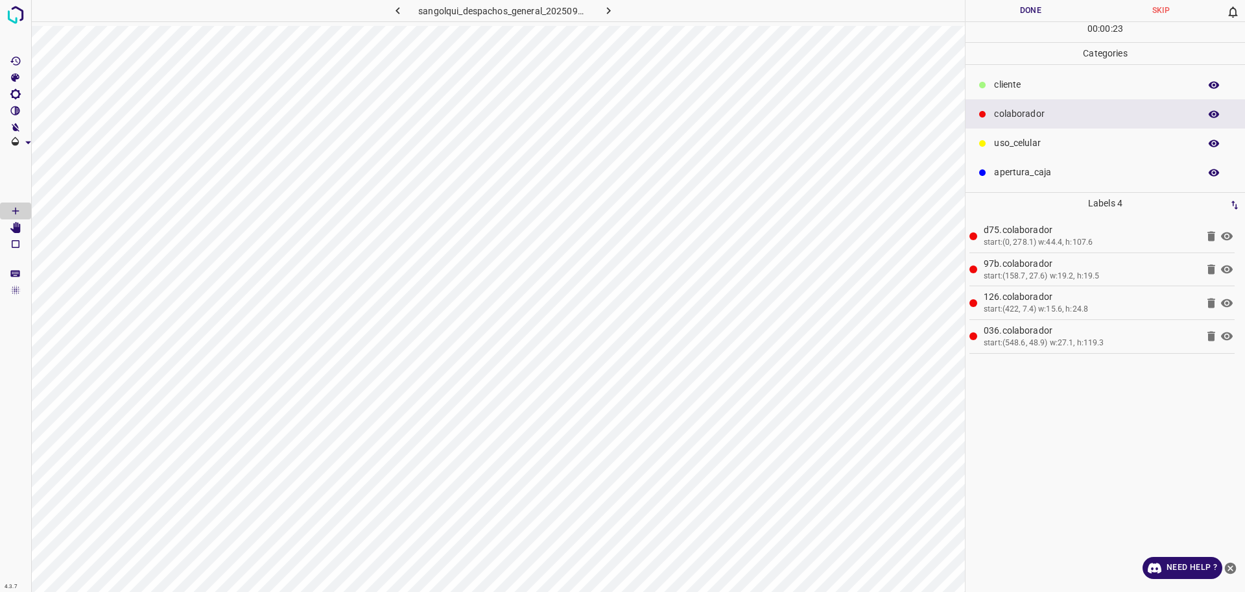
click at [1009, 84] on p "cliente" at bounding box center [1093, 85] width 199 height 14
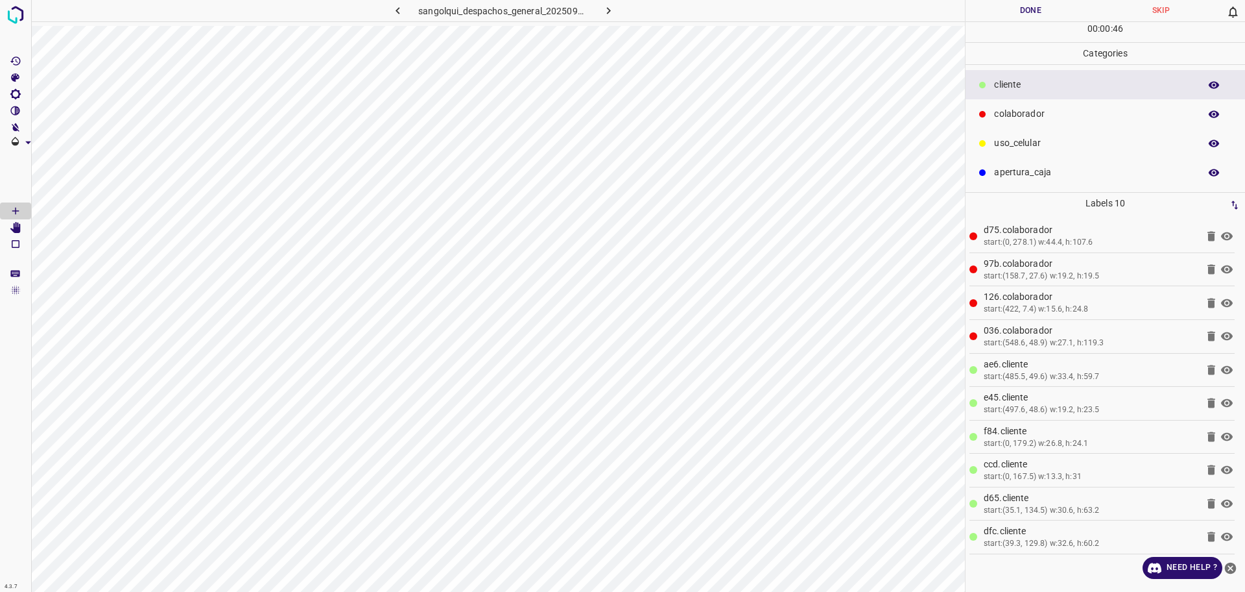
click at [1005, 14] on button "Done" at bounding box center [1031, 10] width 130 height 21
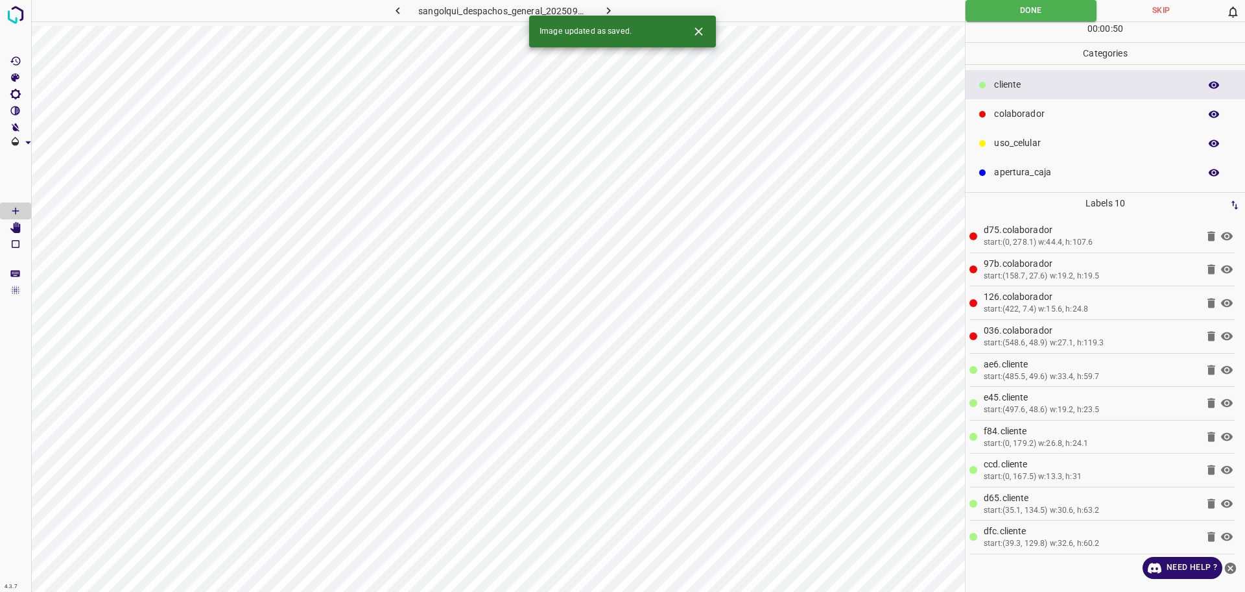
click at [608, 12] on icon "button" at bounding box center [609, 10] width 4 height 7
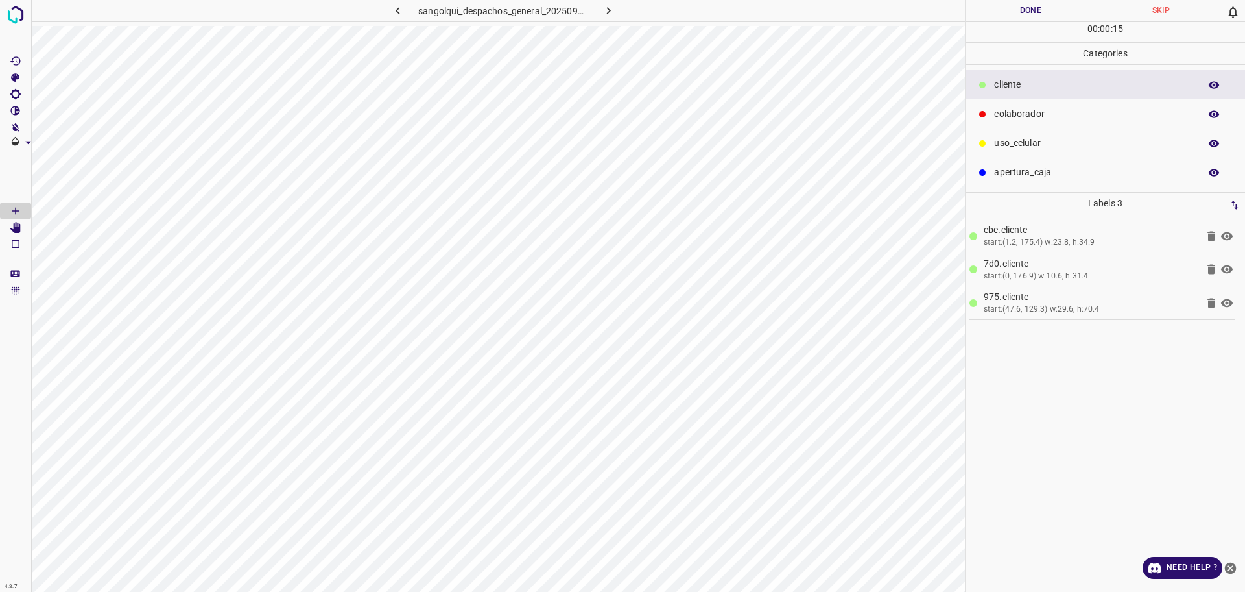
drag, startPoint x: 1024, startPoint y: 124, endPoint x: 967, endPoint y: 132, distance: 58.3
click at [1026, 124] on div "colaborador" at bounding box center [1106, 113] width 280 height 29
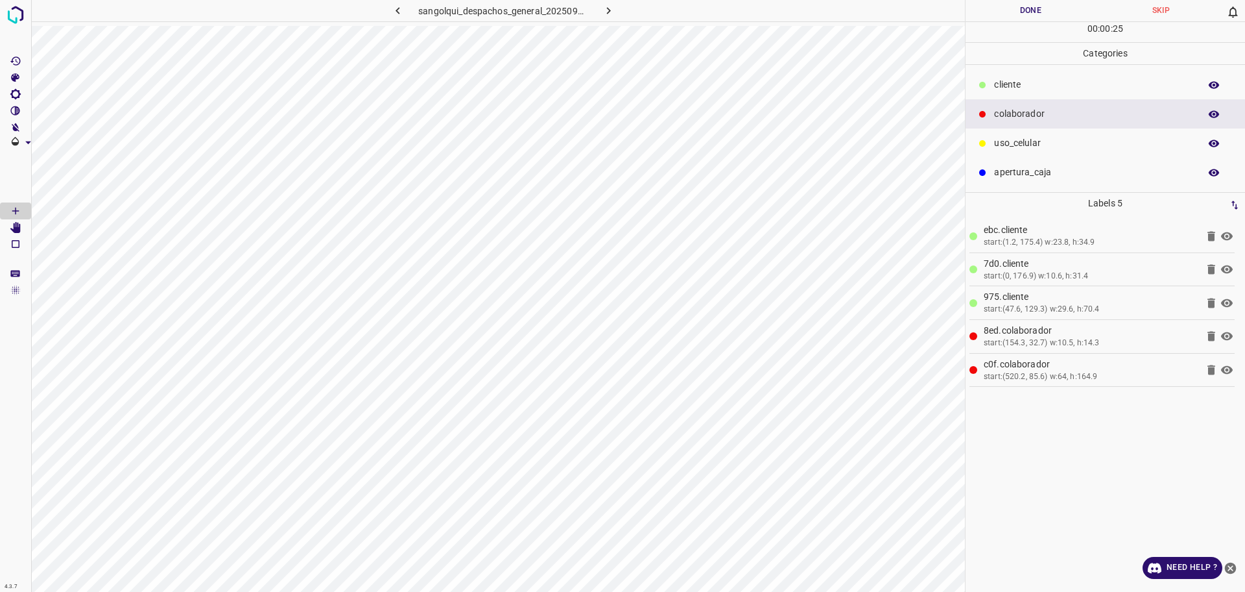
click at [1026, 82] on p "cliente" at bounding box center [1093, 85] width 199 height 14
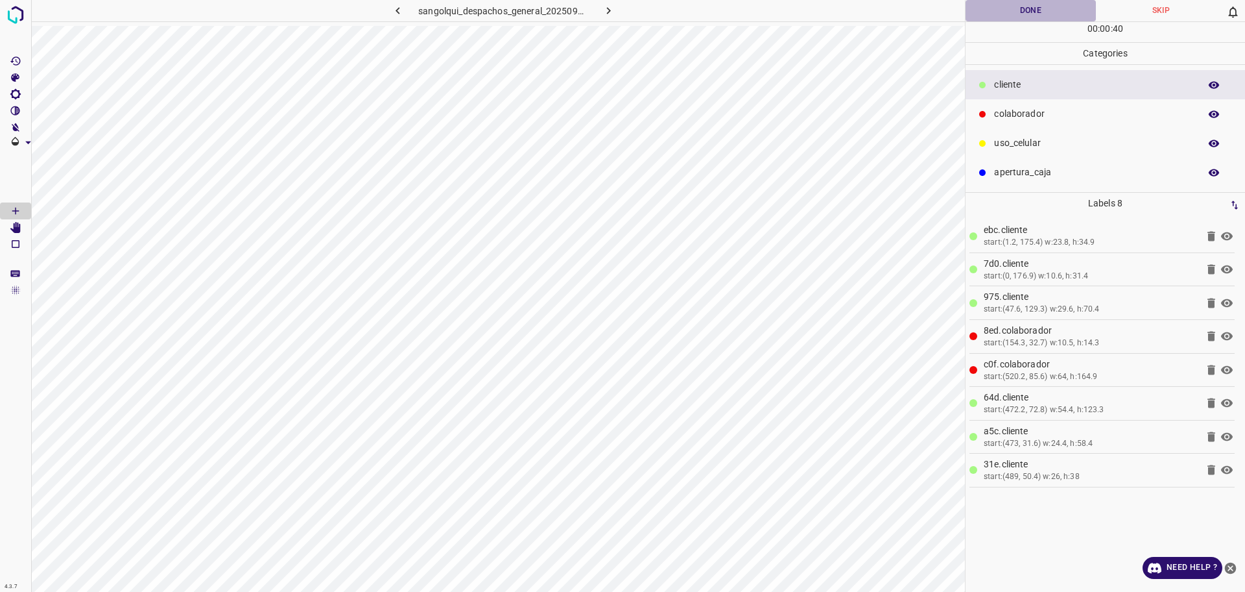
click at [1018, 12] on button "Done" at bounding box center [1031, 10] width 130 height 21
click at [609, 11] on icon "button" at bounding box center [609, 10] width 4 height 7
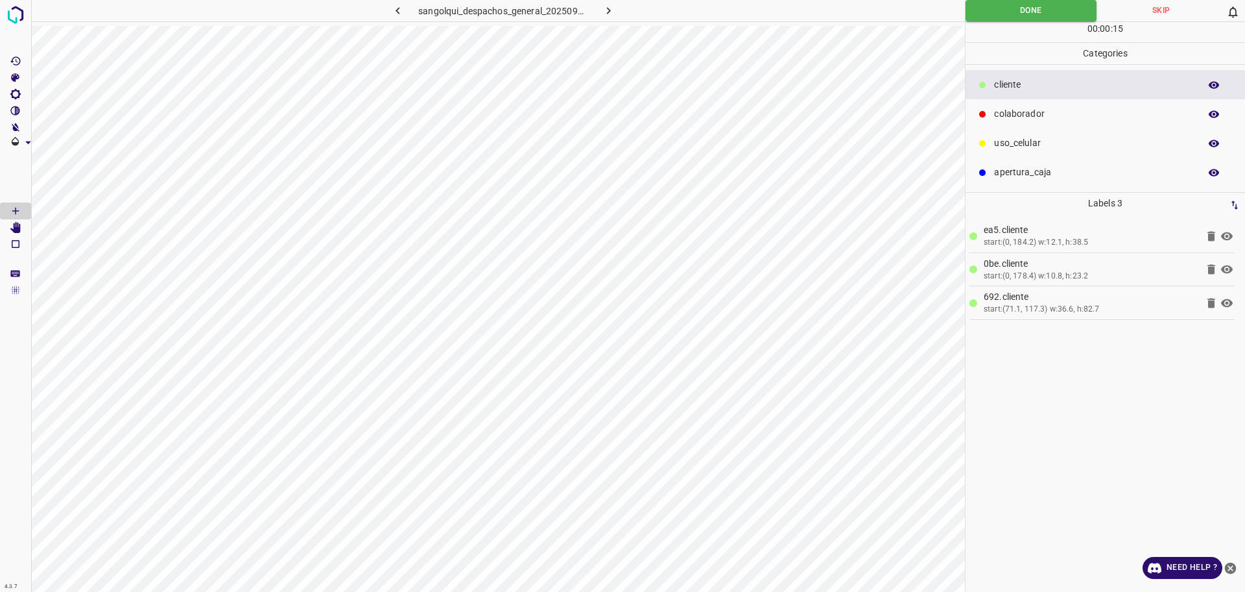
drag, startPoint x: 1029, startPoint y: 120, endPoint x: 1016, endPoint y: 121, distance: 13.0
click at [1029, 119] on p "colaborador" at bounding box center [1093, 114] width 199 height 14
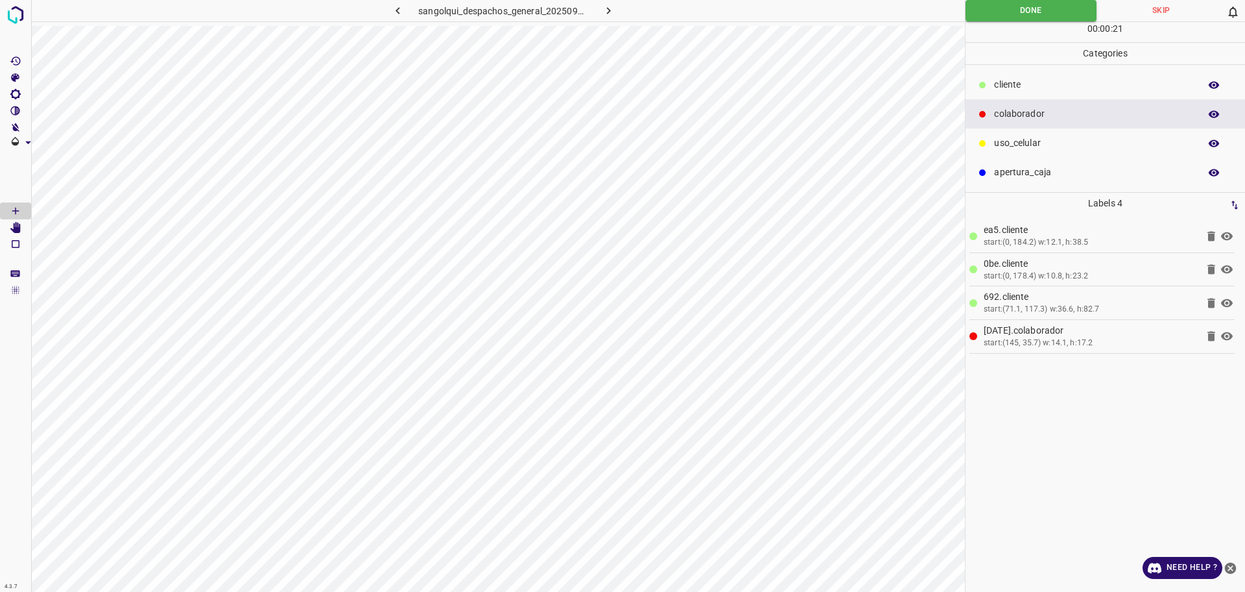
click at [1028, 82] on p "cliente" at bounding box center [1093, 85] width 199 height 14
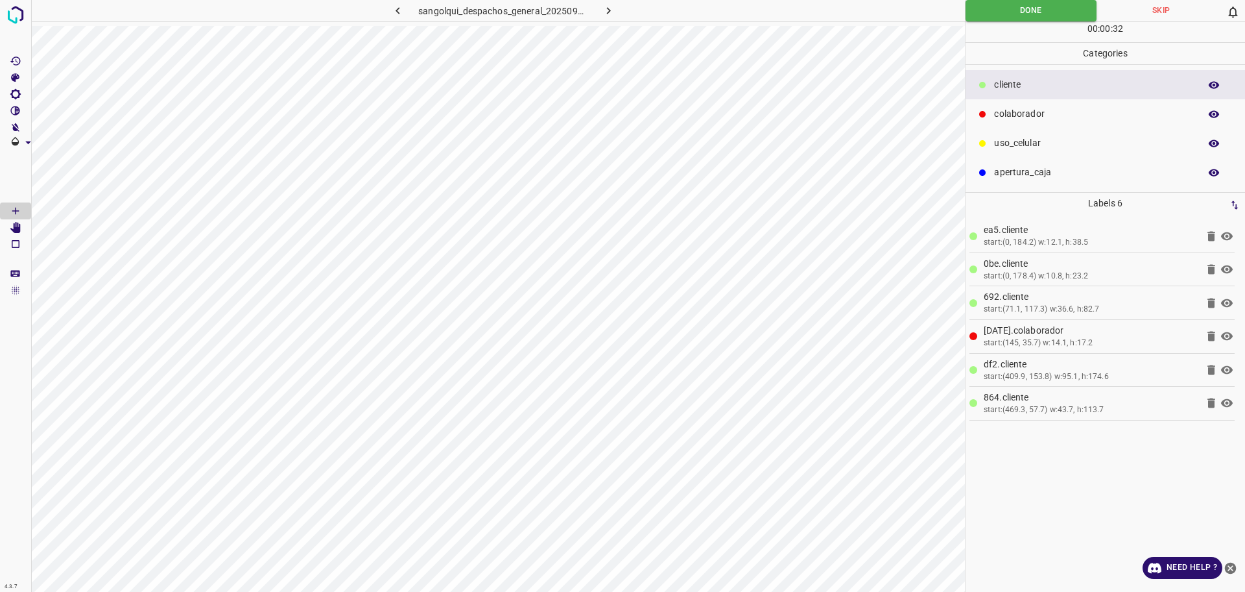
click at [1001, 106] on div "colaborador" at bounding box center [1106, 113] width 280 height 29
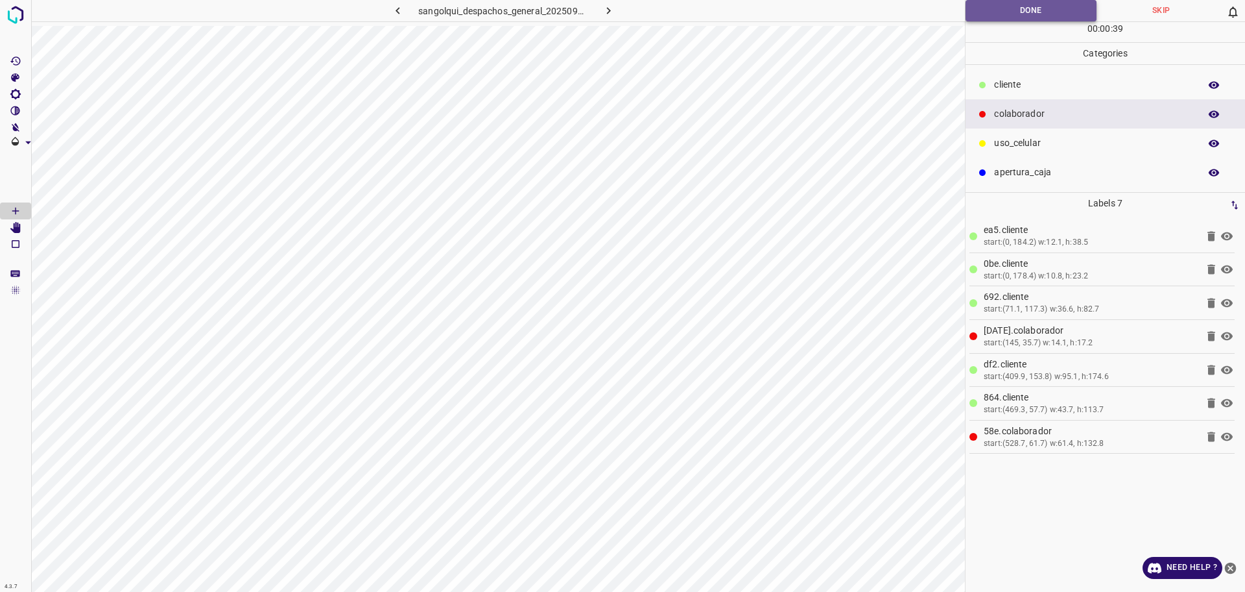
click at [1028, 12] on button "Done" at bounding box center [1031, 10] width 131 height 21
click at [1025, 12] on button "Done" at bounding box center [1031, 10] width 131 height 21
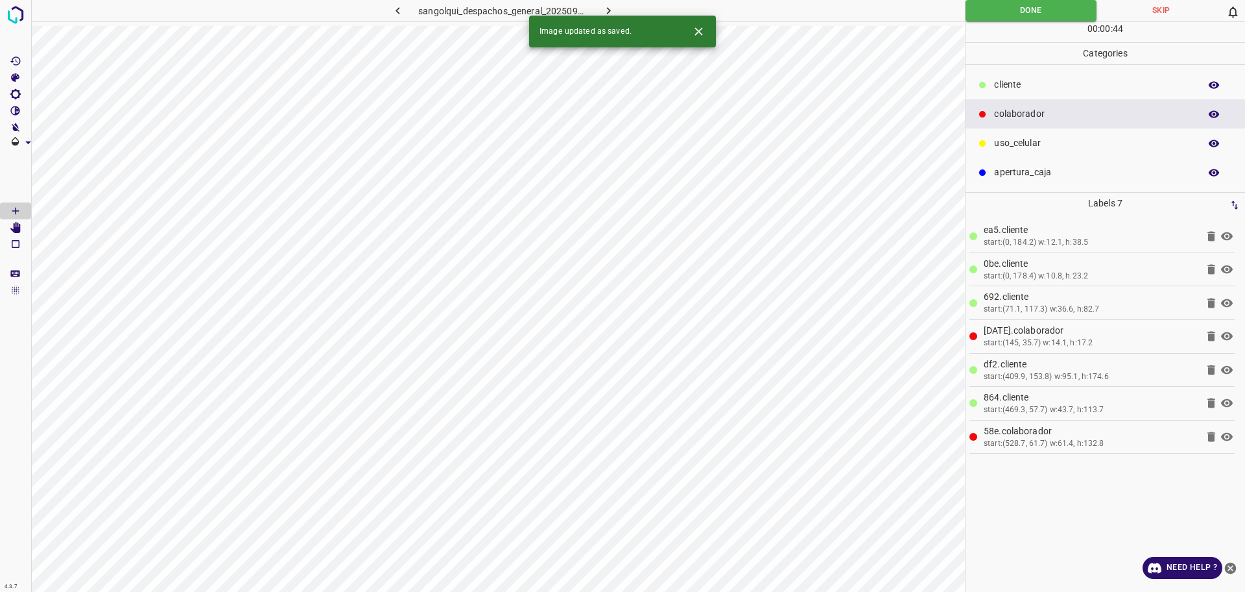
click at [609, 10] on icon "button" at bounding box center [609, 10] width 4 height 7
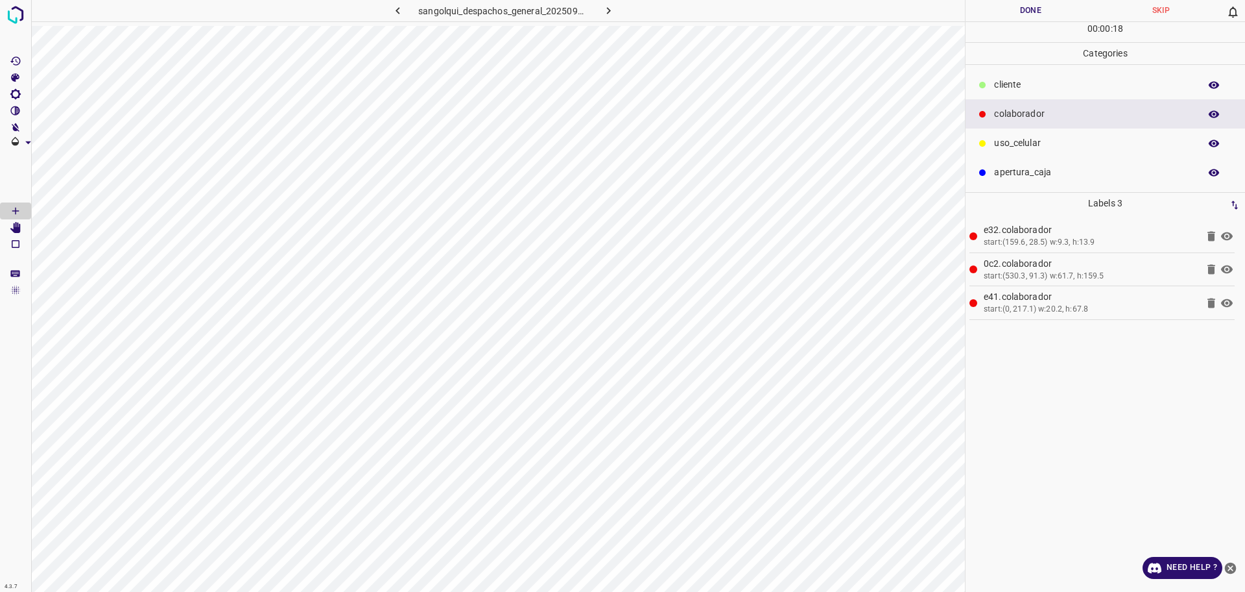
click at [1074, 79] on p "cliente" at bounding box center [1093, 85] width 199 height 14
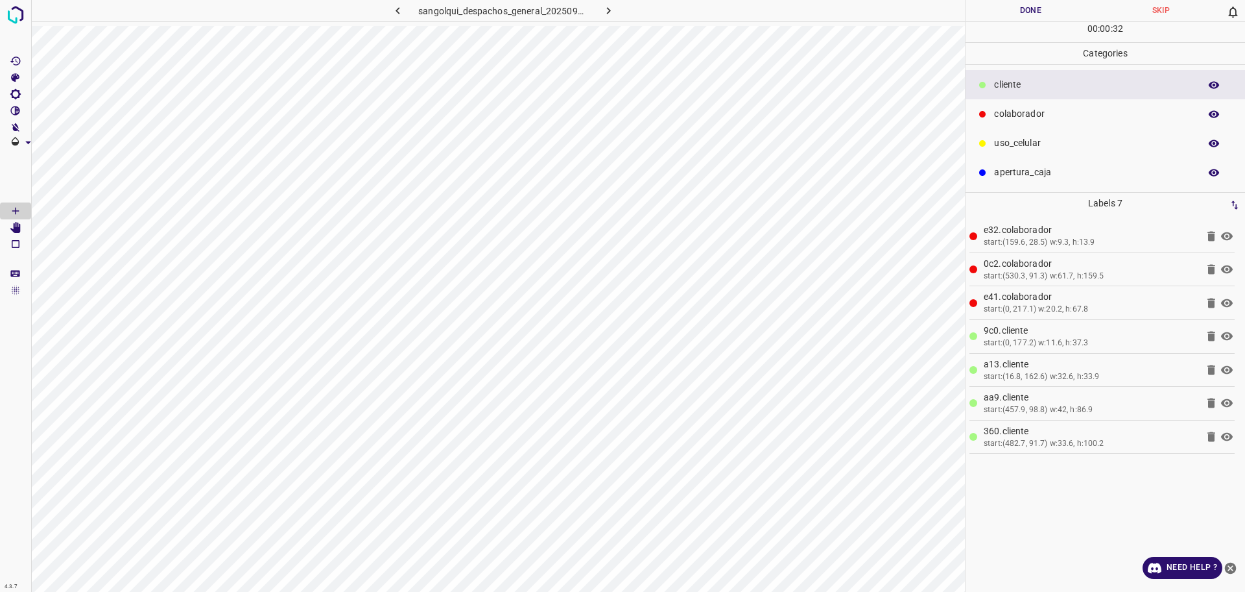
click at [1018, 132] on div "uso_celular" at bounding box center [1106, 142] width 280 height 29
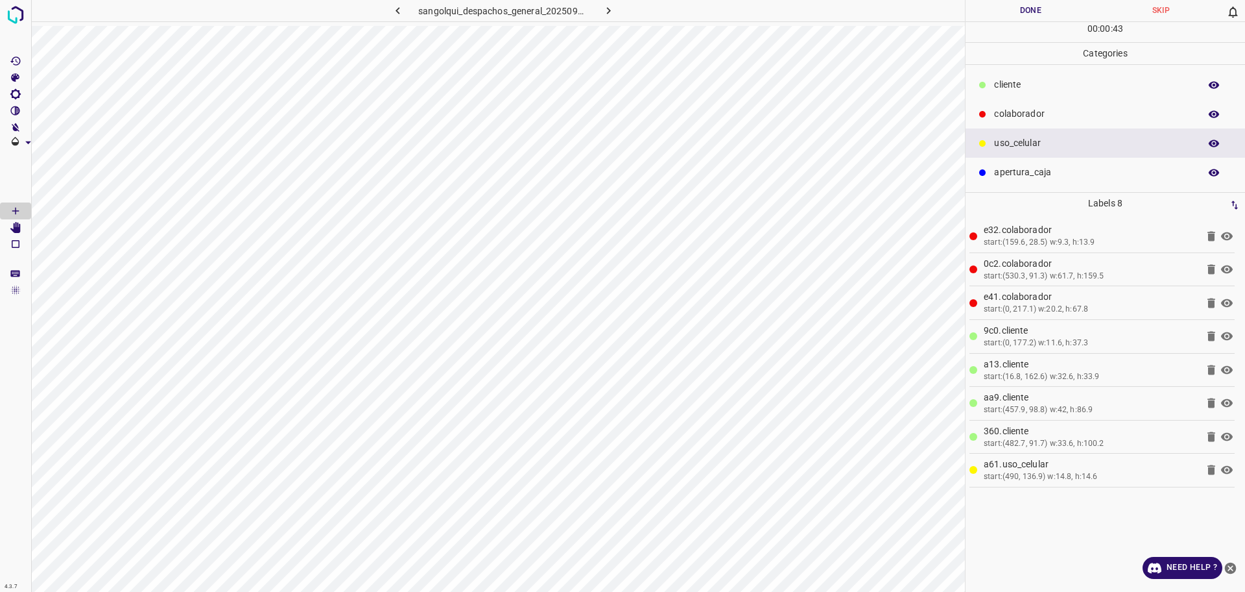
click at [1040, 5] on button "Done" at bounding box center [1031, 10] width 130 height 21
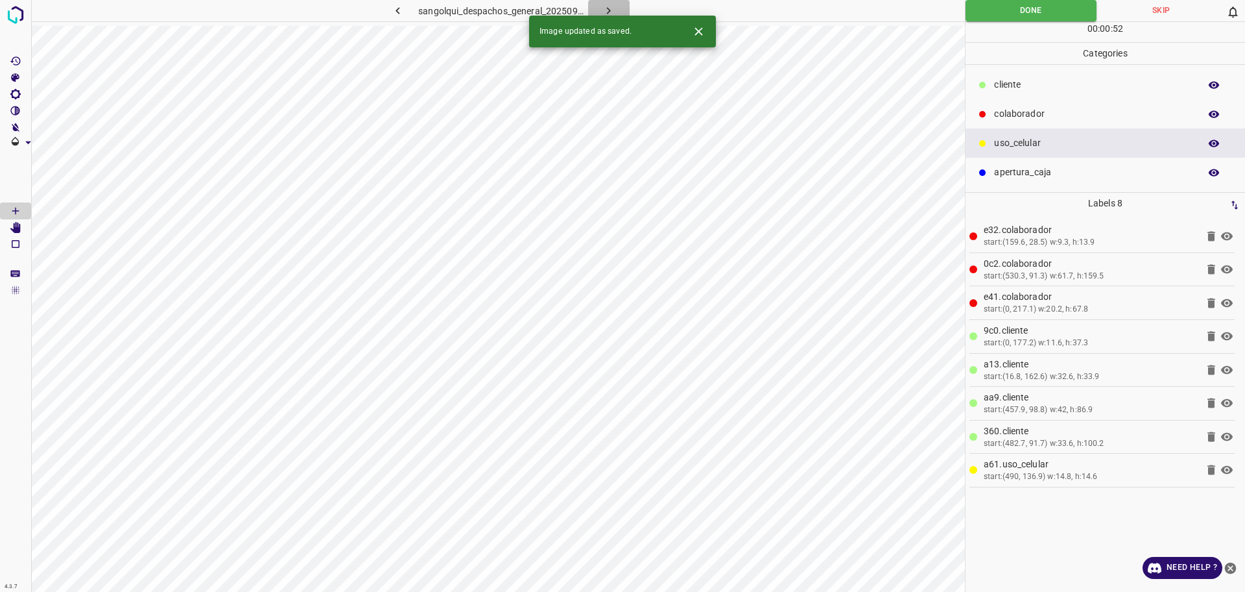
click at [600, 7] on button "button" at bounding box center [609, 10] width 42 height 21
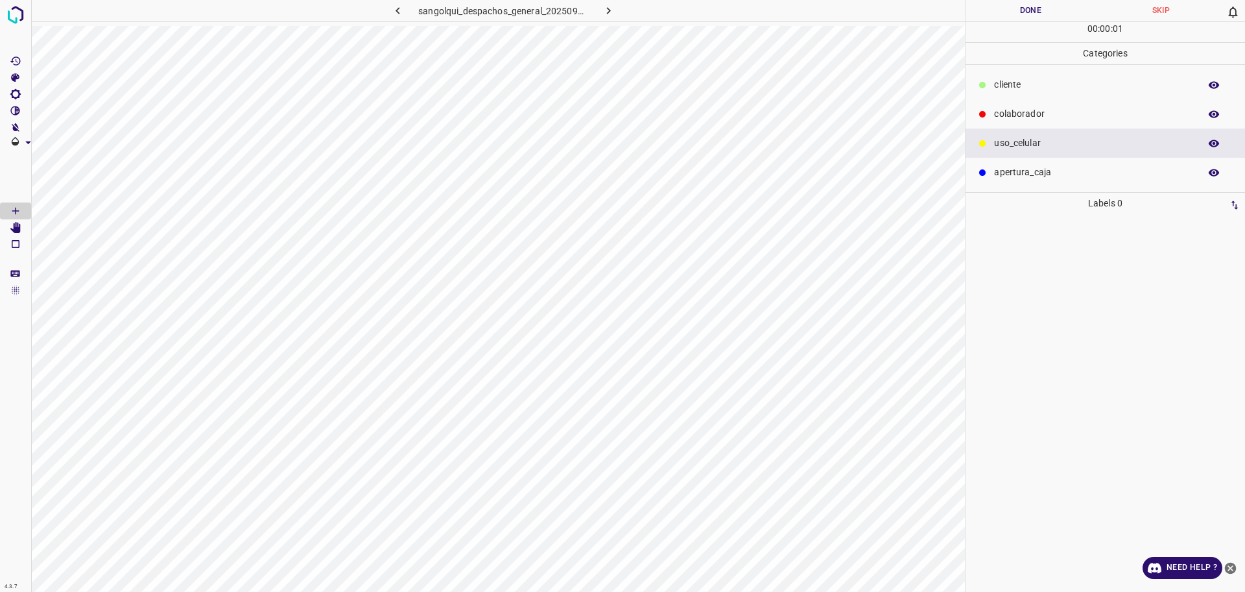
click at [1035, 105] on div "colaborador" at bounding box center [1106, 113] width 280 height 29
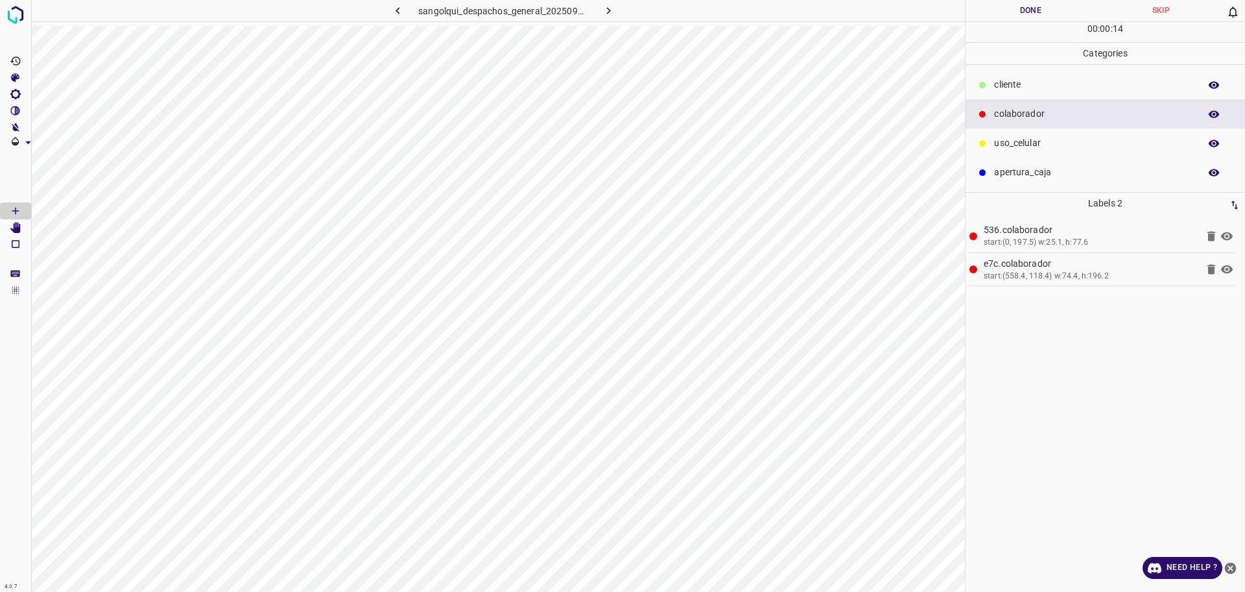
click at [1025, 89] on p "cliente" at bounding box center [1093, 85] width 199 height 14
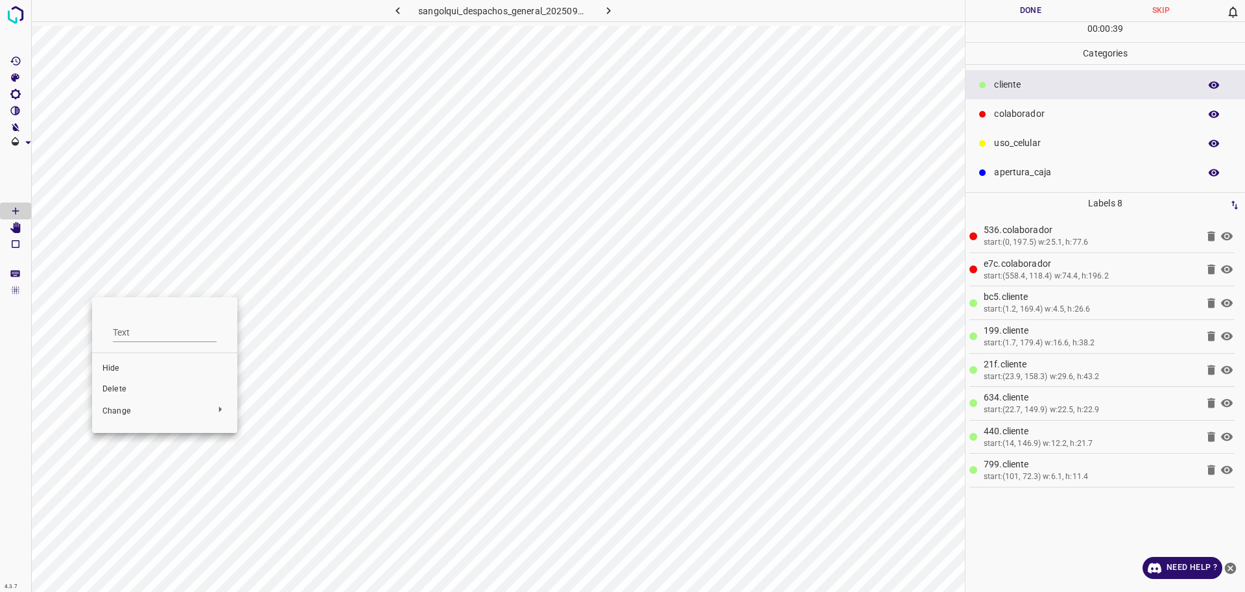
click at [155, 390] on span "Delete" at bounding box center [164, 389] width 125 height 12
click at [1014, 115] on p "colaborador" at bounding box center [1093, 114] width 199 height 14
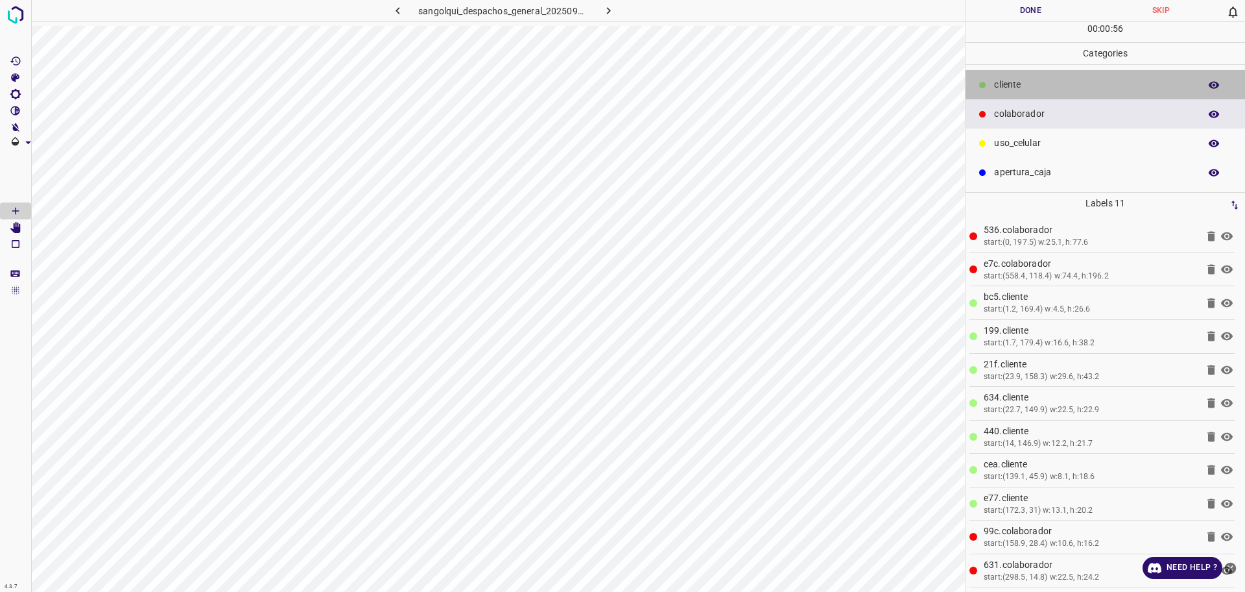
click at [1039, 84] on p "cliente" at bounding box center [1093, 85] width 199 height 14
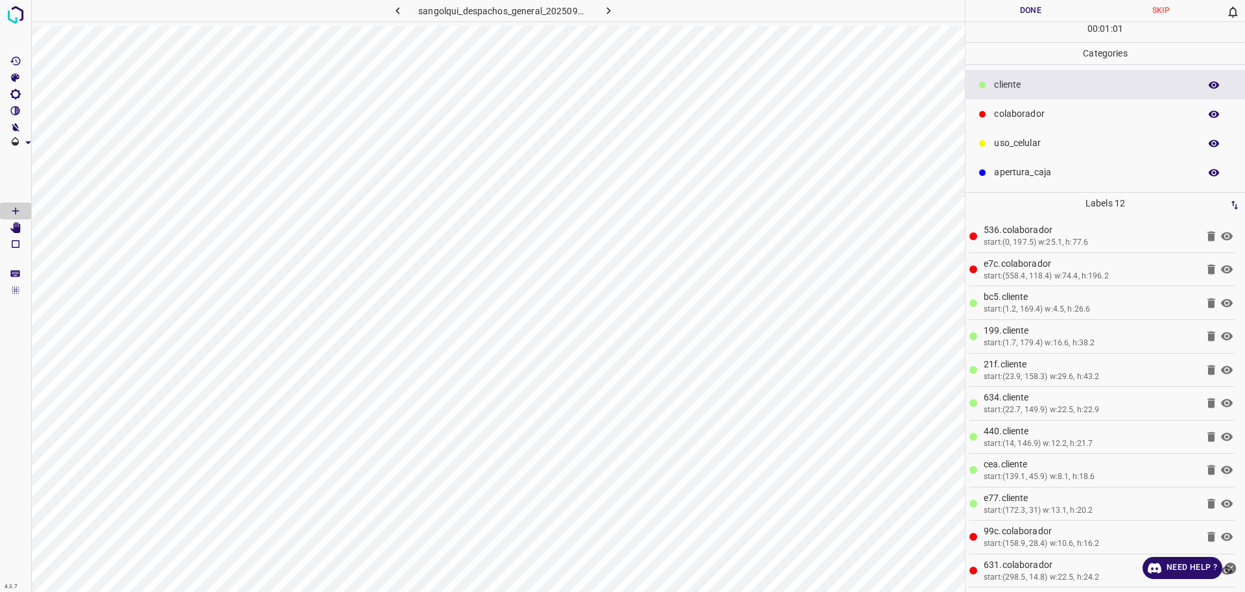
click at [1066, 137] on p "uso_celular" at bounding box center [1093, 143] width 199 height 14
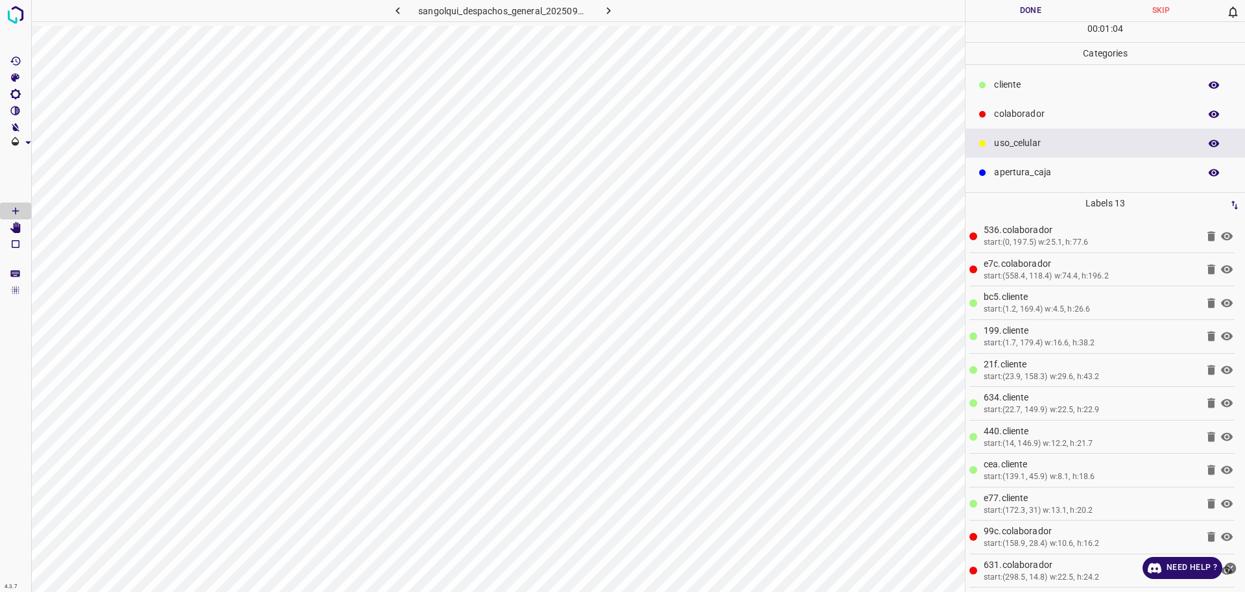
click at [1011, 19] on button "Done" at bounding box center [1031, 10] width 130 height 21
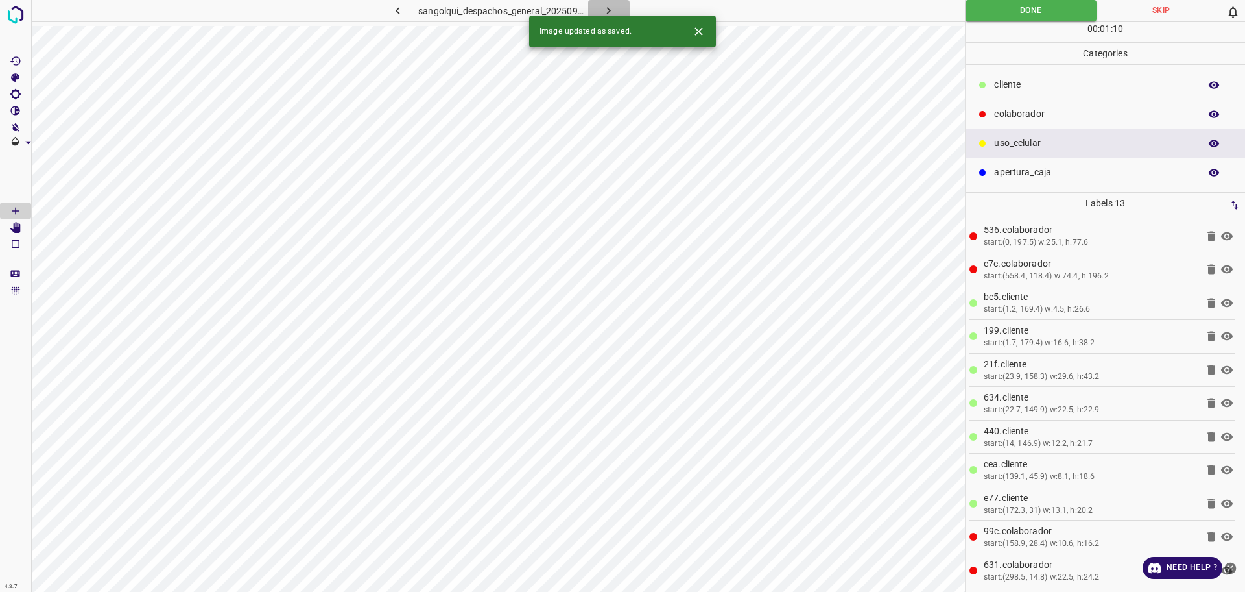
click at [608, 11] on icon "button" at bounding box center [609, 11] width 14 height 14
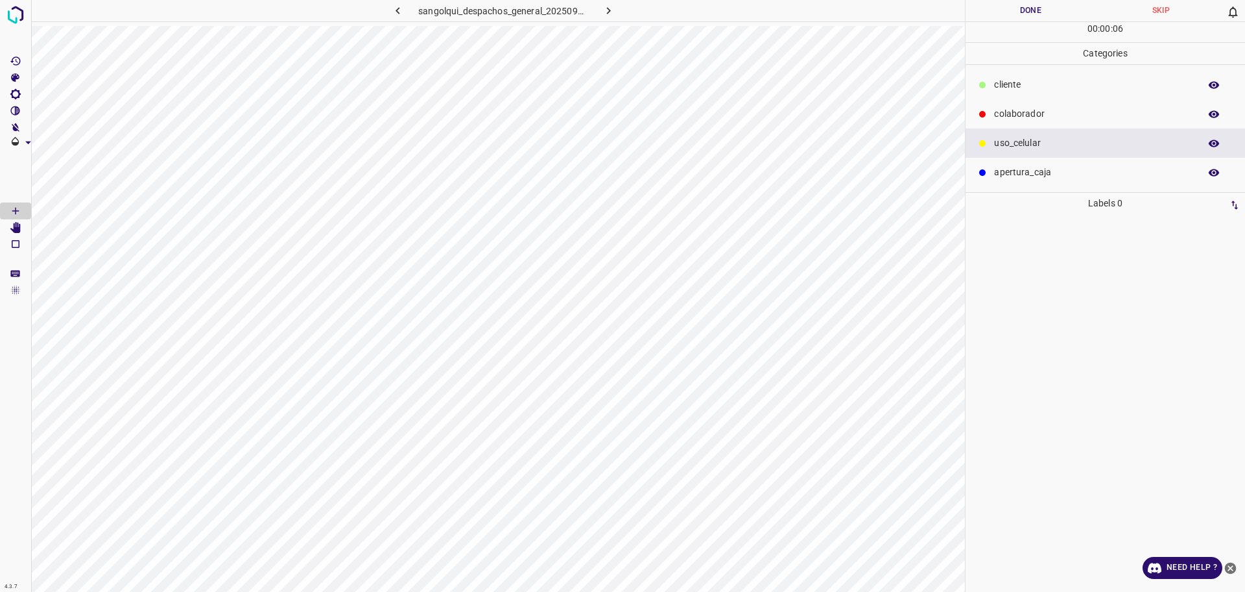
click at [1046, 91] on p "cliente" at bounding box center [1093, 85] width 199 height 14
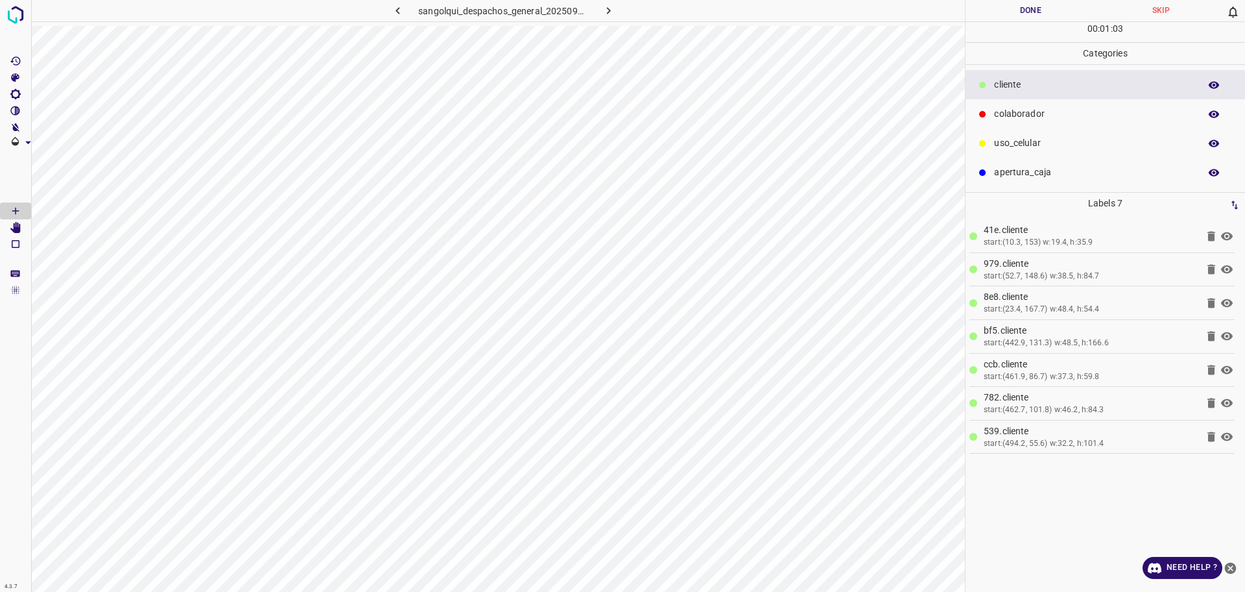
click at [1082, 112] on p "colaborador" at bounding box center [1093, 114] width 199 height 14
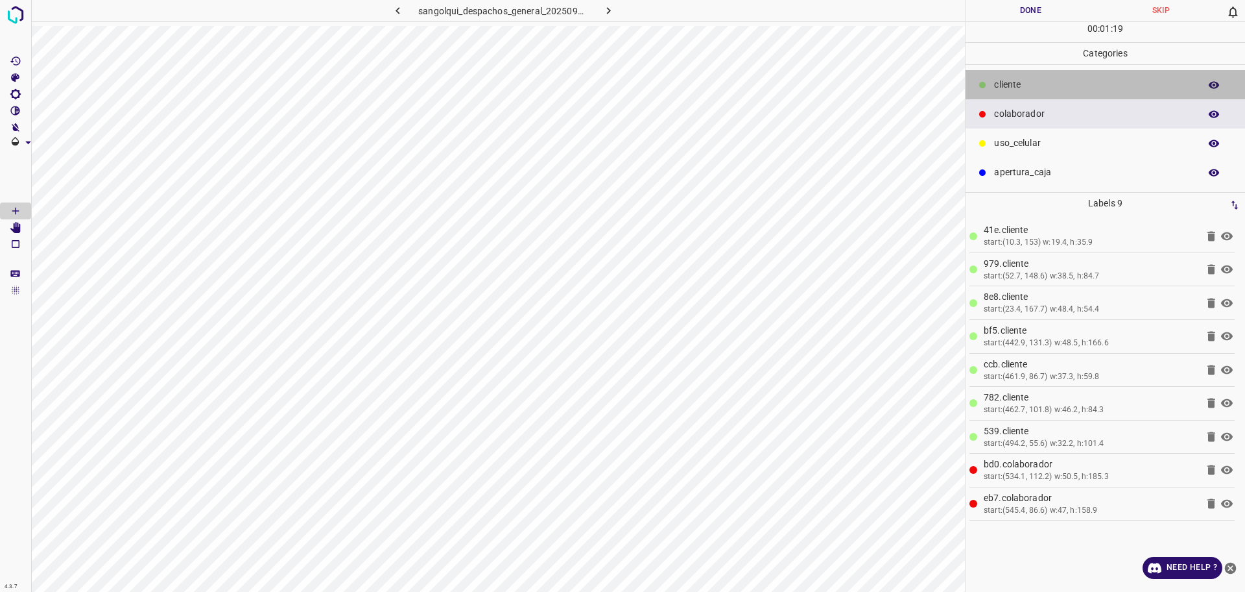
click at [1004, 87] on p "cliente" at bounding box center [1093, 85] width 199 height 14
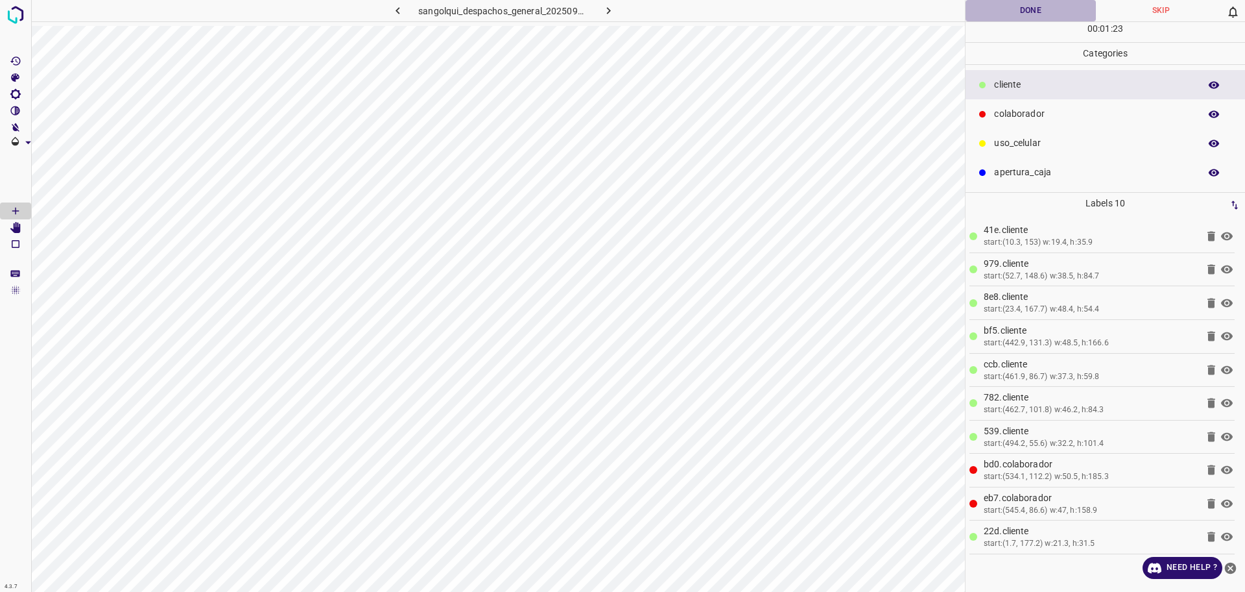
click at [1044, 8] on button "Done" at bounding box center [1031, 10] width 130 height 21
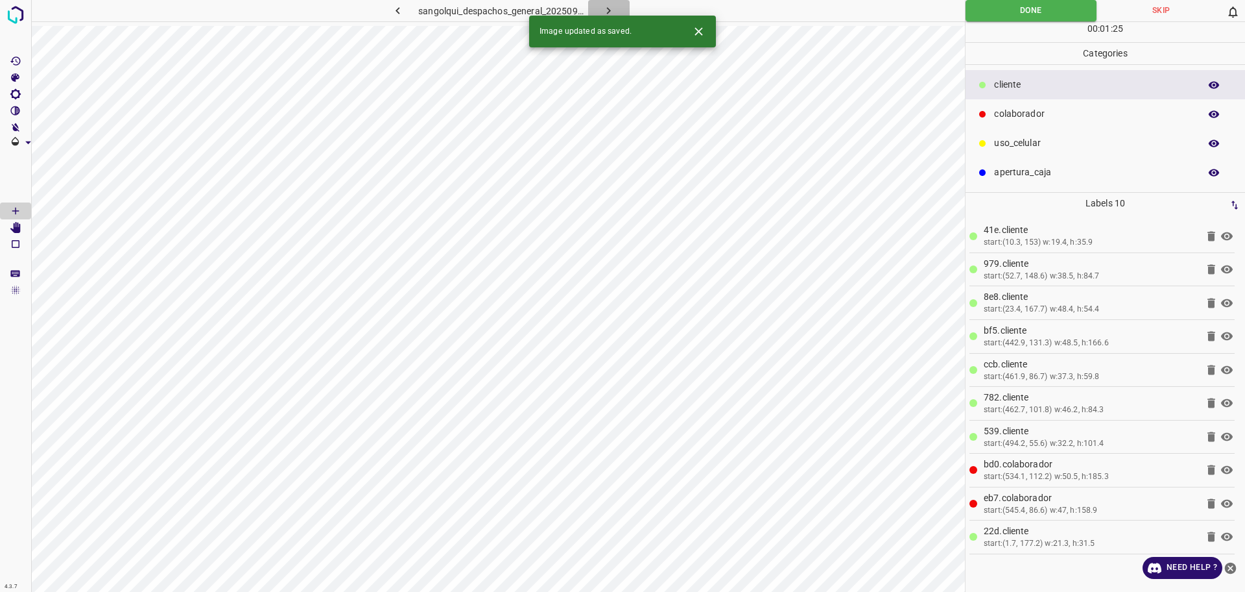
click at [606, 10] on icon "button" at bounding box center [609, 11] width 14 height 14
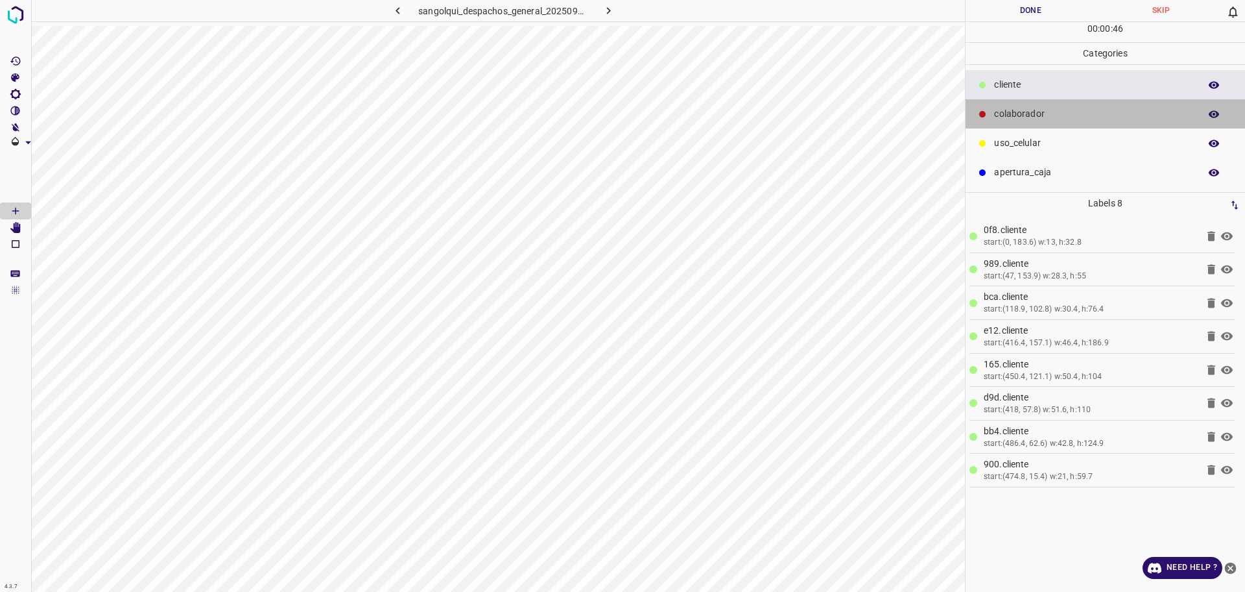
click at [1097, 112] on p "colaborador" at bounding box center [1093, 114] width 199 height 14
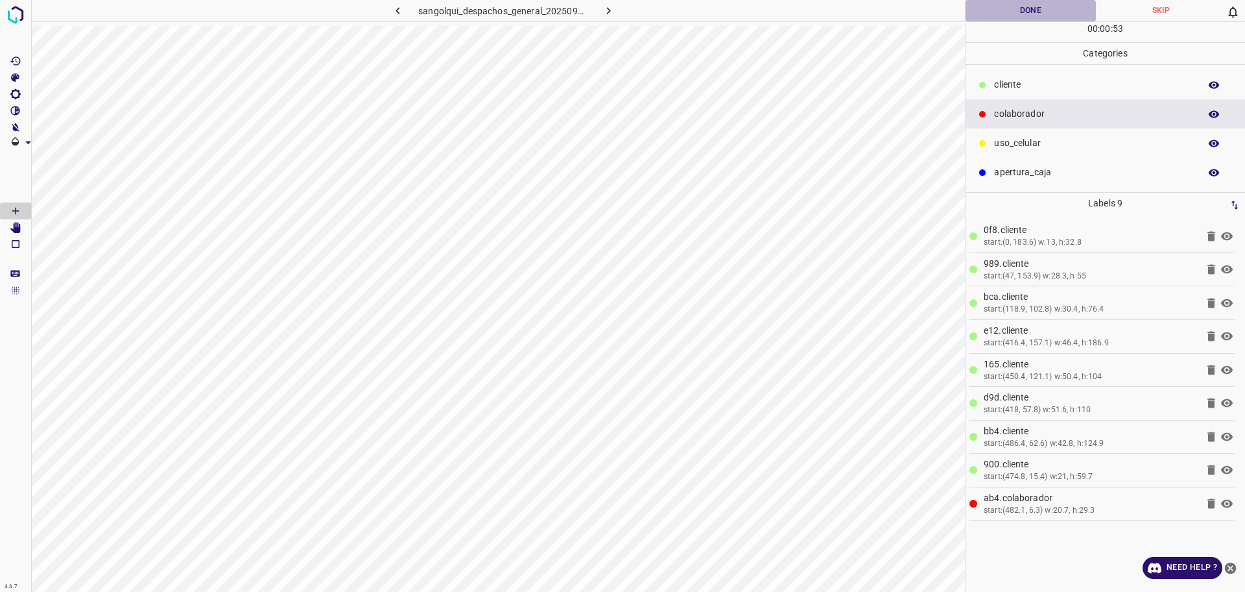
click at [1037, 5] on button "Done" at bounding box center [1031, 10] width 130 height 21
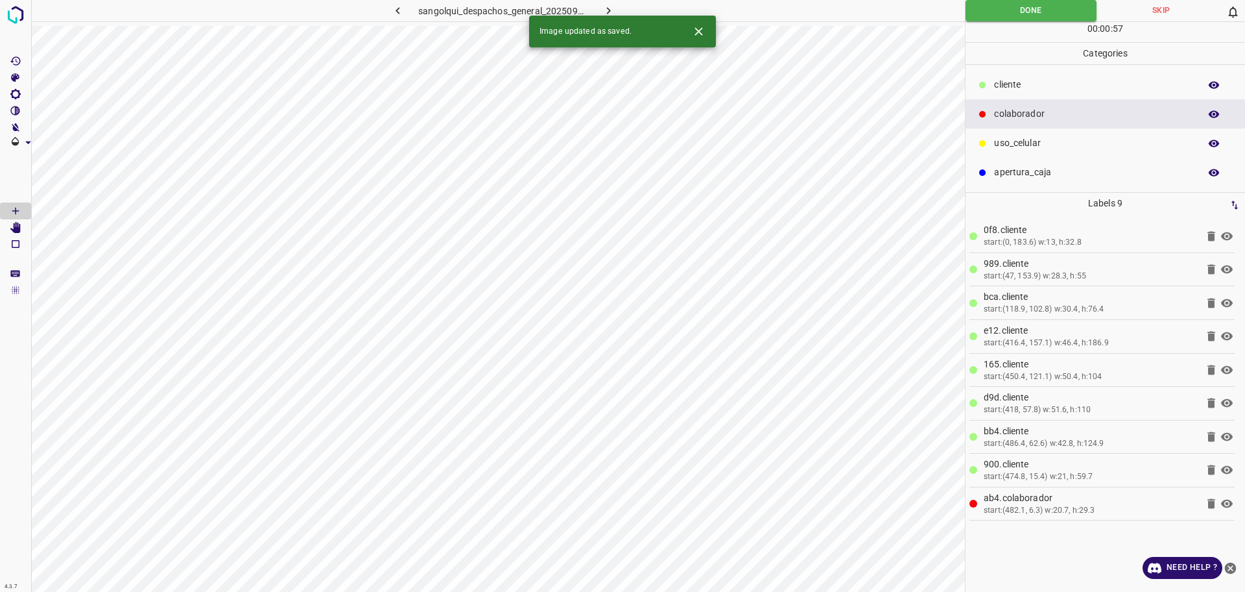
click at [608, 12] on icon "button" at bounding box center [609, 11] width 14 height 14
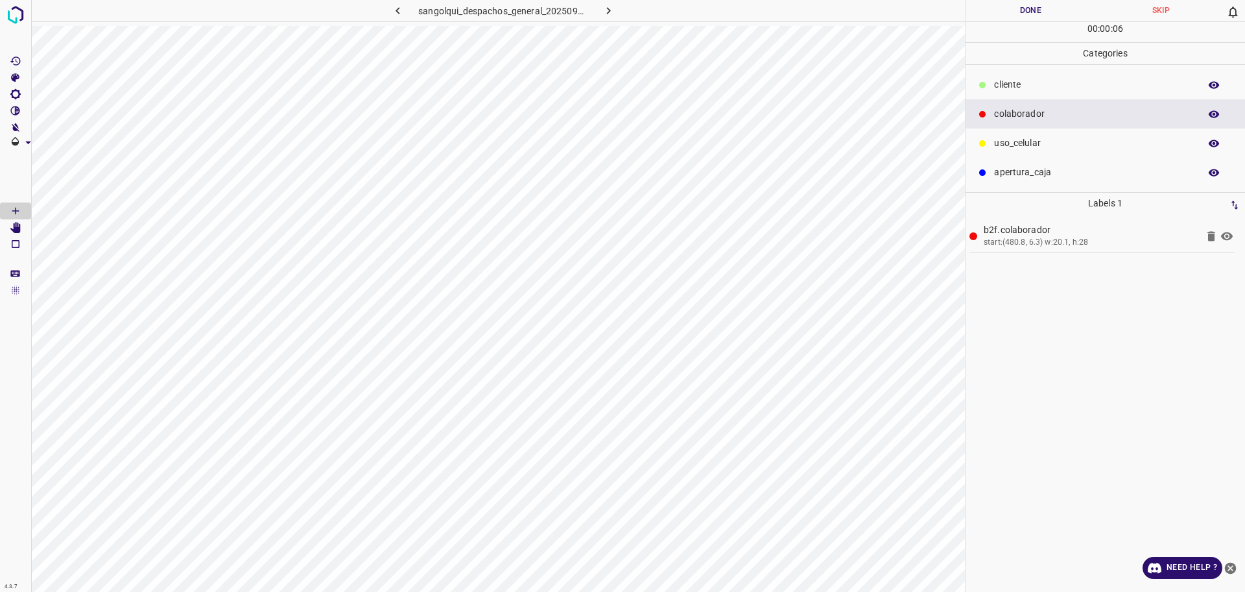
click at [1016, 86] on p "cliente" at bounding box center [1093, 85] width 199 height 14
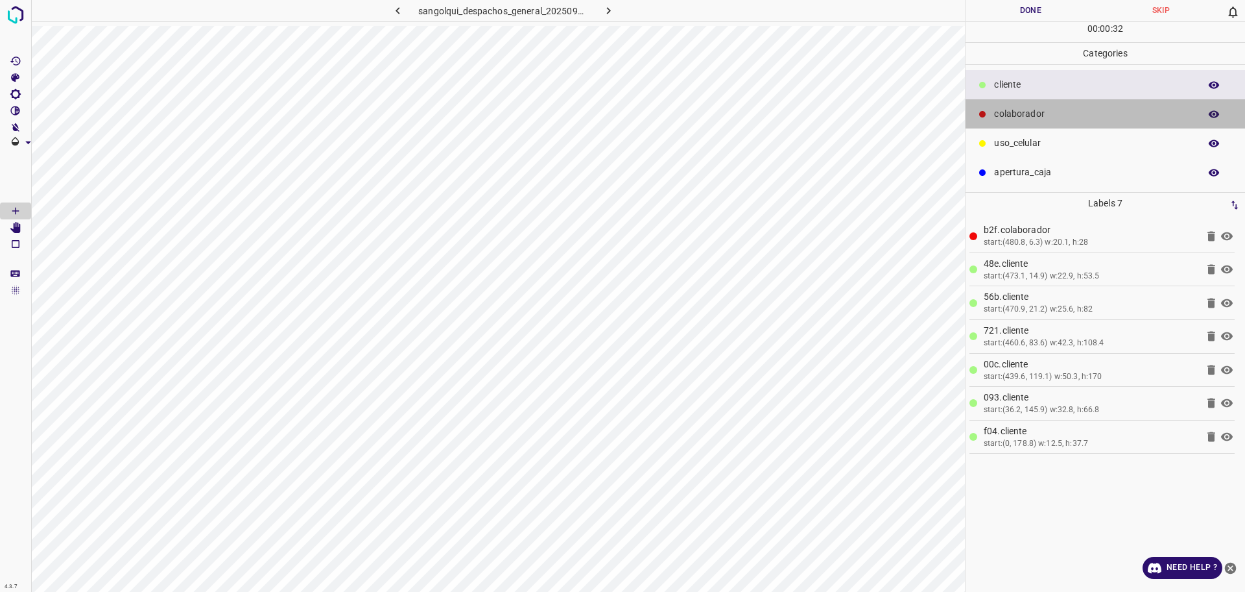
click at [1029, 114] on p "colaborador" at bounding box center [1093, 114] width 199 height 14
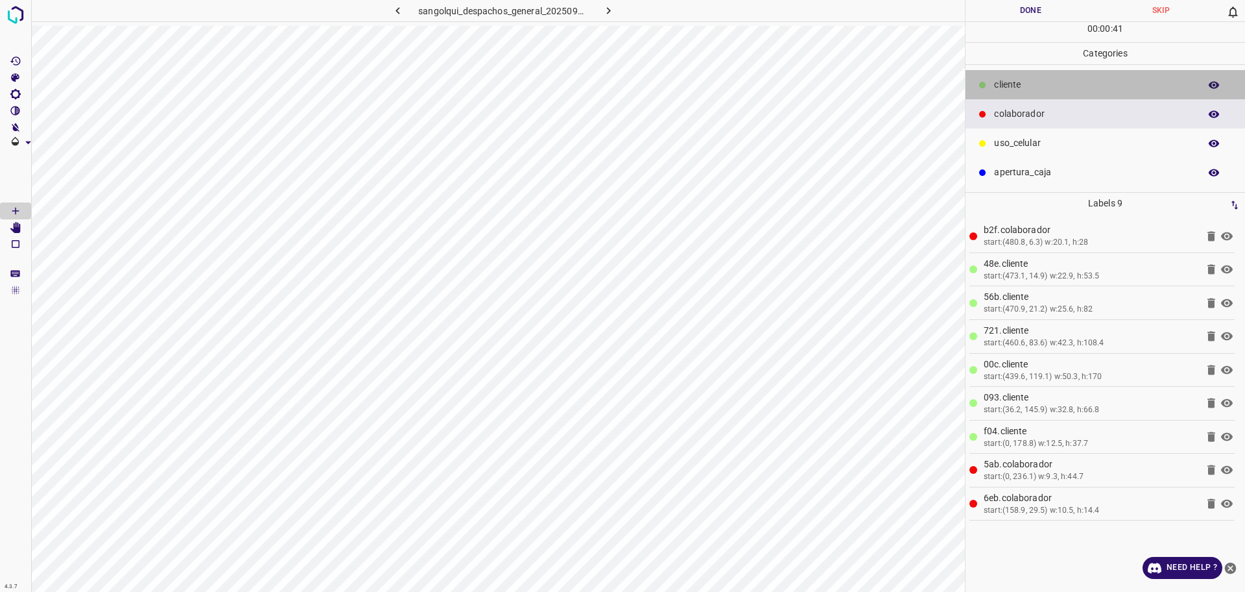
click at [1003, 84] on p "cliente" at bounding box center [1093, 85] width 199 height 14
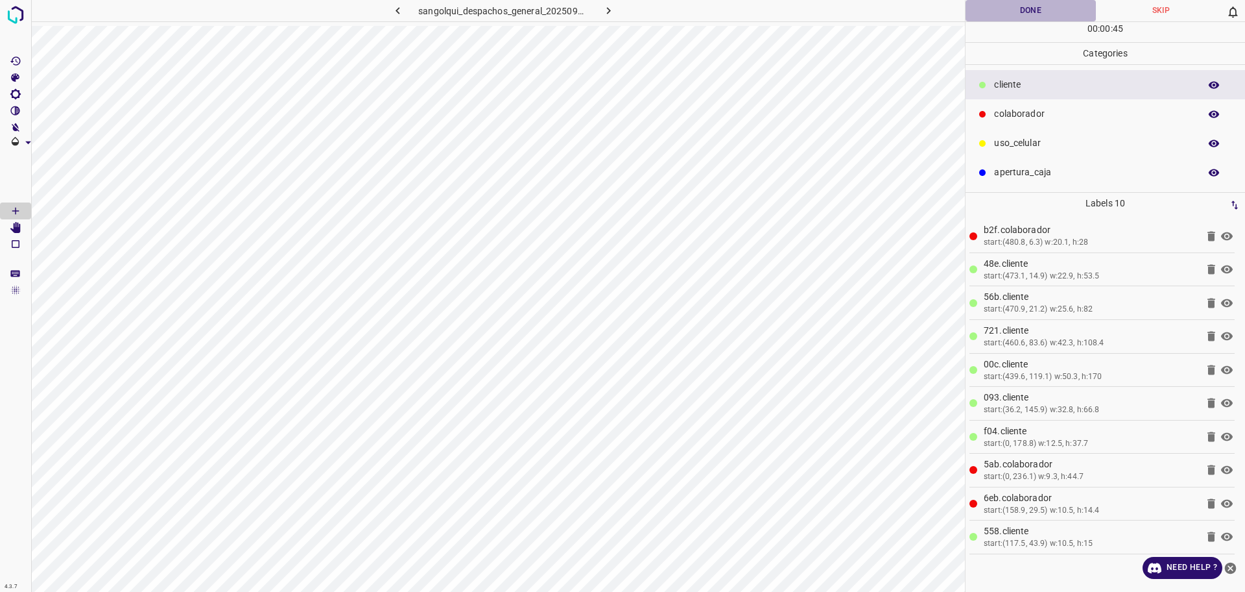
click at [1006, 8] on button "Done" at bounding box center [1031, 10] width 130 height 21
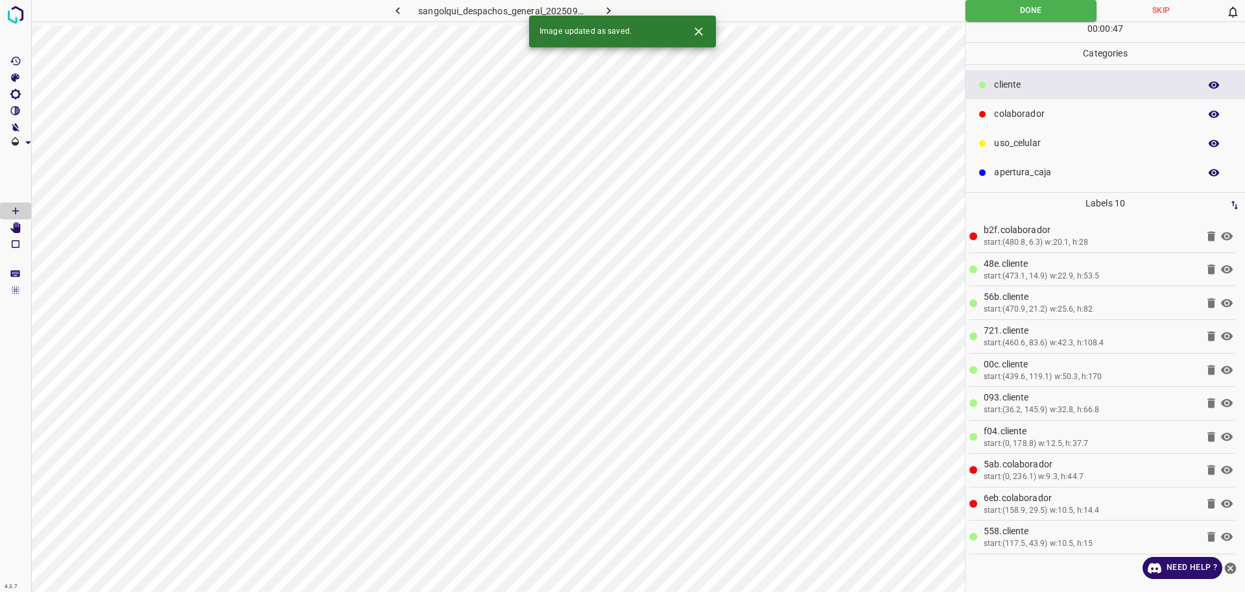
click at [618, 5] on button "button" at bounding box center [609, 10] width 42 height 21
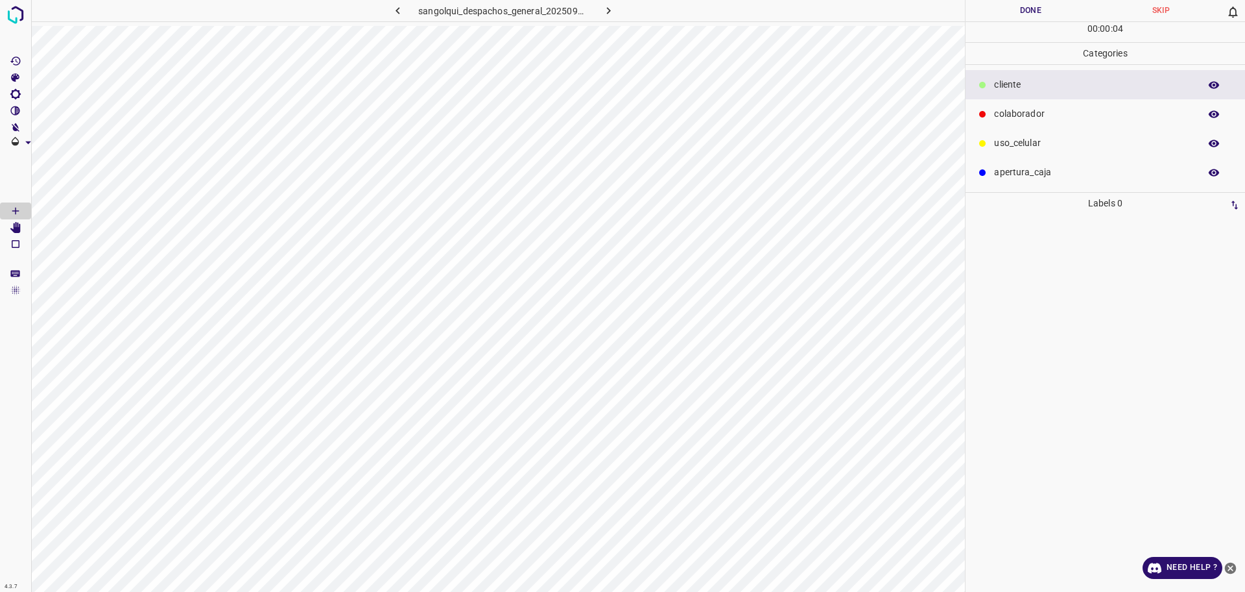
click at [1008, 101] on div "colaborador" at bounding box center [1106, 113] width 280 height 29
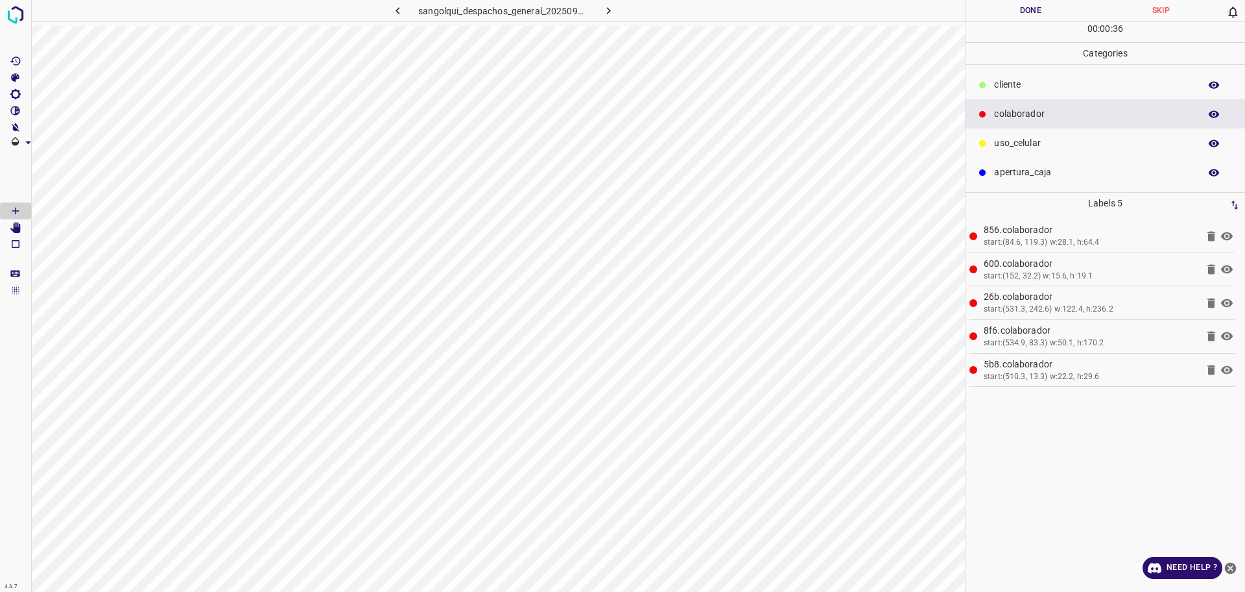
click at [992, 89] on div "cliente" at bounding box center [1106, 84] width 280 height 29
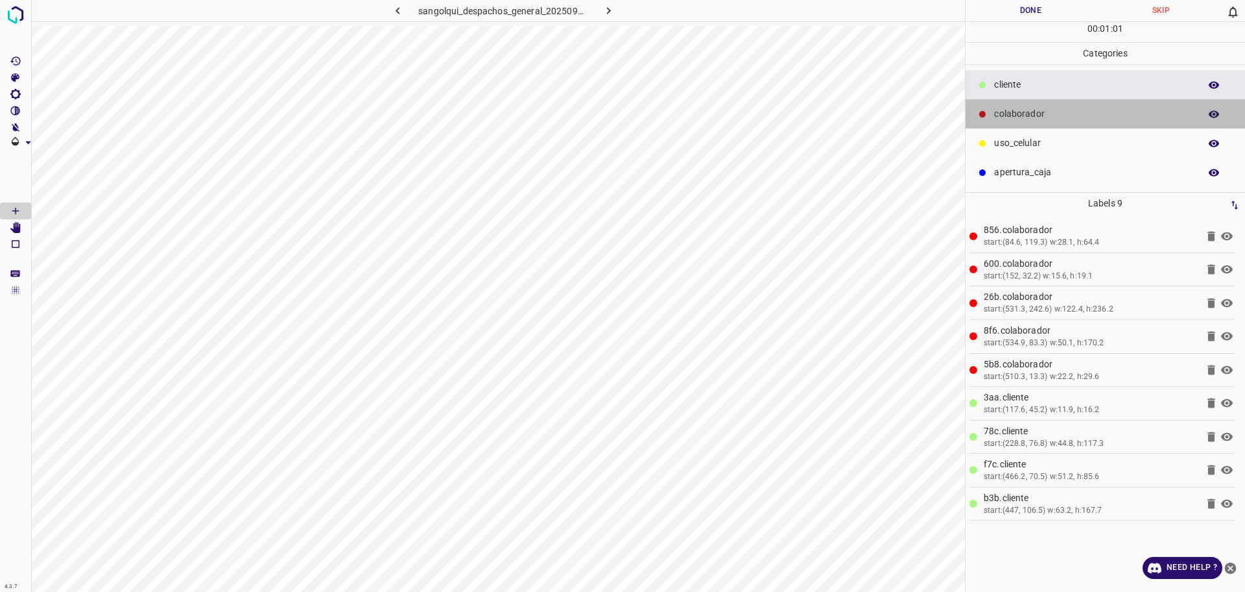
click at [1020, 114] on p "colaborador" at bounding box center [1093, 114] width 199 height 14
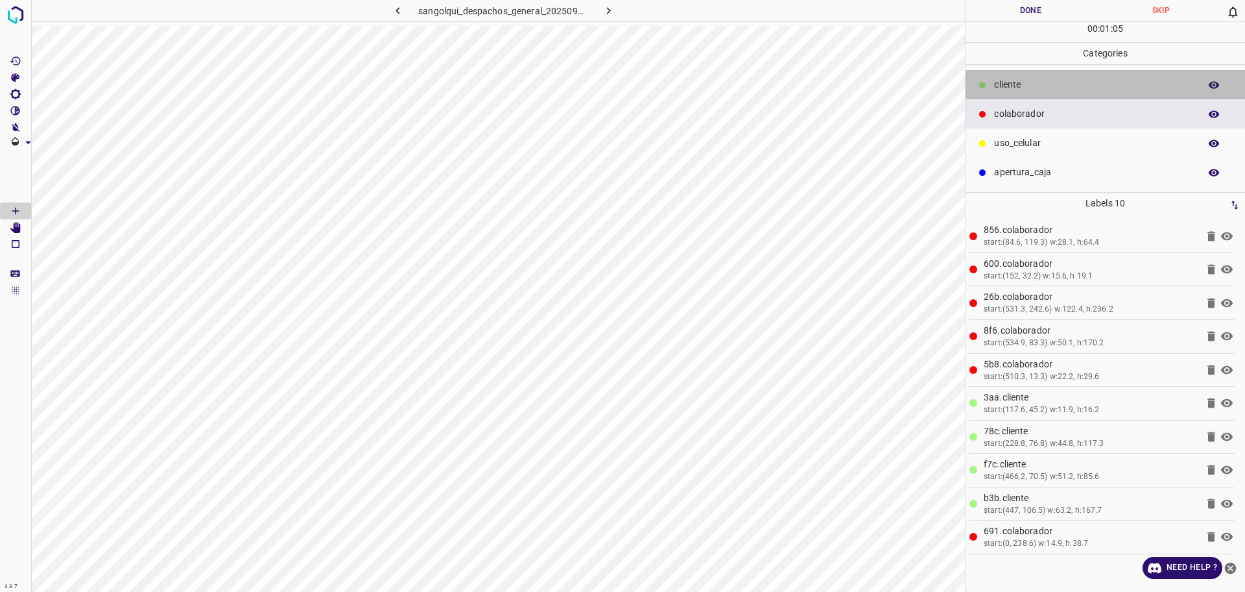
click at [1029, 82] on p "cliente" at bounding box center [1093, 85] width 199 height 14
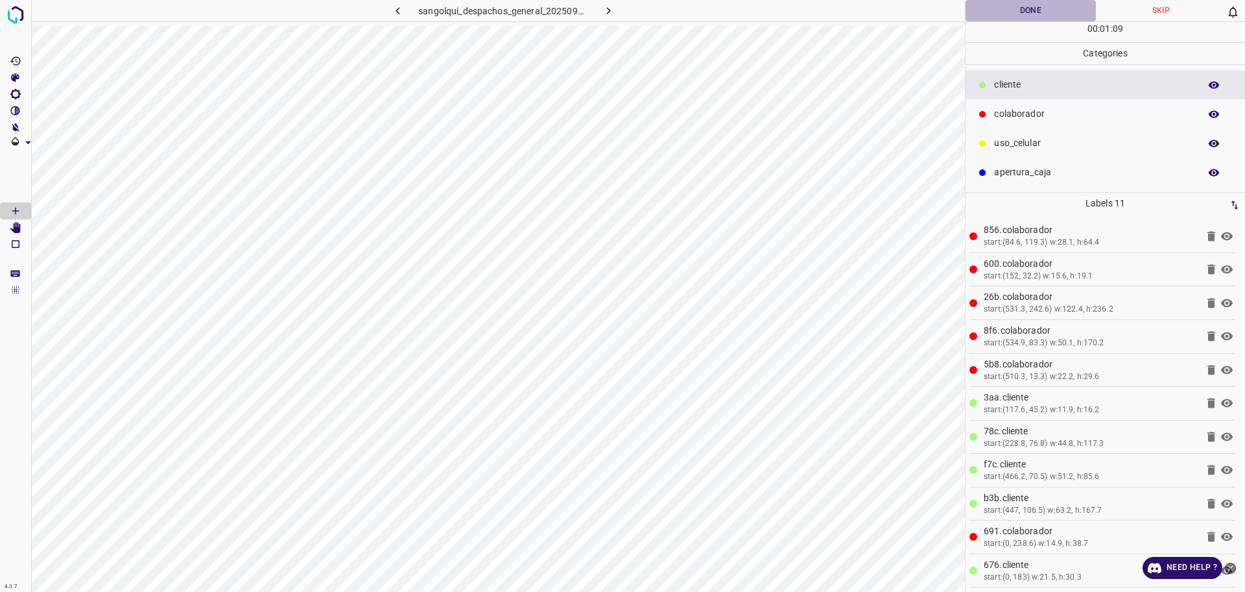
click at [1051, 10] on button "Done" at bounding box center [1031, 10] width 130 height 21
click at [1042, 14] on button "Done" at bounding box center [1031, 10] width 130 height 21
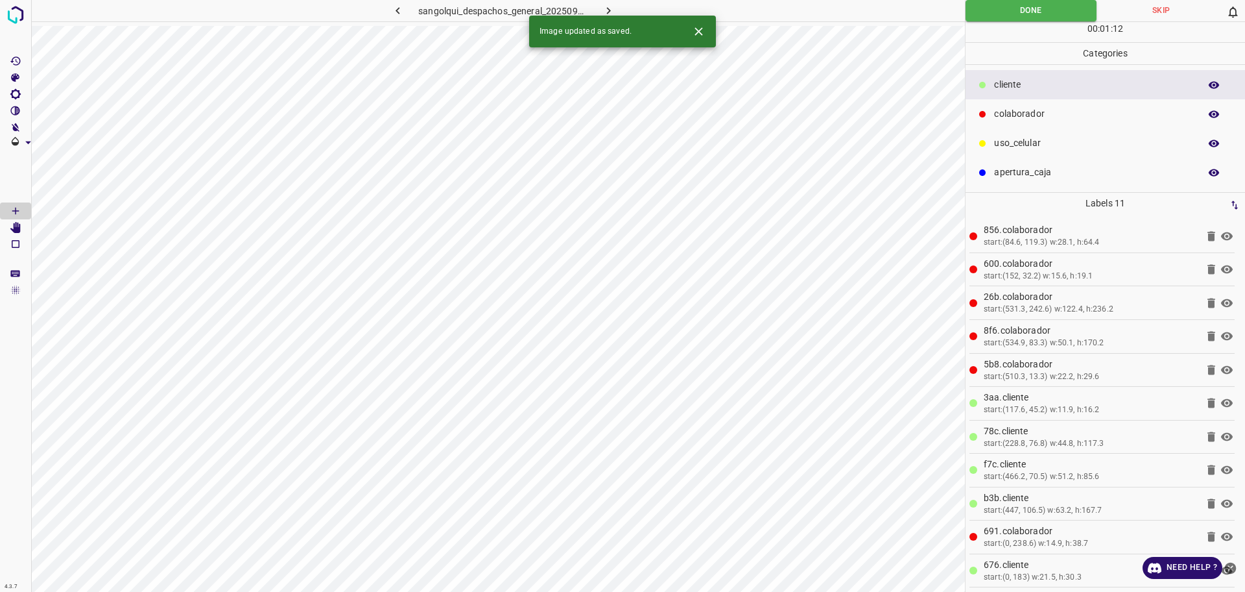
drag, startPoint x: 1042, startPoint y: 14, endPoint x: 993, endPoint y: 33, distance: 52.8
click at [1042, 15] on button "Done" at bounding box center [1031, 10] width 131 height 21
click at [619, 7] on button "button" at bounding box center [609, 10] width 42 height 21
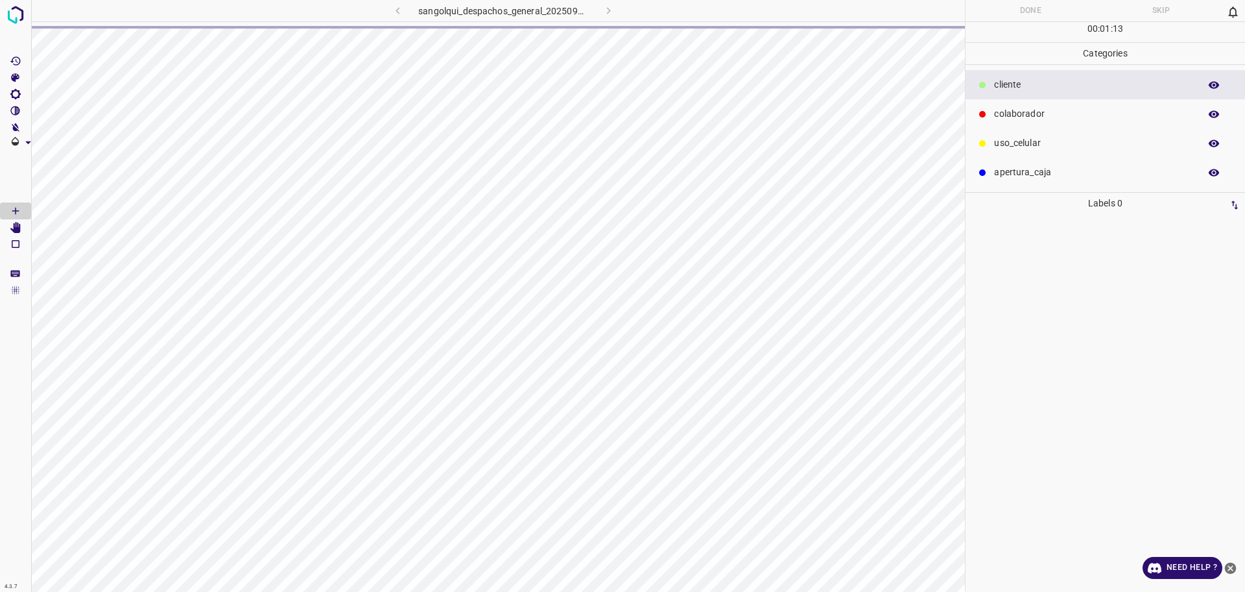
click at [1065, 94] on div "cliente" at bounding box center [1106, 84] width 280 height 29
click at [1050, 116] on p "colaborador" at bounding box center [1093, 114] width 199 height 14
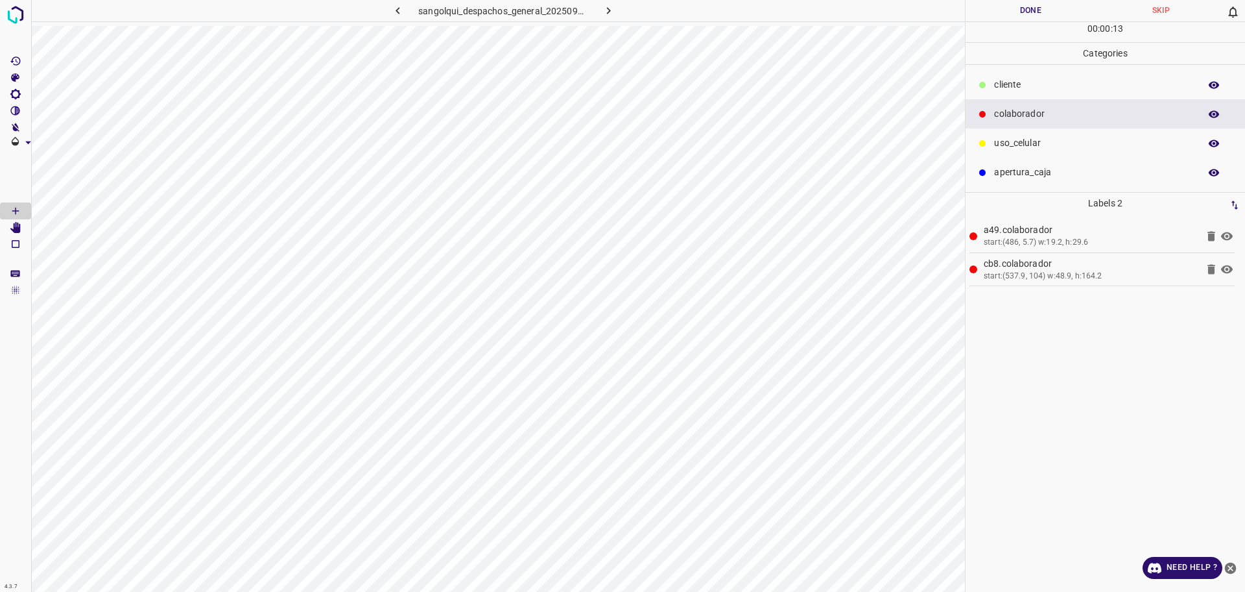
click at [1059, 99] on div "colaborador" at bounding box center [1106, 113] width 280 height 29
click at [1061, 92] on div "cliente" at bounding box center [1106, 84] width 280 height 29
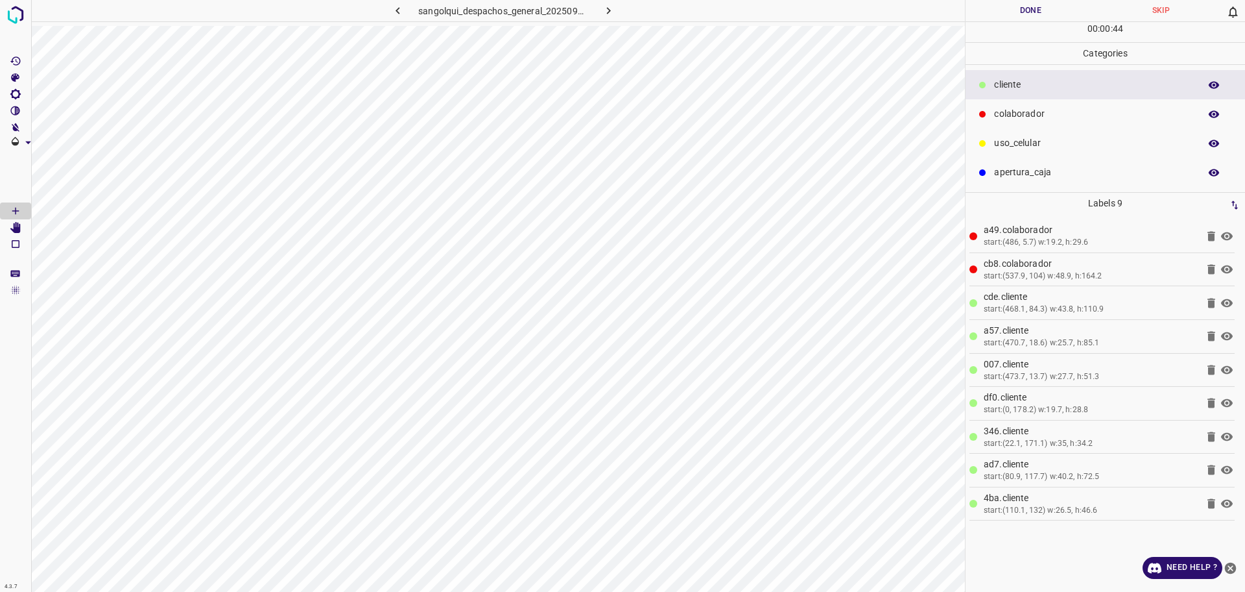
drag, startPoint x: 1094, startPoint y: 128, endPoint x: 1086, endPoint y: 124, distance: 9.0
click at [1092, 128] on div "uso_celular" at bounding box center [1106, 142] width 280 height 29
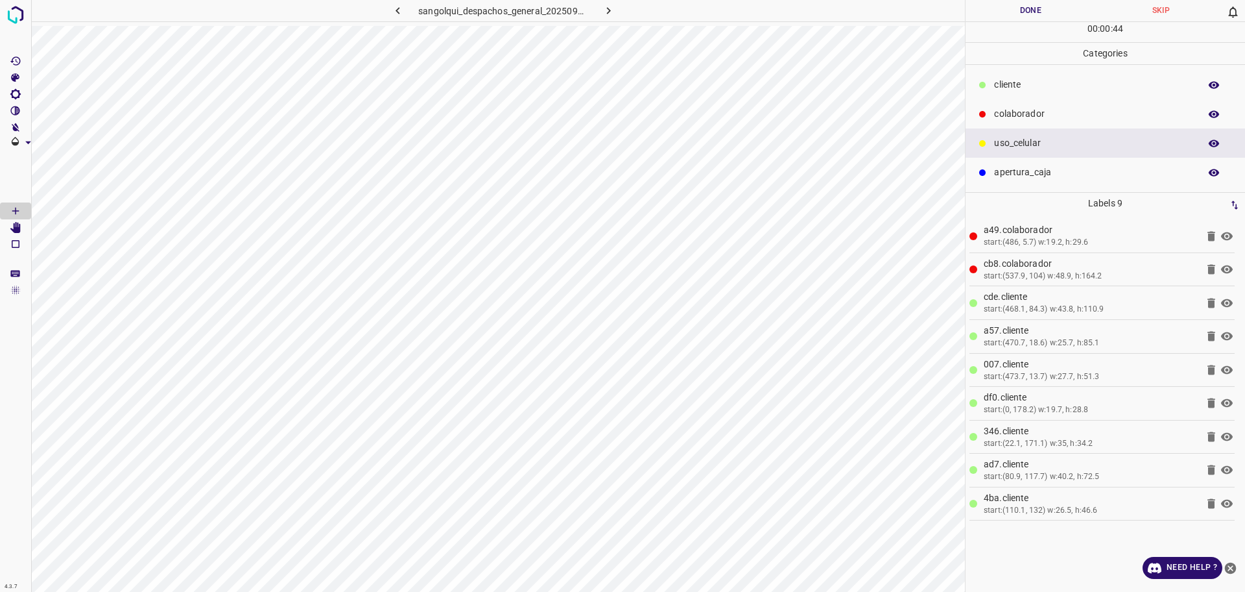
click at [1068, 108] on p "colaborador" at bounding box center [1093, 114] width 199 height 14
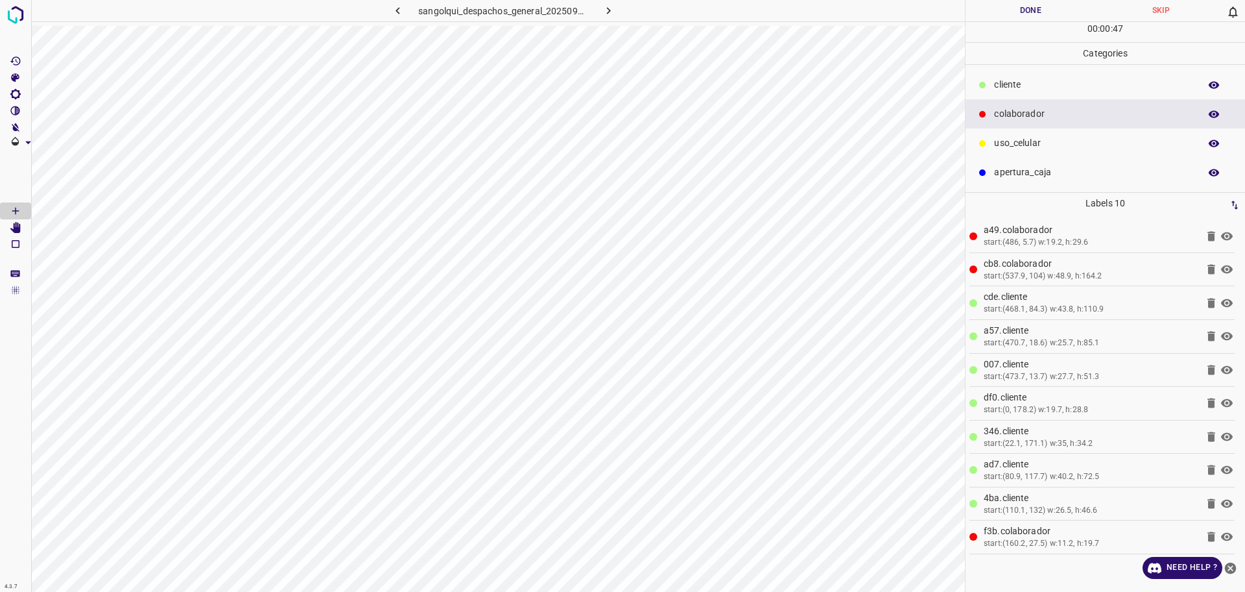
drag, startPoint x: 1036, startPoint y: 73, endPoint x: 1018, endPoint y: 85, distance: 21.4
click at [1036, 72] on div "cliente" at bounding box center [1106, 84] width 280 height 29
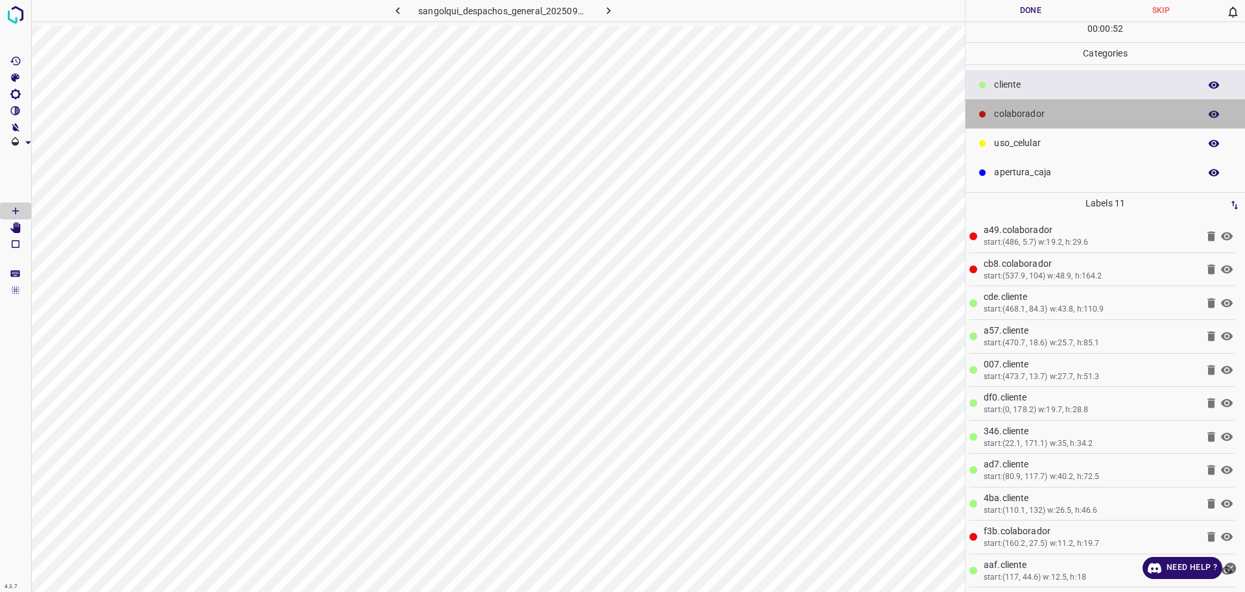
click at [1025, 113] on p "colaborador" at bounding box center [1093, 114] width 199 height 14
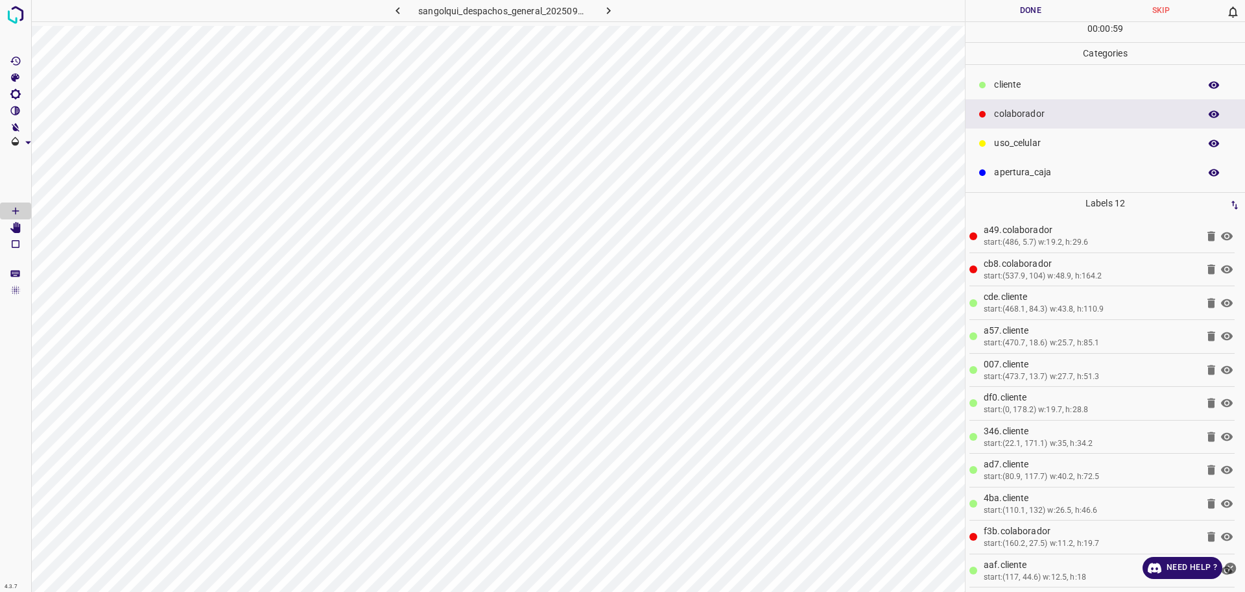
click at [1015, 13] on button "Done" at bounding box center [1031, 10] width 130 height 21
click at [618, 8] on button "button" at bounding box center [609, 10] width 42 height 21
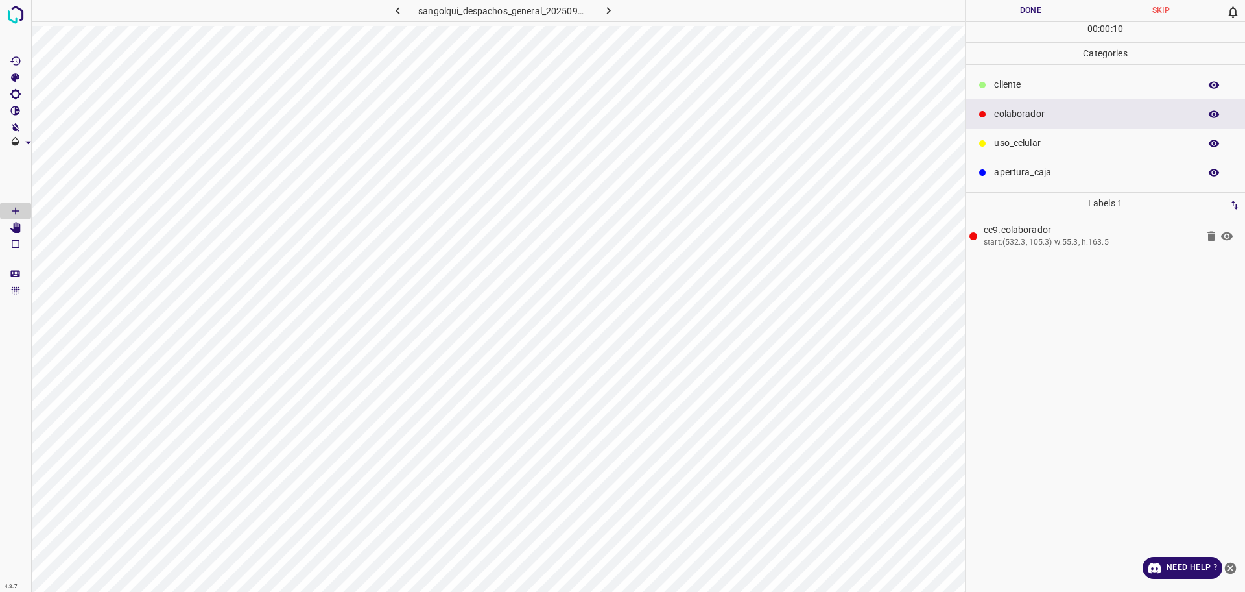
click at [980, 93] on div "cliente" at bounding box center [1106, 84] width 280 height 29
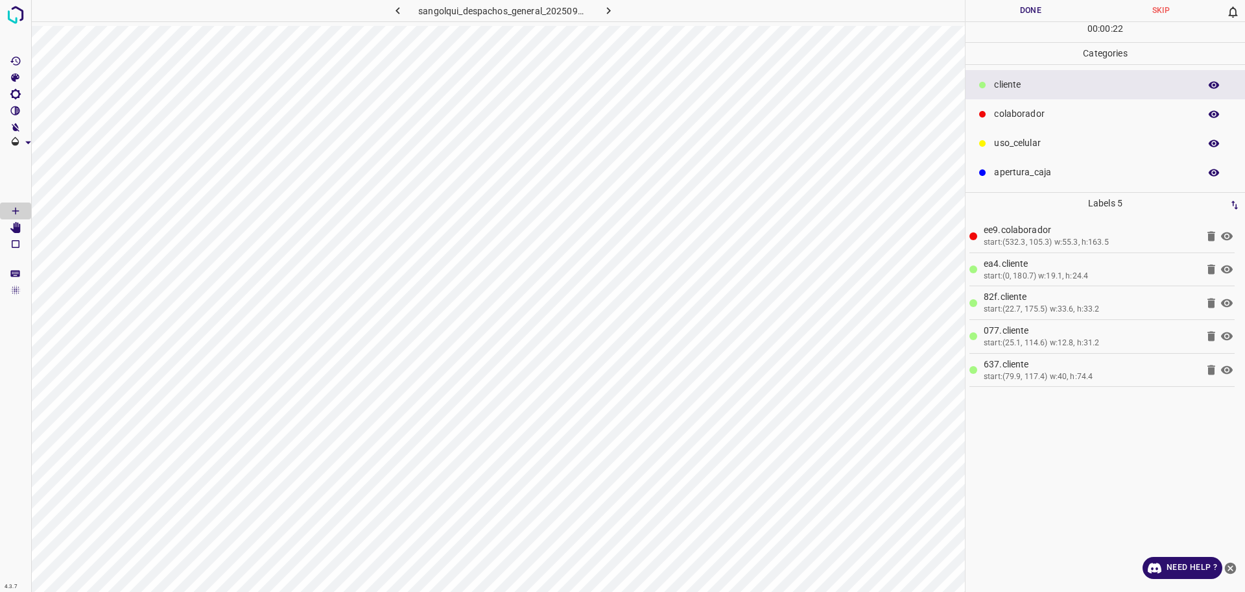
click at [1013, 118] on p "colaborador" at bounding box center [1093, 114] width 199 height 14
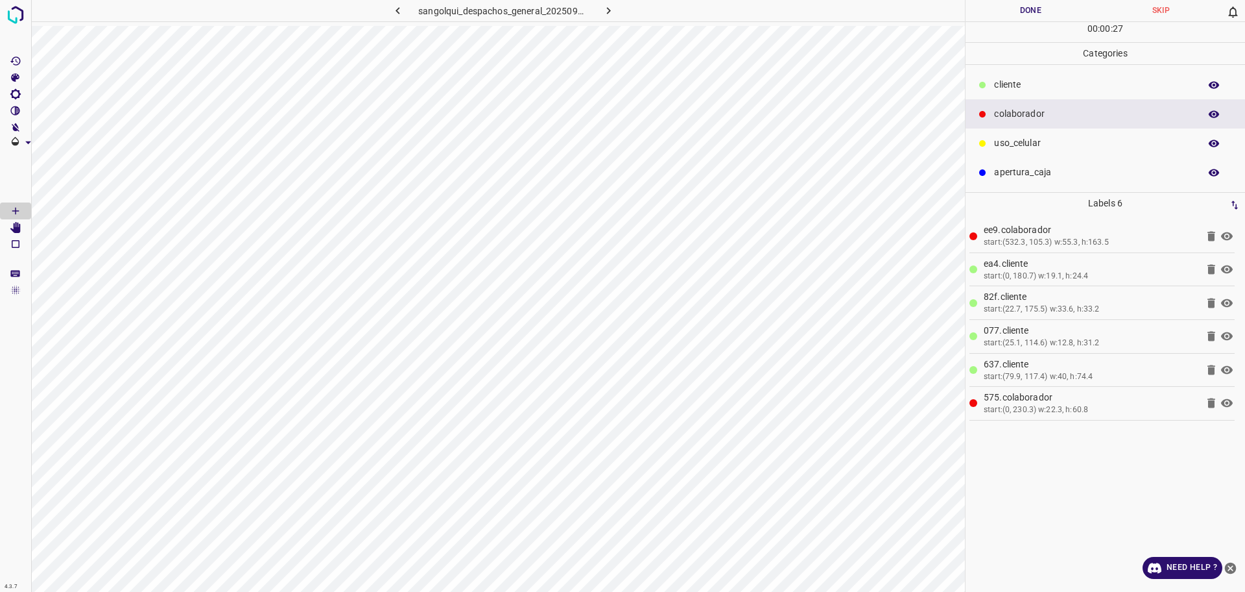
click at [1023, 87] on p "cliente" at bounding box center [1093, 85] width 199 height 14
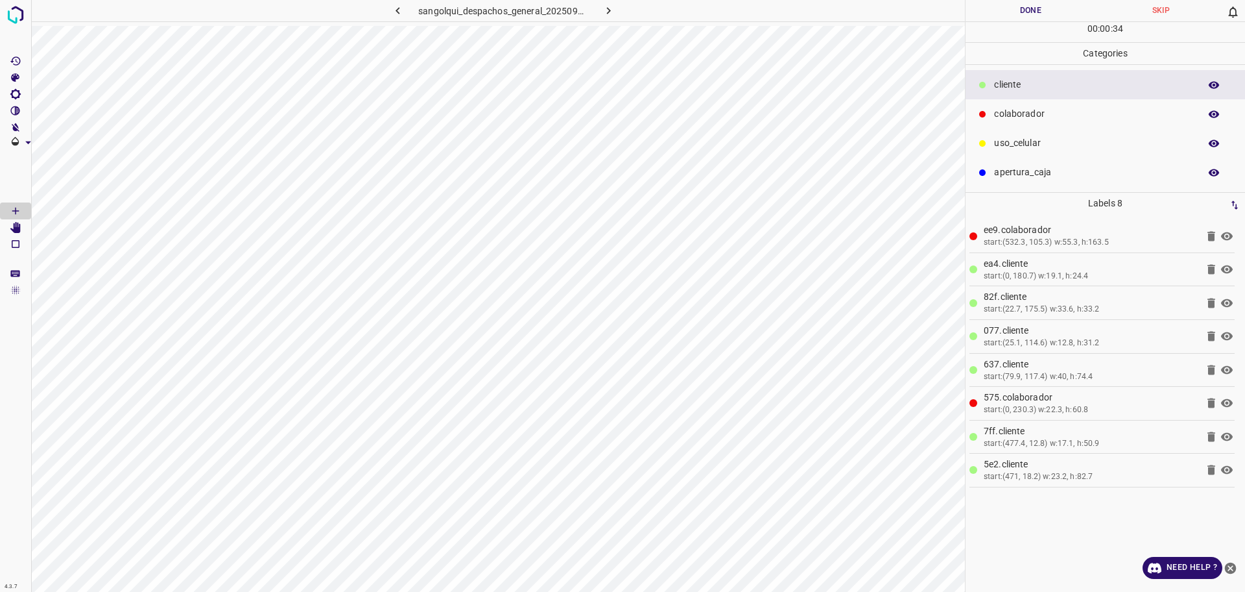
drag, startPoint x: 1021, startPoint y: 110, endPoint x: 986, endPoint y: 114, distance: 35.3
click at [1016, 111] on p "colaborador" at bounding box center [1093, 114] width 199 height 14
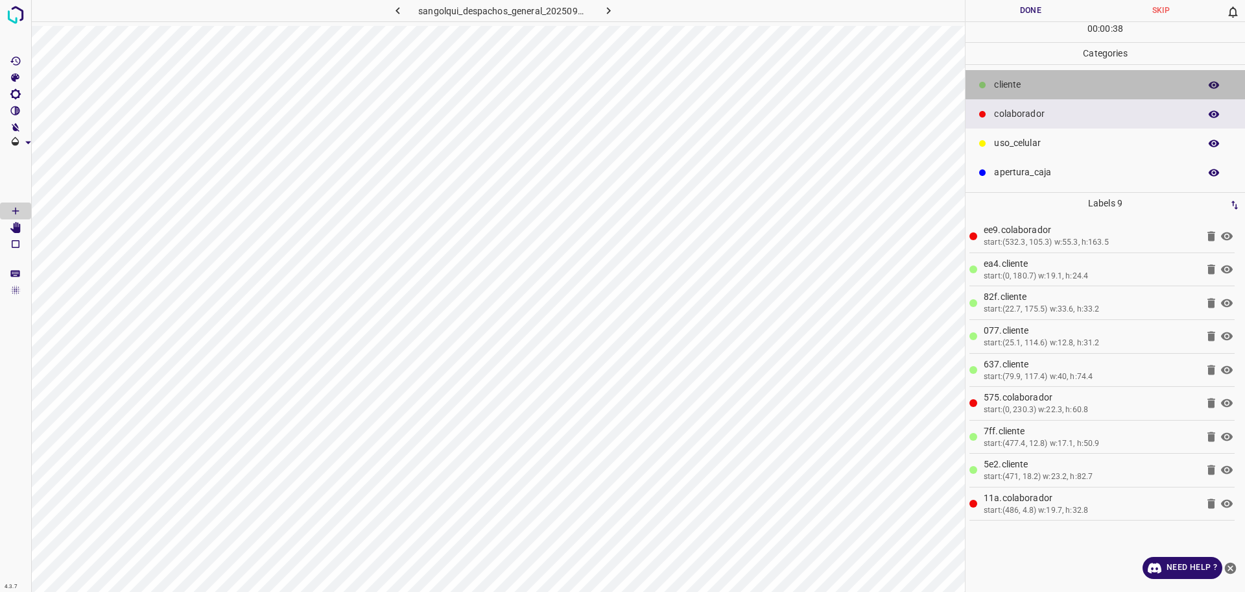
click at [1031, 85] on p "cliente" at bounding box center [1093, 85] width 199 height 14
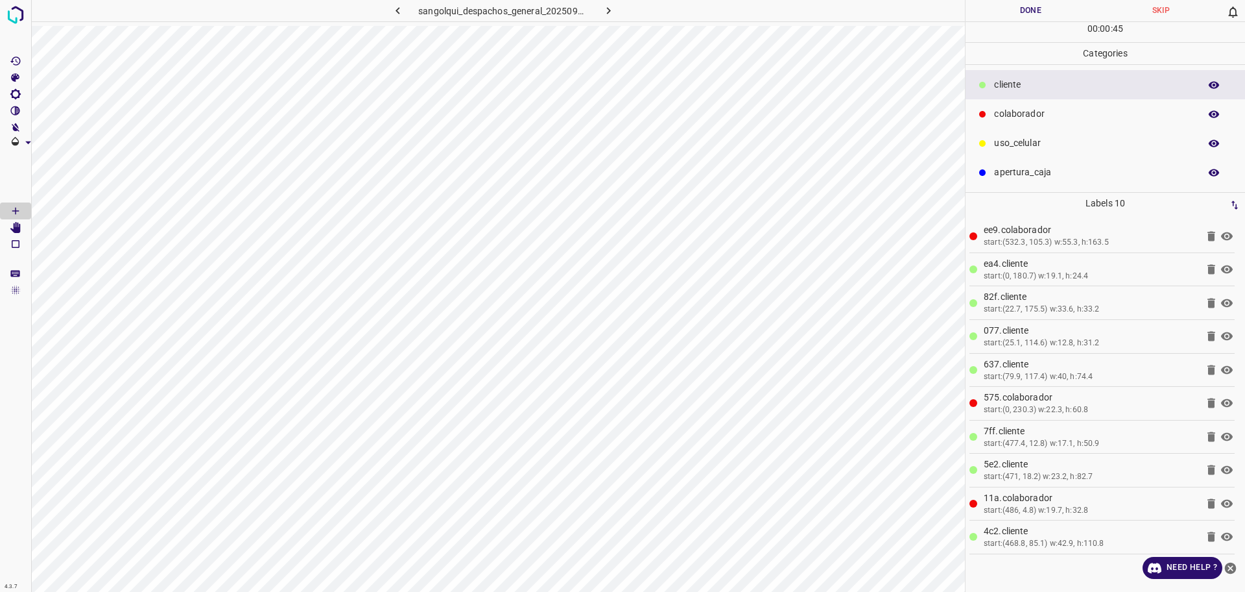
click at [1125, 107] on p "colaborador" at bounding box center [1093, 114] width 199 height 14
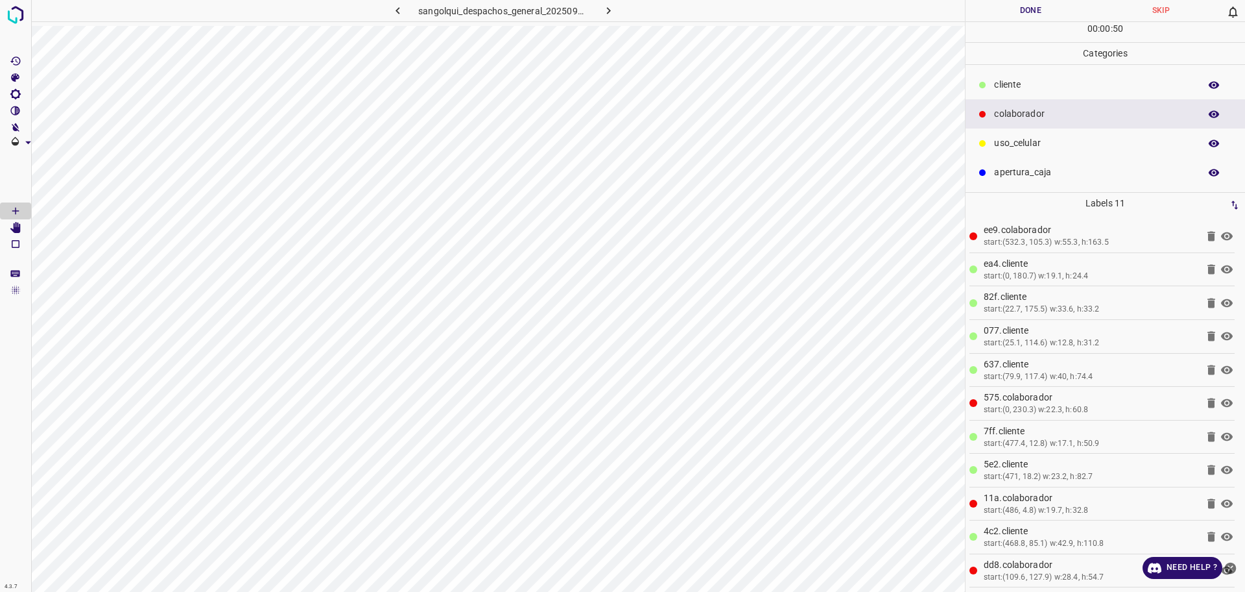
click at [1033, 16] on button "Done" at bounding box center [1031, 10] width 130 height 21
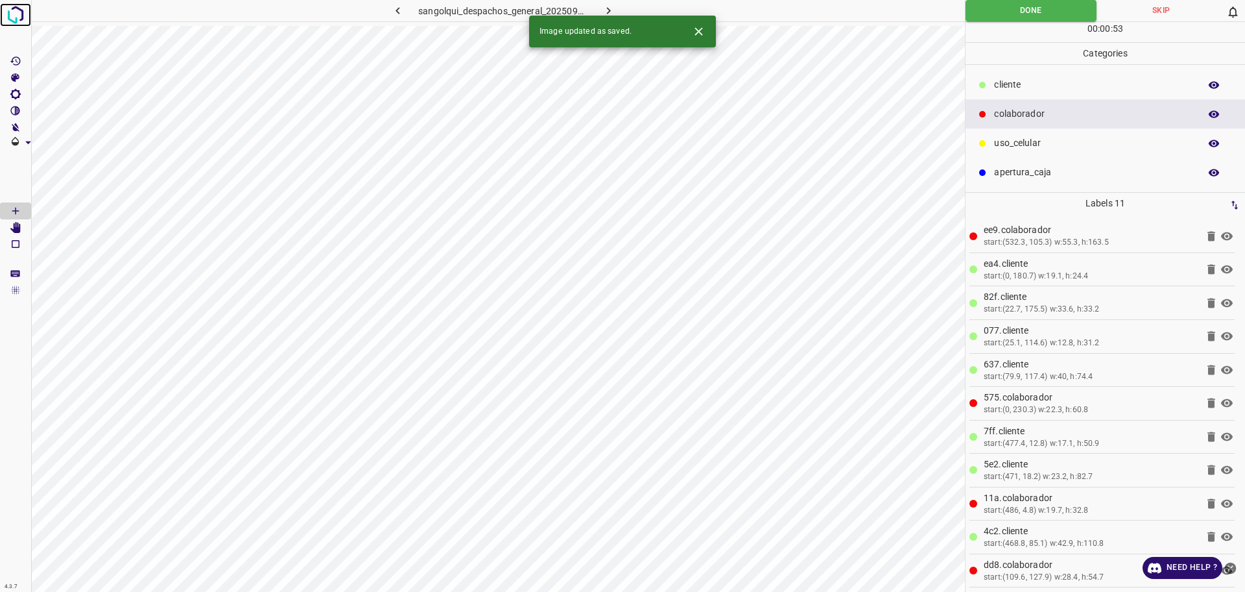
click at [8, 21] on img at bounding box center [15, 14] width 23 height 23
